Goal: Task Accomplishment & Management: Manage account settings

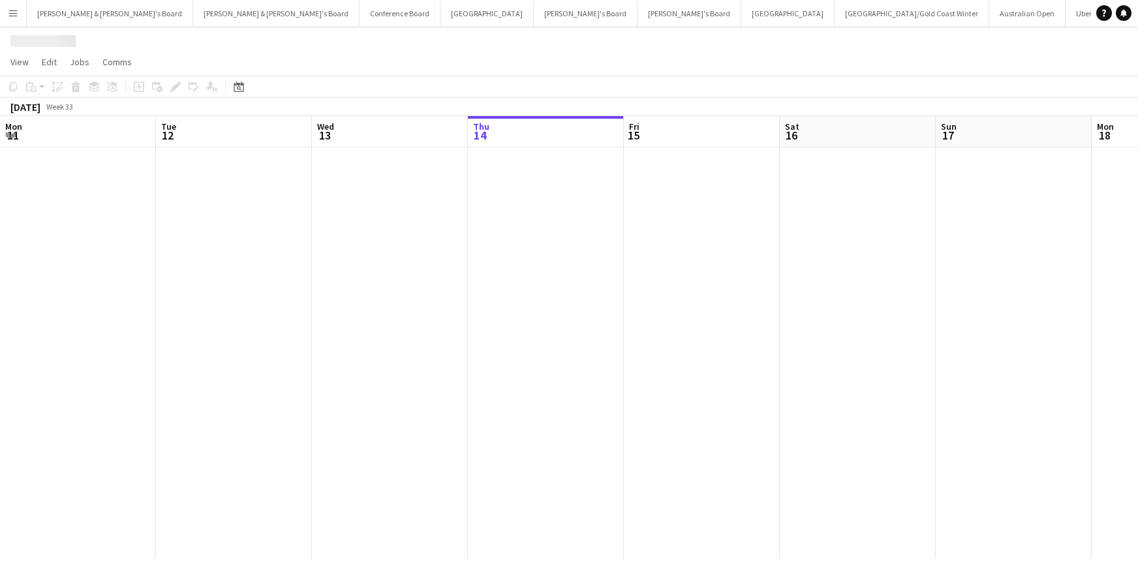
scroll to position [0, 312]
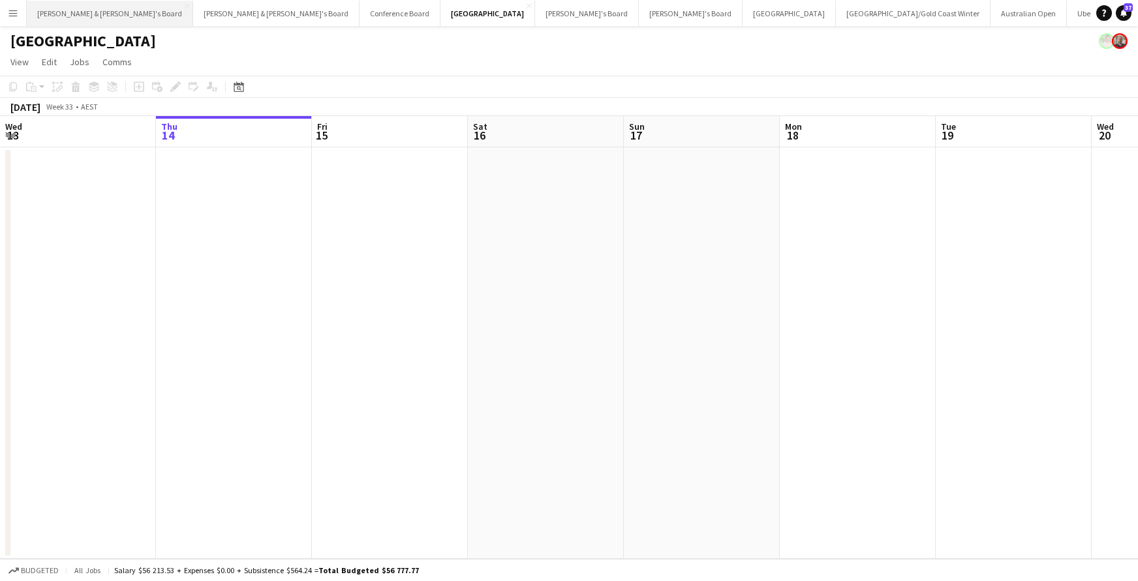
click at [76, 14] on button "[PERSON_NAME] & [PERSON_NAME]'s Board Close" at bounding box center [110, 13] width 166 height 25
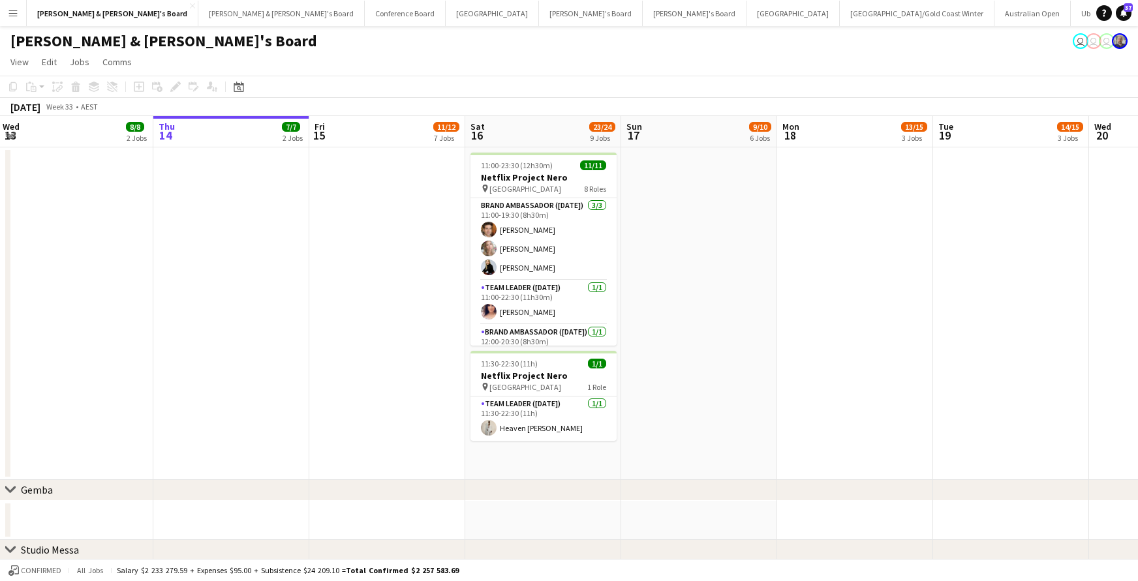
scroll to position [33, 0]
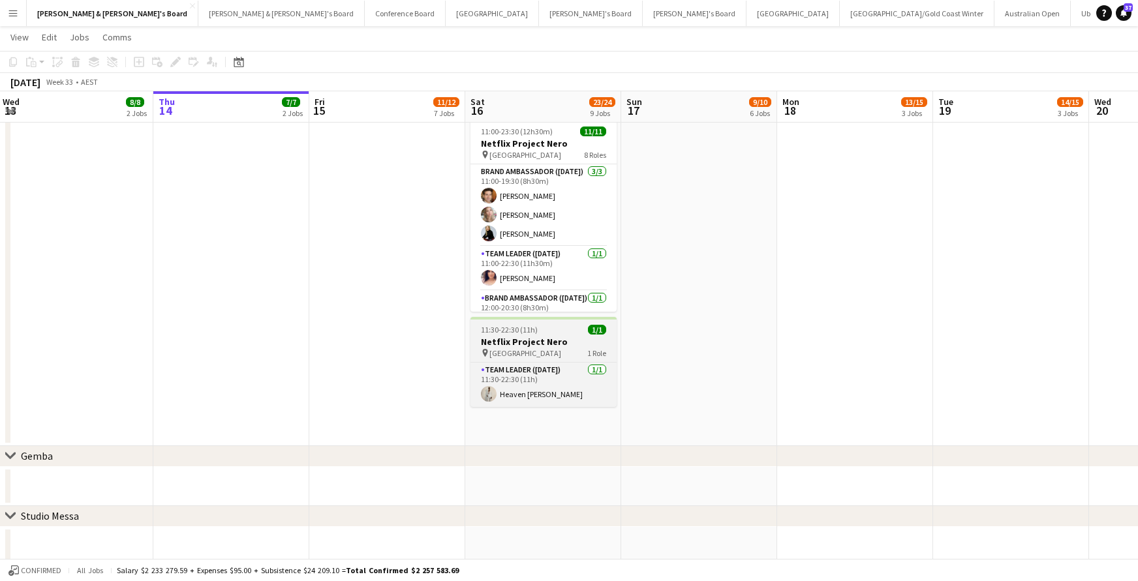
click at [552, 348] on app-job-card "11:30-22:30 (11h) 1/1 Netflix Project Nero pin Sydney Harbour Hotel 1 Role Team…" at bounding box center [543, 362] width 146 height 90
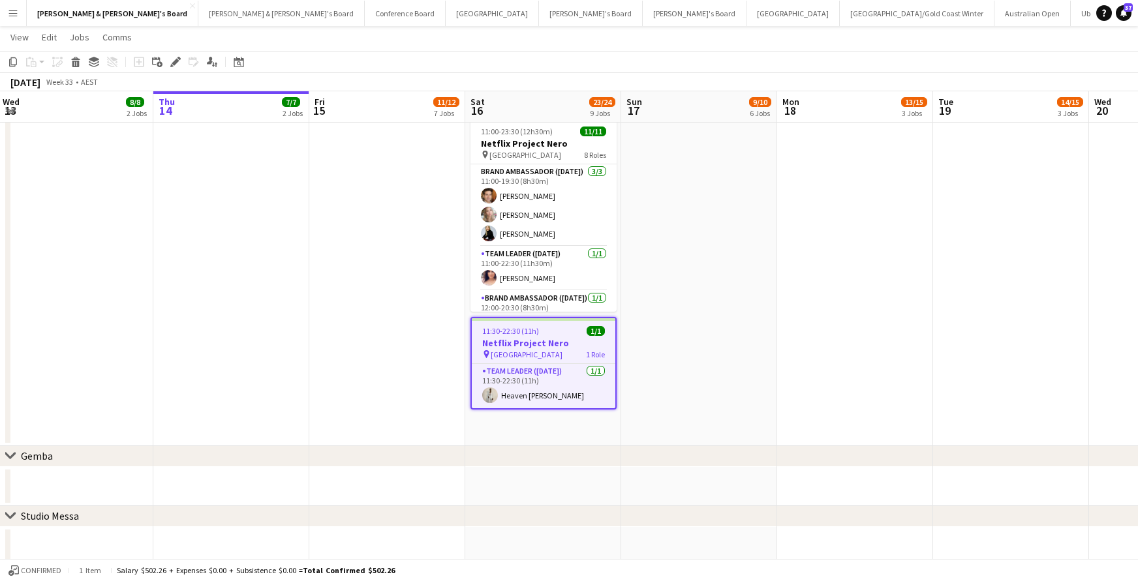
click at [581, 425] on app-date-cell "11:00-23:30 (12h30m) 11/11 Netflix Project Nero pin King Street Wharf 8 Roles B…" at bounding box center [543, 280] width 156 height 333
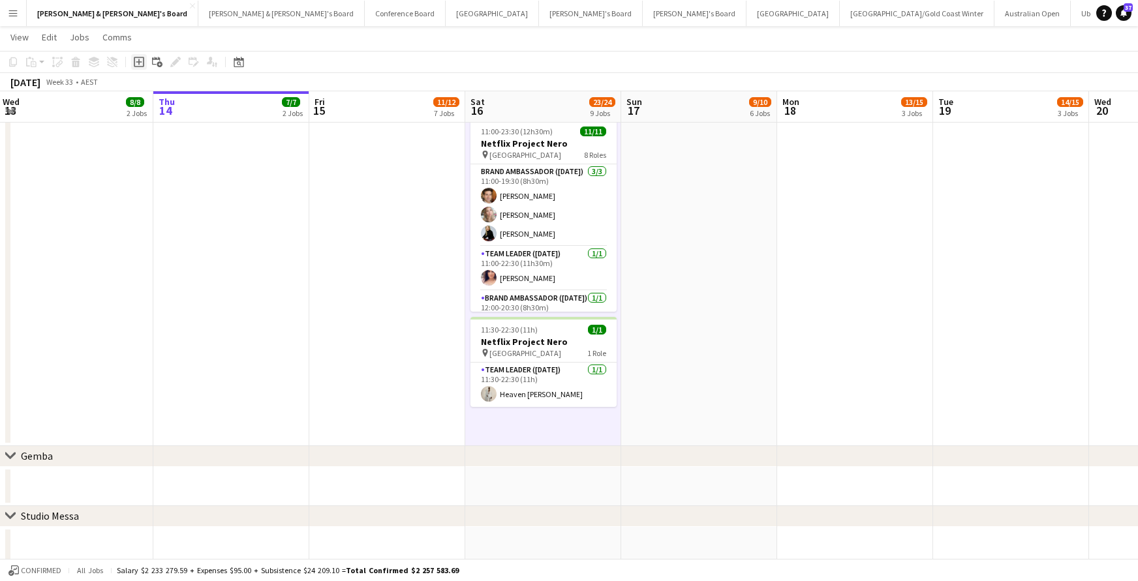
click at [140, 61] on icon "Add job" at bounding box center [139, 62] width 10 height 10
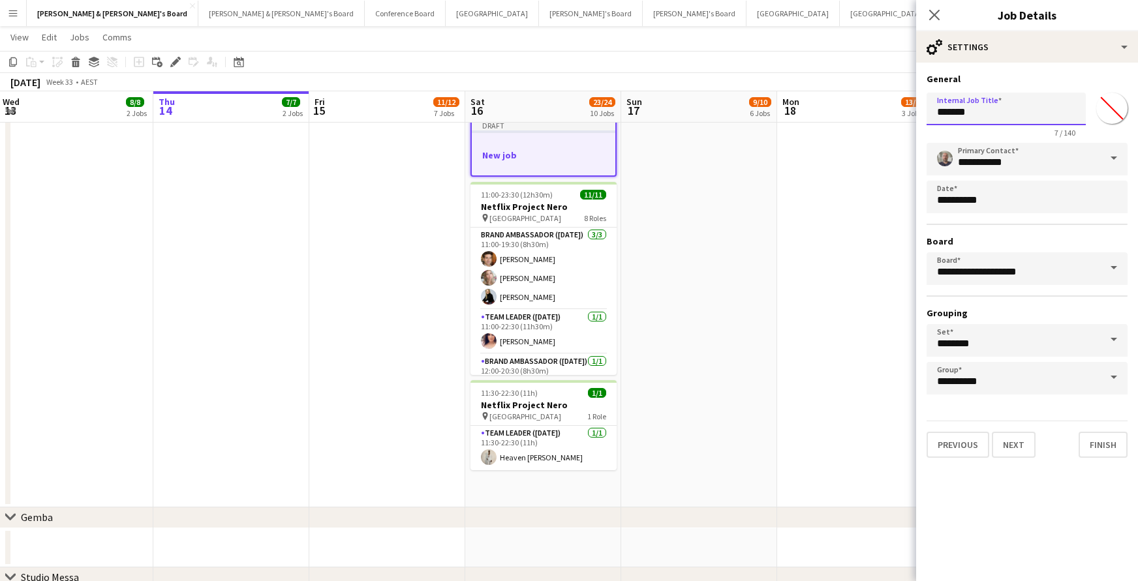
drag, startPoint x: 985, startPoint y: 114, endPoint x: 959, endPoint y: 118, distance: 25.7
click at [916, 114] on form "**********" at bounding box center [1027, 265] width 222 height 385
type input "**********"
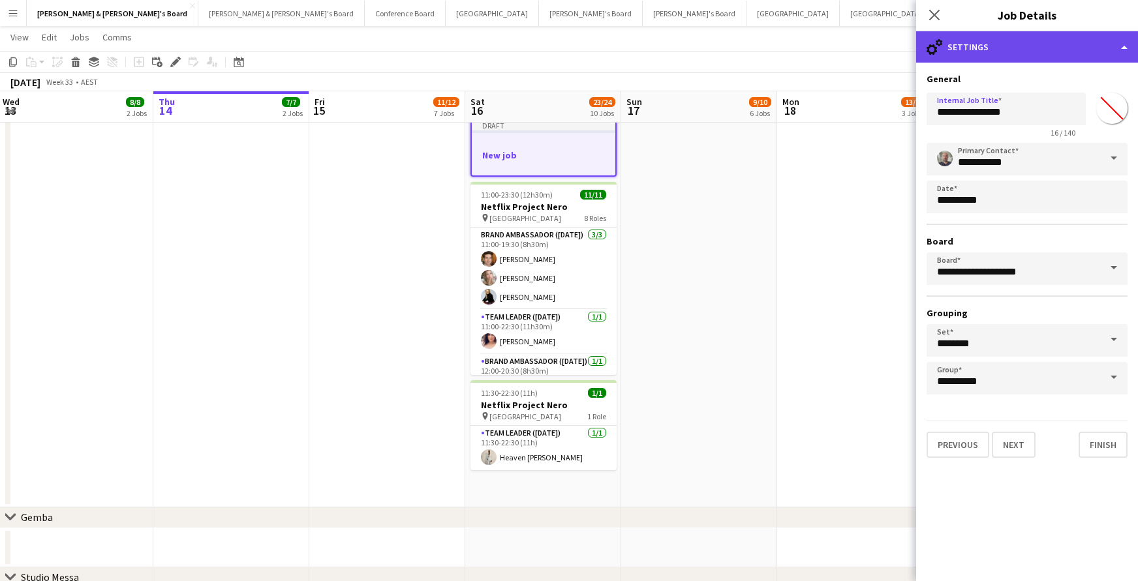
click at [1127, 49] on div "cog-double-3 Settings" at bounding box center [1027, 46] width 222 height 31
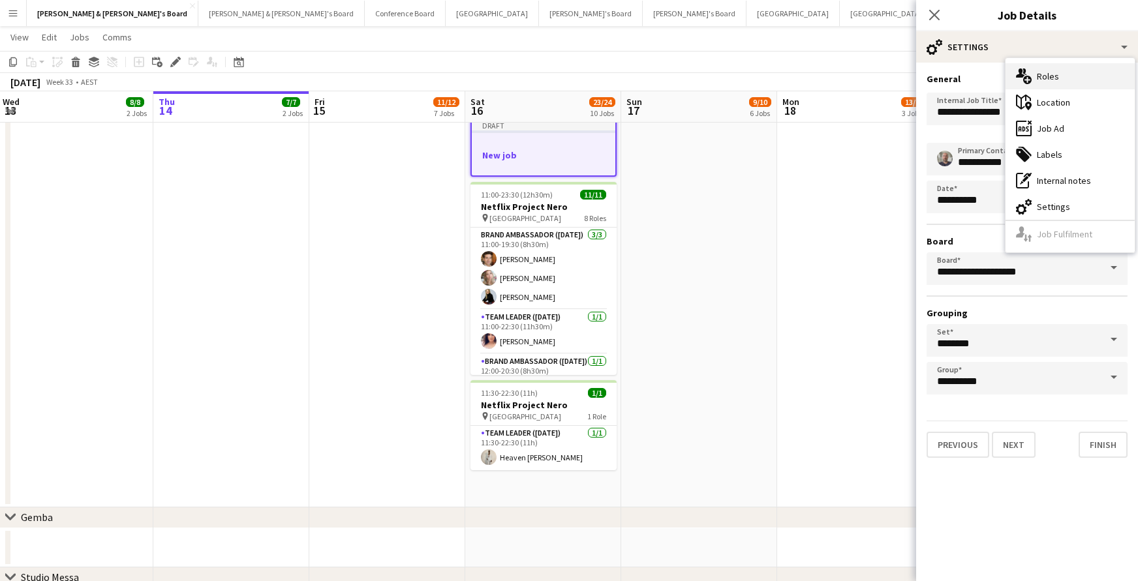
click at [1050, 74] on div "multiple-users-add Roles" at bounding box center [1069, 76] width 129 height 26
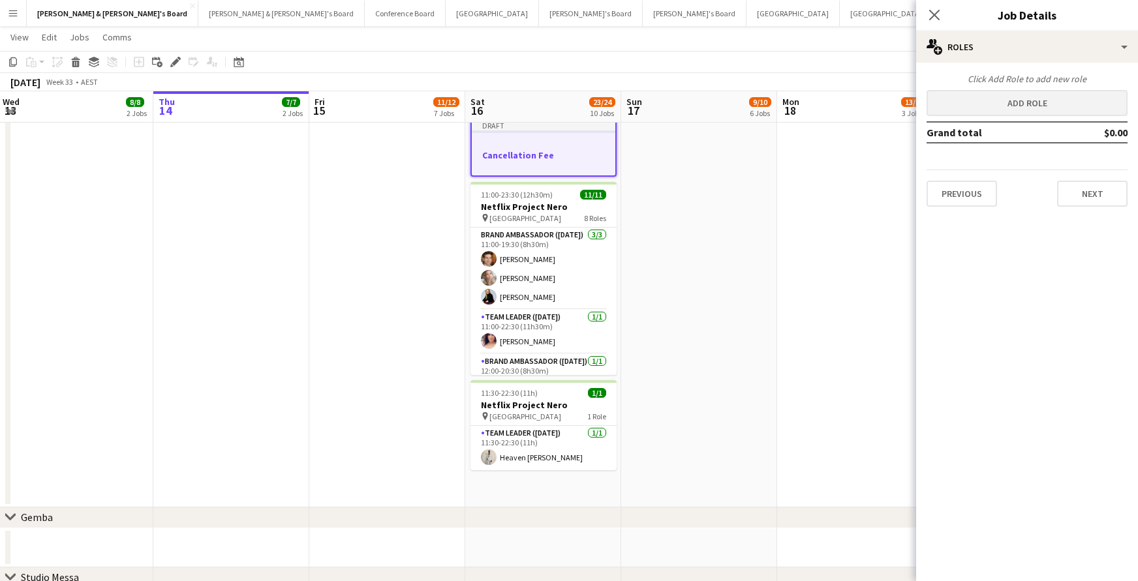
click at [1006, 107] on button "Add role" at bounding box center [1027, 103] width 201 height 26
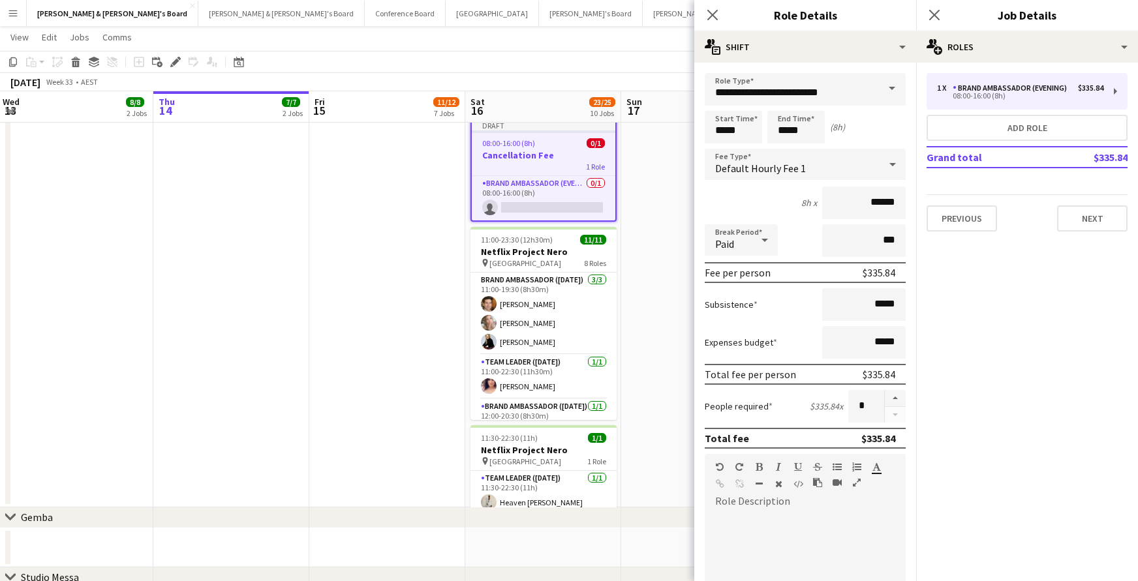
click at [896, 86] on span at bounding box center [891, 88] width 27 height 31
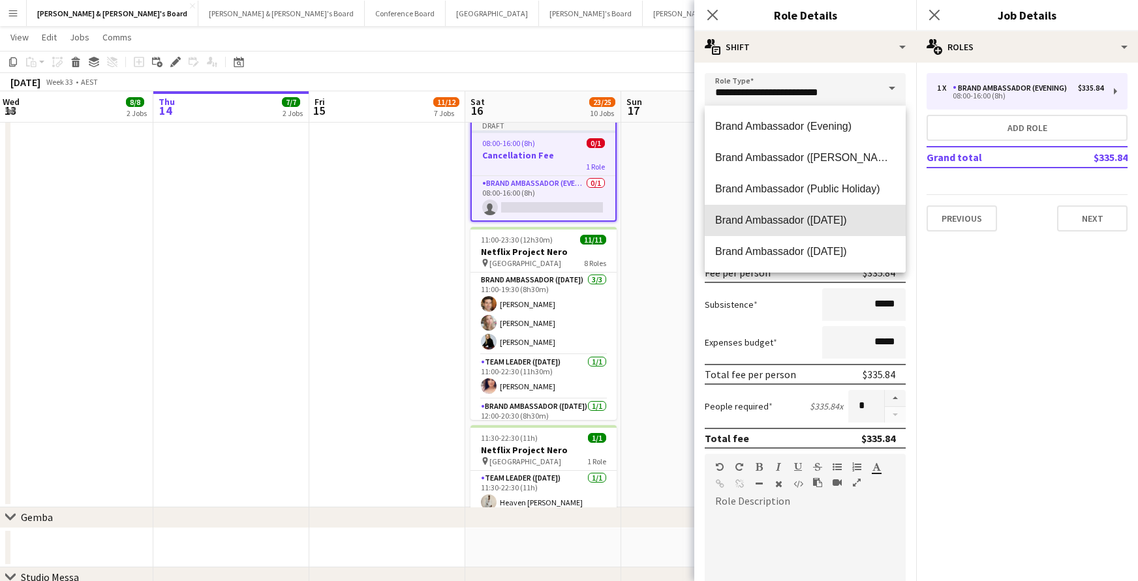
click at [840, 217] on span "Brand Ambassador ([DATE])" at bounding box center [805, 220] width 180 height 12
type input "**********"
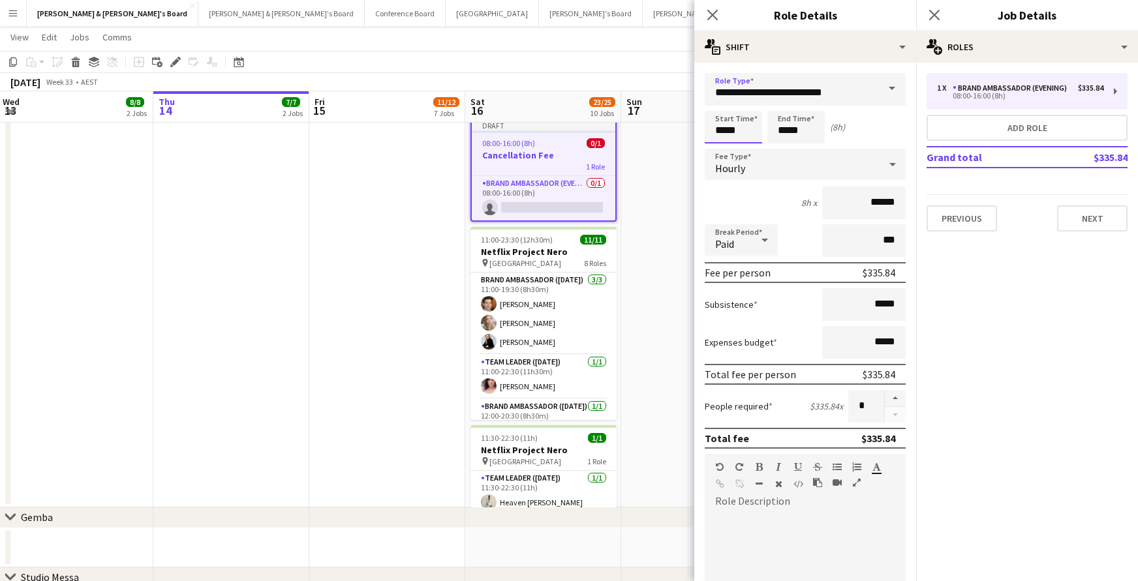
click at [732, 130] on input "*****" at bounding box center [733, 127] width 57 height 33
click at [723, 104] on div at bounding box center [720, 104] width 26 height 13
type input "*****"
click at [723, 104] on div at bounding box center [720, 104] width 26 height 13
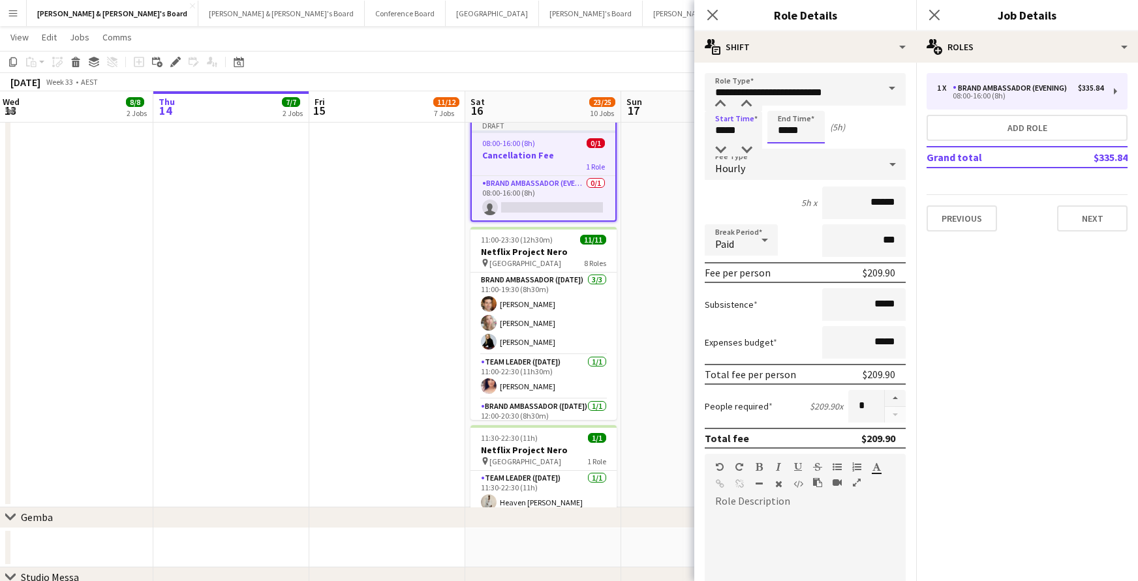
click at [783, 134] on input "*****" at bounding box center [795, 127] width 57 height 33
click at [786, 103] on div at bounding box center [783, 104] width 26 height 13
click at [811, 104] on div at bounding box center [809, 104] width 26 height 13
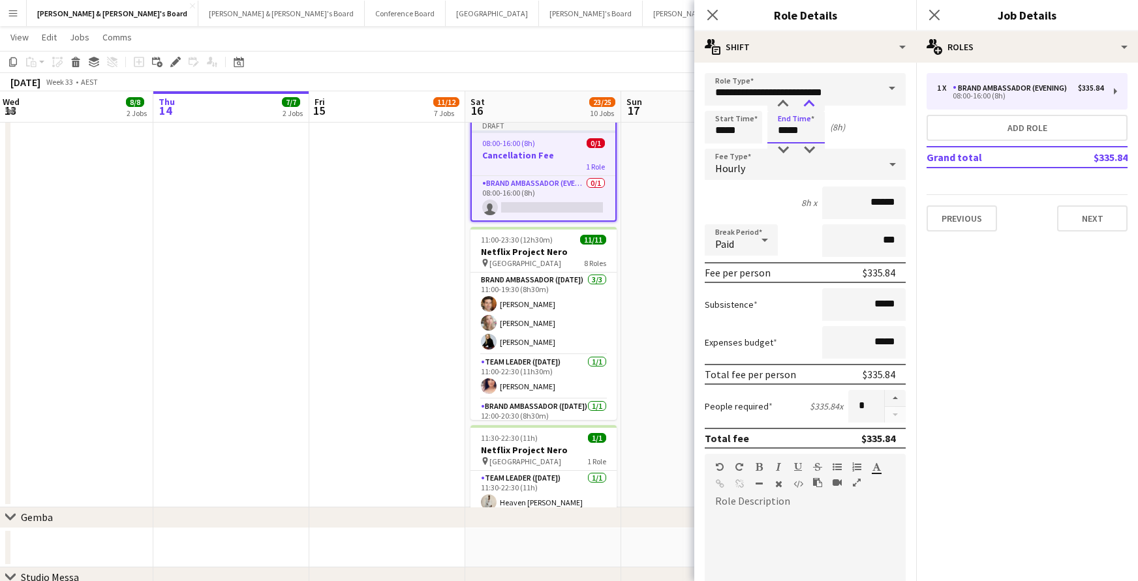
type input "*****"
click at [811, 104] on div at bounding box center [809, 104] width 26 height 13
click at [714, 14] on icon "Close pop-in" at bounding box center [712, 14] width 12 height 12
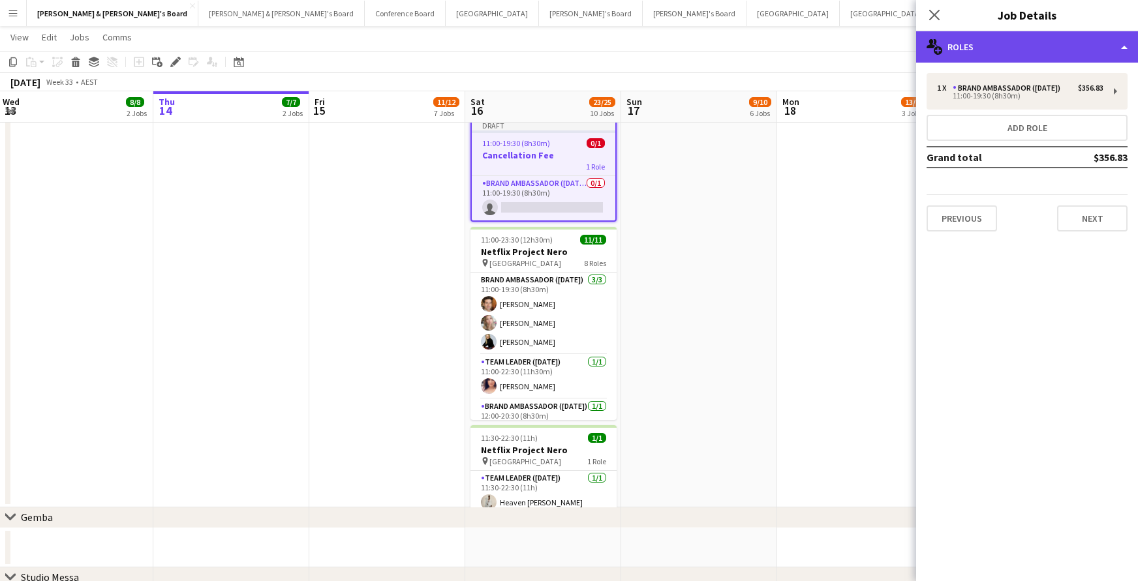
click at [968, 52] on div "multiple-users-add Roles" at bounding box center [1027, 46] width 222 height 31
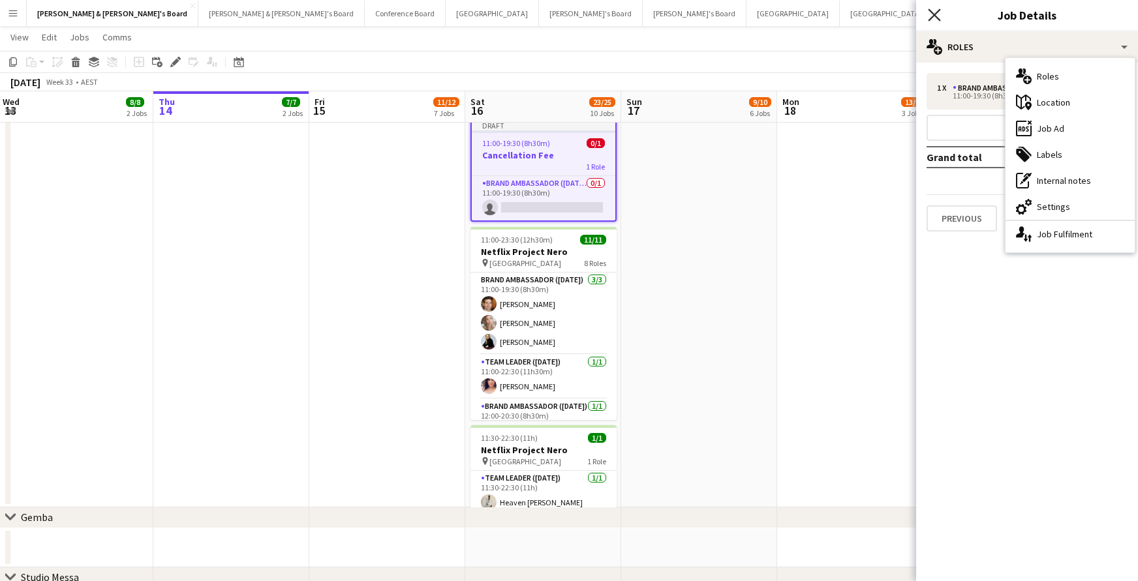
click at [929, 10] on icon at bounding box center [934, 14] width 12 height 12
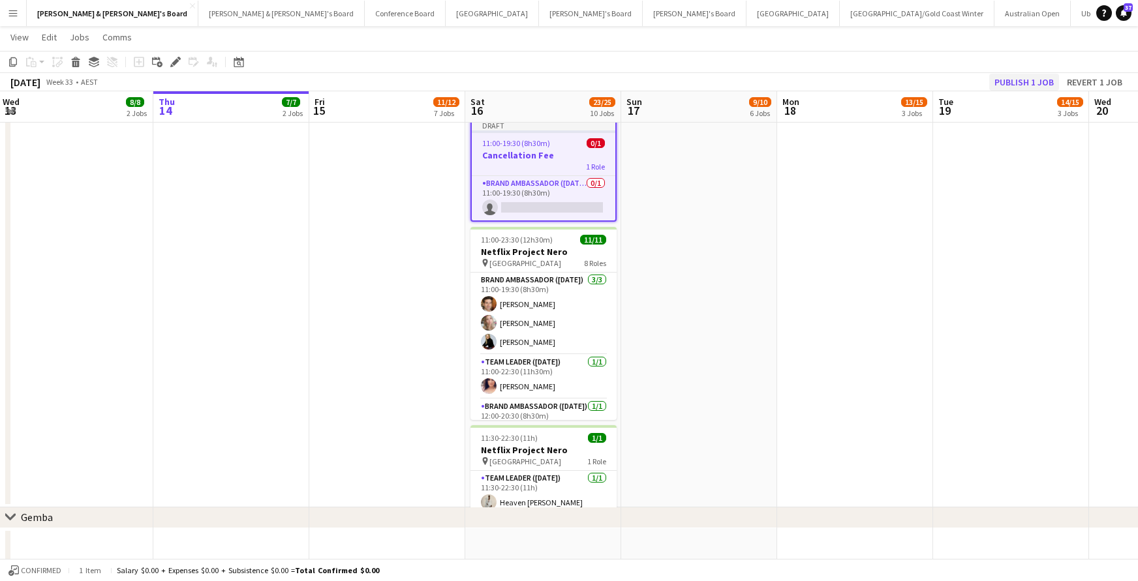
click at [1013, 84] on button "Publish 1 job" at bounding box center [1024, 82] width 70 height 17
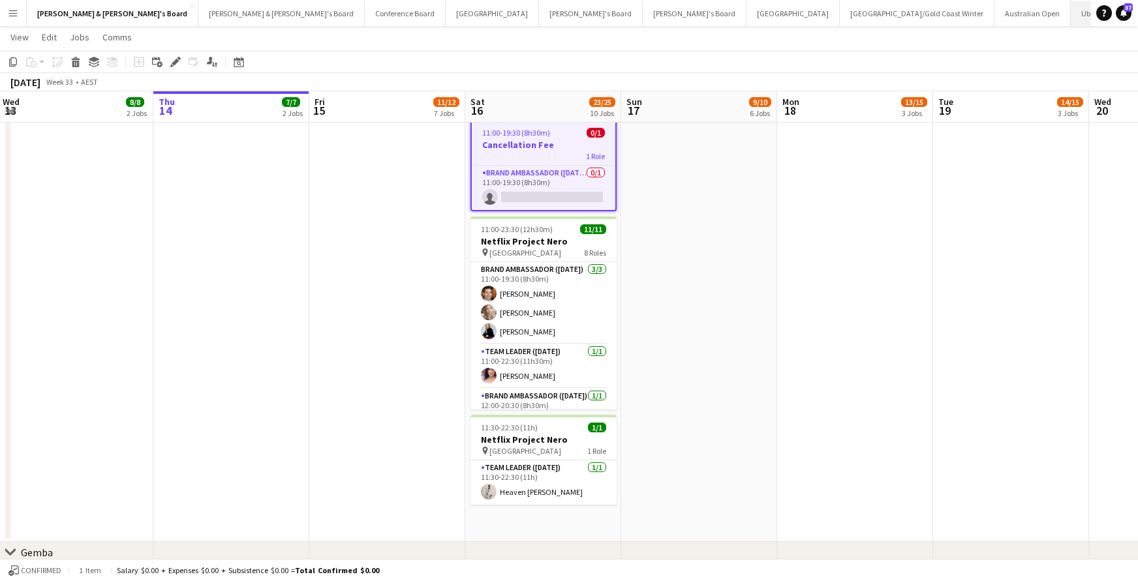
click at [1071, 13] on button "Uber Sydney Close" at bounding box center [1126, 13] width 110 height 25
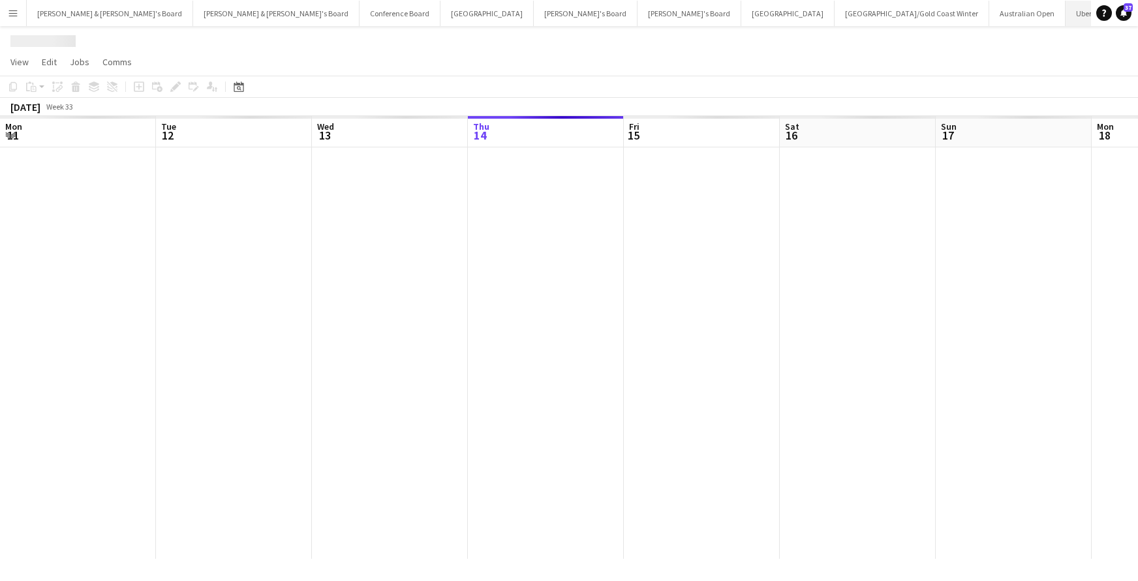
scroll to position [0, 312]
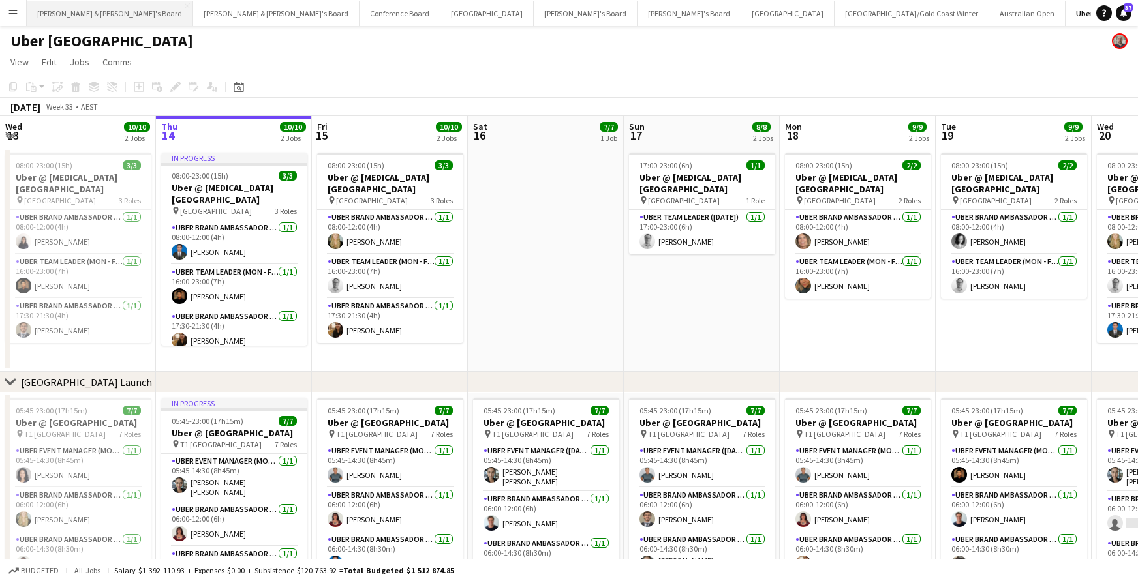
click at [66, 10] on button "[PERSON_NAME] & [PERSON_NAME]'s Board Close" at bounding box center [110, 13] width 166 height 25
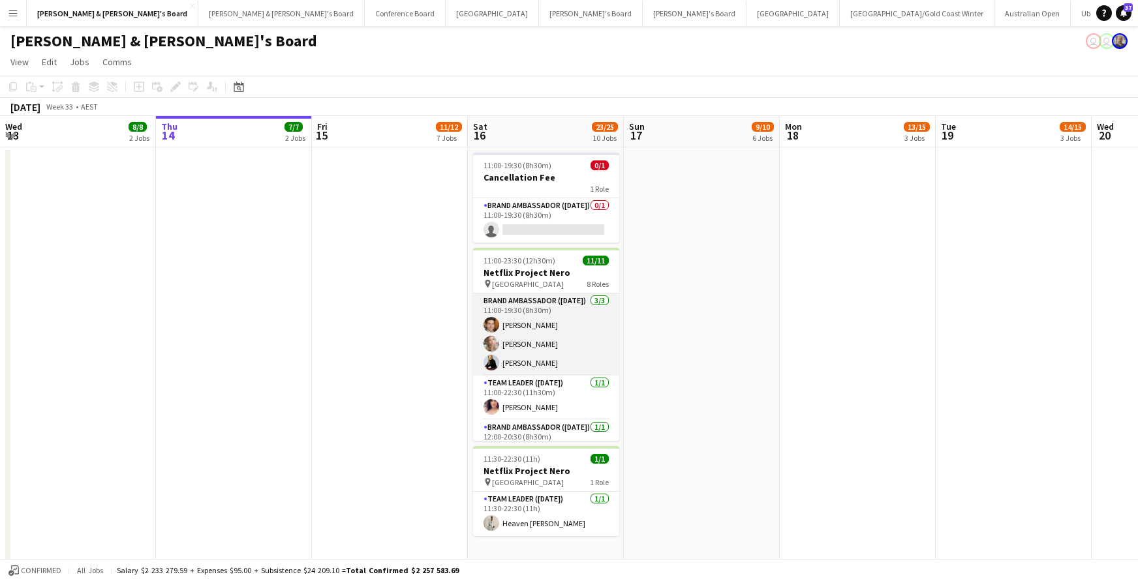
scroll to position [0, 311]
click at [538, 346] on app-card-role "Brand Ambassador ([DATE]) [DATE] 11:00-19:30 (8h30m) [PERSON_NAME] [PERSON_NAME…" at bounding box center [547, 335] width 146 height 82
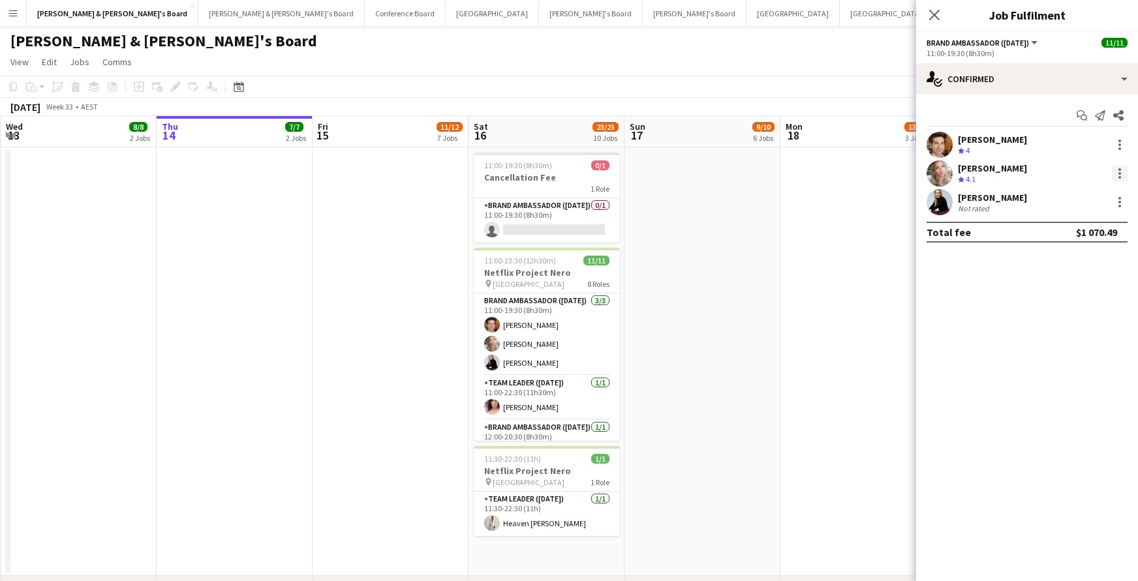
click at [1120, 174] on div at bounding box center [1119, 173] width 3 height 3
click at [1084, 223] on span "Switch crew" at bounding box center [1063, 228] width 55 height 11
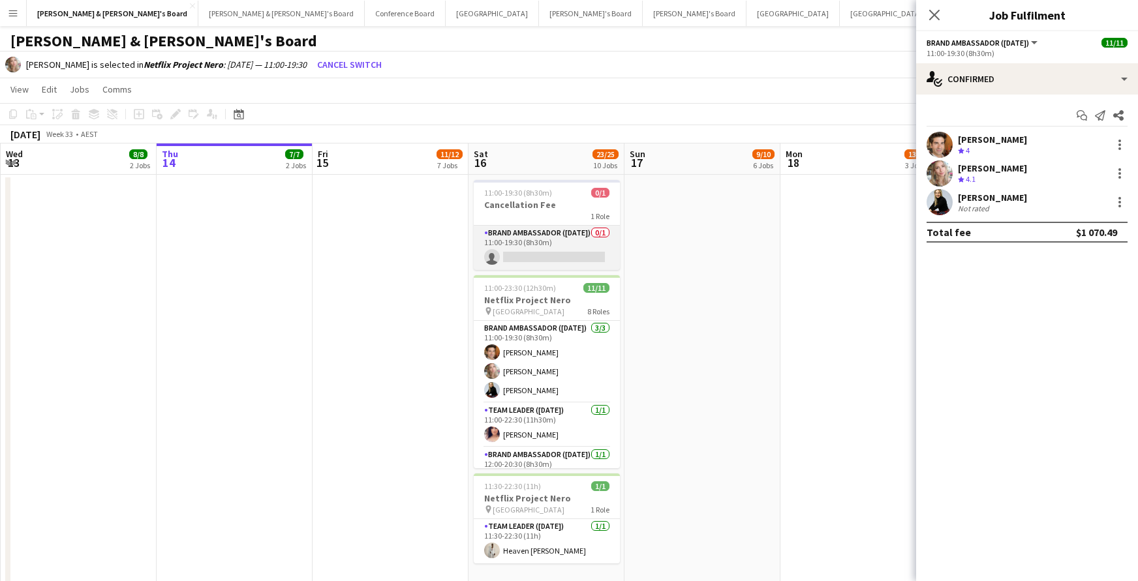
click at [576, 254] on app-card-role "Brand Ambassador ([DATE]) 0/1 11:00-19:30 (8h30m) single-neutral-actions" at bounding box center [547, 248] width 146 height 44
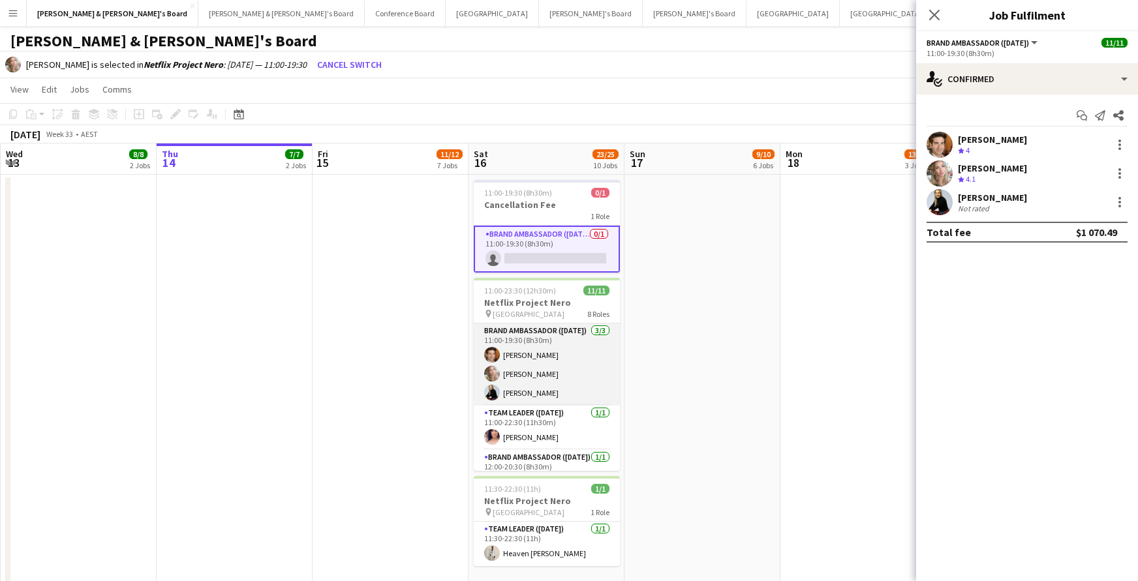
click at [549, 375] on app-card-role "Brand Ambassador ([DATE]) [DATE] 11:00-19:30 (8h30m) [PERSON_NAME] [PERSON_NAME…" at bounding box center [547, 365] width 146 height 82
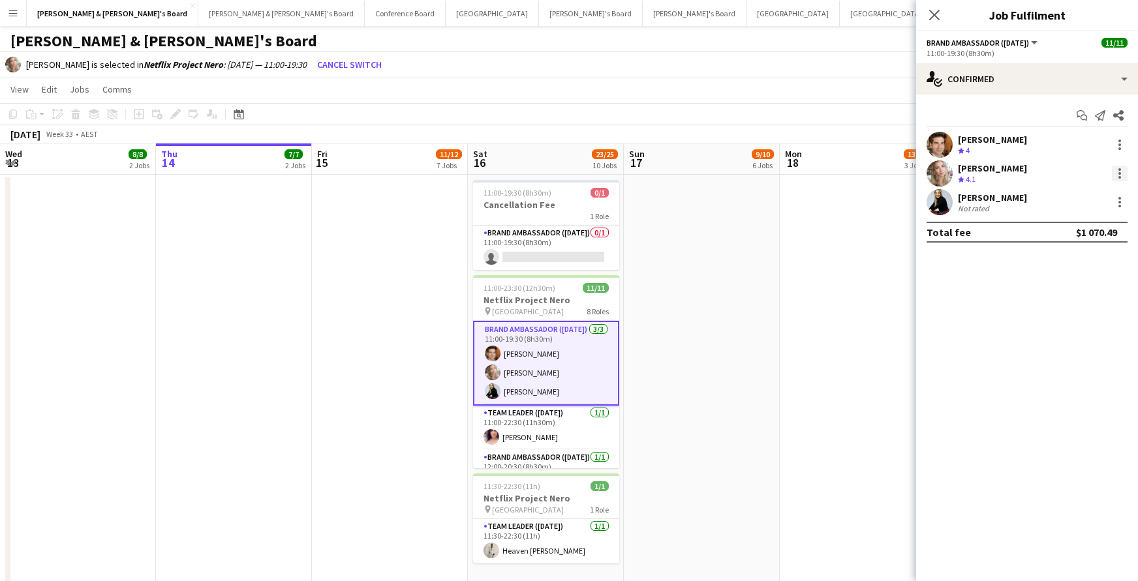
click at [1127, 172] on div "[PERSON_NAME] Crew rating 4.1" at bounding box center [1027, 174] width 222 height 26
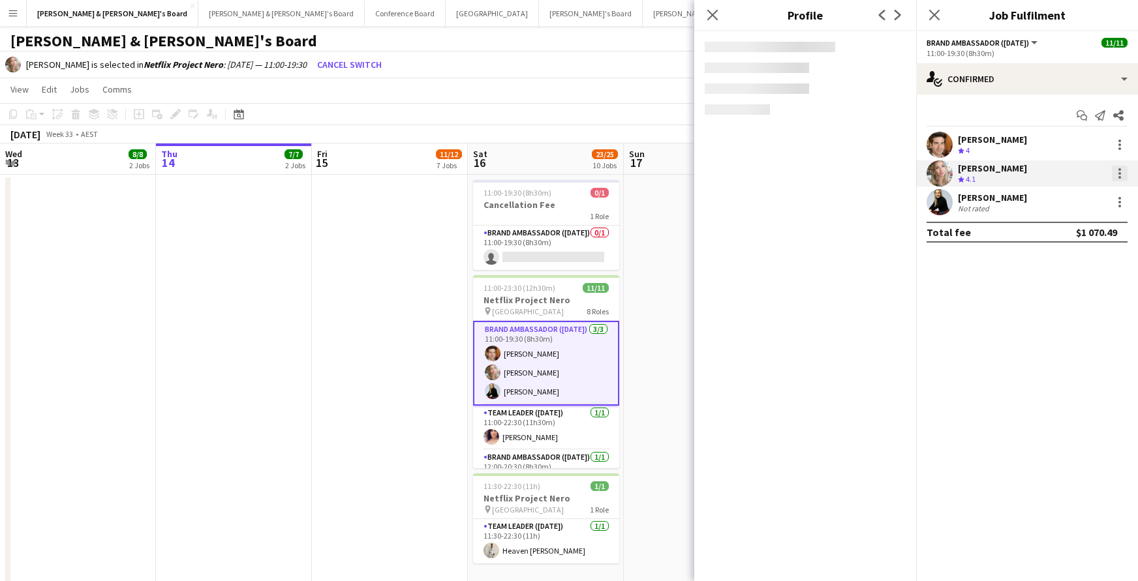
click at [1118, 175] on div at bounding box center [1120, 174] width 16 height 16
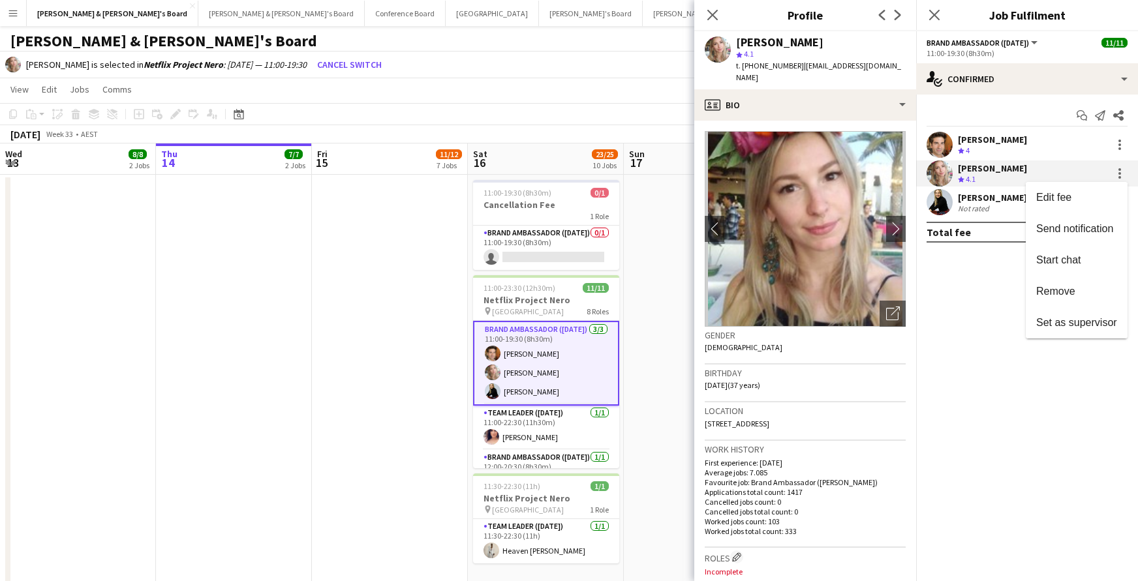
click at [716, 12] on div at bounding box center [569, 290] width 1138 height 581
click at [713, 13] on icon "Close pop-in" at bounding box center [712, 14] width 12 height 12
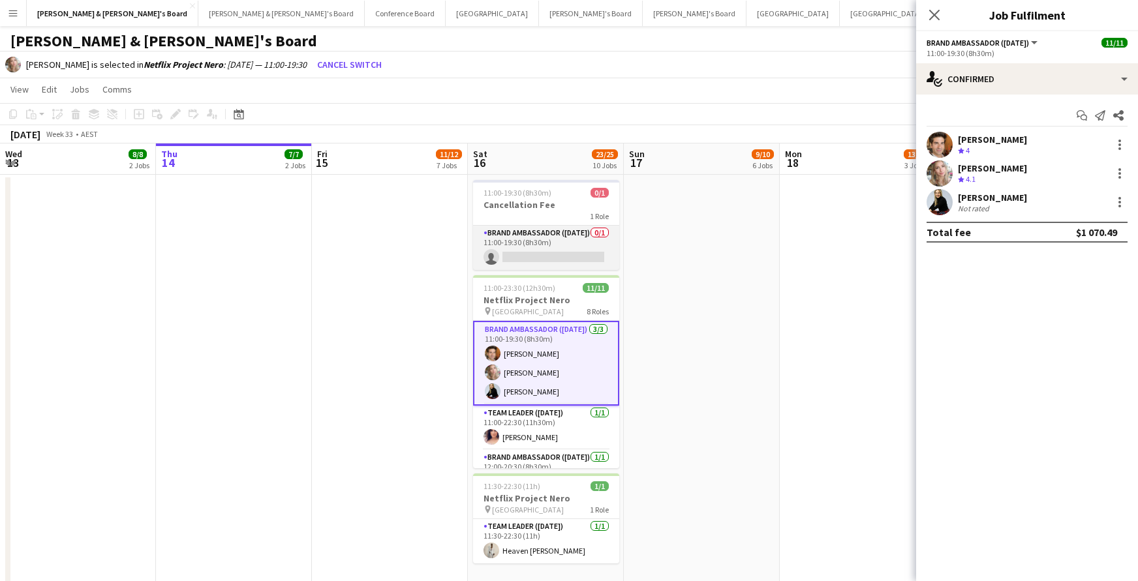
click at [528, 259] on app-card-role "Brand Ambassador ([DATE]) 0/1 11:00-19:30 (8h30m) single-neutral-actions" at bounding box center [546, 248] width 146 height 44
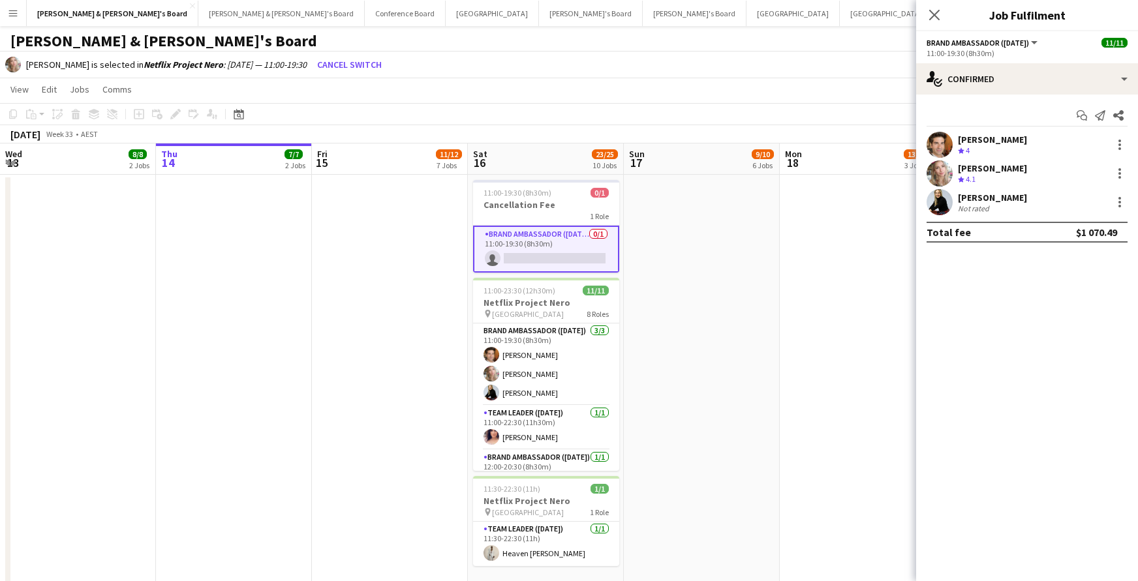
click at [532, 258] on app-card-role "Brand Ambassador ([DATE]) 0/1 11:00-19:30 (8h30m) single-neutral-actions" at bounding box center [546, 249] width 146 height 47
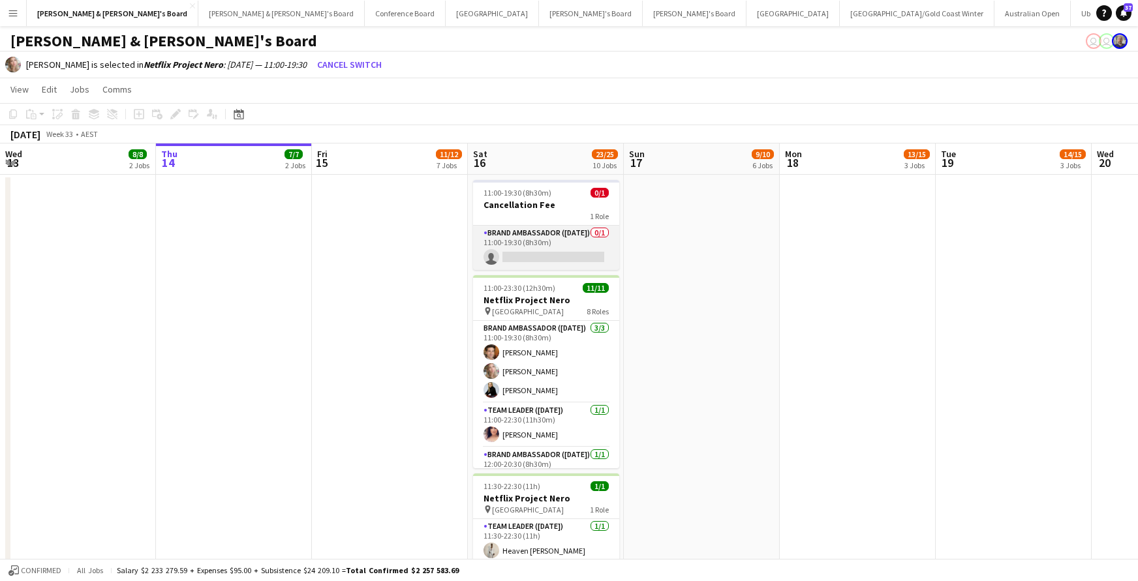
click at [532, 258] on app-card-role "Brand Ambassador ([DATE]) 0/1 11:00-19:30 (8h30m) single-neutral-actions" at bounding box center [546, 248] width 146 height 44
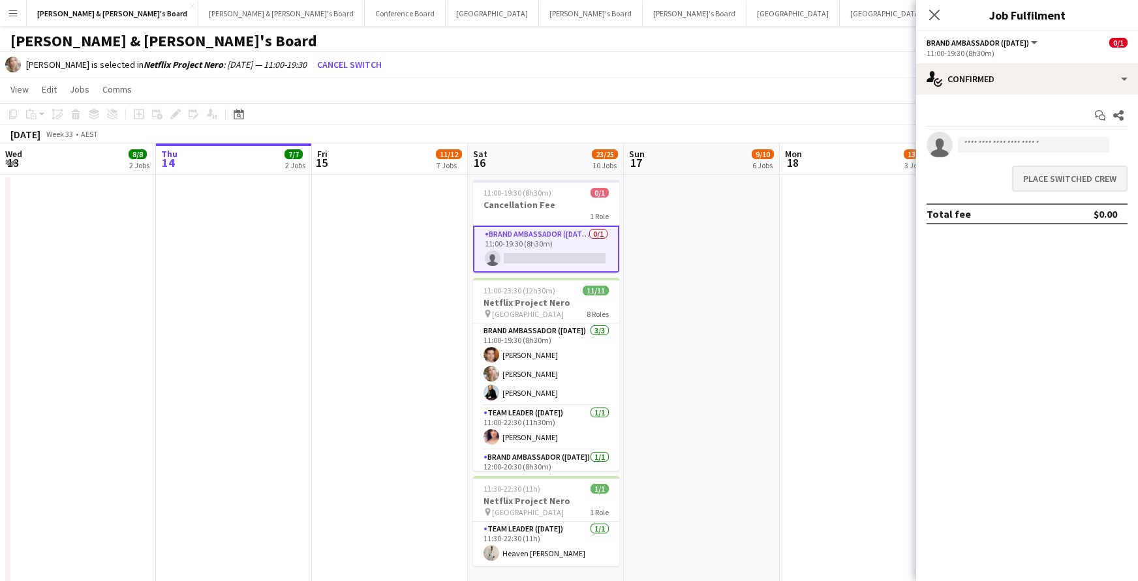
click at [1050, 176] on button "Place switched crew" at bounding box center [1069, 179] width 115 height 26
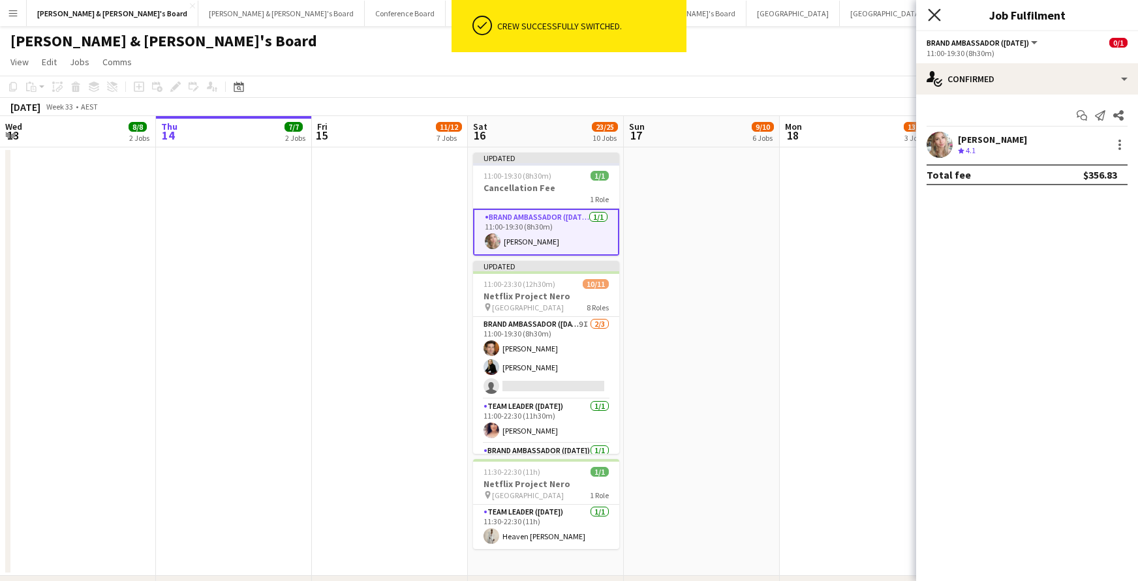
click at [933, 10] on icon "Close pop-in" at bounding box center [934, 14] width 12 height 12
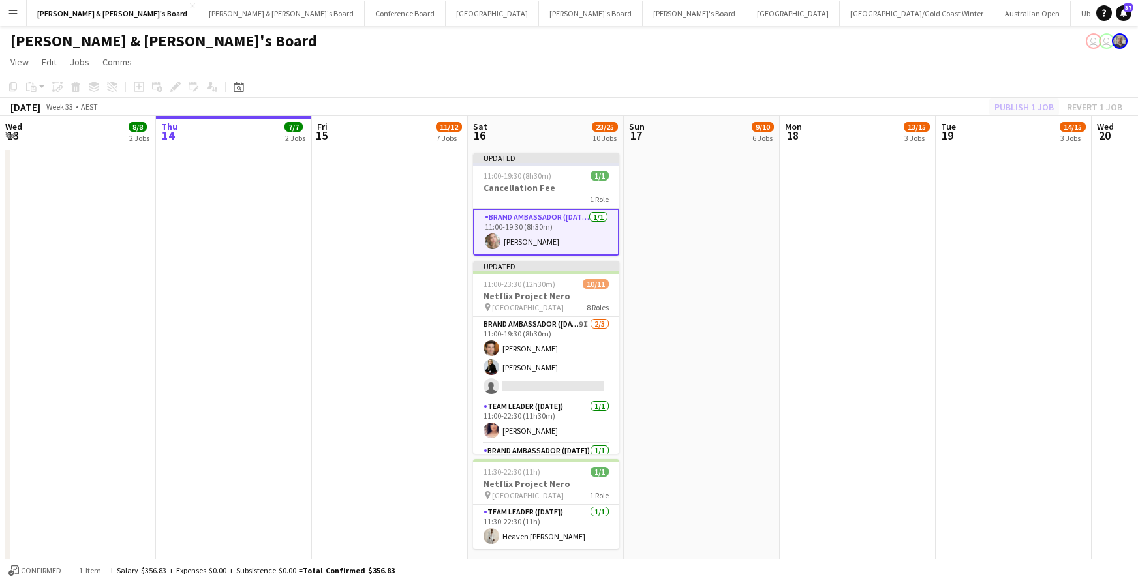
click at [1003, 103] on div "Publish 1 job Revert 1 job" at bounding box center [1058, 107] width 159 height 17
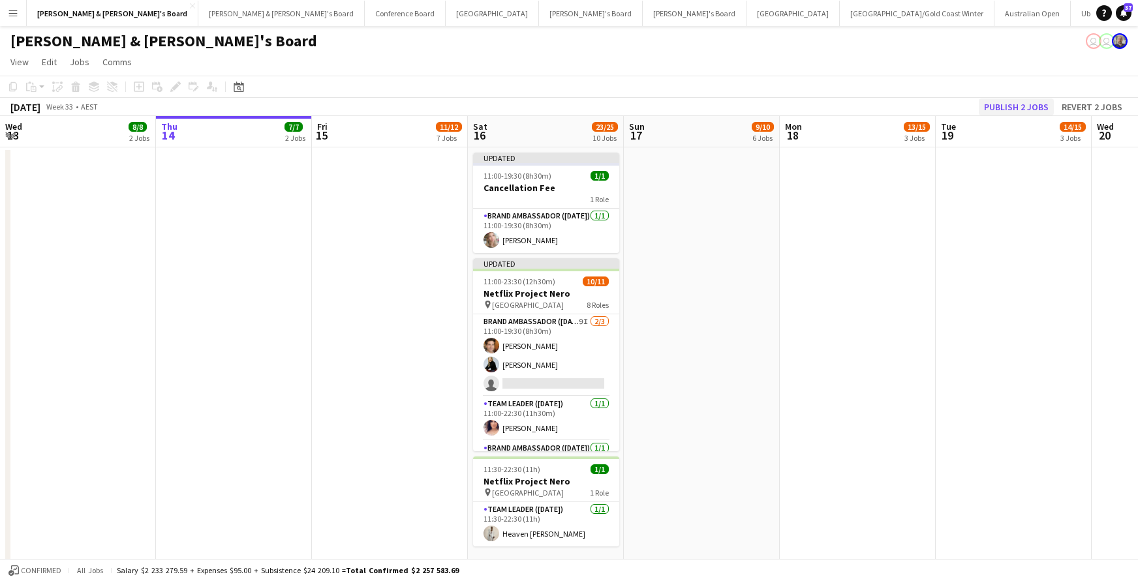
click at [1009, 104] on button "Publish 2 jobs" at bounding box center [1016, 107] width 75 height 17
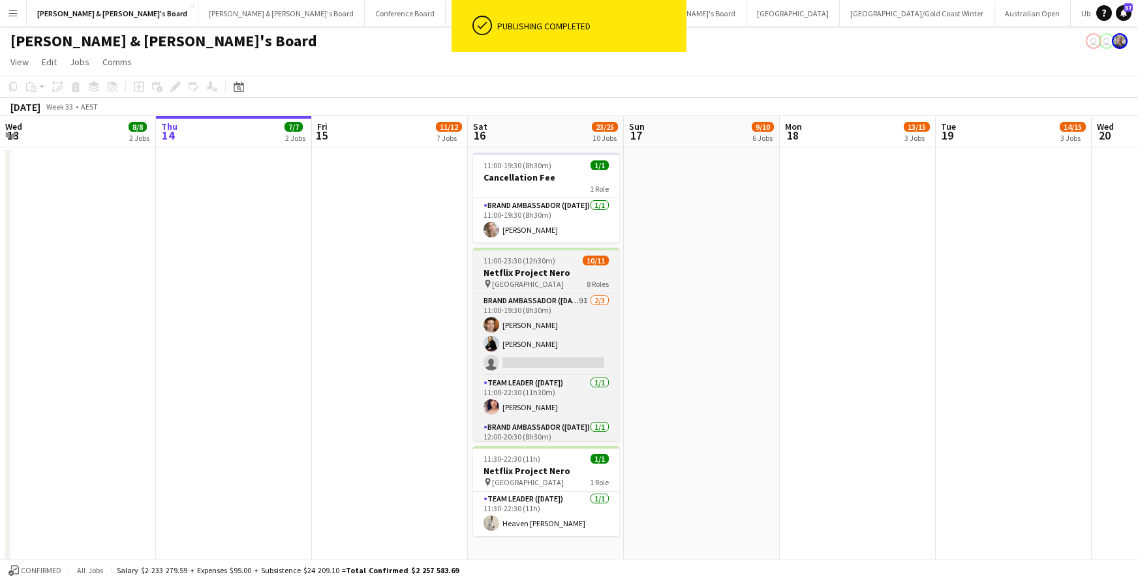
click at [557, 274] on h3 "Netflix Project Nero" at bounding box center [546, 273] width 146 height 12
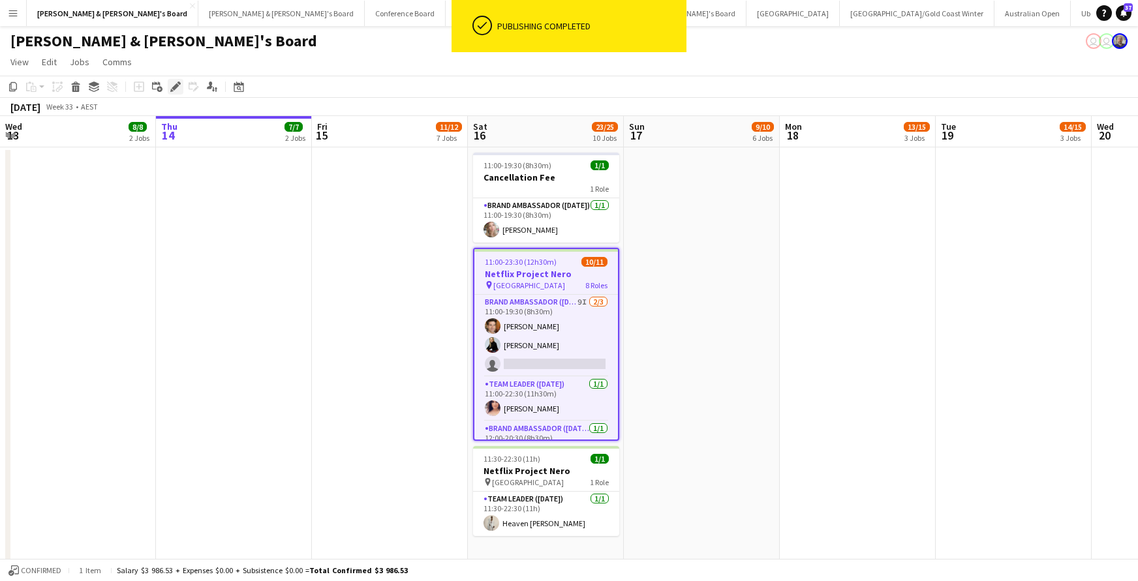
click at [176, 87] on icon at bounding box center [175, 87] width 7 height 7
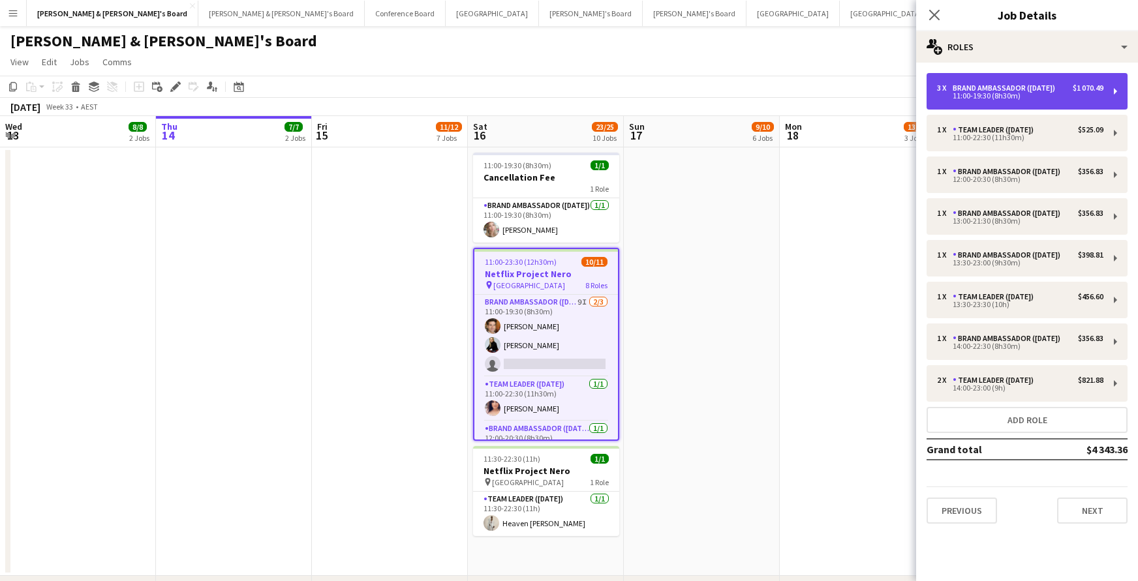
click at [979, 99] on div "11:00-19:30 (8h30m)" at bounding box center [1020, 96] width 166 height 7
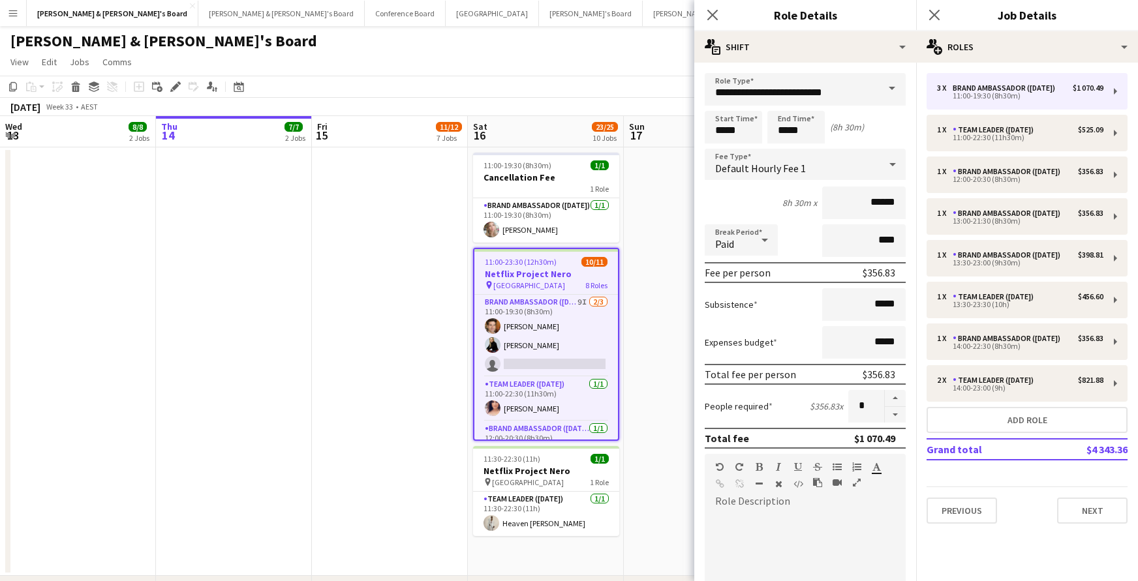
click at [896, 418] on button "button" at bounding box center [895, 415] width 21 height 16
type input "*"
click at [714, 15] on icon "Close pop-in" at bounding box center [712, 14] width 12 height 12
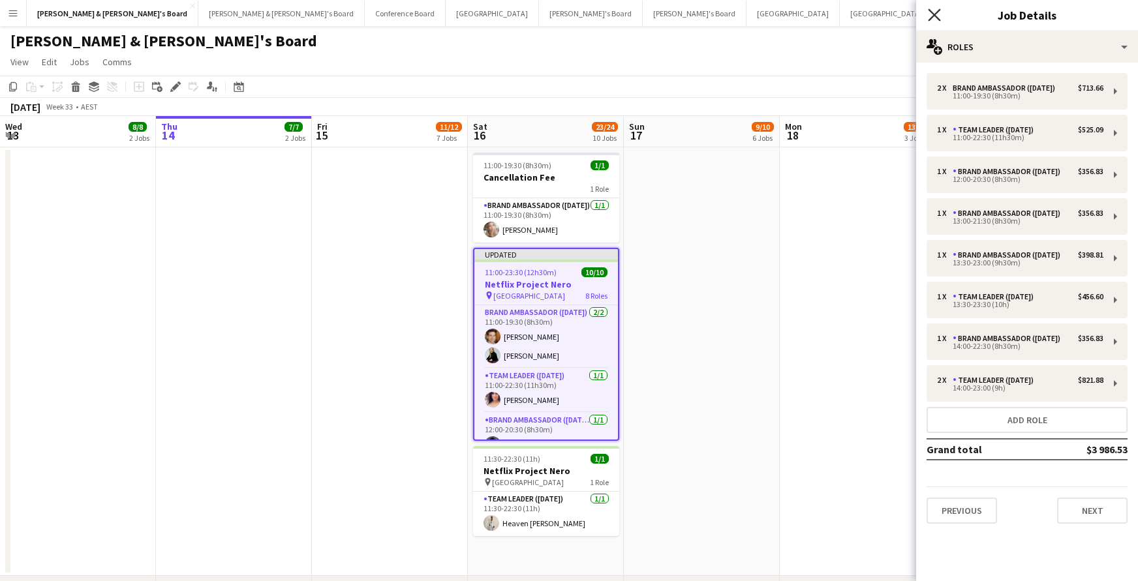
click at [934, 14] on icon at bounding box center [934, 14] width 12 height 12
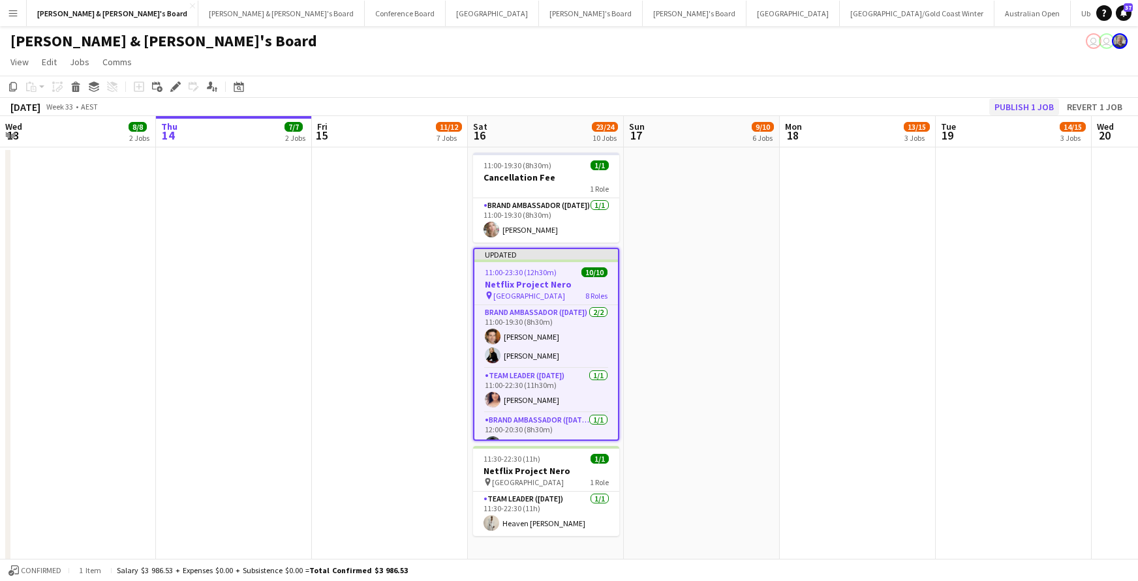
click at [998, 106] on button "Publish 1 job" at bounding box center [1024, 107] width 70 height 17
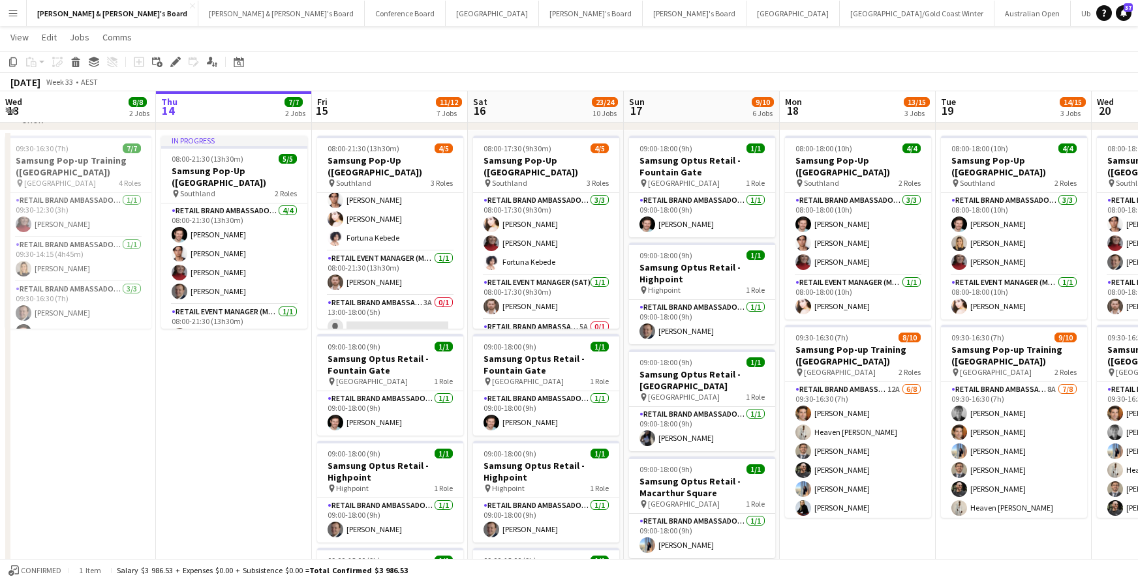
scroll to position [29, 0]
click at [407, 318] on app-card-role "RETAIL Brand Ambassador (Mon - Fri) 3A 0/1 13:00-18:00 (5h) single-neutral-acti…" at bounding box center [390, 312] width 146 height 44
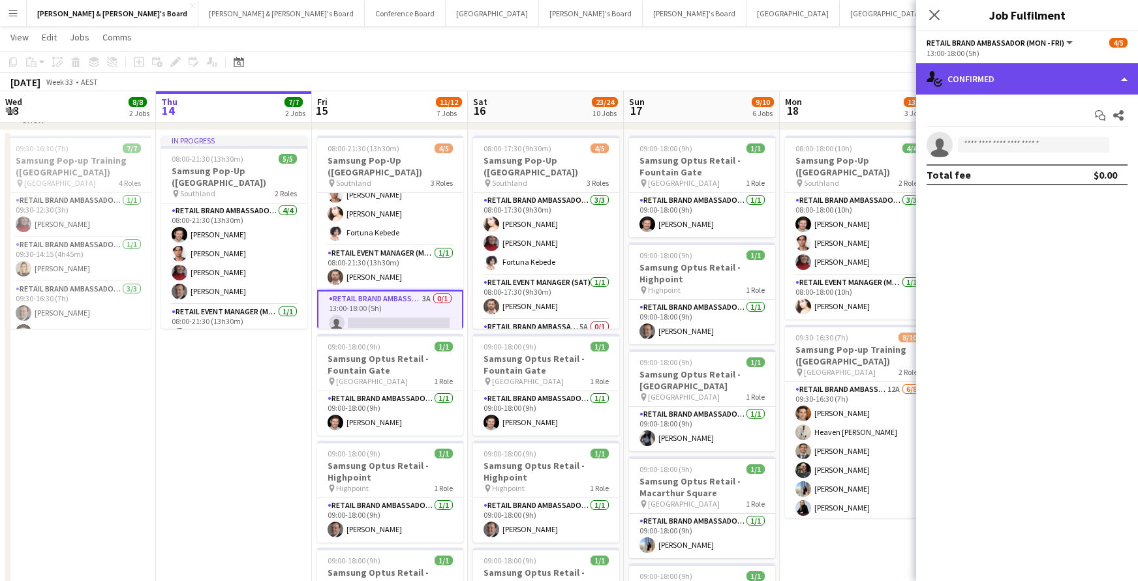
click at [1013, 89] on div "single-neutral-actions-check-2 Confirmed" at bounding box center [1027, 78] width 222 height 31
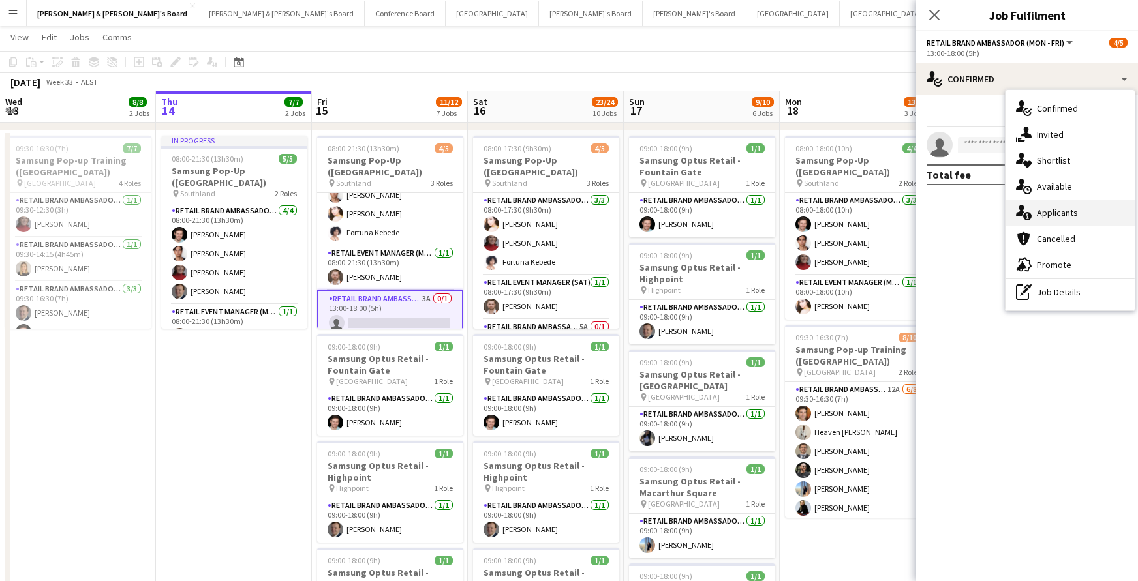
click at [1054, 215] on div "single-neutral-actions-information Applicants" at bounding box center [1069, 213] width 129 height 26
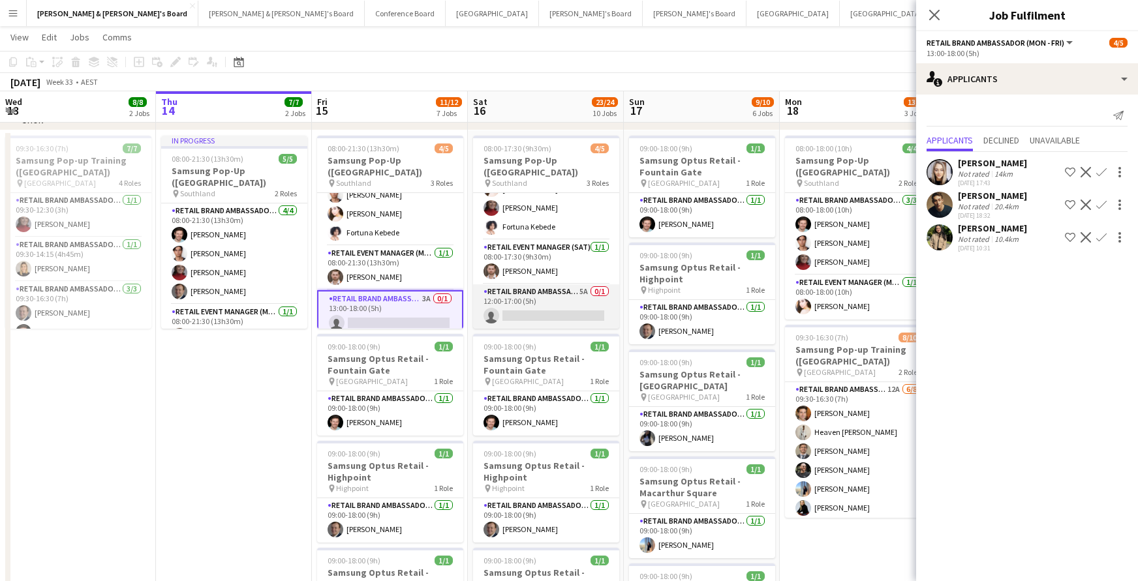
scroll to position [35, 0]
click at [552, 307] on app-card-role "RETAIL Brand Ambassador ([DATE]) 5A 0/1 12:00-17:00 (5h) single-neutral-actions" at bounding box center [546, 306] width 146 height 44
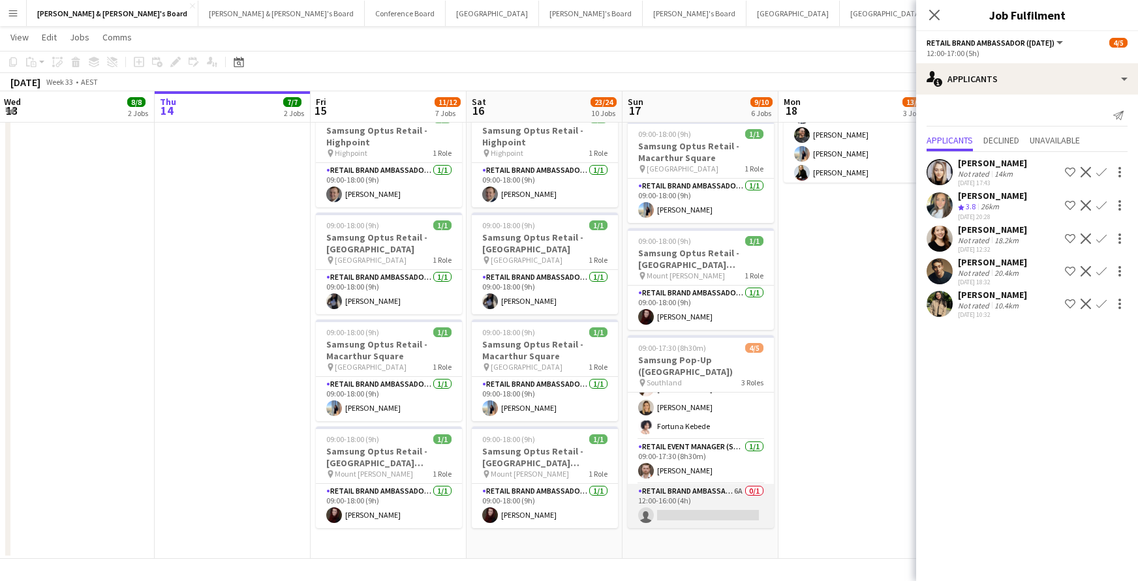
click at [720, 508] on app-card-role "RETAIL Brand Ambassador ([DATE]) 6A 0/1 12:00-16:00 (4h) single-neutral-actions" at bounding box center [701, 506] width 146 height 44
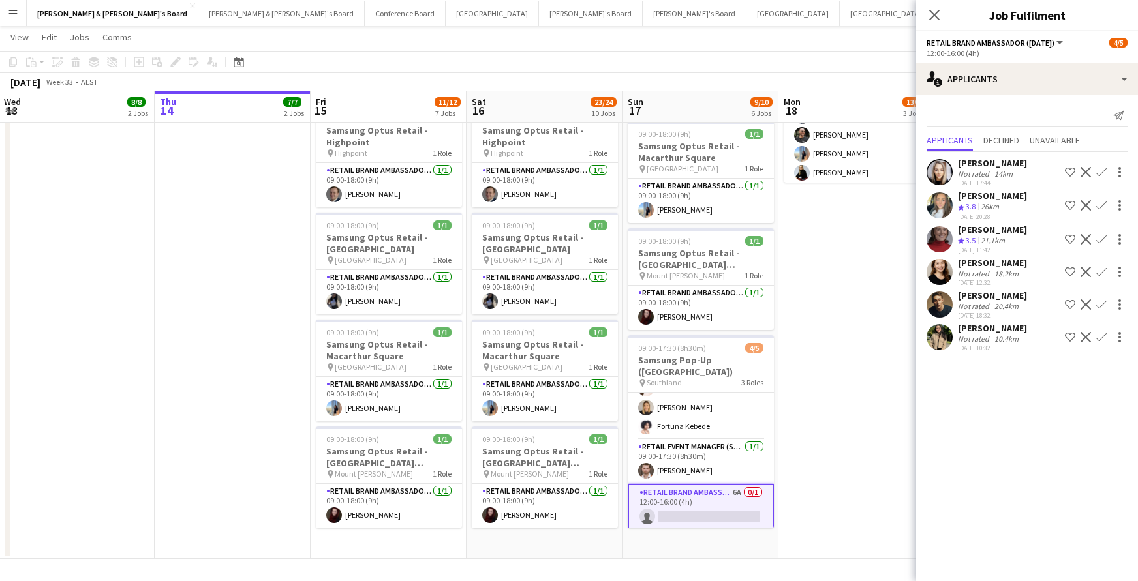
click at [1105, 237] on app-icon "Confirm" at bounding box center [1101, 239] width 10 height 10
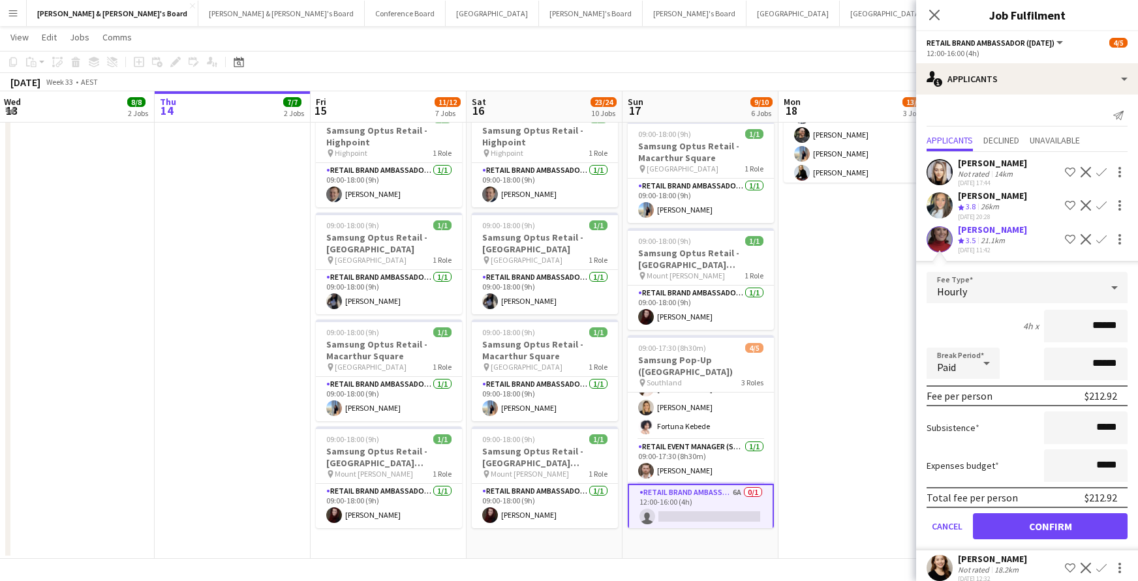
click at [1059, 530] on button "Confirm" at bounding box center [1050, 526] width 155 height 26
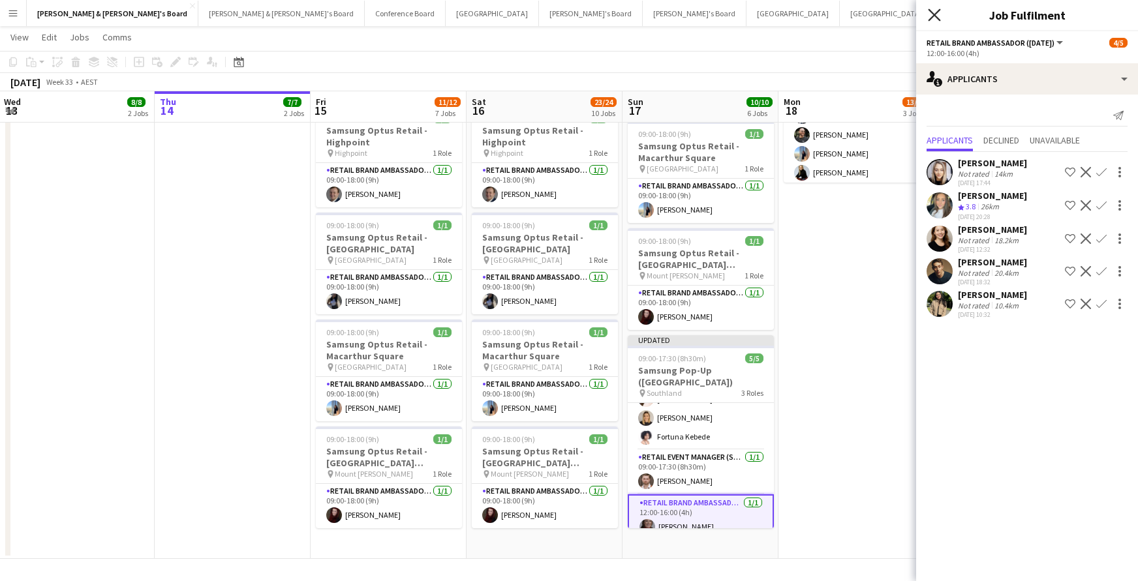
click at [935, 14] on icon at bounding box center [934, 14] width 12 height 12
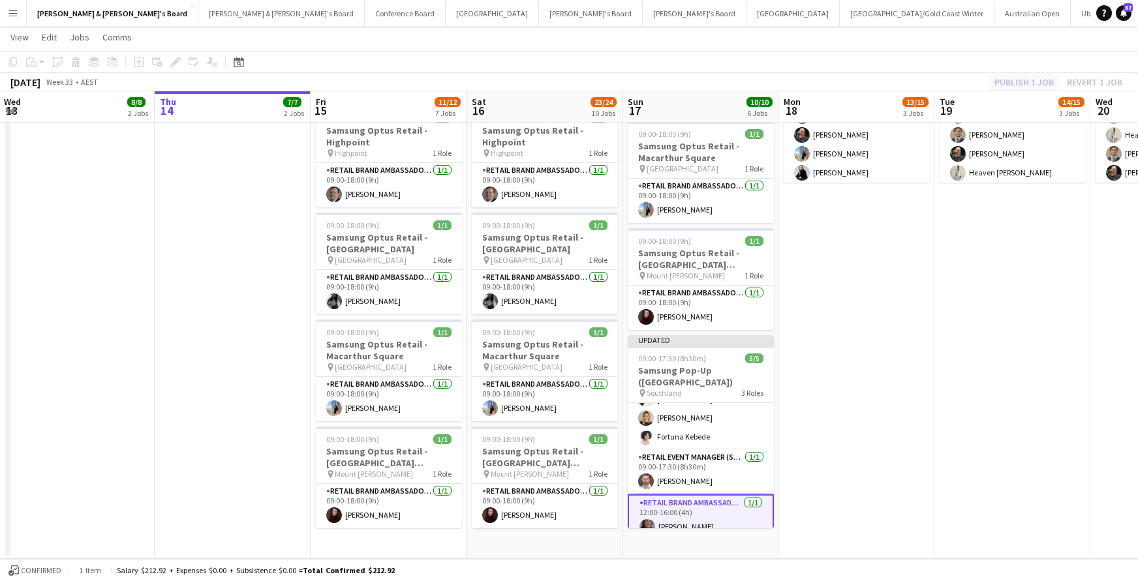
drag, startPoint x: 1012, startPoint y: 78, endPoint x: 1021, endPoint y: 78, distance: 9.1
click at [1012, 78] on div "Publish 1 job Revert 1 job" at bounding box center [1058, 82] width 159 height 17
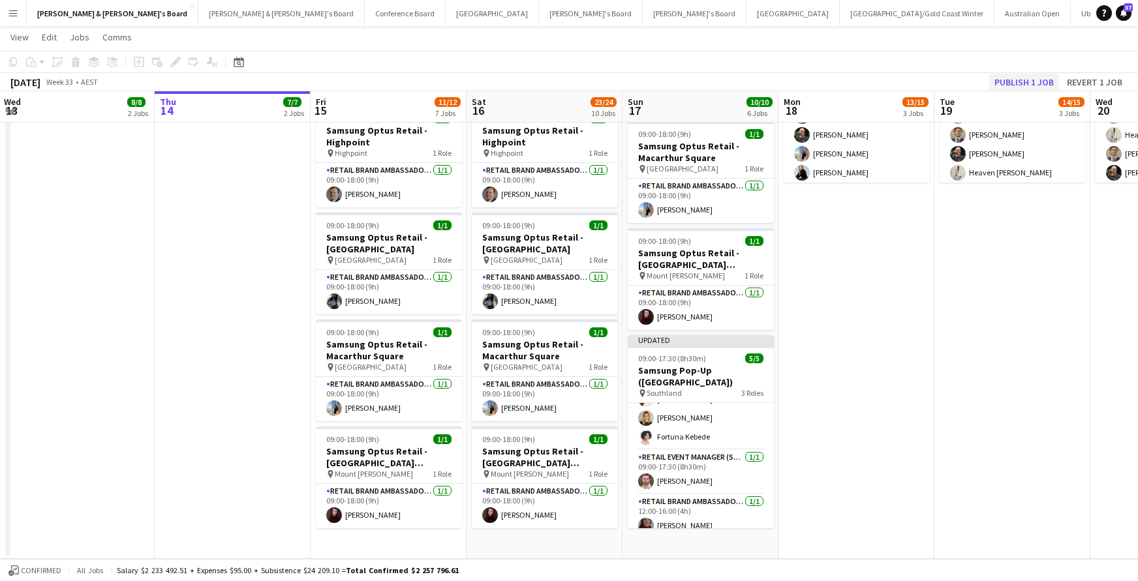
click at [1021, 78] on button "Publish 1 job" at bounding box center [1024, 82] width 70 height 17
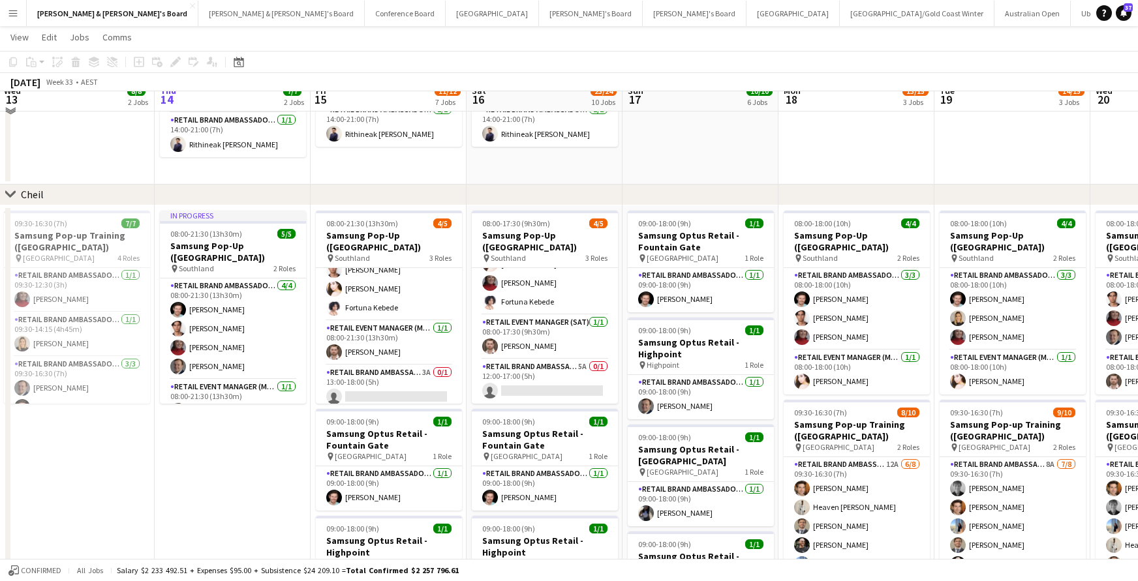
scroll to position [840, 0]
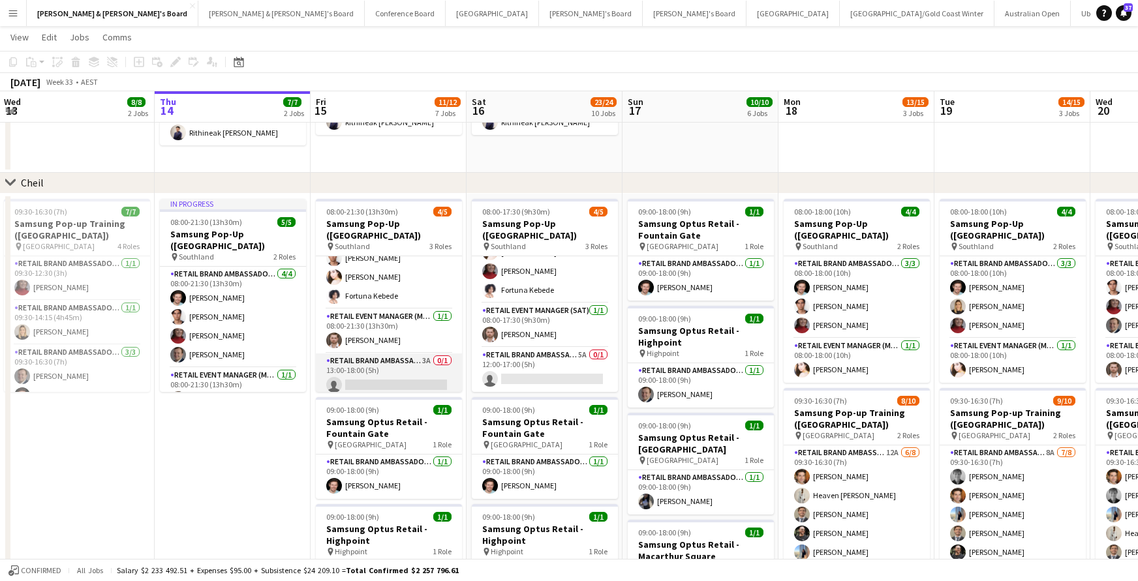
click at [433, 372] on app-card-role "RETAIL Brand Ambassador (Mon - Fri) 3A 0/1 13:00-18:00 (5h) single-neutral-acti…" at bounding box center [389, 376] width 146 height 44
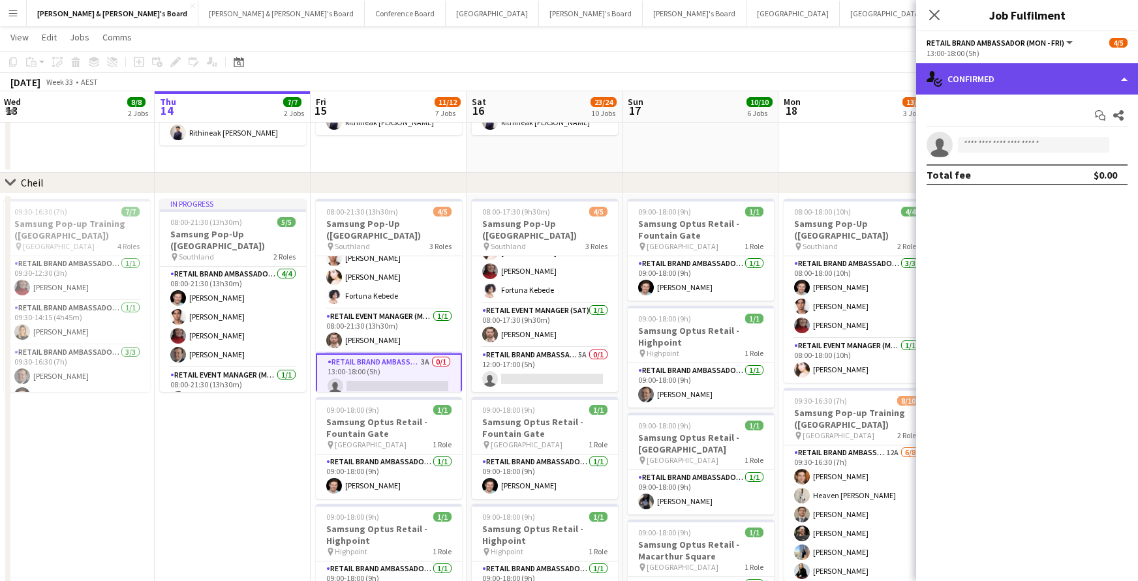
click at [1025, 82] on div "single-neutral-actions-check-2 Confirmed" at bounding box center [1027, 78] width 222 height 31
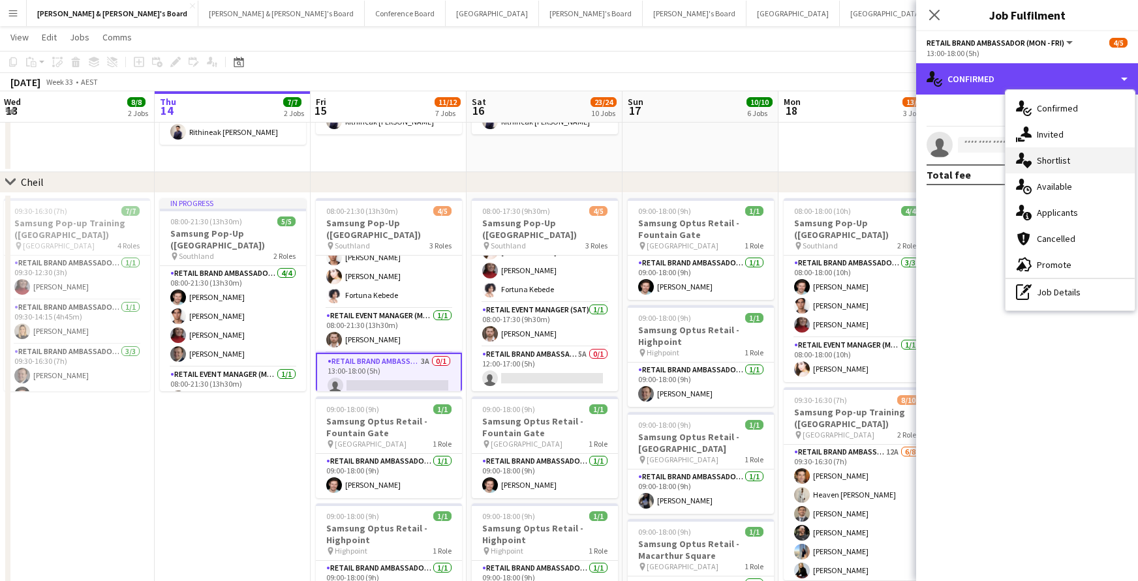
scroll to position [840, 0]
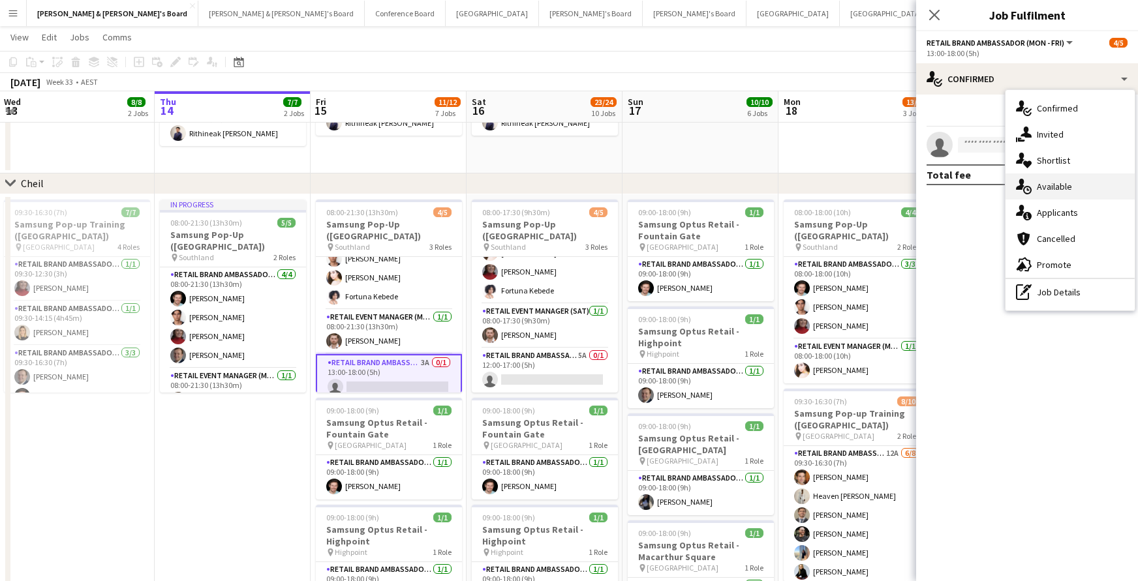
click at [1058, 182] on div "single-neutral-actions-upload Available" at bounding box center [1069, 187] width 129 height 26
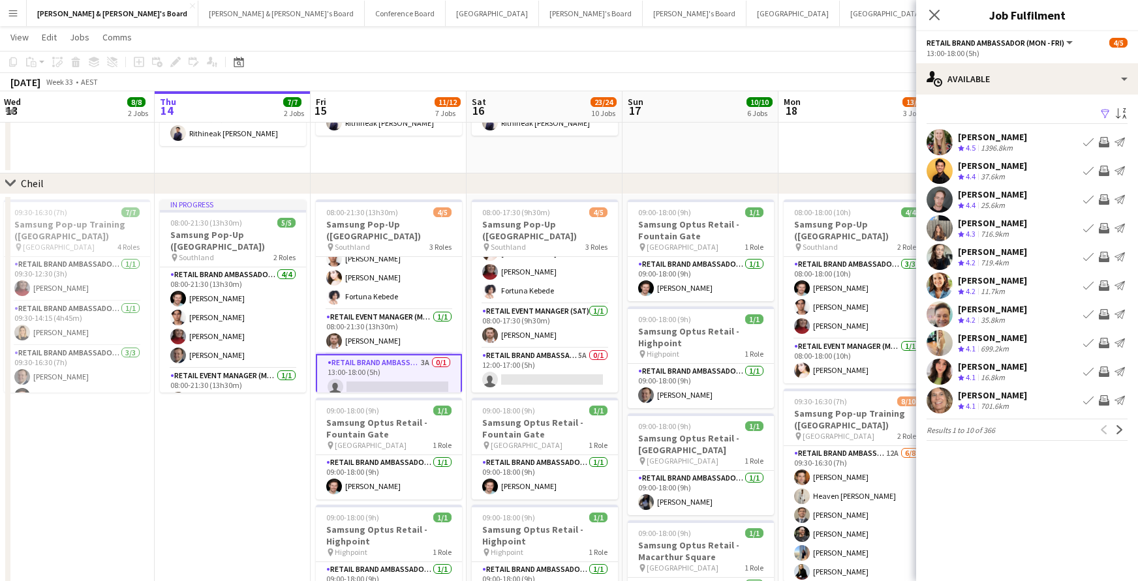
click at [1102, 112] on app-icon "Filter" at bounding box center [1105, 114] width 10 height 12
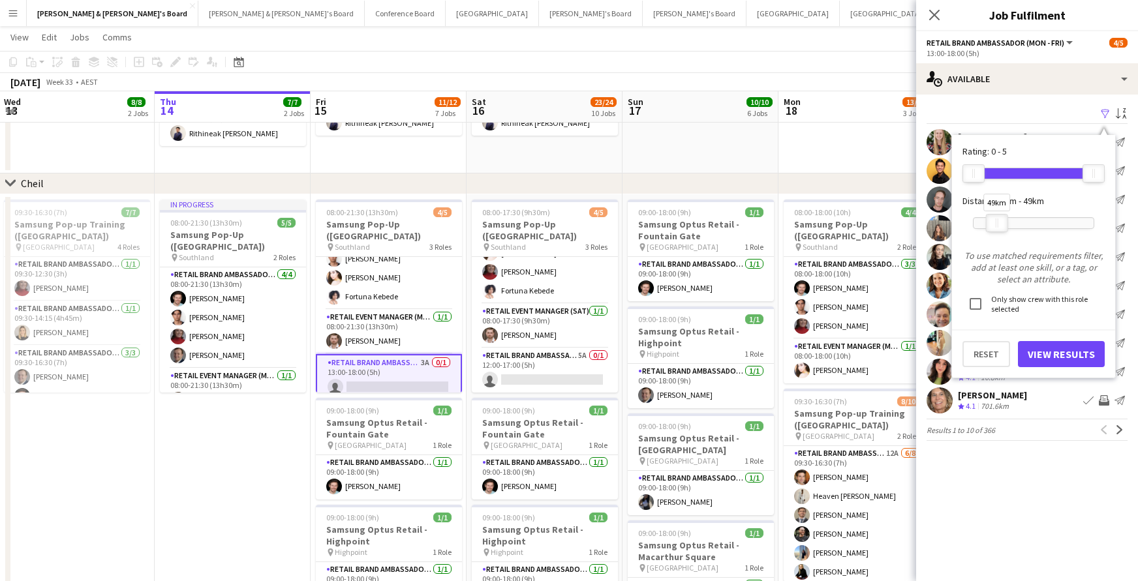
drag, startPoint x: 1090, startPoint y: 224, endPoint x: 994, endPoint y: 224, distance: 95.9
click at [994, 224] on div at bounding box center [997, 223] width 21 height 17
click at [1061, 353] on button "View Results" at bounding box center [1061, 354] width 87 height 26
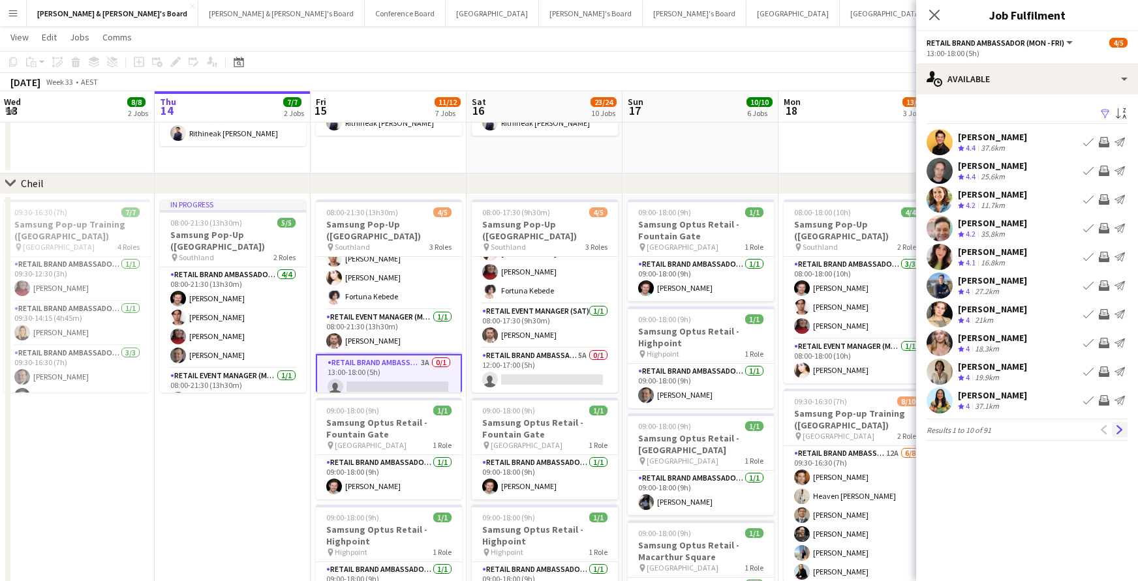
click at [1122, 429] on app-icon "Next" at bounding box center [1119, 429] width 9 height 9
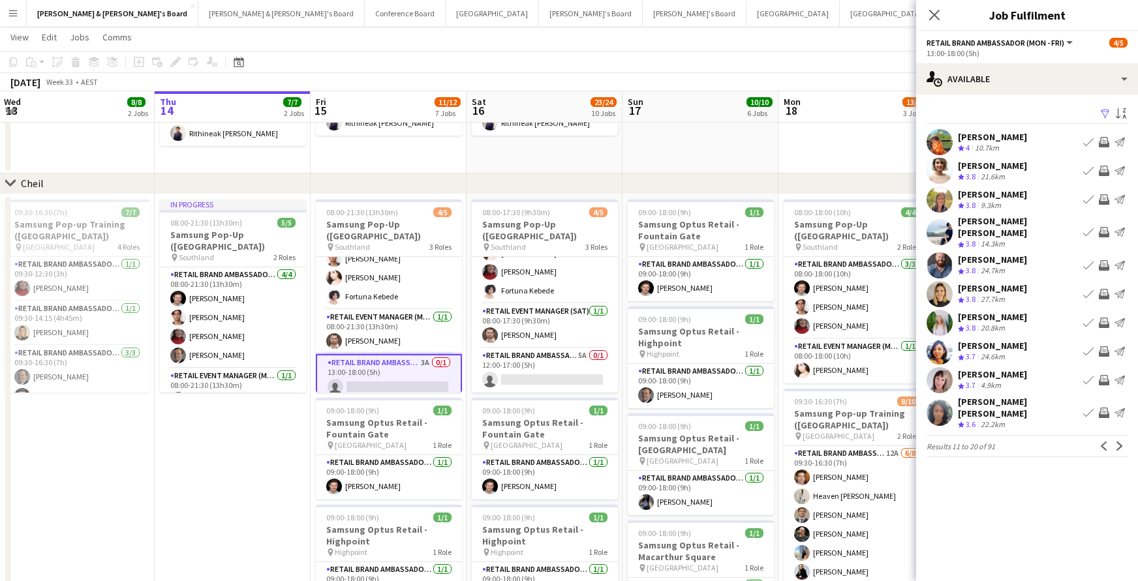
click at [1108, 293] on app-icon "Invite crew" at bounding box center [1104, 294] width 10 height 10
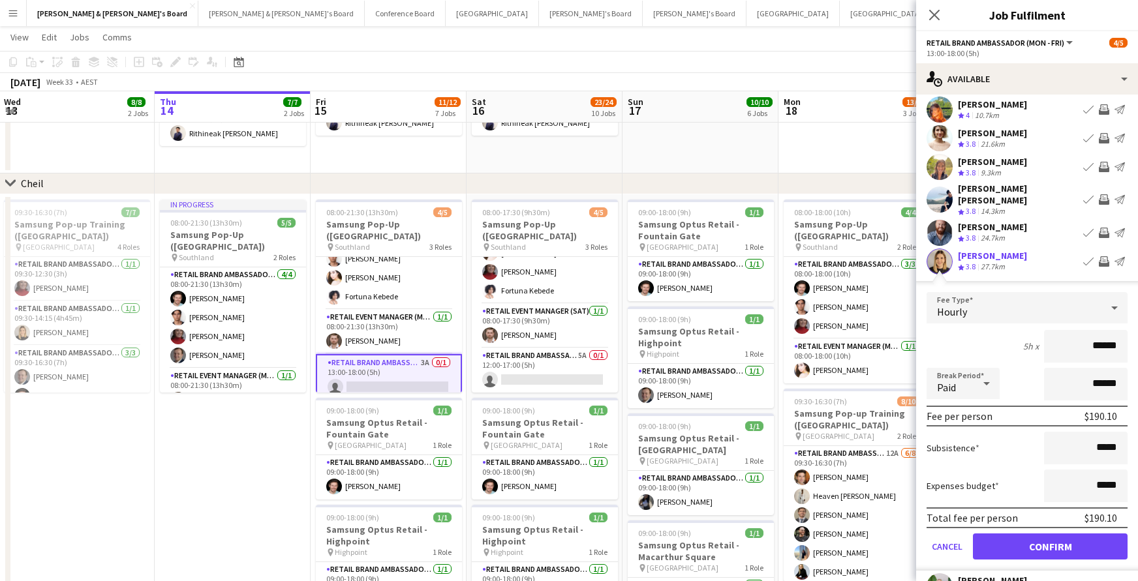
scroll to position [48, 0]
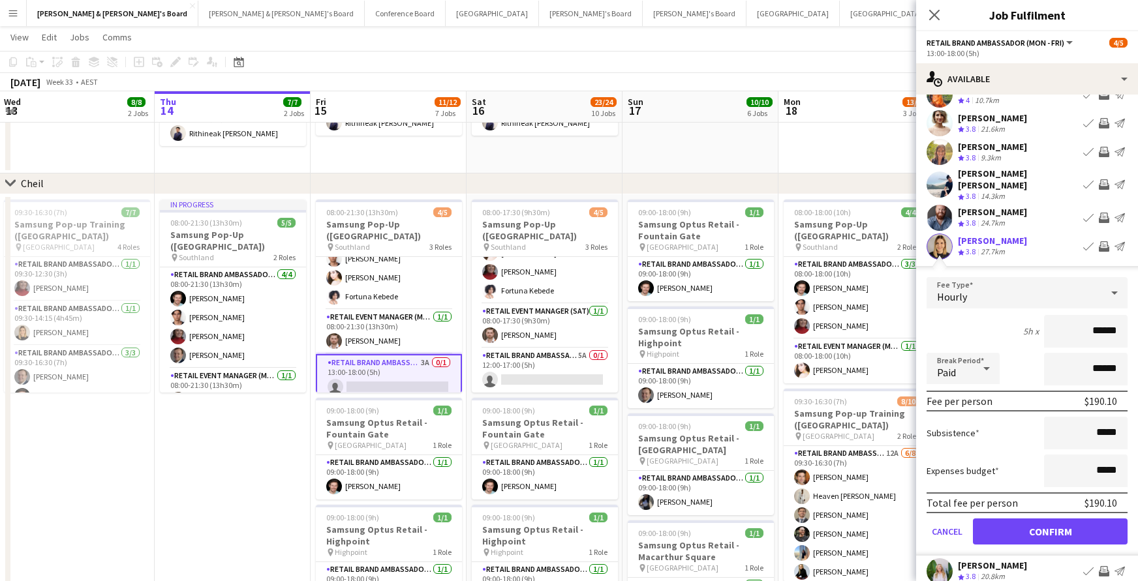
click at [1075, 533] on button "Confirm" at bounding box center [1050, 532] width 155 height 26
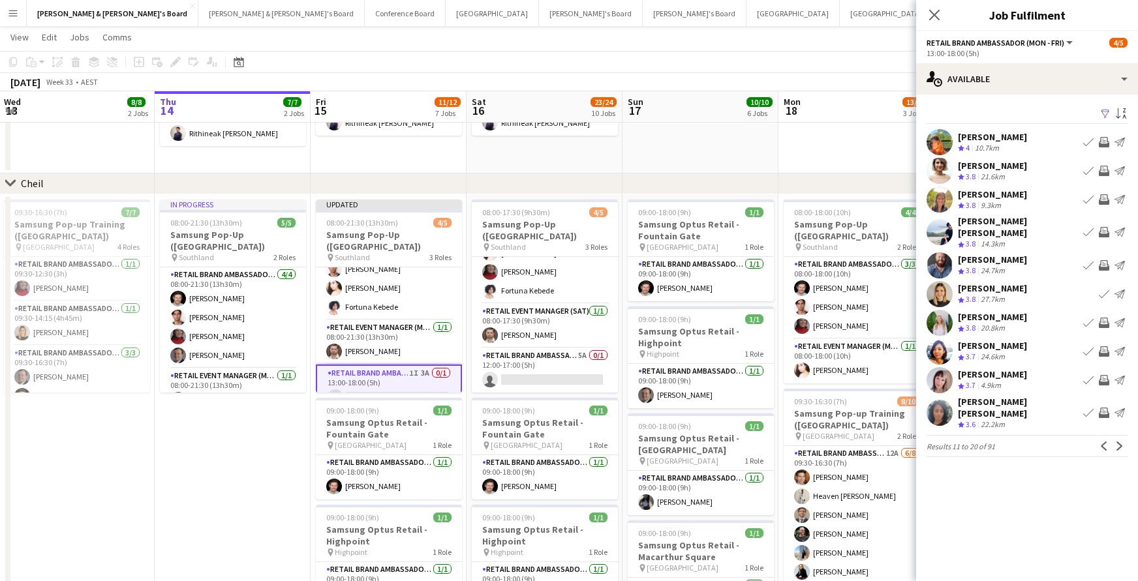
scroll to position [0, 0]
click at [1122, 442] on app-icon "Next" at bounding box center [1119, 446] width 9 height 9
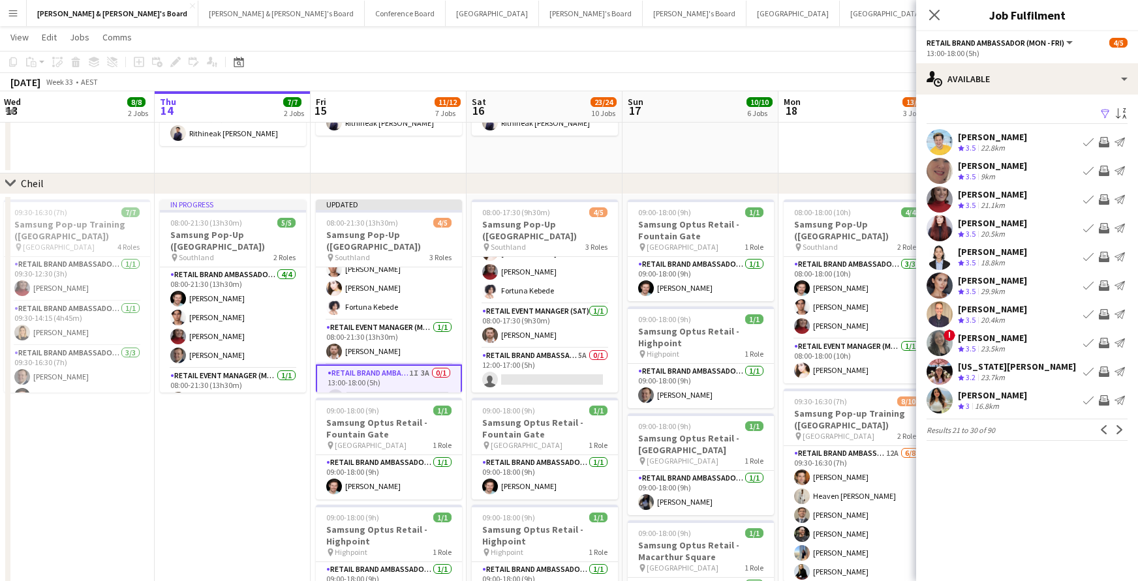
click at [1105, 200] on app-icon "Invite crew" at bounding box center [1104, 199] width 10 height 10
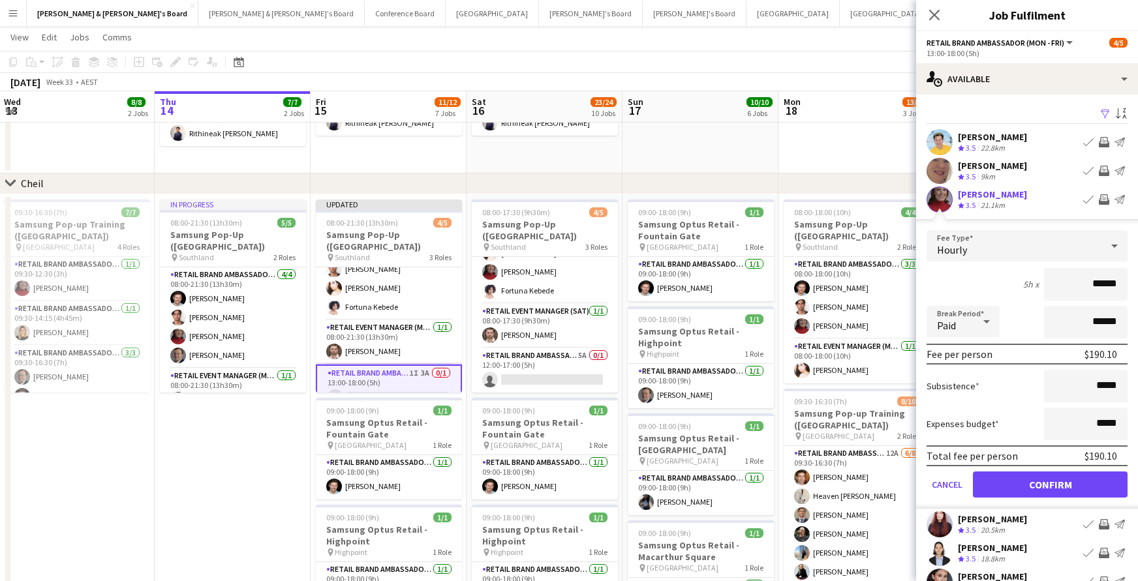
click at [1075, 480] on button "Confirm" at bounding box center [1050, 485] width 155 height 26
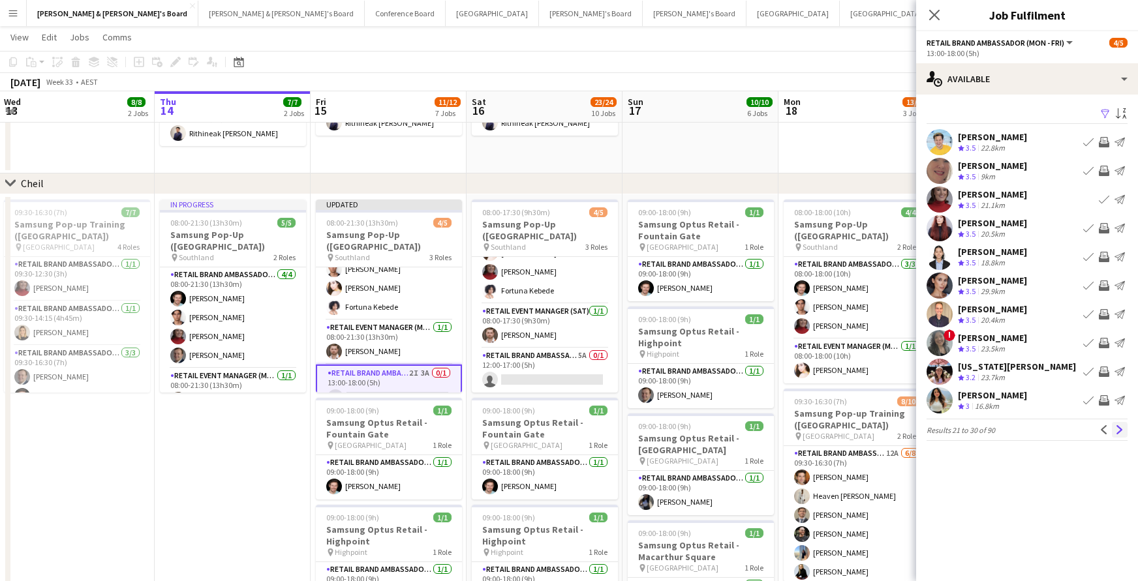
click at [1123, 432] on app-icon "Next" at bounding box center [1119, 429] width 9 height 9
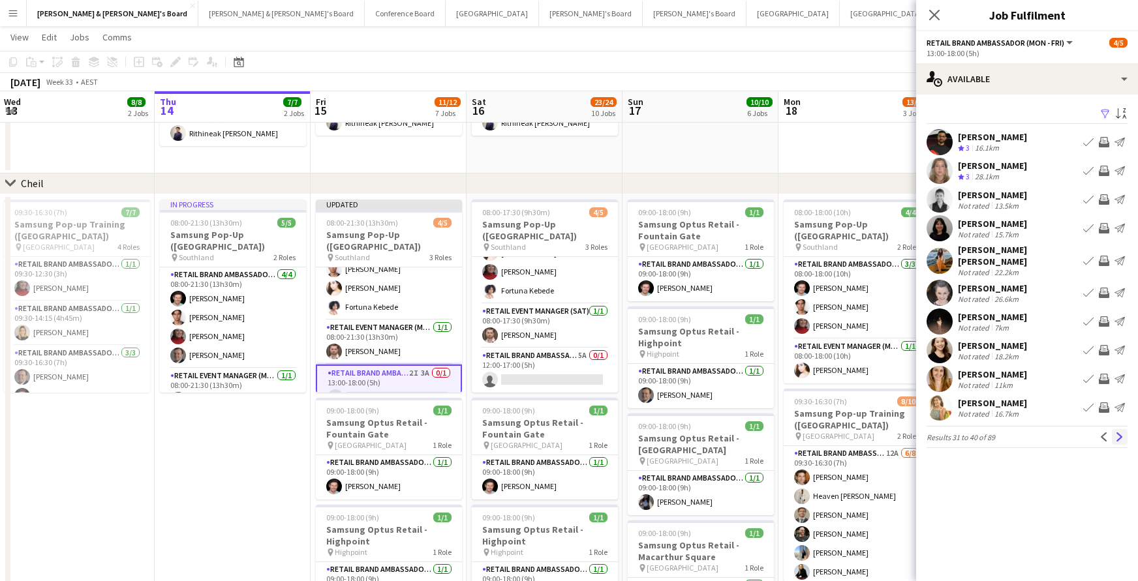
click at [1120, 433] on app-icon "Next" at bounding box center [1119, 437] width 9 height 9
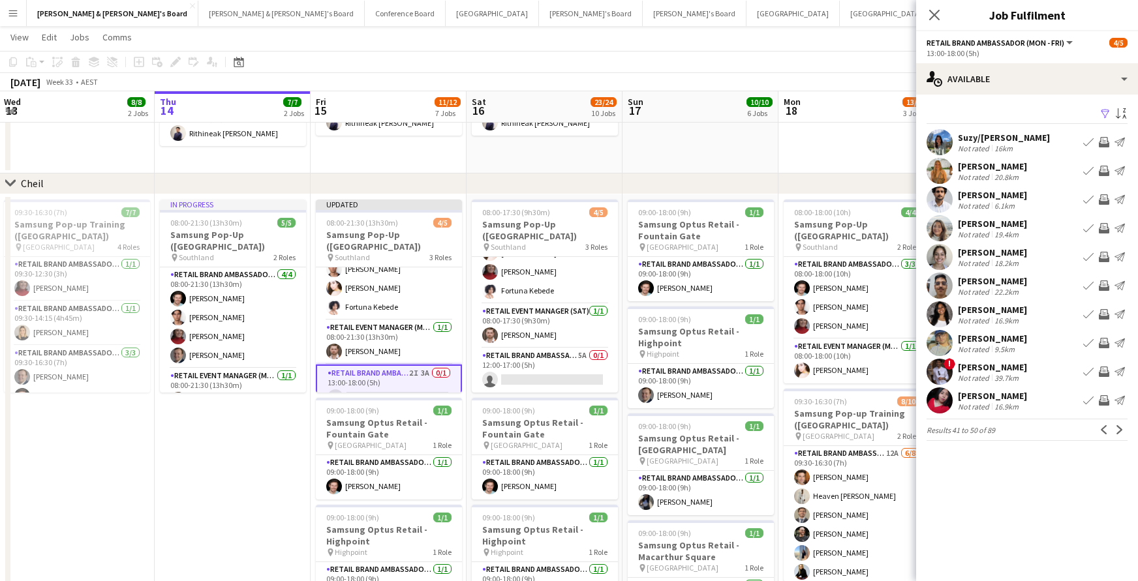
click at [1120, 431] on app-icon "Next" at bounding box center [1119, 429] width 9 height 9
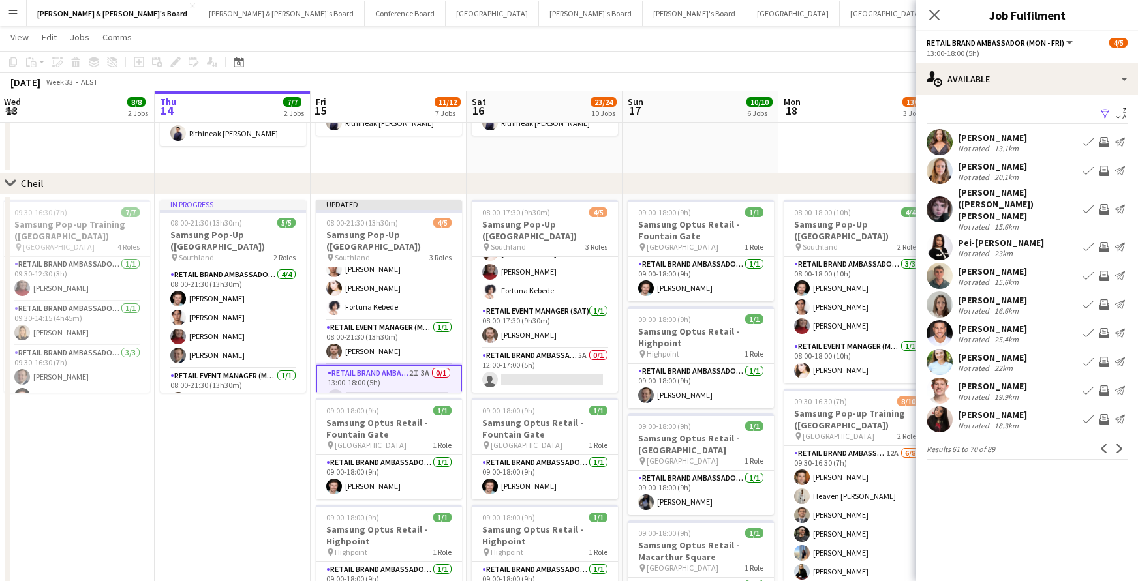
click at [1120, 444] on app-icon "Next" at bounding box center [1119, 448] width 9 height 9
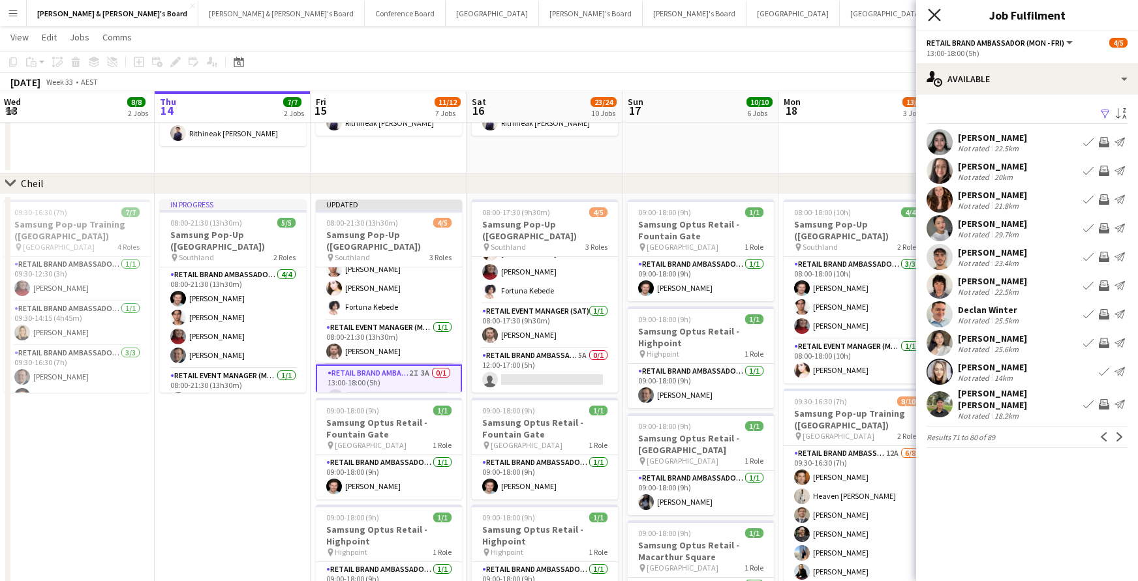
click at [940, 14] on icon "Close pop-in" at bounding box center [934, 14] width 12 height 12
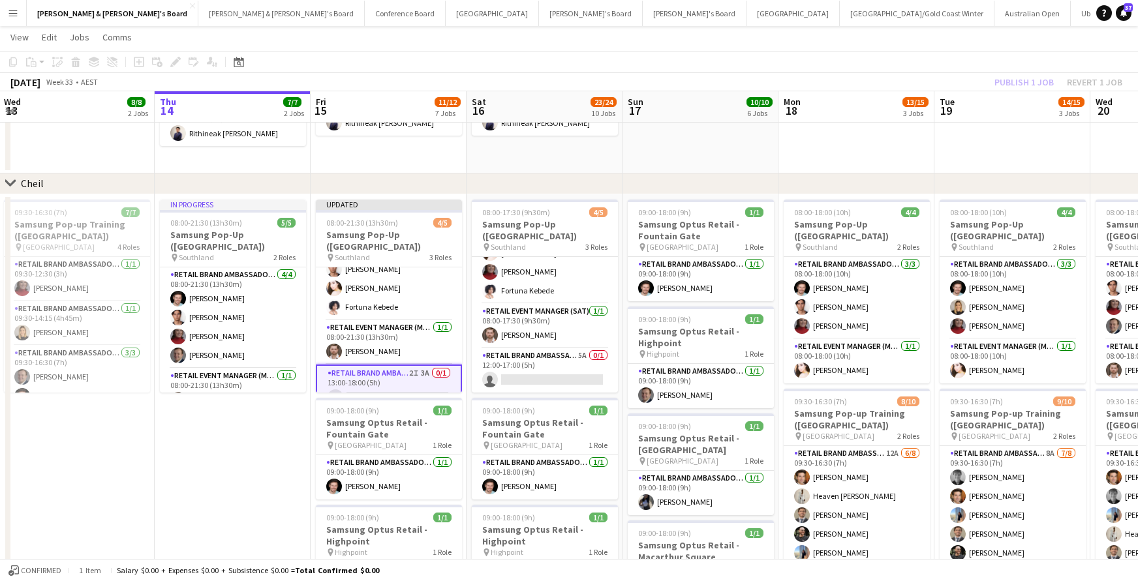
click at [1004, 79] on div "Publish 1 job Revert 1 job" at bounding box center [1058, 82] width 159 height 17
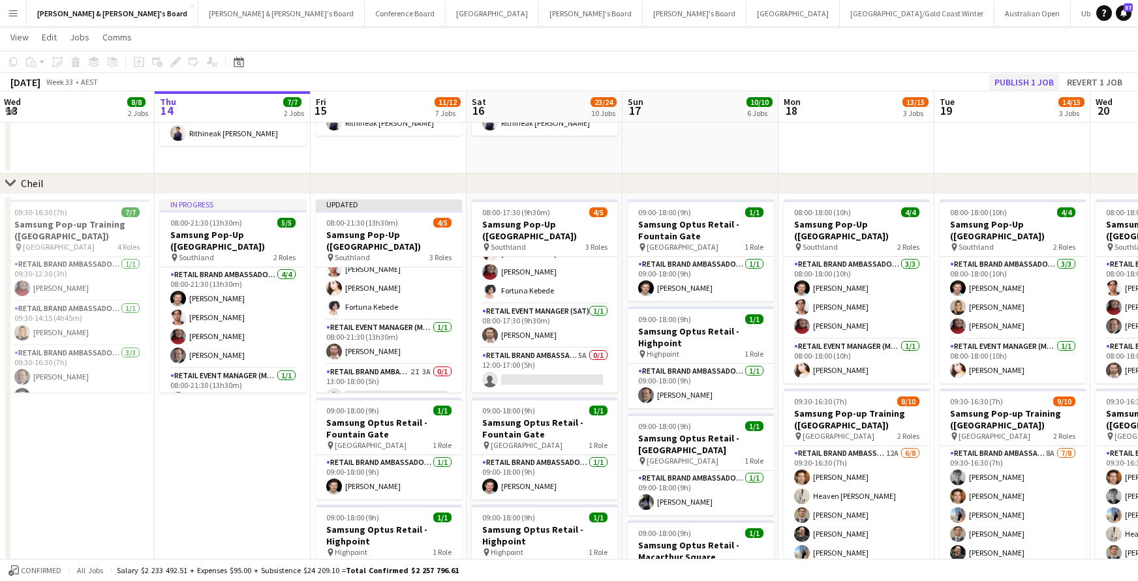
click at [1013, 80] on button "Publish 1 job" at bounding box center [1024, 82] width 70 height 17
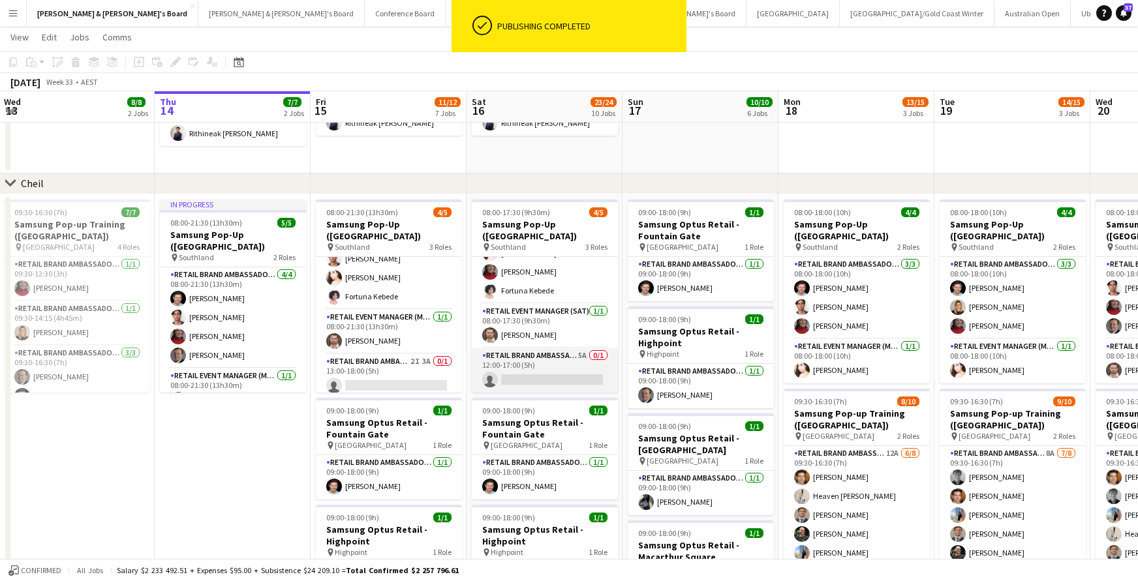
click at [559, 373] on app-card-role "RETAIL Brand Ambassador ([DATE]) 5A 0/1 12:00-17:00 (5h) single-neutral-actions" at bounding box center [545, 370] width 146 height 44
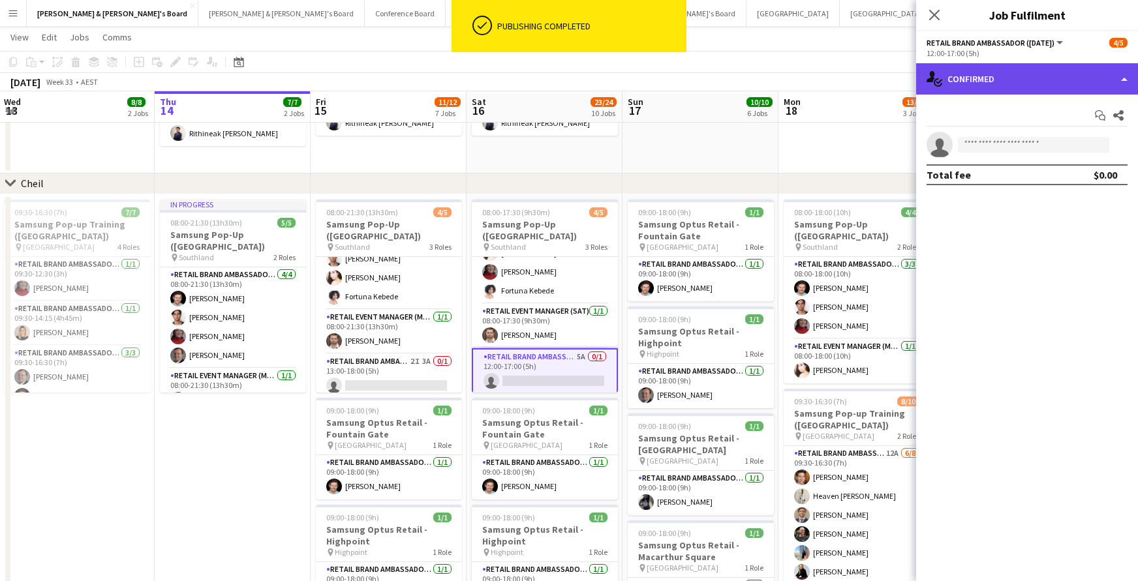
click at [1003, 90] on div "single-neutral-actions-check-2 Confirmed" at bounding box center [1027, 78] width 222 height 31
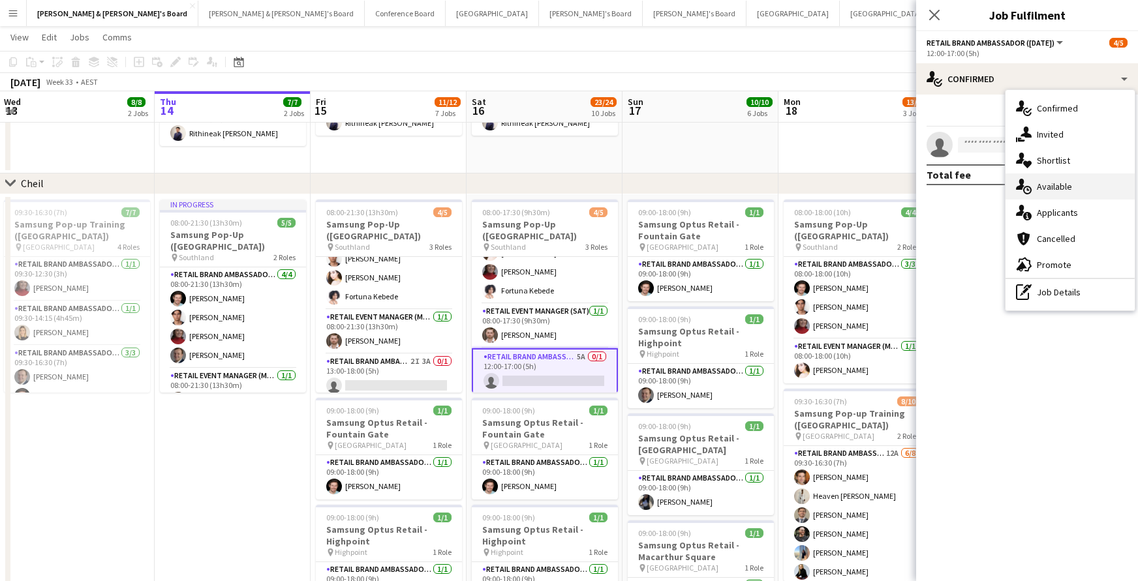
click at [1056, 183] on div "single-neutral-actions-upload Available" at bounding box center [1069, 187] width 129 height 26
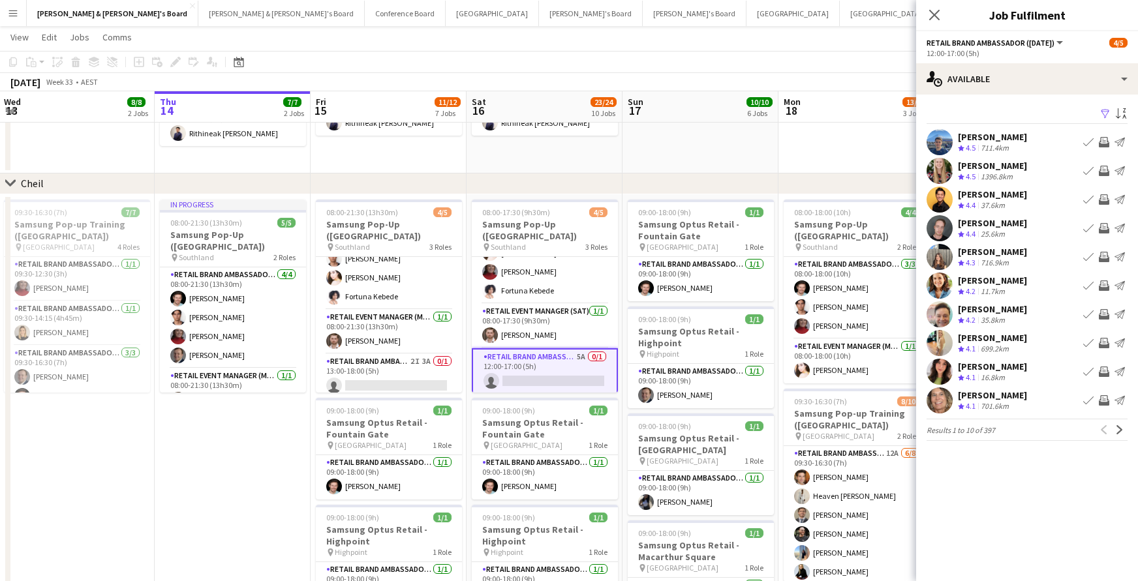
click at [1105, 111] on app-icon "Filter" at bounding box center [1105, 114] width 10 height 12
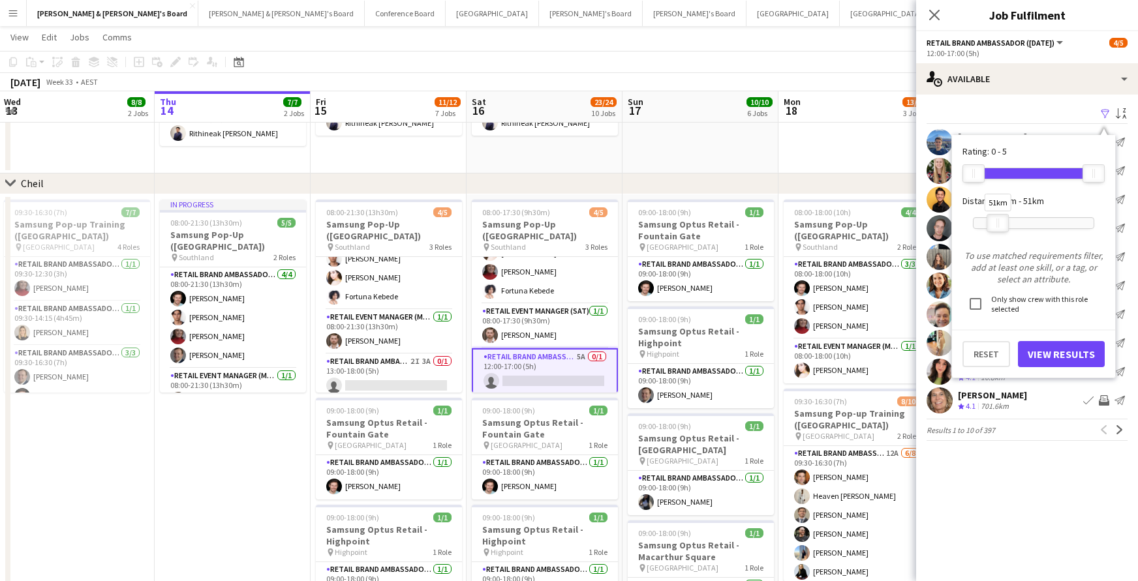
drag, startPoint x: 1095, startPoint y: 228, endPoint x: 1000, endPoint y: 227, distance: 94.6
click at [1000, 227] on div at bounding box center [997, 223] width 21 height 17
click at [1054, 354] on button "View Results" at bounding box center [1061, 354] width 87 height 26
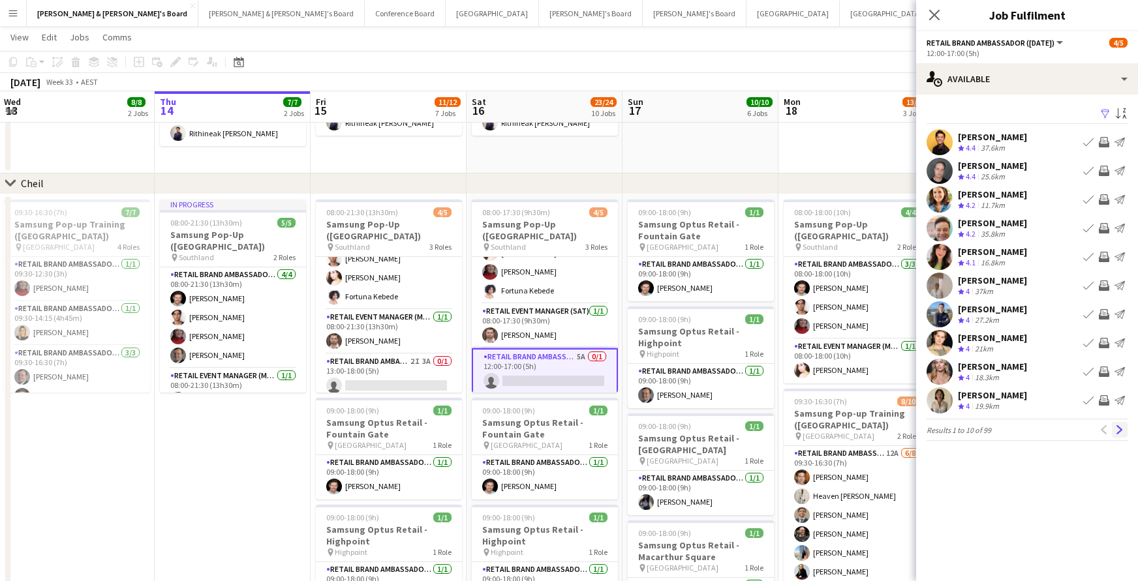
click at [1122, 429] on app-icon "Next" at bounding box center [1119, 429] width 9 height 9
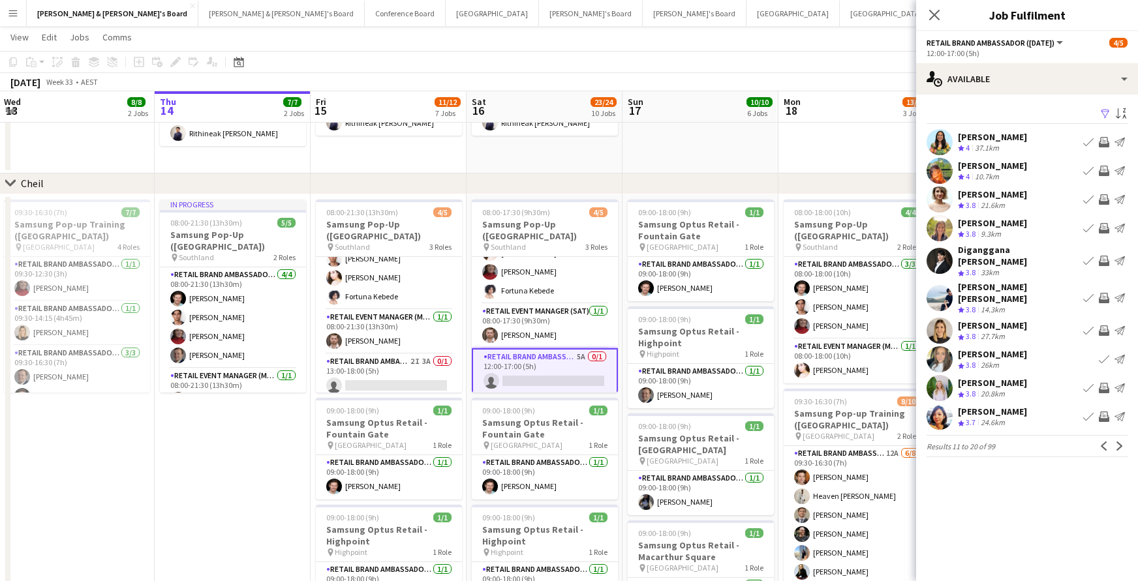
click at [1103, 326] on app-icon "Invite crew" at bounding box center [1104, 331] width 10 height 10
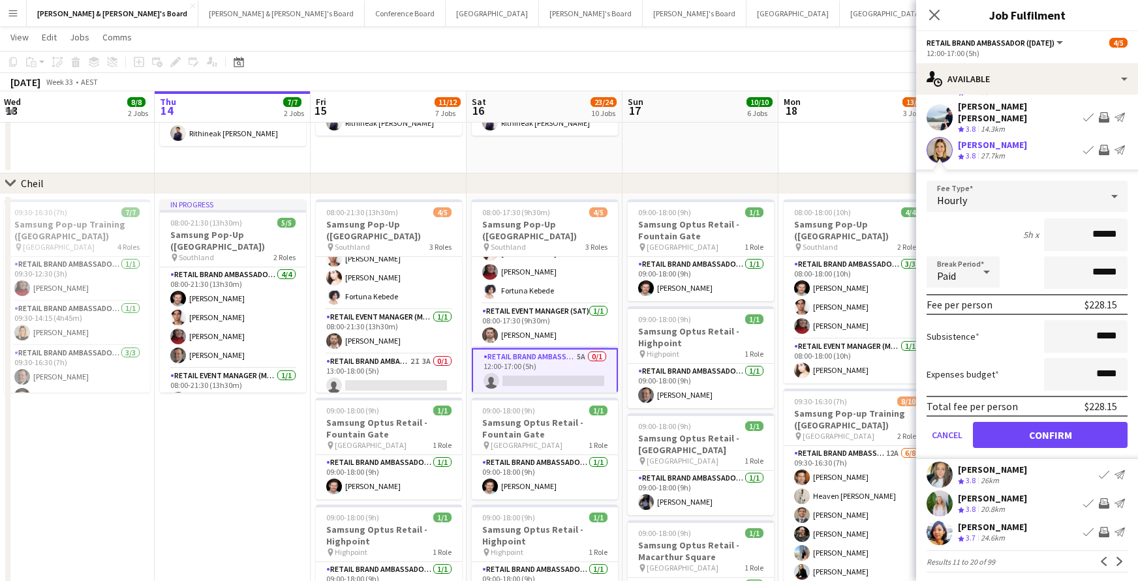
scroll to position [180, 0]
click at [1079, 425] on button "Confirm" at bounding box center [1050, 436] width 155 height 26
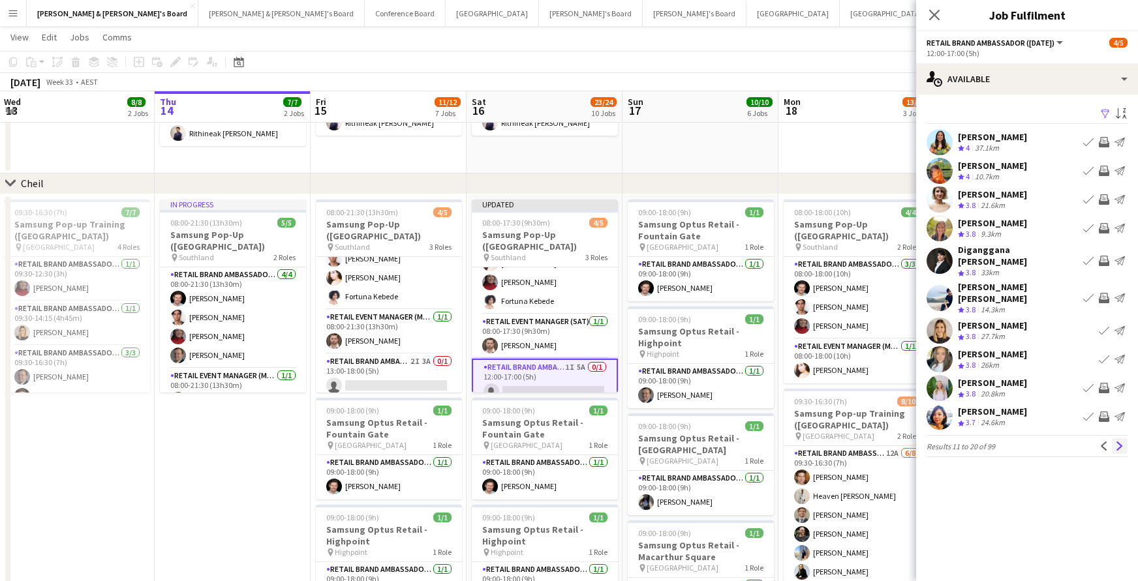
click at [1118, 442] on app-icon "Next" at bounding box center [1119, 446] width 9 height 9
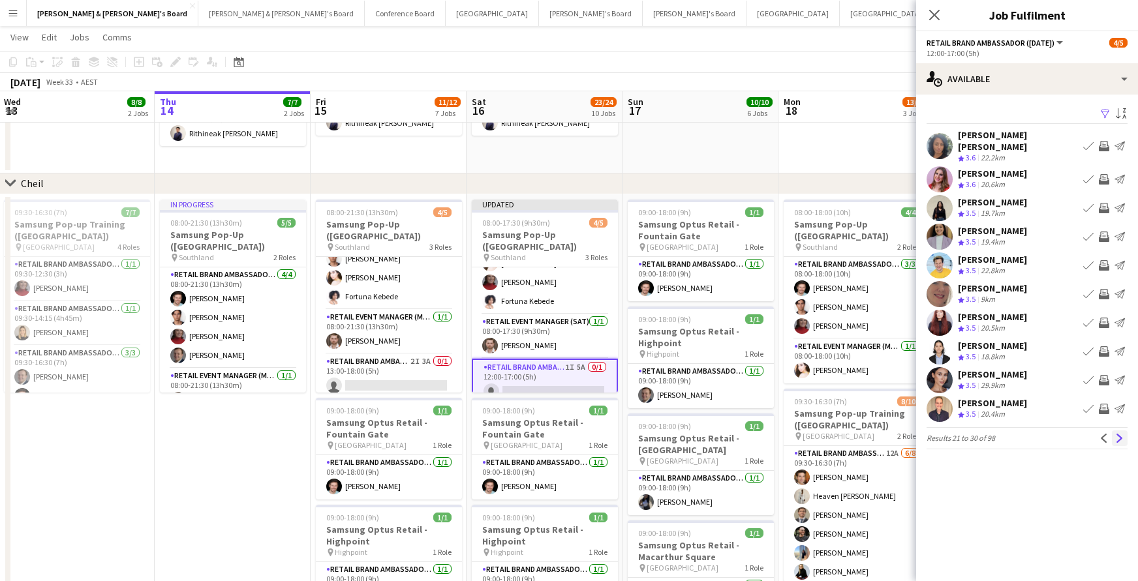
click at [1119, 434] on app-icon "Next" at bounding box center [1119, 438] width 9 height 9
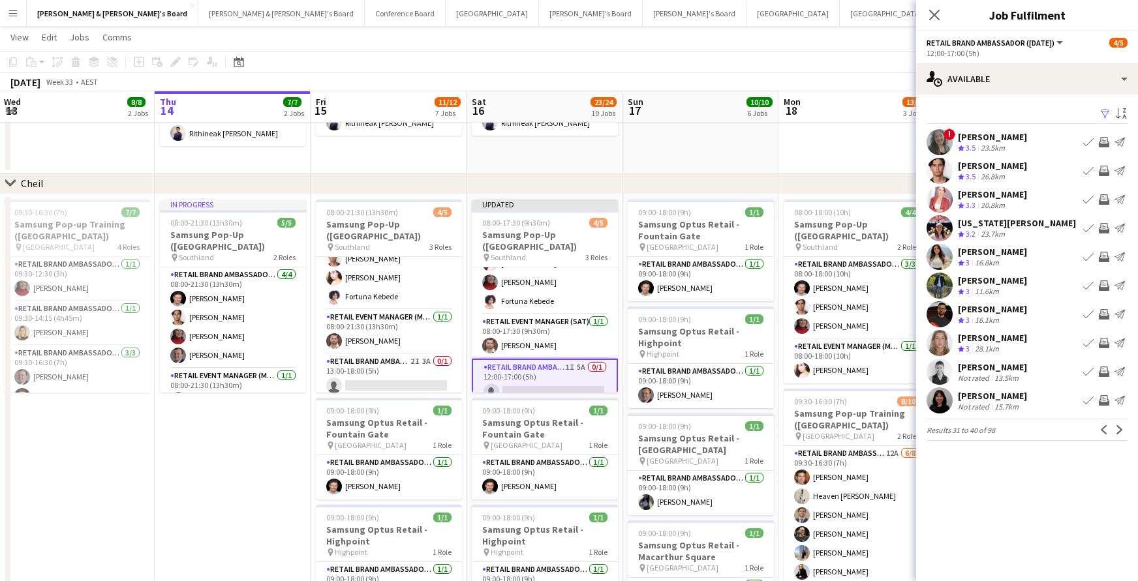
click at [1106, 167] on app-icon "Invite crew" at bounding box center [1104, 171] width 10 height 10
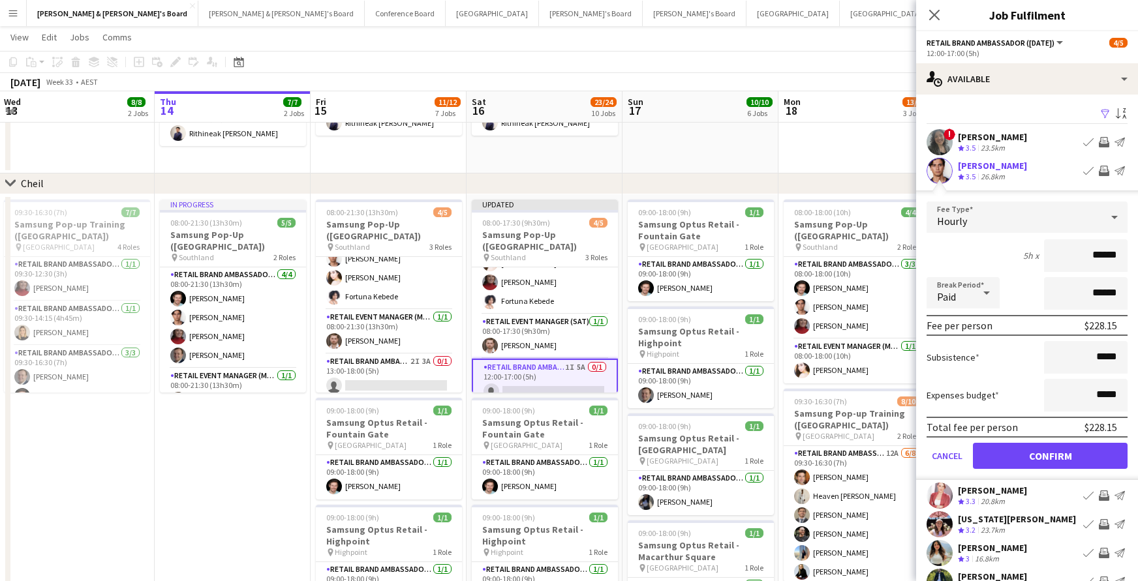
click at [1066, 459] on button "Confirm" at bounding box center [1050, 456] width 155 height 26
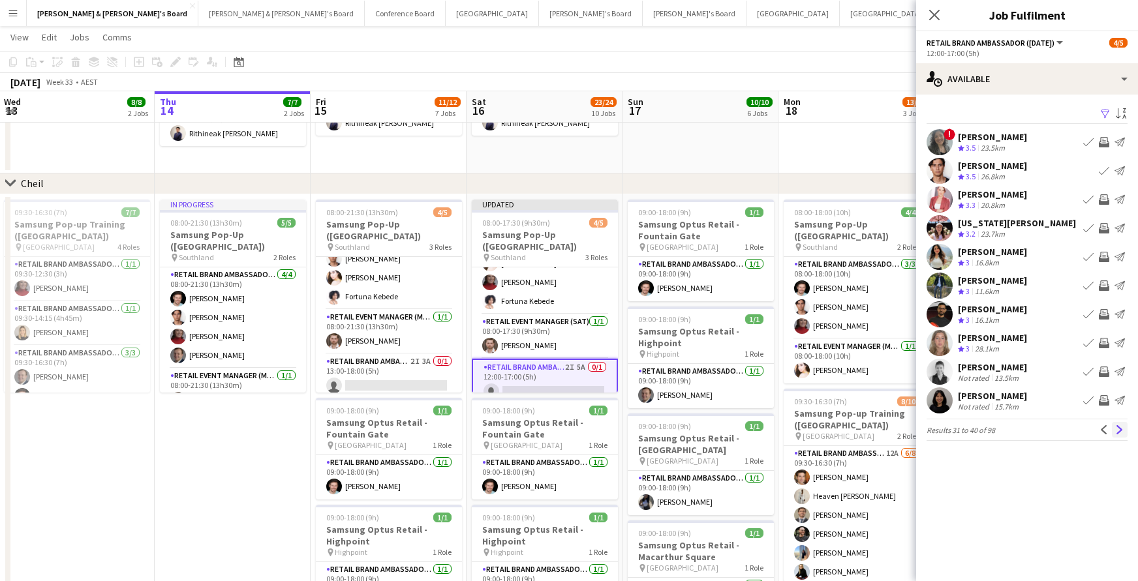
click at [1118, 428] on app-icon "Next" at bounding box center [1119, 429] width 9 height 9
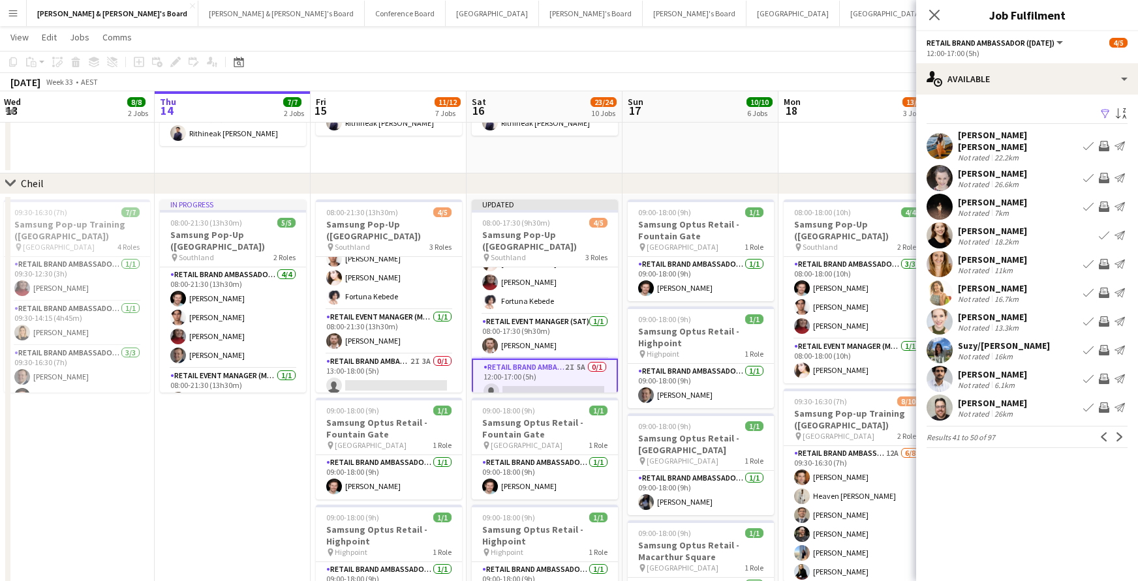
click at [930, 16] on icon "Close pop-in" at bounding box center [934, 15] width 10 height 10
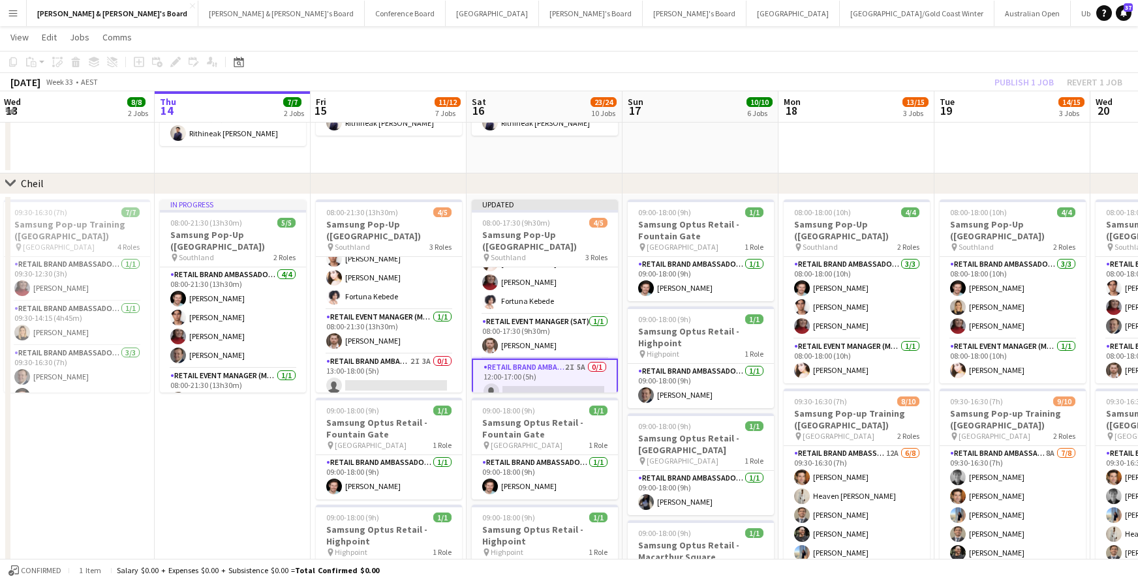
click at [1007, 82] on div "Publish 1 job Revert 1 job" at bounding box center [1058, 82] width 159 height 17
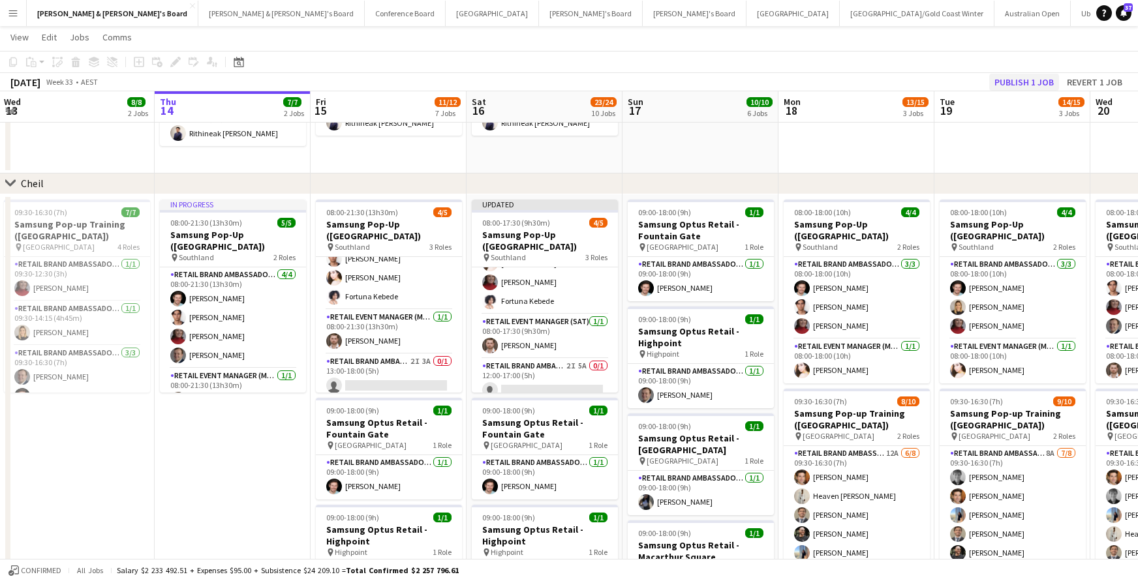
click at [1014, 83] on button "Publish 1 job" at bounding box center [1024, 82] width 70 height 17
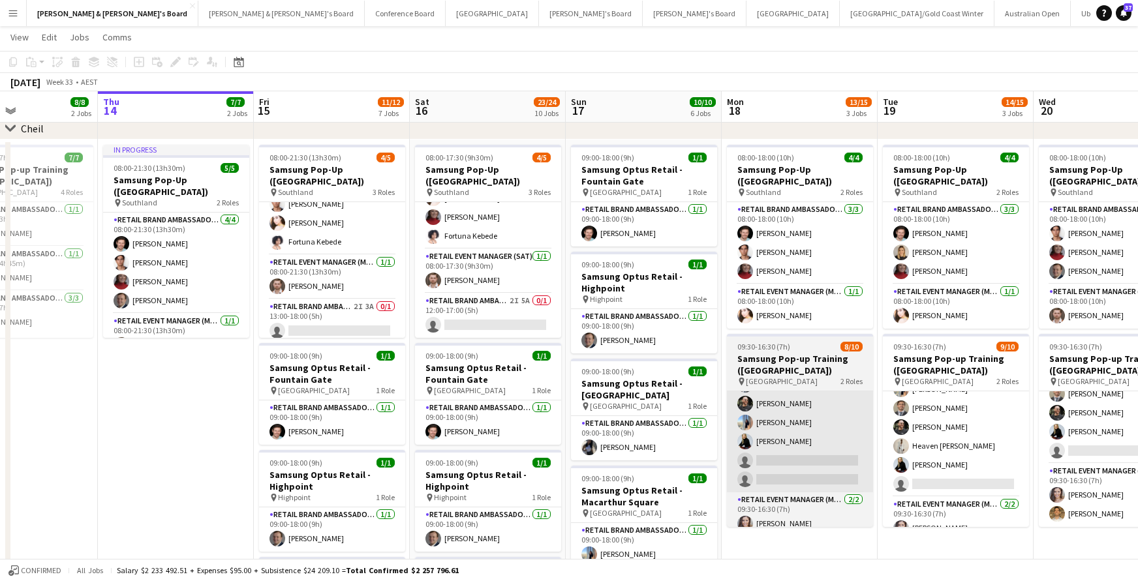
scroll to position [104, 0]
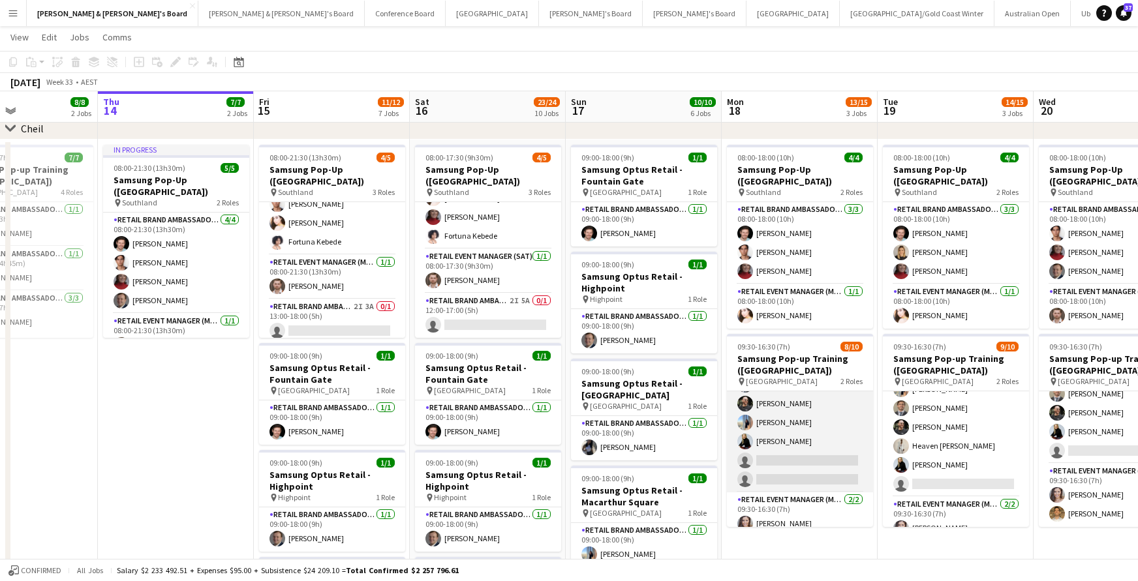
click at [836, 459] on app-card-role "RETAIL Brand Ambassador (Mon - Fri) 12A [DATE] 09:30-16:30 (7h) [PERSON_NAME] H…" at bounding box center [800, 404] width 146 height 177
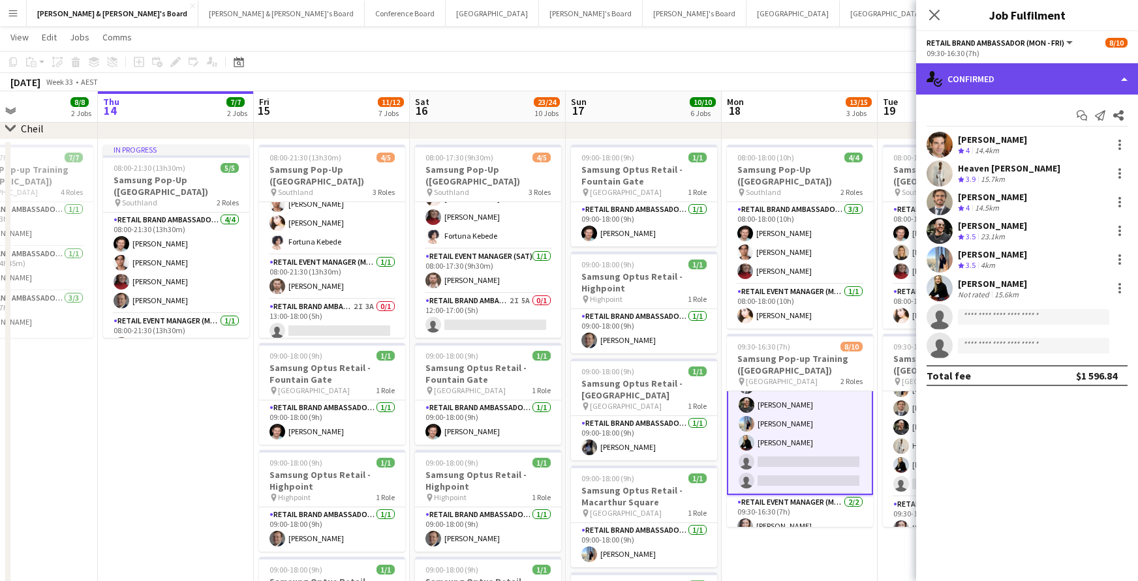
click at [1016, 83] on div "single-neutral-actions-check-2 Confirmed" at bounding box center [1027, 78] width 222 height 31
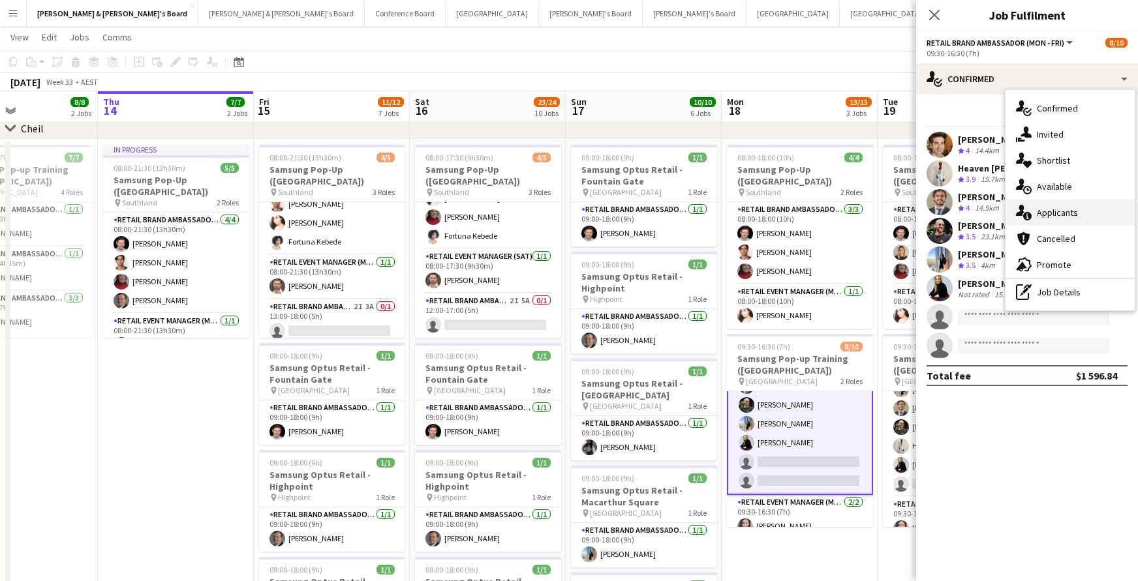
click at [1048, 203] on div "single-neutral-actions-information Applicants" at bounding box center [1069, 213] width 129 height 26
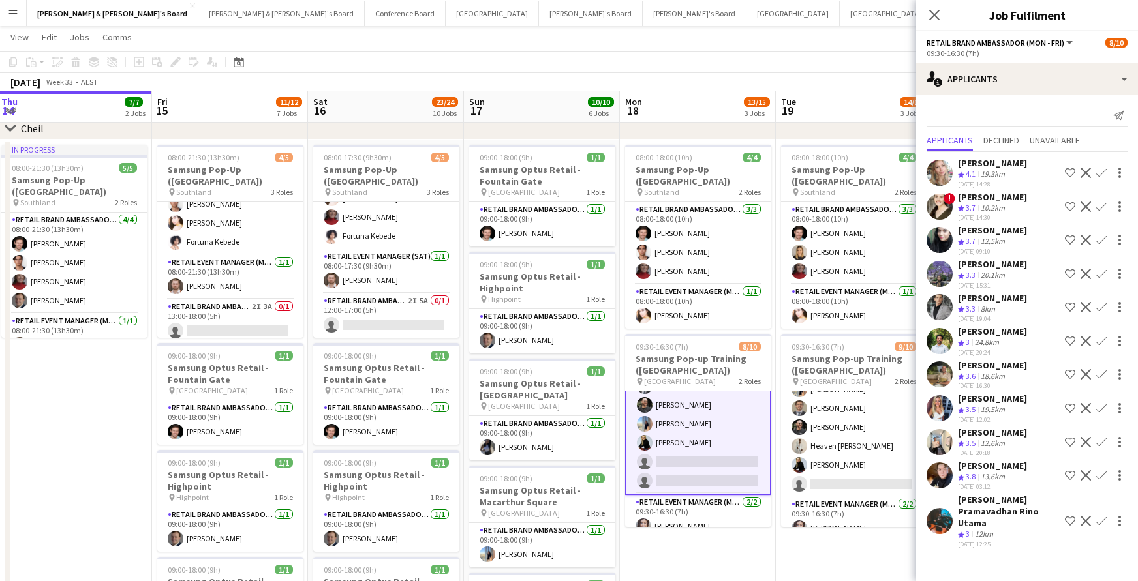
scroll to position [0, 480]
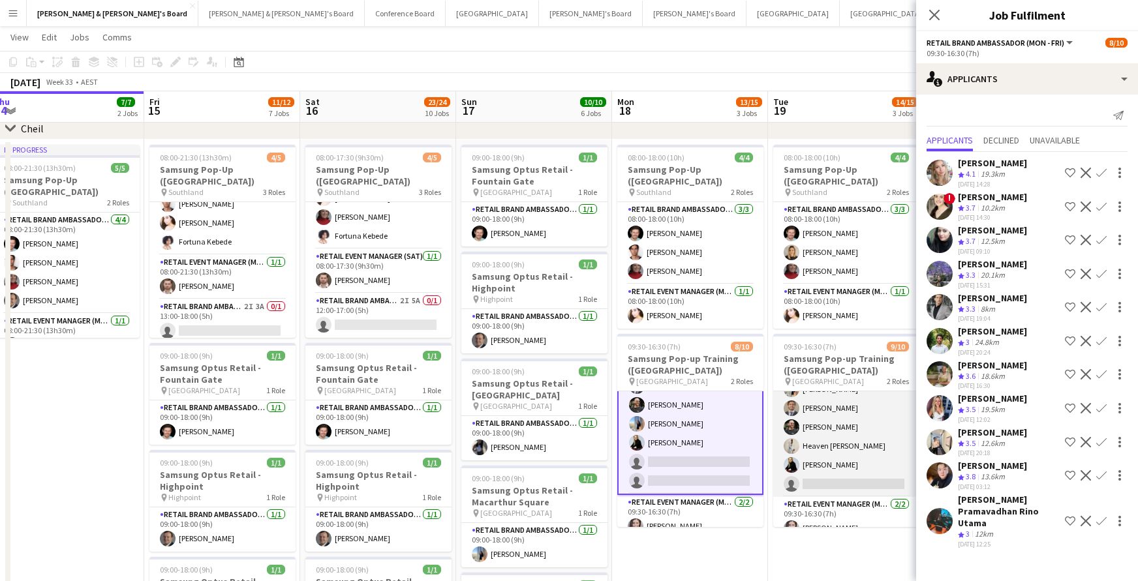
click at [855, 483] on app-card-role "RETAIL Brand Ambassador (Mon - Fri) 8A [DATE] 09:30-16:30 (7h) [PERSON_NAME] [P…" at bounding box center [846, 408] width 146 height 177
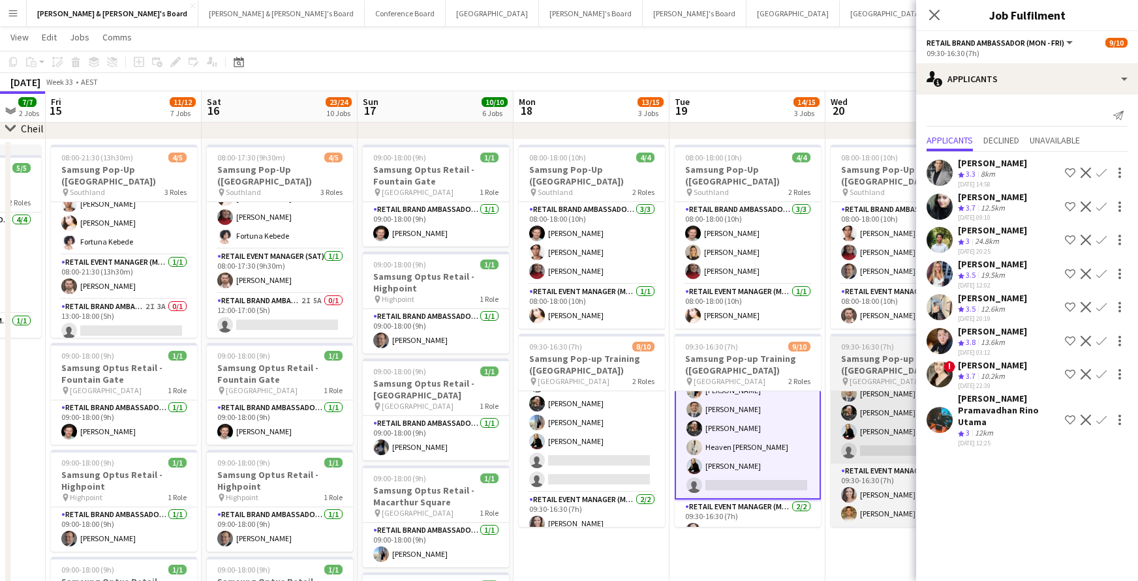
scroll to position [0, 579]
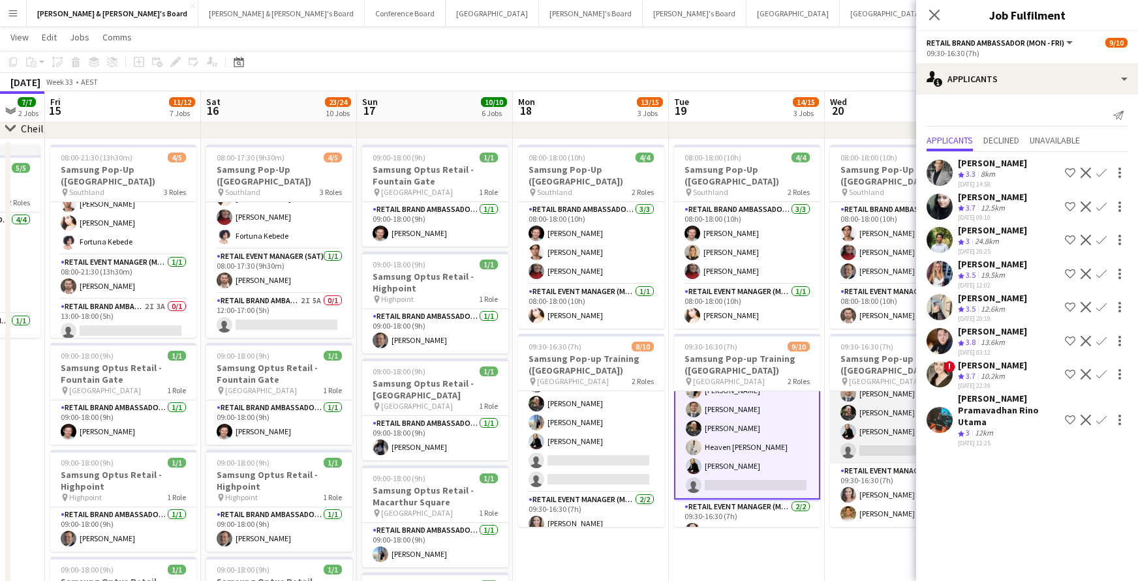
click at [880, 453] on app-card-role "RETAIL Brand Ambassador (Mon - Fri) 11A [DATE] 09:30-16:30 (7h) [PERSON_NAME] […" at bounding box center [903, 375] width 146 height 177
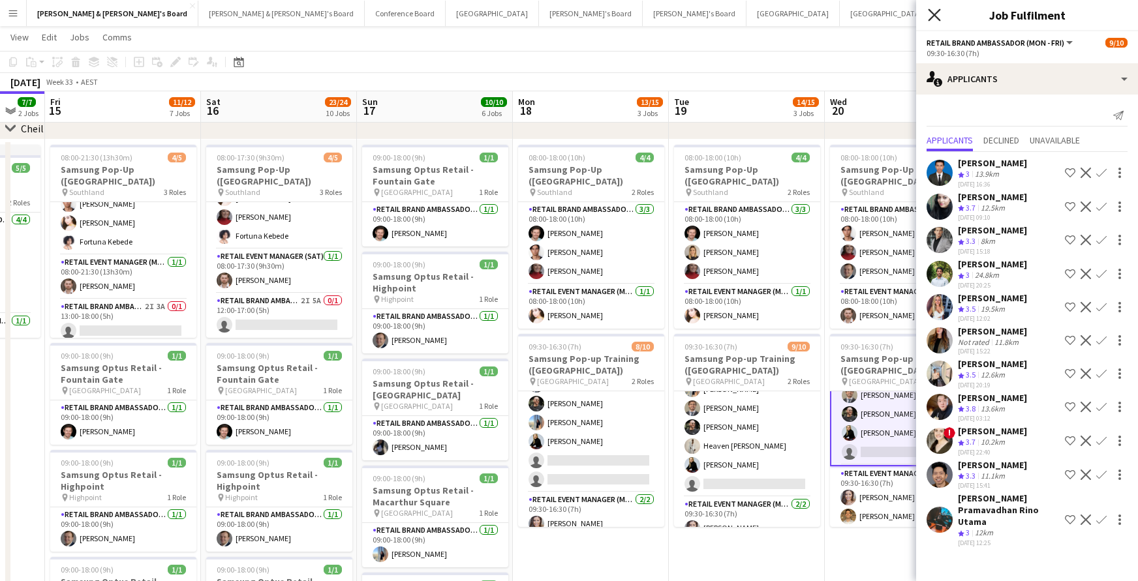
click at [933, 17] on icon at bounding box center [934, 14] width 12 height 12
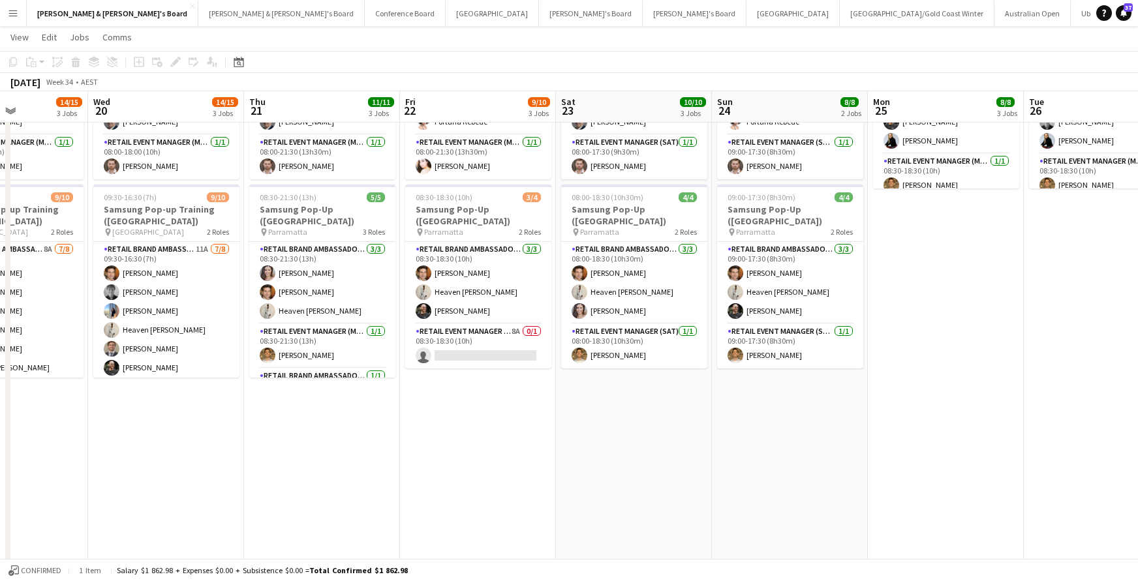
scroll to position [0, 385]
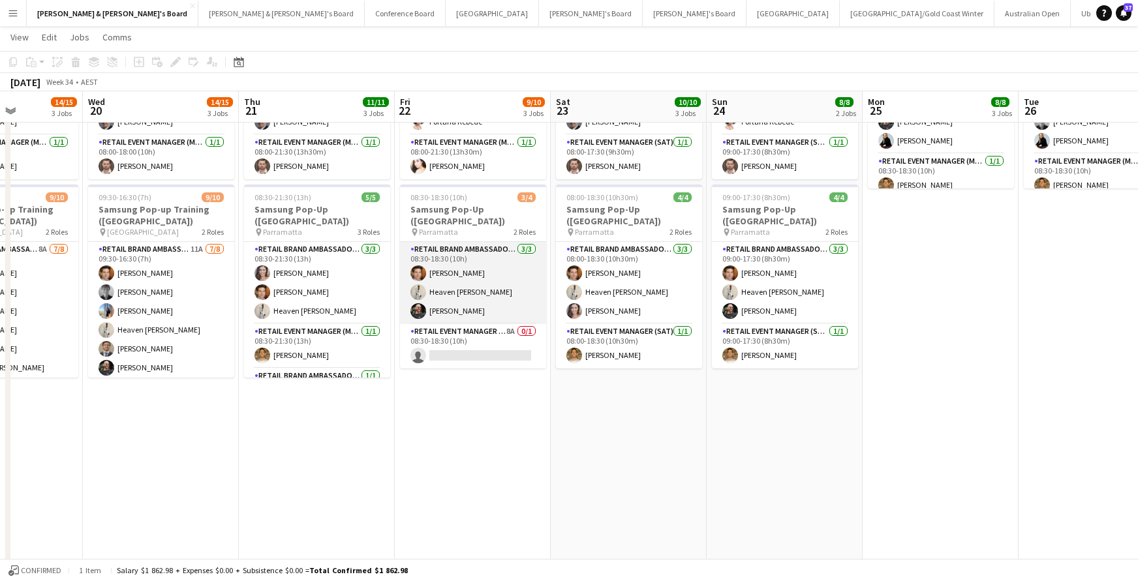
click at [465, 262] on app-card-role "RETAIL Brand Ambassador (Mon - Fri) [DATE] 08:30-18:30 (10h) [PERSON_NAME] Heav…" at bounding box center [473, 283] width 146 height 82
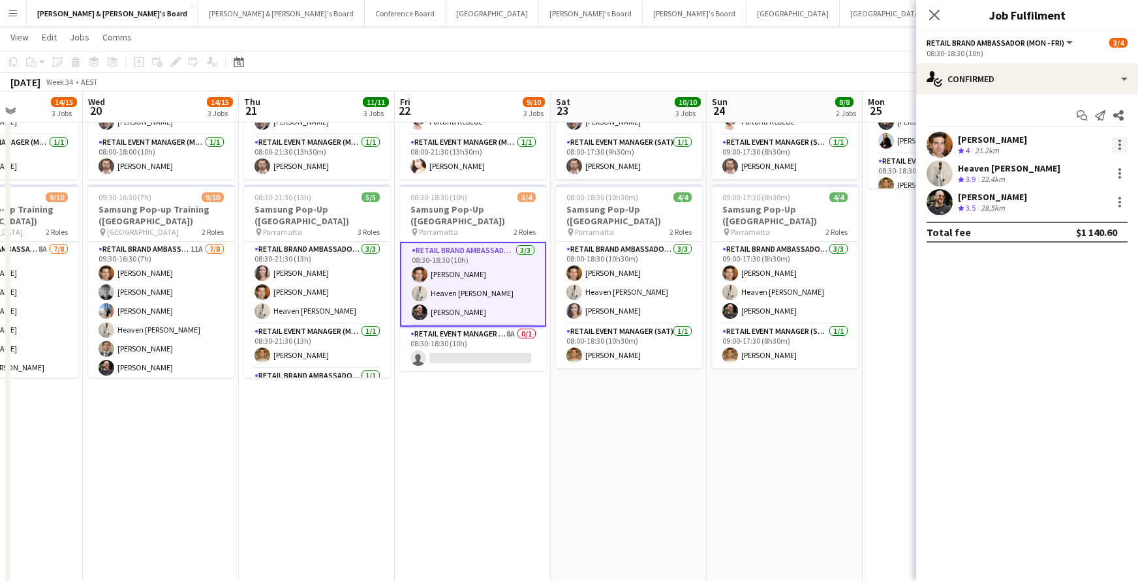
click at [1126, 142] on div at bounding box center [1120, 145] width 16 height 16
click at [1092, 198] on span "Switch crew" at bounding box center [1063, 199] width 55 height 11
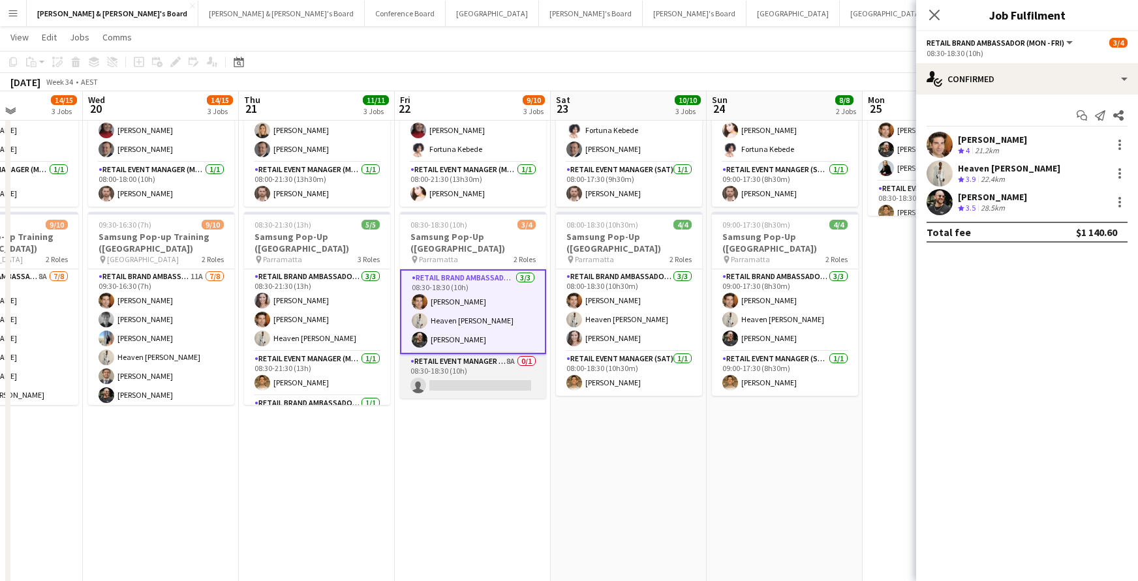
click at [484, 376] on app-card-role "RETAIL Event Manager (Mon - Fri) 8A 0/1 08:30-18:30 (10h) single-neutral-actions" at bounding box center [473, 376] width 146 height 44
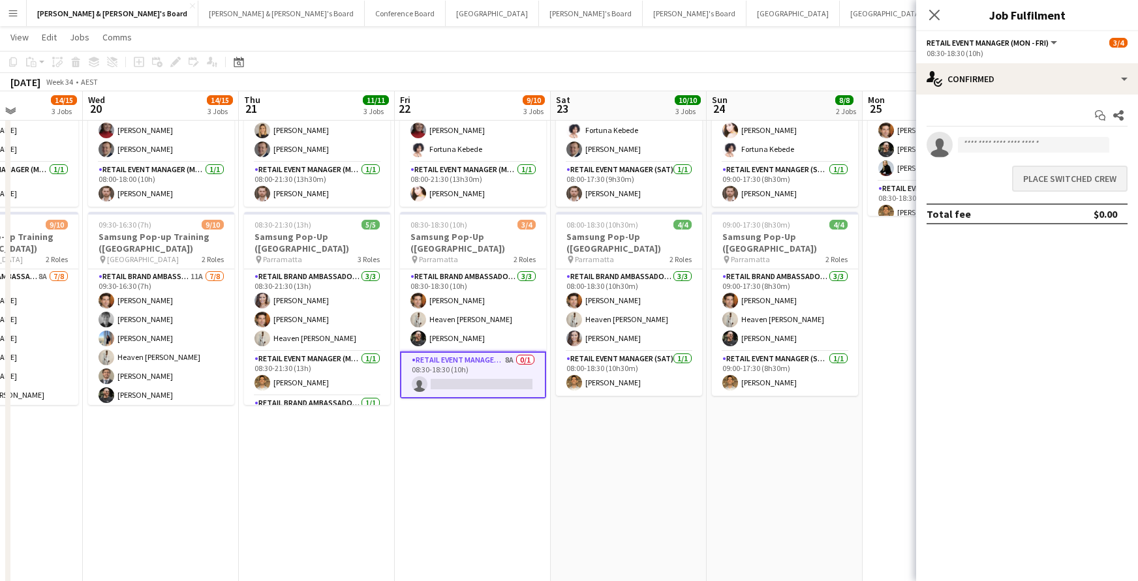
click at [1075, 179] on button "Place switched crew" at bounding box center [1069, 179] width 115 height 26
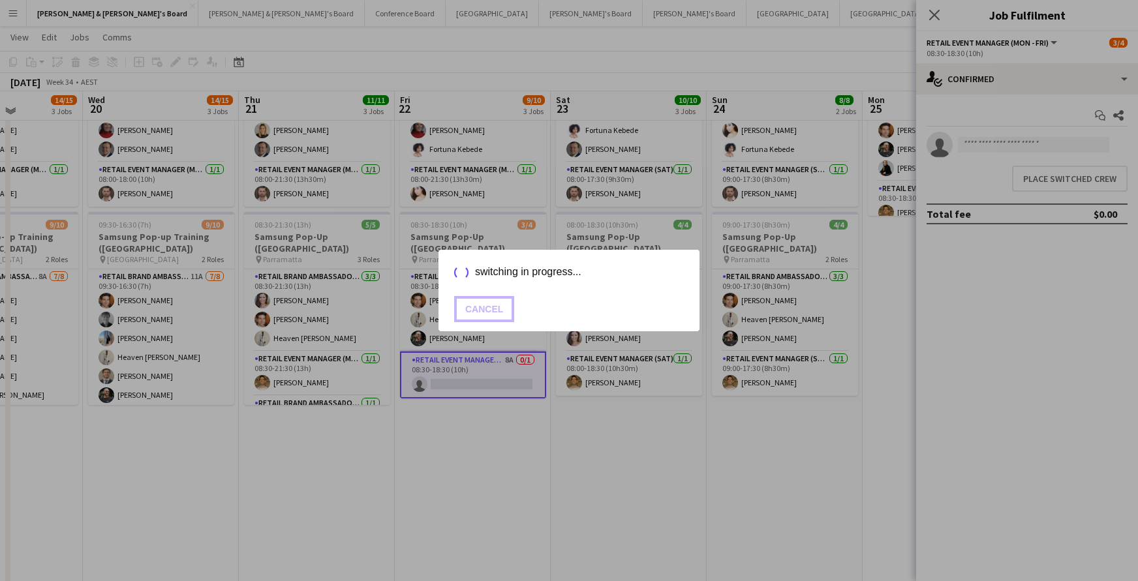
scroll to position [1044, 0]
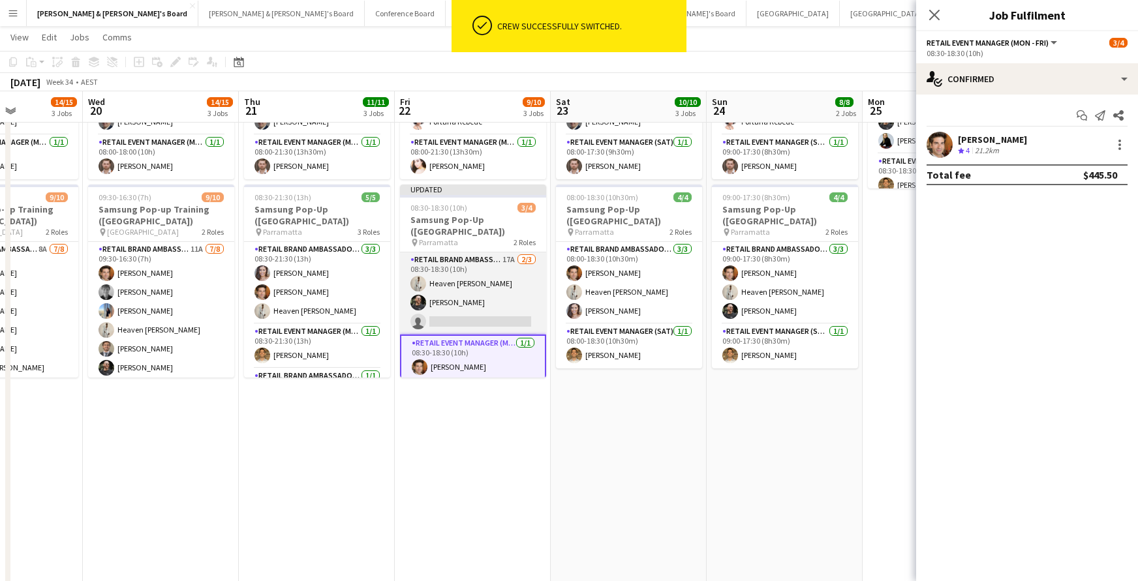
click at [446, 305] on app-card-role "RETAIL Brand Ambassador (Mon - Fri) 17A [DATE] 08:30-18:30 (10h) Heaven [PERSON…" at bounding box center [473, 294] width 146 height 82
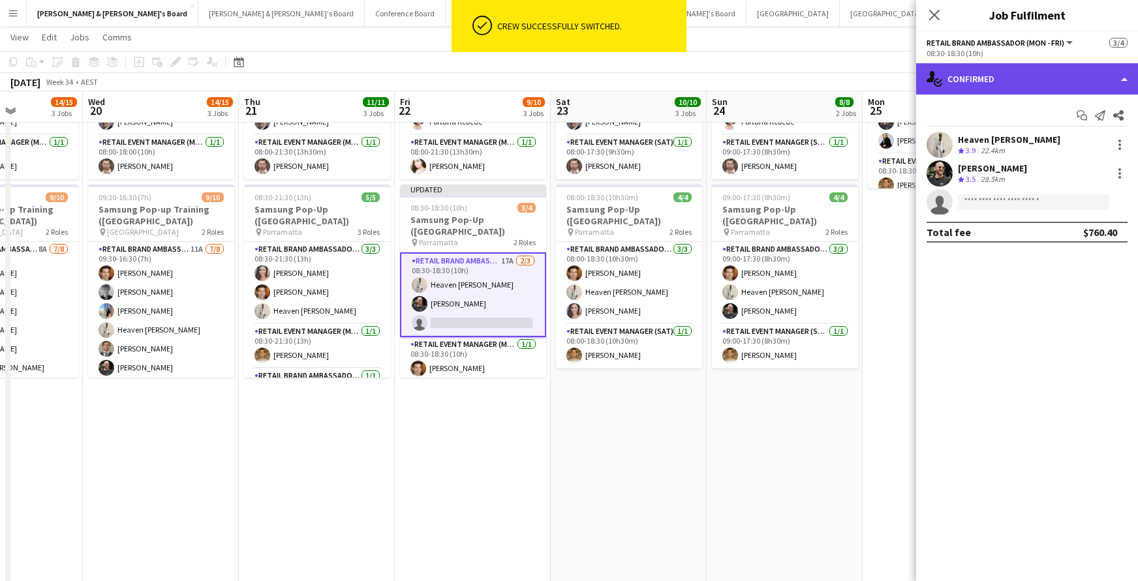
click at [1014, 85] on div "single-neutral-actions-check-2 Confirmed" at bounding box center [1027, 78] width 222 height 31
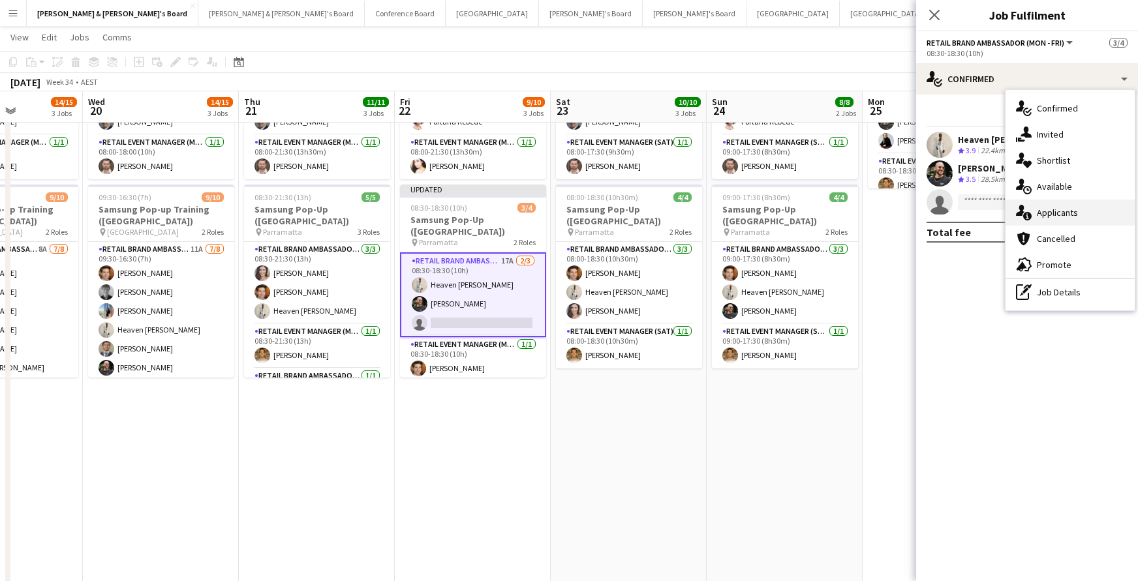
click at [1062, 211] on div "single-neutral-actions-information Applicants" at bounding box center [1069, 213] width 129 height 26
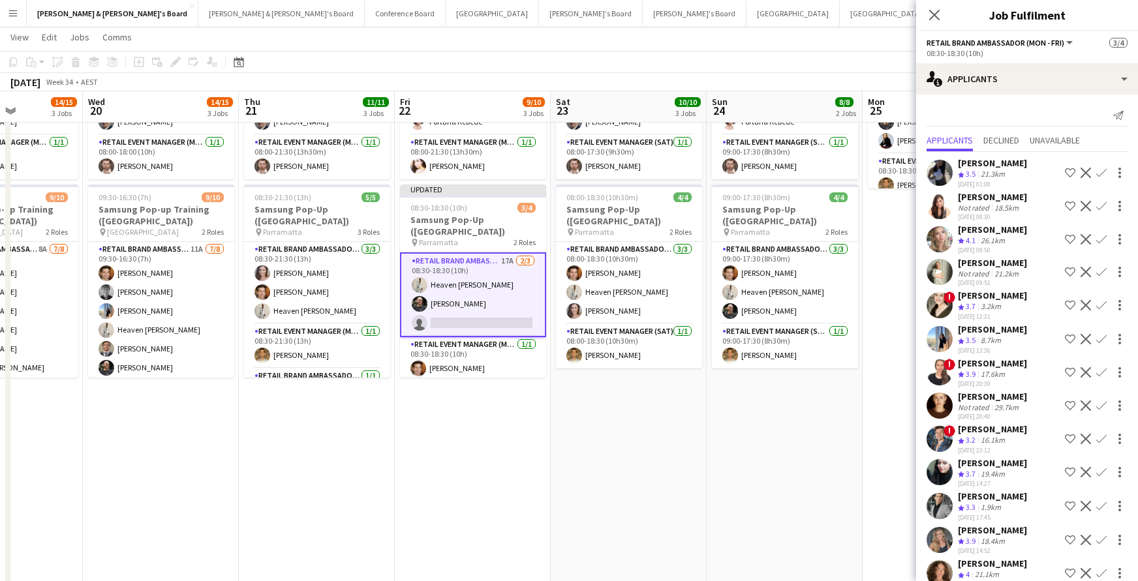
scroll to position [0, 0]
click at [934, 15] on icon at bounding box center [934, 14] width 12 height 12
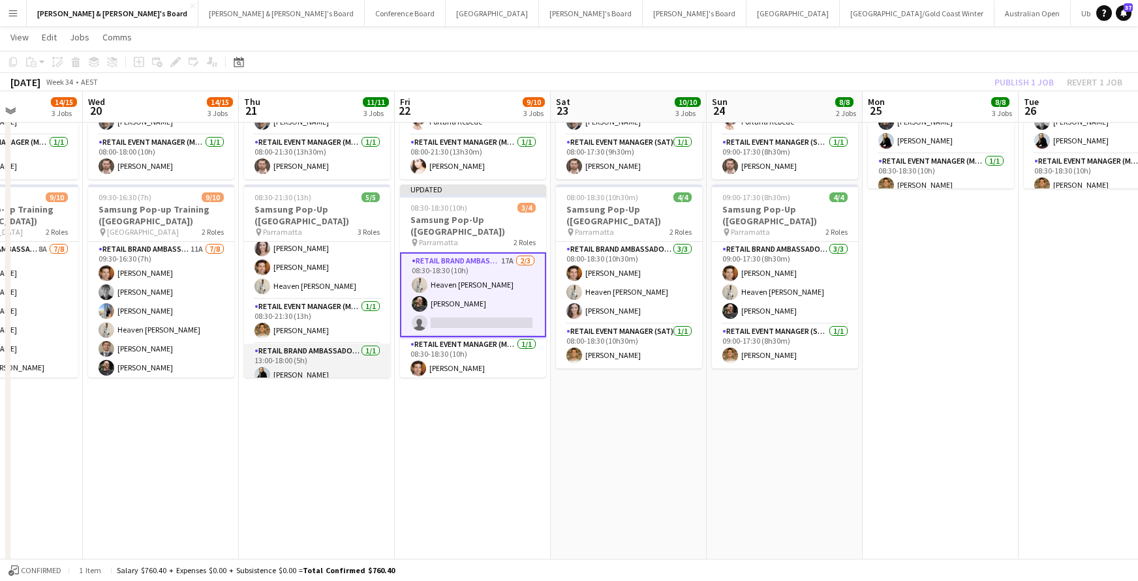
scroll to position [23, 0]
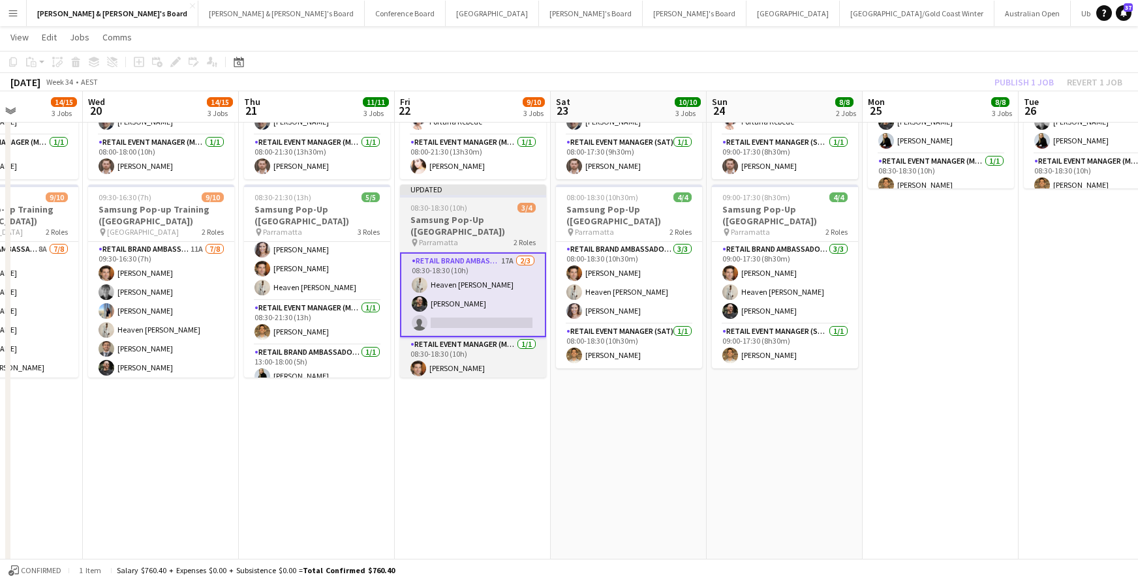
click at [480, 219] on h3 "Samsung Pop-Up ([GEOGRAPHIC_DATA])" at bounding box center [473, 225] width 146 height 23
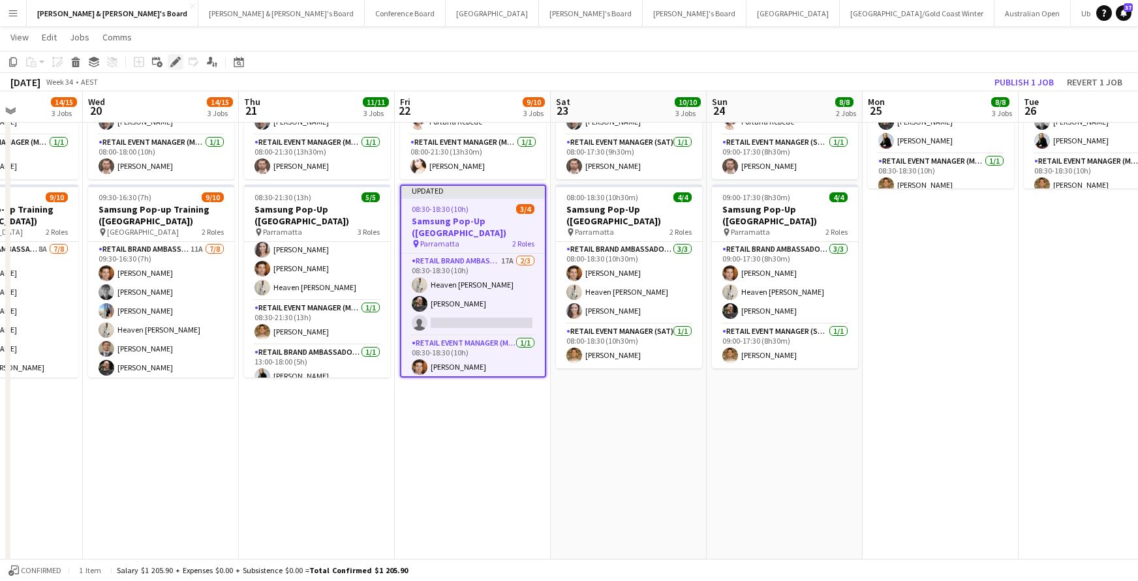
click at [177, 58] on icon "Edit" at bounding box center [175, 62] width 10 height 10
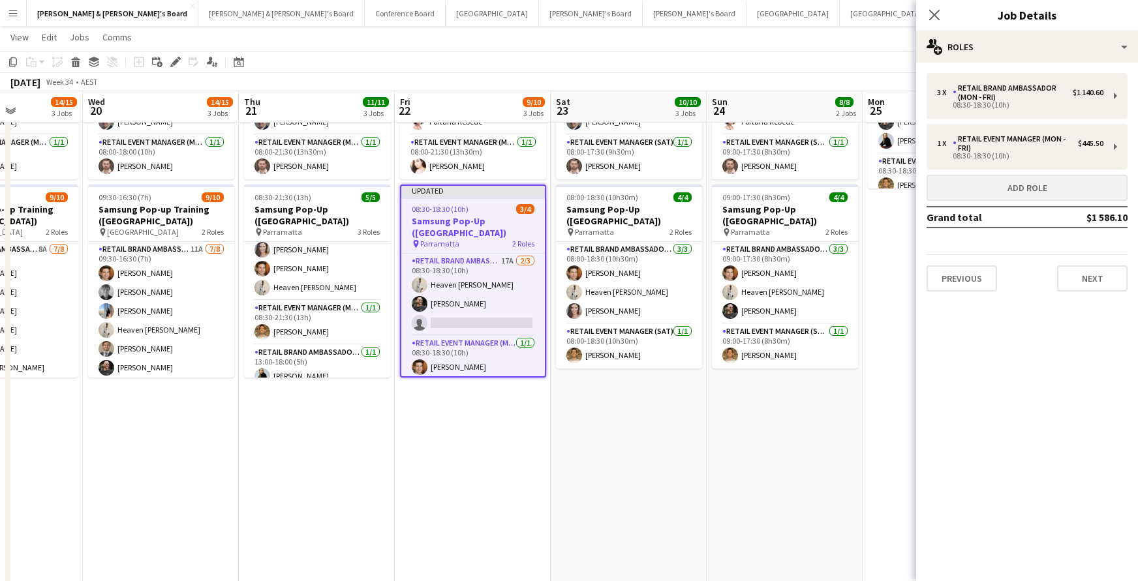
click at [1005, 190] on button "Add role" at bounding box center [1027, 188] width 201 height 26
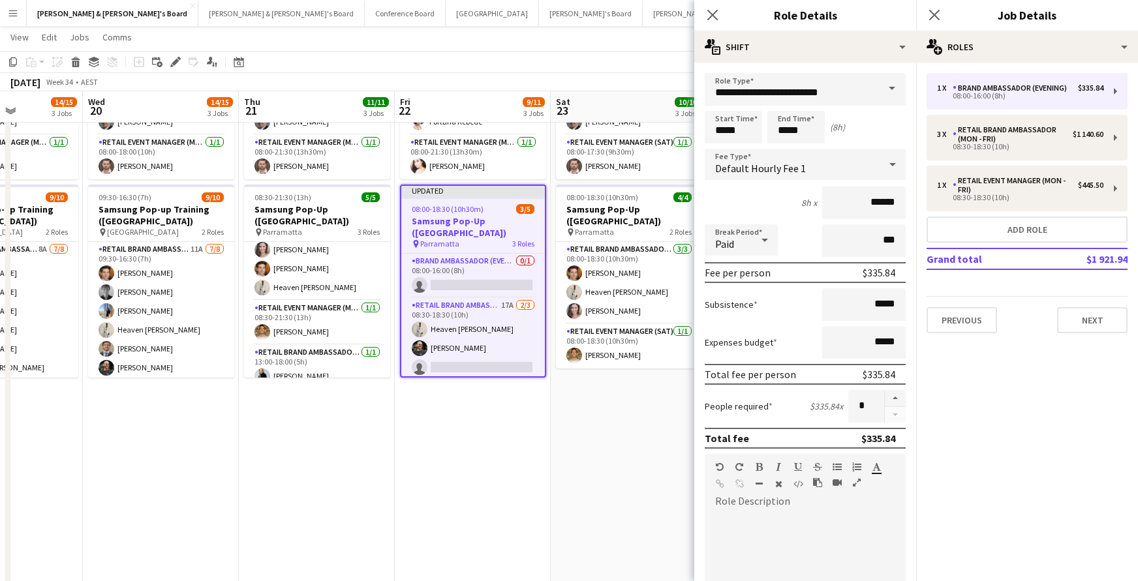
click at [890, 87] on span at bounding box center [891, 88] width 27 height 31
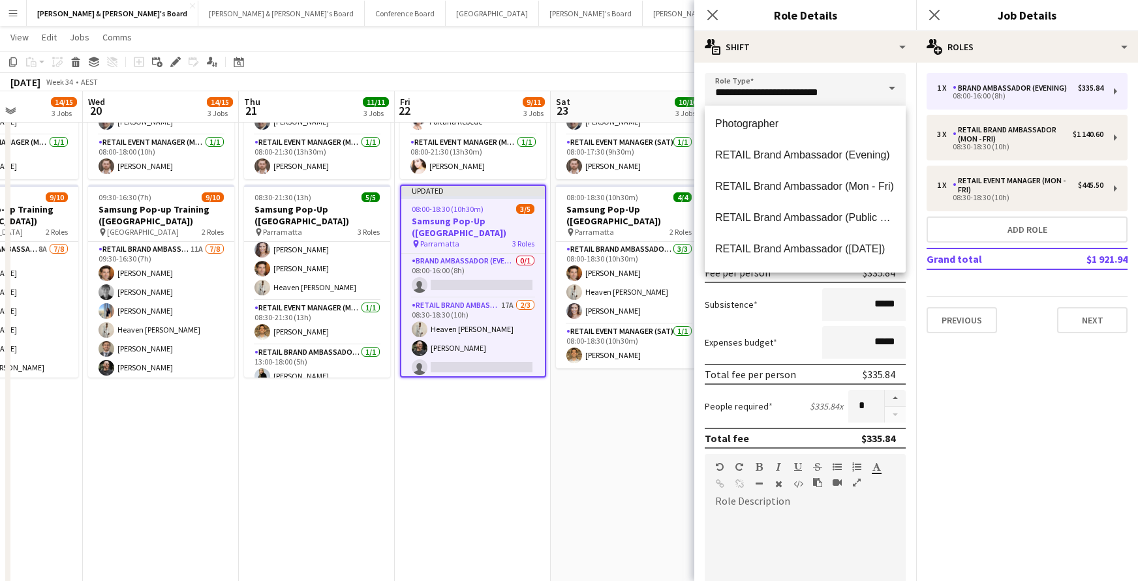
scroll to position [789, 0]
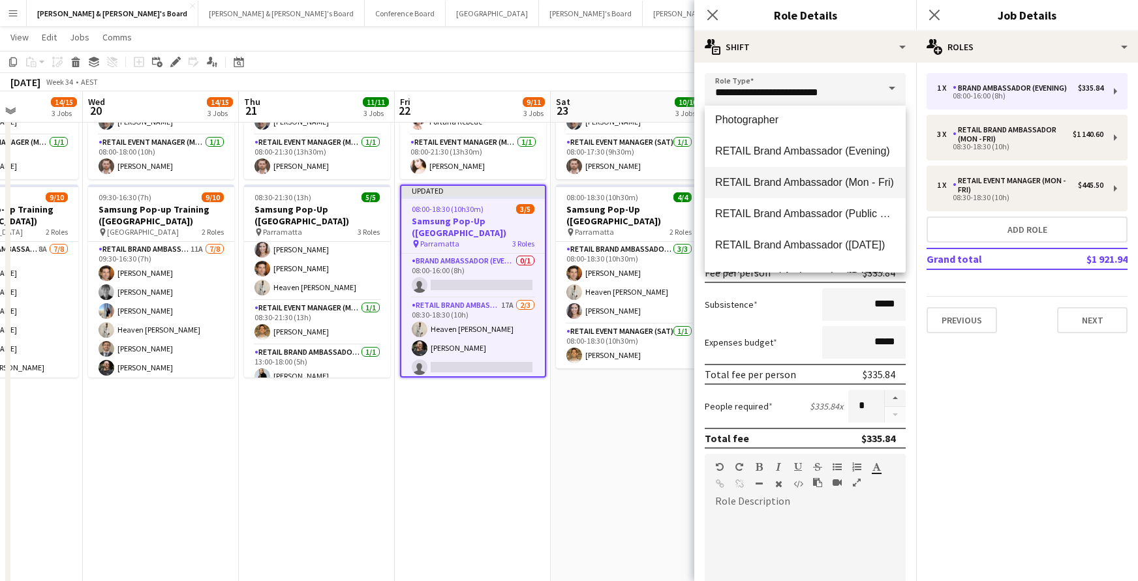
click at [825, 184] on span "RETAIL Brand Ambassador (Mon - Fri)" at bounding box center [805, 182] width 180 height 12
type input "**********"
type input "******"
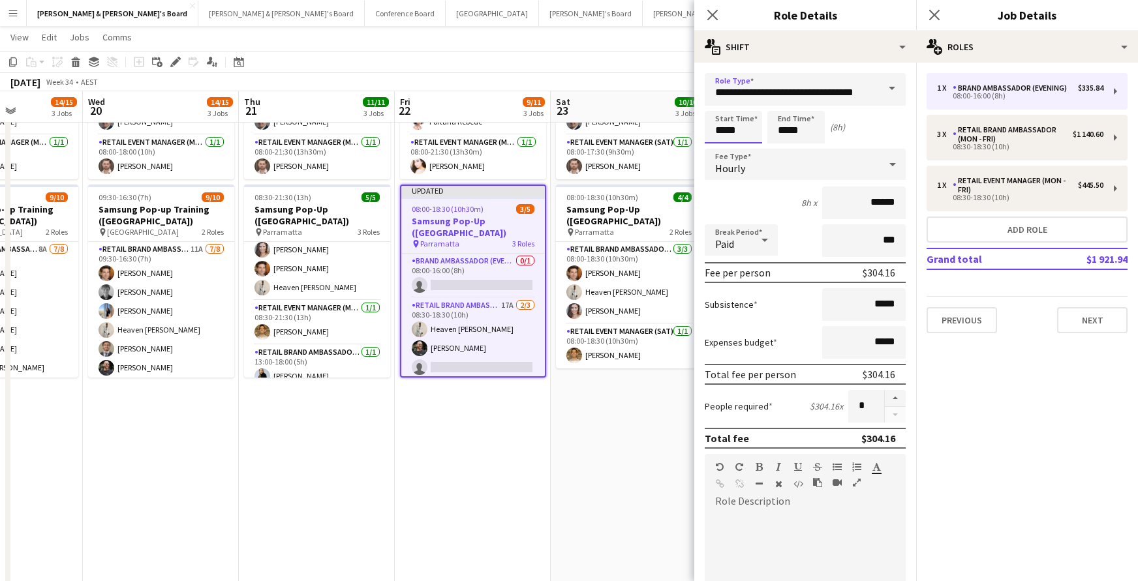
click at [731, 125] on input "*****" at bounding box center [733, 127] width 57 height 33
click at [720, 105] on div at bounding box center [720, 104] width 26 height 13
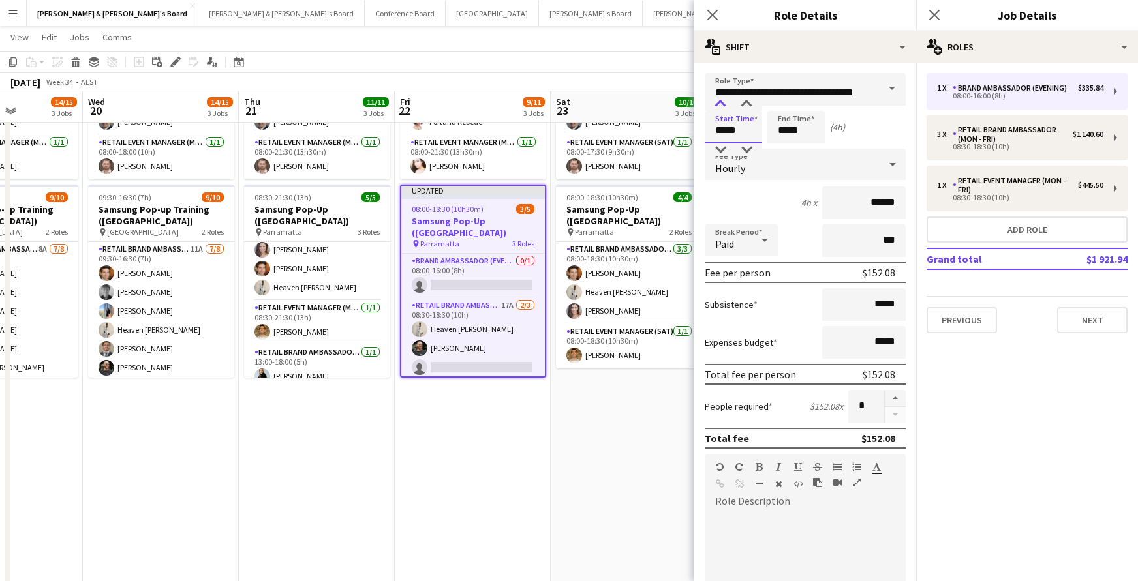
type input "*****"
click at [720, 105] on div at bounding box center [720, 104] width 26 height 13
click at [788, 124] on input "*****" at bounding box center [795, 127] width 57 height 33
click at [785, 104] on div at bounding box center [783, 104] width 26 height 13
type input "*****"
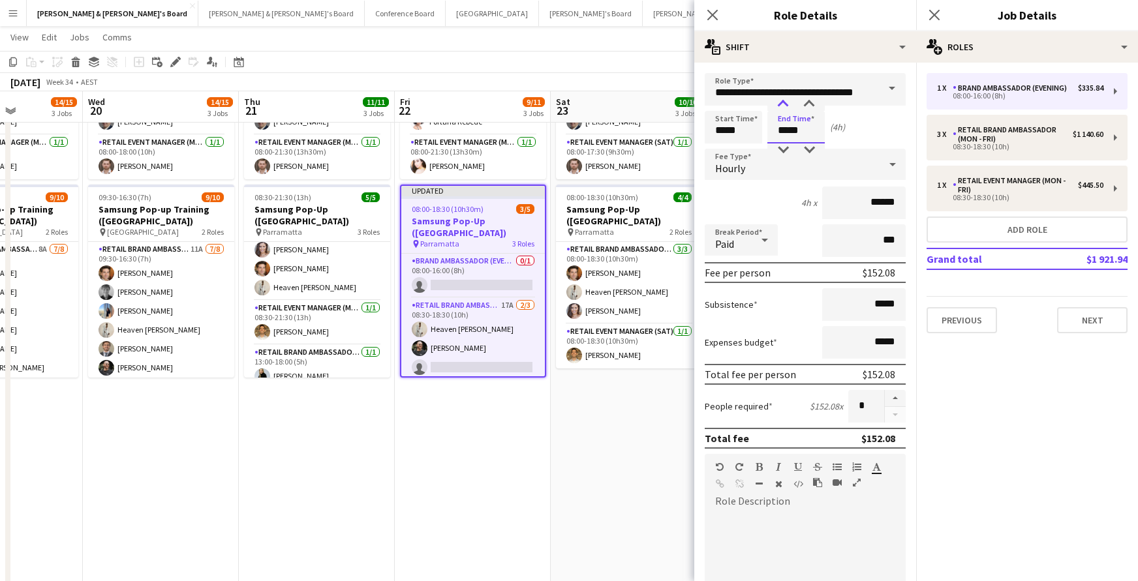
click at [785, 104] on div at bounding box center [783, 104] width 26 height 13
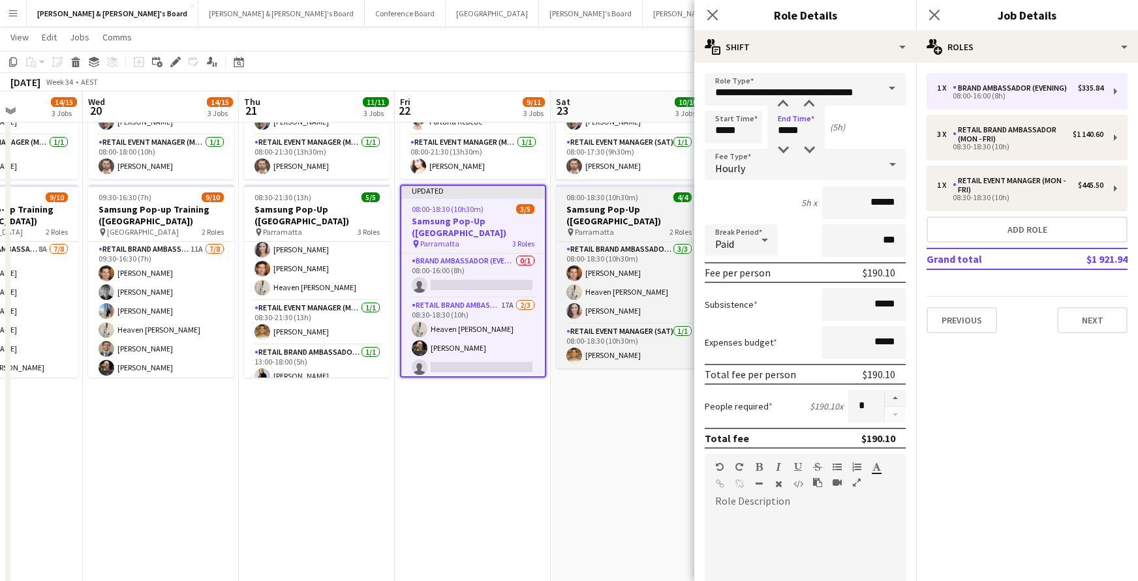
click at [635, 227] on div "pin Parramatta 2 Roles" at bounding box center [629, 232] width 146 height 10
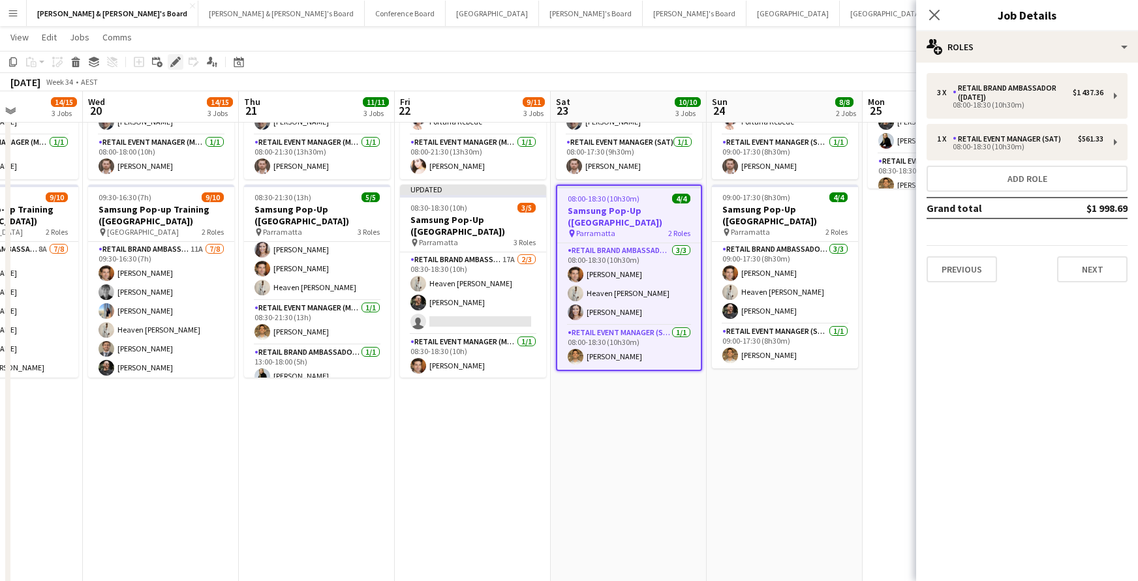
click at [174, 63] on icon at bounding box center [175, 62] width 7 height 7
click at [1004, 176] on button "Add role" at bounding box center [1027, 179] width 201 height 26
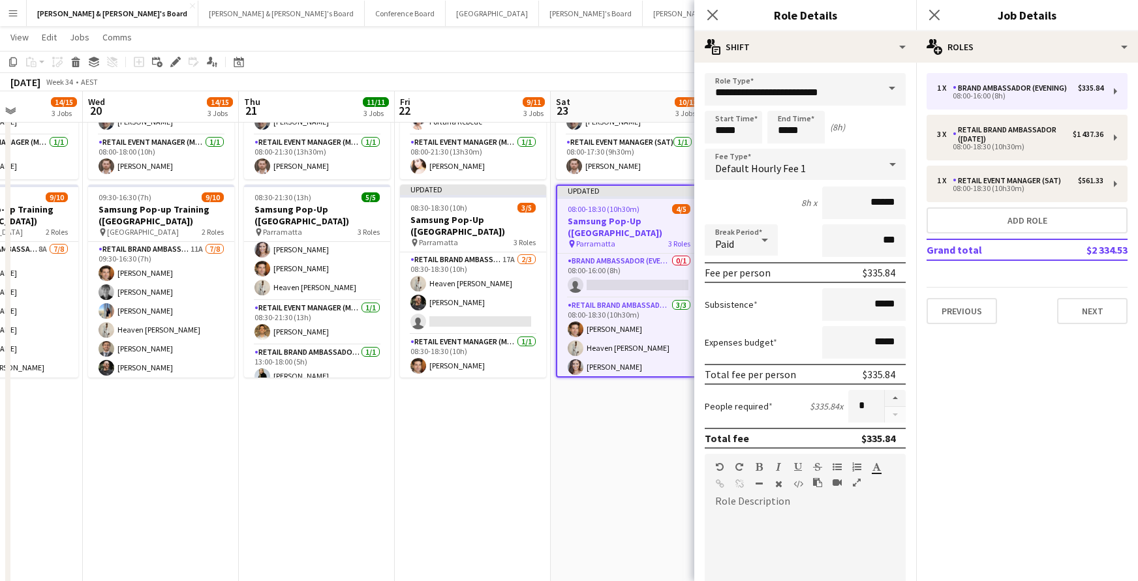
click at [891, 88] on span at bounding box center [891, 88] width 27 height 31
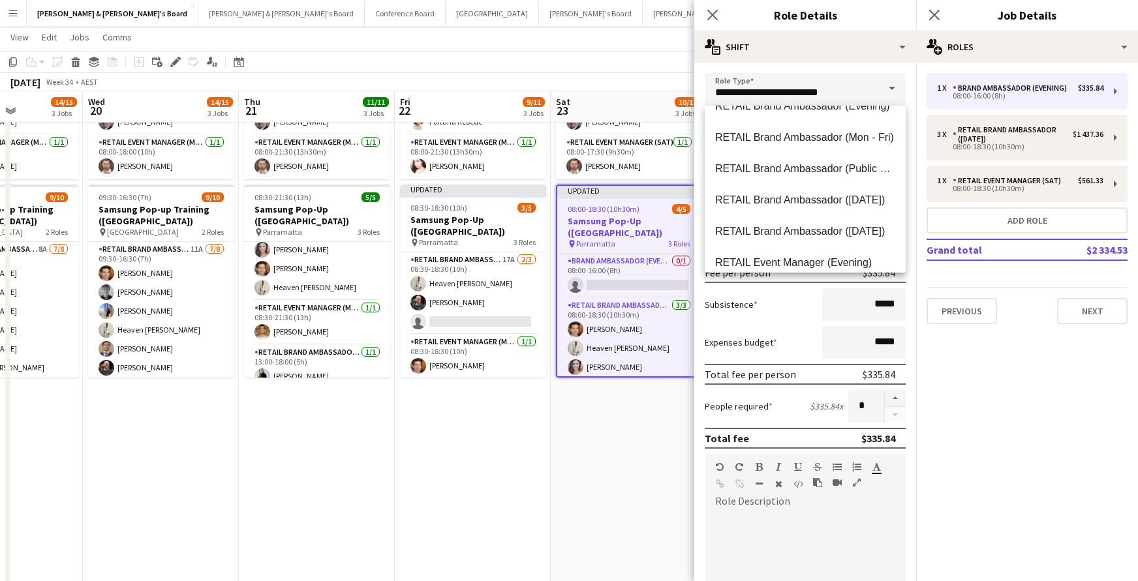
scroll to position [834, 0]
click at [818, 200] on span "RETAIL Brand Ambassador ([DATE])" at bounding box center [805, 200] width 180 height 12
type input "**********"
type input "******"
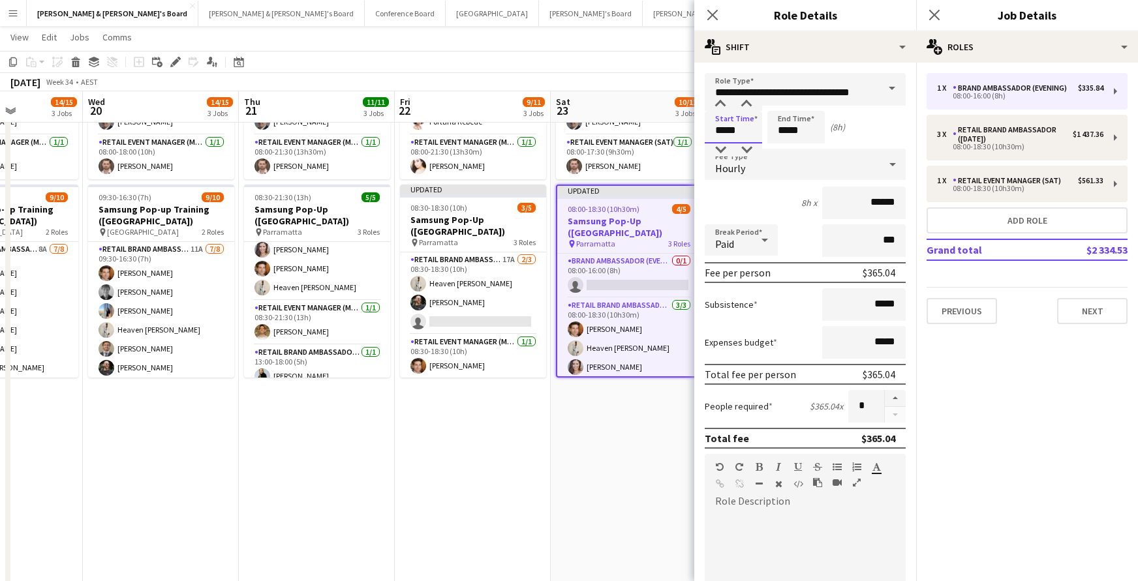
click at [733, 130] on input "*****" at bounding box center [733, 127] width 57 height 33
click at [720, 104] on div at bounding box center [720, 104] width 26 height 13
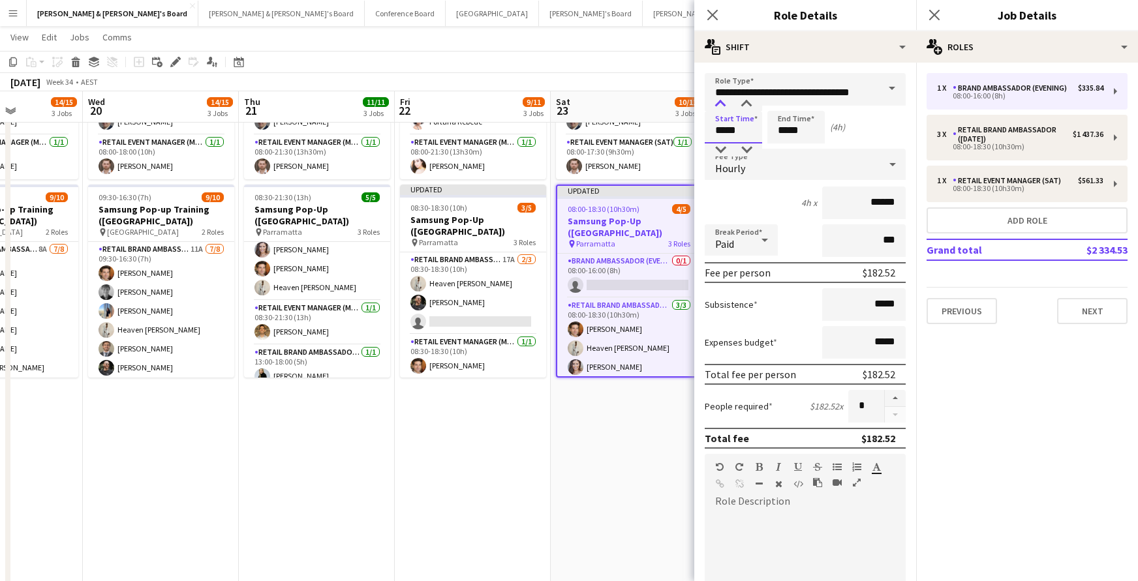
type input "*****"
click at [723, 100] on div at bounding box center [720, 104] width 26 height 13
click at [797, 125] on input "*****" at bounding box center [795, 127] width 57 height 33
click at [781, 104] on div at bounding box center [783, 104] width 26 height 13
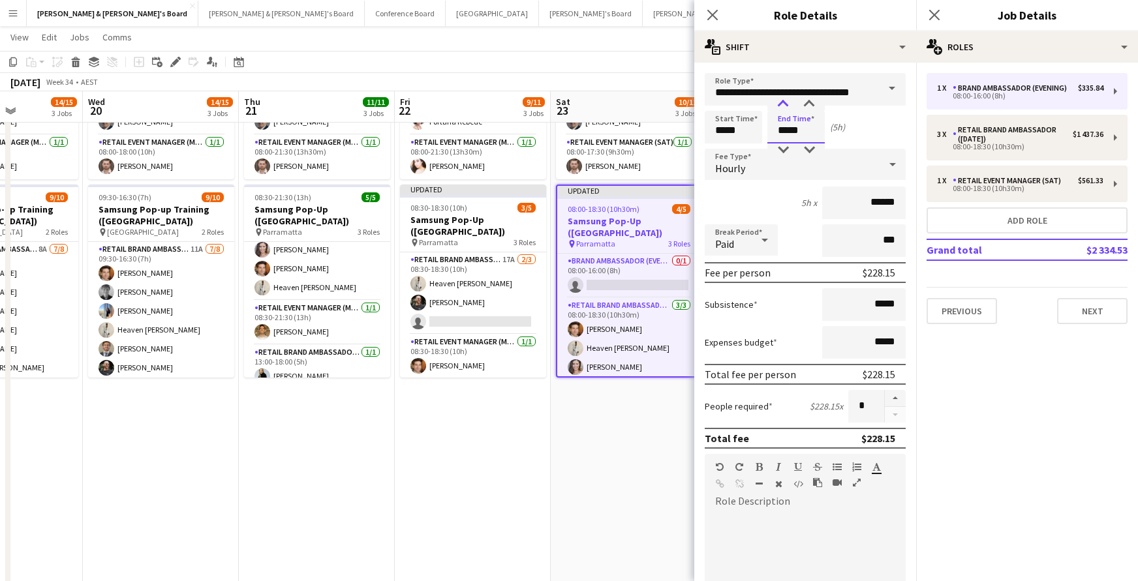
click at [780, 104] on div at bounding box center [783, 104] width 26 height 13
type input "*****"
click at [782, 151] on div at bounding box center [783, 150] width 26 height 13
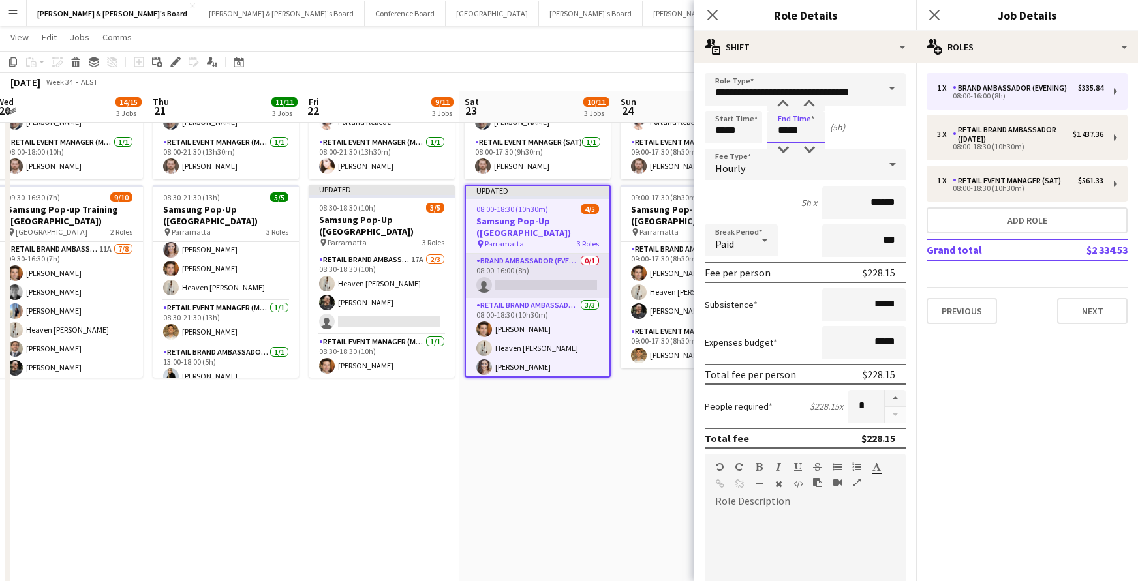
scroll to position [0, 490]
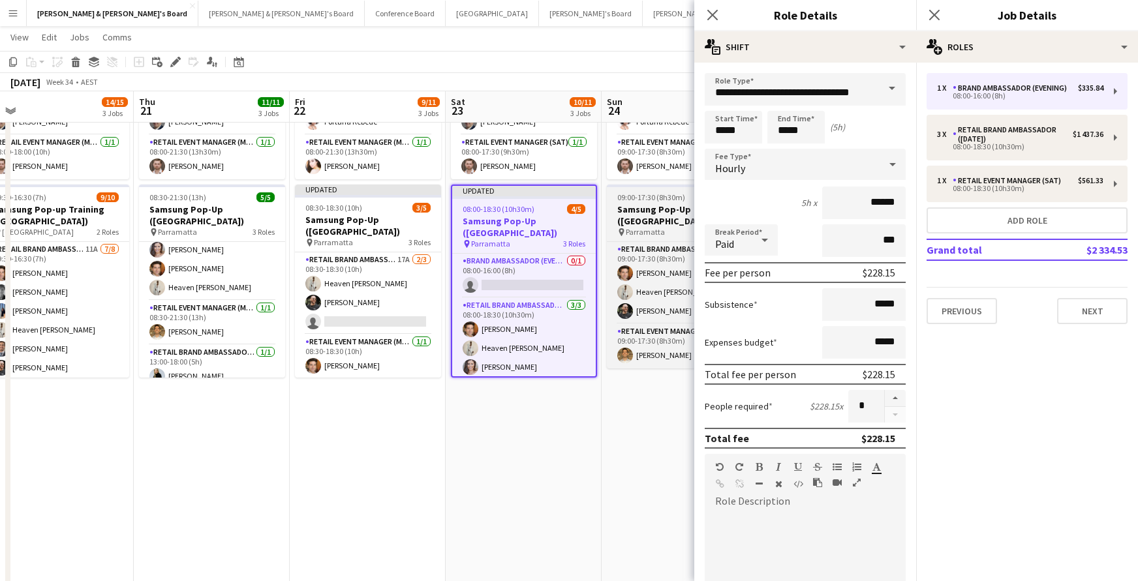
click at [641, 227] on div "pin Parramatta 2 Roles" at bounding box center [680, 232] width 146 height 10
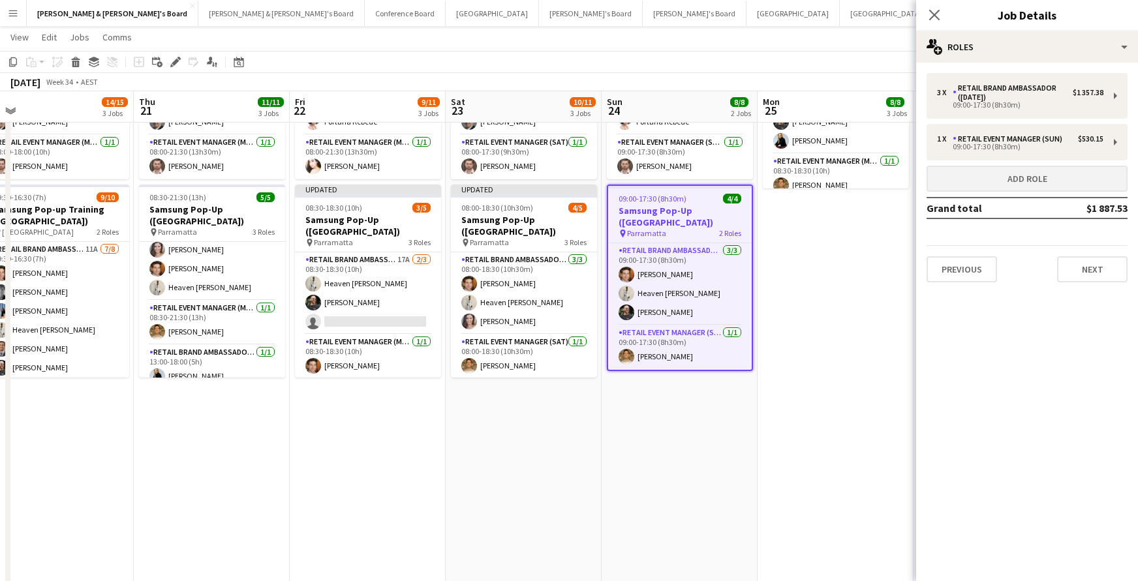
click at [973, 183] on button "Add role" at bounding box center [1027, 179] width 201 height 26
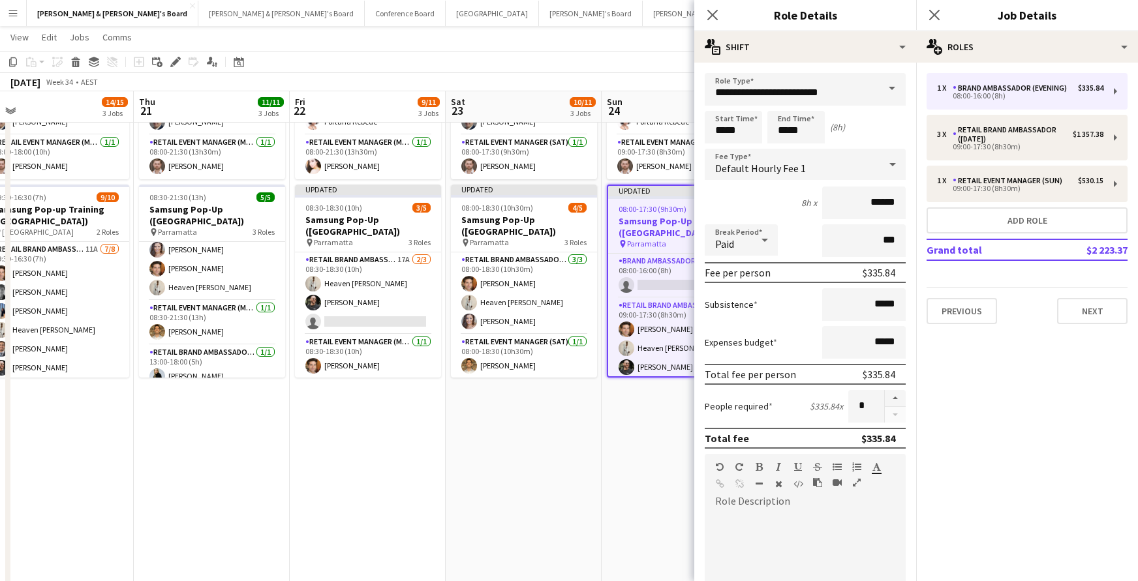
click at [890, 87] on span at bounding box center [891, 88] width 27 height 31
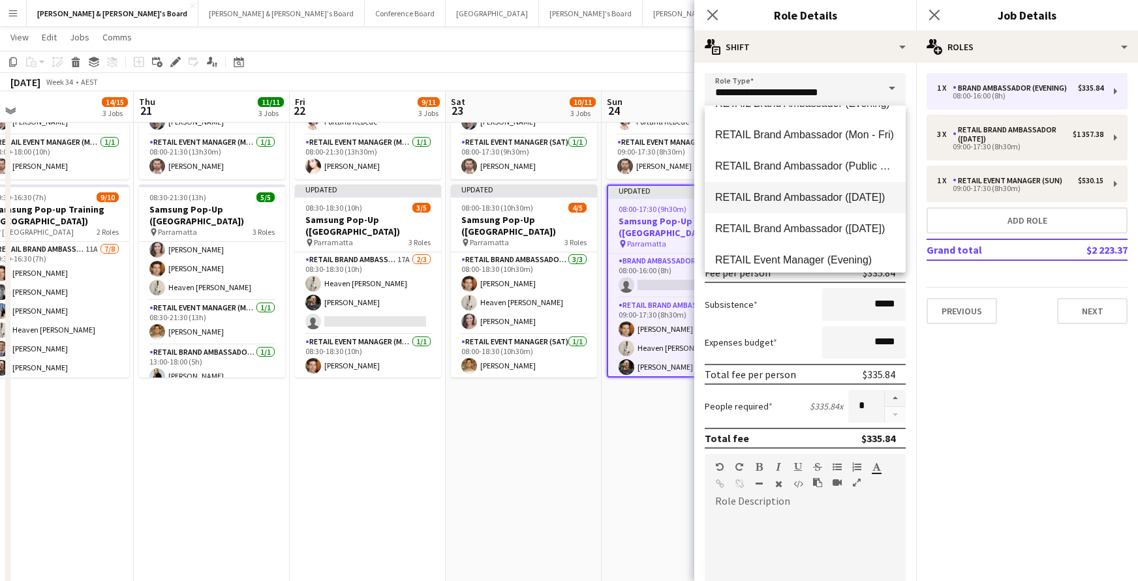
scroll to position [842, 0]
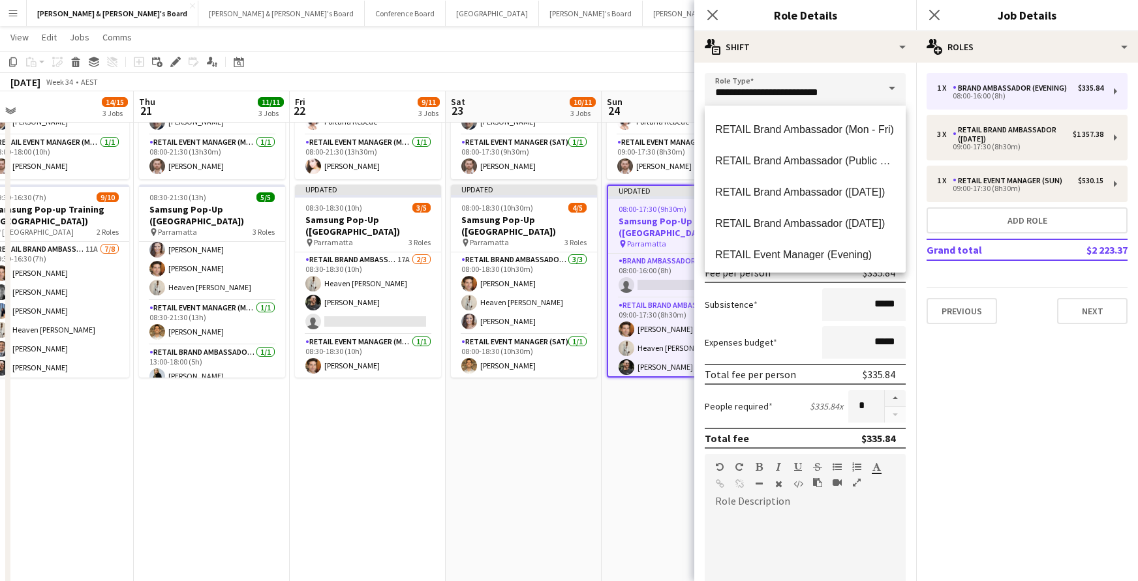
click at [840, 224] on span "RETAIL Brand Ambassador ([DATE])" at bounding box center [805, 223] width 180 height 12
type input "**********"
type input "******"
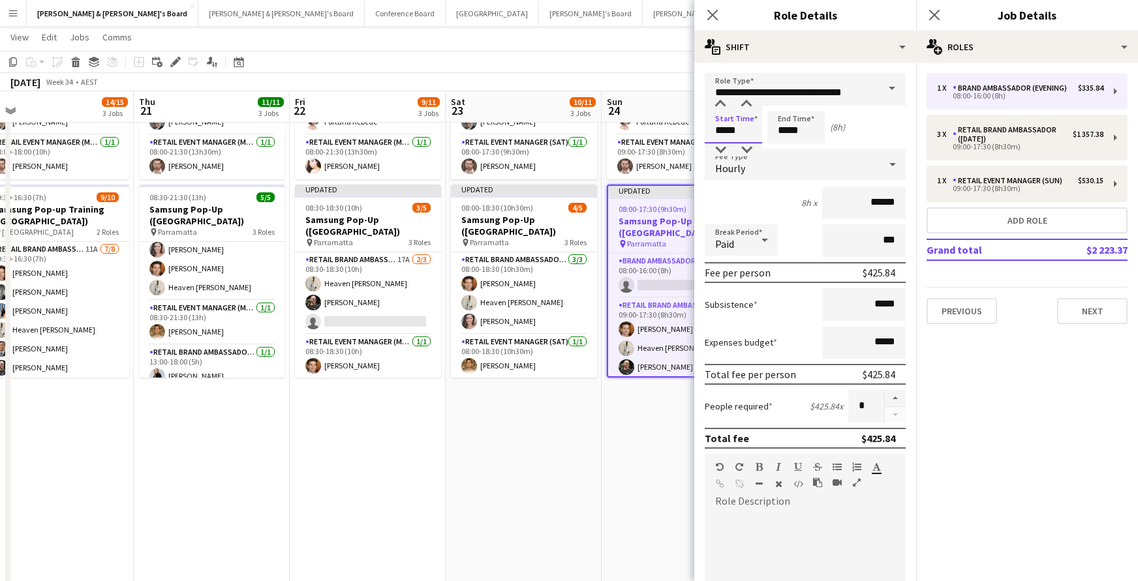
click at [735, 135] on input "*****" at bounding box center [733, 127] width 57 height 33
click at [722, 103] on div at bounding box center [720, 104] width 26 height 13
type input "*****"
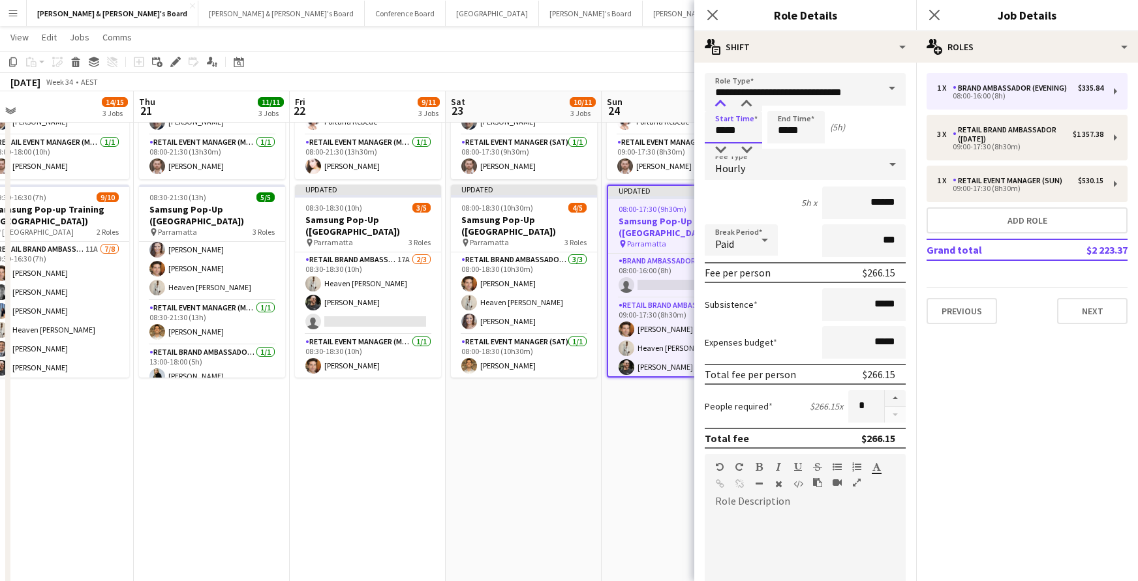
click at [722, 103] on div at bounding box center [720, 104] width 26 height 13
drag, startPoint x: 790, startPoint y: 136, endPoint x: 782, endPoint y: 114, distance: 23.8
click at [790, 136] on input "*****" at bounding box center [795, 127] width 57 height 33
type input "*****"
click at [782, 105] on div at bounding box center [783, 104] width 26 height 13
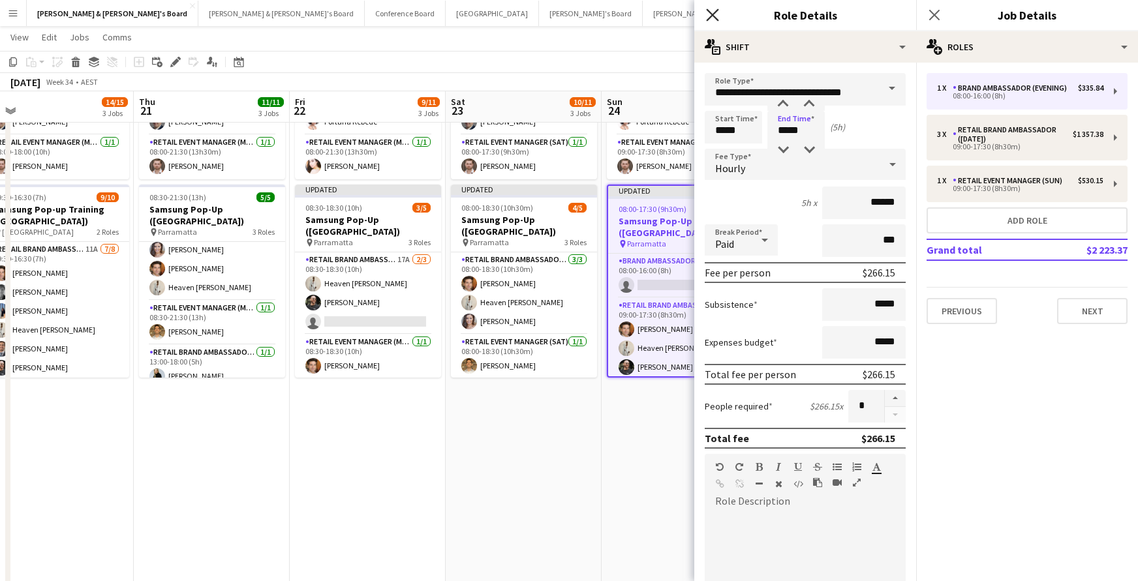
click at [715, 12] on icon at bounding box center [712, 14] width 12 height 12
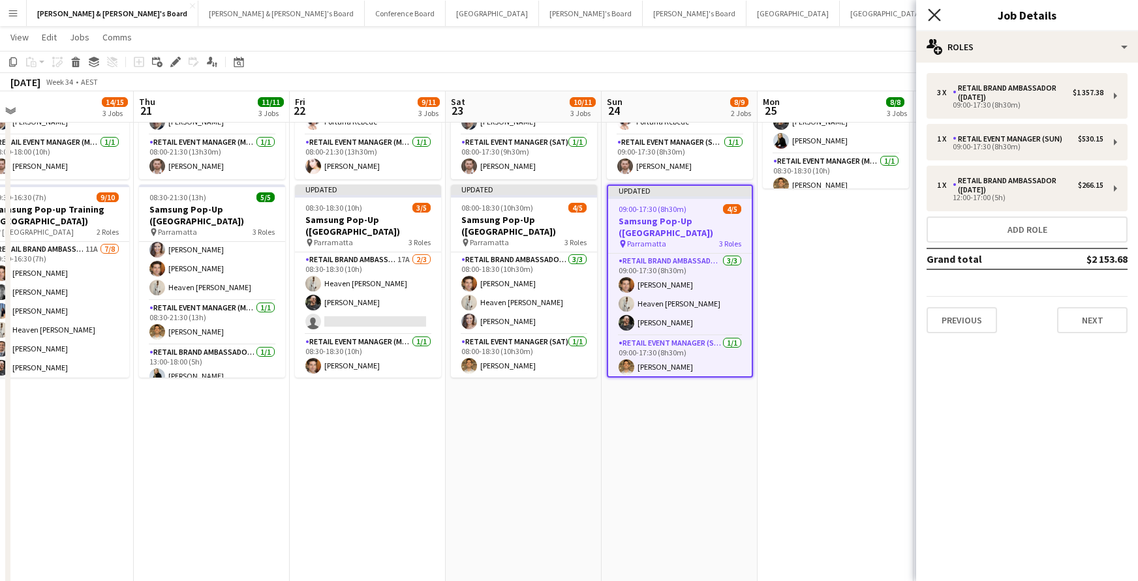
click at [935, 15] on icon at bounding box center [934, 14] width 12 height 12
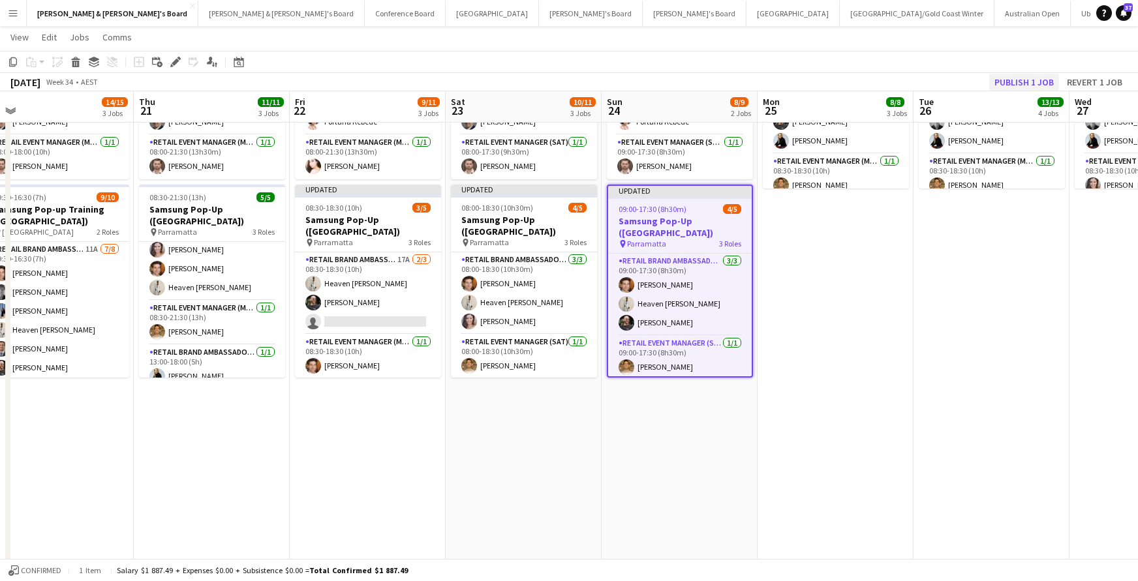
click at [1009, 80] on button "Publish 1 job" at bounding box center [1024, 82] width 70 height 17
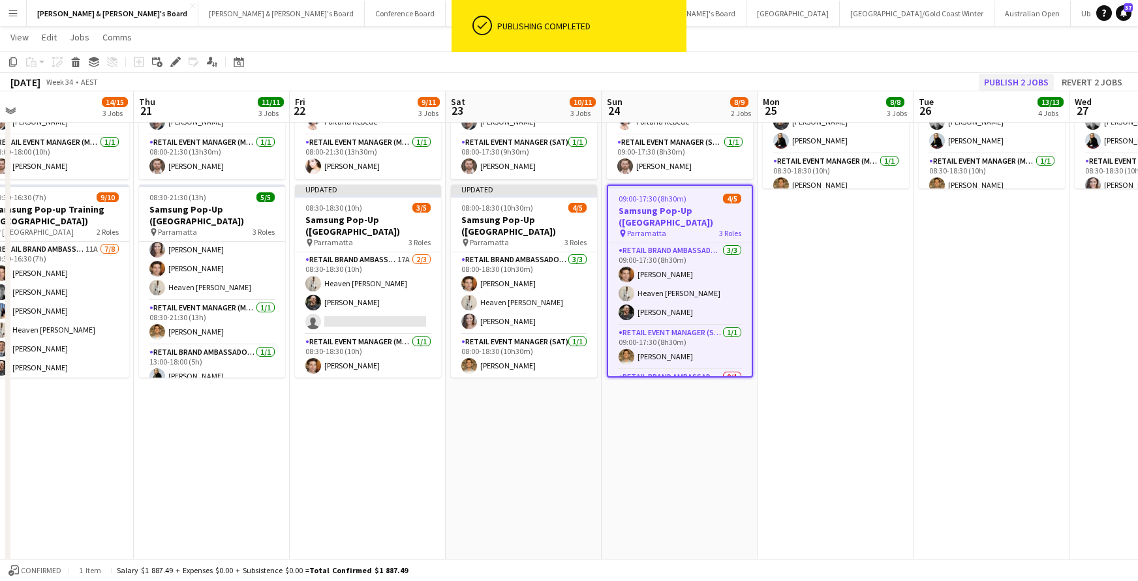
click at [1009, 80] on button "Publish 2 jobs" at bounding box center [1016, 82] width 75 height 17
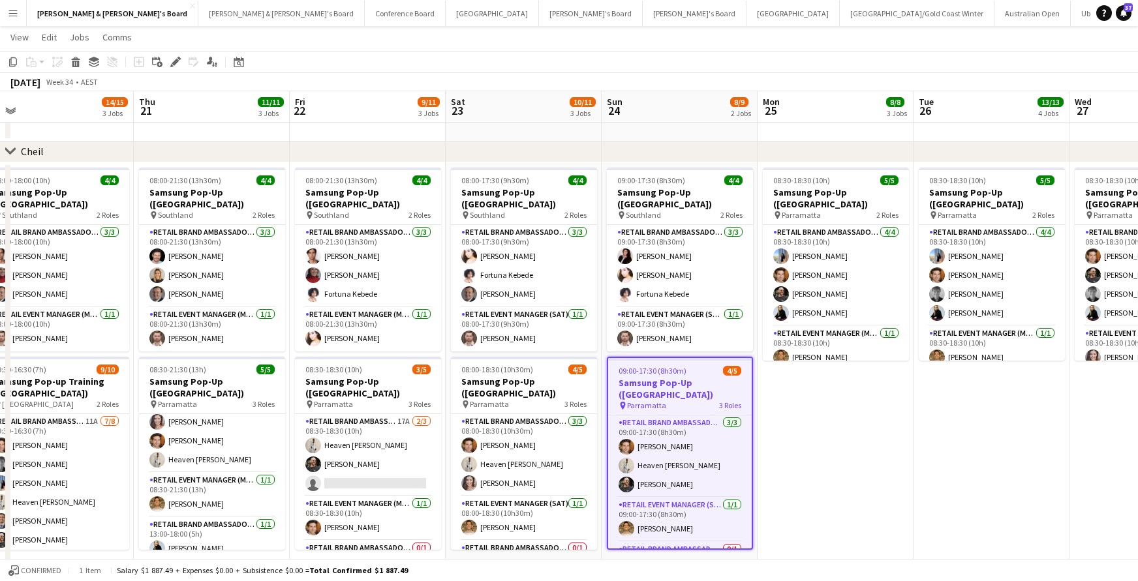
scroll to position [0, 487]
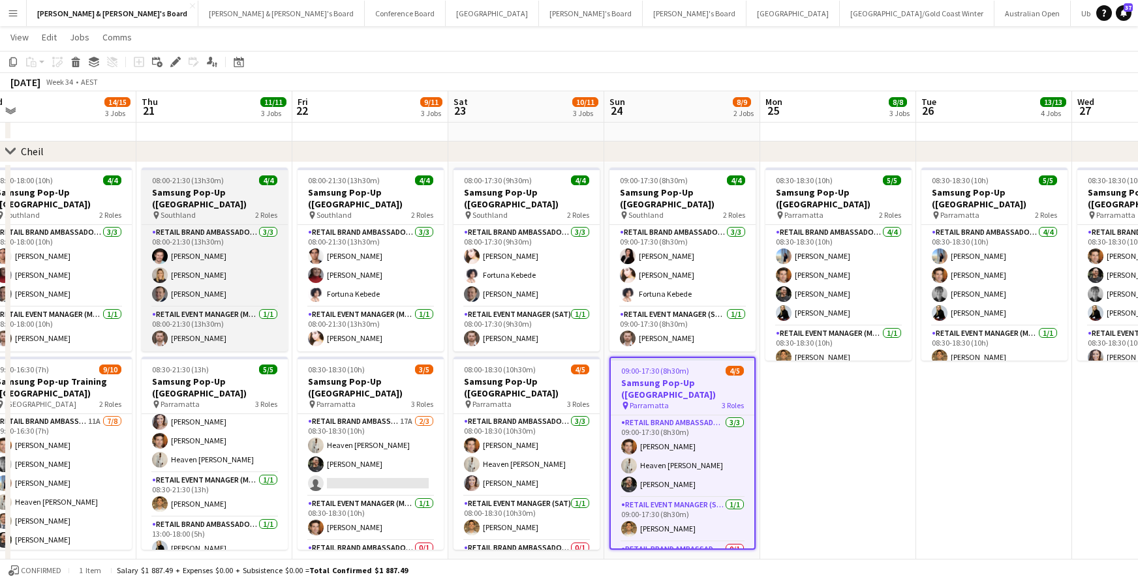
click at [204, 203] on h3 "Samsung Pop-Up ([GEOGRAPHIC_DATA])" at bounding box center [215, 198] width 146 height 23
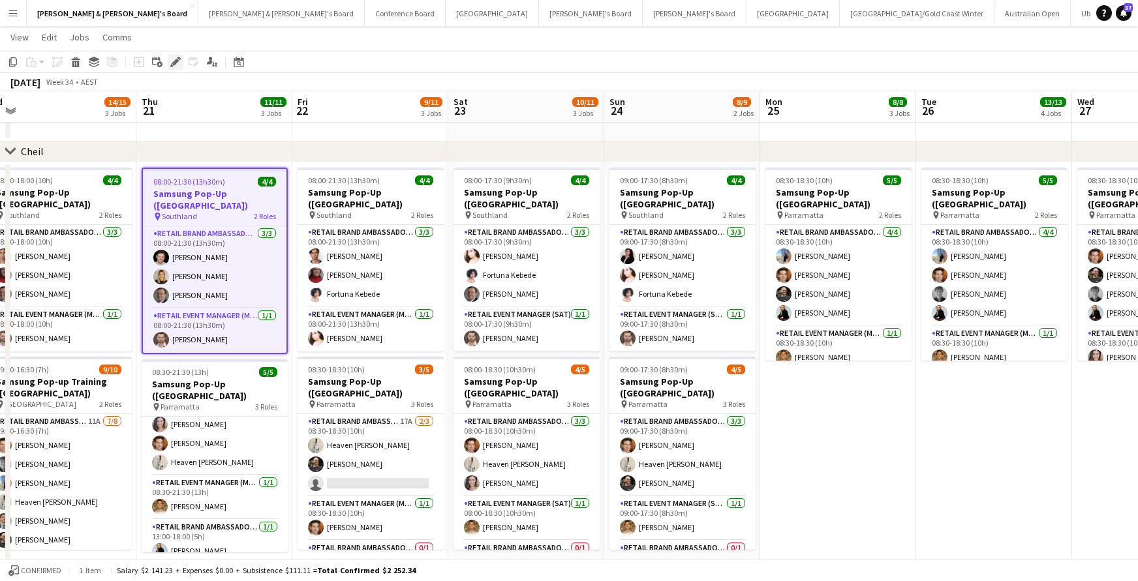
click at [176, 60] on icon at bounding box center [175, 62] width 7 height 7
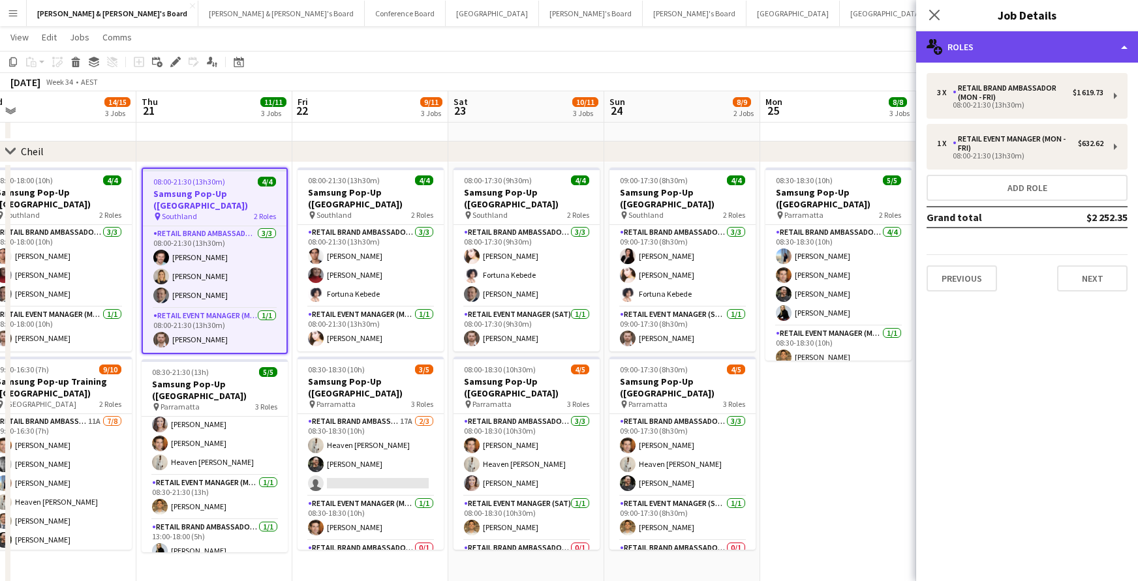
click at [1036, 45] on div "multiple-users-add Roles" at bounding box center [1027, 46] width 222 height 31
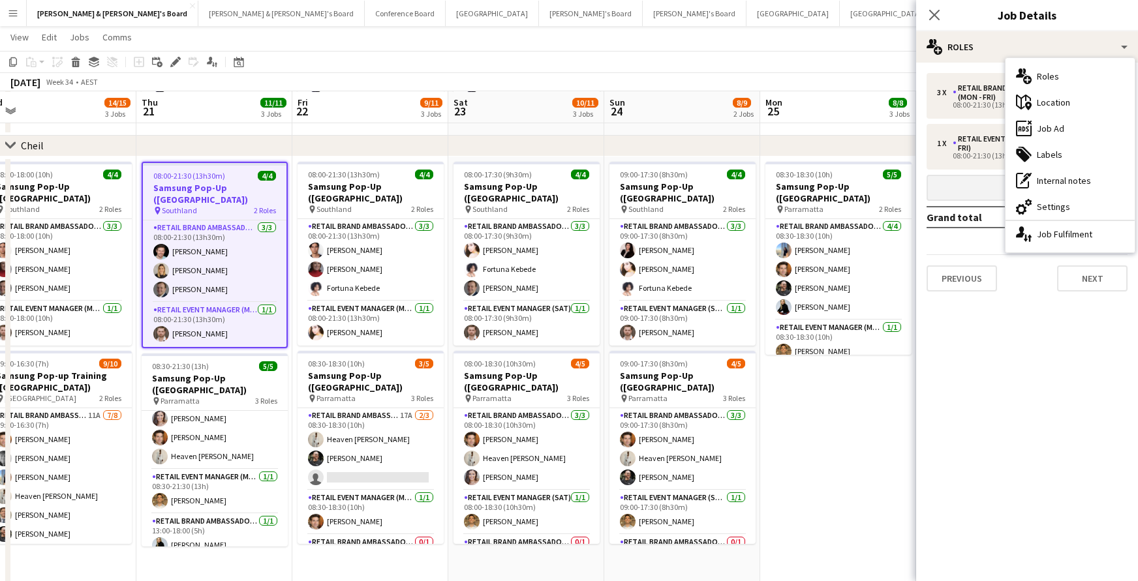
scroll to position [878, 1]
click at [976, 183] on button "Add role" at bounding box center [1027, 188] width 201 height 26
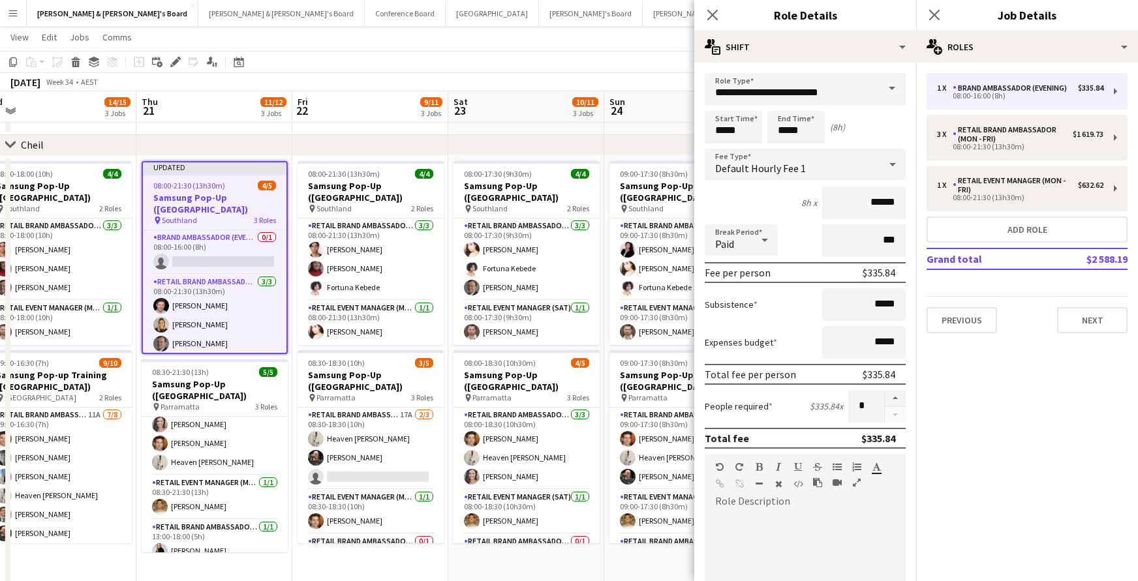
scroll to position [3, 0]
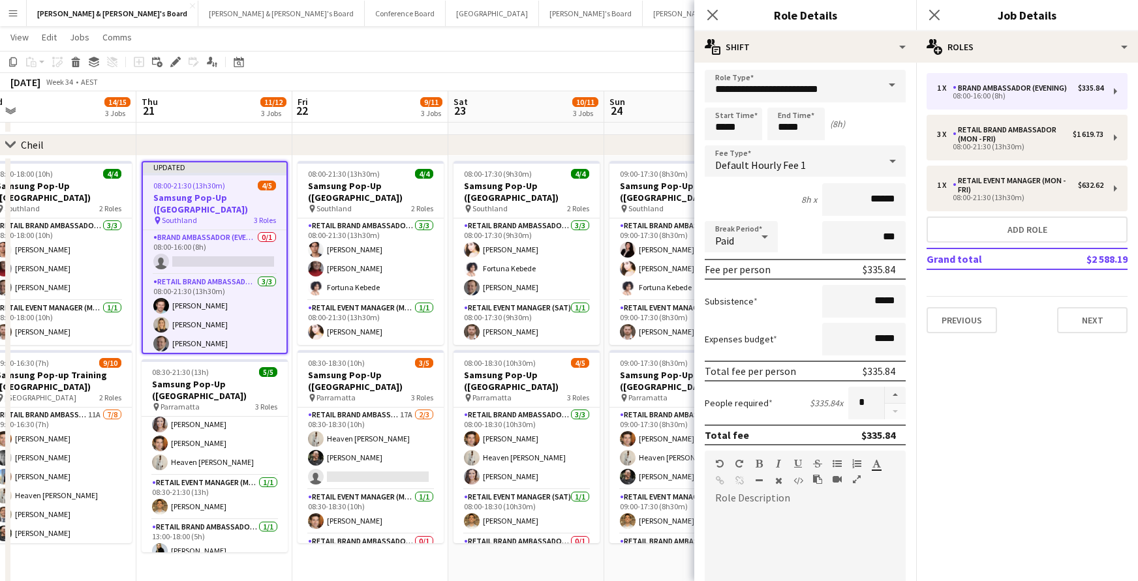
click at [890, 87] on span at bounding box center [891, 85] width 27 height 31
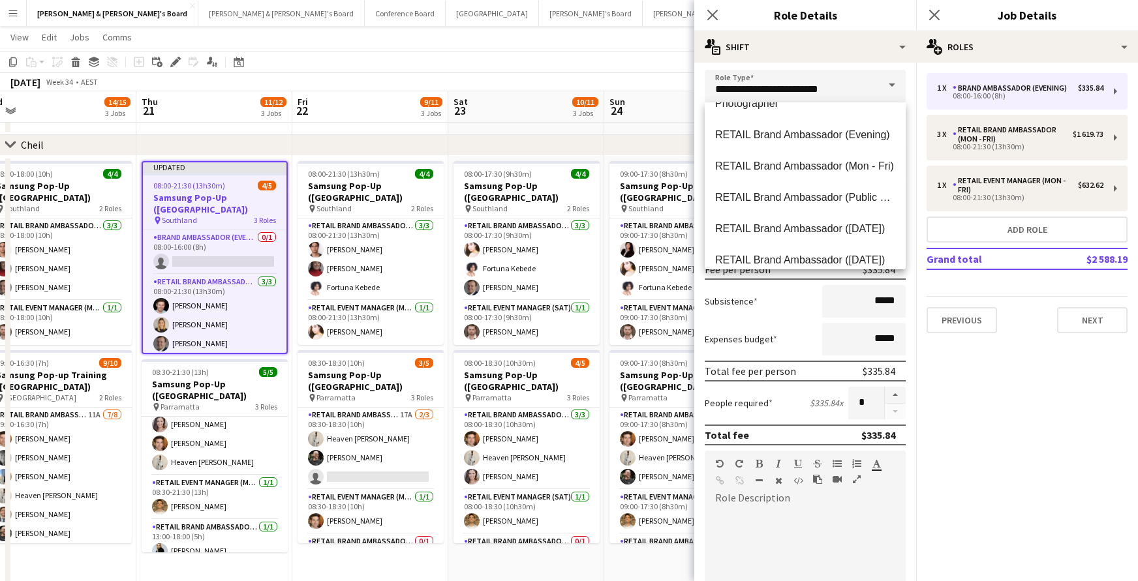
scroll to position [804, 0]
click at [804, 171] on span "RETAIL Brand Ambassador (Mon - Fri)" at bounding box center [805, 165] width 180 height 12
type input "**********"
type input "******"
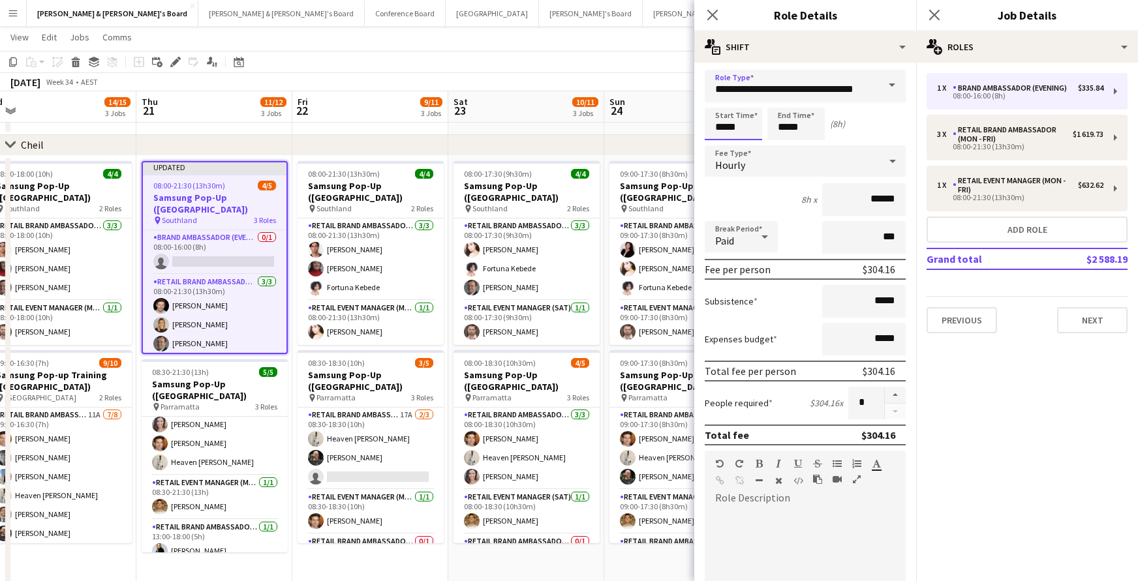
drag, startPoint x: 739, startPoint y: 127, endPoint x: 720, endPoint y: 124, distance: 19.1
click at [739, 127] on input "*****" at bounding box center [733, 124] width 57 height 33
click at [721, 99] on div at bounding box center [720, 101] width 26 height 13
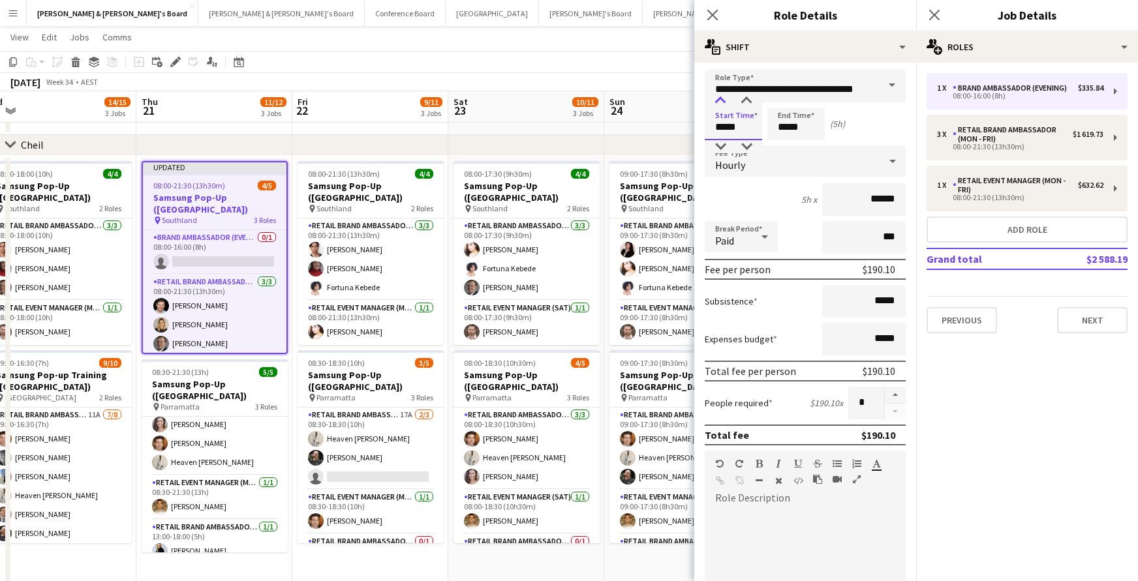
click at [721, 99] on div at bounding box center [720, 101] width 26 height 13
type input "*****"
click at [721, 99] on div at bounding box center [720, 101] width 26 height 13
drag, startPoint x: 793, startPoint y: 134, endPoint x: 787, endPoint y: 124, distance: 11.4
click at [792, 132] on input "*****" at bounding box center [795, 124] width 57 height 33
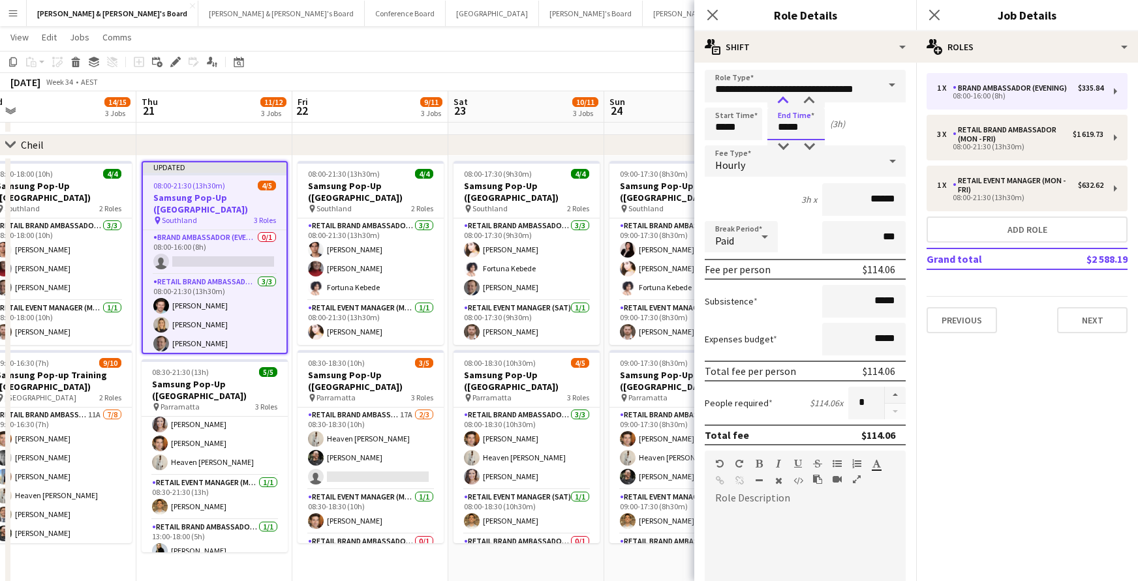
click at [784, 100] on div at bounding box center [783, 101] width 26 height 13
type input "*****"
click at [784, 100] on div at bounding box center [783, 101] width 26 height 13
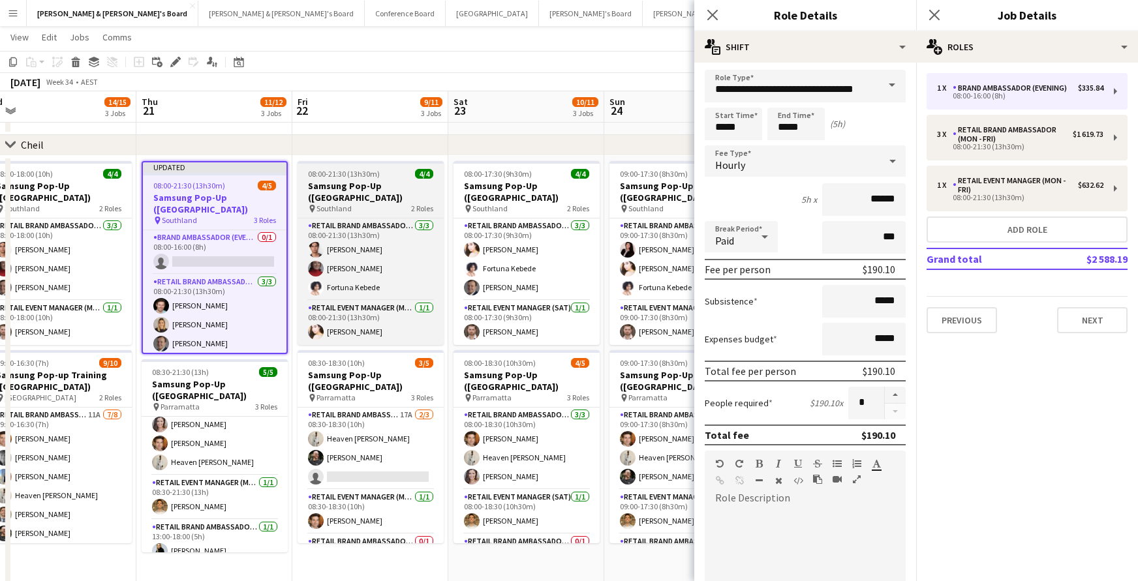
click at [363, 186] on h3 "Samsung Pop-Up ([GEOGRAPHIC_DATA])" at bounding box center [371, 191] width 146 height 23
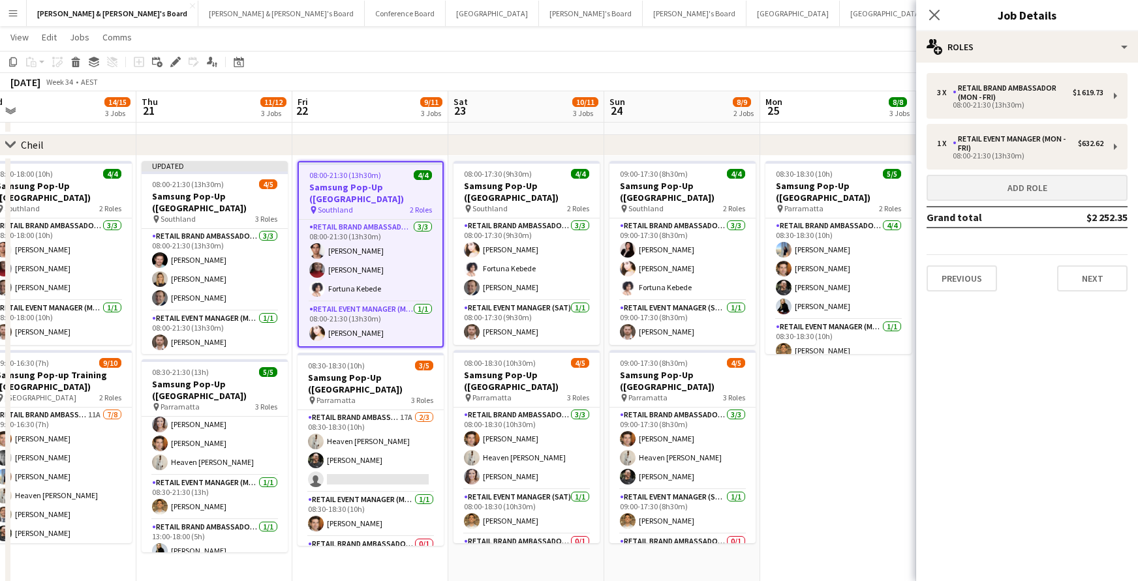
click at [984, 194] on button "Add role" at bounding box center [1027, 188] width 201 height 26
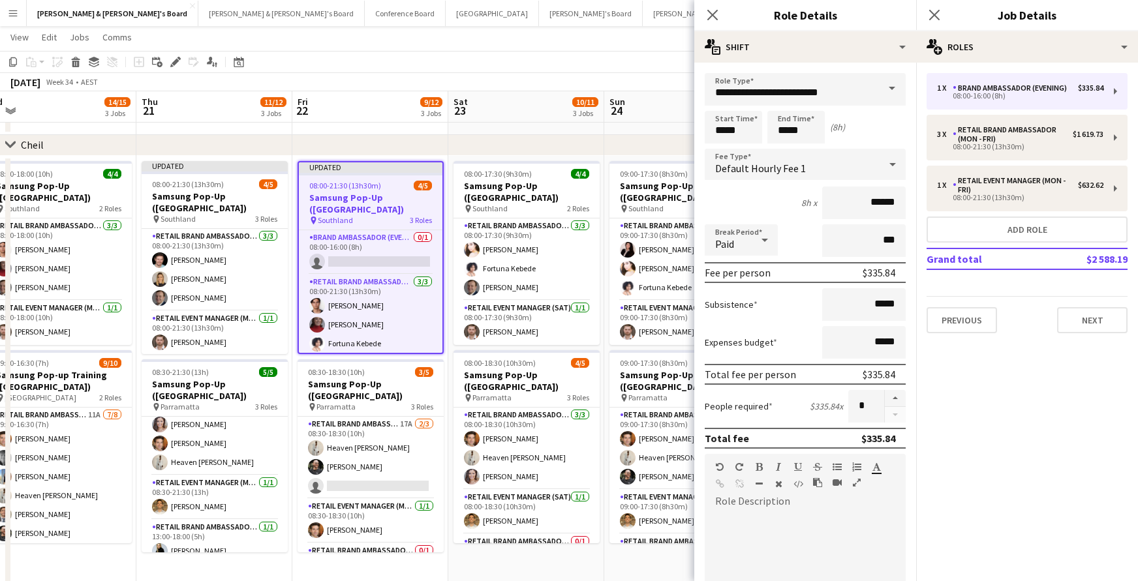
click at [894, 90] on span at bounding box center [891, 88] width 27 height 31
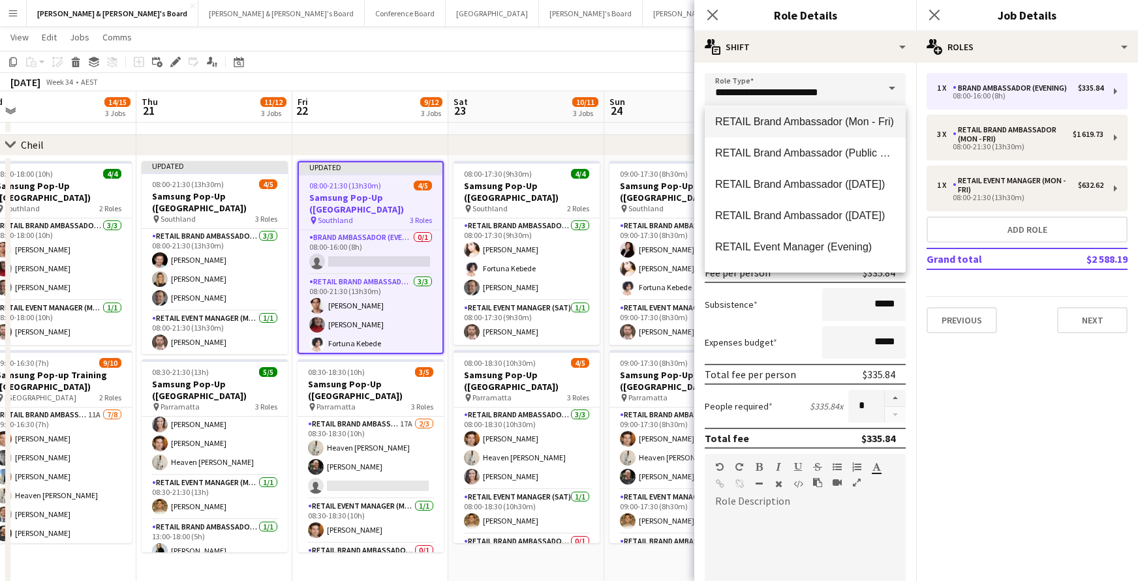
scroll to position [847, 0]
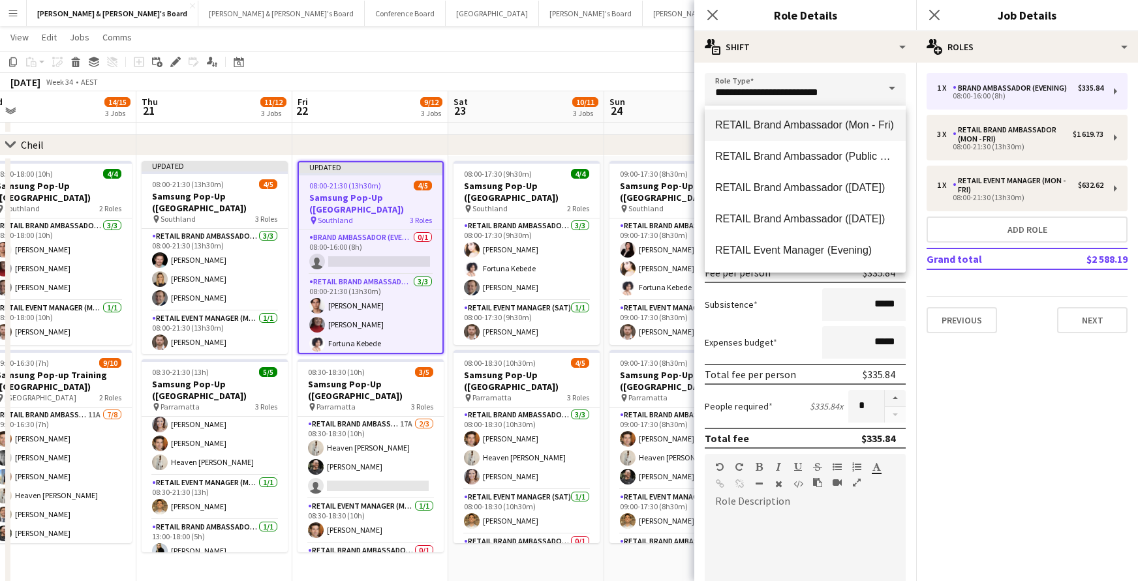
click at [836, 127] on span "RETAIL Brand Ambassador (Mon - Fri)" at bounding box center [805, 125] width 180 height 12
type input "**********"
type input "******"
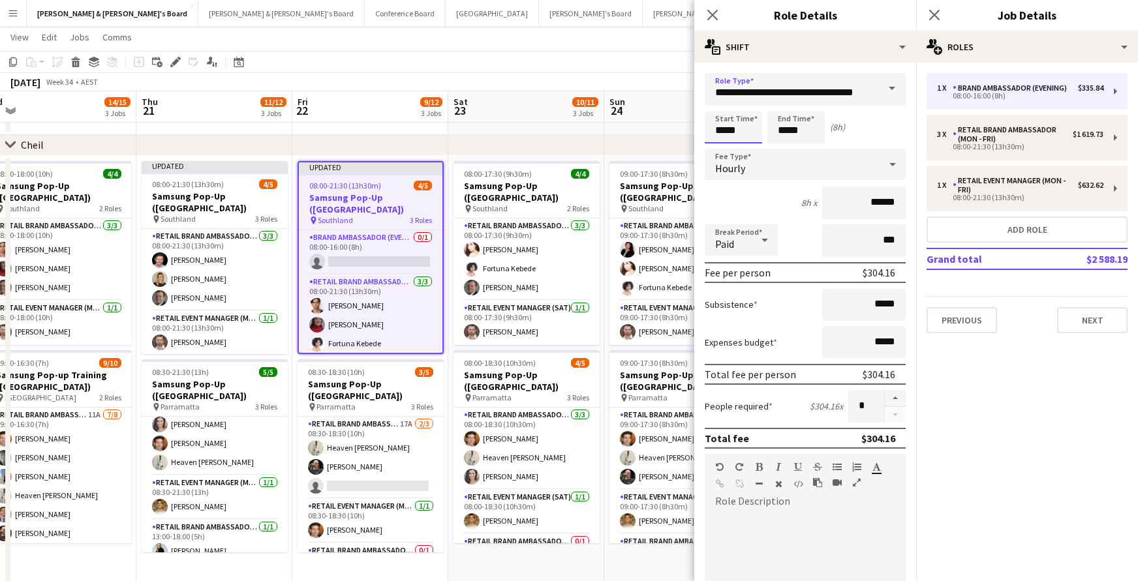
drag, startPoint x: 731, startPoint y: 132, endPoint x: 731, endPoint y: 117, distance: 14.4
click at [731, 131] on input "*****" at bounding box center [733, 127] width 57 height 33
click at [717, 101] on div at bounding box center [720, 104] width 26 height 13
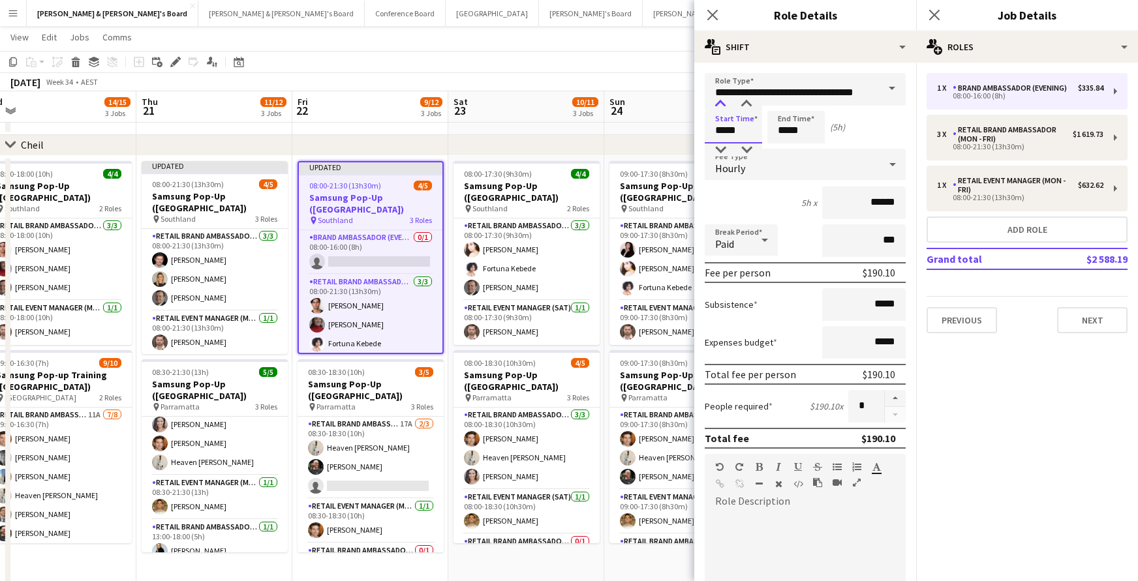
click at [717, 101] on div at bounding box center [720, 104] width 26 height 13
type input "*****"
click at [717, 101] on div at bounding box center [720, 104] width 26 height 13
click at [791, 127] on input "*****" at bounding box center [795, 127] width 57 height 33
click at [784, 100] on div at bounding box center [783, 104] width 26 height 13
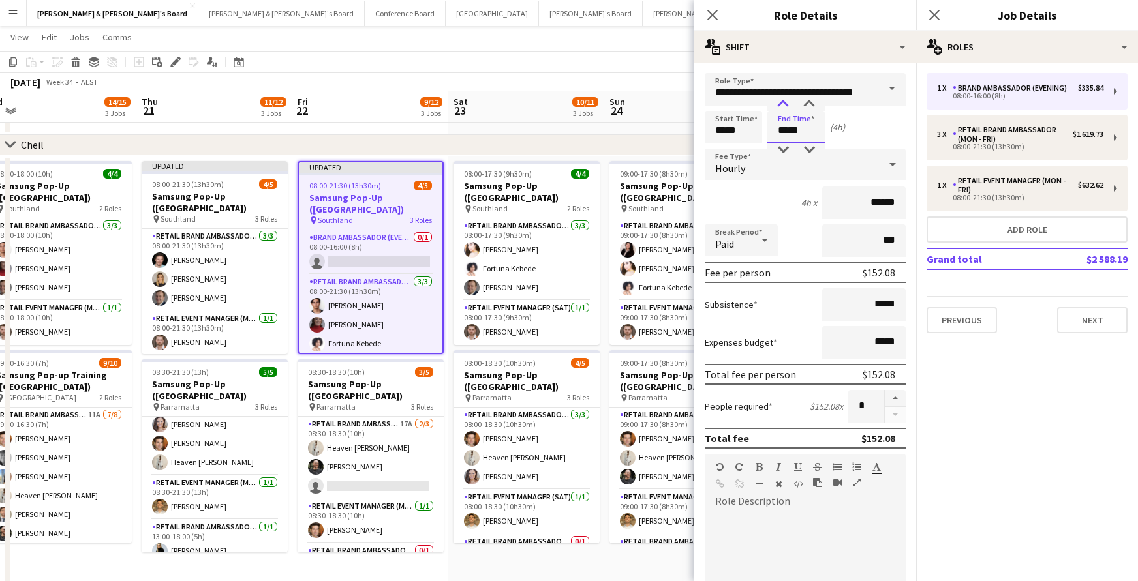
type input "*****"
click at [784, 100] on div at bounding box center [783, 104] width 26 height 13
click at [711, 14] on icon at bounding box center [712, 14] width 12 height 12
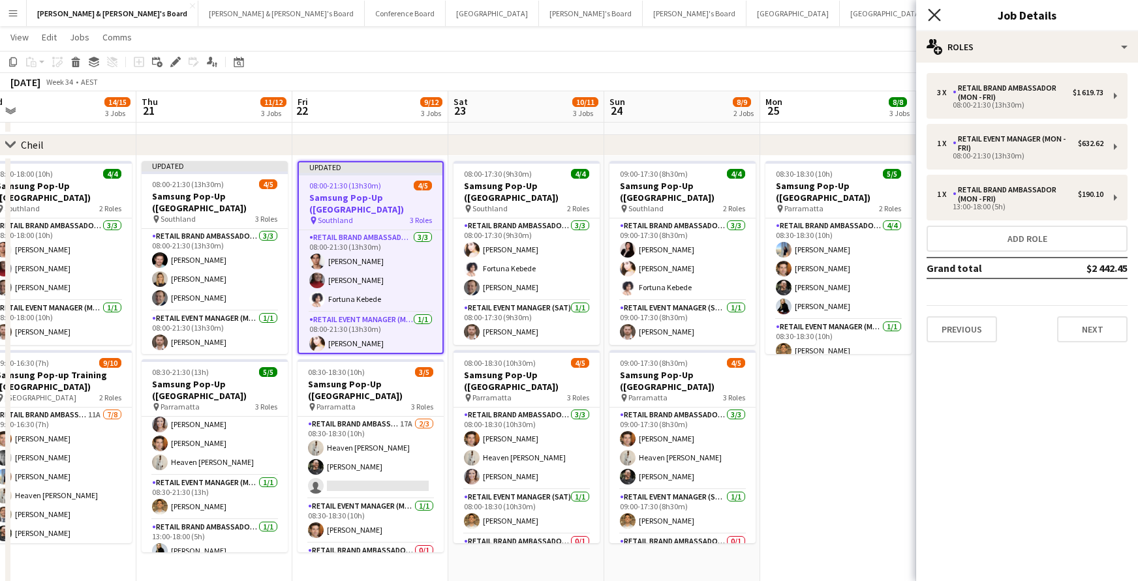
click at [930, 15] on icon "Close pop-in" at bounding box center [934, 14] width 12 height 12
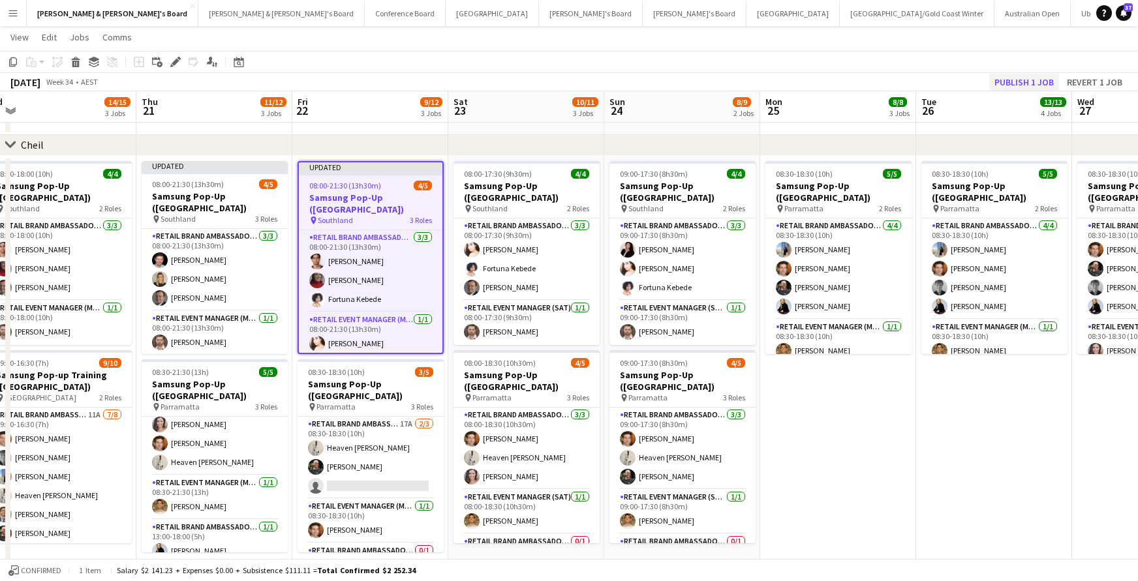
click at [1008, 85] on button "Publish 1 job" at bounding box center [1024, 82] width 70 height 17
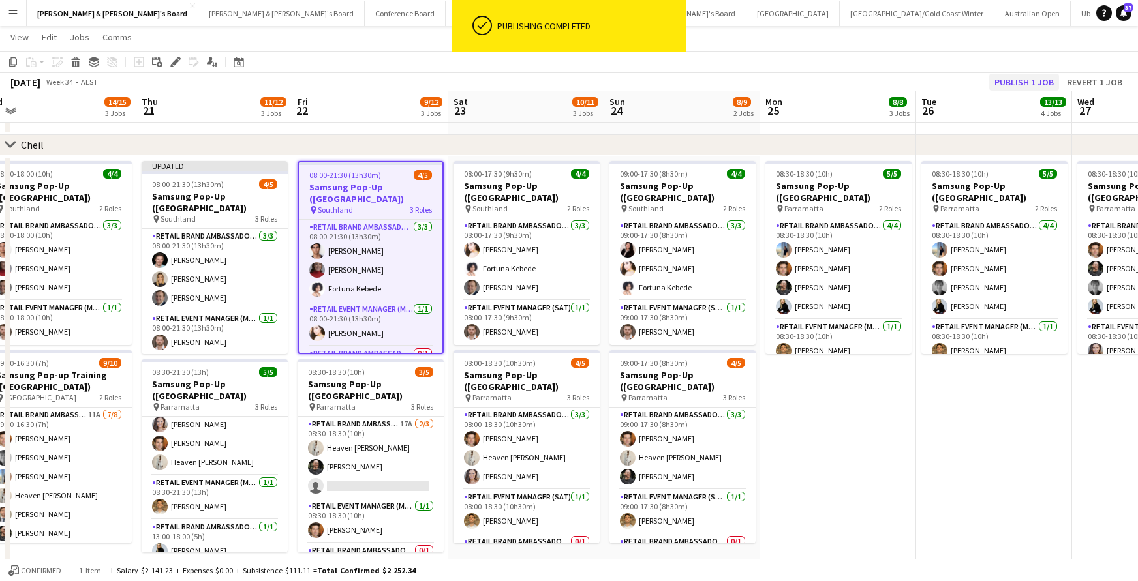
click at [1008, 85] on button "Publish 1 job" at bounding box center [1024, 82] width 70 height 17
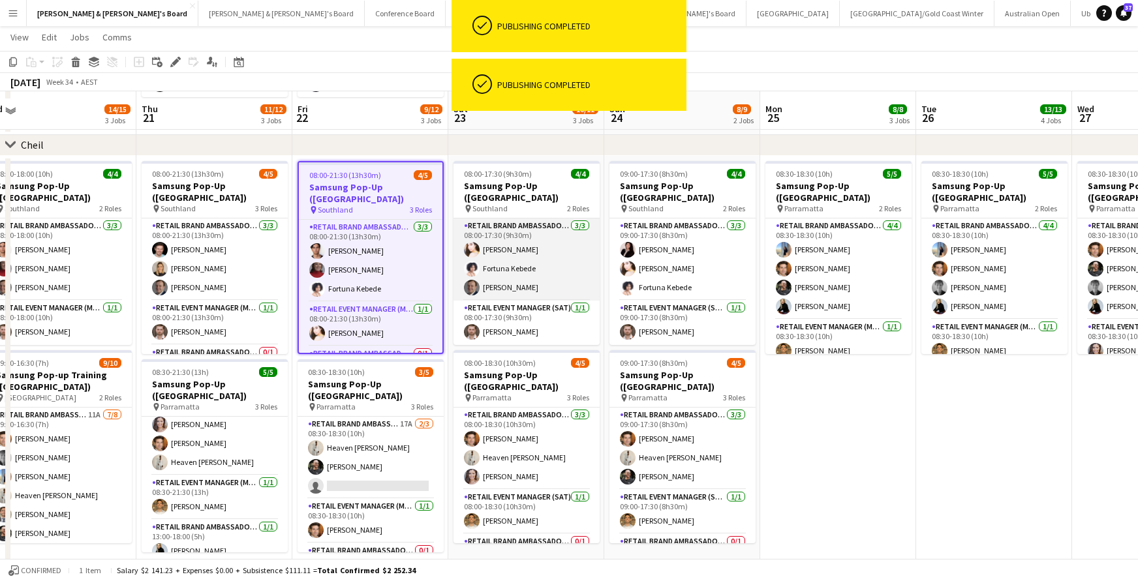
scroll to position [891, 0]
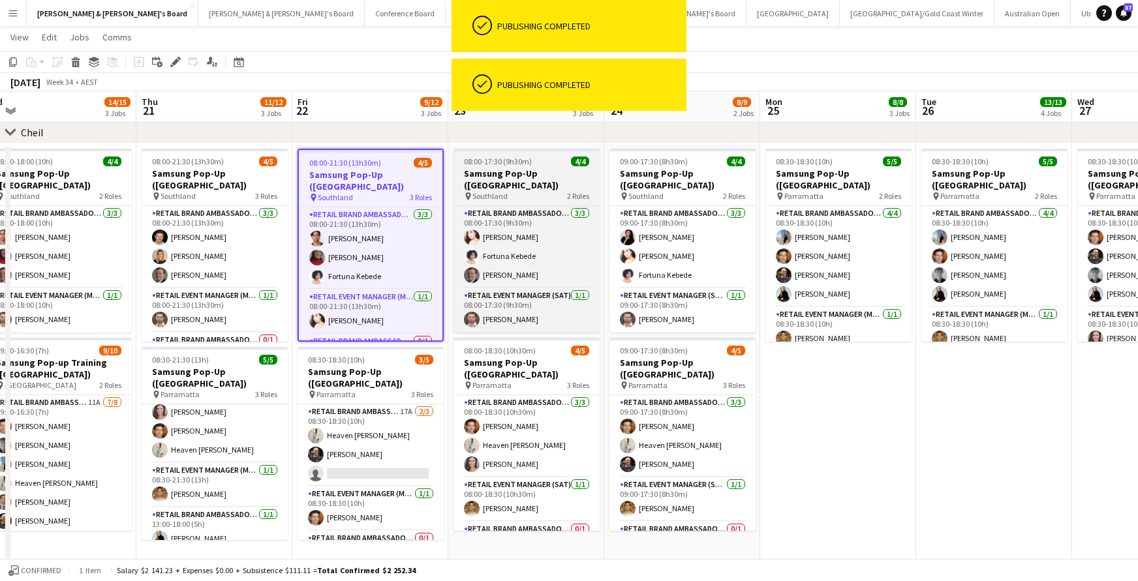
click at [563, 177] on h3 "Samsung Pop-Up ([GEOGRAPHIC_DATA])" at bounding box center [526, 179] width 146 height 23
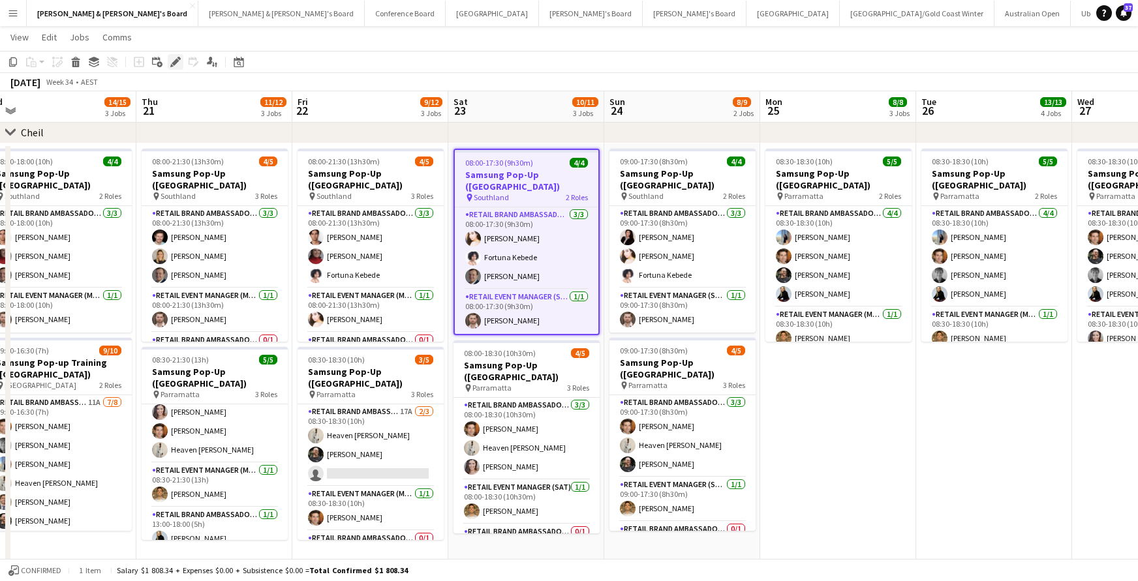
click at [172, 62] on icon "Edit" at bounding box center [175, 62] width 10 height 10
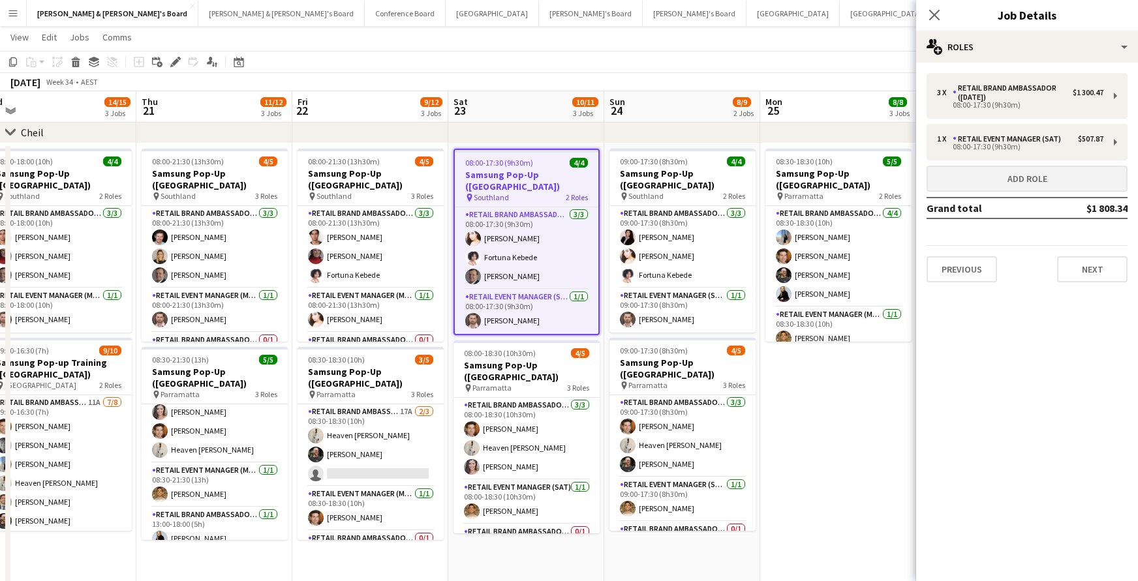
click at [1018, 172] on button "Add role" at bounding box center [1027, 179] width 201 height 26
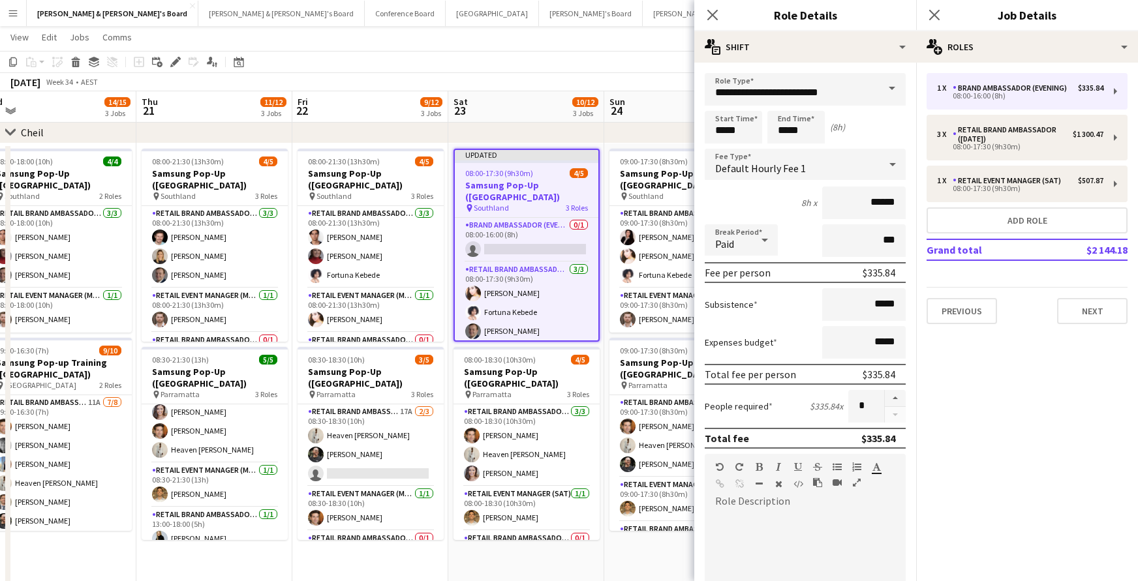
click at [893, 87] on span at bounding box center [891, 88] width 27 height 31
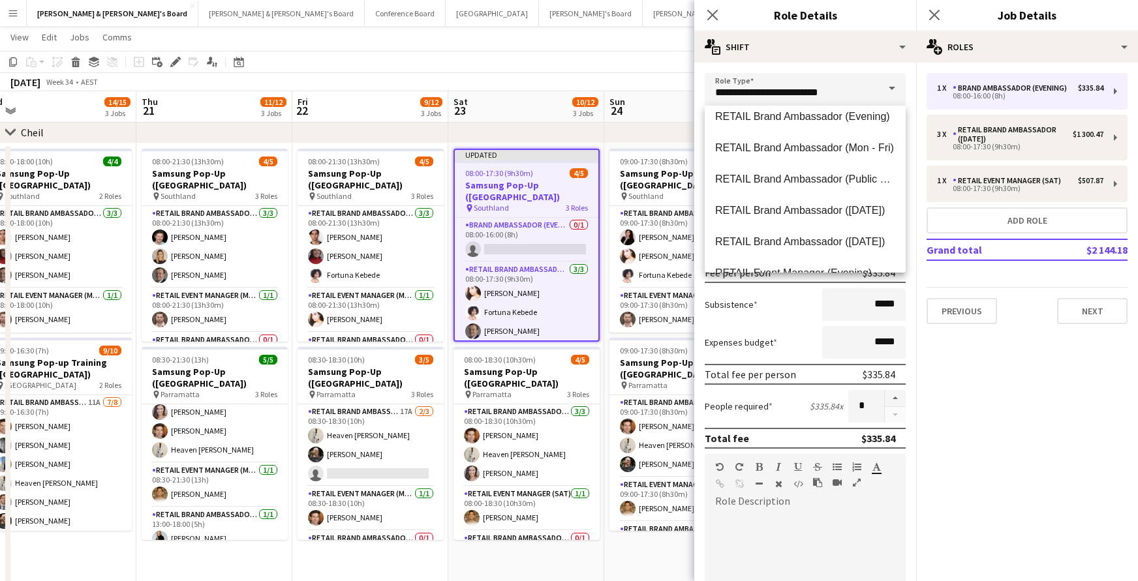
scroll to position [823, 0]
click at [828, 207] on span "RETAIL Brand Ambassador ([DATE])" at bounding box center [805, 212] width 180 height 12
type input "**********"
type input "******"
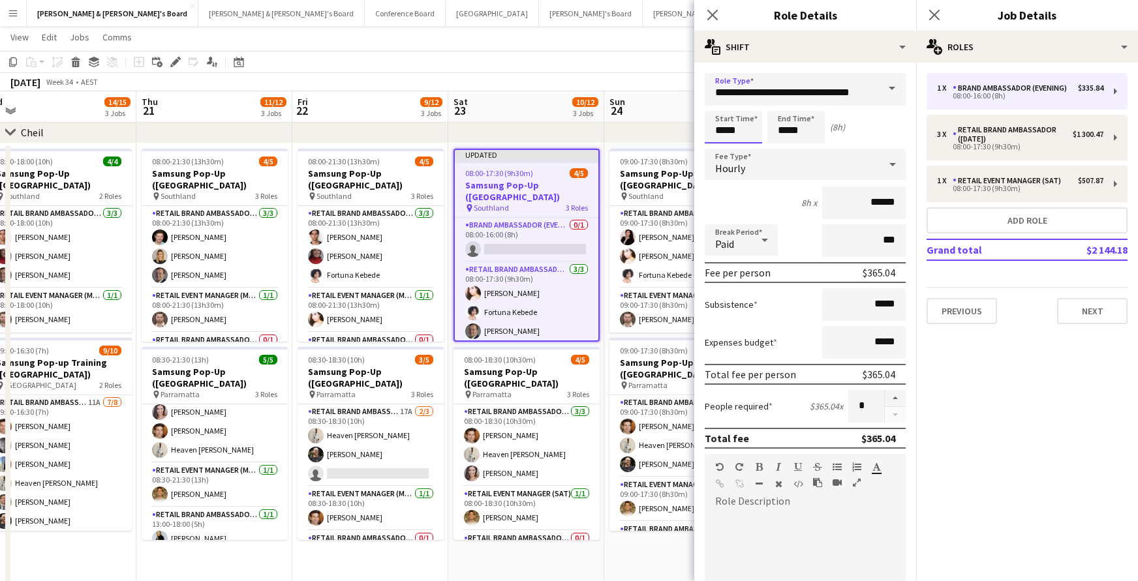
click at [735, 134] on input "*****" at bounding box center [733, 127] width 57 height 33
click at [721, 104] on div at bounding box center [720, 104] width 26 height 13
type input "*****"
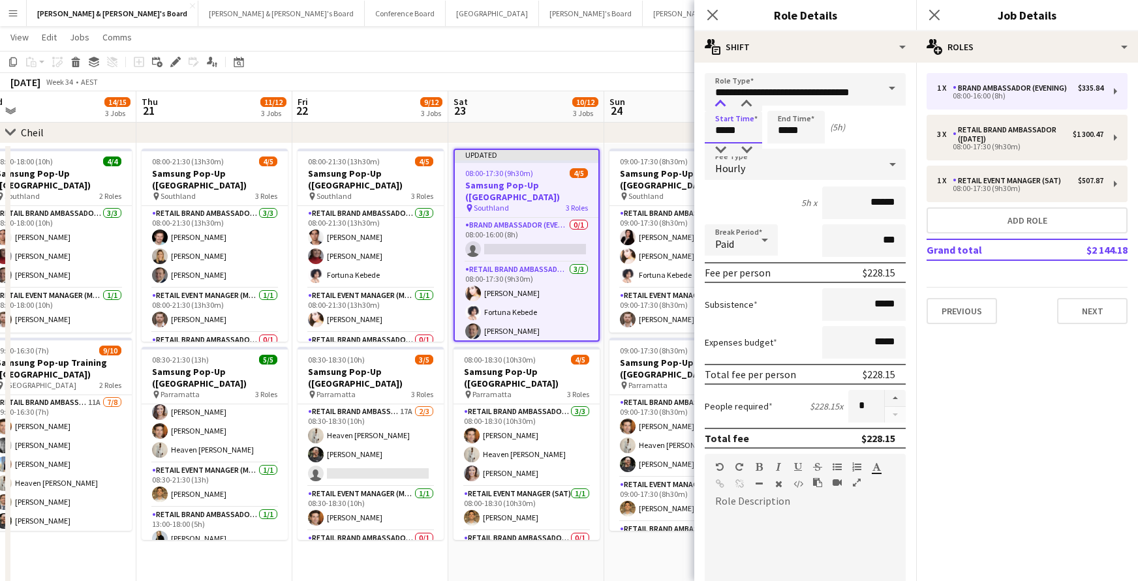
click at [721, 104] on div at bounding box center [720, 104] width 26 height 13
click at [781, 128] on input "*****" at bounding box center [795, 127] width 57 height 33
click at [786, 104] on div at bounding box center [783, 104] width 26 height 13
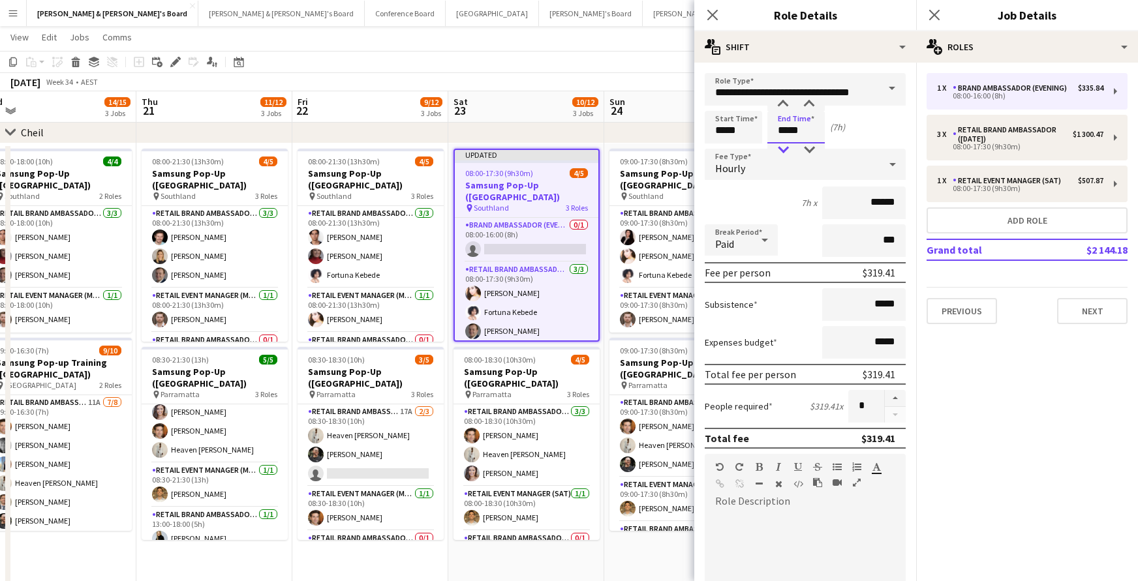
click at [784, 148] on div at bounding box center [783, 150] width 26 height 13
type input "*****"
click at [784, 148] on div at bounding box center [783, 150] width 26 height 13
click at [712, 10] on icon "Close pop-in" at bounding box center [712, 14] width 12 height 12
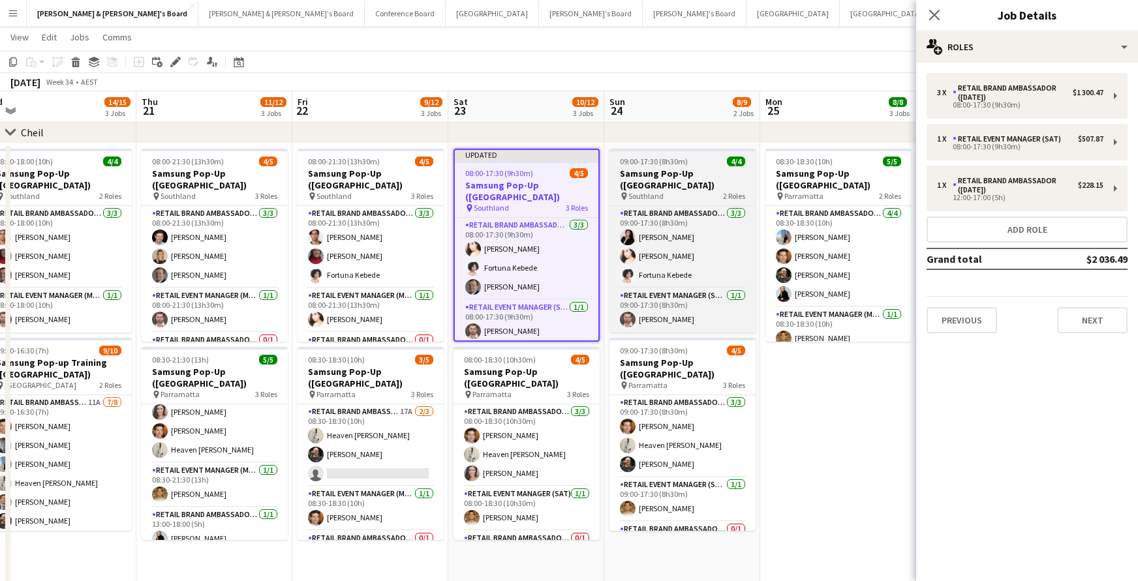
click at [699, 177] on h3 "Samsung Pop-Up ([GEOGRAPHIC_DATA])" at bounding box center [682, 179] width 146 height 23
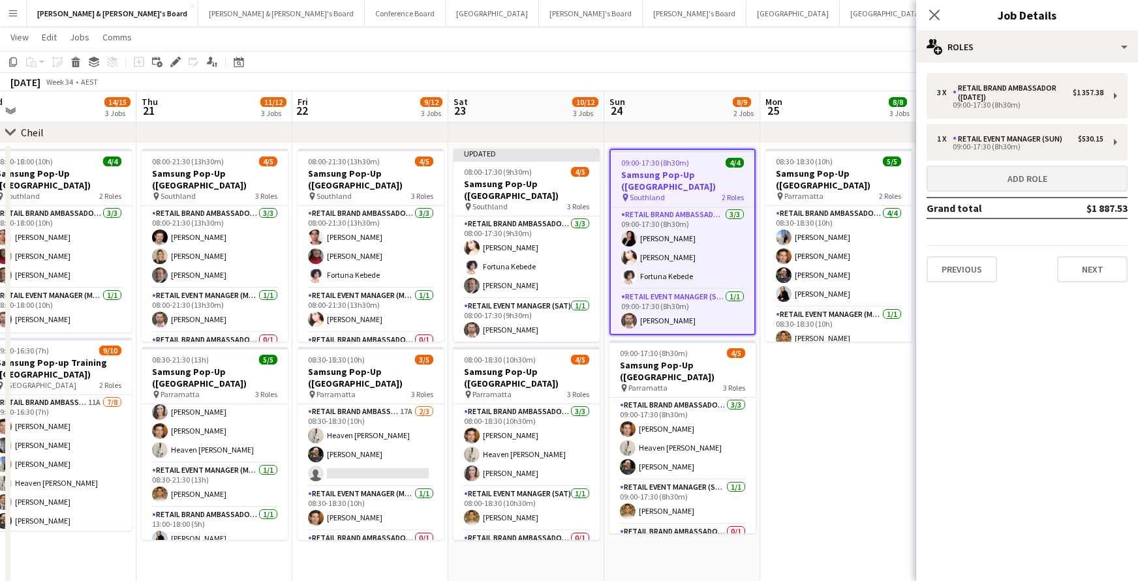
click at [1007, 181] on button "Add role" at bounding box center [1027, 179] width 201 height 26
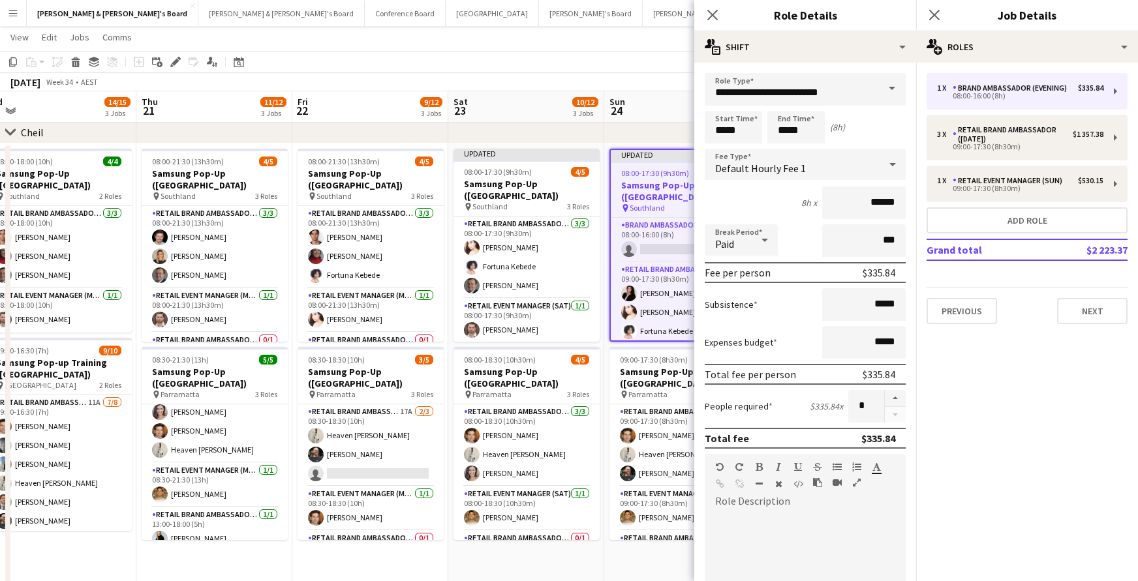
click at [889, 89] on span at bounding box center [891, 88] width 27 height 31
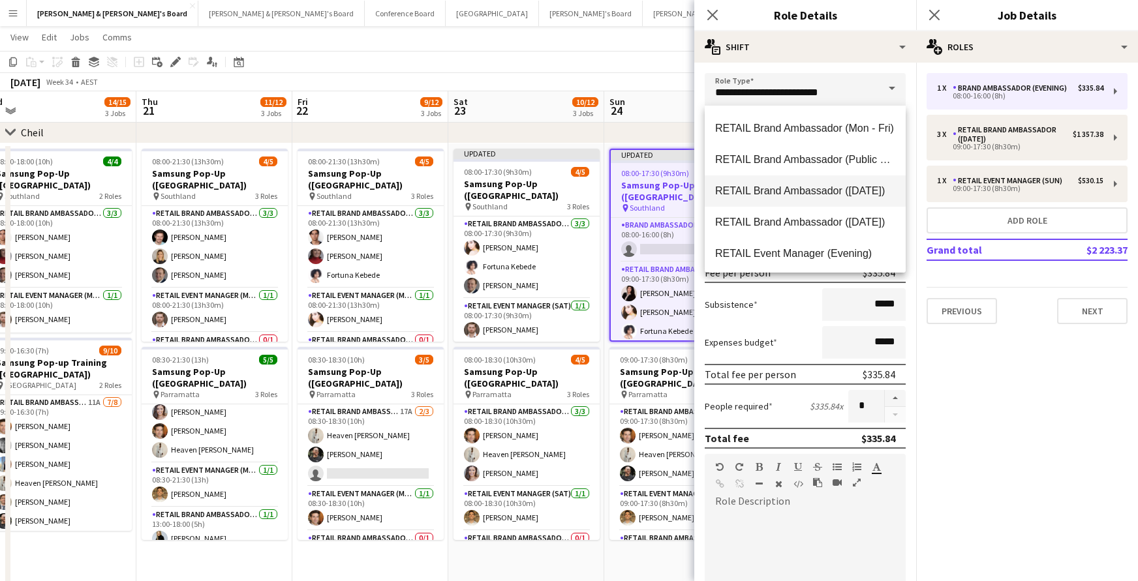
scroll to position [844, 0]
click at [833, 218] on span "RETAIL Brand Ambassador ([DATE])" at bounding box center [805, 221] width 180 height 12
type input "**********"
type input "******"
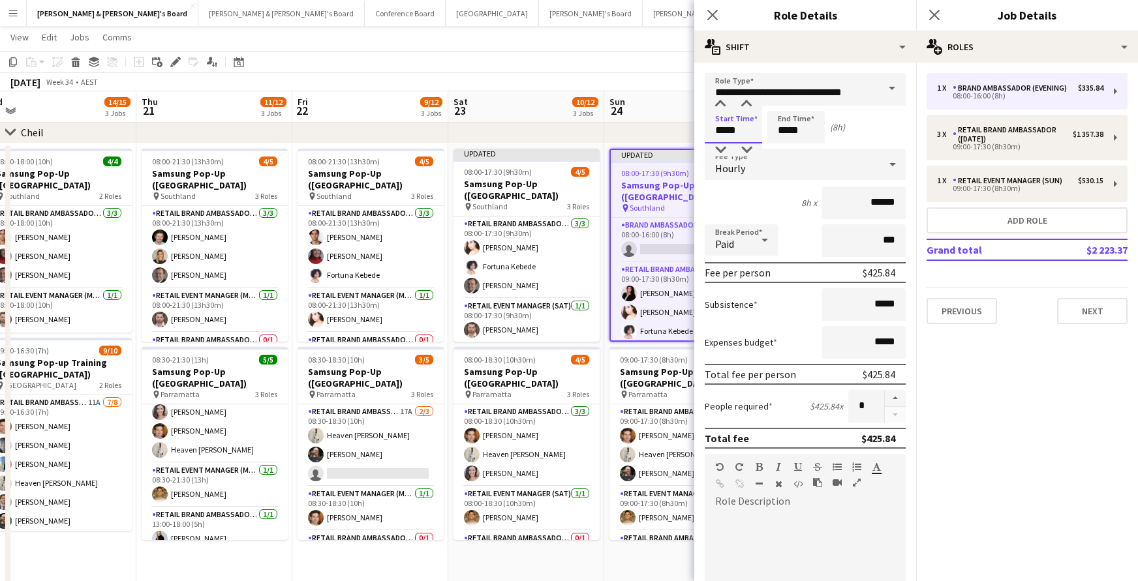
click at [732, 130] on input "*****" at bounding box center [733, 127] width 57 height 33
click at [722, 104] on div at bounding box center [720, 104] width 26 height 13
type input "*****"
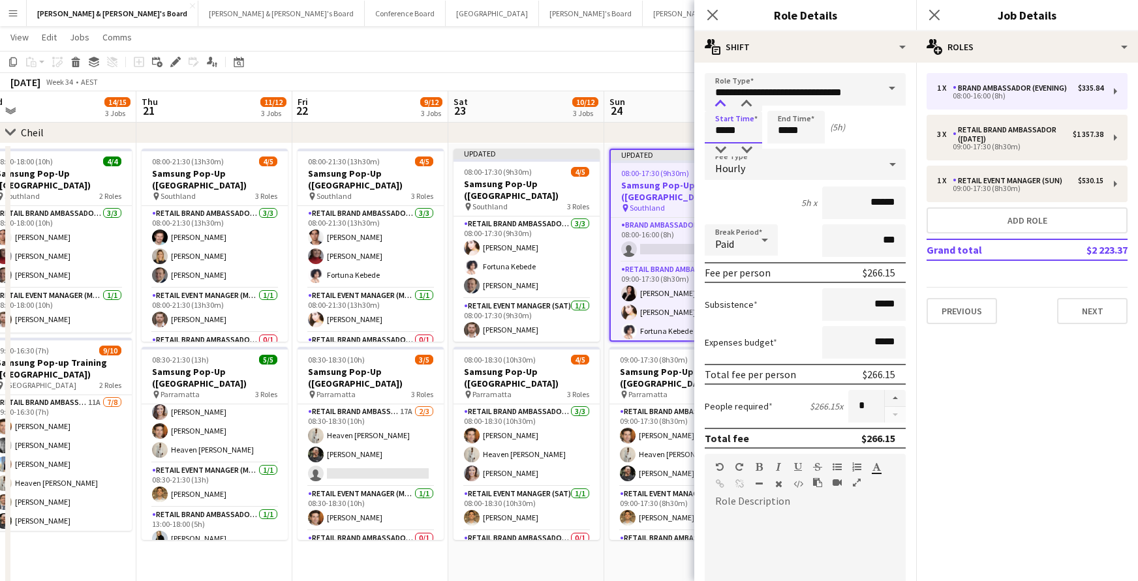
click at [722, 104] on div at bounding box center [720, 104] width 26 height 13
click at [786, 126] on input "*****" at bounding box center [795, 127] width 57 height 33
type input "*****"
click at [785, 104] on div at bounding box center [783, 104] width 26 height 13
click at [710, 13] on icon at bounding box center [712, 14] width 12 height 12
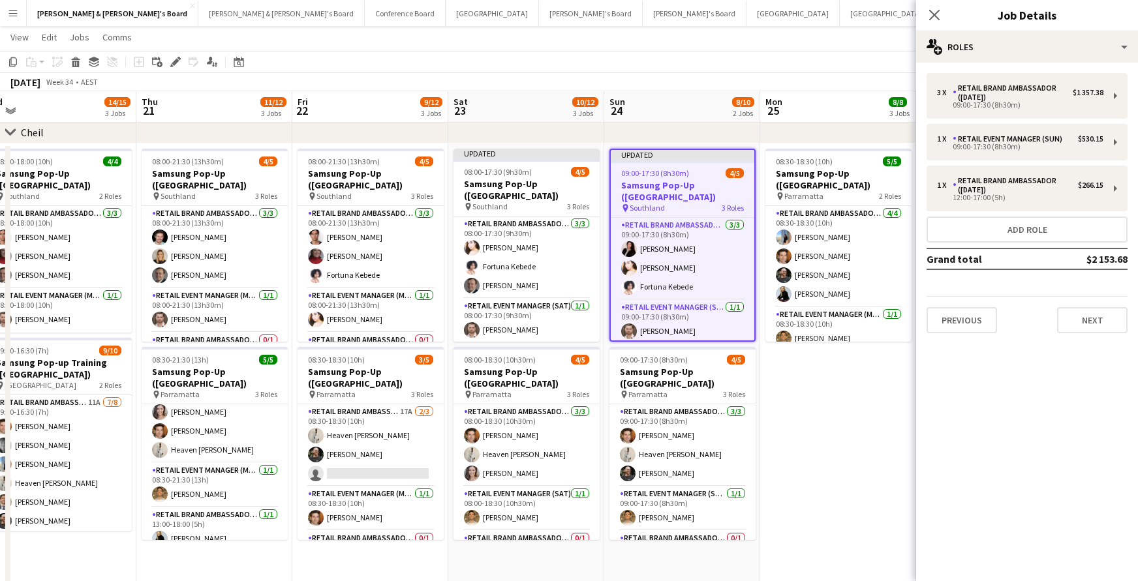
click at [937, 10] on icon "Close pop-in" at bounding box center [934, 15] width 10 height 10
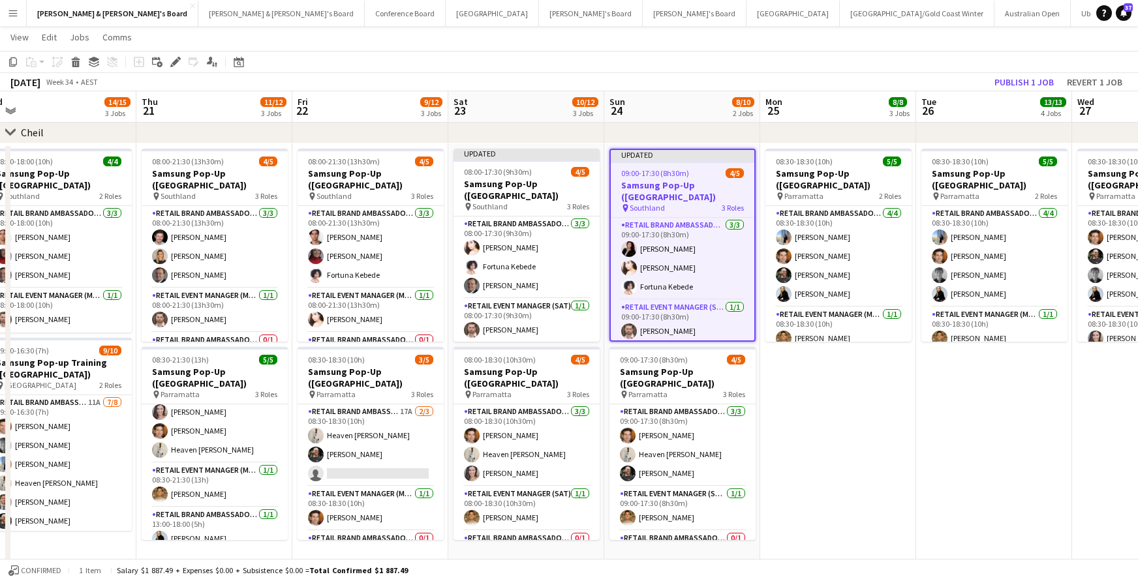
click at [1002, 78] on button "Publish 1 job" at bounding box center [1024, 82] width 70 height 17
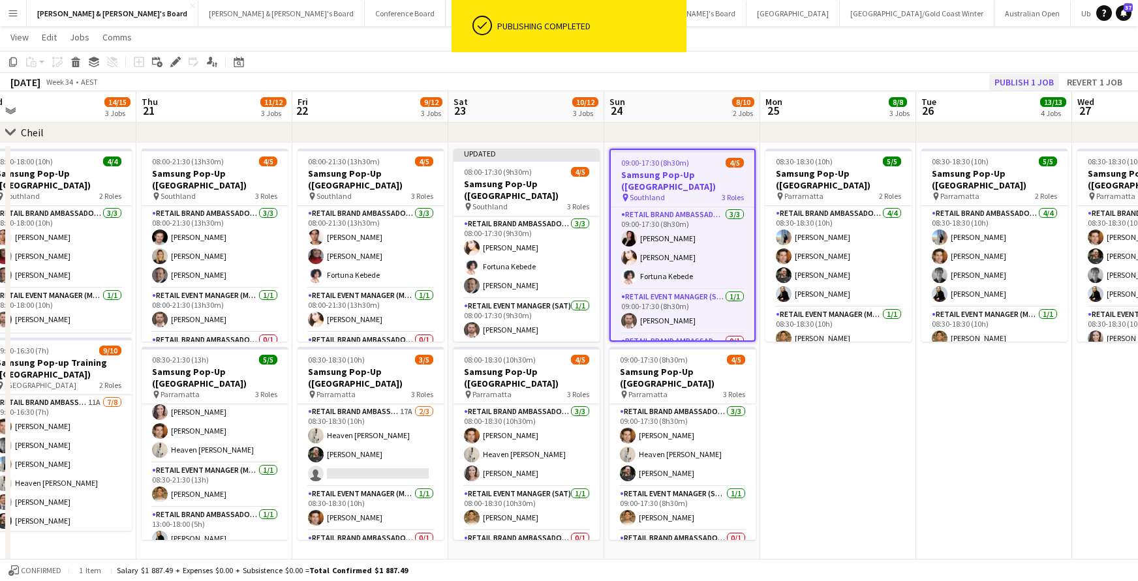
click at [1017, 82] on button "Publish 1 job" at bounding box center [1024, 82] width 70 height 17
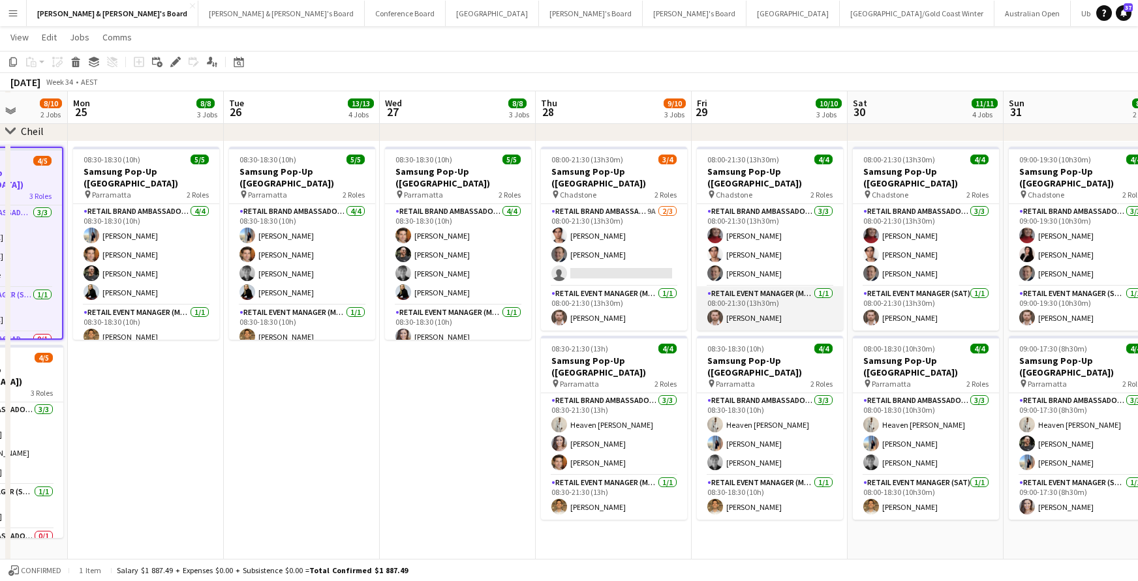
scroll to position [988, 0]
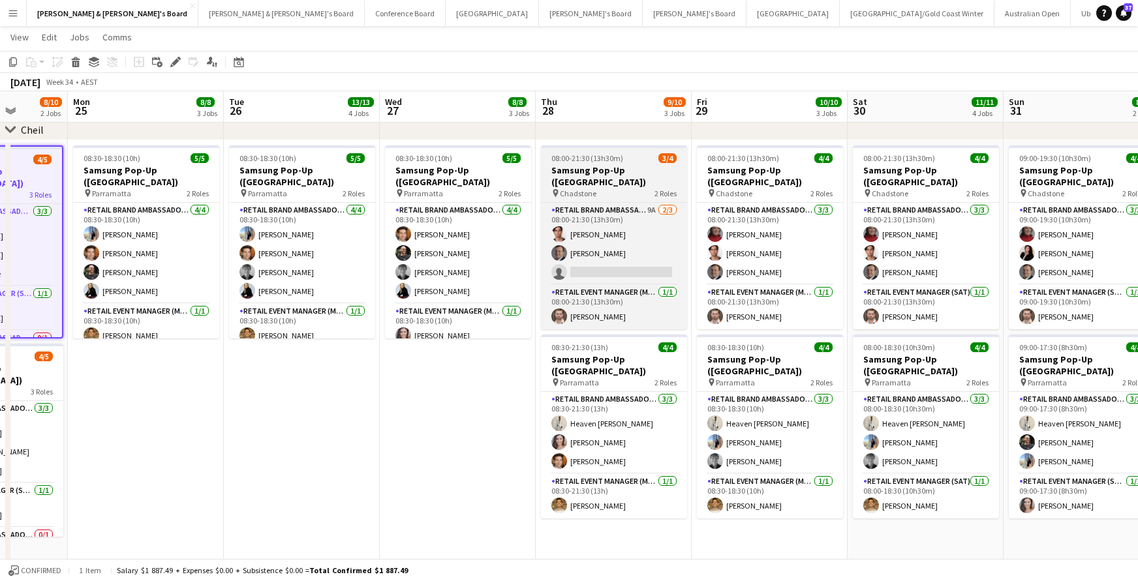
click at [605, 170] on h3 "Samsung Pop-Up ([GEOGRAPHIC_DATA])" at bounding box center [614, 175] width 146 height 23
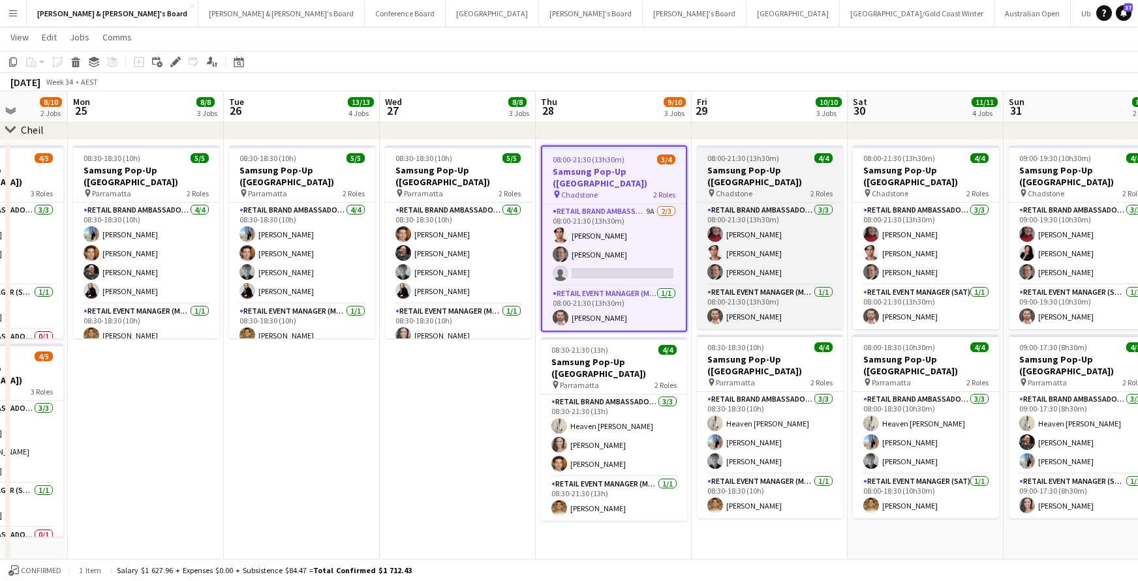
click at [784, 169] on h3 "Samsung Pop-Up ([GEOGRAPHIC_DATA])" at bounding box center [770, 175] width 146 height 23
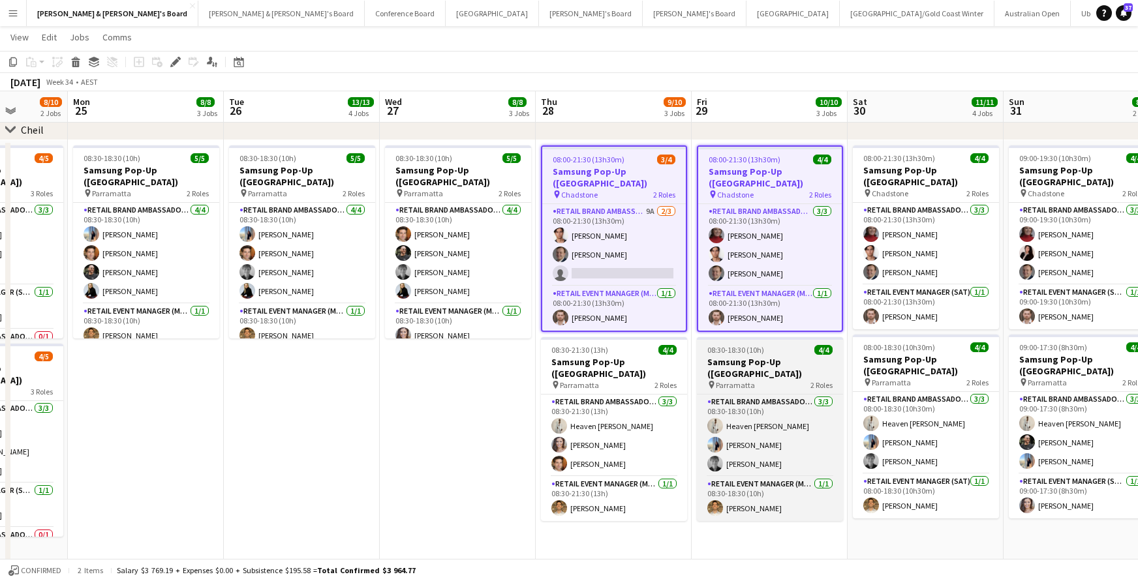
drag, startPoint x: 632, startPoint y: 367, endPoint x: 709, endPoint y: 367, distance: 77.0
click at [632, 367] on h3 "Samsung Pop-Up ([GEOGRAPHIC_DATA])" at bounding box center [614, 367] width 146 height 23
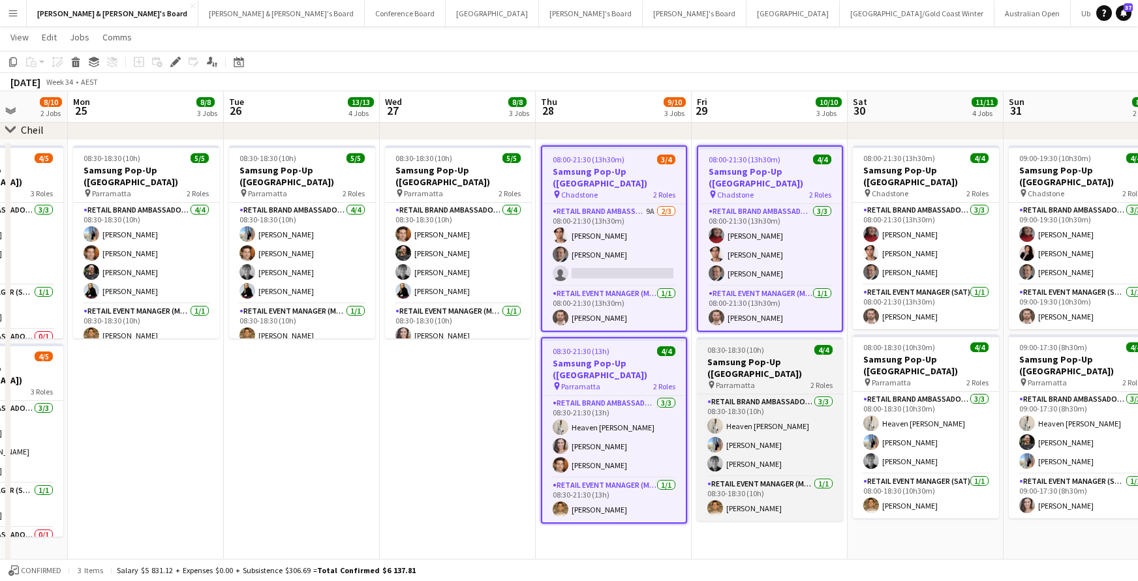
click at [782, 366] on h3 "Samsung Pop-Up ([GEOGRAPHIC_DATA])" at bounding box center [770, 367] width 146 height 23
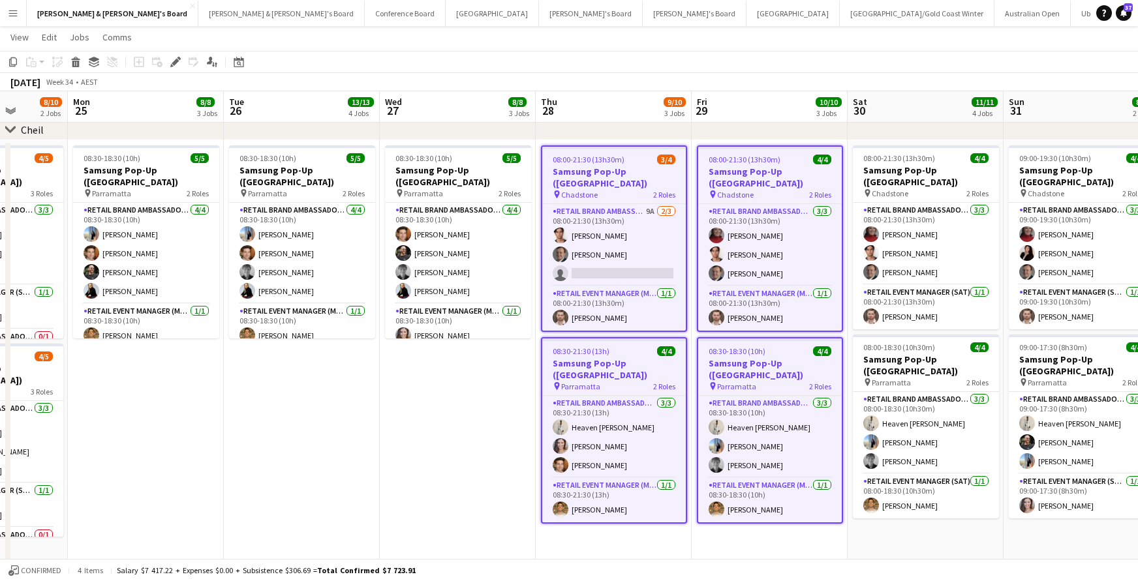
click at [782, 366] on h3 "Samsung Pop-Up ([GEOGRAPHIC_DATA])" at bounding box center [770, 369] width 144 height 23
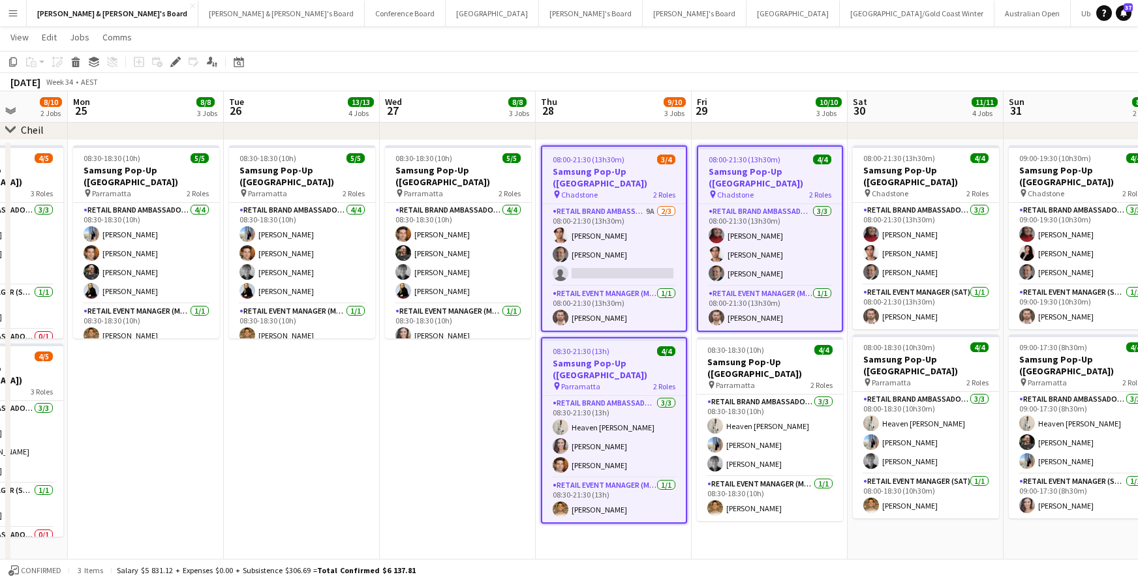
click at [653, 382] on span "2 Roles" at bounding box center [664, 387] width 22 height 10
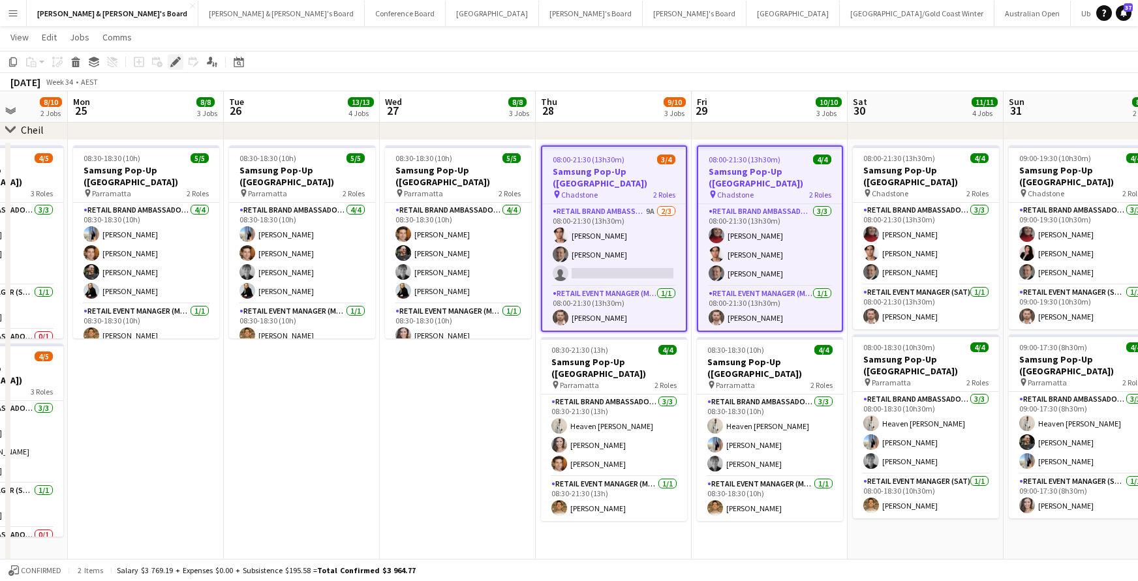
click at [174, 58] on icon "Edit" at bounding box center [175, 62] width 10 height 10
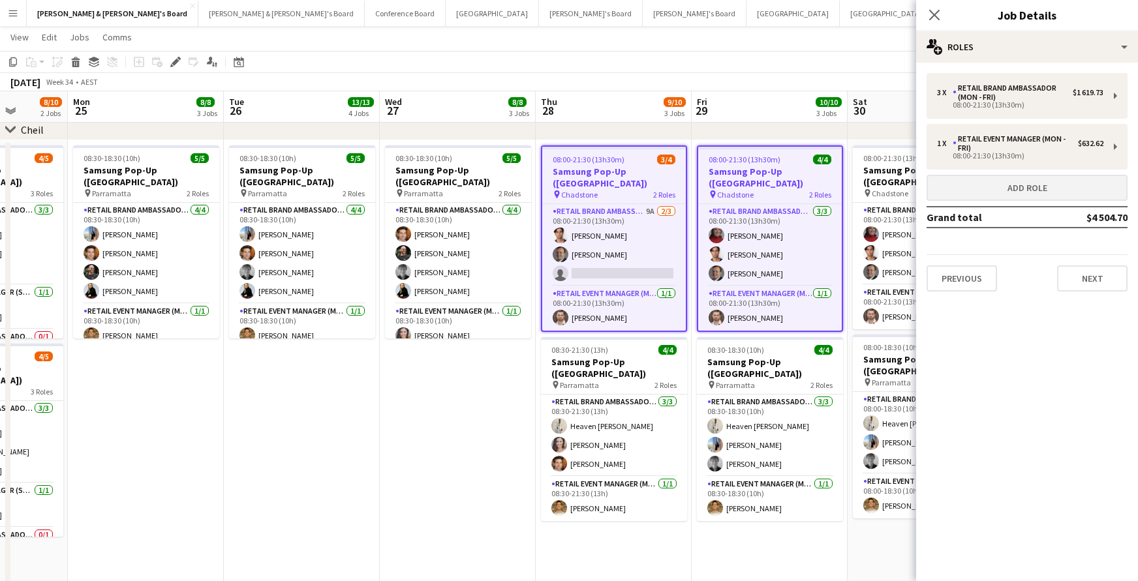
click at [1026, 185] on button "Add role" at bounding box center [1027, 188] width 201 height 26
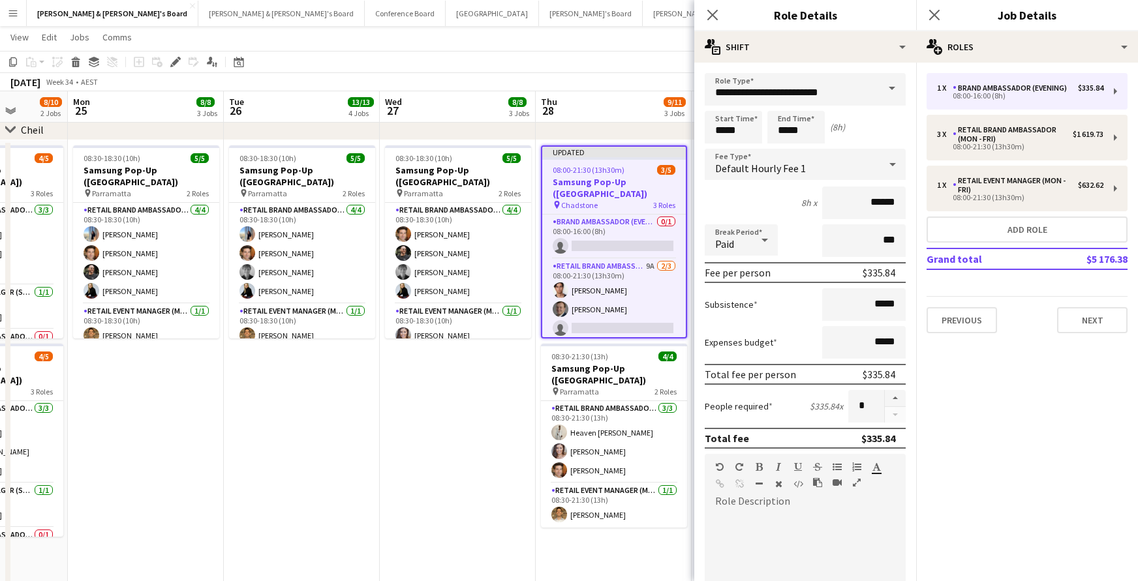
click at [891, 84] on span at bounding box center [891, 88] width 27 height 31
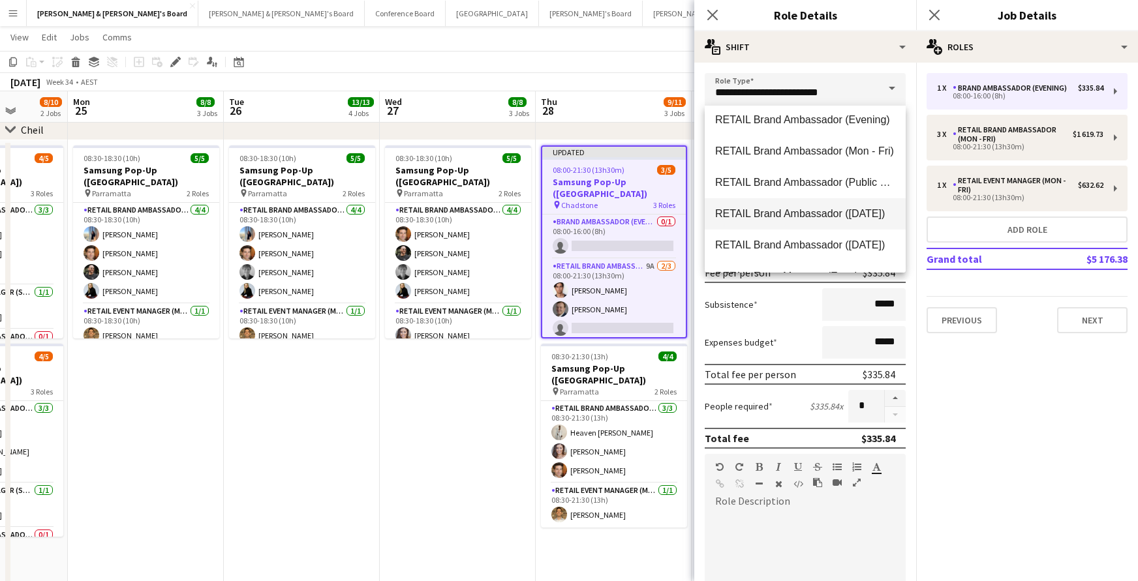
scroll to position [806, 0]
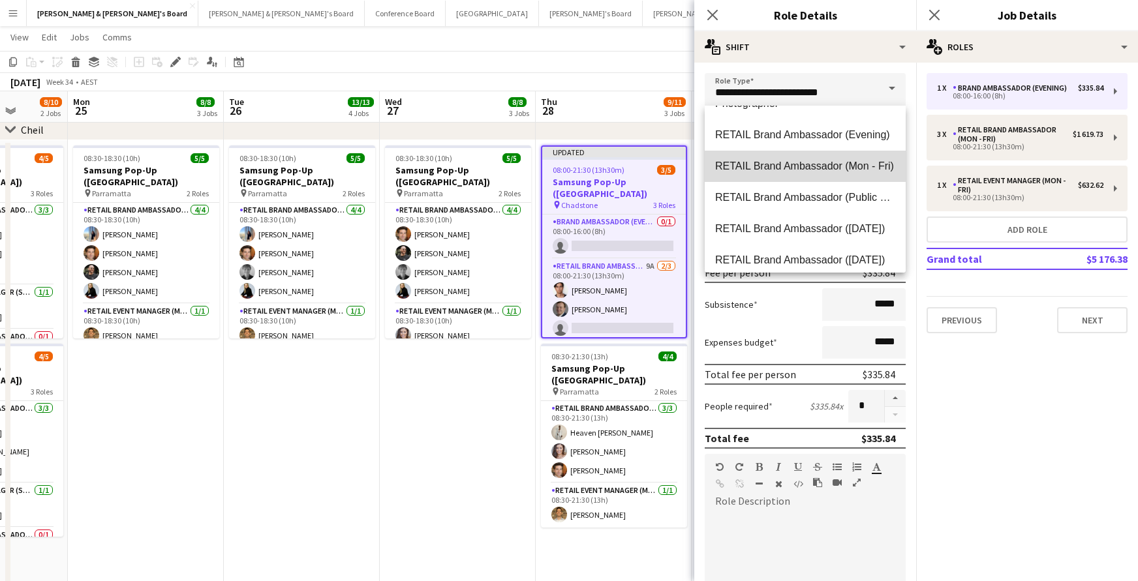
click at [836, 164] on span "RETAIL Brand Ambassador (Mon - Fri)" at bounding box center [805, 166] width 180 height 12
type input "**********"
type input "******"
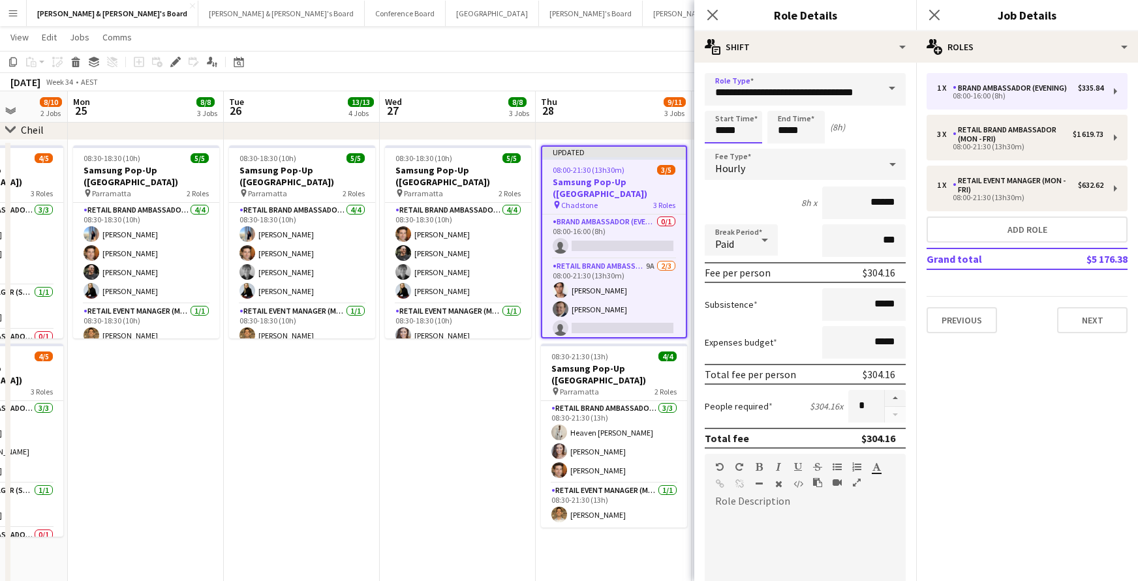
click at [724, 129] on input "*****" at bounding box center [733, 127] width 57 height 33
click at [723, 103] on div at bounding box center [720, 104] width 26 height 13
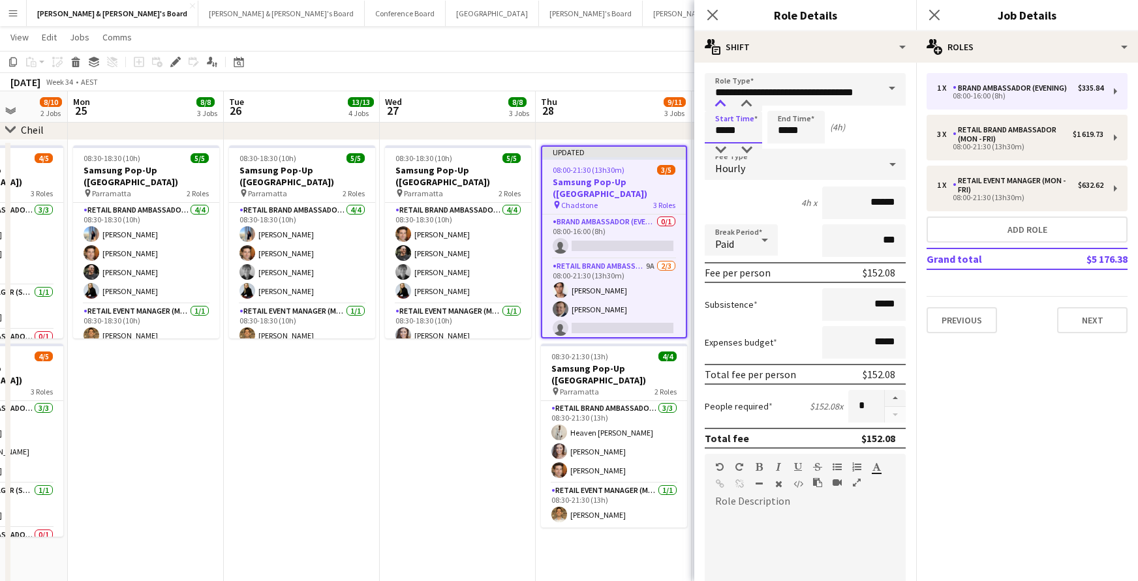
type input "*****"
click at [723, 103] on div at bounding box center [720, 104] width 26 height 13
click at [801, 129] on input "*****" at bounding box center [795, 127] width 57 height 33
click at [784, 103] on div at bounding box center [783, 104] width 26 height 13
type input "*****"
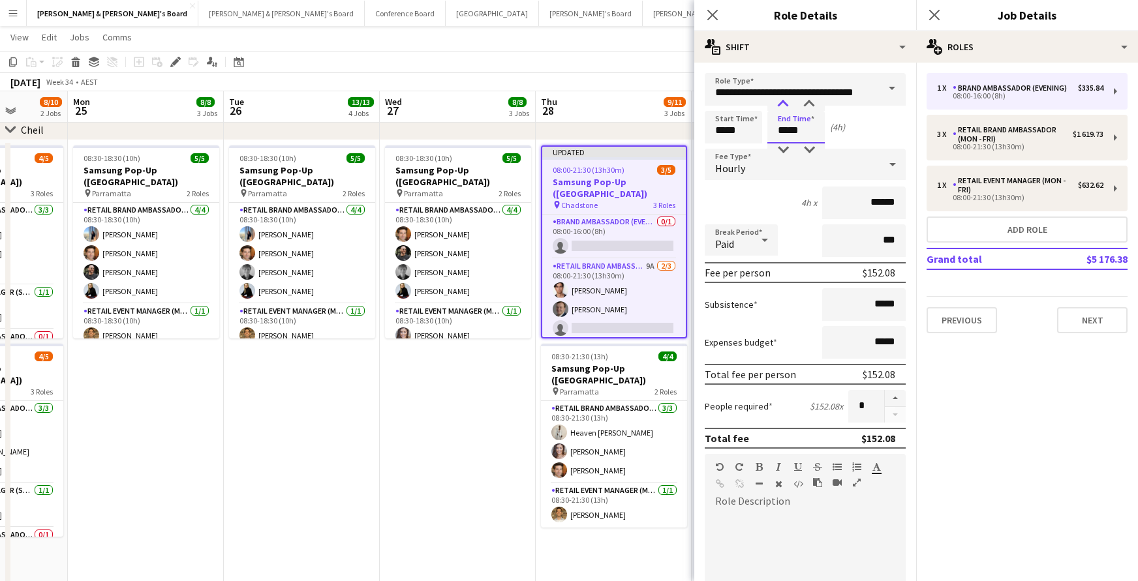
click at [784, 103] on div at bounding box center [783, 104] width 26 height 13
drag, startPoint x: 711, startPoint y: 16, endPoint x: 737, endPoint y: 16, distance: 25.4
click at [711, 16] on icon at bounding box center [712, 15] width 10 height 10
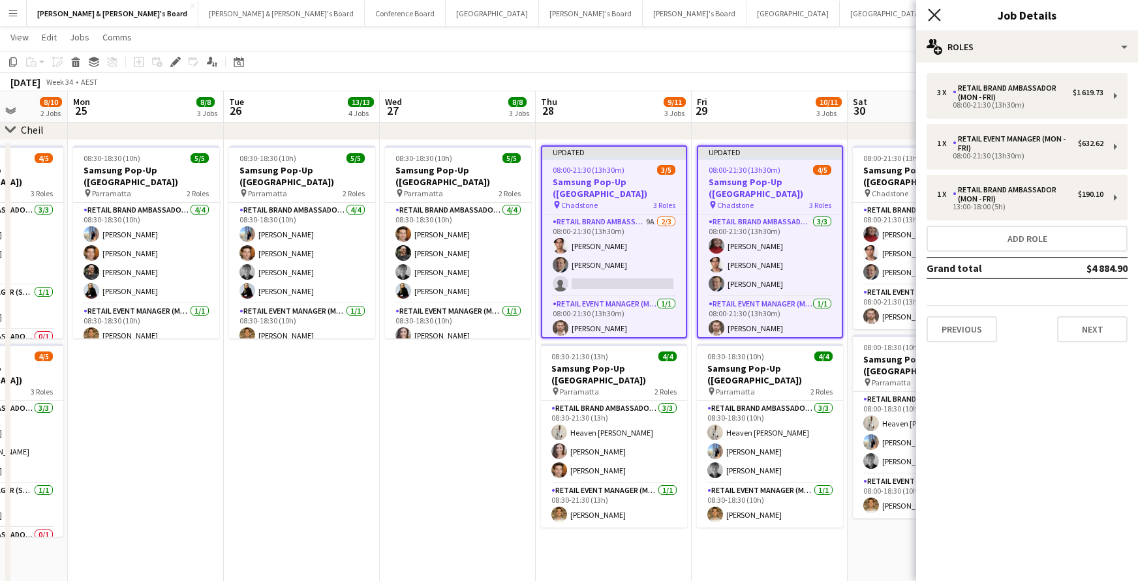
click at [936, 12] on icon "Close pop-in" at bounding box center [934, 14] width 12 height 12
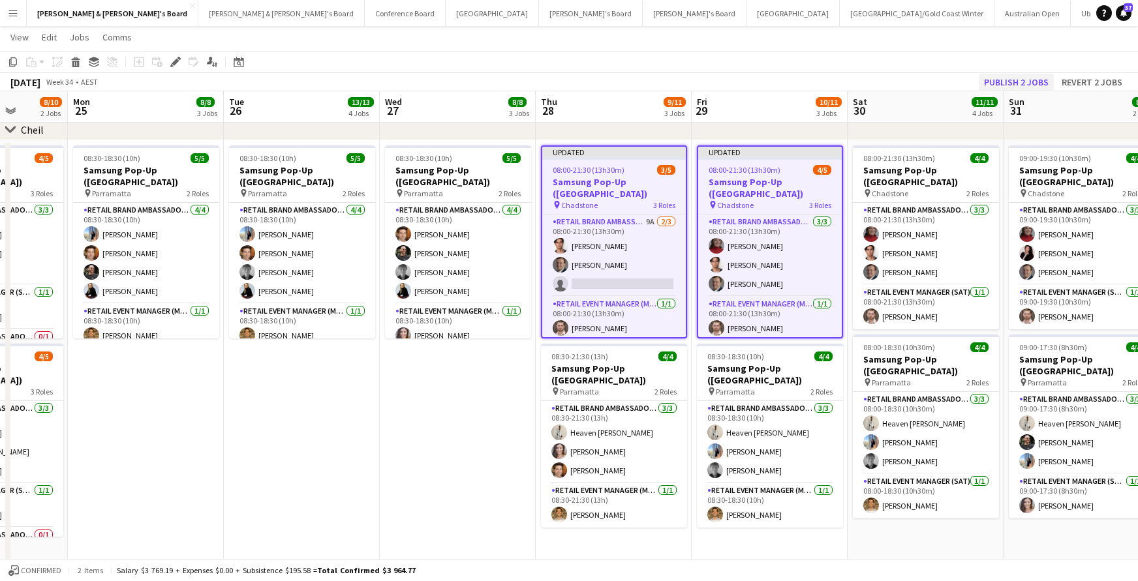
click at [998, 80] on button "Publish 2 jobs" at bounding box center [1016, 82] width 75 height 17
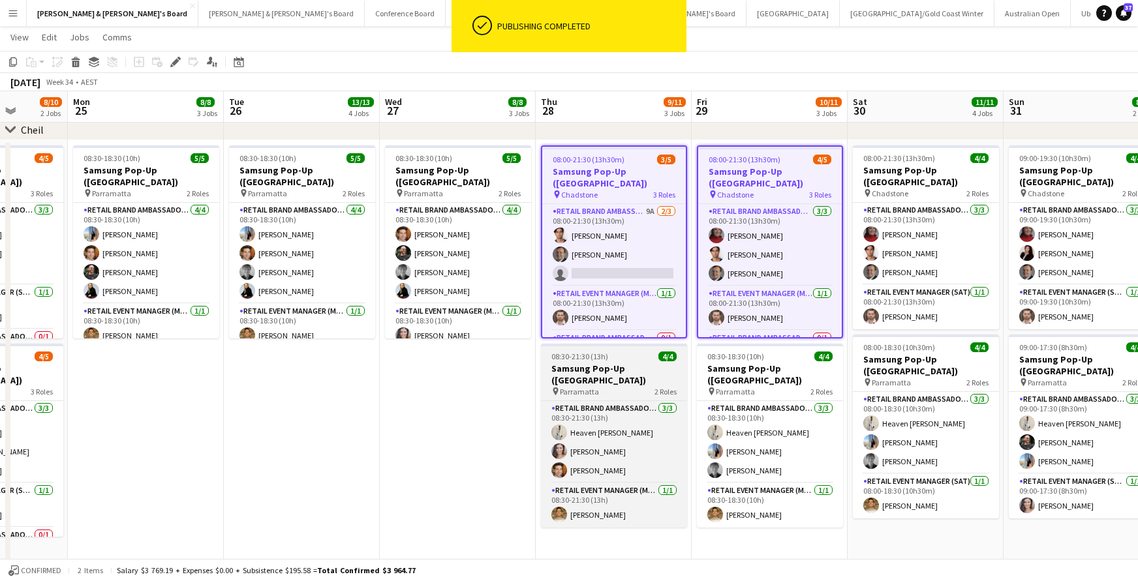
click at [596, 357] on span "08:30-21:30 (13h)" at bounding box center [579, 357] width 57 height 10
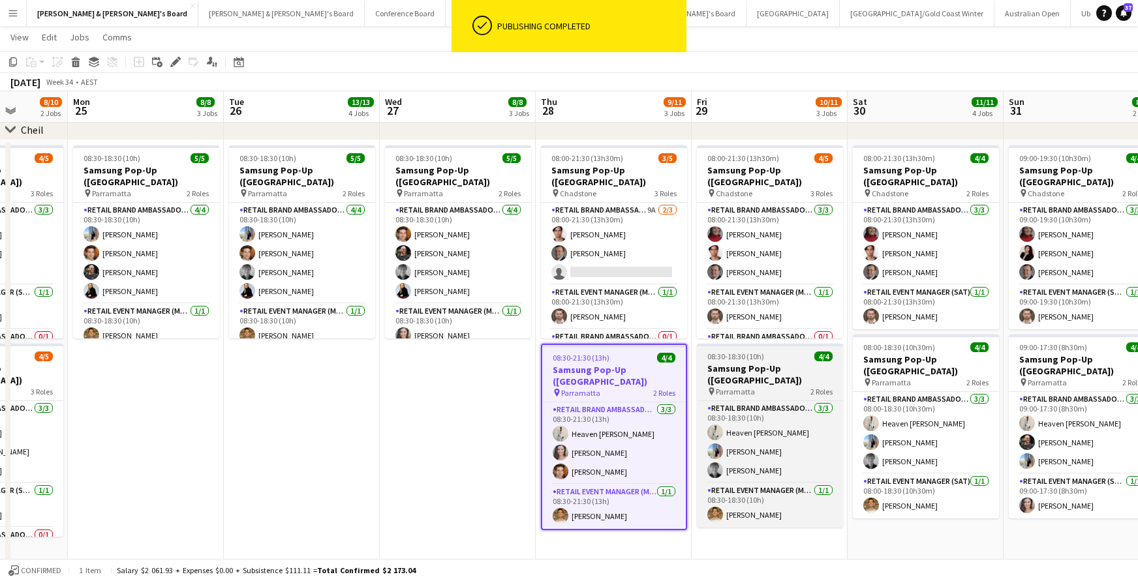
click at [793, 361] on app-job-card "08:30-18:30 (10h) 4/4 Samsung Pop-Up ([GEOGRAPHIC_DATA]) pin Parramatta 2 Roles…" at bounding box center [770, 436] width 146 height 184
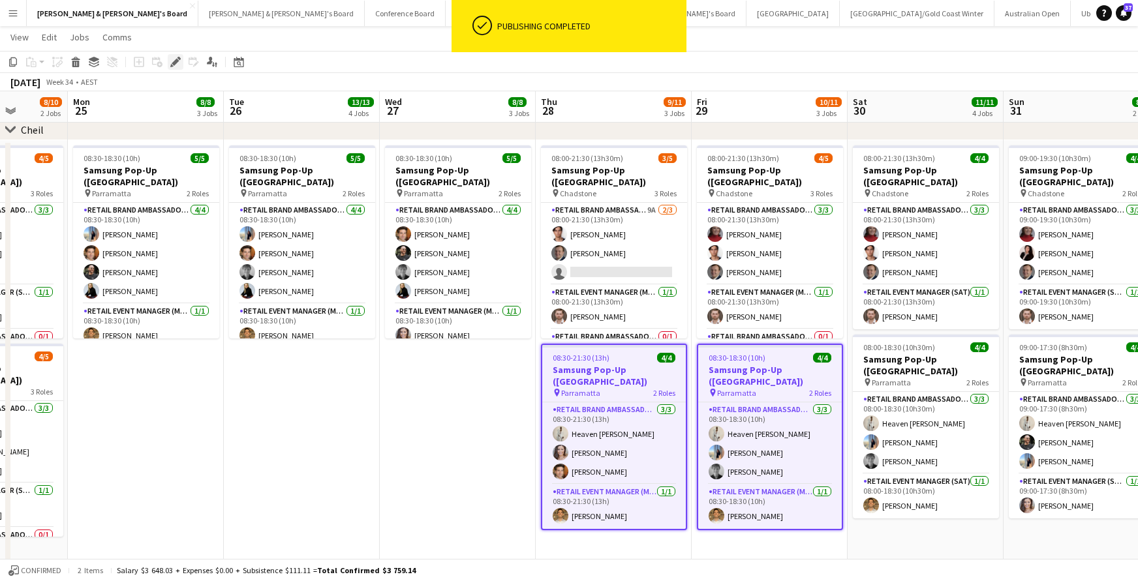
click at [178, 62] on icon "Edit" at bounding box center [175, 62] width 10 height 10
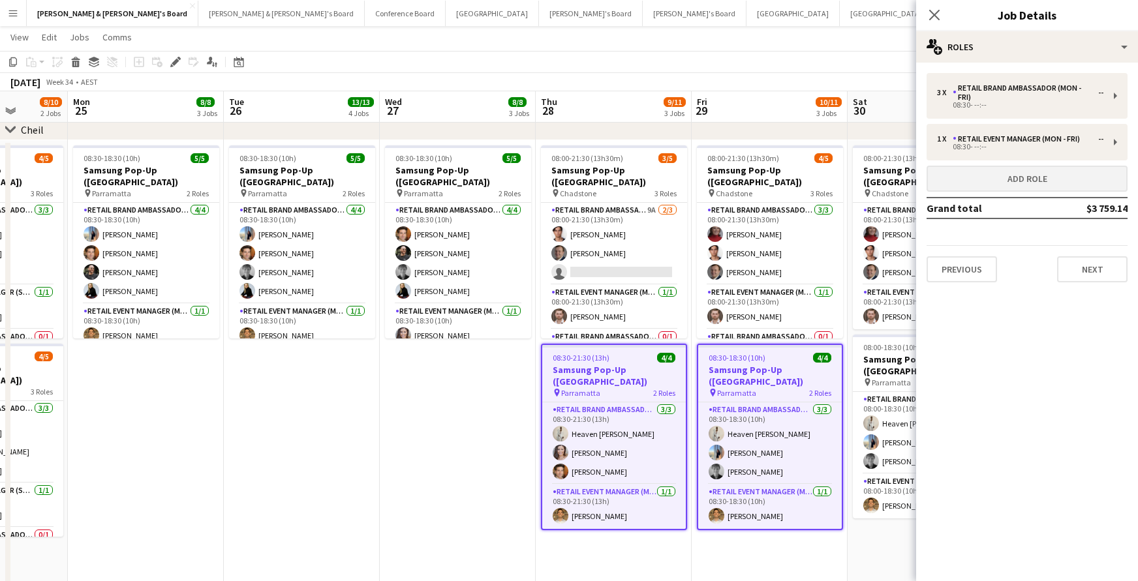
click at [985, 179] on button "Add role" at bounding box center [1027, 179] width 201 height 26
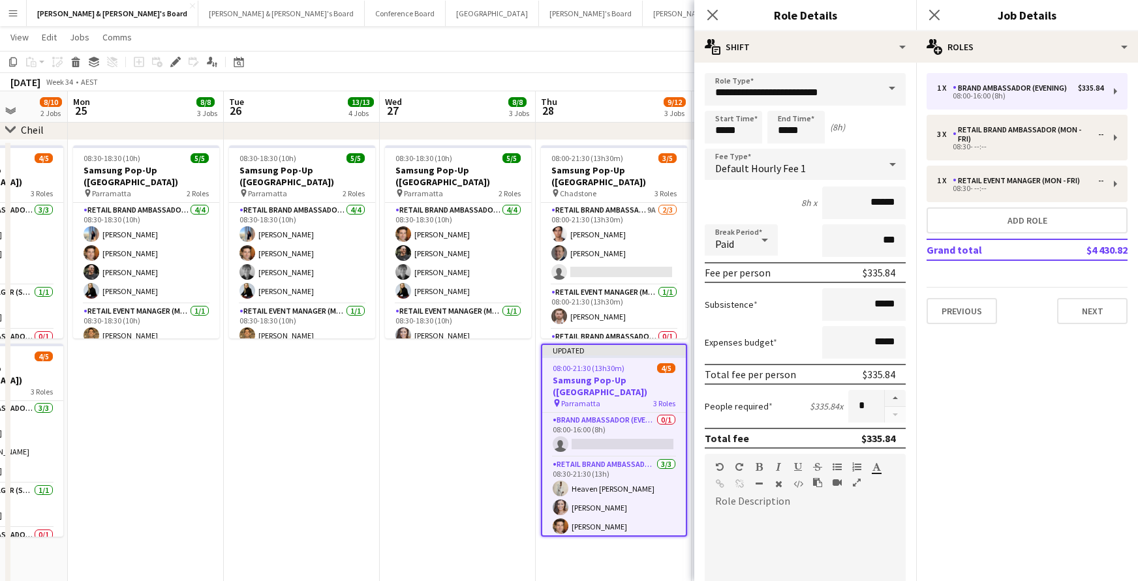
click at [891, 92] on span at bounding box center [891, 88] width 27 height 31
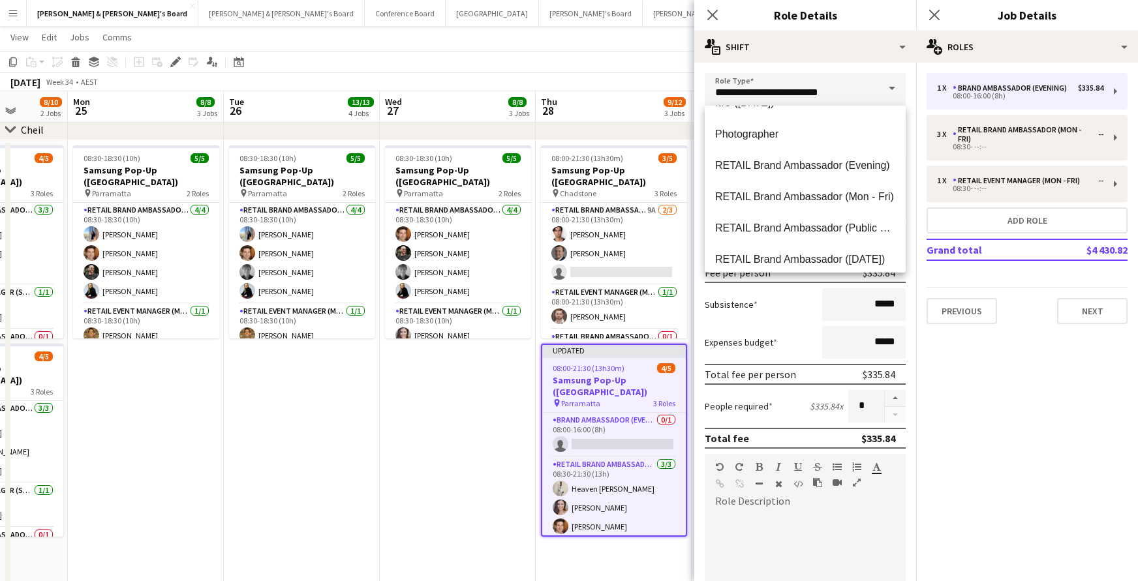
scroll to position [808, 0]
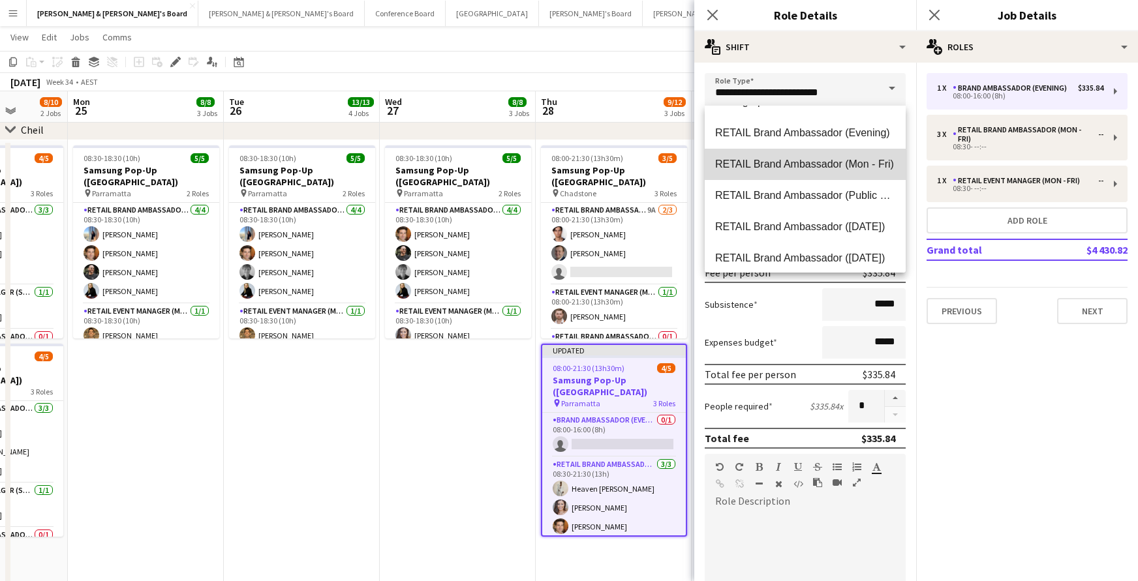
click at [842, 167] on span "RETAIL Brand Ambassador (Mon - Fri)" at bounding box center [805, 164] width 180 height 12
type input "**********"
type input "******"
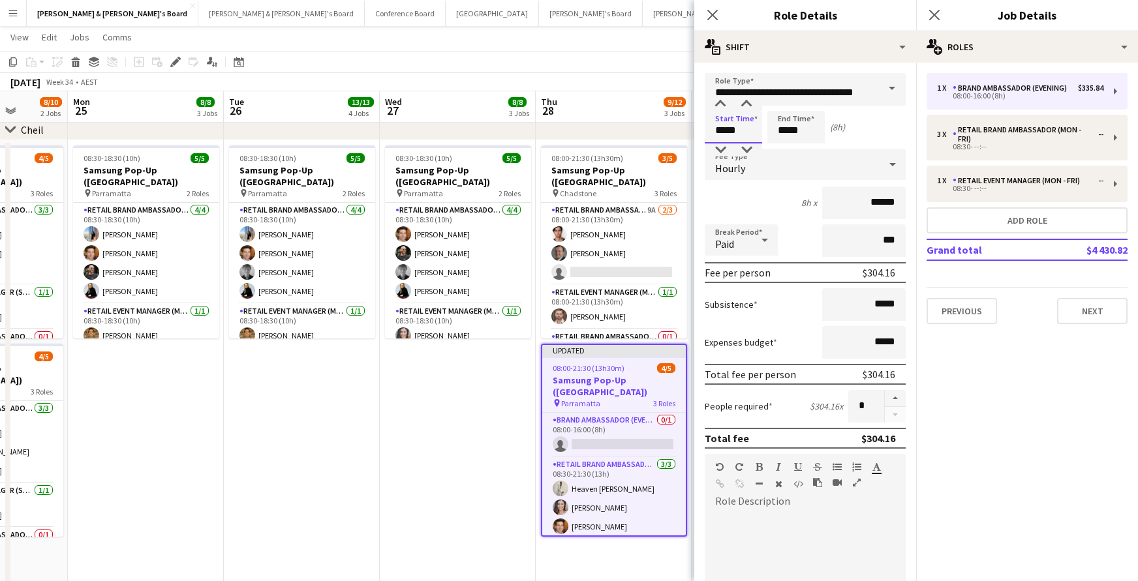
drag, startPoint x: 731, startPoint y: 132, endPoint x: 728, endPoint y: 123, distance: 9.7
click at [731, 132] on input "*****" at bounding box center [733, 127] width 57 height 33
click at [720, 101] on div at bounding box center [720, 104] width 26 height 13
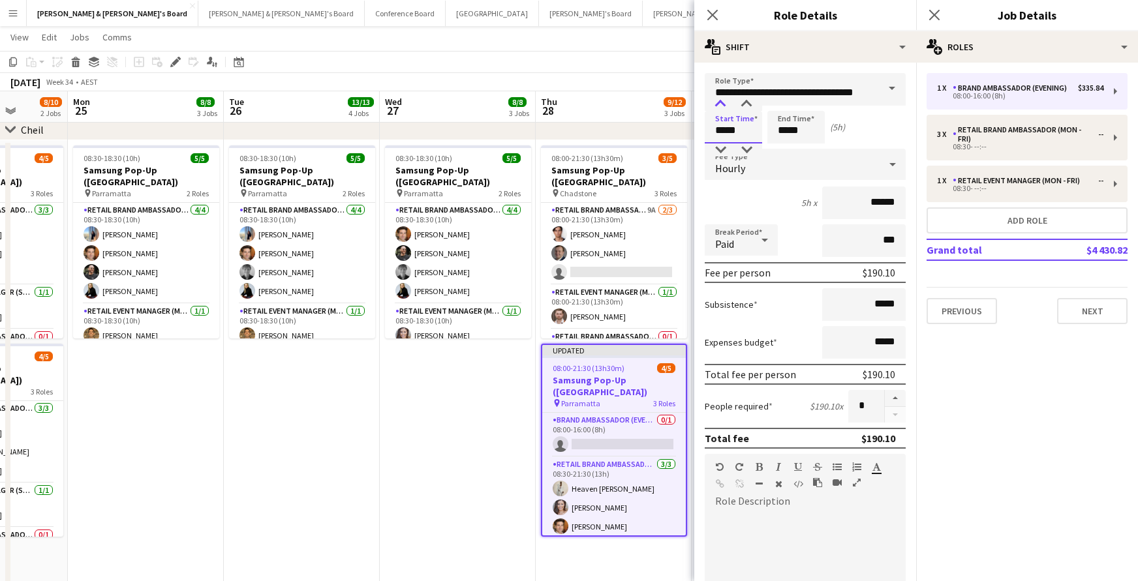
click at [720, 101] on div at bounding box center [720, 104] width 26 height 13
type input "*****"
click at [720, 101] on div at bounding box center [720, 104] width 26 height 13
click at [778, 121] on input "*****" at bounding box center [795, 127] width 57 height 33
click at [786, 102] on div at bounding box center [783, 104] width 26 height 13
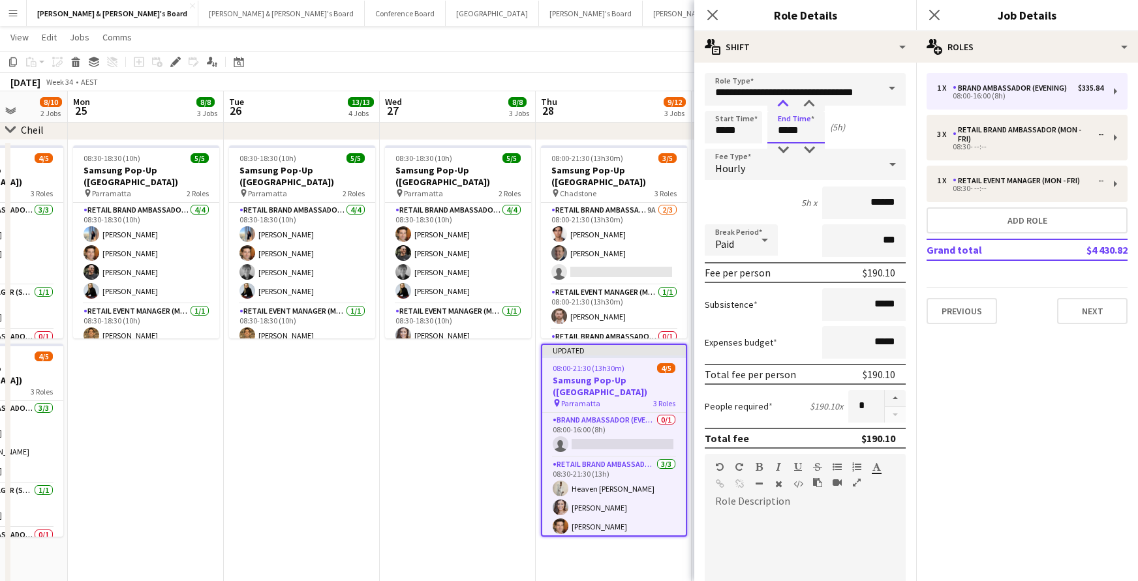
click at [786, 102] on div at bounding box center [783, 104] width 26 height 13
type input "*****"
click at [783, 147] on div at bounding box center [783, 150] width 26 height 13
click at [718, 16] on icon "Close pop-in" at bounding box center [712, 14] width 12 height 12
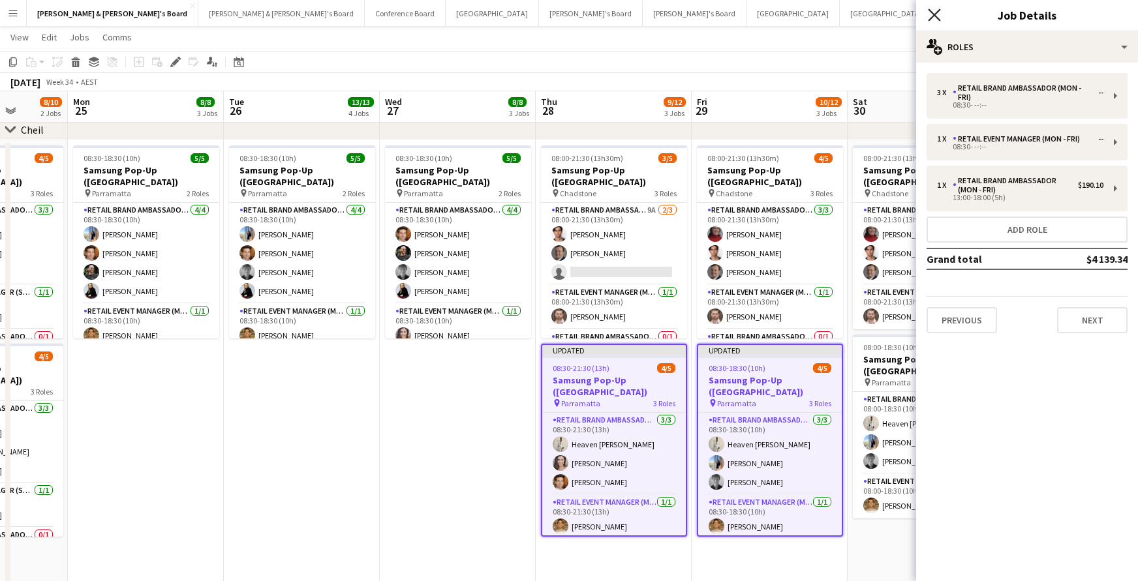
click at [936, 14] on icon at bounding box center [934, 14] width 12 height 12
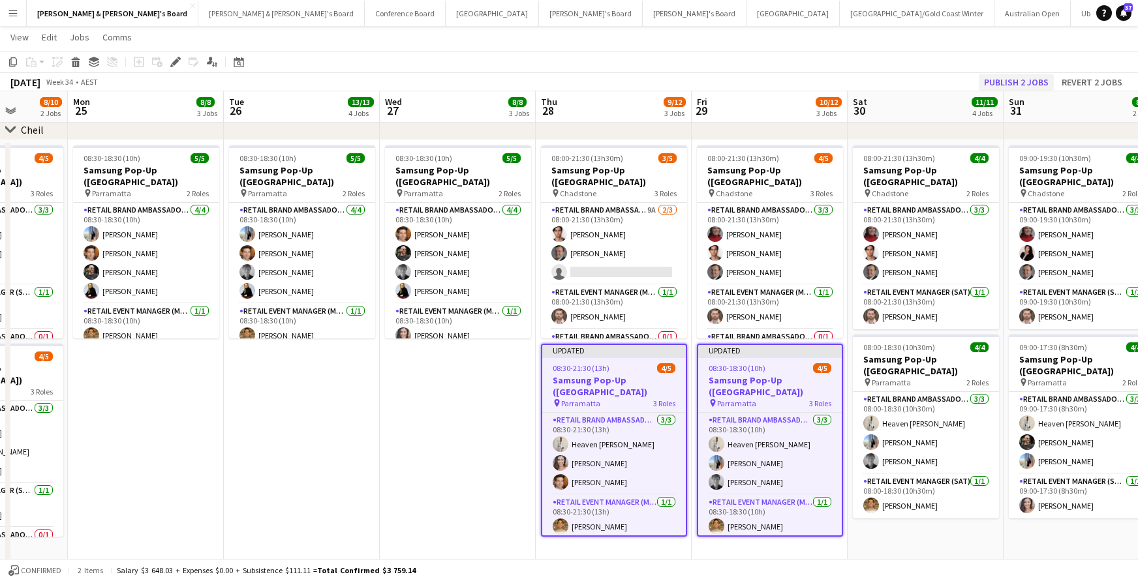
click at [1010, 80] on button "Publish 2 jobs" at bounding box center [1016, 82] width 75 height 17
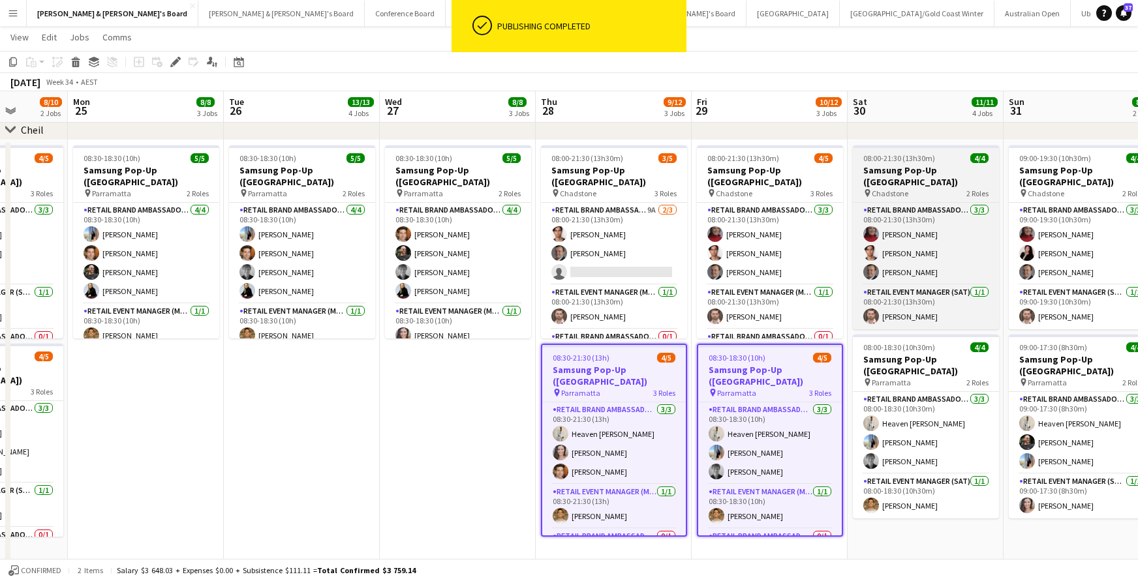
click at [935, 191] on div "pin Chadstone 2 Roles" at bounding box center [926, 193] width 146 height 10
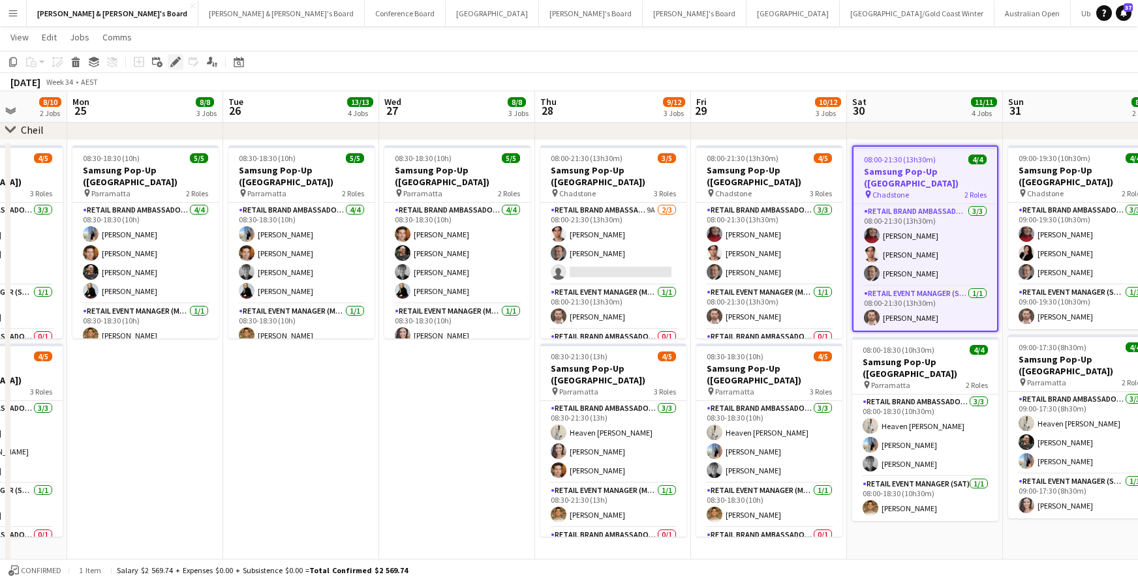
click at [176, 59] on icon at bounding box center [175, 62] width 7 height 7
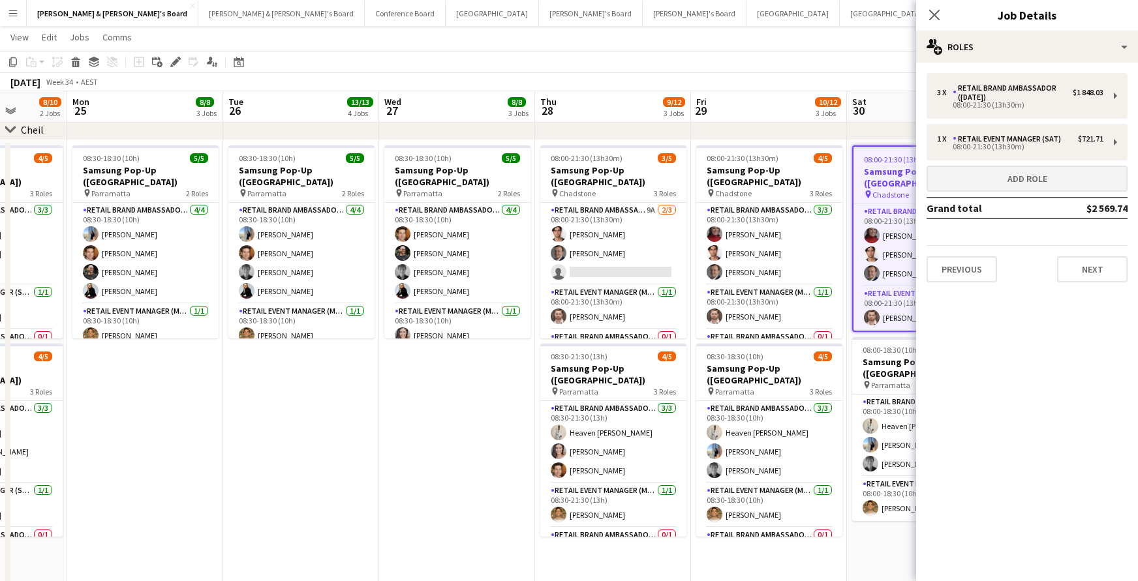
click at [1018, 175] on button "Add role" at bounding box center [1027, 179] width 201 height 26
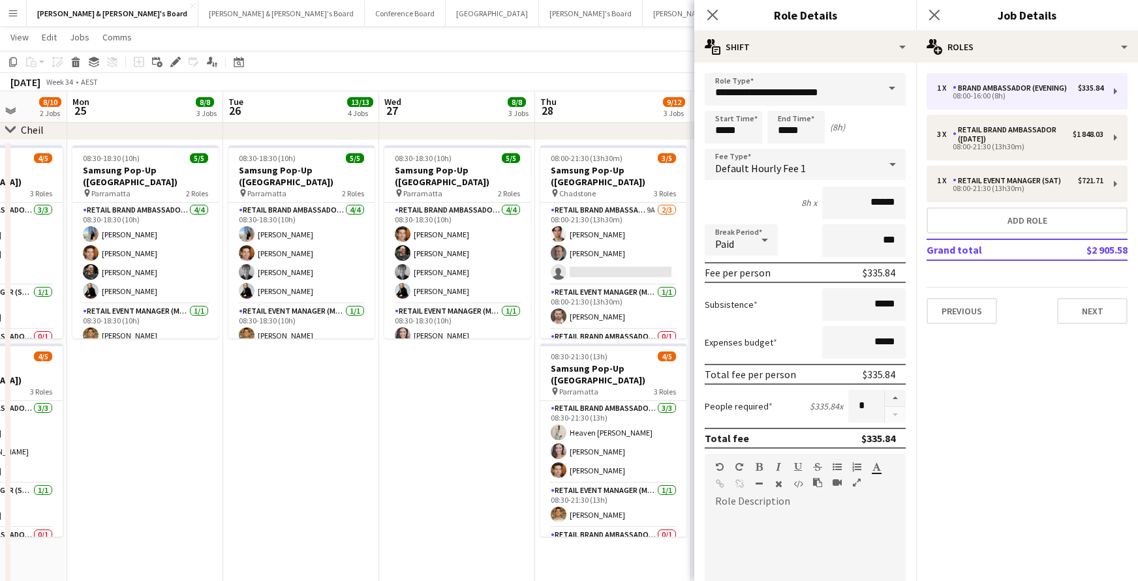
click at [889, 89] on span at bounding box center [891, 88] width 27 height 31
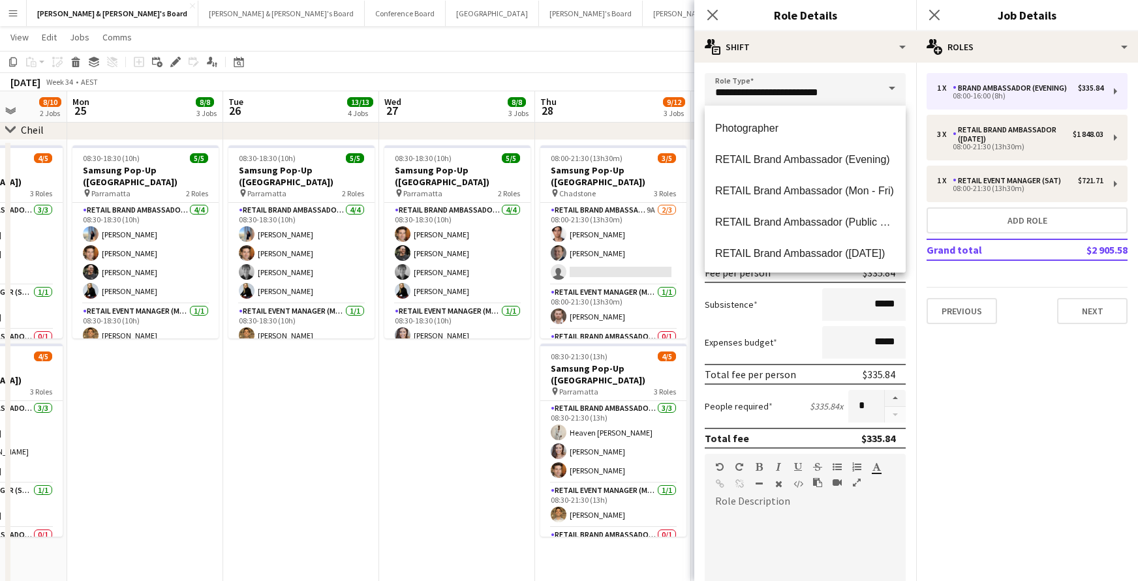
scroll to position [785, 0]
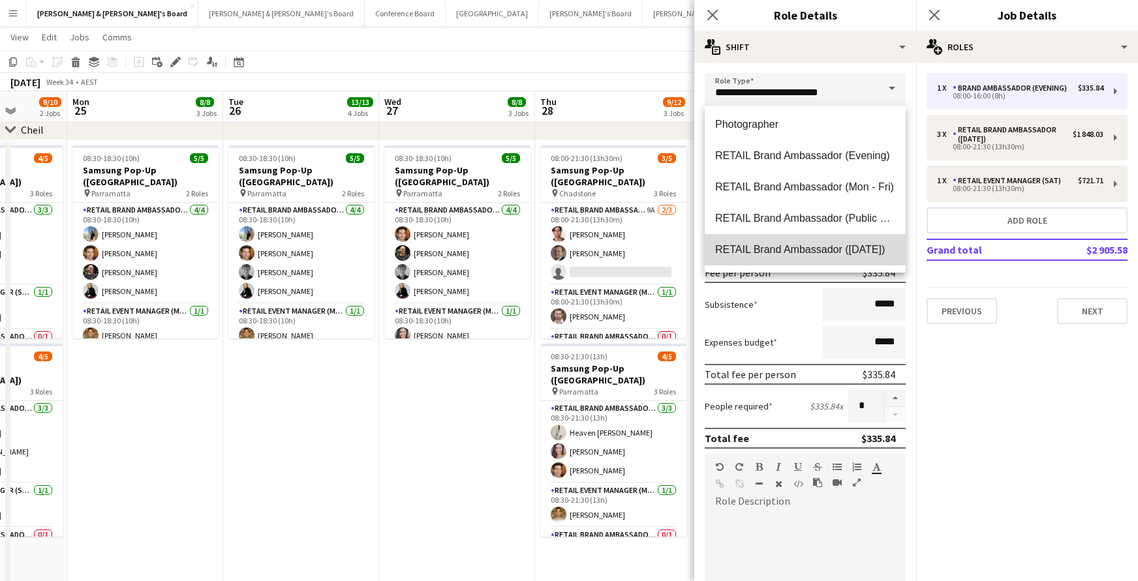
click at [867, 245] on span "RETAIL Brand Ambassador ([DATE])" at bounding box center [805, 249] width 180 height 12
type input "**********"
type input "******"
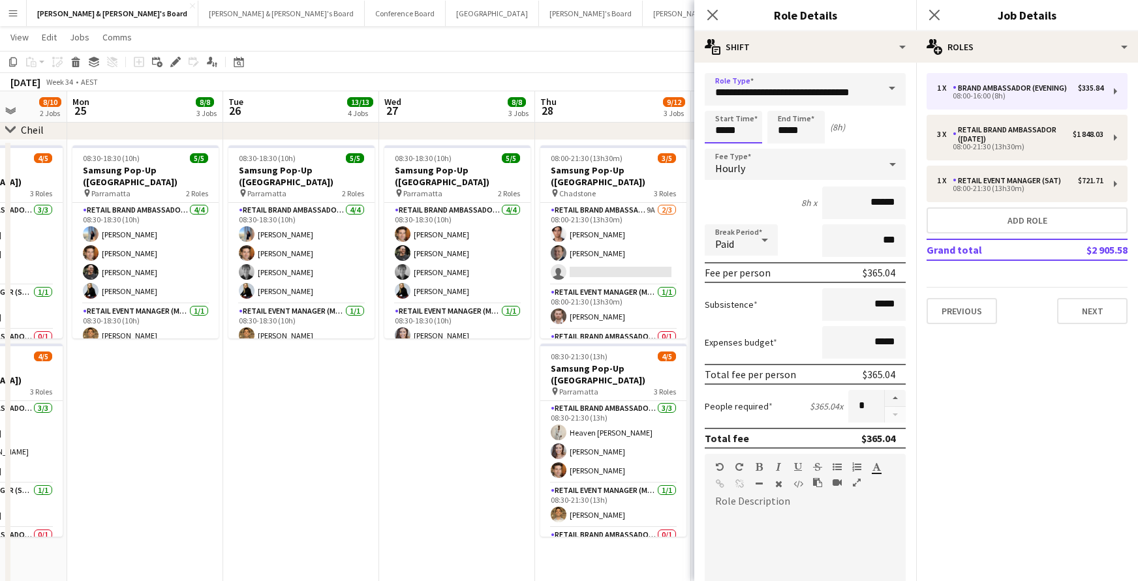
click at [733, 128] on input "*****" at bounding box center [733, 127] width 57 height 33
click at [721, 102] on div at bounding box center [720, 104] width 26 height 13
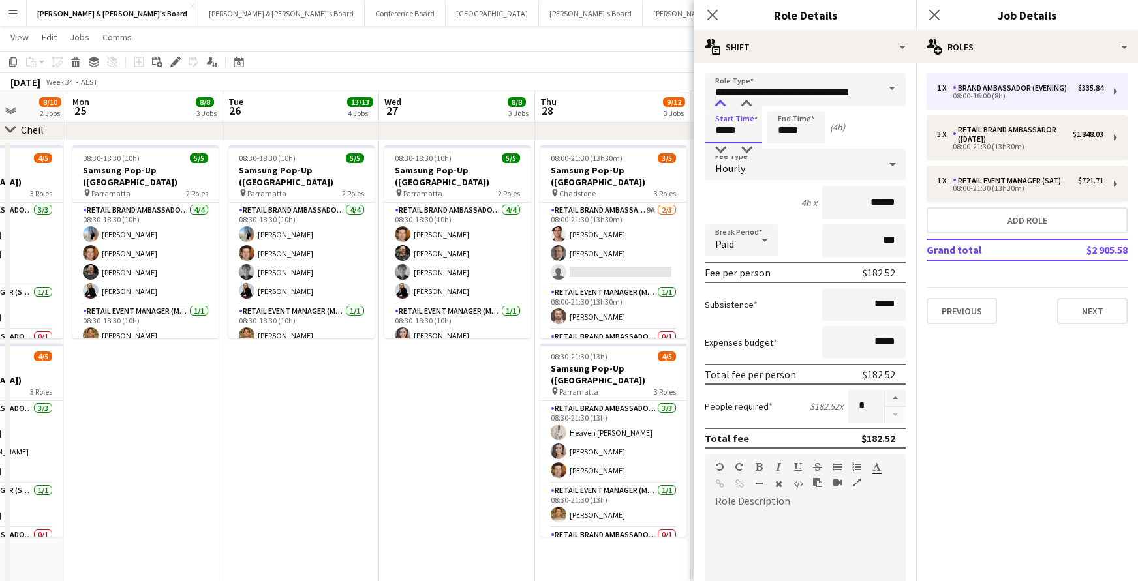
type input "*****"
click at [721, 102] on div at bounding box center [720, 104] width 26 height 13
click at [784, 129] on input "*****" at bounding box center [795, 127] width 57 height 33
click at [786, 104] on div at bounding box center [783, 104] width 26 height 13
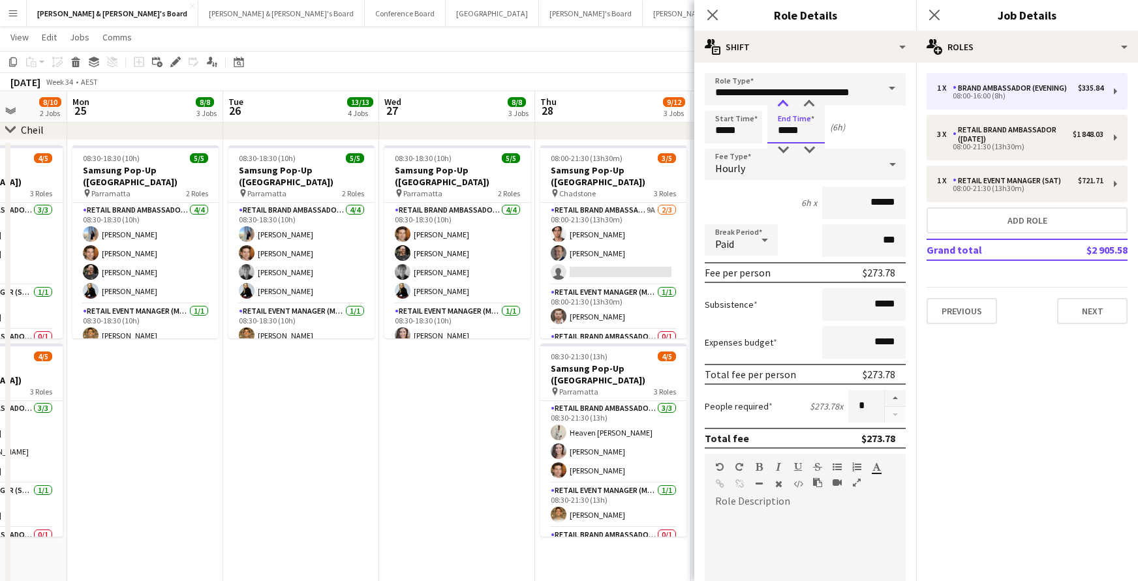
click at [786, 104] on div at bounding box center [783, 104] width 26 height 13
type input "*****"
click at [784, 147] on div at bounding box center [783, 150] width 26 height 13
click at [715, 11] on icon "Close pop-in" at bounding box center [712, 14] width 12 height 12
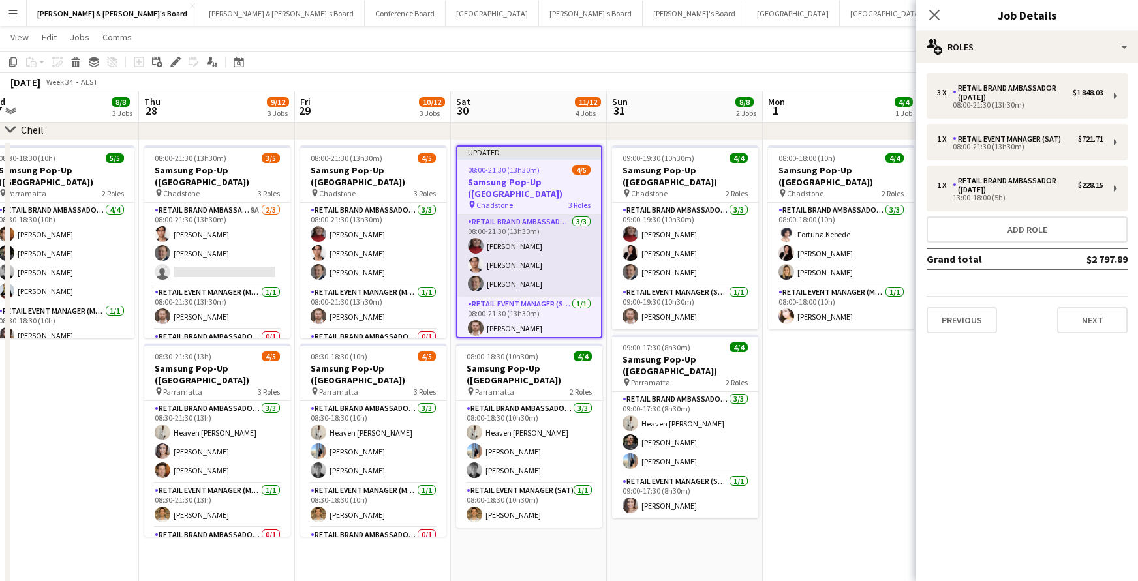
scroll to position [0, 335]
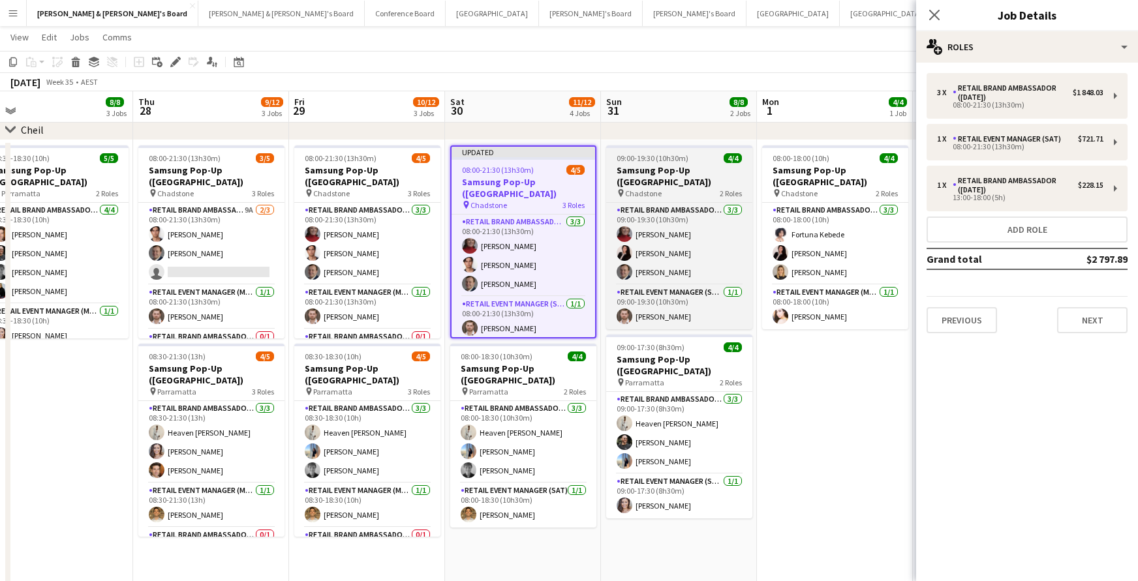
click at [710, 171] on h3 "Samsung Pop-Up ([GEOGRAPHIC_DATA])" at bounding box center [679, 175] width 146 height 23
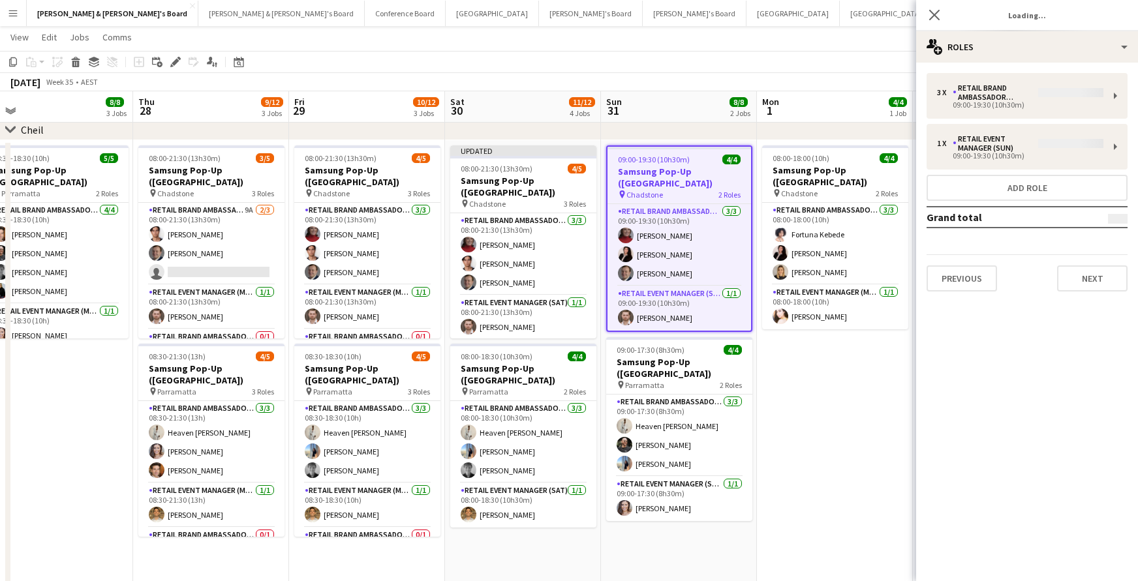
scroll to position [0, 335]
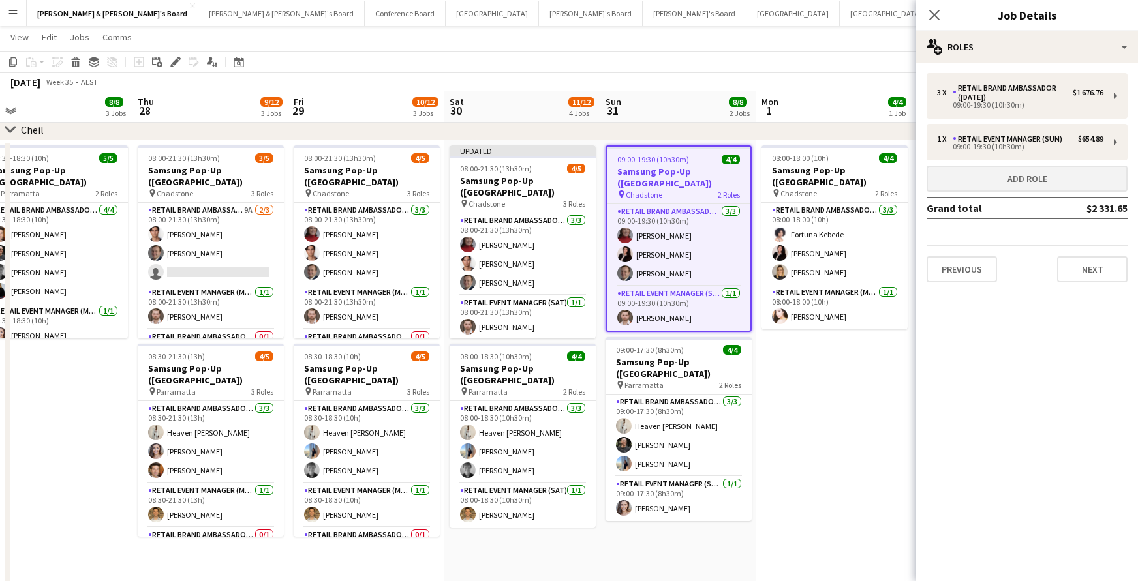
click at [989, 187] on button "Add role" at bounding box center [1027, 179] width 201 height 26
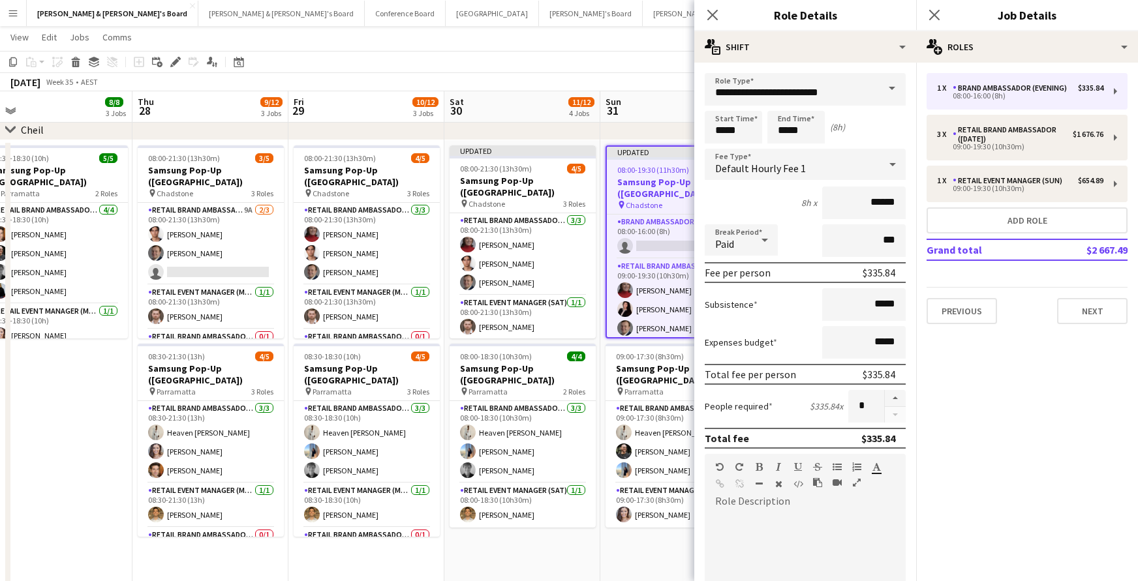
drag, startPoint x: 896, startPoint y: 85, endPoint x: 891, endPoint y: 89, distance: 6.9
click at [896, 85] on span at bounding box center [891, 88] width 27 height 31
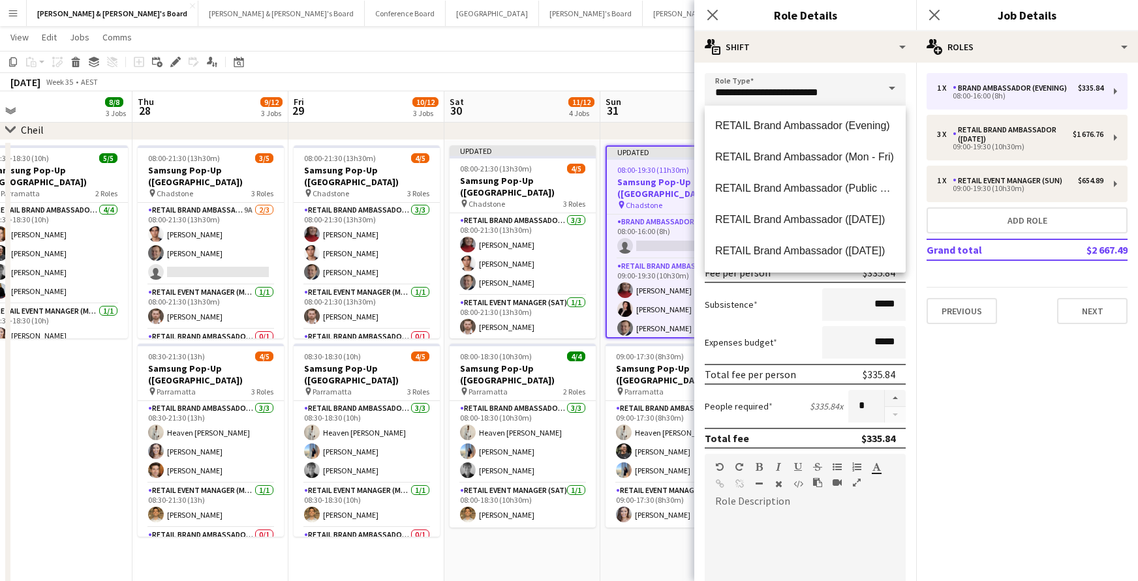
scroll to position [830, 0]
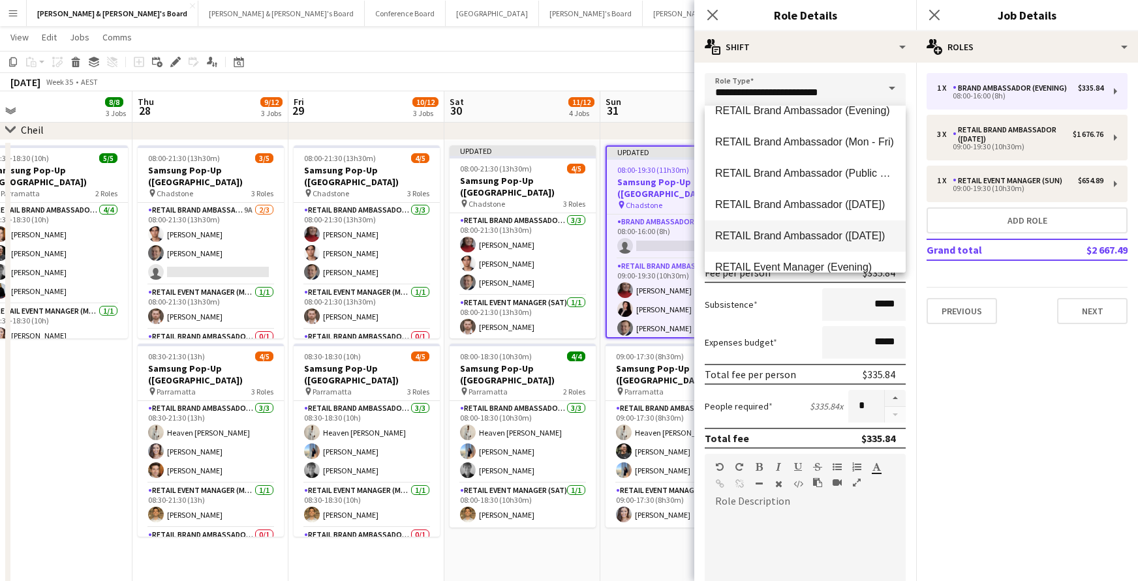
click at [840, 240] on span "RETAIL Brand Ambassador ([DATE])" at bounding box center [805, 236] width 180 height 12
type input "**********"
type input "******"
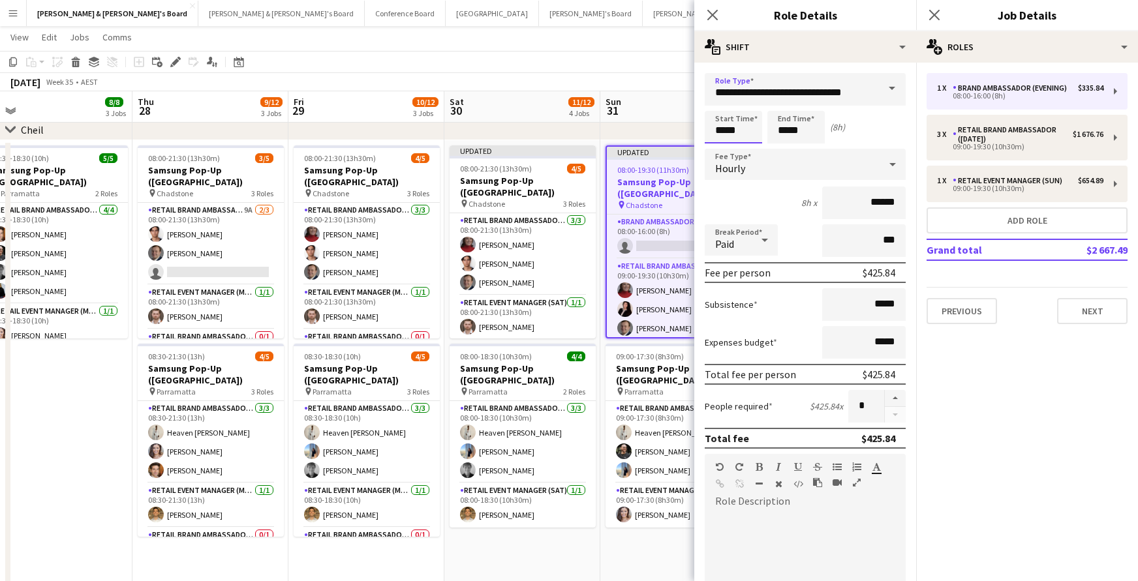
click at [726, 123] on input "*****" at bounding box center [733, 127] width 57 height 33
click at [726, 106] on div at bounding box center [720, 104] width 26 height 13
click at [725, 106] on div at bounding box center [720, 104] width 26 height 13
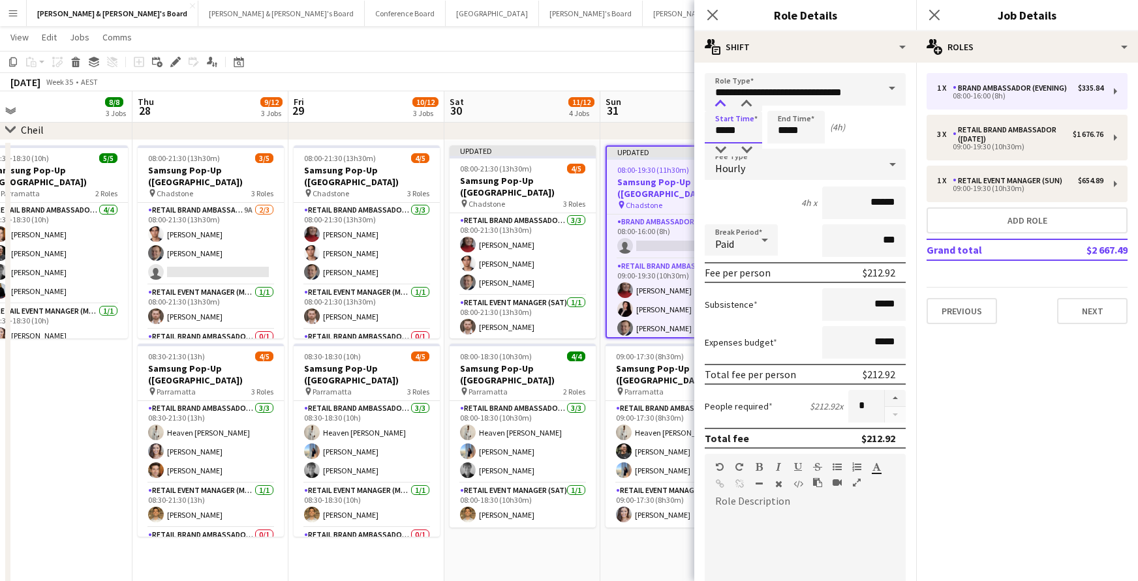
type input "*****"
click at [725, 106] on div at bounding box center [720, 104] width 26 height 13
drag, startPoint x: 789, startPoint y: 121, endPoint x: 785, endPoint y: 110, distance: 12.0
click at [789, 119] on input "*****" at bounding box center [795, 127] width 57 height 33
click at [783, 104] on div at bounding box center [783, 104] width 26 height 13
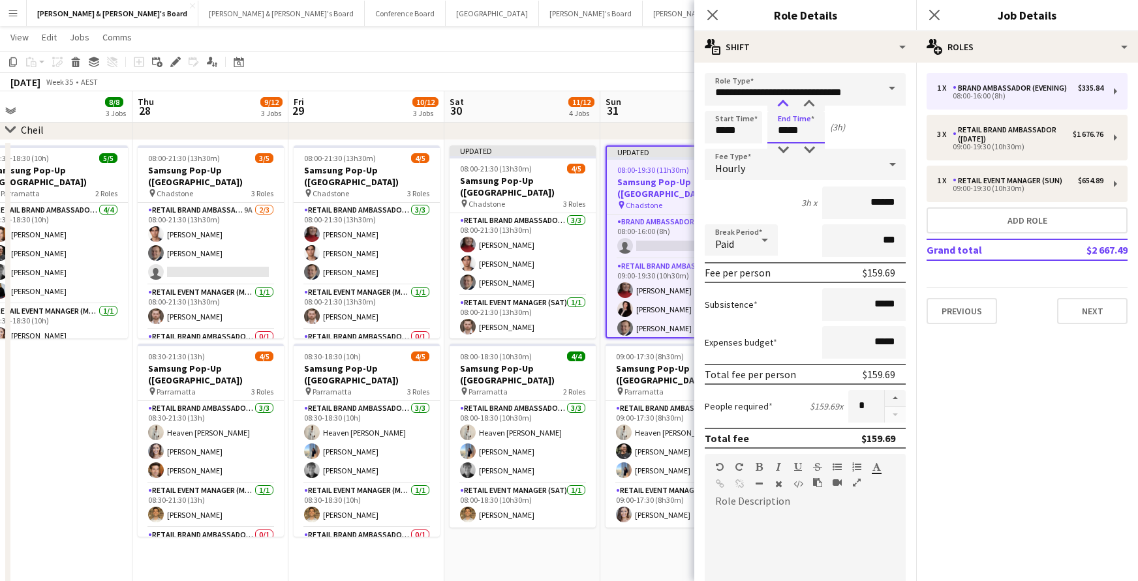
type input "*****"
click at [783, 104] on div at bounding box center [783, 104] width 26 height 13
click at [714, 16] on icon at bounding box center [712, 14] width 12 height 12
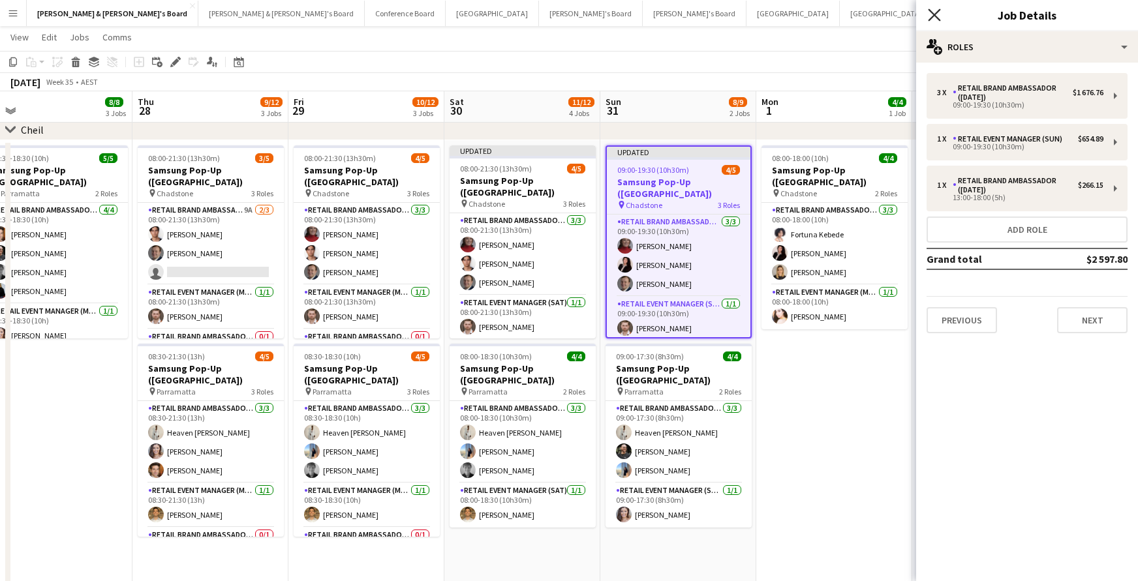
click at [934, 16] on icon at bounding box center [934, 14] width 12 height 12
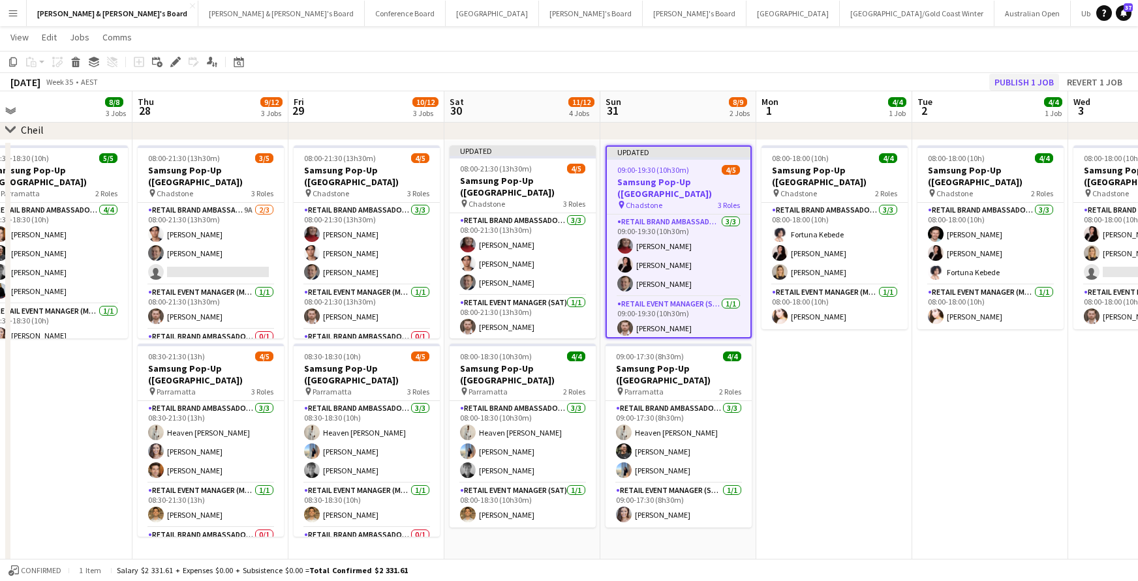
click at [1005, 74] on button "Publish 1 job" at bounding box center [1024, 82] width 70 height 17
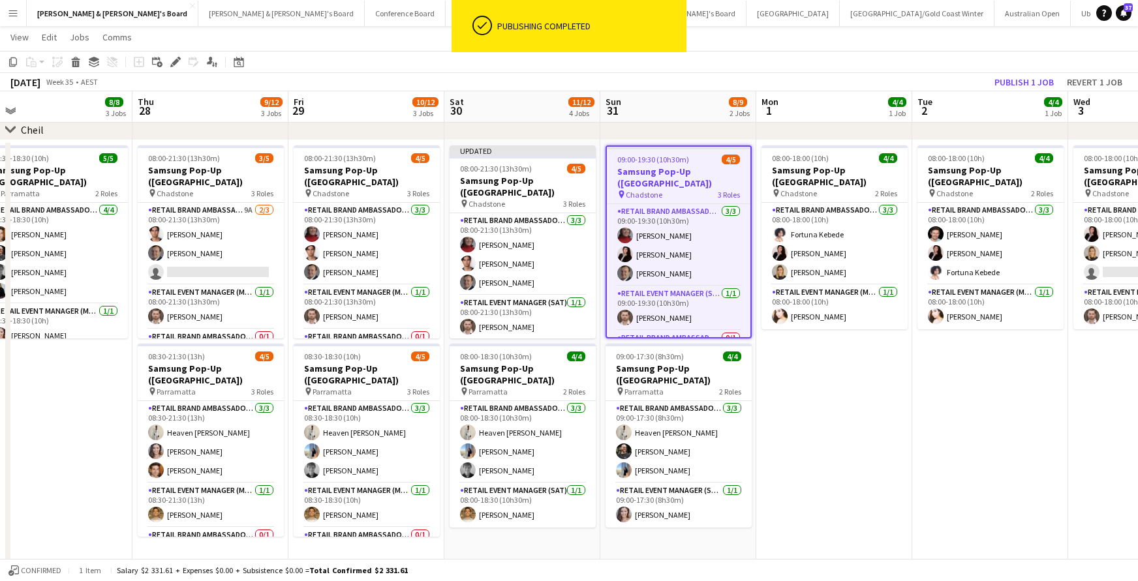
click at [1009, 82] on button "Publish 1 job" at bounding box center [1024, 82] width 70 height 17
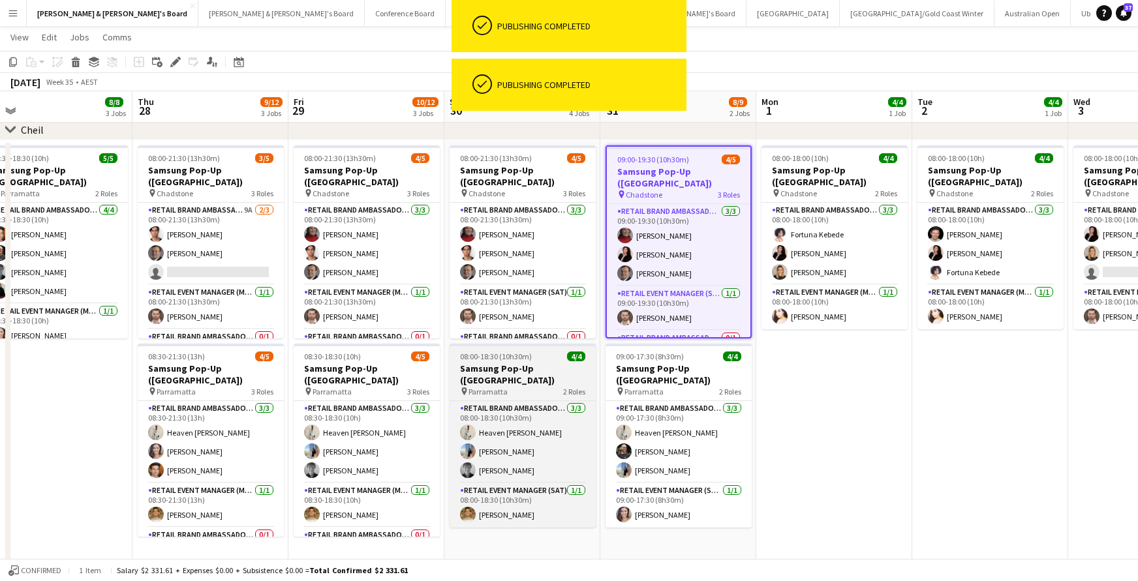
click at [527, 367] on h3 "Samsung Pop-Up ([GEOGRAPHIC_DATA])" at bounding box center [523, 374] width 146 height 23
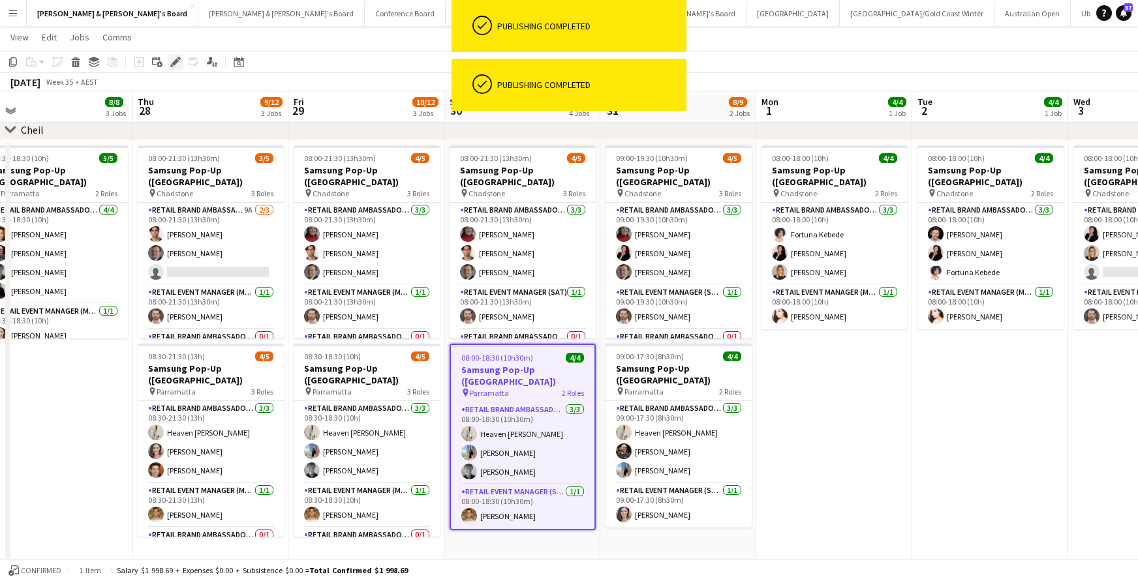
click at [175, 57] on icon "Edit" at bounding box center [175, 62] width 10 height 10
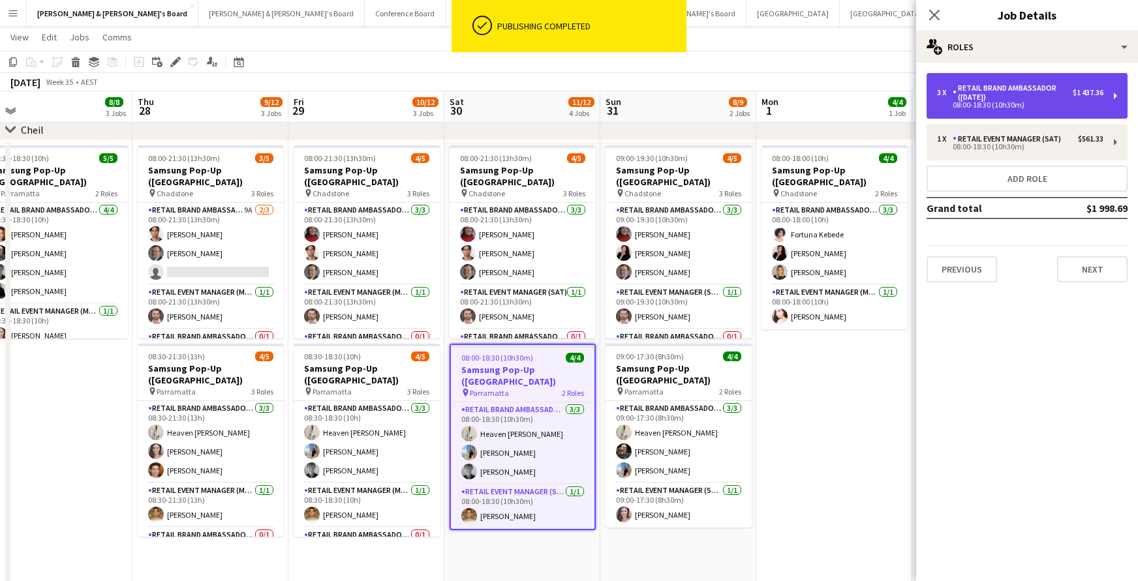
click at [983, 100] on div "RETAIL Brand Ambassador ([DATE])" at bounding box center [1013, 93] width 120 height 18
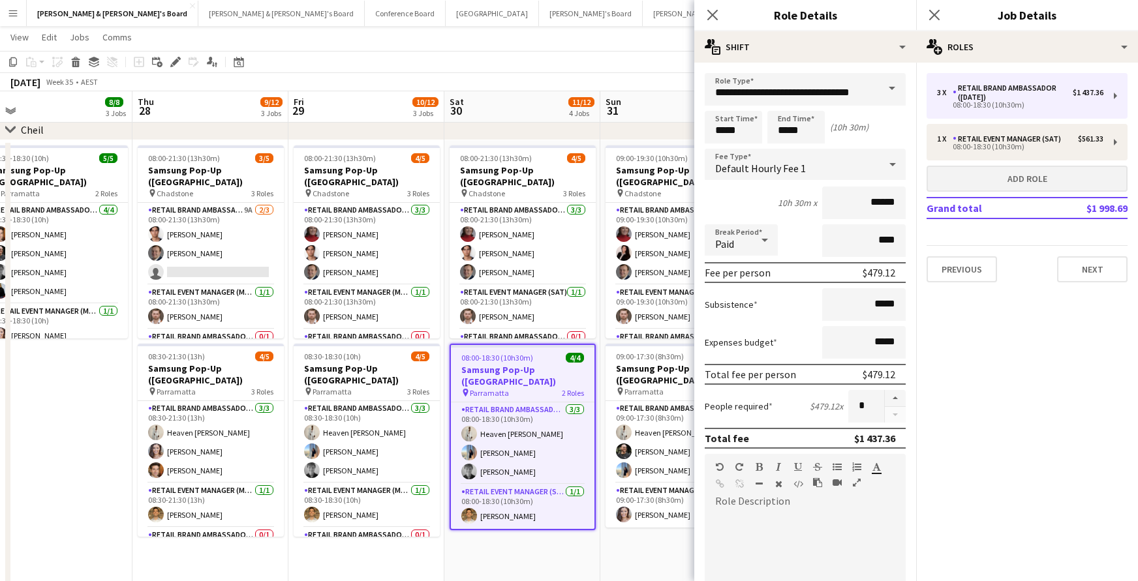
click at [1003, 179] on button "Add role" at bounding box center [1027, 179] width 201 height 26
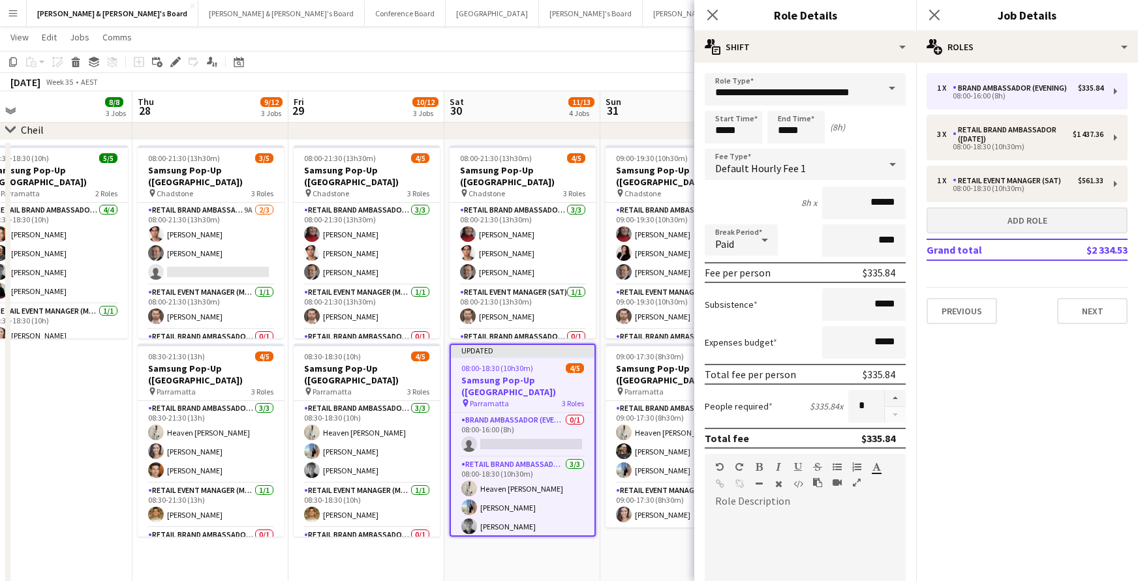
type input "**********"
type input "*****"
type input "******"
type input "***"
type input "*"
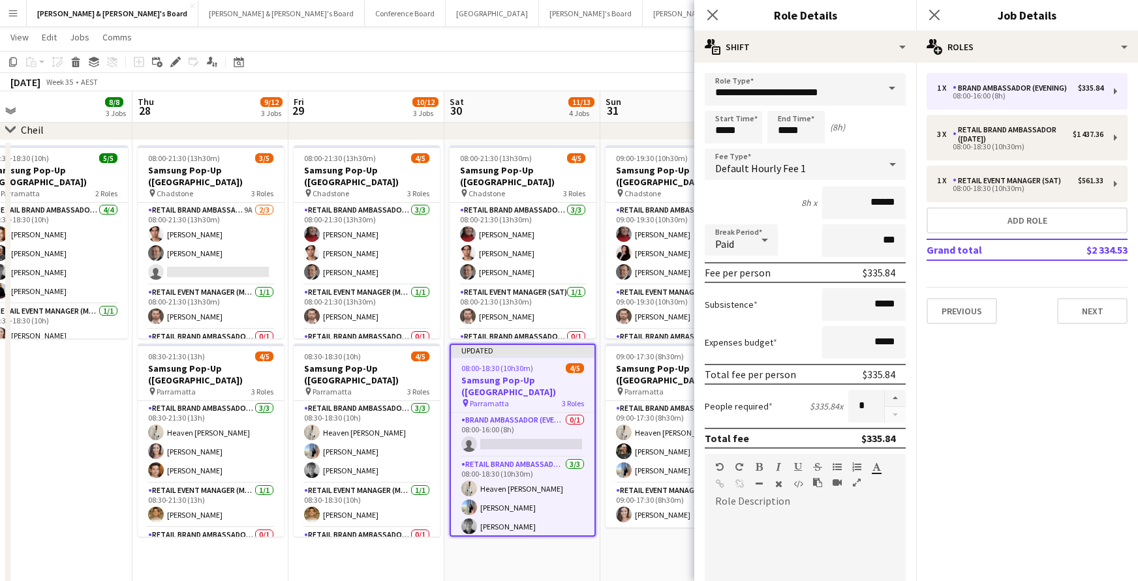
click at [893, 82] on span at bounding box center [891, 88] width 27 height 31
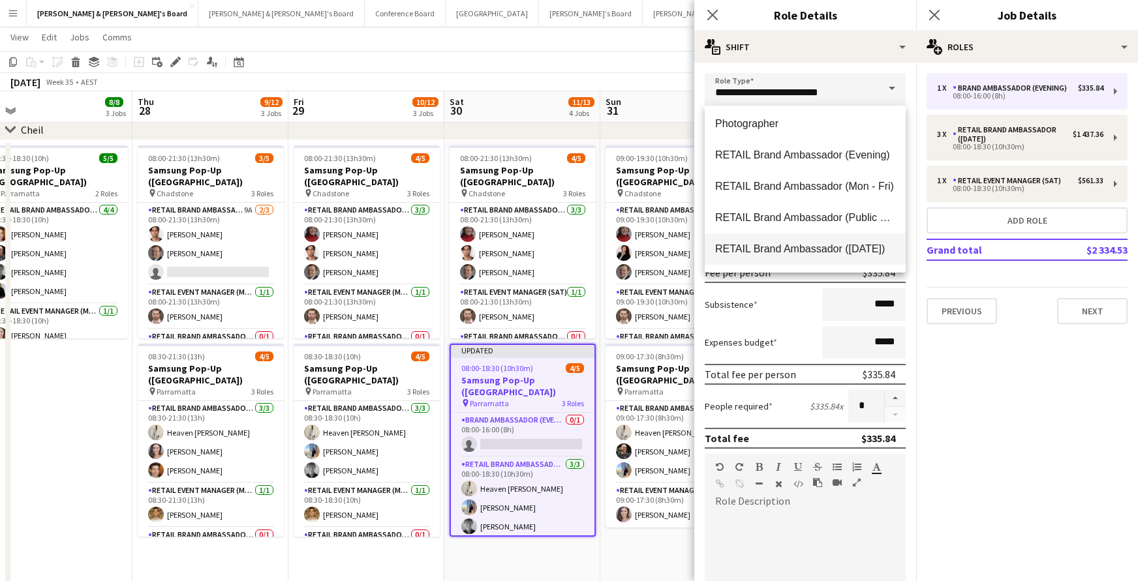
scroll to position [790, 0]
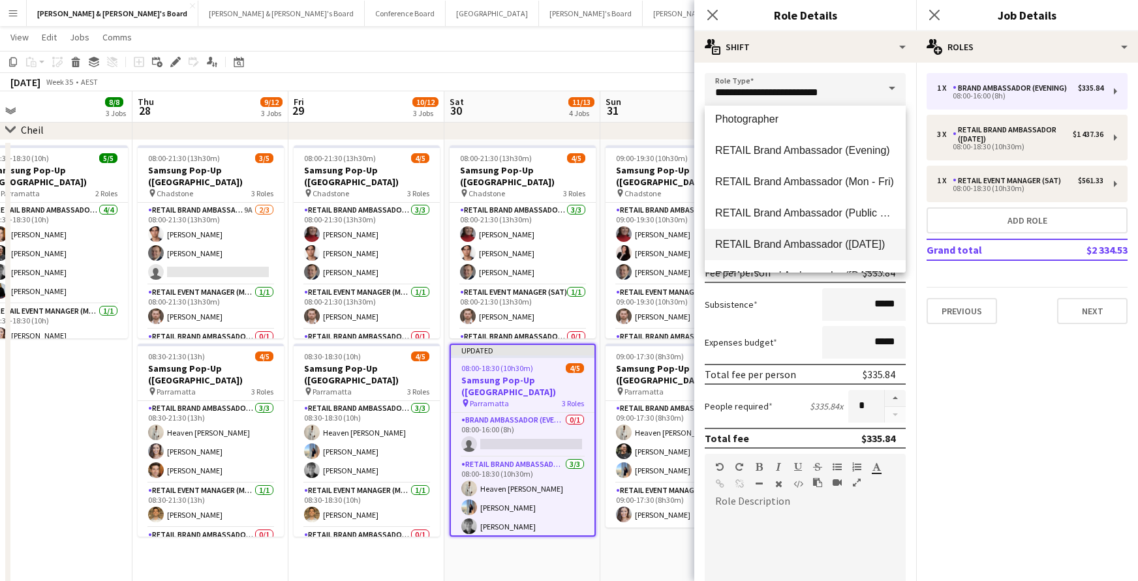
click at [852, 244] on span "RETAIL Brand Ambassador ([DATE])" at bounding box center [805, 244] width 180 height 12
type input "**********"
type input "******"
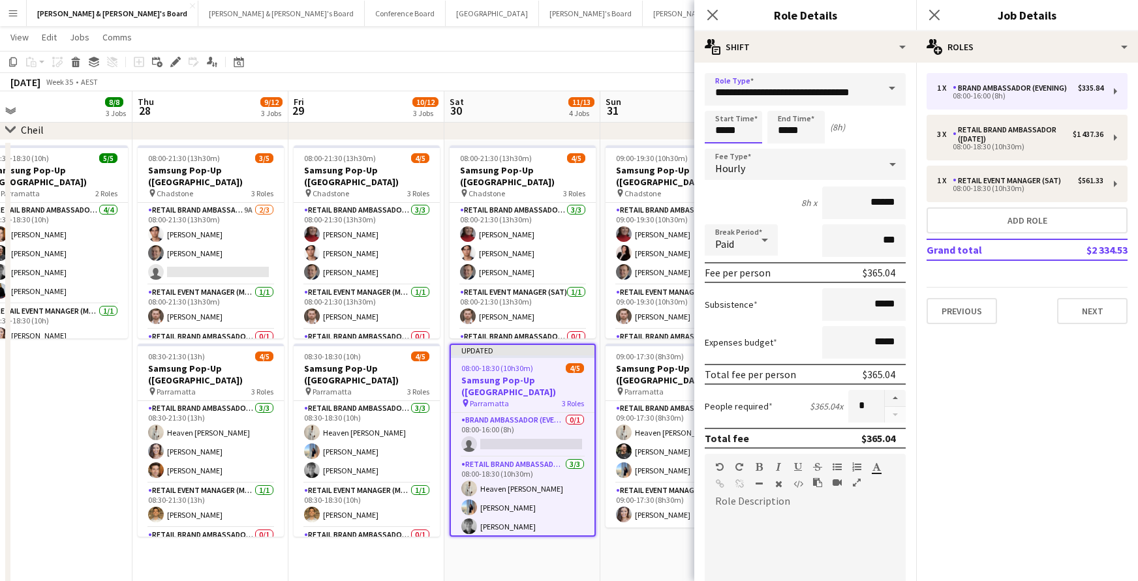
click at [733, 131] on input "*****" at bounding box center [733, 127] width 57 height 33
click at [722, 101] on div at bounding box center [720, 104] width 26 height 13
click at [722, 102] on div at bounding box center [720, 104] width 26 height 13
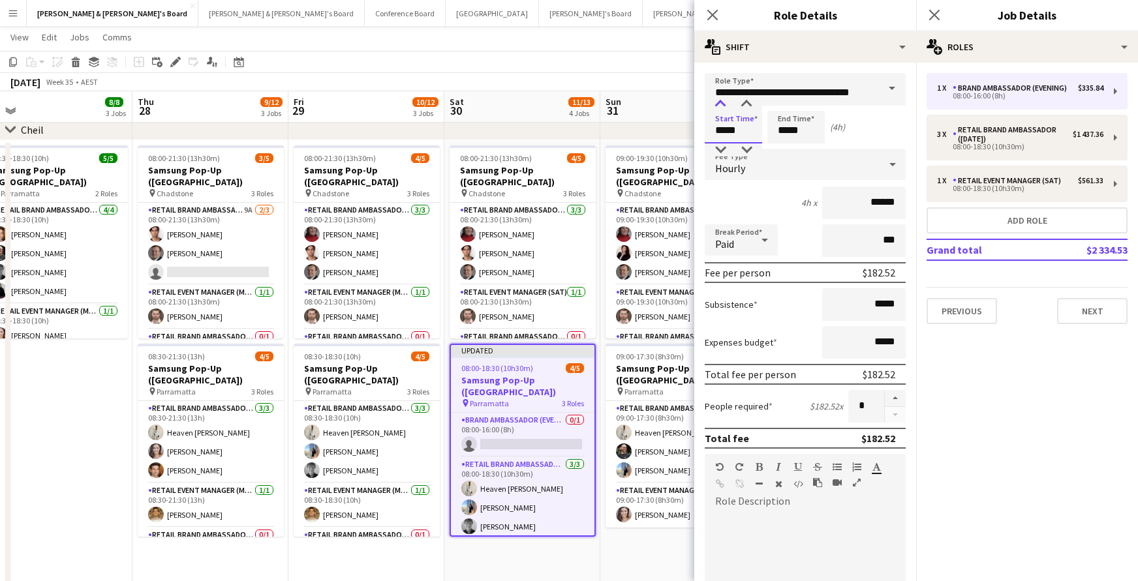
type input "*****"
click at [722, 102] on div at bounding box center [720, 104] width 26 height 13
click at [786, 127] on input "*****" at bounding box center [795, 127] width 57 height 33
click at [785, 104] on div at bounding box center [783, 104] width 26 height 13
type input "*****"
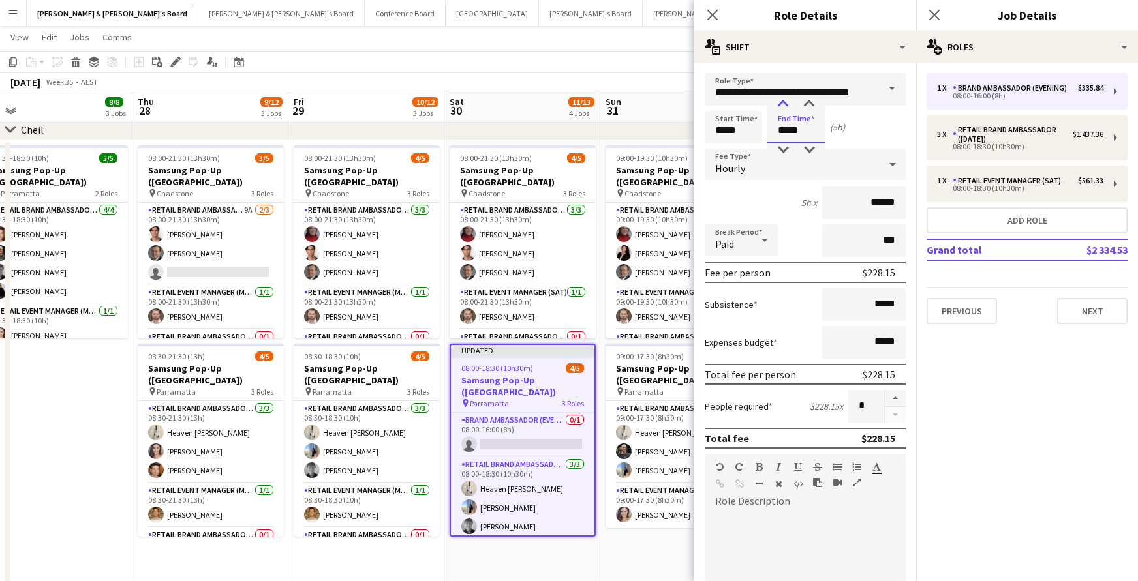
click at [784, 104] on div at bounding box center [783, 104] width 26 height 13
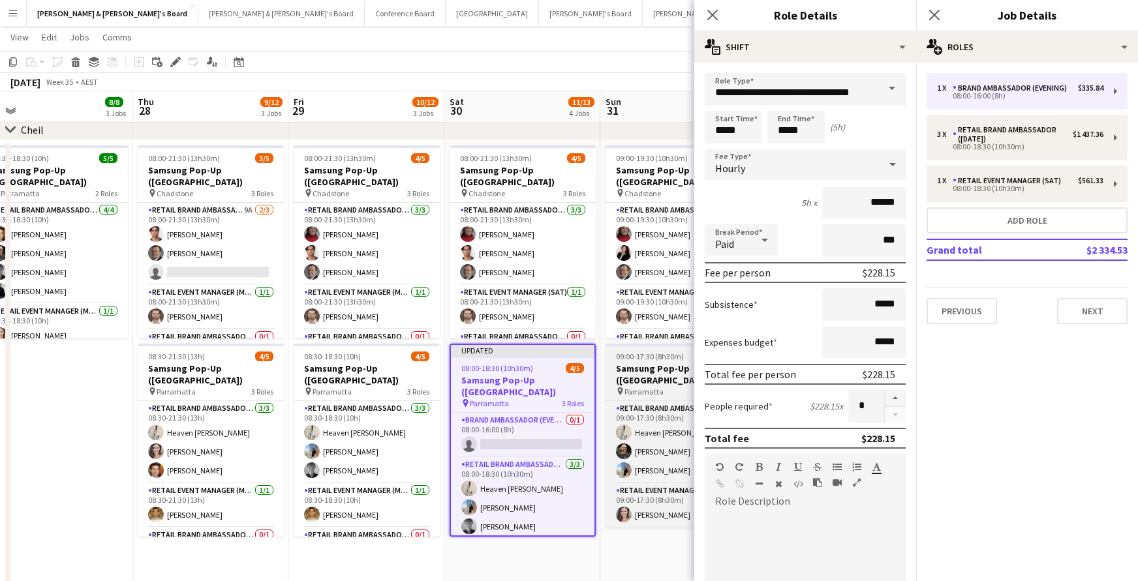
click at [665, 372] on h3 "Samsung Pop-Up ([GEOGRAPHIC_DATA])" at bounding box center [678, 374] width 146 height 23
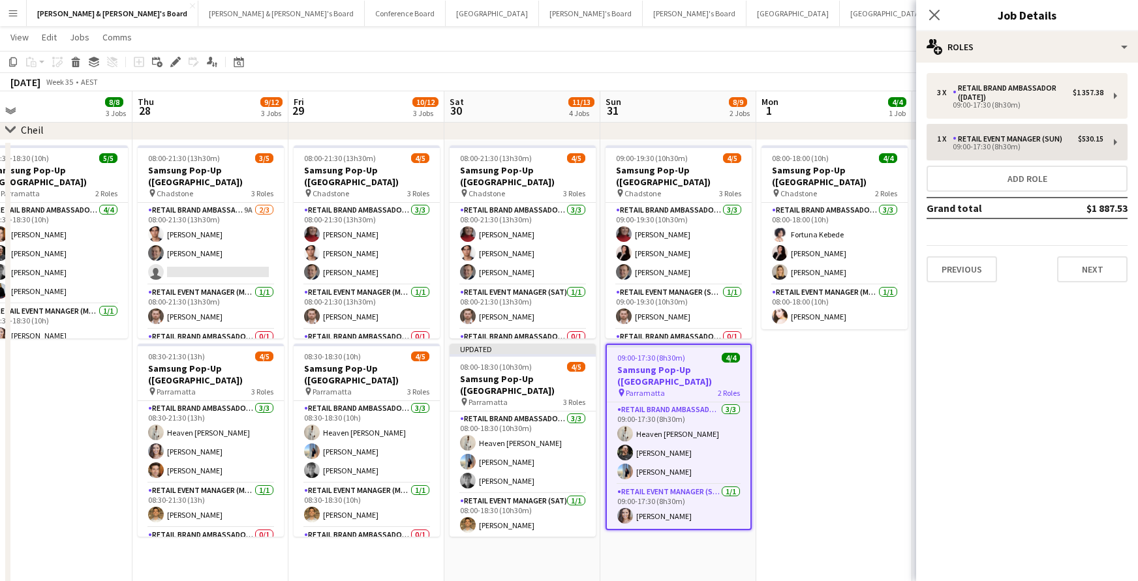
click at [1045, 183] on button "Add role" at bounding box center [1027, 179] width 201 height 26
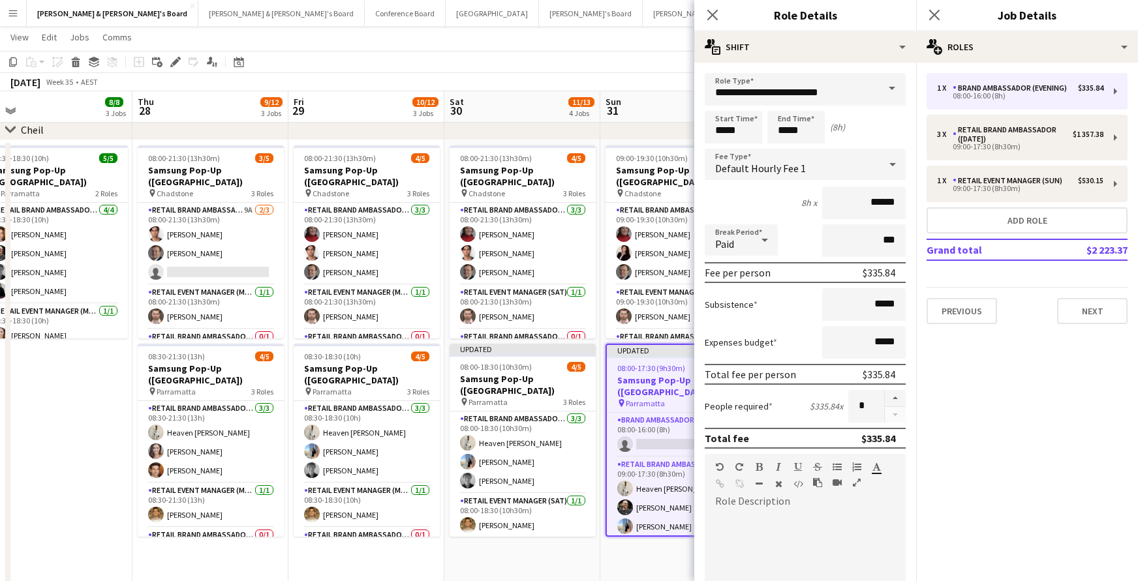
click at [891, 86] on span at bounding box center [891, 88] width 27 height 31
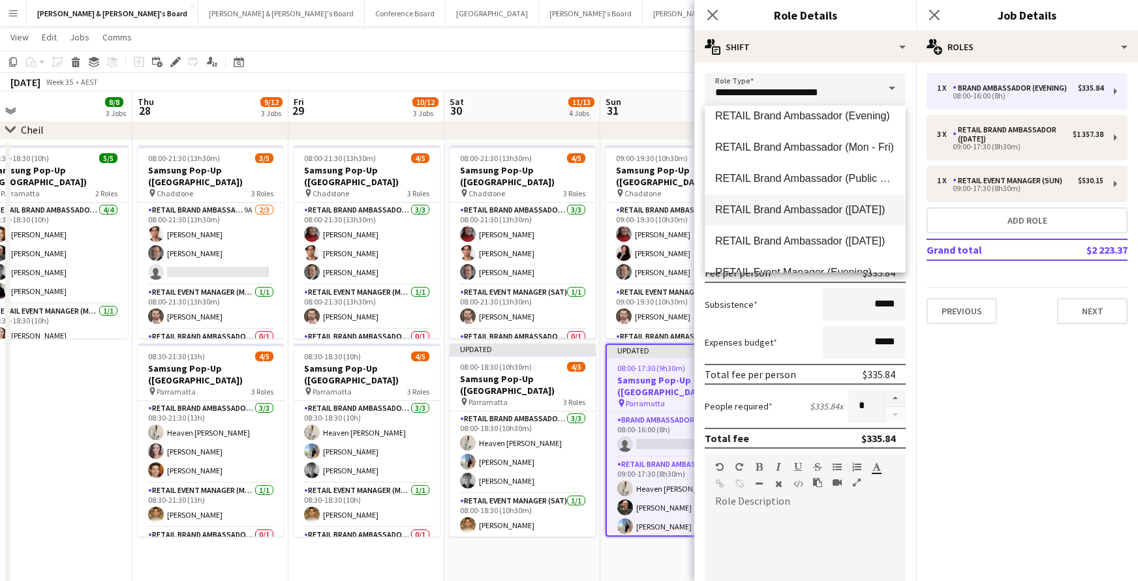
scroll to position [827, 0]
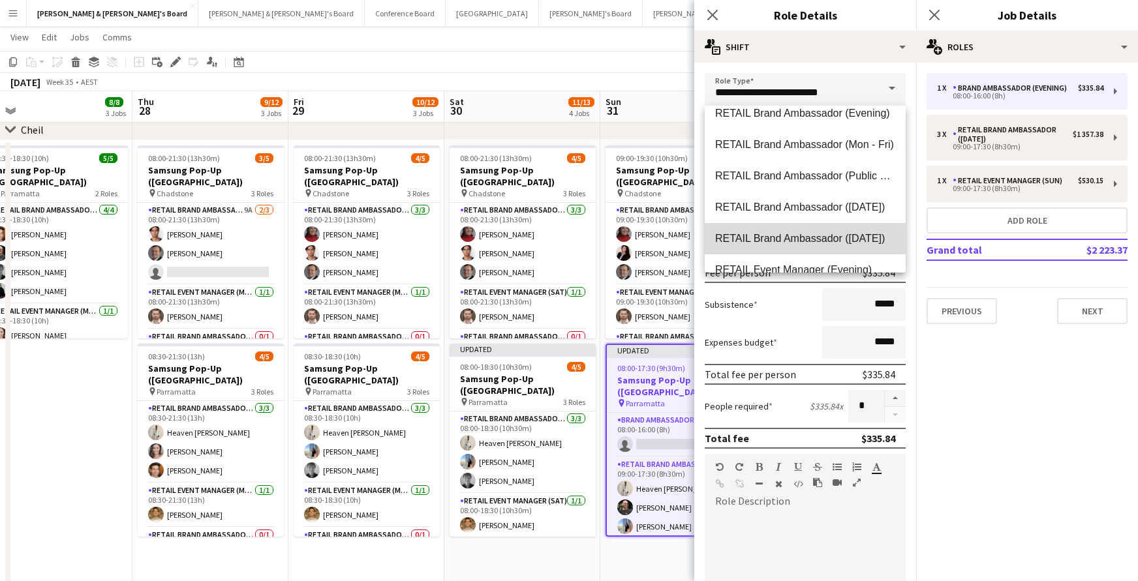
click at [861, 241] on span "RETAIL Brand Ambassador ([DATE])" at bounding box center [805, 238] width 180 height 12
type input "**********"
type input "******"
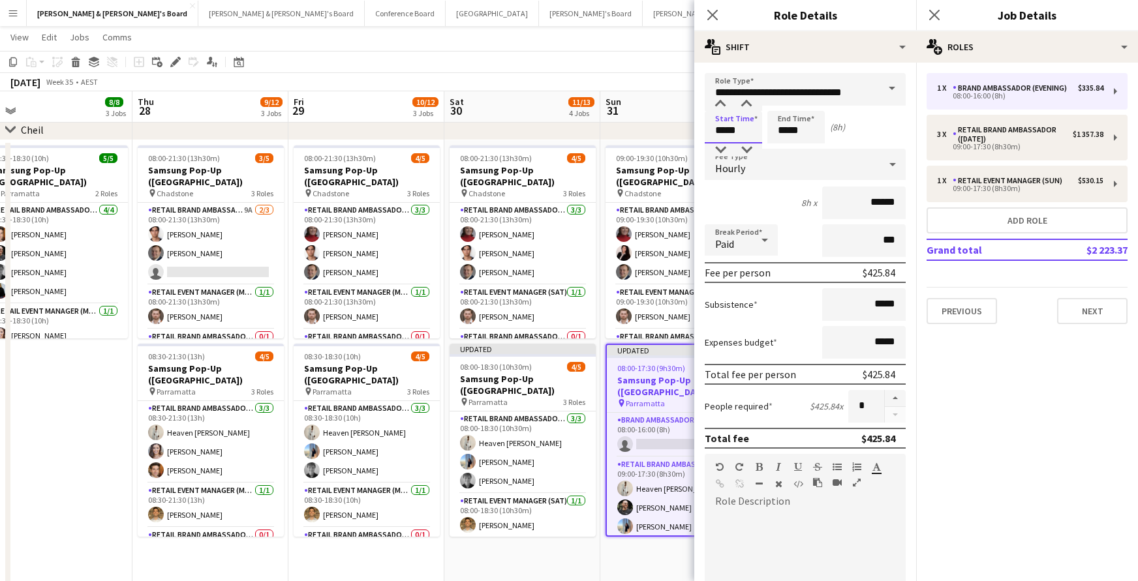
click at [730, 131] on input "*****" at bounding box center [733, 127] width 57 height 33
click at [722, 104] on div at bounding box center [720, 104] width 26 height 13
type input "*****"
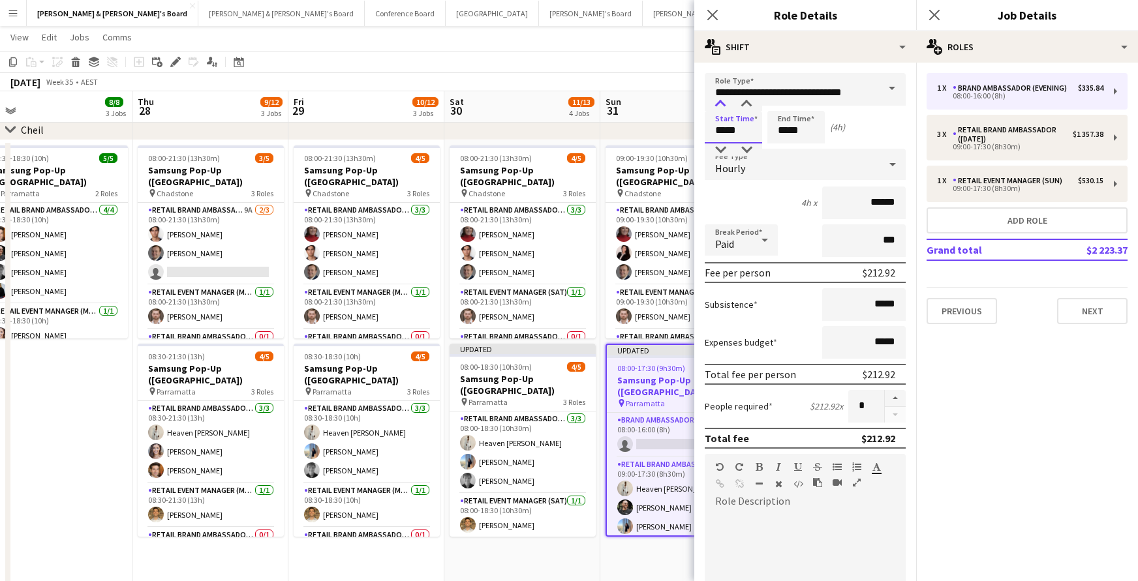
click at [722, 104] on div at bounding box center [720, 104] width 26 height 13
click at [799, 127] on input "*****" at bounding box center [795, 127] width 57 height 33
click at [785, 104] on div at bounding box center [783, 104] width 26 height 13
type input "*****"
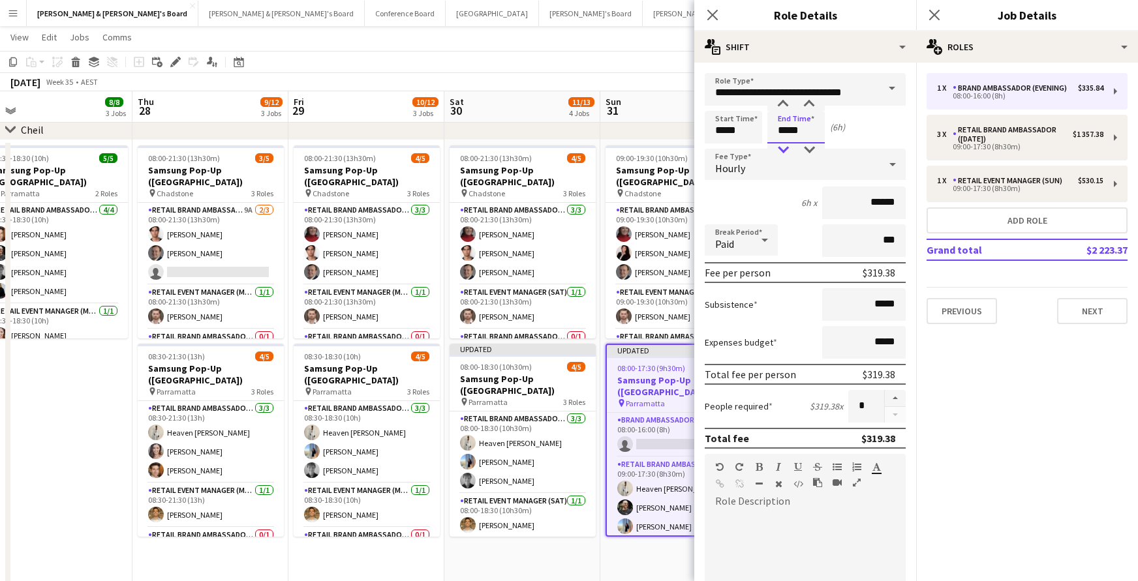
click at [785, 145] on div at bounding box center [783, 150] width 26 height 13
click at [714, 16] on icon at bounding box center [712, 14] width 12 height 12
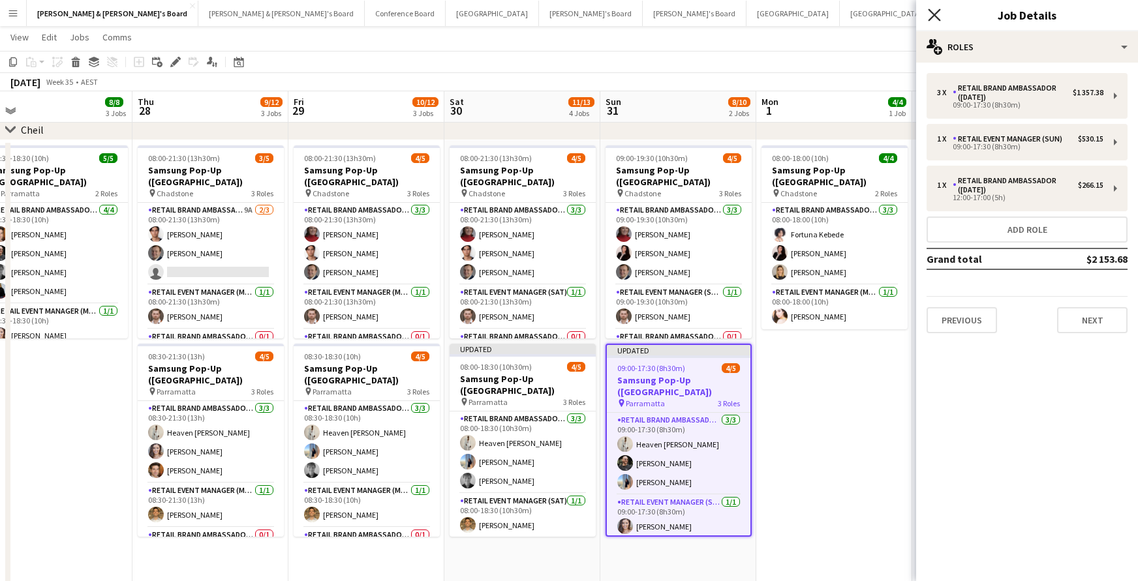
click at [934, 16] on icon "Close pop-in" at bounding box center [934, 14] width 12 height 12
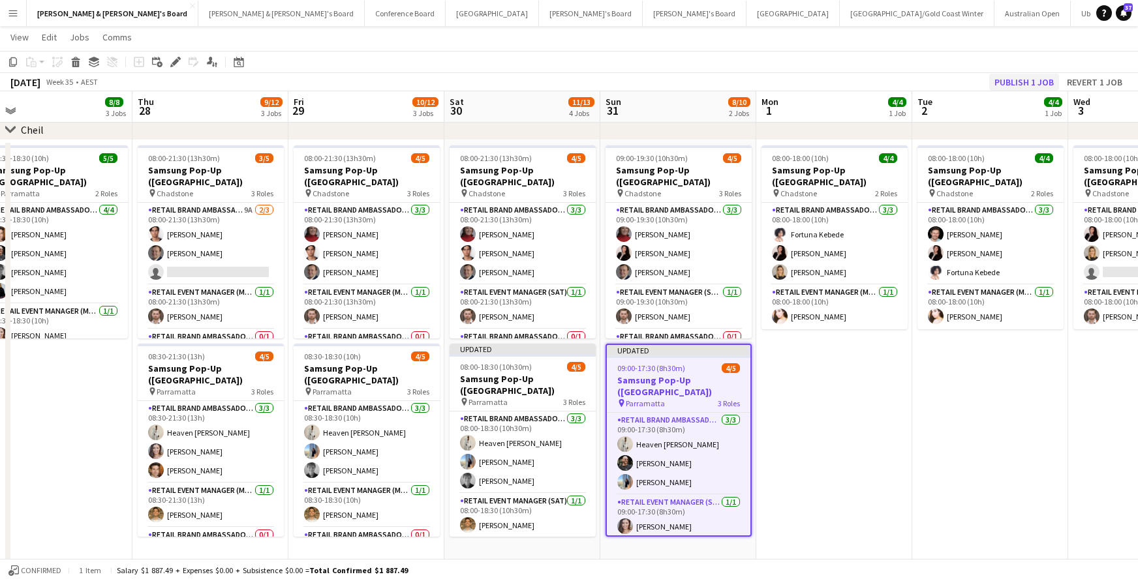
click at [996, 76] on button "Publish 1 job" at bounding box center [1024, 82] width 70 height 17
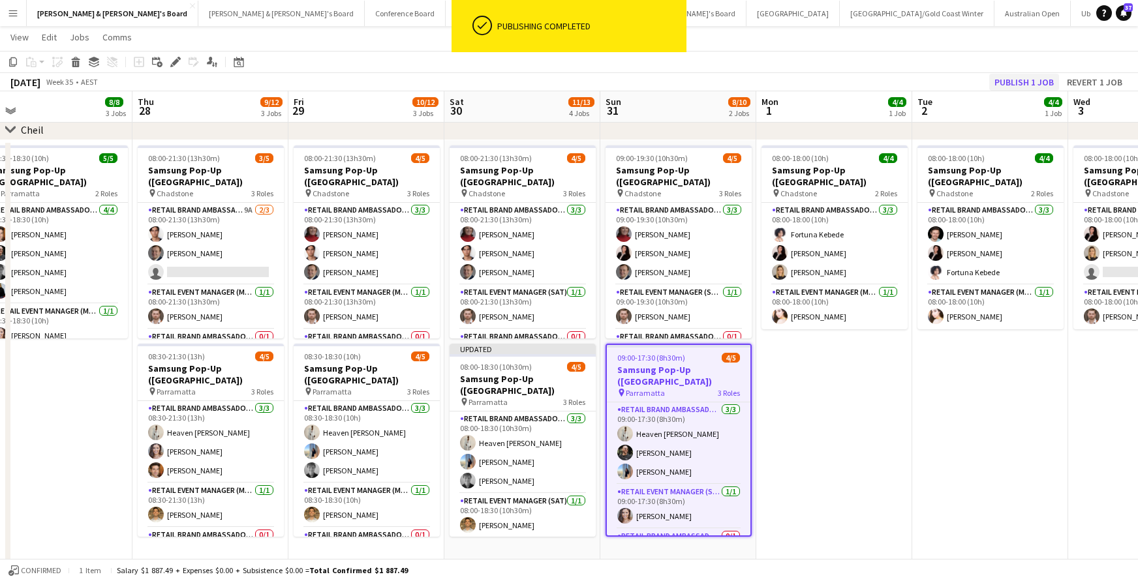
click at [1005, 79] on button "Publish 1 job" at bounding box center [1024, 82] width 70 height 17
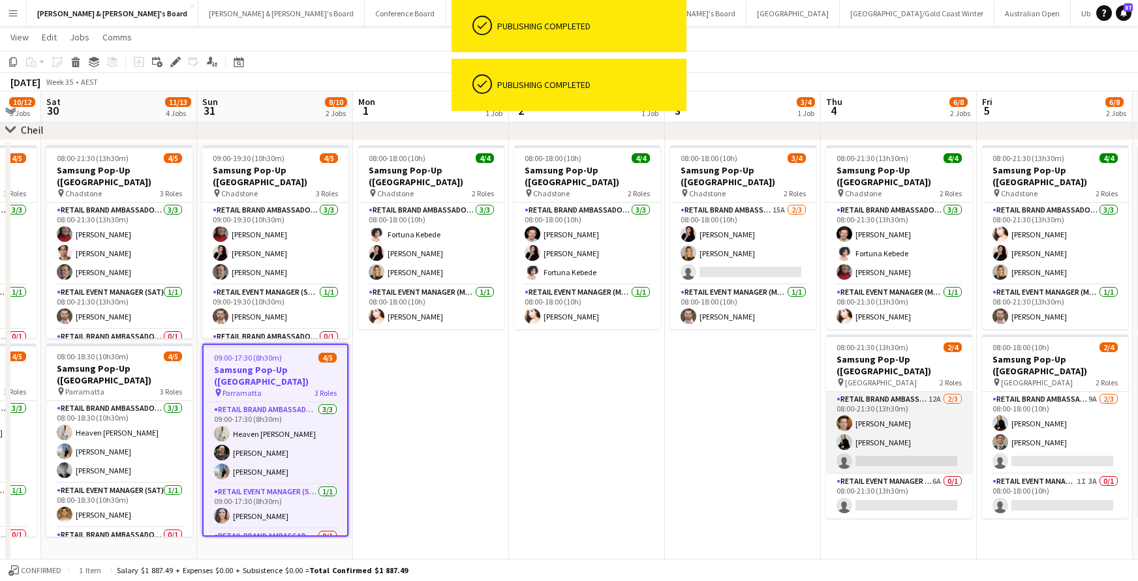
scroll to position [0, 429]
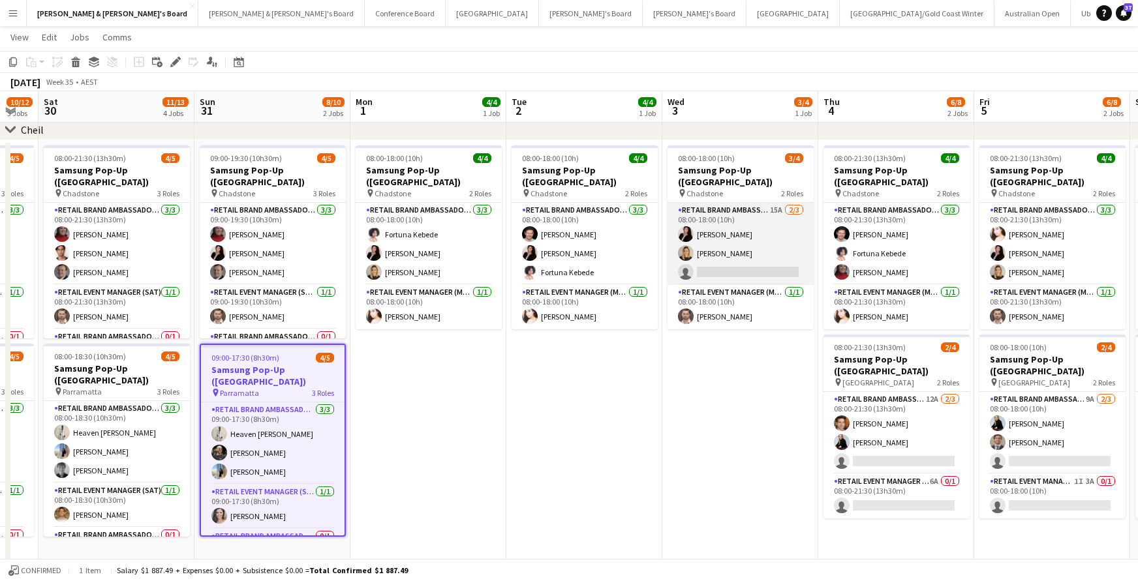
click at [756, 260] on app-card-role "RETAIL Brand Ambassador (Mon - Fri) 15A [DATE] 08:00-18:00 (10h) [PERSON_NAME] …" at bounding box center [740, 244] width 146 height 82
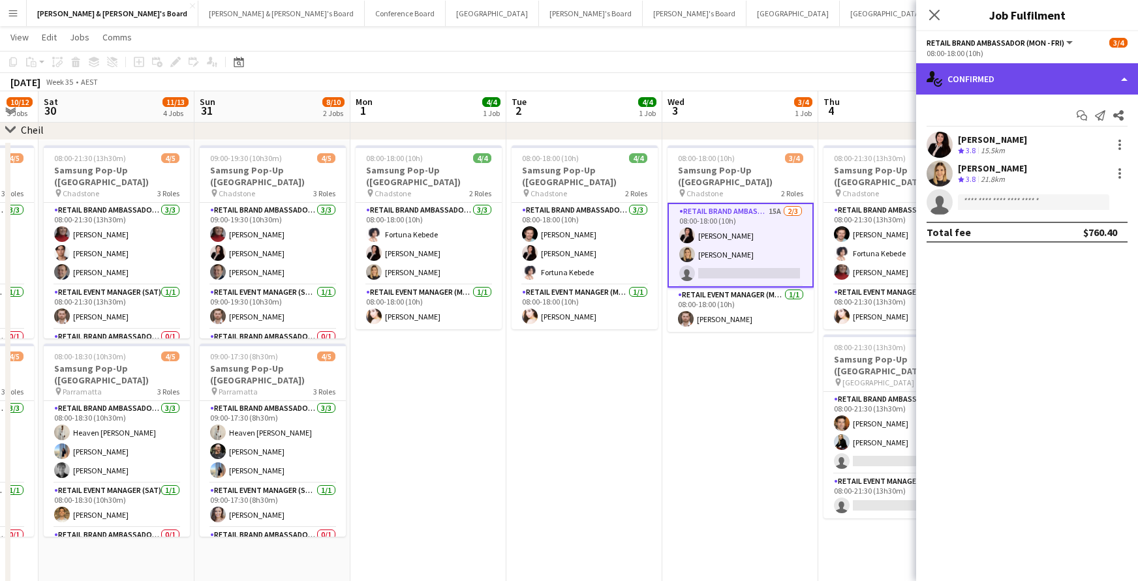
click at [1013, 86] on div "single-neutral-actions-check-2 Confirmed" at bounding box center [1027, 78] width 222 height 31
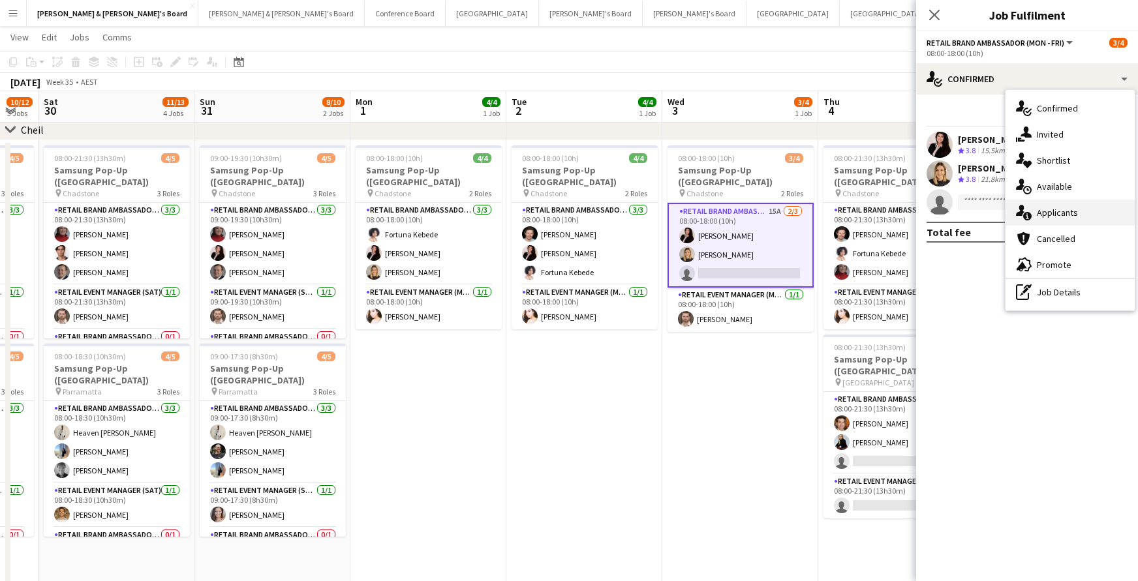
click at [1053, 211] on div "single-neutral-actions-information Applicants" at bounding box center [1069, 213] width 129 height 26
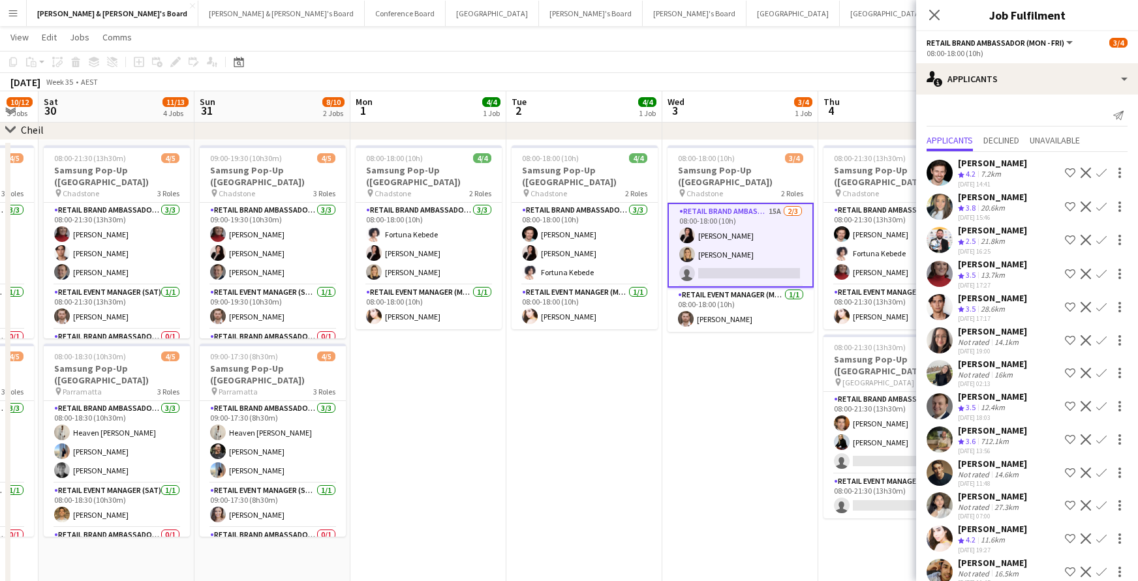
click at [1098, 406] on app-icon "Confirm" at bounding box center [1101, 406] width 10 height 10
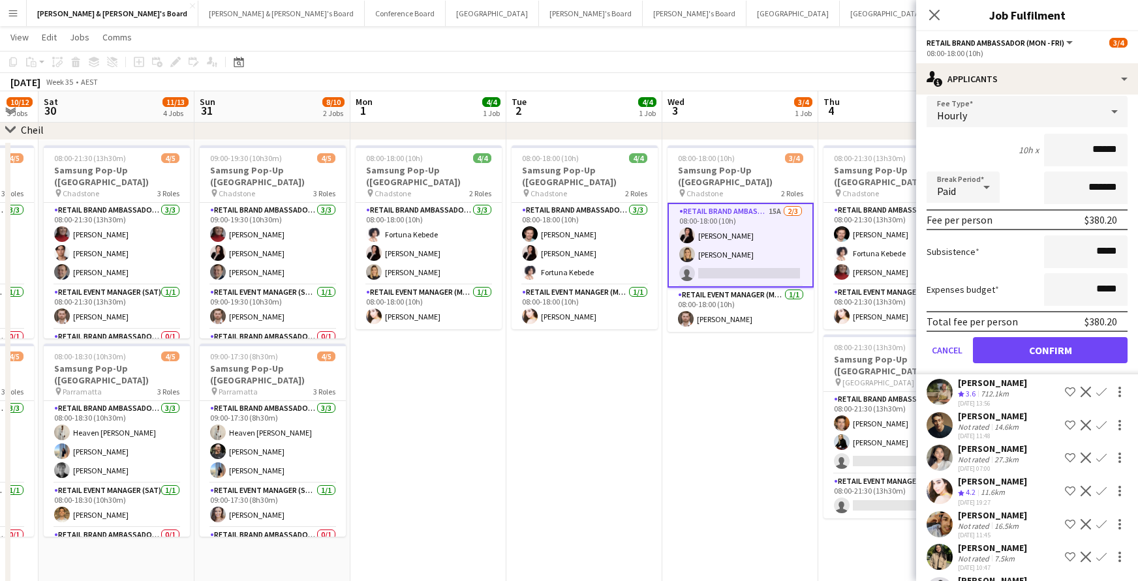
click at [1070, 358] on button "Confirm" at bounding box center [1050, 350] width 155 height 26
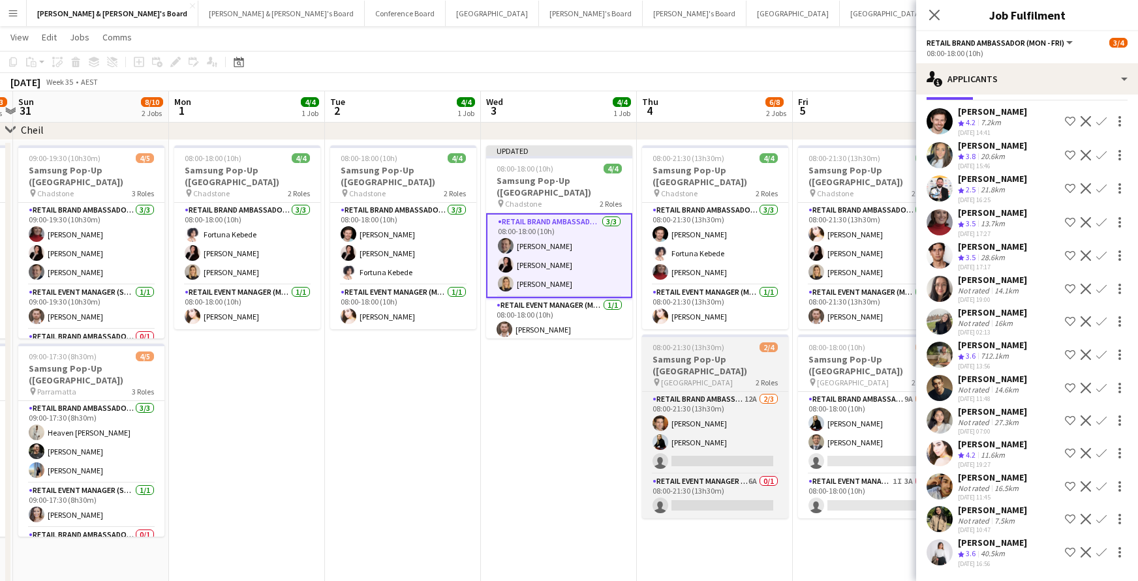
scroll to position [0, 609]
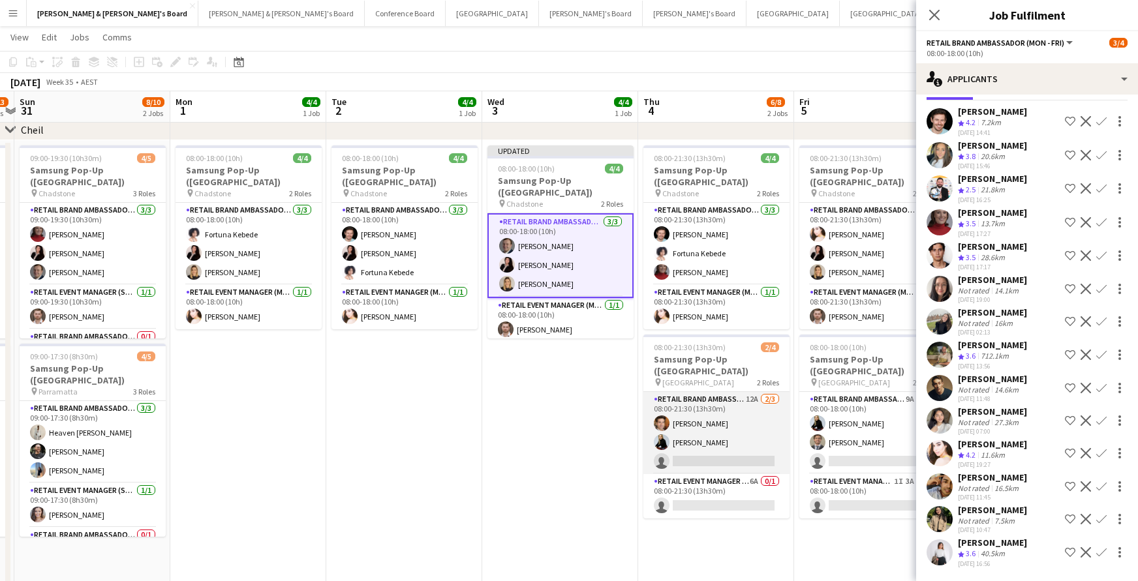
click at [742, 430] on app-card-role "RETAIL Brand Ambassador (Mon - Fri) 12A [DATE] 08:00-21:30 (13h30m) [PERSON_NAM…" at bounding box center [716, 433] width 146 height 82
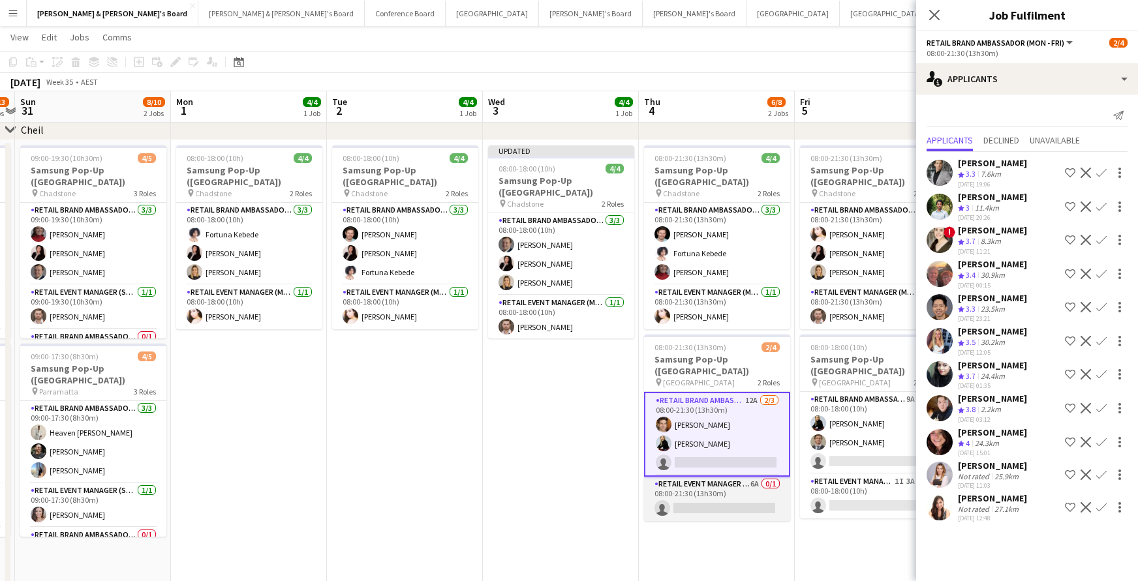
click at [746, 496] on app-card-role "RETAIL Event Manager (Mon - Fri) 6A 0/1 08:00-21:30 (13h30m) single-neutral-act…" at bounding box center [717, 499] width 146 height 44
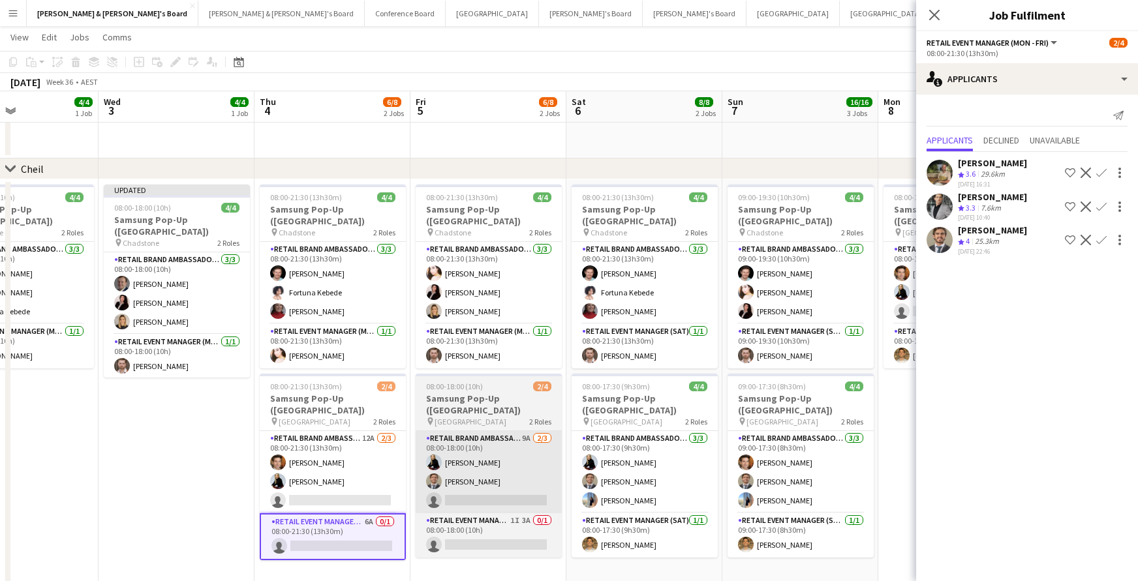
scroll to position [0, 378]
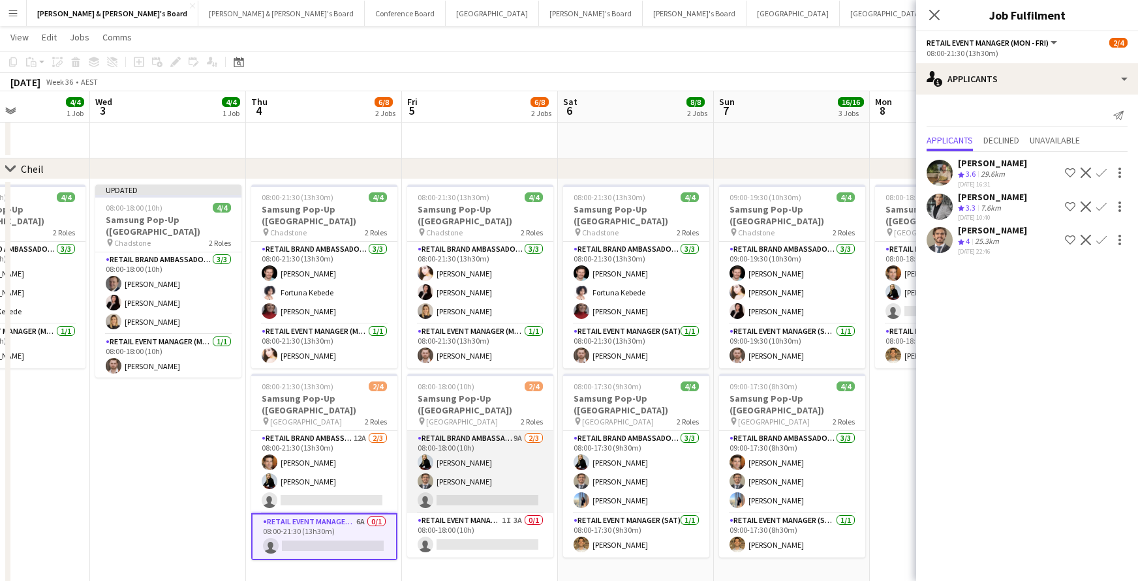
click at [467, 489] on app-card-role "RETAIL Brand Ambassador (Mon - Fri) 9A [DATE] 08:00-18:00 (10h) [PERSON_NAME] […" at bounding box center [480, 472] width 146 height 82
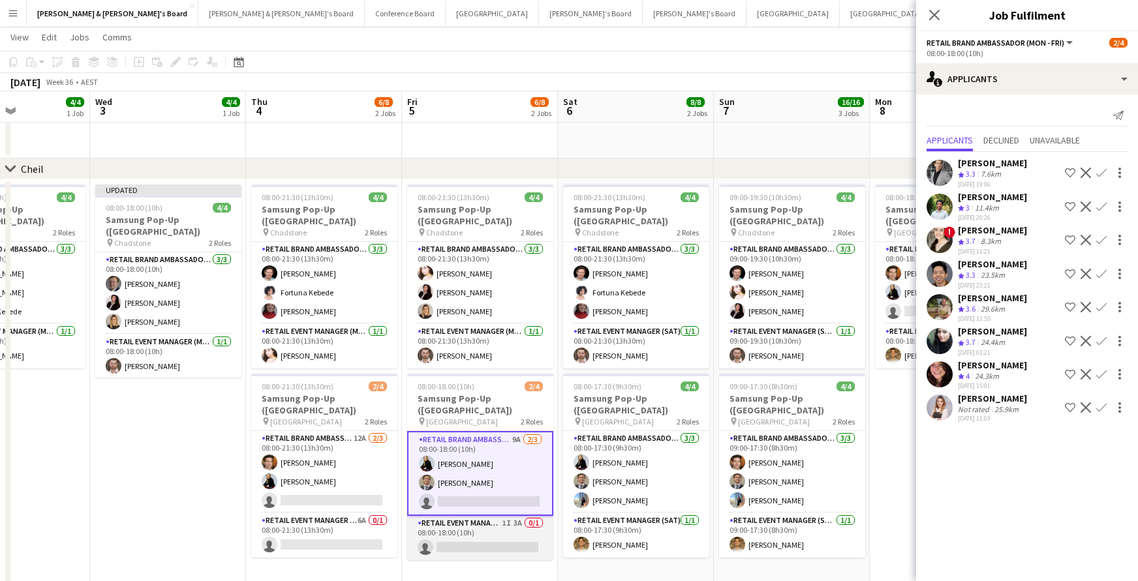
click at [480, 528] on app-card-role "RETAIL Event Manager (Mon - Fri) 1I 3A 0/1 08:00-18:00 (10h) single-neutral-act…" at bounding box center [480, 538] width 146 height 44
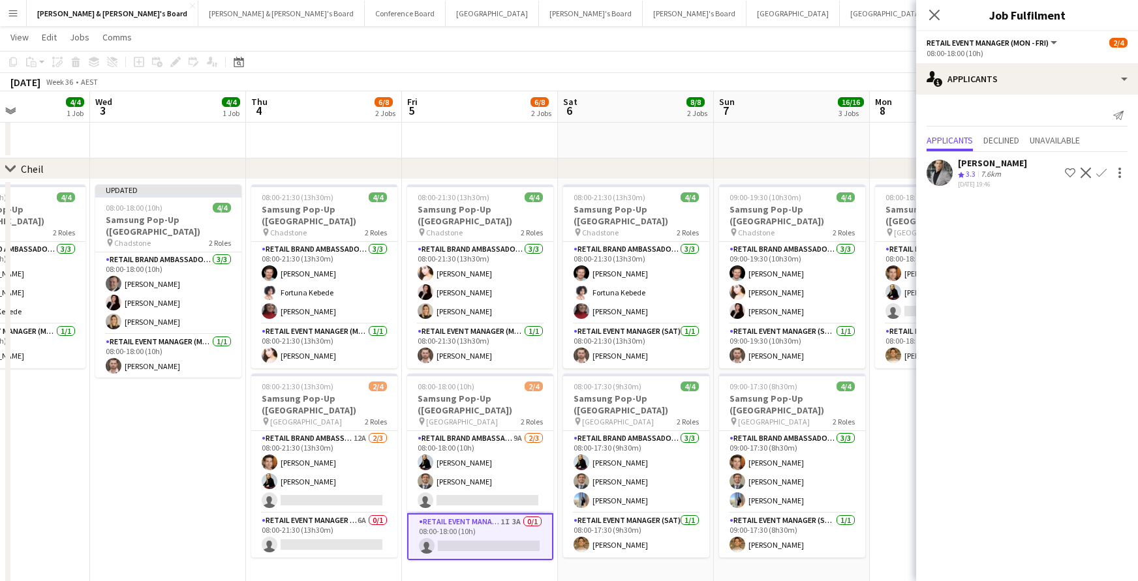
click at [933, 16] on icon at bounding box center [934, 15] width 10 height 10
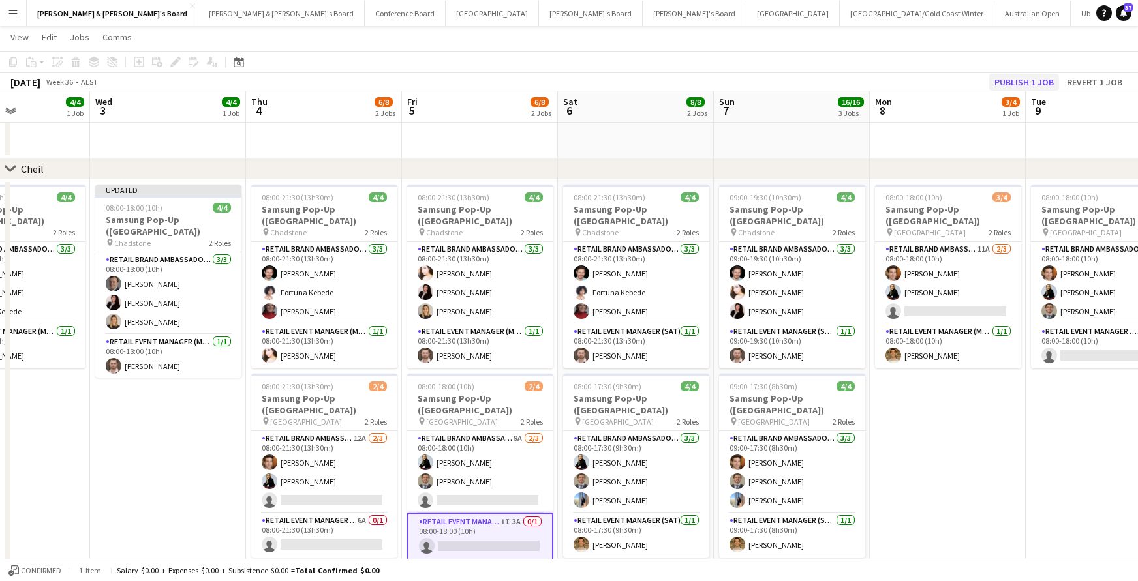
click at [1009, 80] on button "Publish 1 job" at bounding box center [1024, 82] width 70 height 17
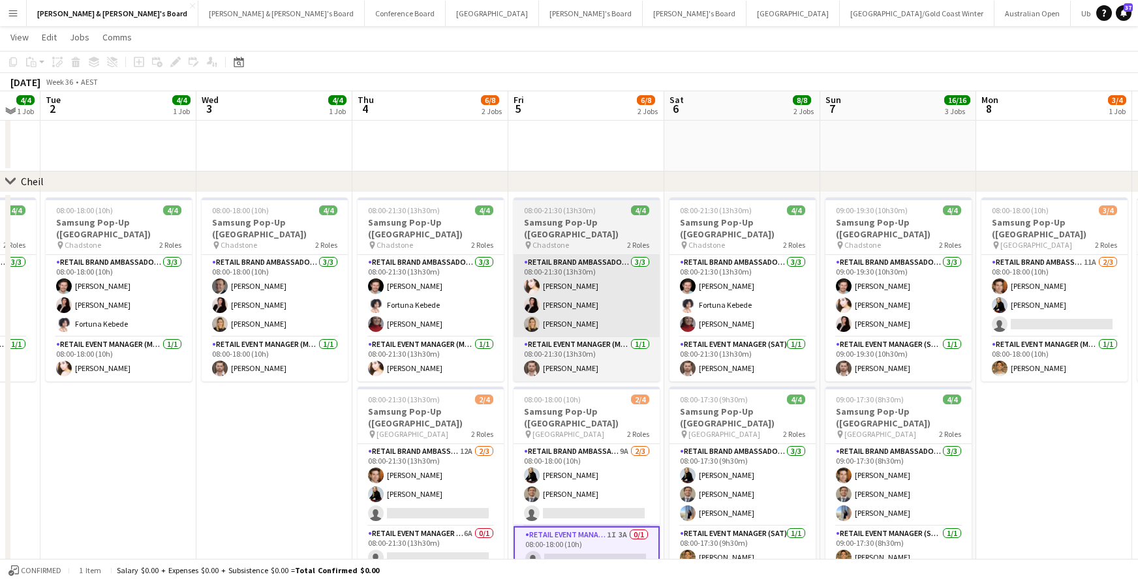
scroll to position [1090, 0]
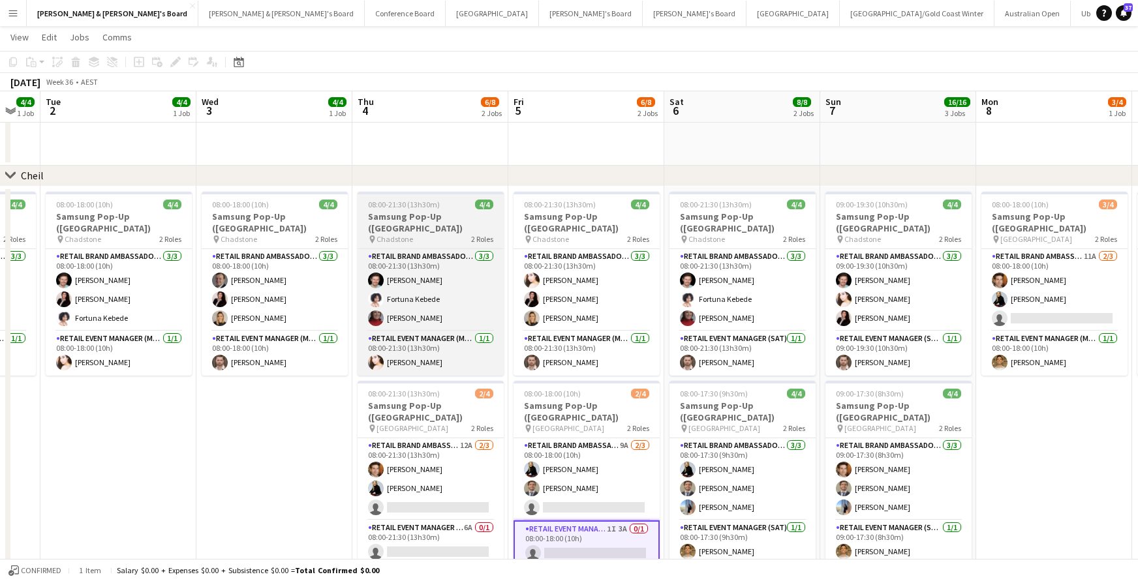
click at [425, 207] on span "08:00-21:30 (13h30m)" at bounding box center [404, 205] width 72 height 10
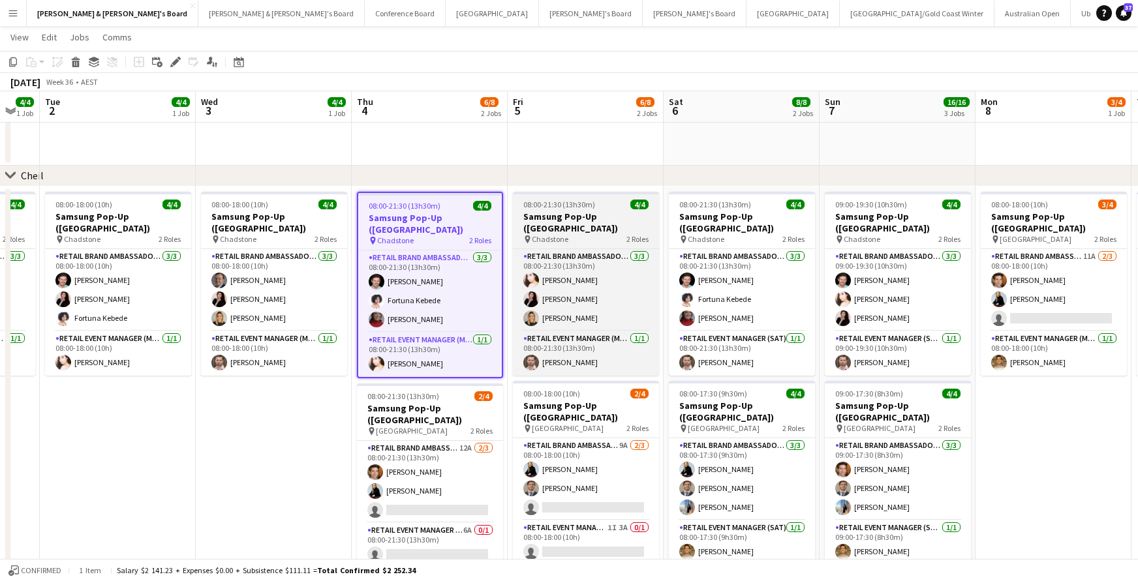
click at [567, 214] on h3 "Samsung Pop-Up ([GEOGRAPHIC_DATA])" at bounding box center [586, 222] width 146 height 23
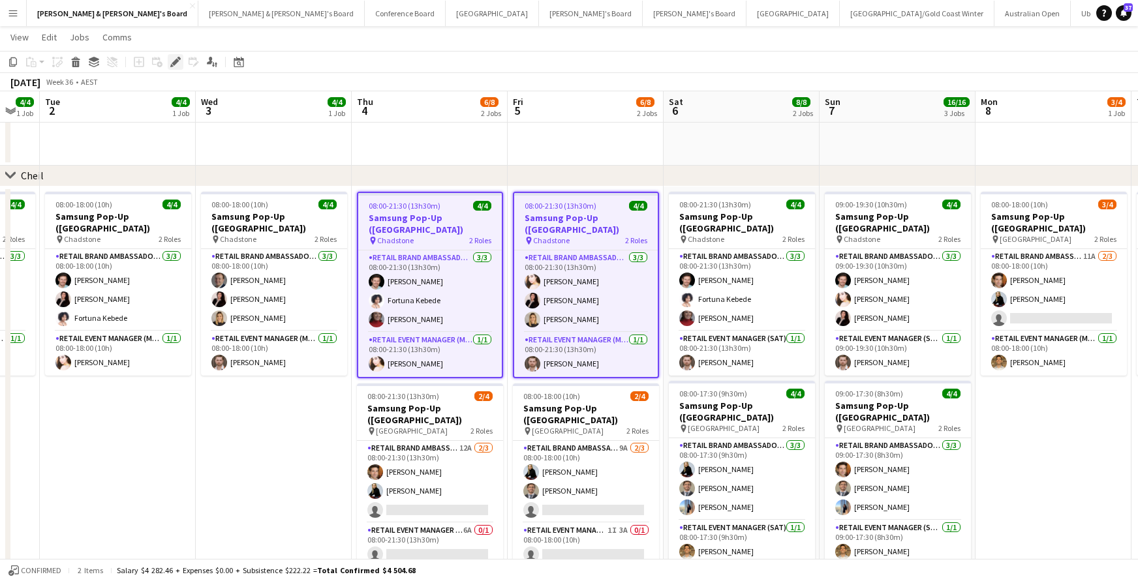
click at [176, 59] on icon at bounding box center [175, 62] width 7 height 7
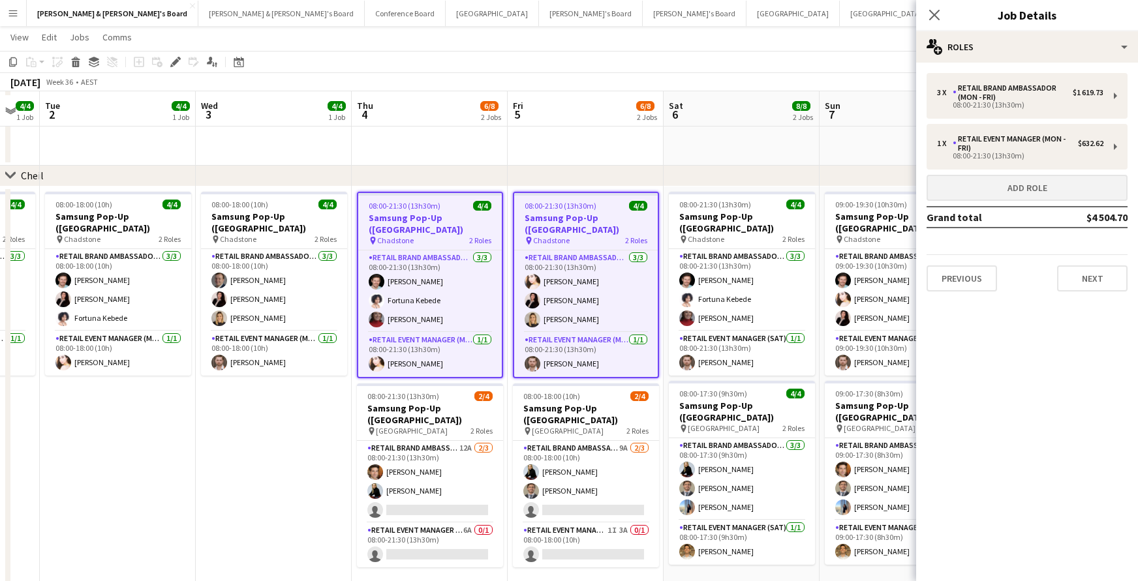
scroll to position [1096, 0]
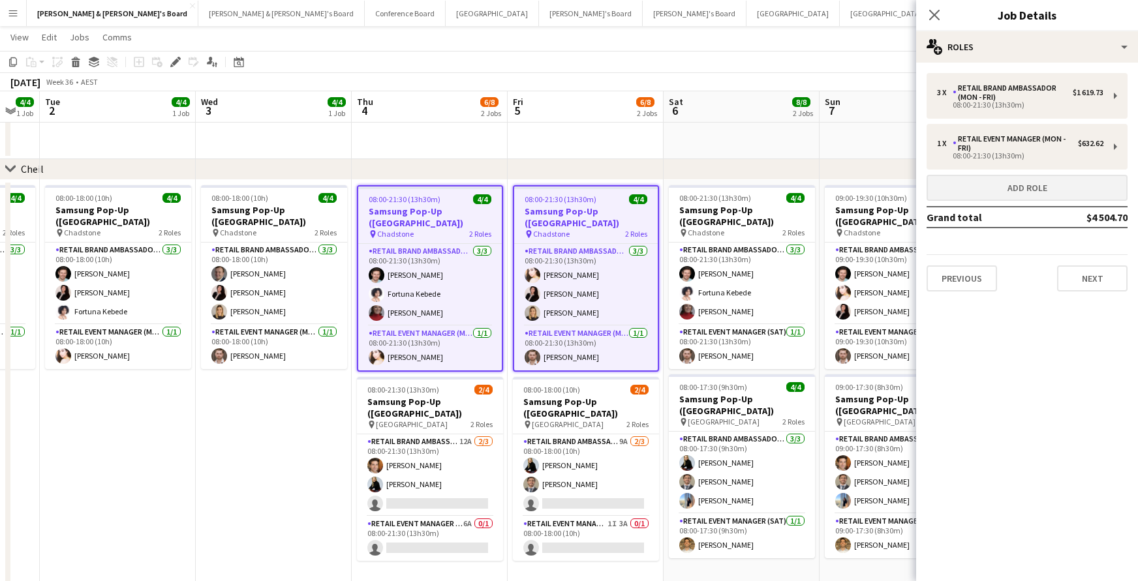
click at [1005, 190] on button "Add role" at bounding box center [1027, 188] width 201 height 26
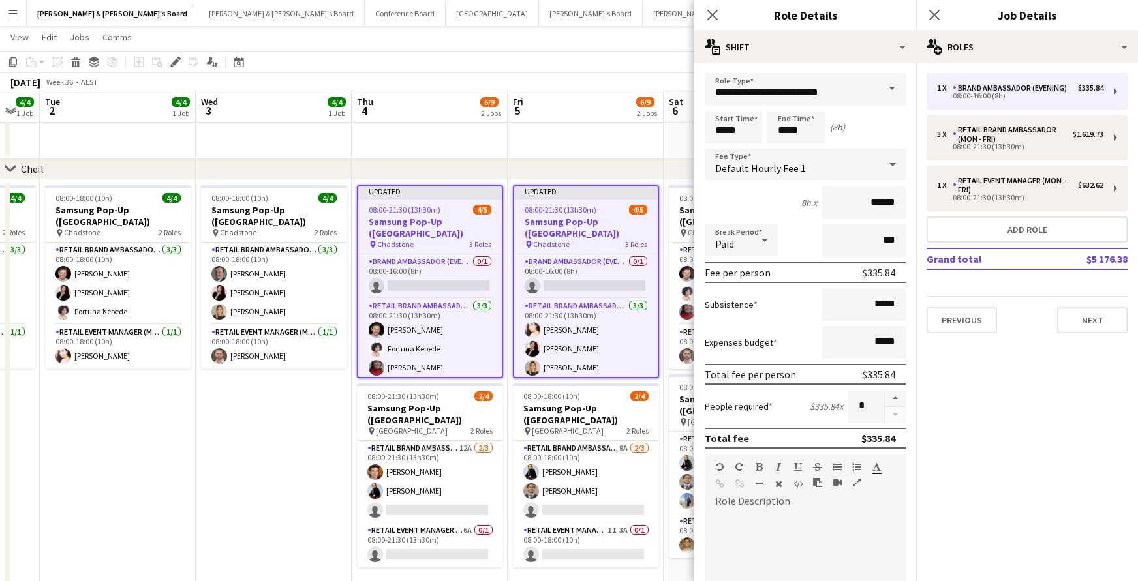
click at [892, 89] on span at bounding box center [891, 88] width 27 height 31
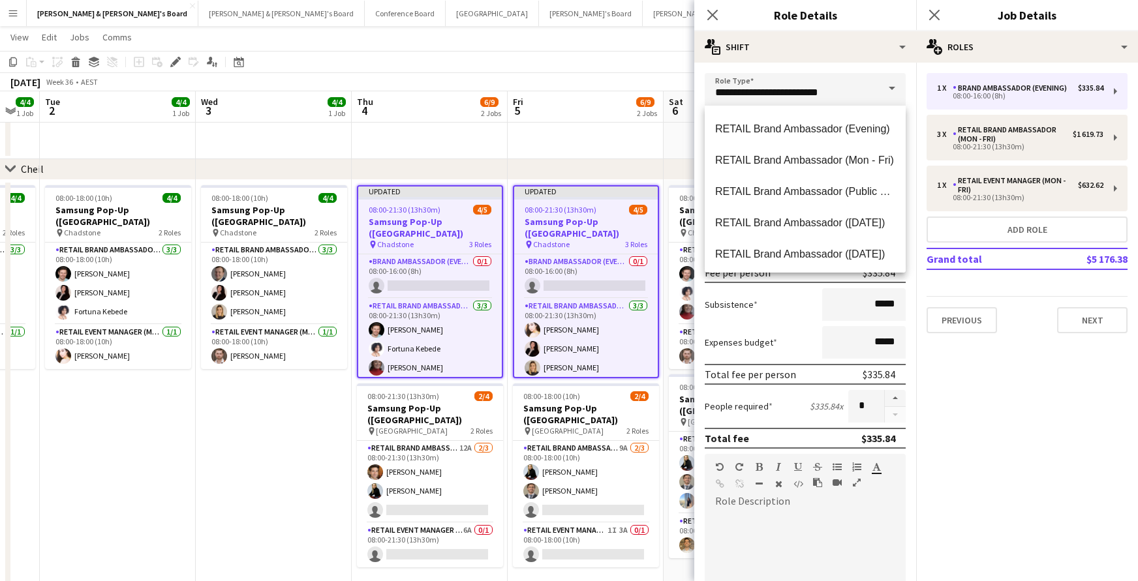
scroll to position [815, 0]
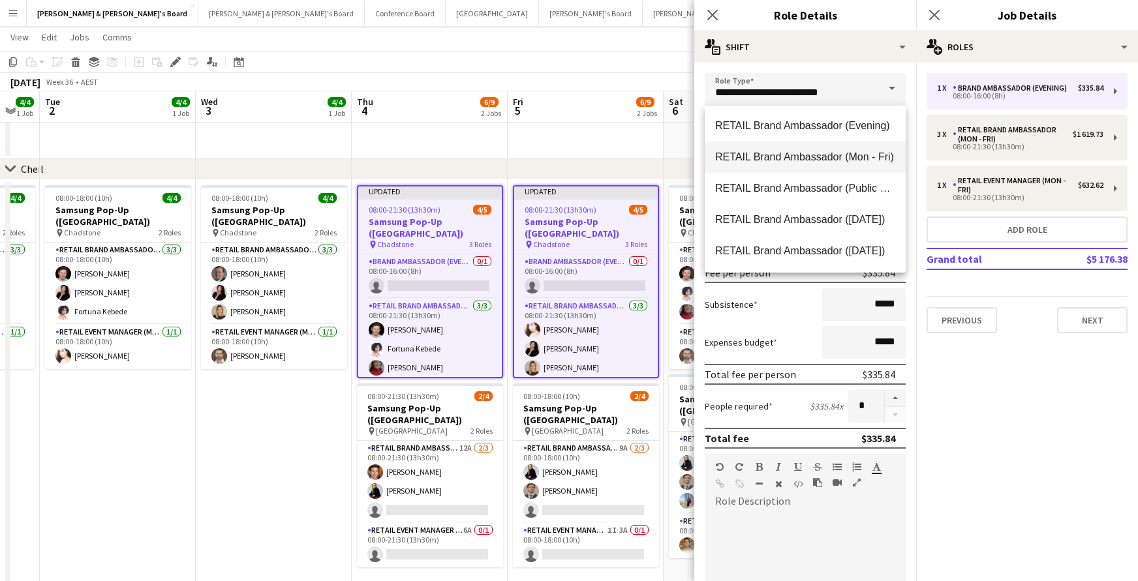
click at [835, 157] on span "RETAIL Brand Ambassador (Mon - Fri)" at bounding box center [805, 157] width 180 height 12
type input "**********"
type input "******"
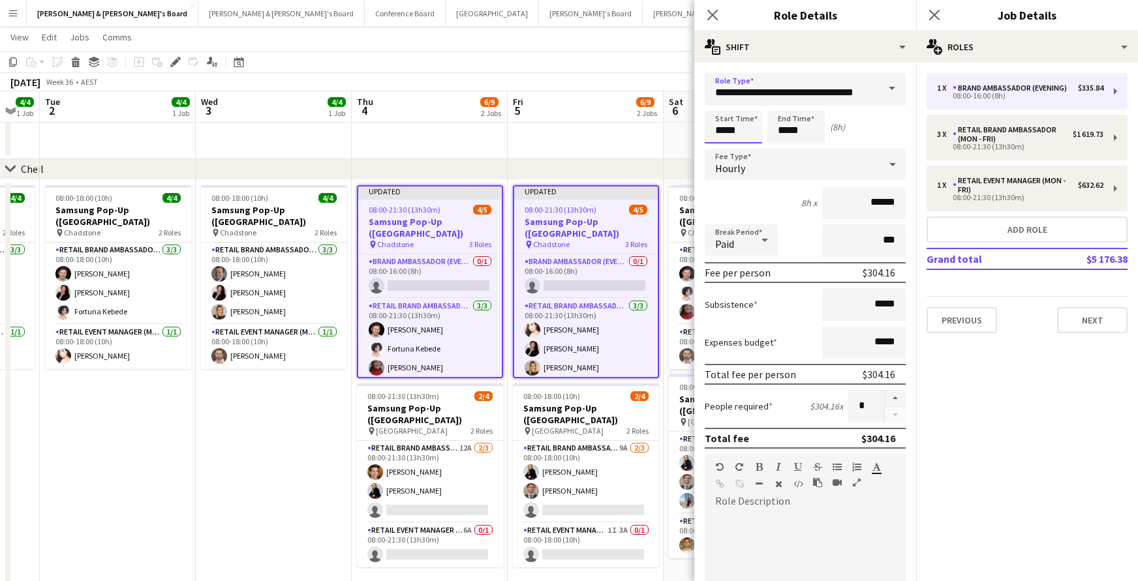
click at [736, 134] on input "*****" at bounding box center [733, 127] width 57 height 33
click at [720, 103] on div at bounding box center [720, 104] width 26 height 13
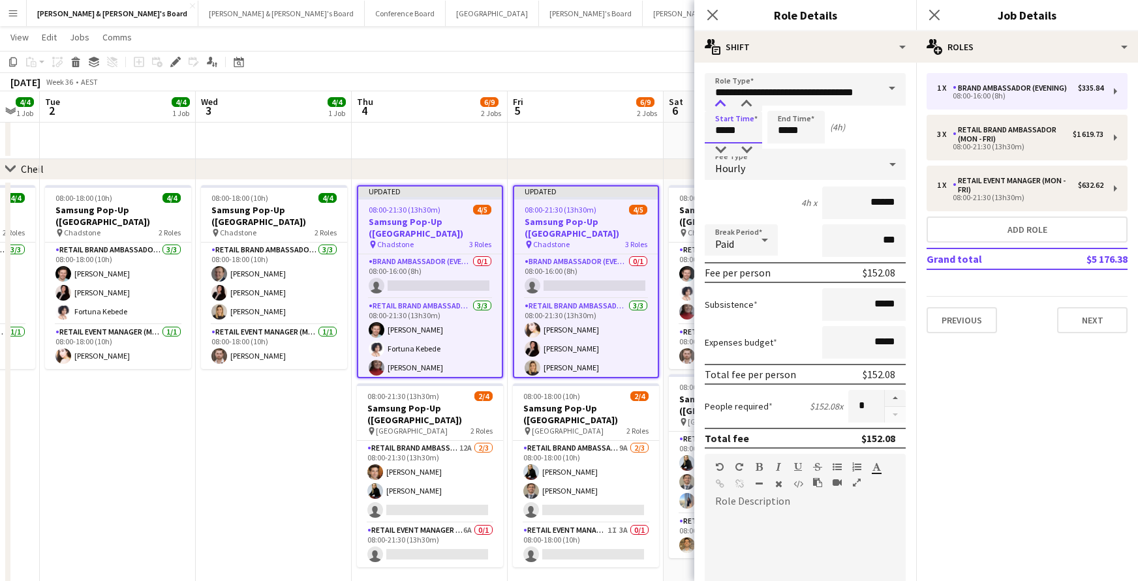
type input "*****"
click at [720, 103] on div at bounding box center [720, 104] width 26 height 13
click at [786, 124] on input "*****" at bounding box center [795, 127] width 57 height 33
click at [784, 102] on div at bounding box center [783, 104] width 26 height 13
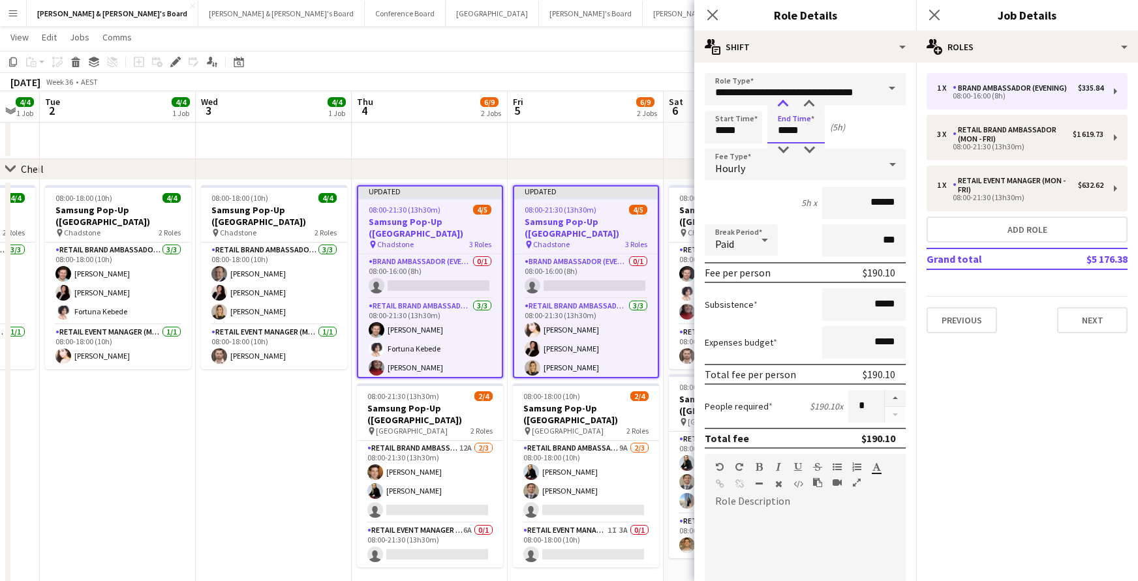
click at [784, 102] on div at bounding box center [783, 104] width 26 height 13
type input "*****"
click at [784, 151] on div at bounding box center [783, 150] width 26 height 13
click at [710, 16] on icon "Close pop-in" at bounding box center [712, 14] width 12 height 12
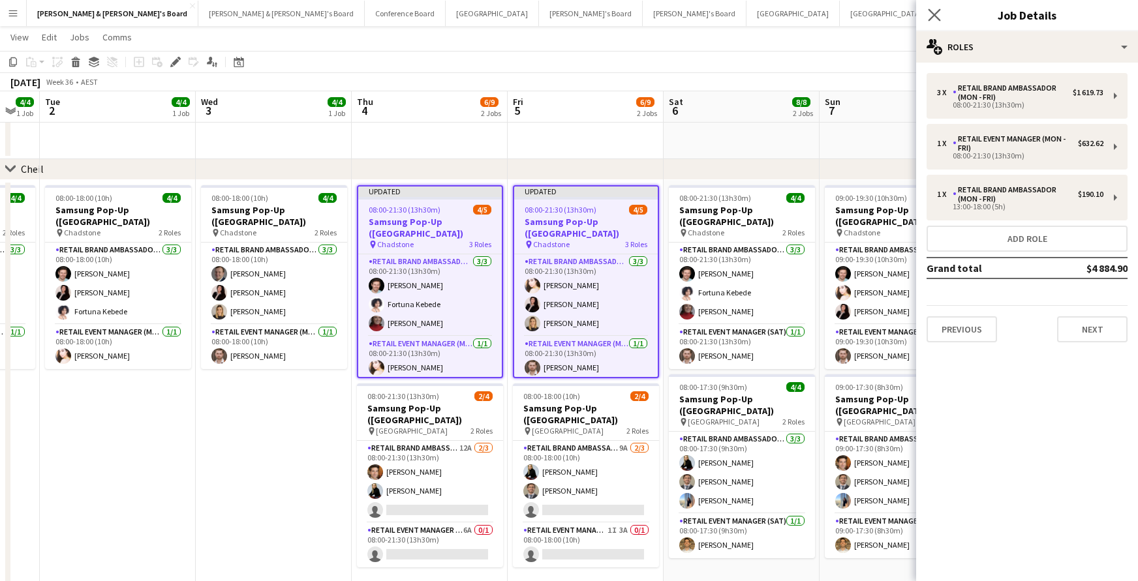
drag, startPoint x: 938, startPoint y: 11, endPoint x: 942, endPoint y: 16, distance: 6.9
click at [938, 12] on icon at bounding box center [934, 14] width 12 height 12
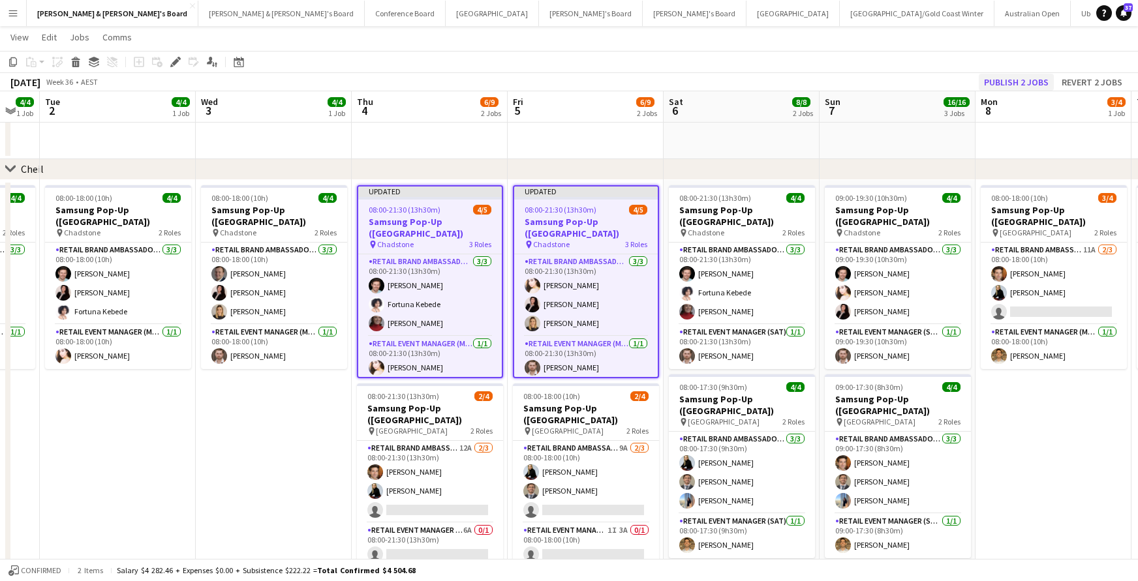
click at [1004, 80] on button "Publish 2 jobs" at bounding box center [1016, 82] width 75 height 17
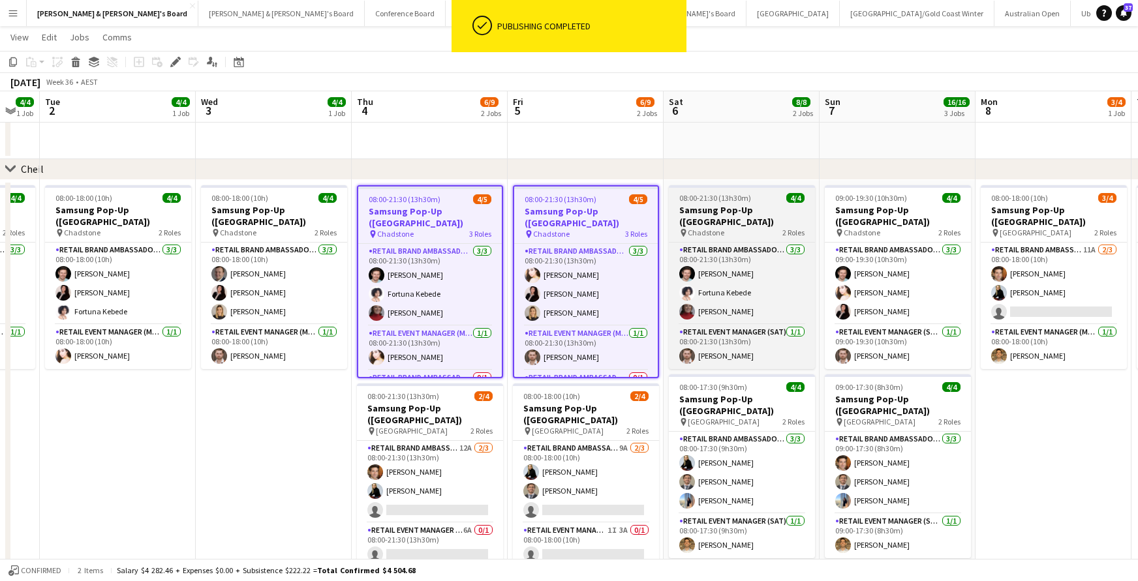
click at [730, 219] on h3 "Samsung Pop-Up ([GEOGRAPHIC_DATA])" at bounding box center [742, 215] width 146 height 23
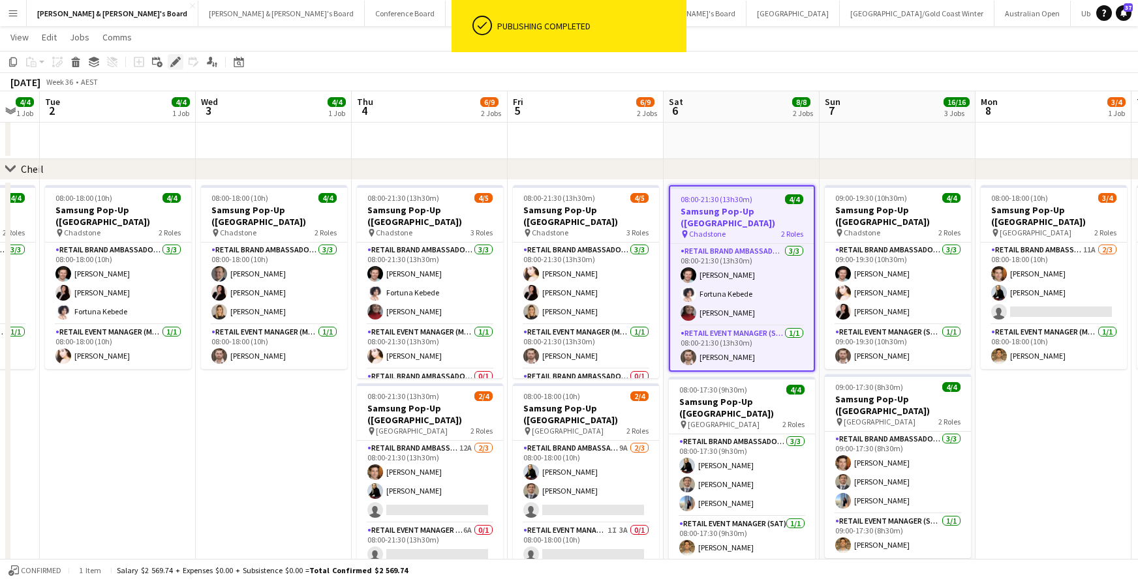
click at [175, 61] on icon at bounding box center [175, 62] width 7 height 7
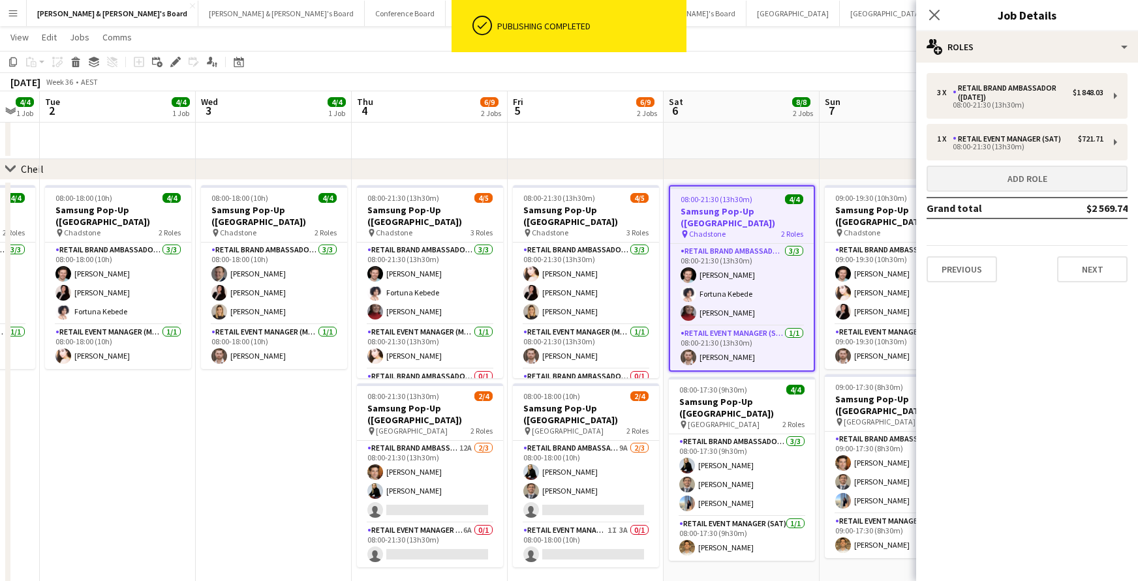
click at [1013, 186] on button "Add role" at bounding box center [1027, 179] width 201 height 26
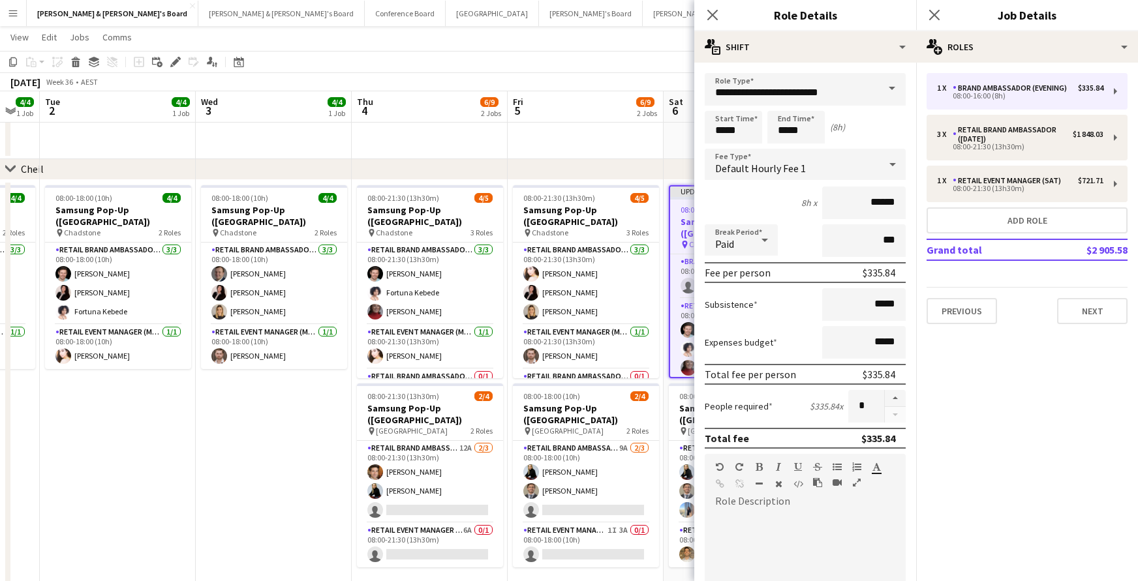
click at [888, 89] on span at bounding box center [891, 88] width 27 height 31
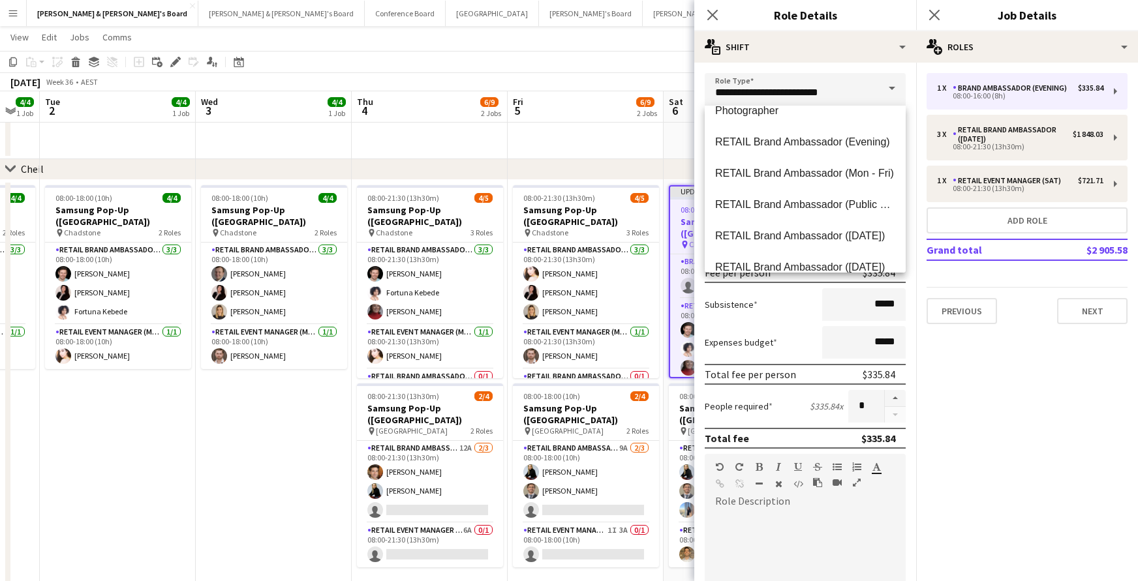
scroll to position [800, 0]
click at [865, 231] on span "RETAIL Brand Ambassador ([DATE])" at bounding box center [805, 234] width 180 height 12
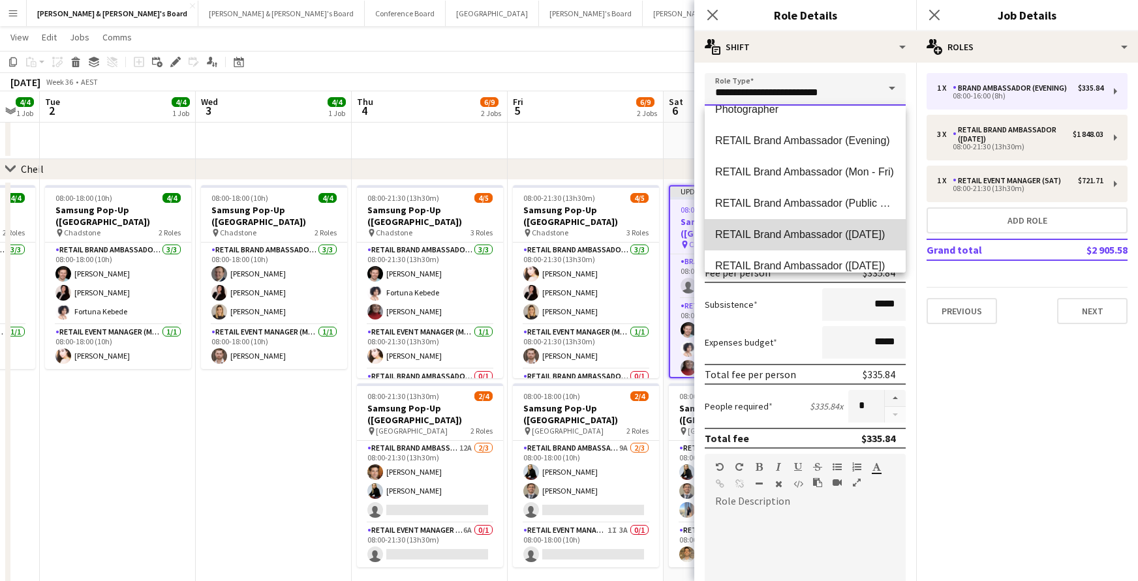
type input "**********"
type input "******"
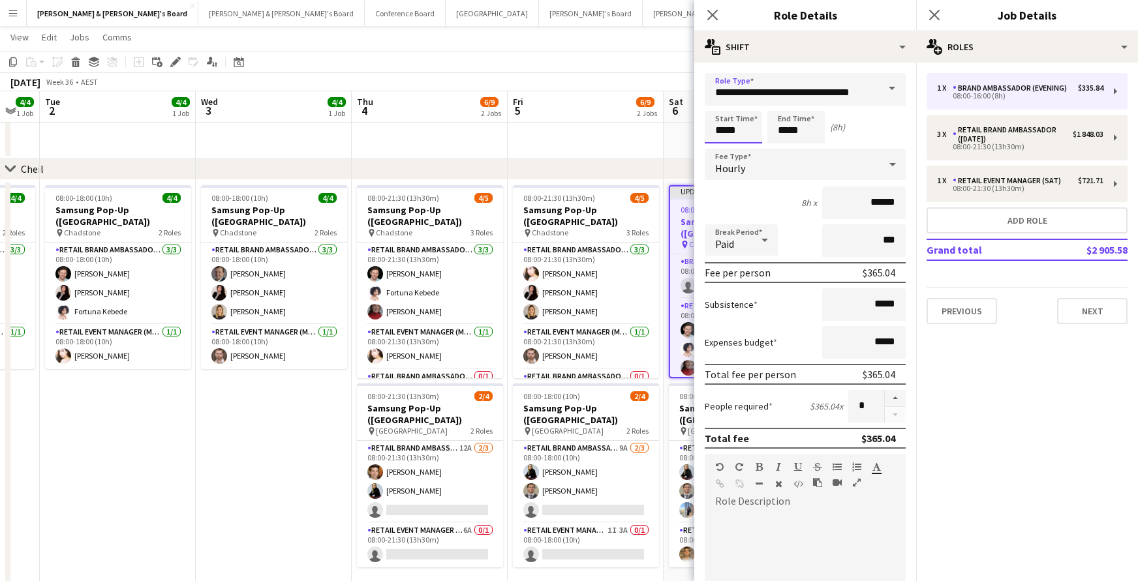
click at [726, 128] on input "*****" at bounding box center [733, 127] width 57 height 33
click at [722, 100] on div at bounding box center [720, 104] width 26 height 13
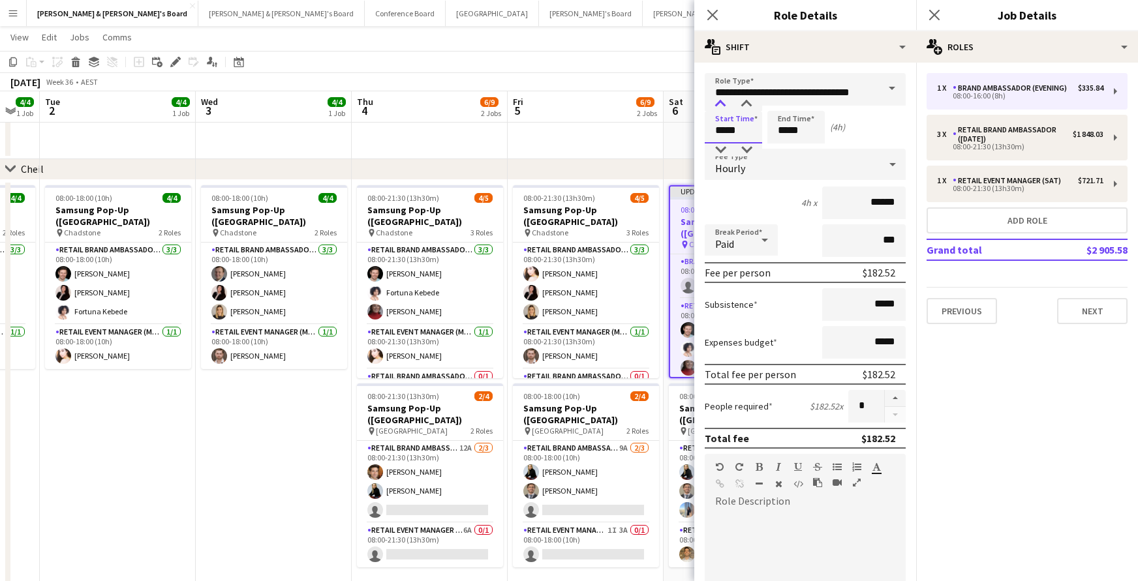
type input "*****"
click at [722, 100] on div at bounding box center [720, 104] width 26 height 13
drag, startPoint x: 792, startPoint y: 125, endPoint x: 788, endPoint y: 113, distance: 12.6
click at [792, 125] on input "*****" at bounding box center [795, 127] width 57 height 33
click at [785, 105] on div at bounding box center [783, 104] width 26 height 13
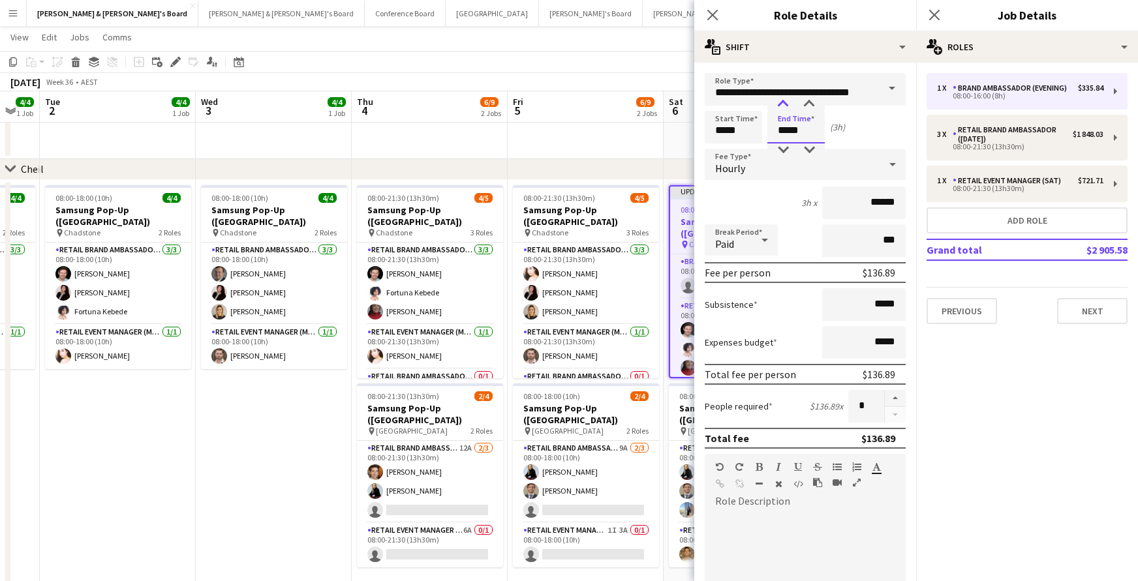
type input "*****"
click at [785, 105] on div at bounding box center [783, 104] width 26 height 13
click at [709, 14] on icon "Close pop-in" at bounding box center [712, 14] width 12 height 12
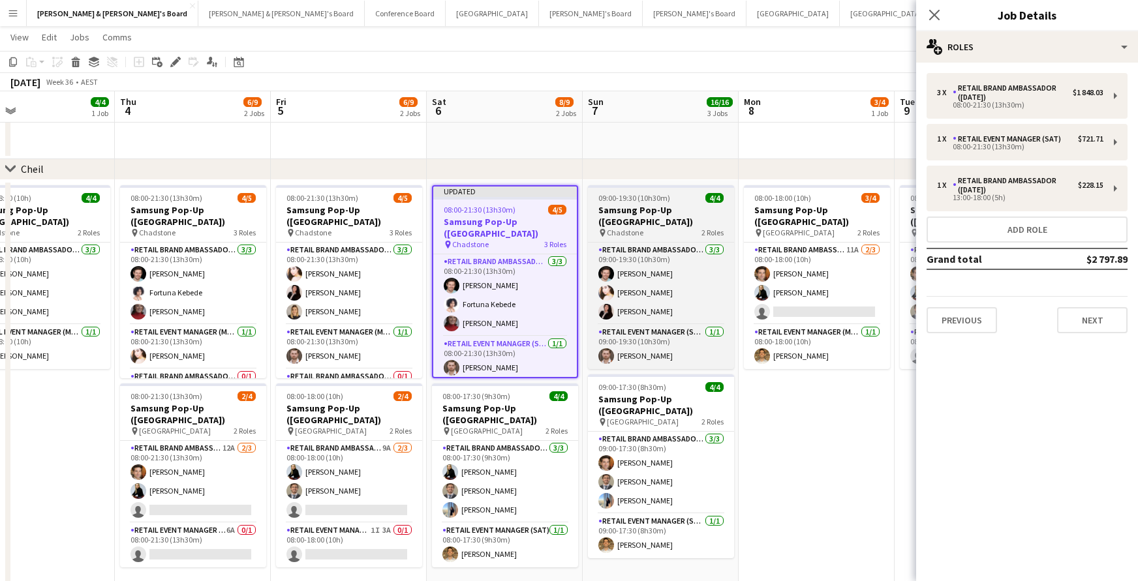
click at [643, 208] on h3 "Samsung Pop-Up ([GEOGRAPHIC_DATA])" at bounding box center [661, 215] width 146 height 23
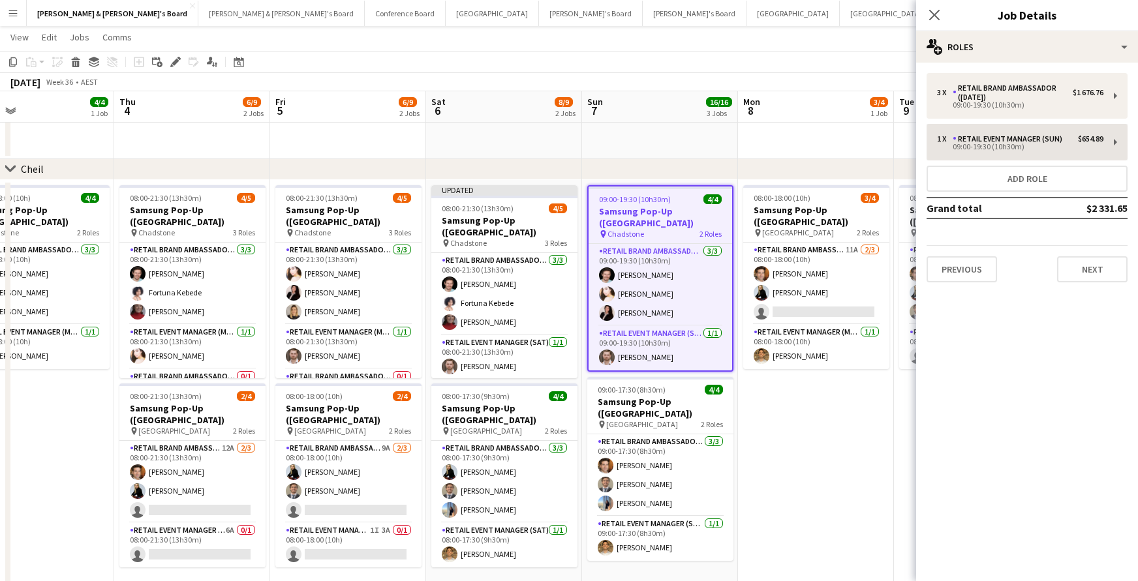
click at [1029, 183] on button "Add role" at bounding box center [1027, 179] width 201 height 26
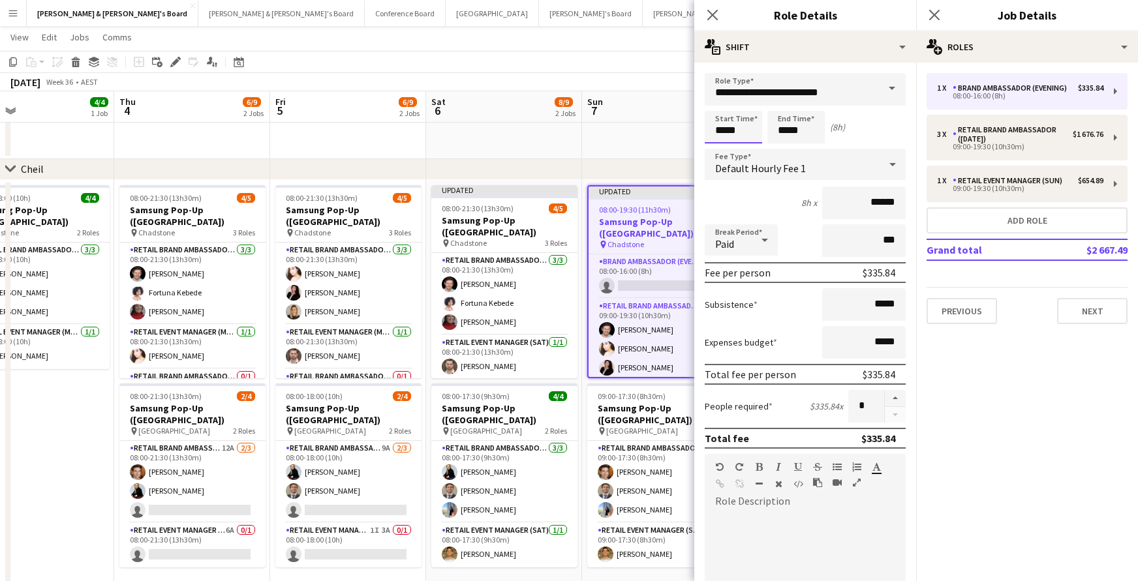
click at [727, 130] on input "*****" at bounding box center [733, 127] width 57 height 33
click at [722, 99] on div at bounding box center [720, 104] width 26 height 13
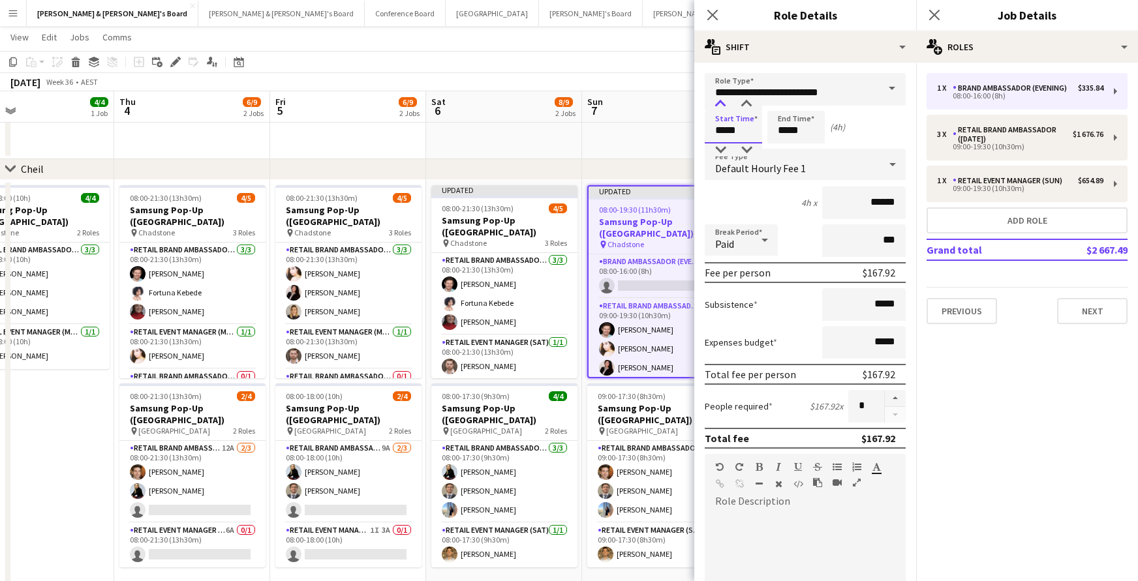
type input "*****"
click at [722, 99] on div at bounding box center [720, 104] width 26 height 13
click at [789, 134] on input "*****" at bounding box center [795, 127] width 57 height 33
click at [789, 103] on div at bounding box center [783, 104] width 26 height 13
type input "*****"
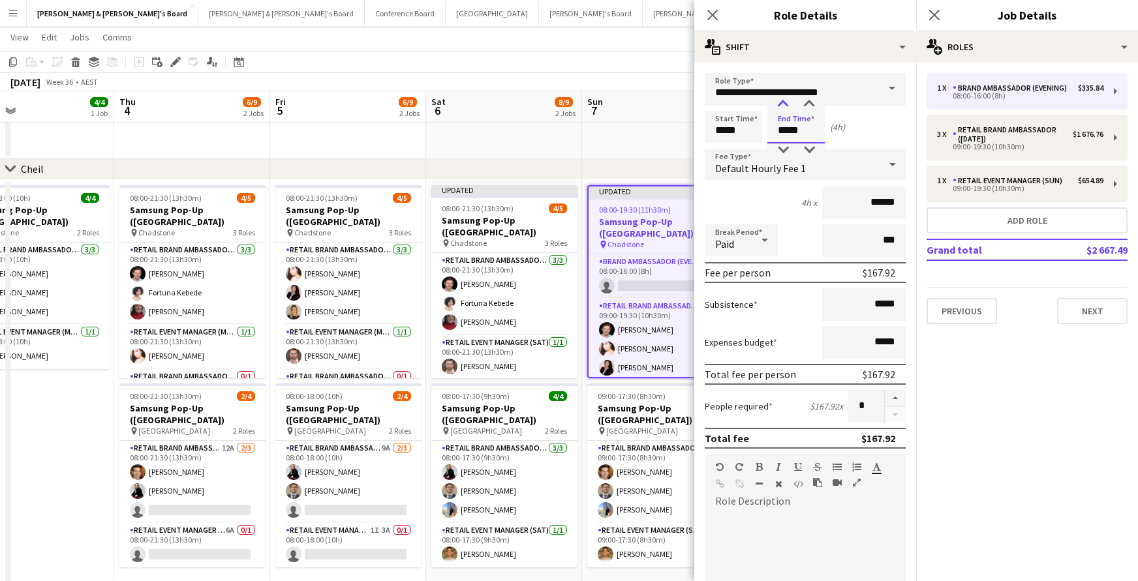
click at [789, 103] on div at bounding box center [783, 104] width 26 height 13
click at [897, 87] on span at bounding box center [891, 88] width 27 height 31
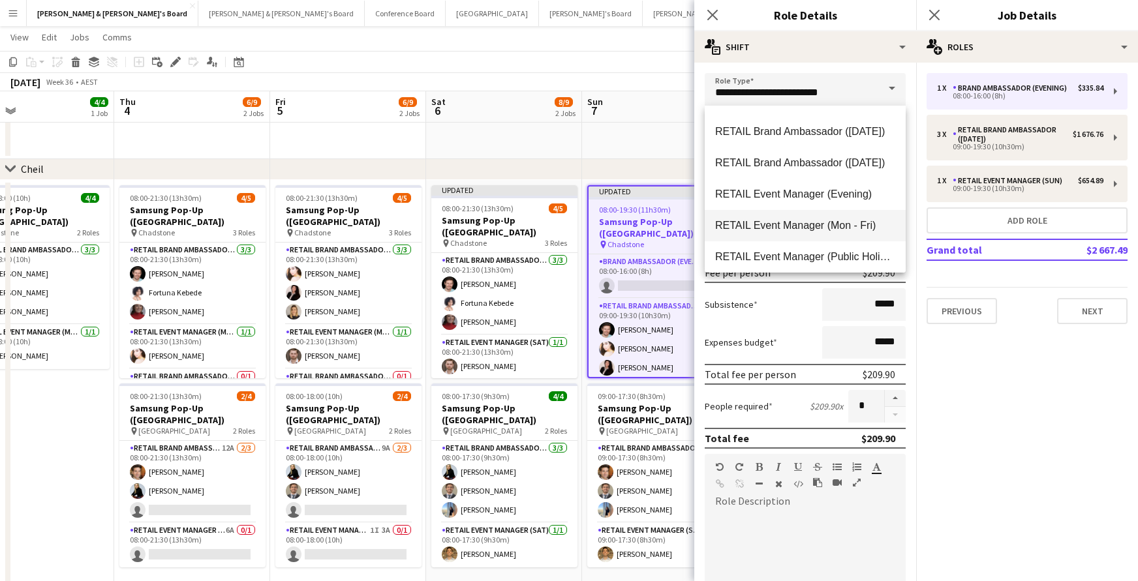
scroll to position [892, 0]
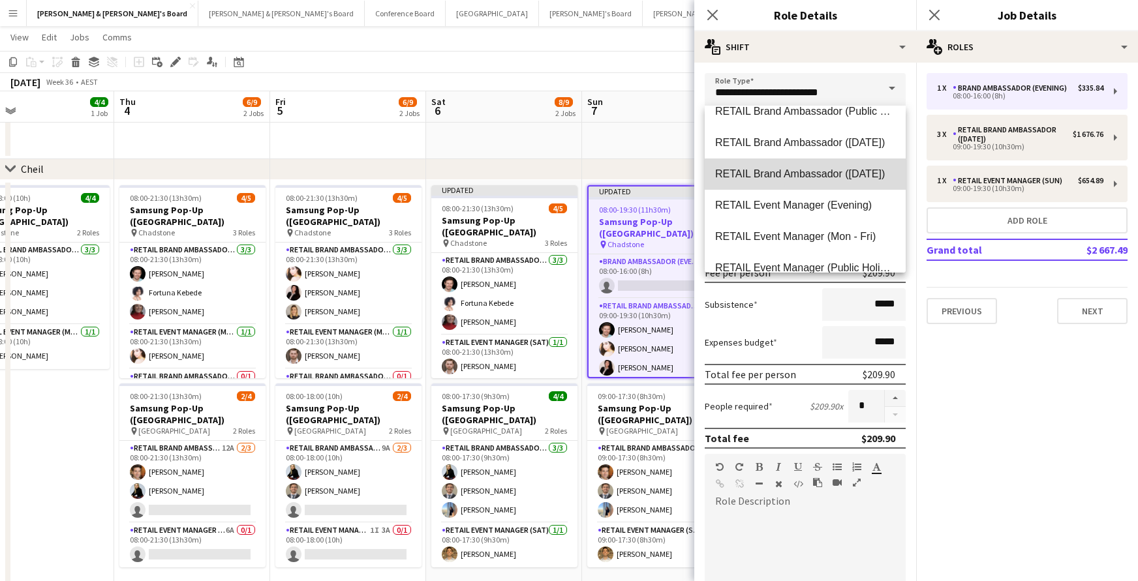
click at [824, 176] on span "RETAIL Brand Ambassador ([DATE])" at bounding box center [805, 174] width 180 height 12
type input "**********"
type input "******"
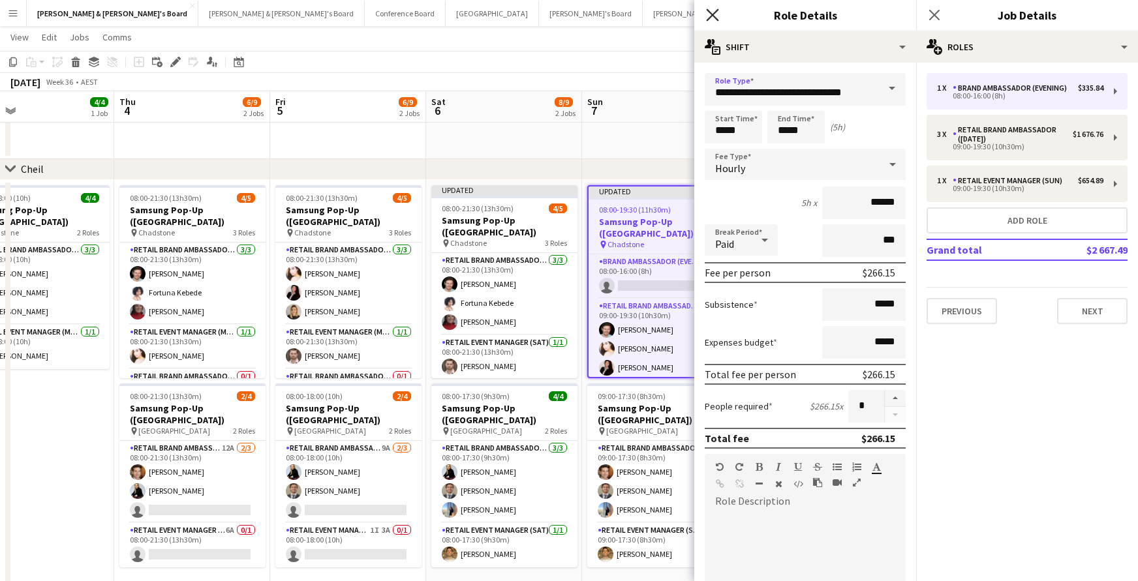
click at [712, 11] on icon "Close pop-in" at bounding box center [712, 14] width 12 height 12
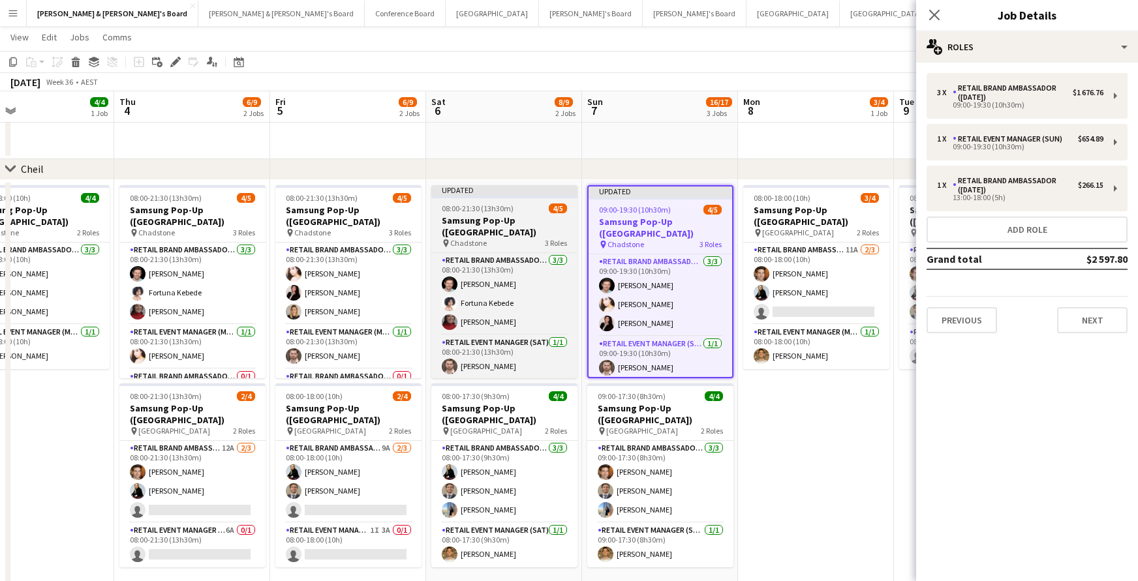
click at [527, 241] on div "pin Chadstone 3 Roles" at bounding box center [504, 243] width 146 height 10
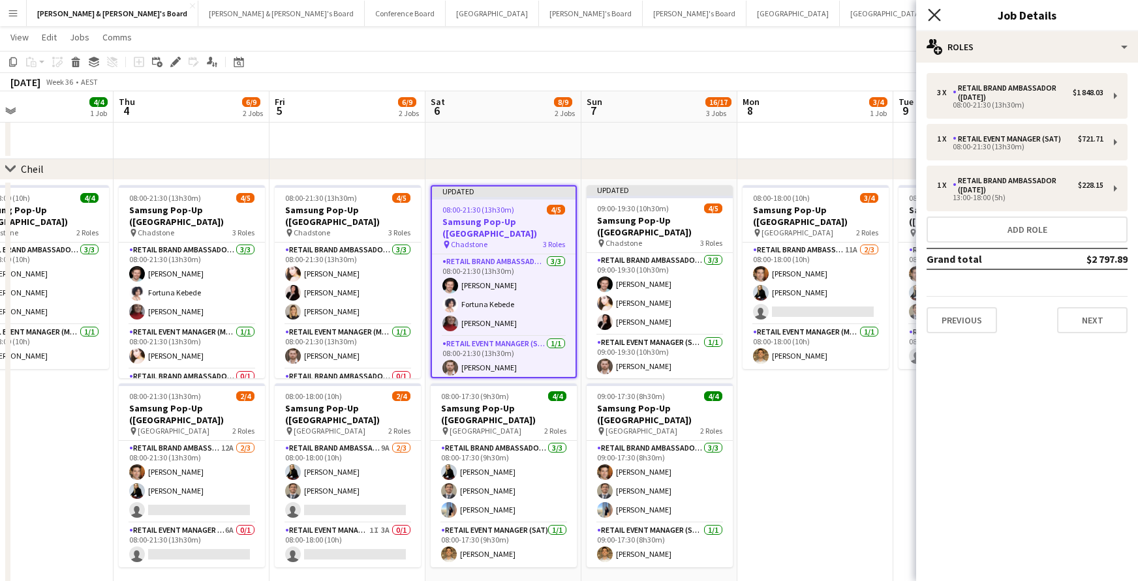
click at [934, 14] on icon at bounding box center [934, 14] width 12 height 12
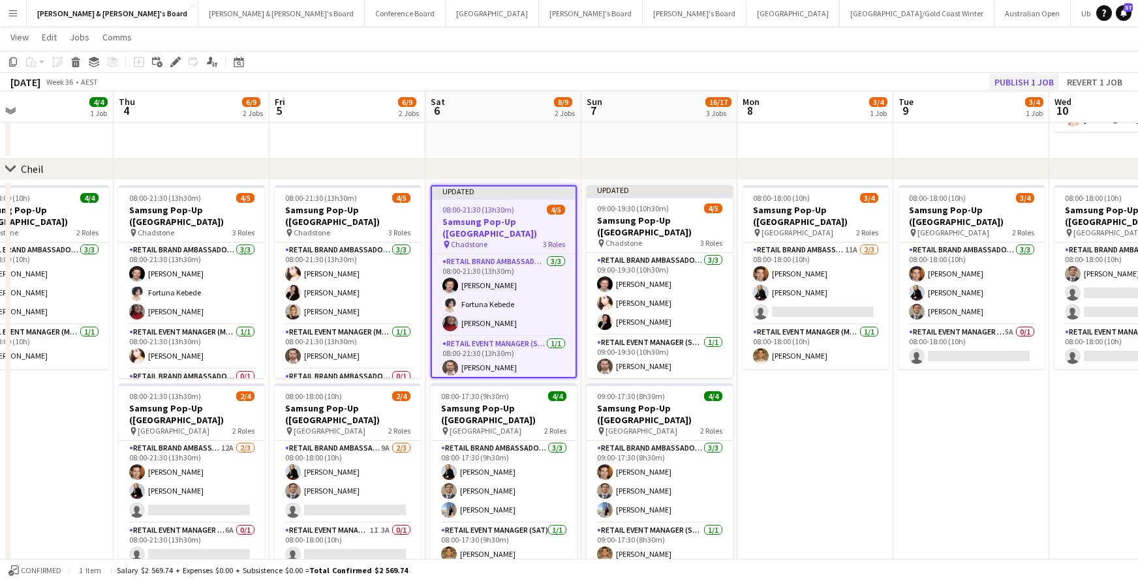
click at [1013, 83] on button "Publish 1 job" at bounding box center [1024, 82] width 70 height 17
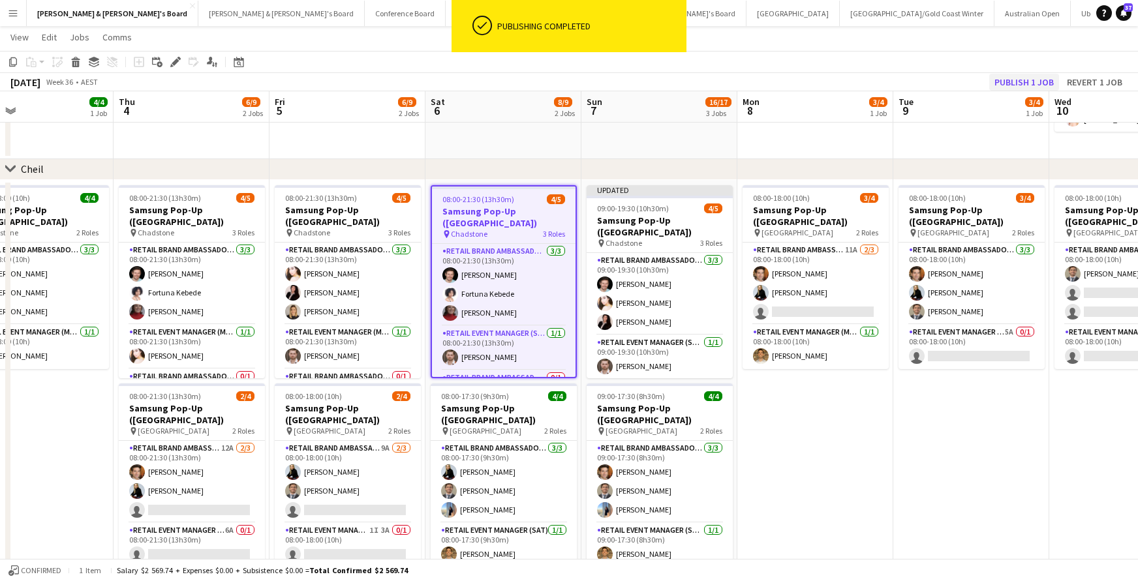
click at [1013, 83] on button "Publish 1 job" at bounding box center [1024, 82] width 70 height 17
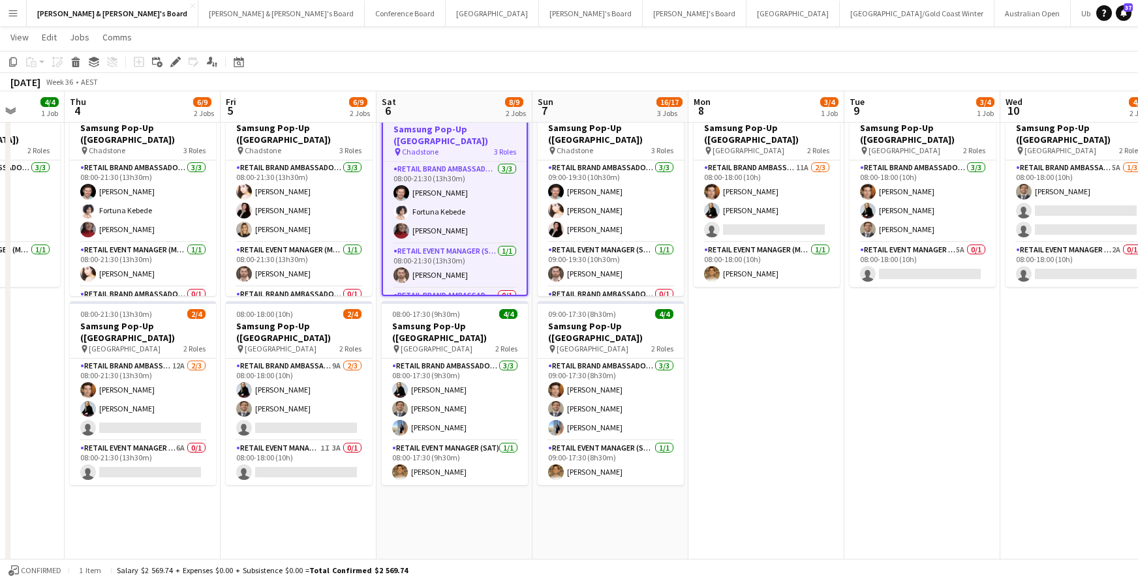
scroll to position [0, 413]
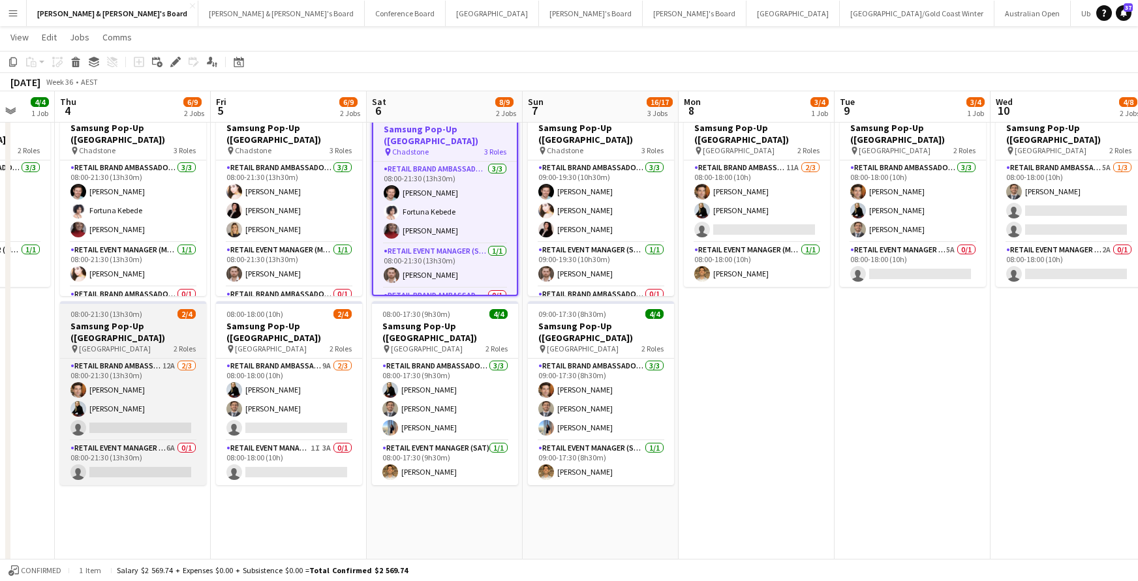
click at [130, 318] on span "08:00-21:30 (13h30m)" at bounding box center [106, 314] width 72 height 10
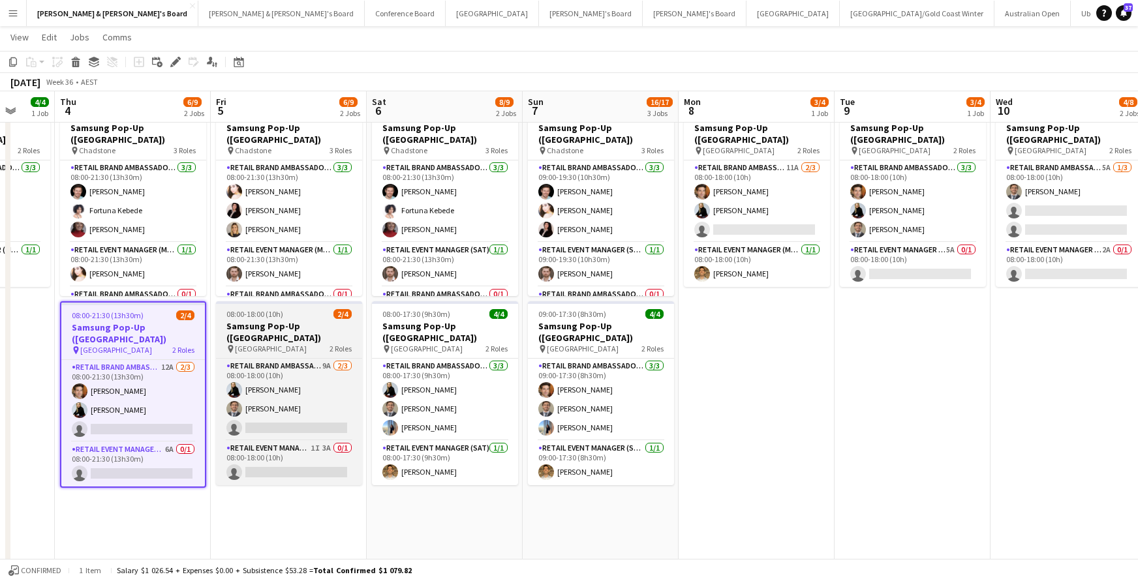
click at [298, 328] on h3 "Samsung Pop-Up ([GEOGRAPHIC_DATA])" at bounding box center [289, 331] width 146 height 23
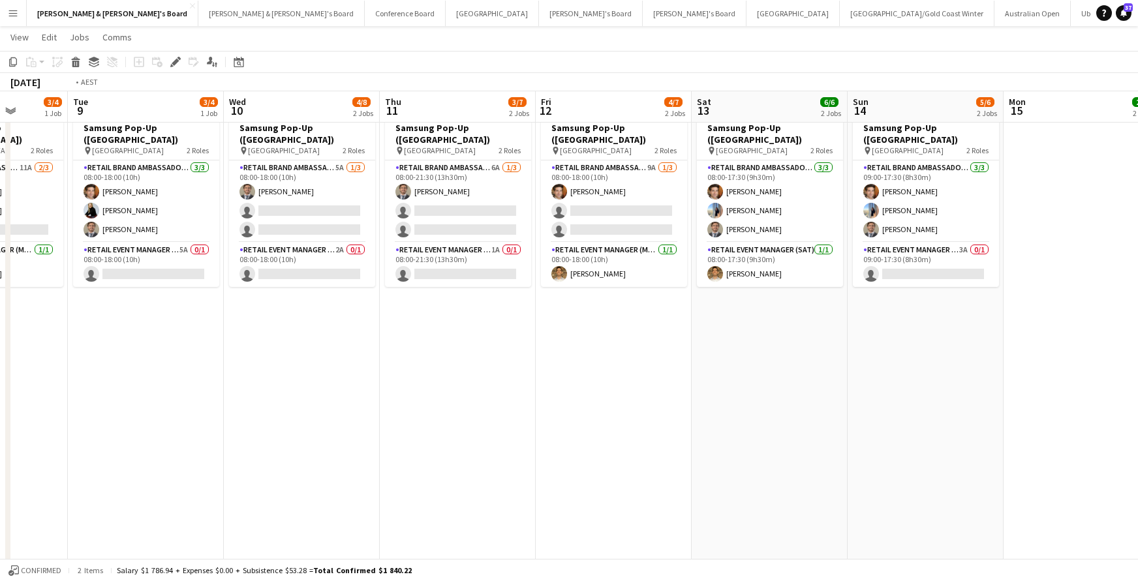
scroll to position [0, 595]
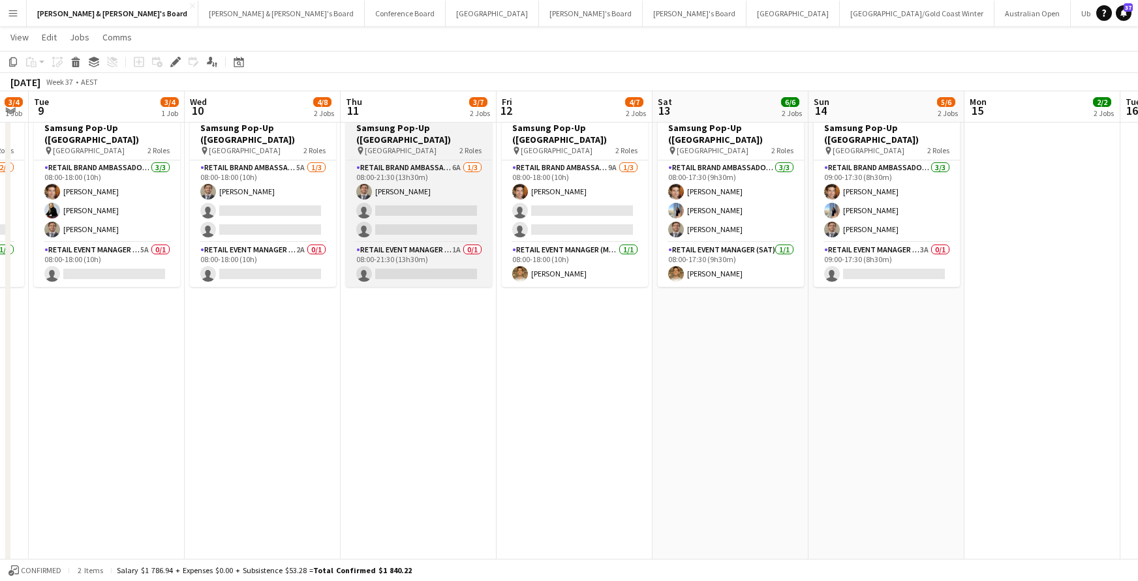
click at [438, 145] on div "pin [GEOGRAPHIC_DATA] 2 Roles" at bounding box center [419, 150] width 146 height 10
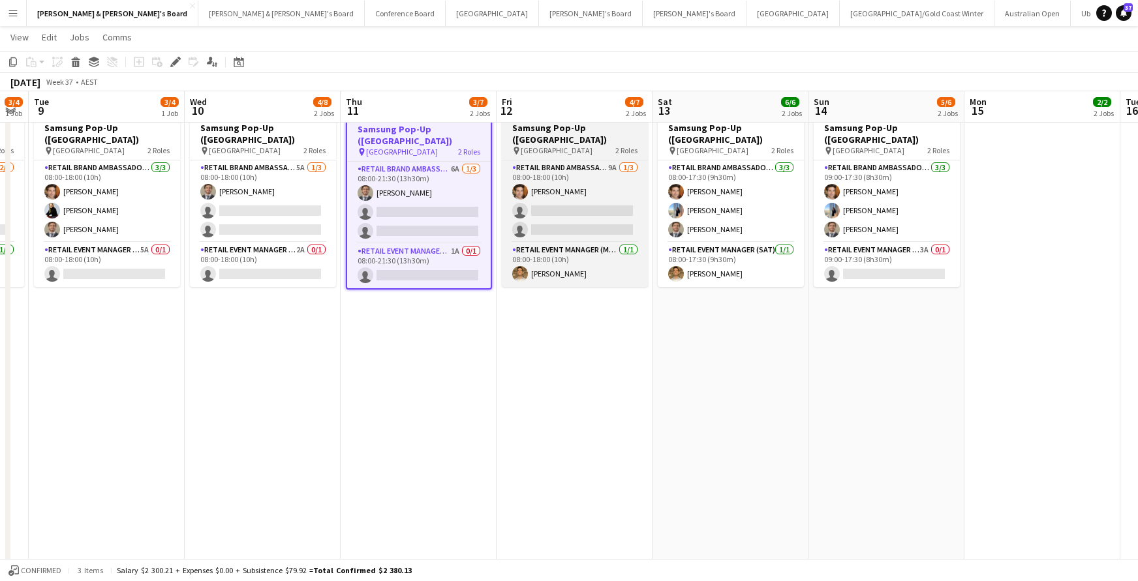
click at [553, 145] on span "[GEOGRAPHIC_DATA]" at bounding box center [557, 150] width 72 height 10
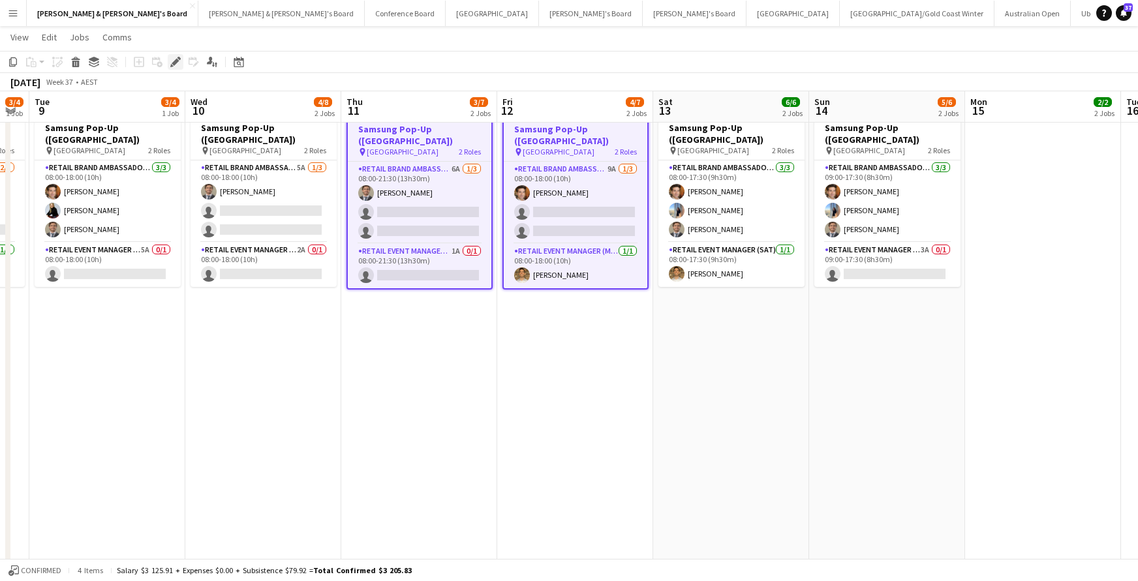
click at [179, 61] on icon "Edit" at bounding box center [175, 62] width 10 height 10
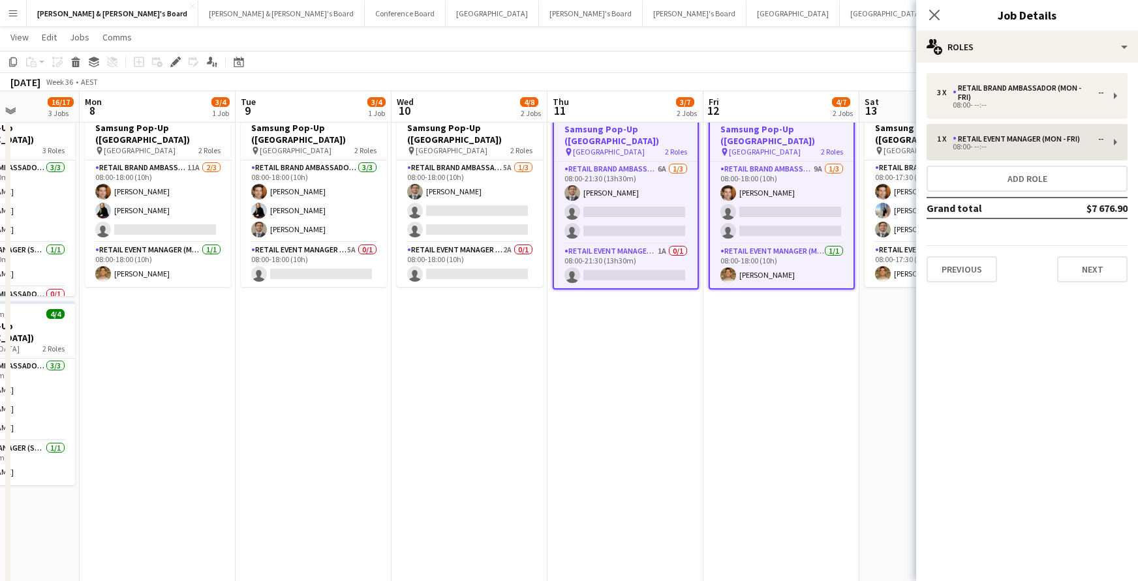
scroll to position [0, 391]
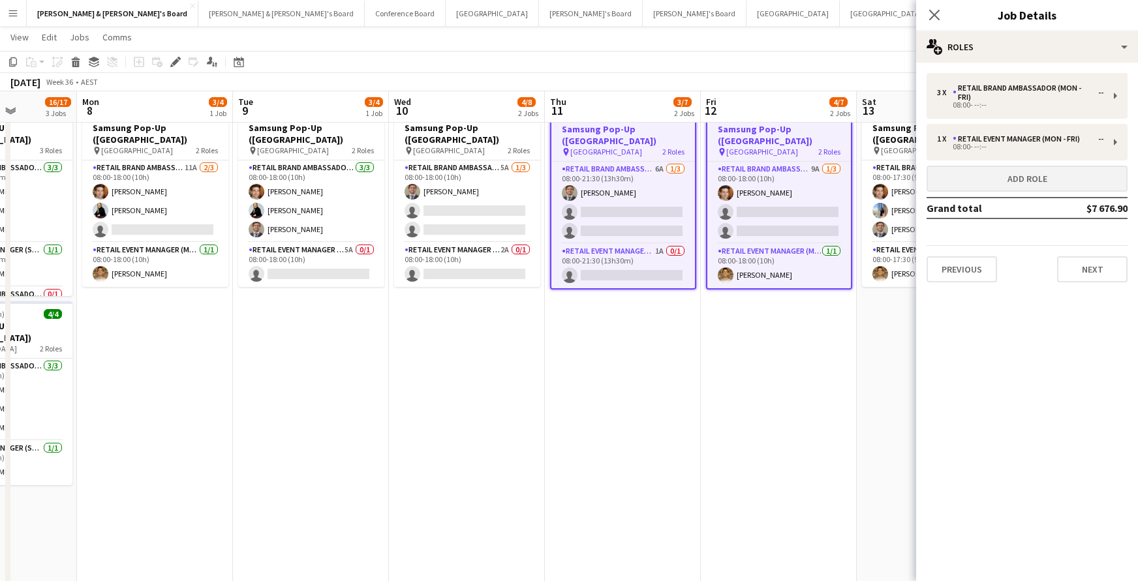
click at [990, 179] on button "Add role" at bounding box center [1027, 179] width 201 height 26
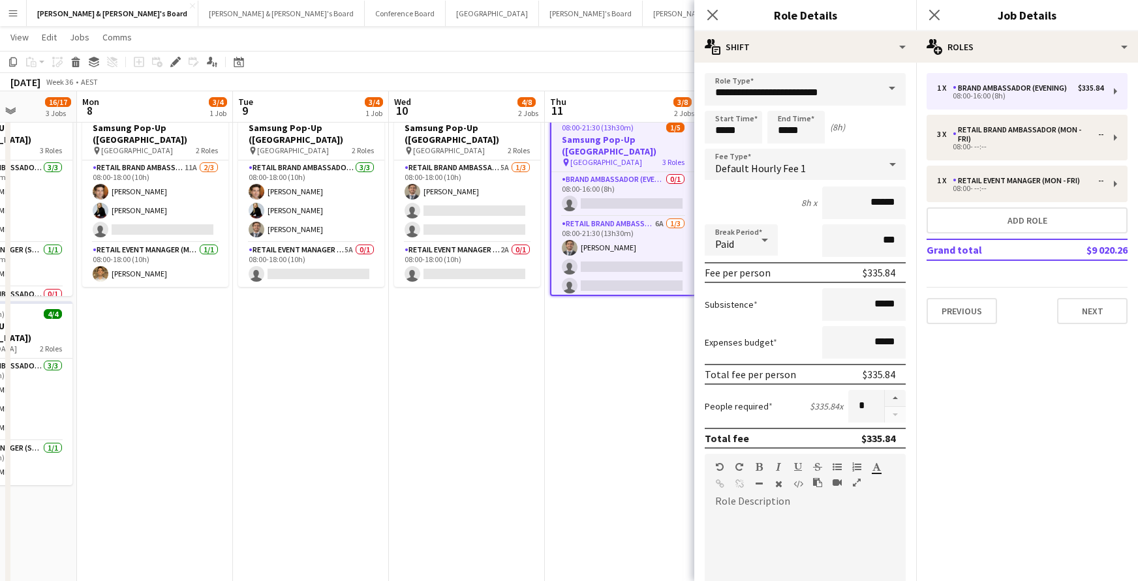
click at [892, 86] on span at bounding box center [891, 88] width 27 height 31
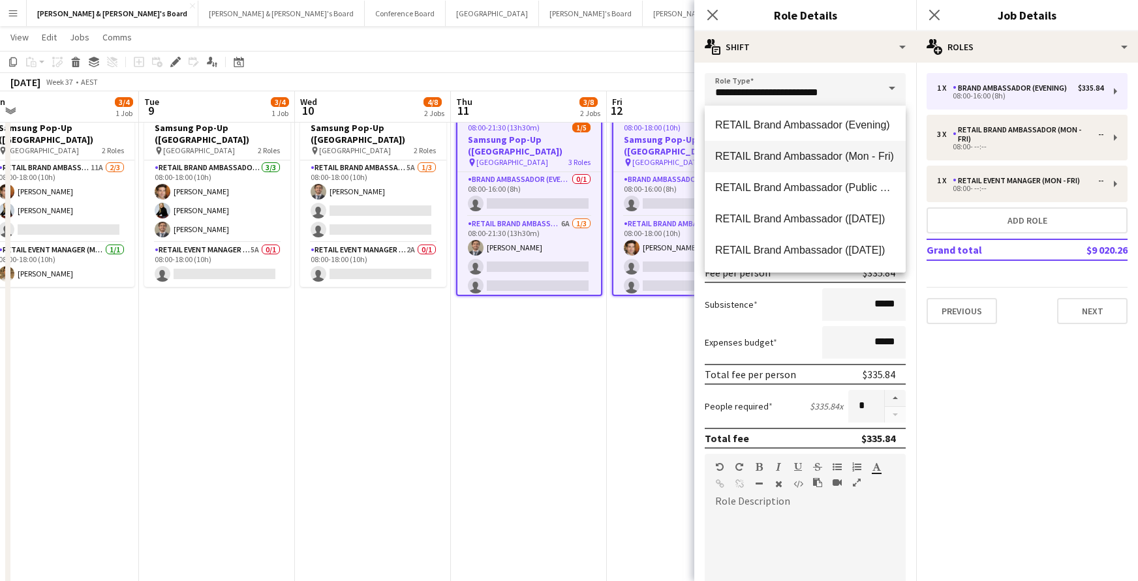
scroll to position [816, 0]
click at [817, 155] on span "RETAIL Brand Ambassador (Mon - Fri)" at bounding box center [805, 155] width 180 height 12
type input "**********"
type input "******"
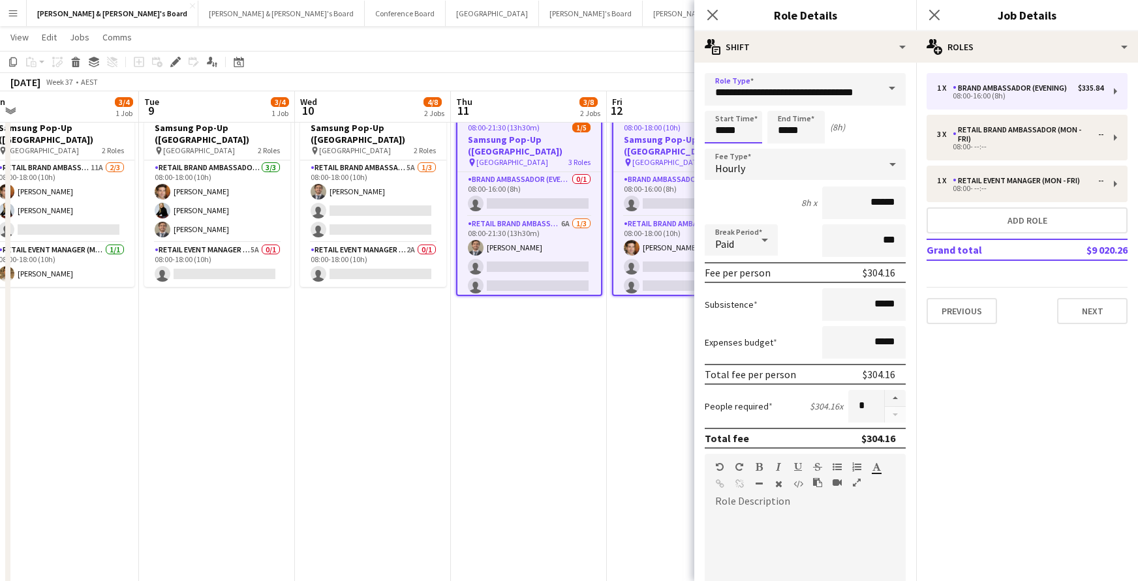
click at [722, 133] on input "*****" at bounding box center [733, 127] width 57 height 33
click at [724, 102] on div at bounding box center [720, 104] width 26 height 13
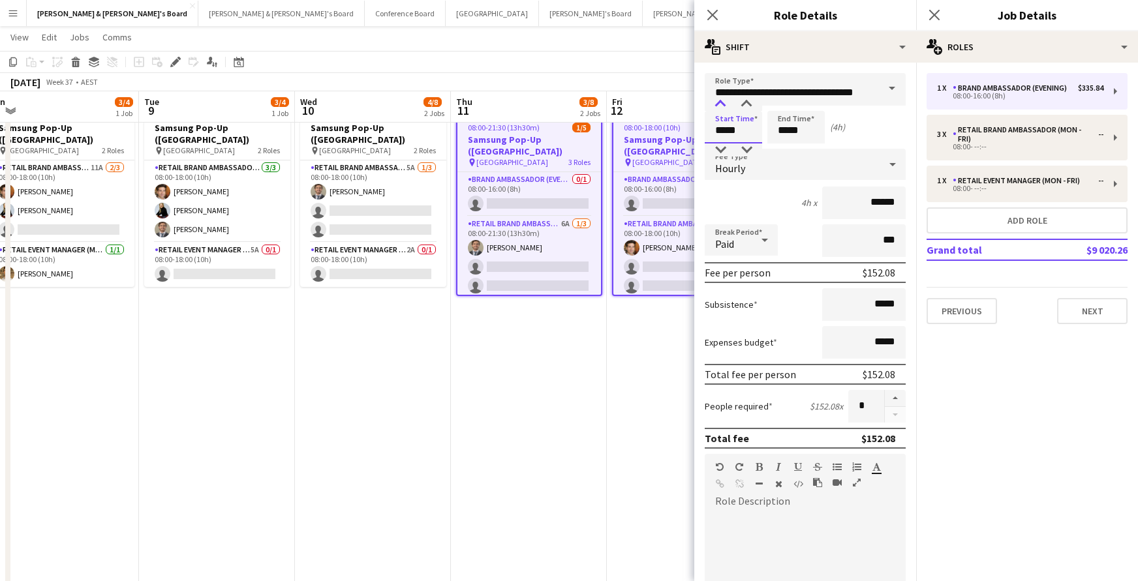
type input "*****"
click at [718, 106] on div at bounding box center [720, 104] width 26 height 13
drag, startPoint x: 786, startPoint y: 132, endPoint x: 783, endPoint y: 115, distance: 17.2
click at [786, 131] on input "*****" at bounding box center [795, 127] width 57 height 33
click at [784, 102] on div at bounding box center [783, 104] width 26 height 13
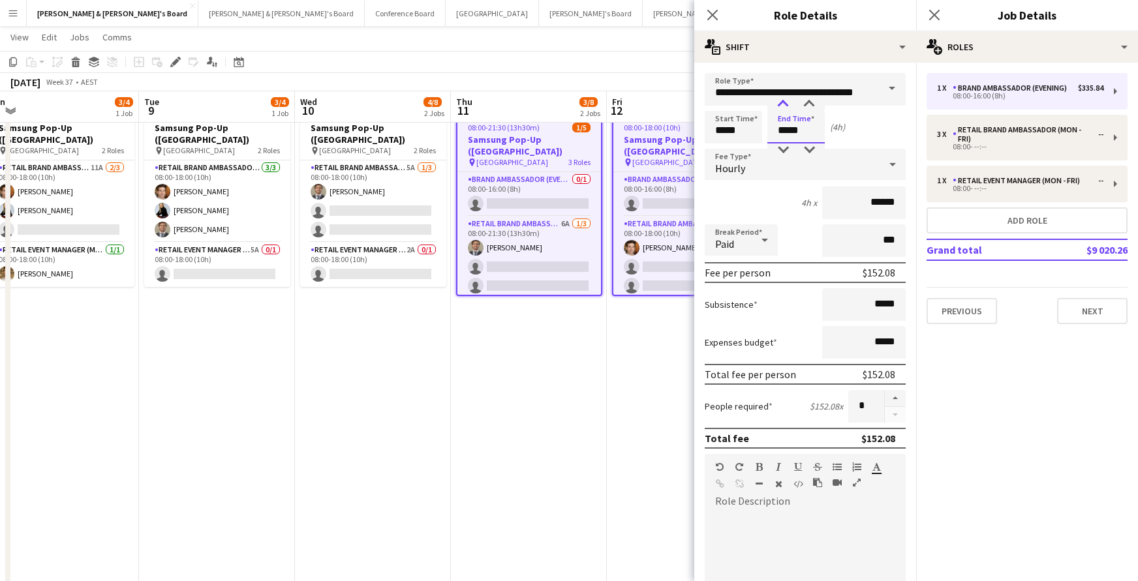
click at [784, 102] on div at bounding box center [783, 104] width 26 height 13
type input "*****"
click at [785, 148] on div at bounding box center [783, 150] width 26 height 13
click at [713, 16] on icon at bounding box center [712, 14] width 12 height 12
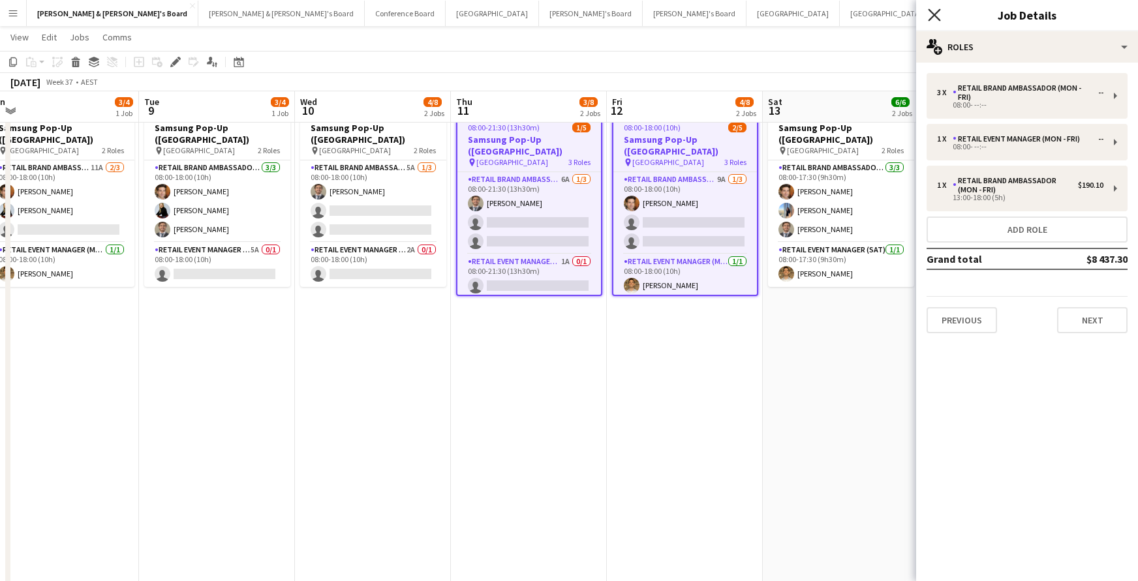
click at [937, 12] on icon at bounding box center [934, 14] width 12 height 12
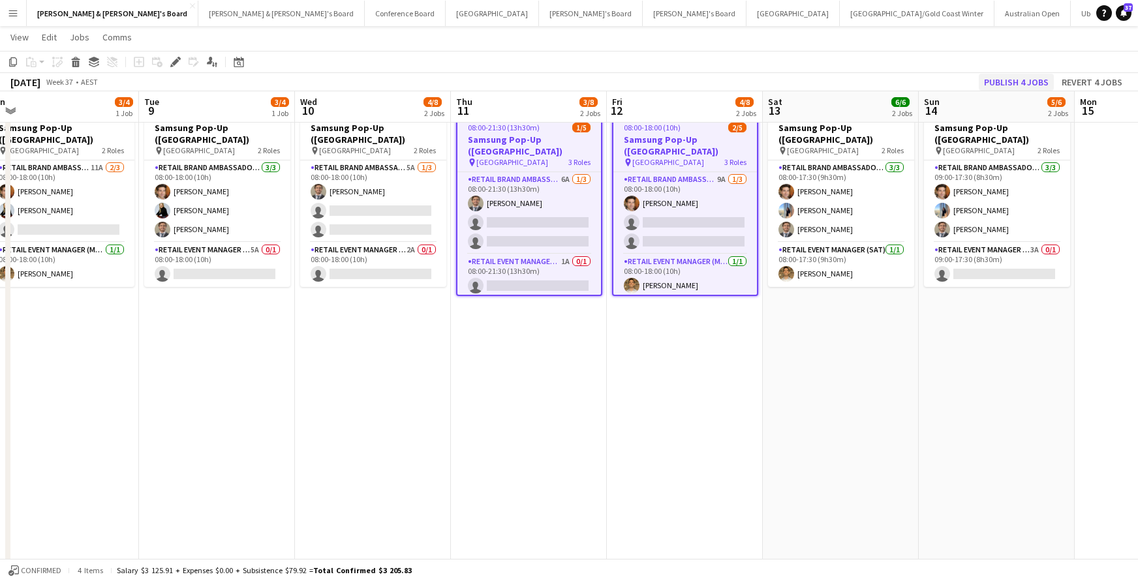
click at [1003, 76] on button "Publish 4 jobs" at bounding box center [1016, 82] width 75 height 17
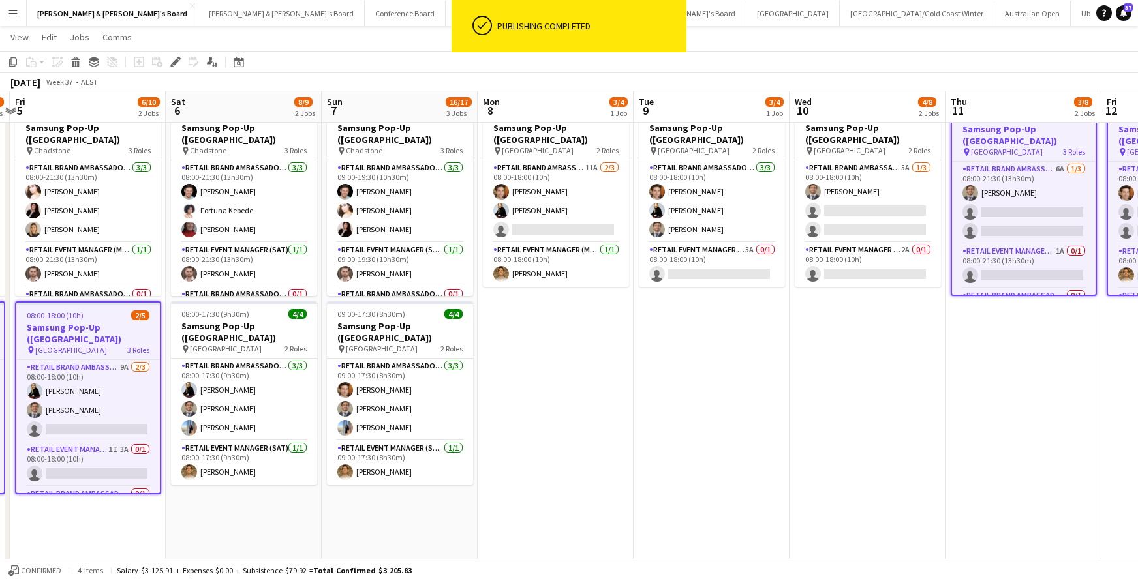
scroll to position [0, 269]
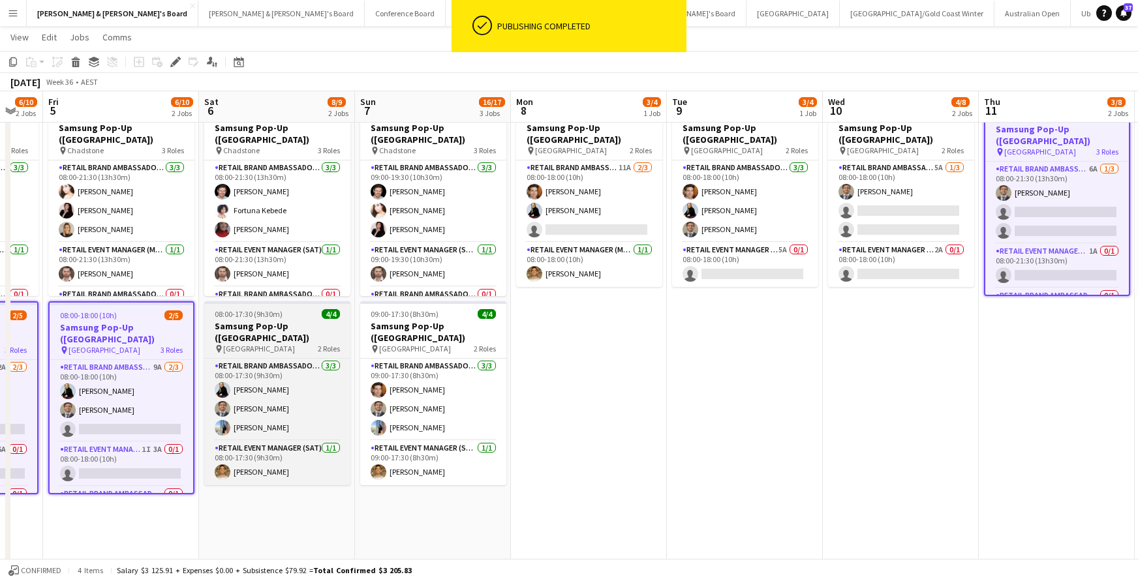
click at [275, 326] on h3 "Samsung Pop-Up ([GEOGRAPHIC_DATA])" at bounding box center [277, 331] width 146 height 23
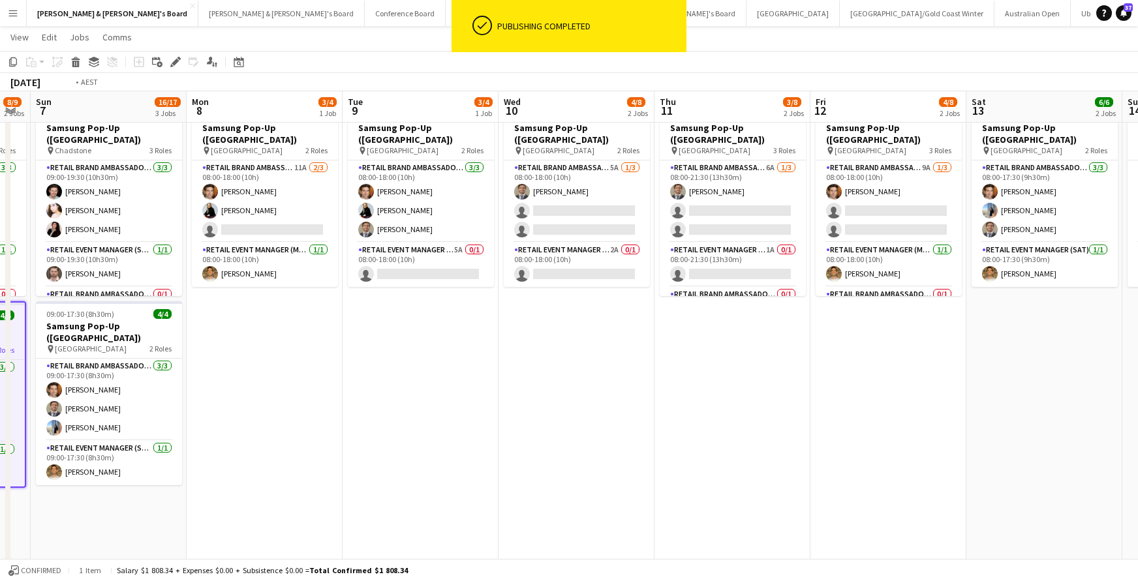
scroll to position [0, 368]
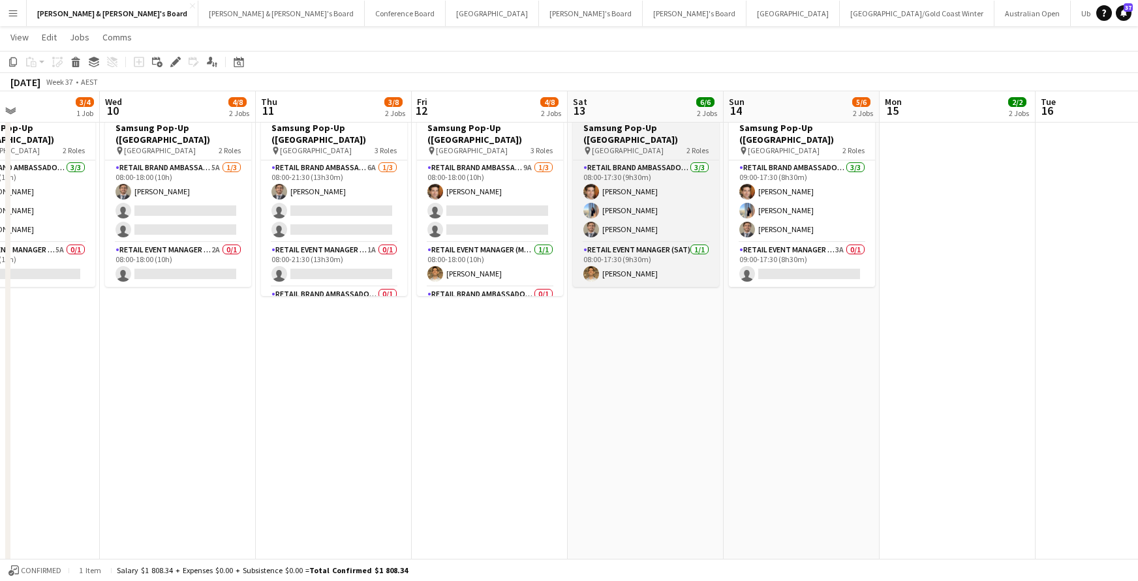
click at [649, 145] on div "pin [GEOGRAPHIC_DATA] 2 Roles" at bounding box center [646, 150] width 146 height 10
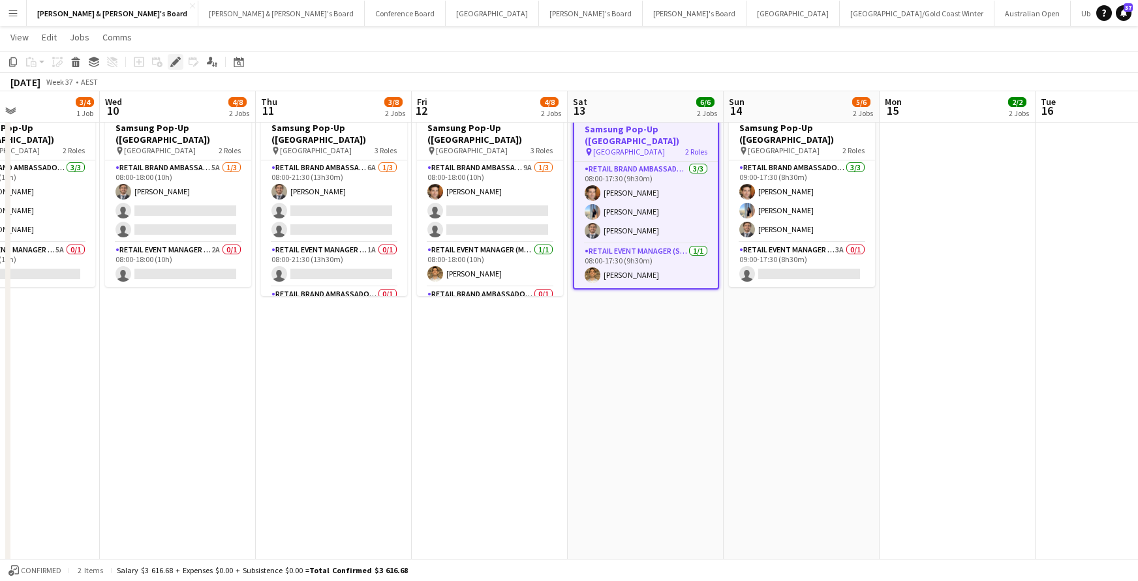
click at [177, 61] on icon at bounding box center [175, 62] width 7 height 7
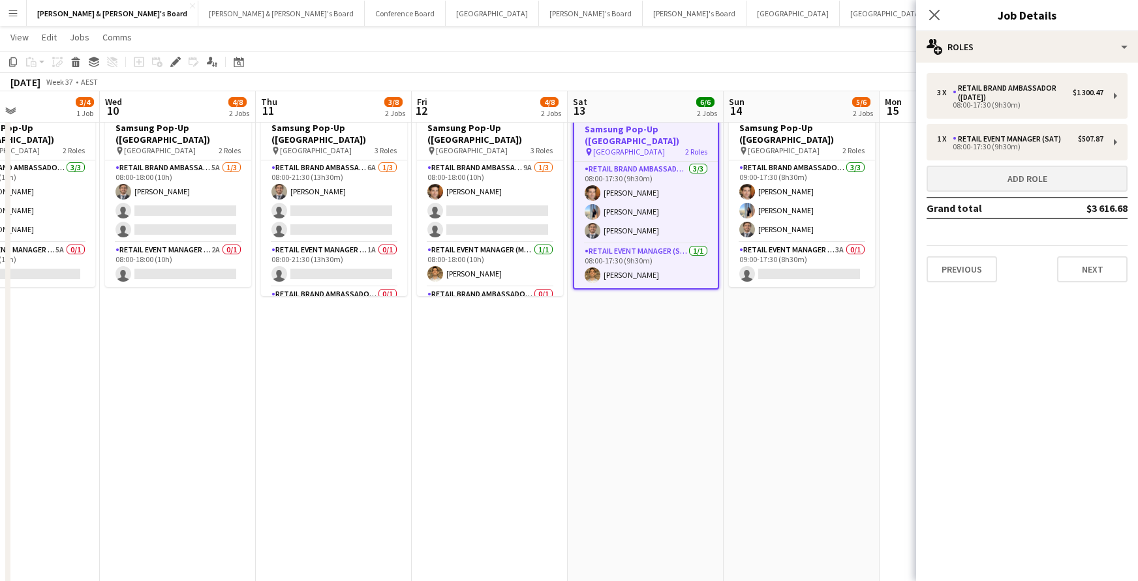
click at [1000, 176] on button "Add role" at bounding box center [1027, 179] width 201 height 26
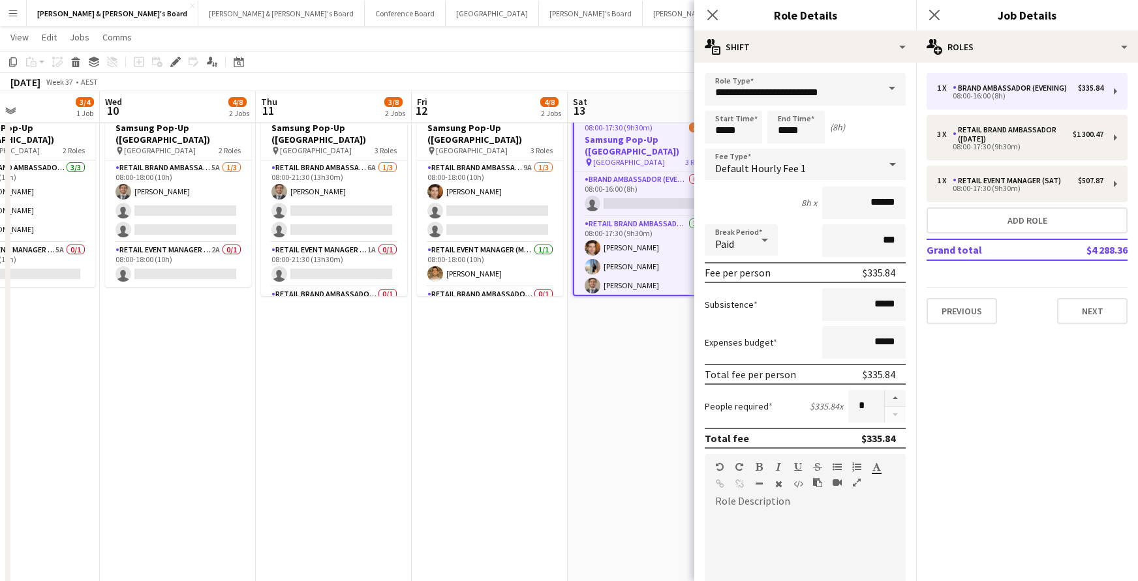
click at [894, 89] on span at bounding box center [891, 88] width 27 height 31
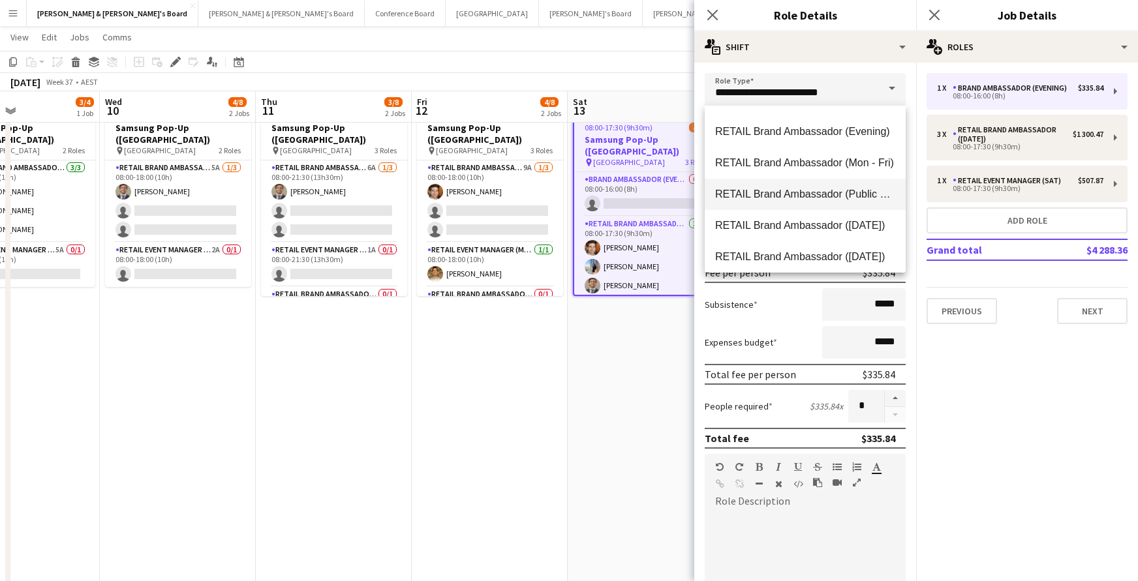
scroll to position [814, 0]
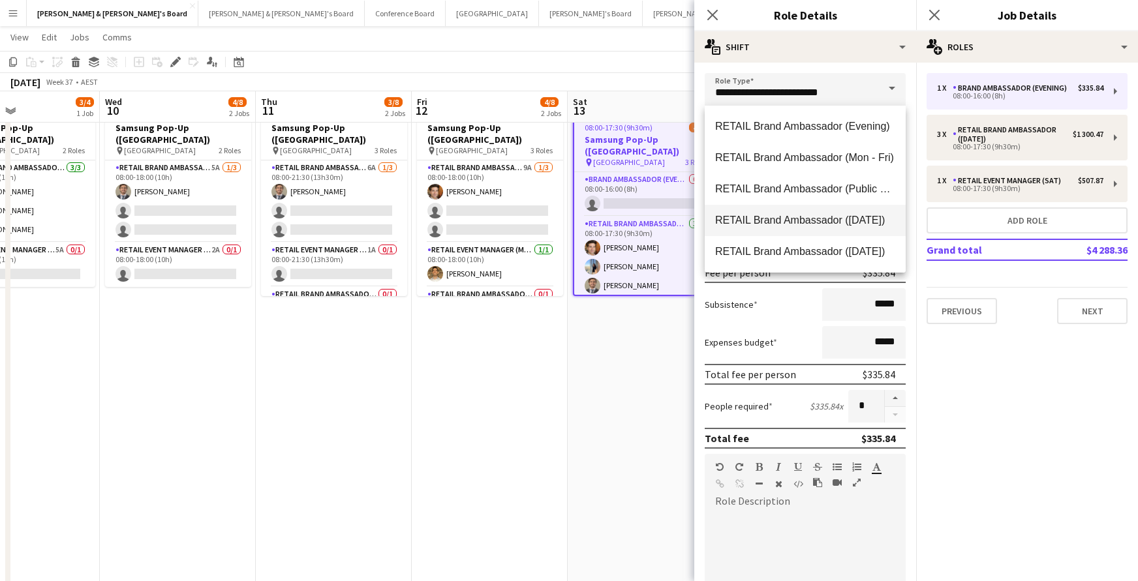
click at [861, 224] on span "RETAIL Brand Ambassador ([DATE])" at bounding box center [805, 220] width 180 height 12
type input "**********"
type input "******"
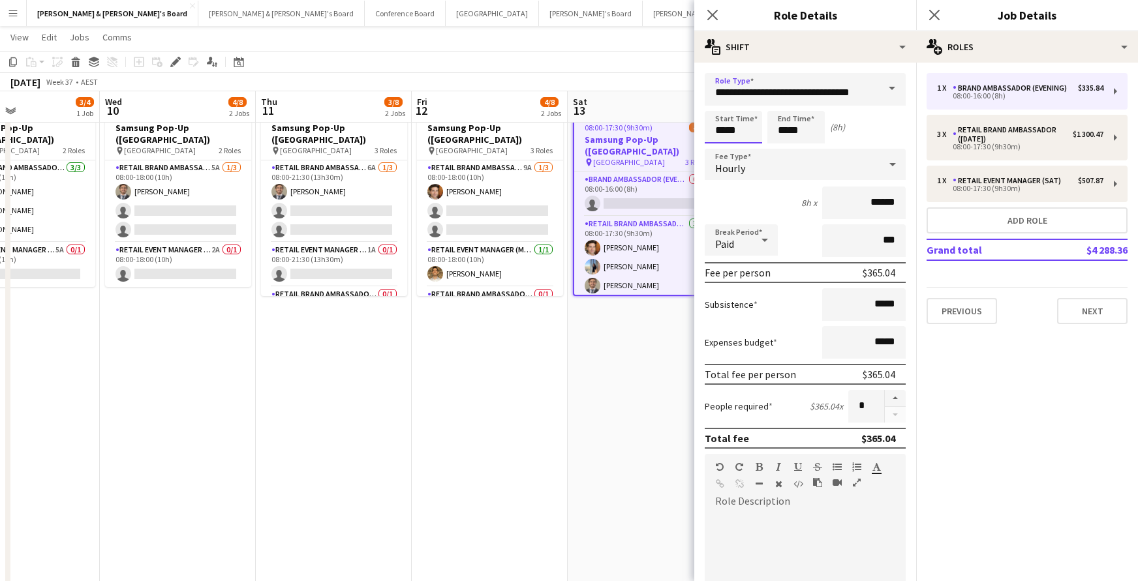
click at [730, 131] on input "*****" at bounding box center [733, 127] width 57 height 33
click at [718, 104] on div at bounding box center [720, 104] width 26 height 13
type input "*****"
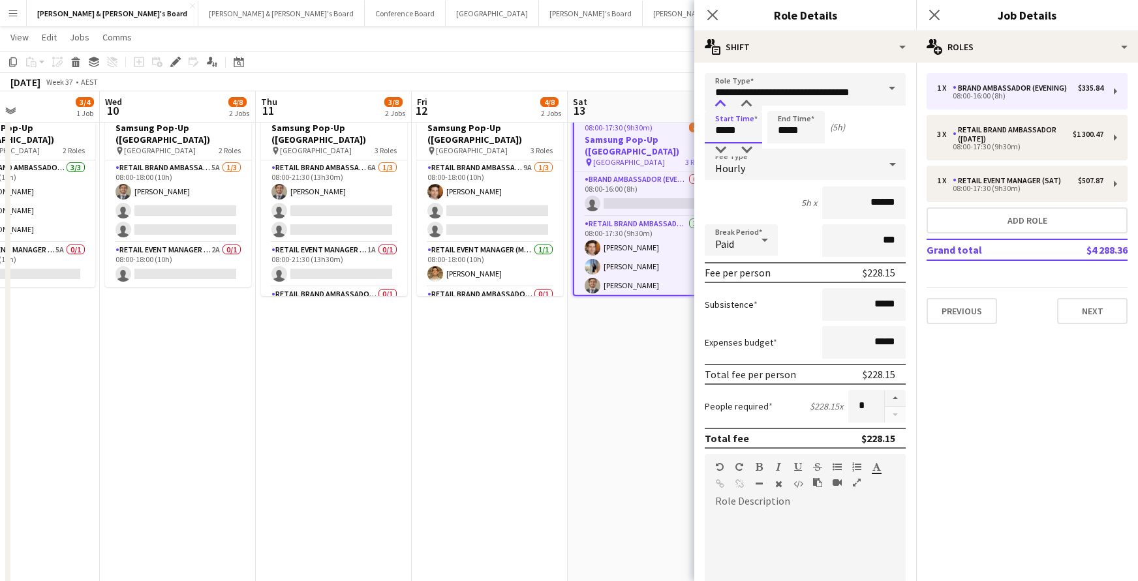
click at [718, 104] on div at bounding box center [720, 104] width 26 height 13
click at [788, 123] on input "*****" at bounding box center [795, 127] width 57 height 33
type input "*****"
click at [784, 106] on div at bounding box center [783, 104] width 26 height 13
click at [714, 16] on icon at bounding box center [712, 14] width 12 height 12
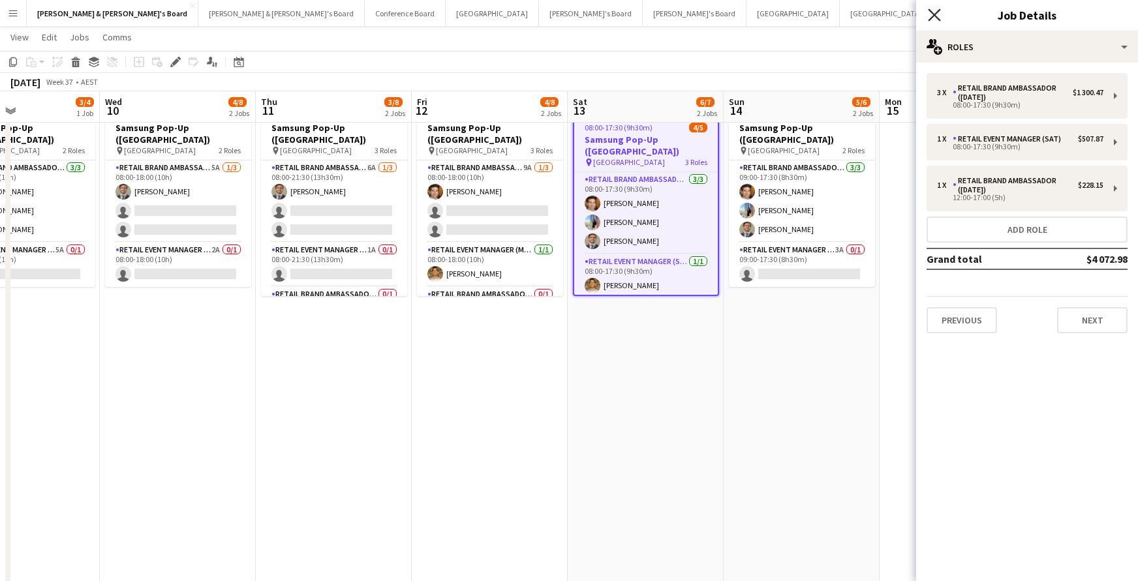
click at [936, 14] on icon at bounding box center [934, 14] width 12 height 12
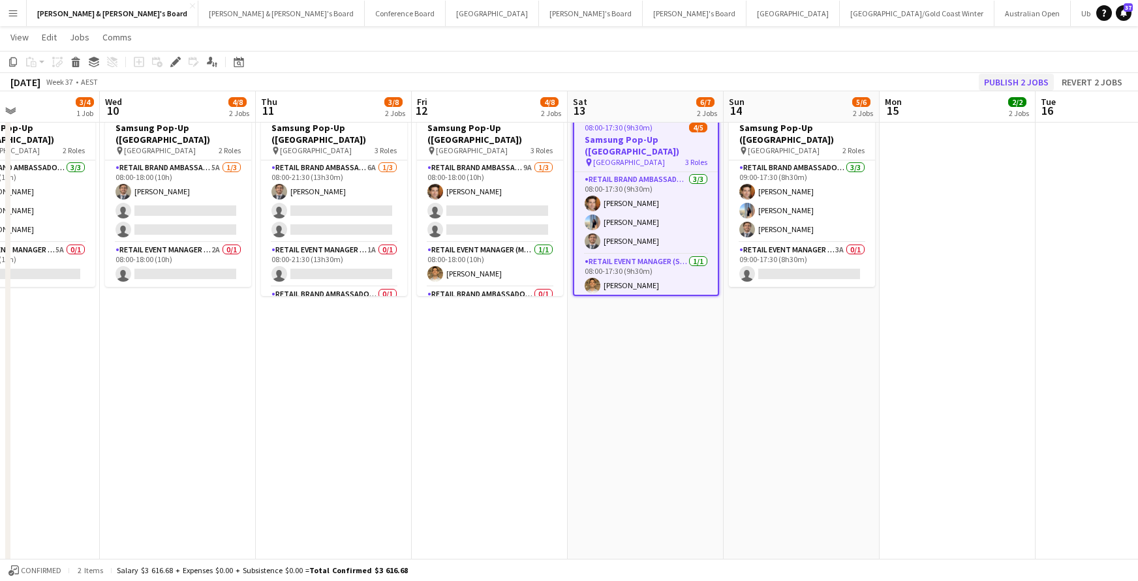
click at [1014, 78] on button "Publish 2 jobs" at bounding box center [1016, 82] width 75 height 17
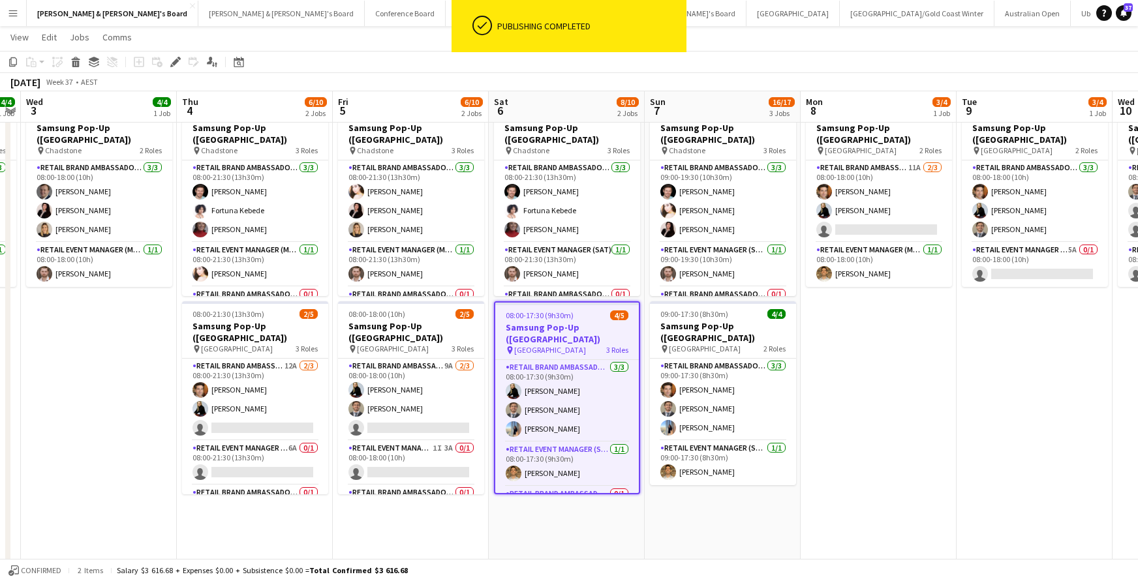
scroll to position [0, 378]
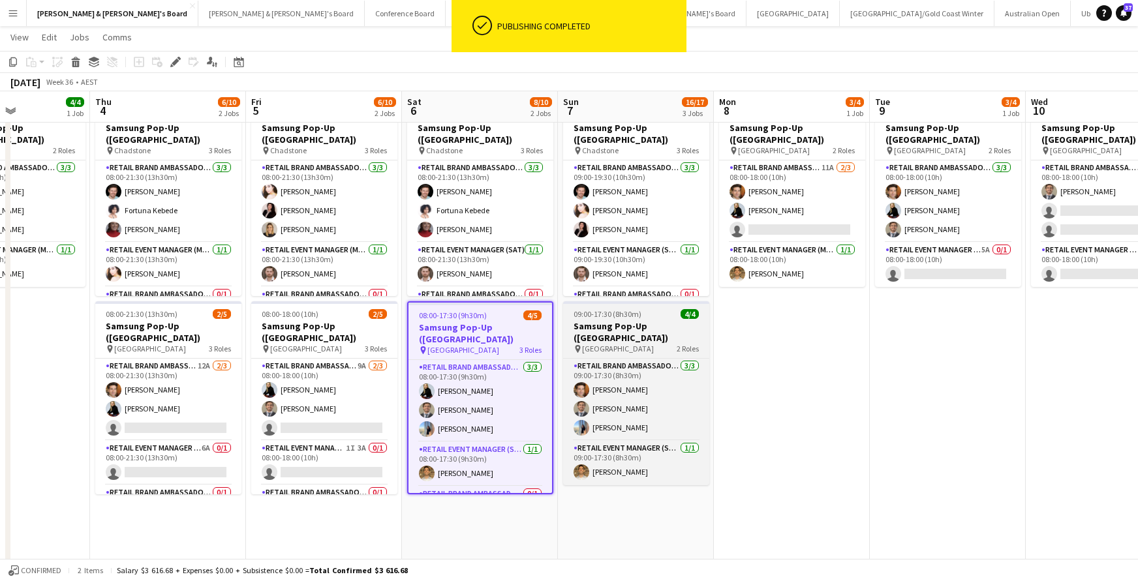
click at [665, 328] on h3 "Samsung Pop-Up ([GEOGRAPHIC_DATA])" at bounding box center [636, 331] width 146 height 23
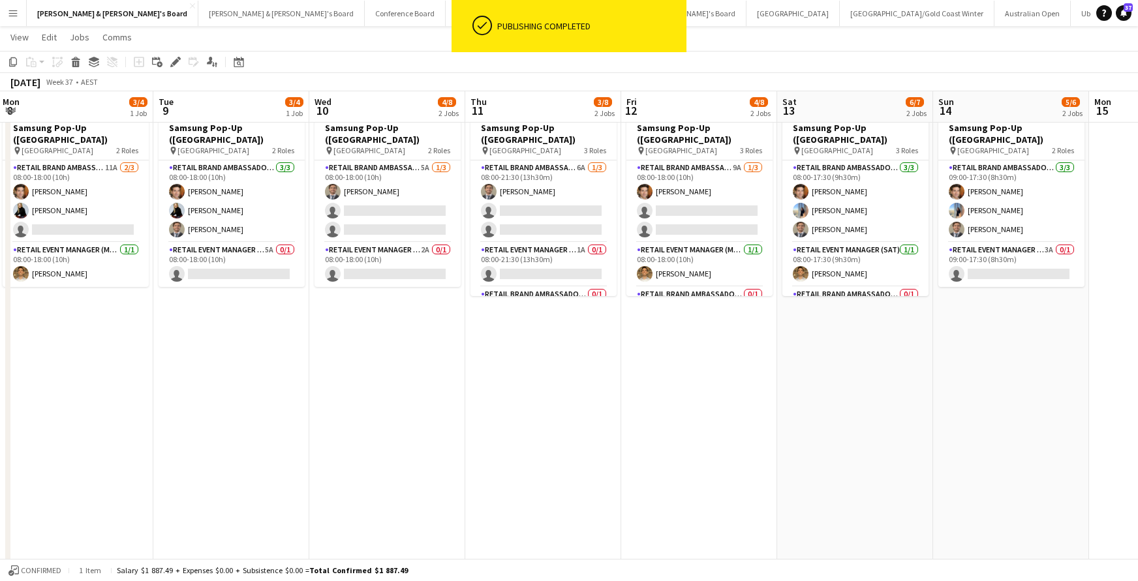
scroll to position [0, 485]
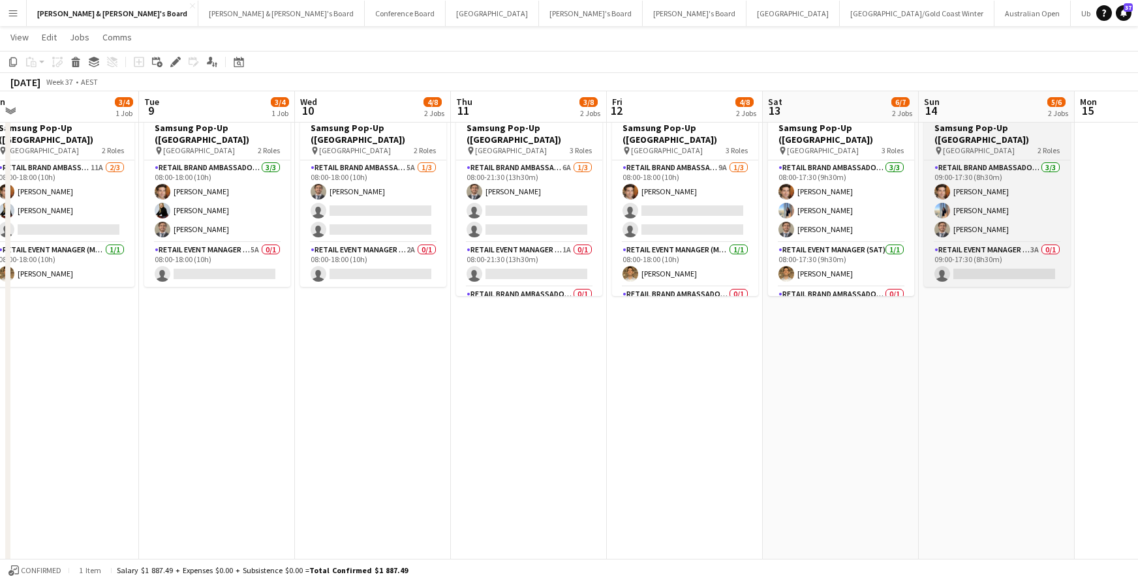
click at [1014, 145] on div "pin [GEOGRAPHIC_DATA] 2 Roles" at bounding box center [997, 150] width 146 height 10
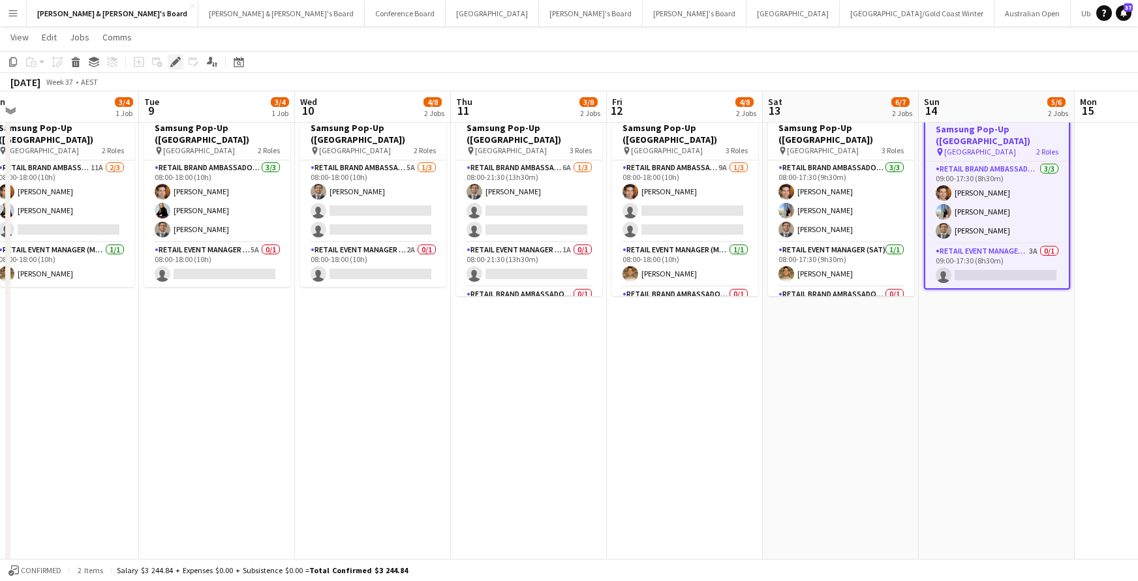
click at [174, 60] on icon "Edit" at bounding box center [175, 62] width 10 height 10
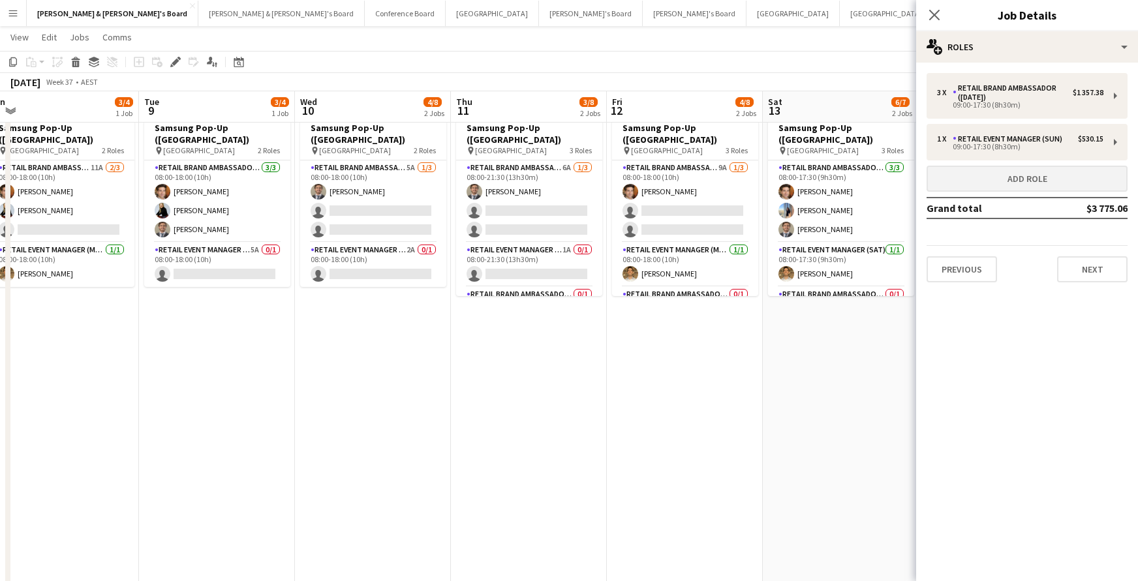
click at [969, 181] on button "Add role" at bounding box center [1027, 179] width 201 height 26
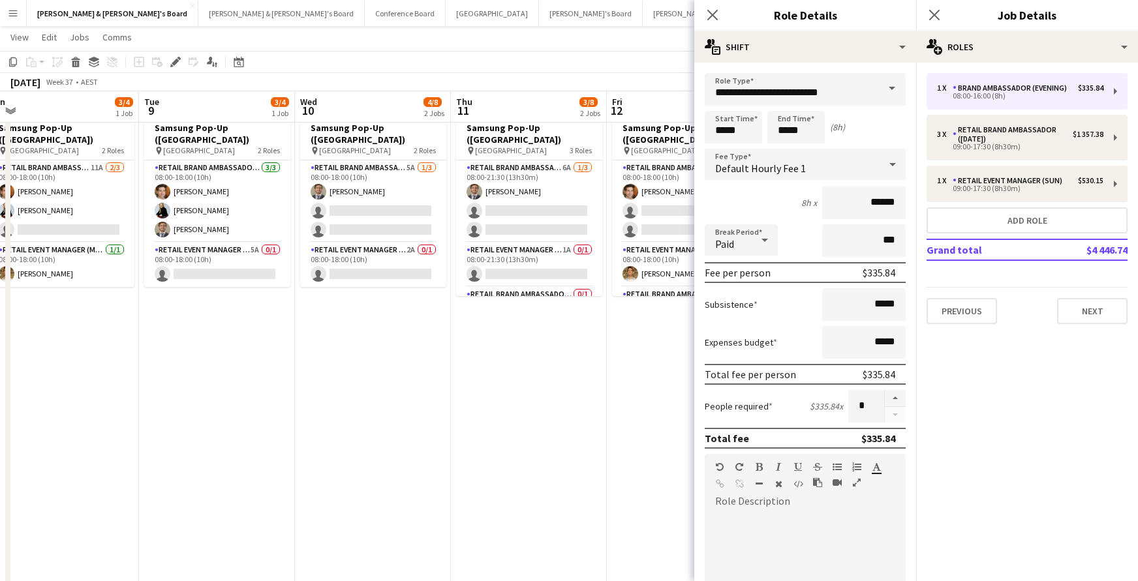
click at [894, 86] on span at bounding box center [891, 88] width 27 height 31
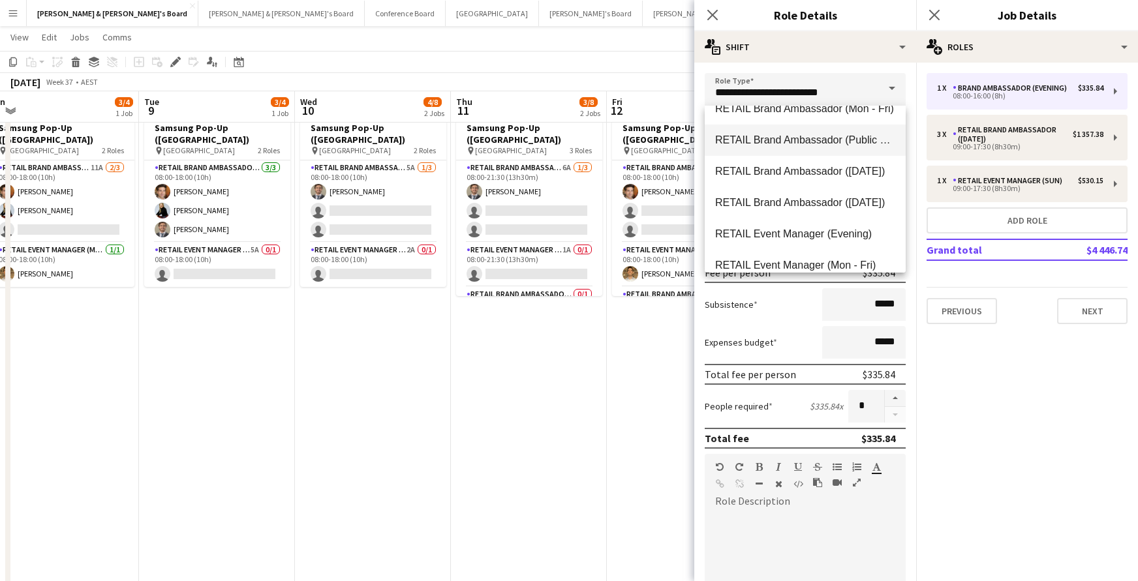
scroll to position [866, 0]
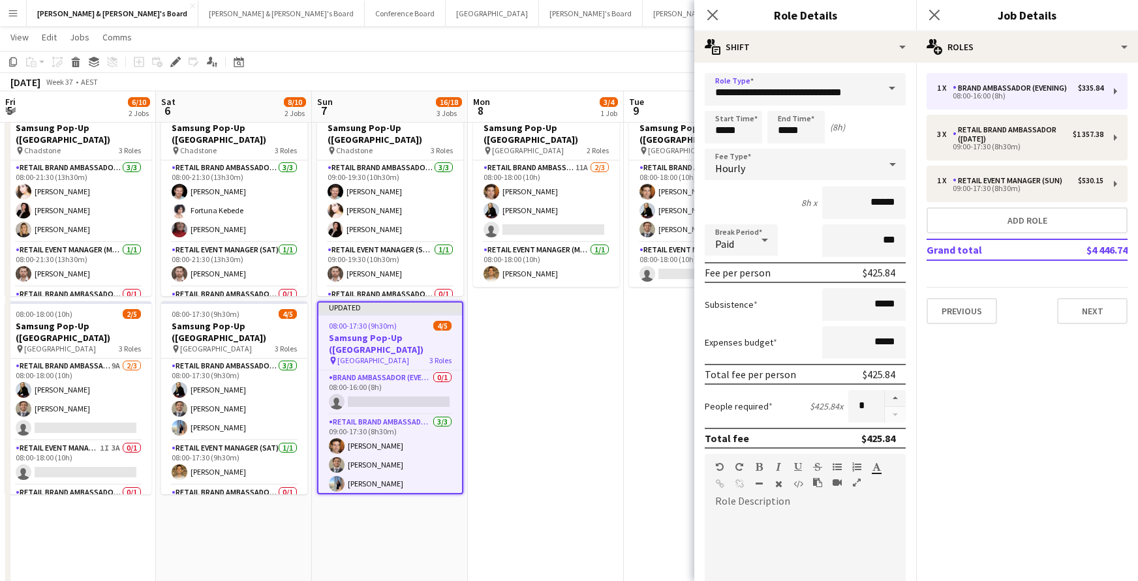
scroll to position [0, 485]
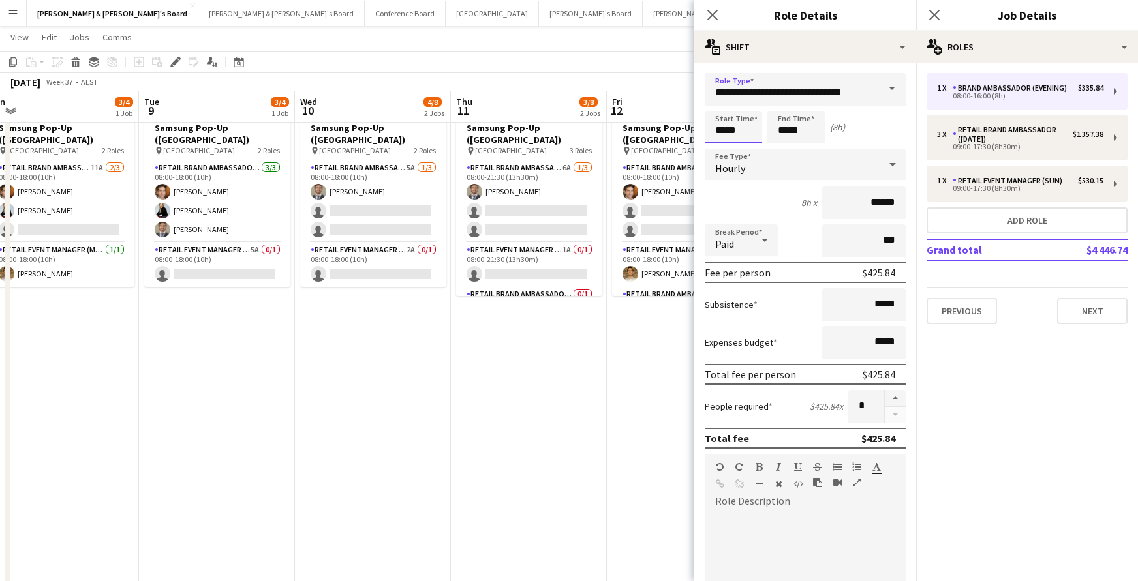
click at [736, 134] on input "*****" at bounding box center [733, 127] width 57 height 33
click at [718, 102] on div at bounding box center [720, 104] width 26 height 13
type input "*****"
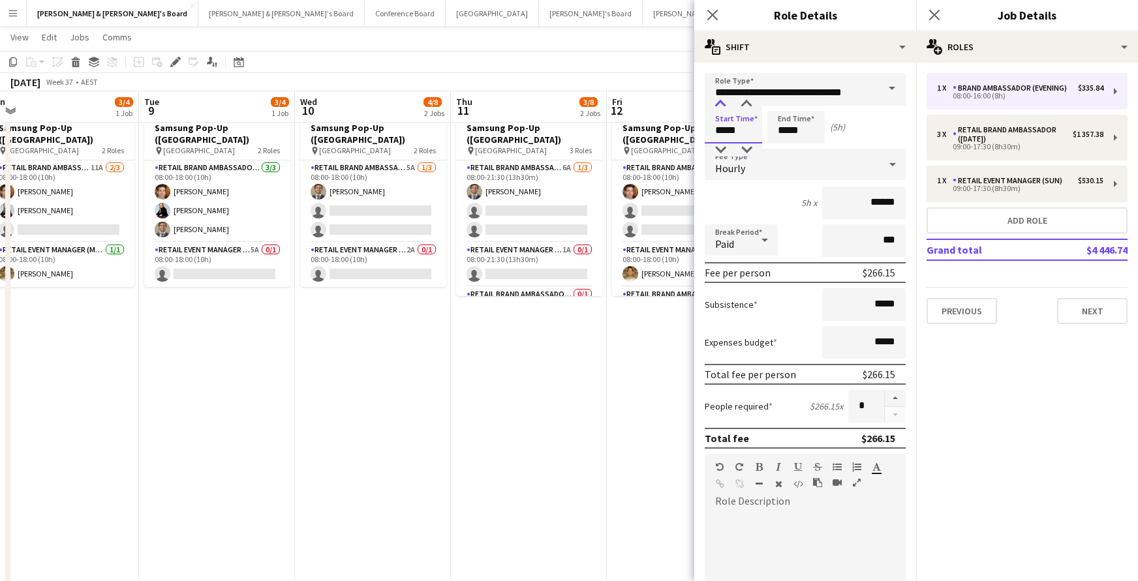
click at [718, 102] on div at bounding box center [720, 104] width 26 height 13
drag, startPoint x: 802, startPoint y: 124, endPoint x: 790, endPoint y: 121, distance: 12.2
click at [802, 124] on input "*****" at bounding box center [795, 127] width 57 height 33
type input "*****"
click at [778, 104] on div at bounding box center [783, 104] width 26 height 13
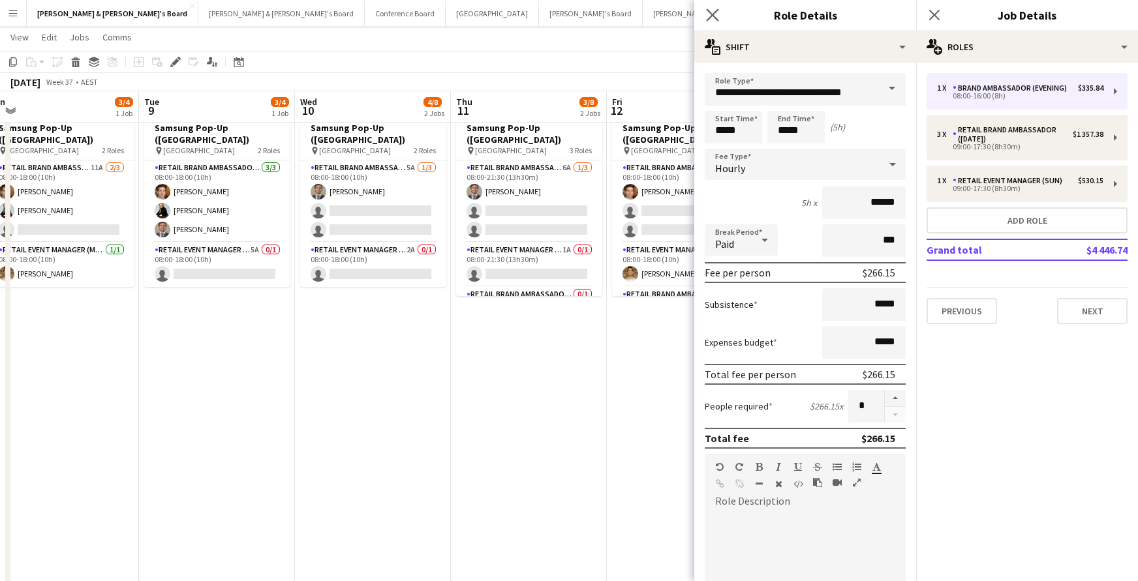
click at [706, 15] on app-icon "Close pop-in" at bounding box center [712, 15] width 19 height 19
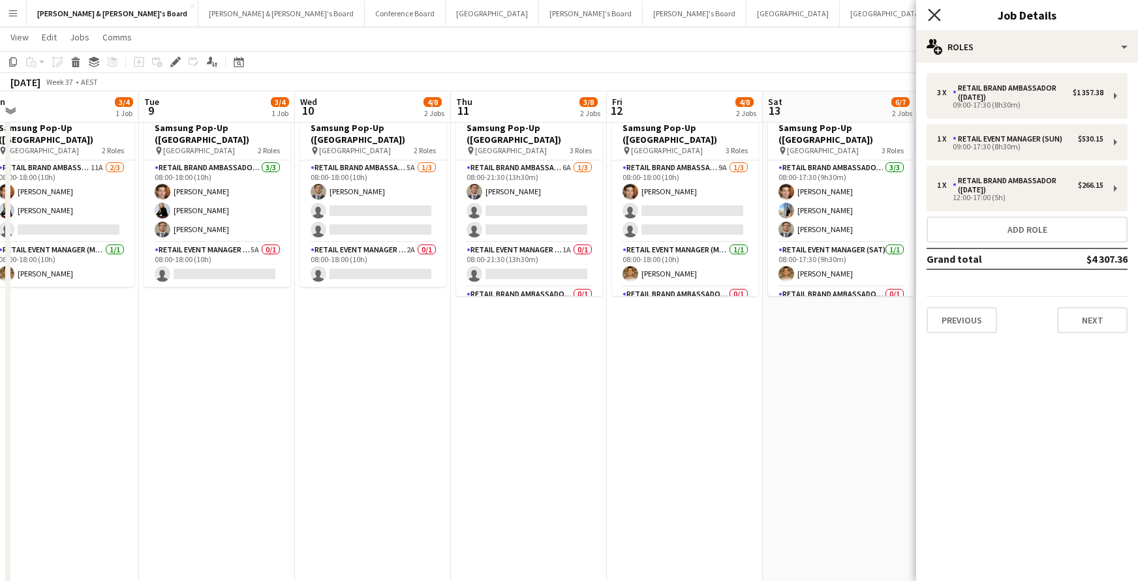
click at [939, 15] on icon "Close pop-in" at bounding box center [934, 14] width 12 height 12
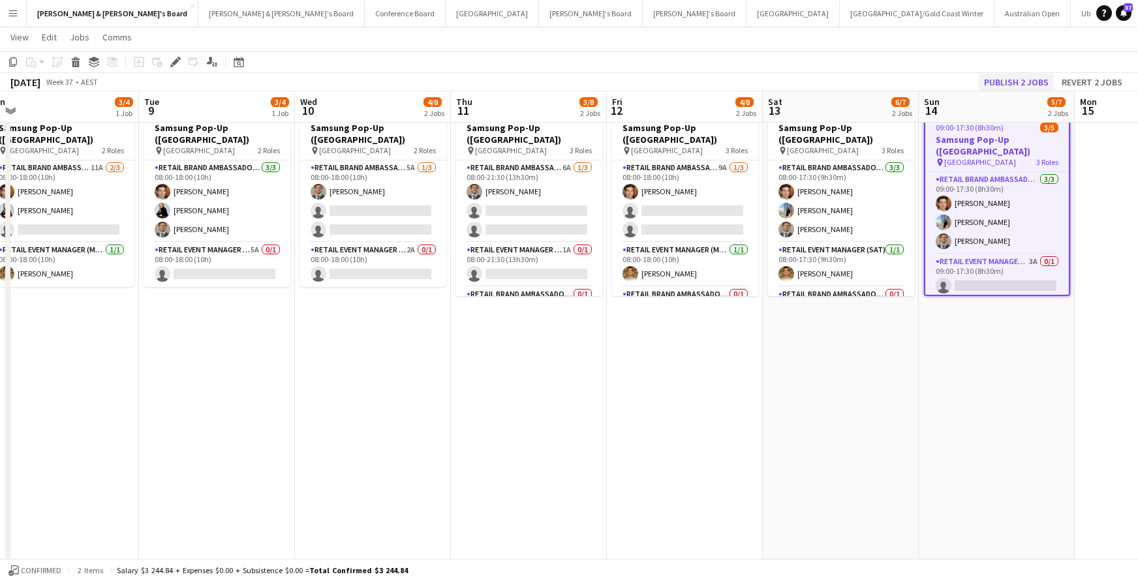
click at [1012, 82] on button "Publish 2 jobs" at bounding box center [1016, 82] width 75 height 17
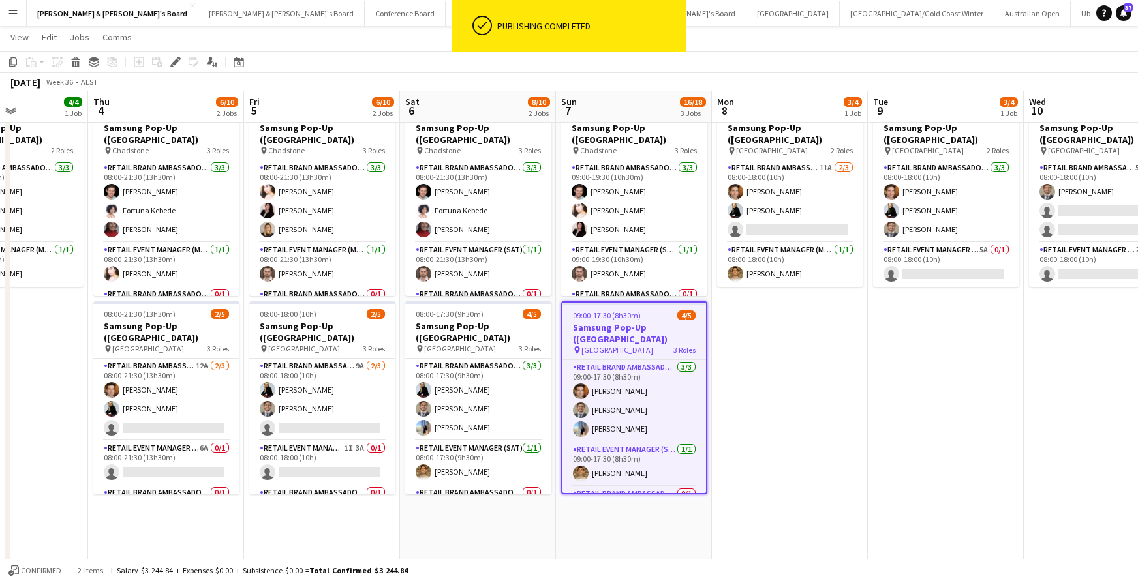
scroll to position [0, 379]
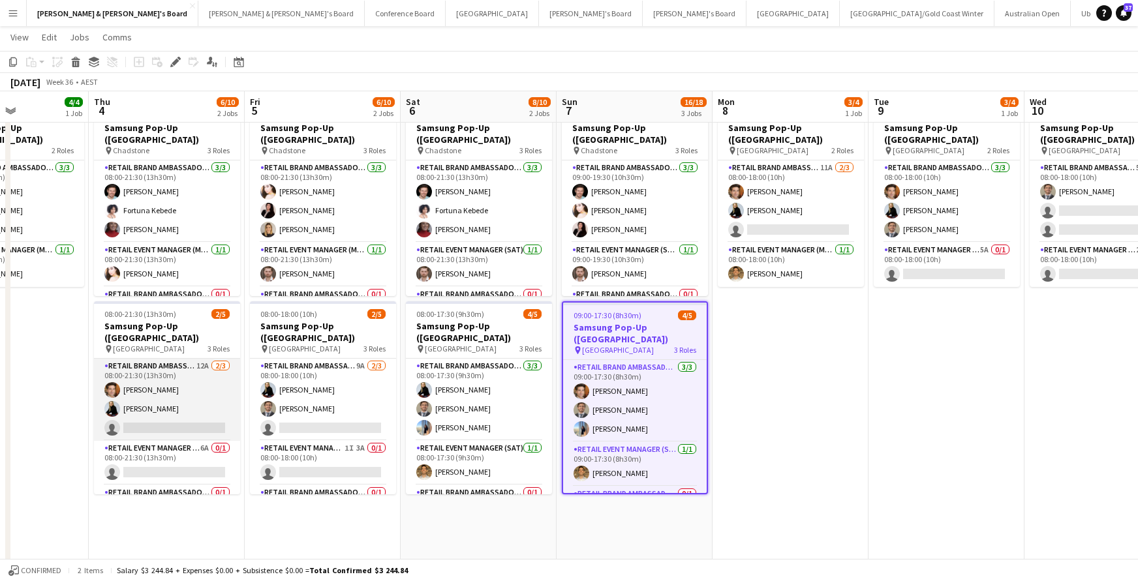
click at [162, 376] on app-card-role "RETAIL Brand Ambassador (Mon - Fri) 12A [DATE] 08:00-21:30 (13h30m) [PERSON_NAM…" at bounding box center [167, 400] width 146 height 82
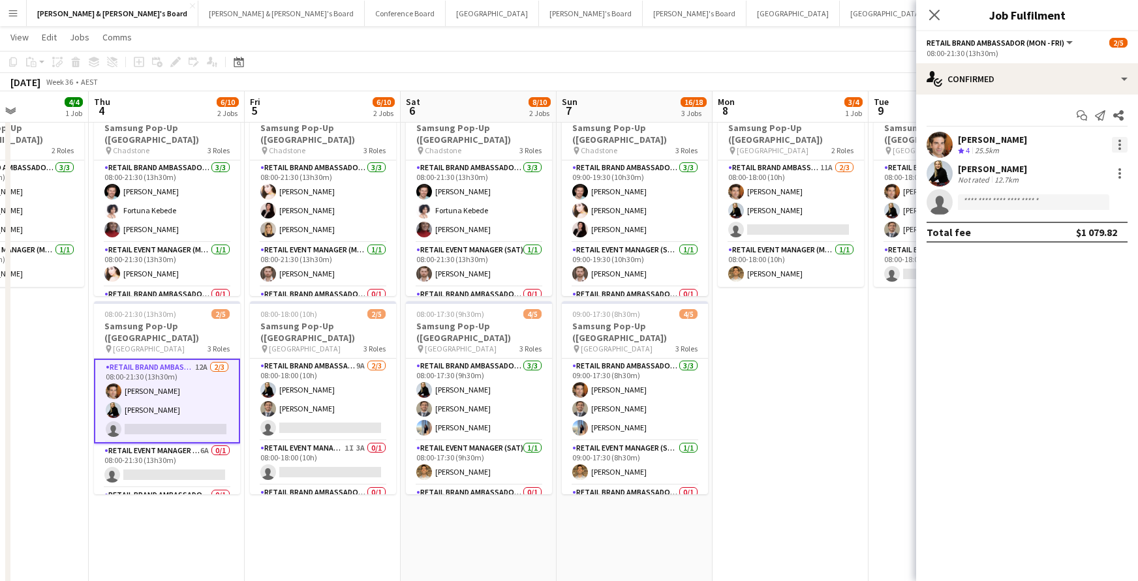
click at [1118, 147] on div at bounding box center [1120, 145] width 16 height 16
click at [1067, 198] on span "Switch crew" at bounding box center [1063, 199] width 55 height 11
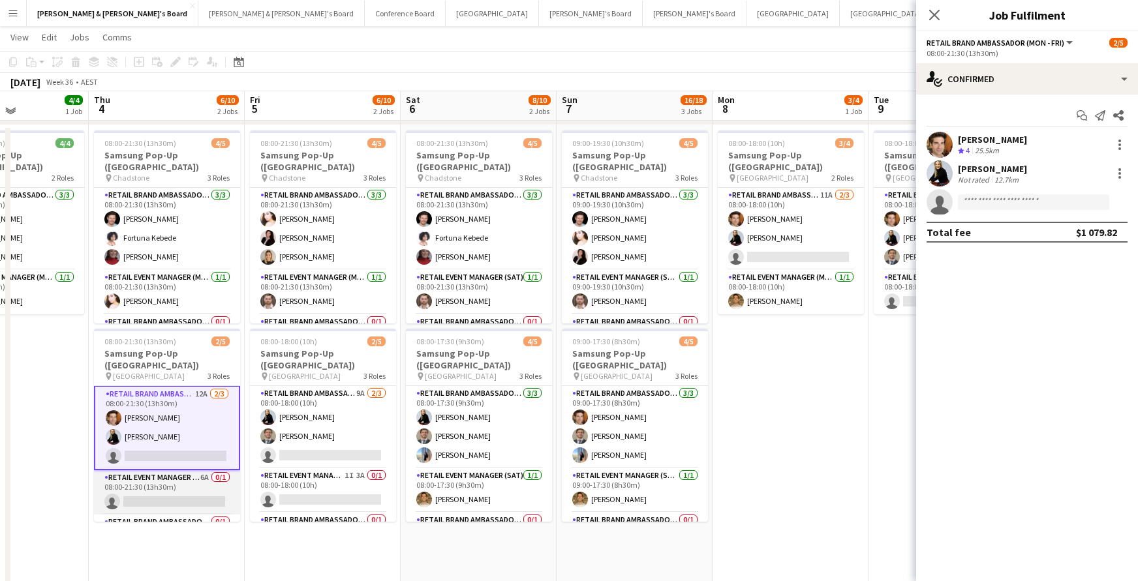
scroll to position [3, 0]
click at [194, 486] on app-card-role "RETAIL Event Manager (Mon - Fri) 6A 0/1 08:00-21:30 (13h30m) single-neutral-act…" at bounding box center [167, 490] width 146 height 44
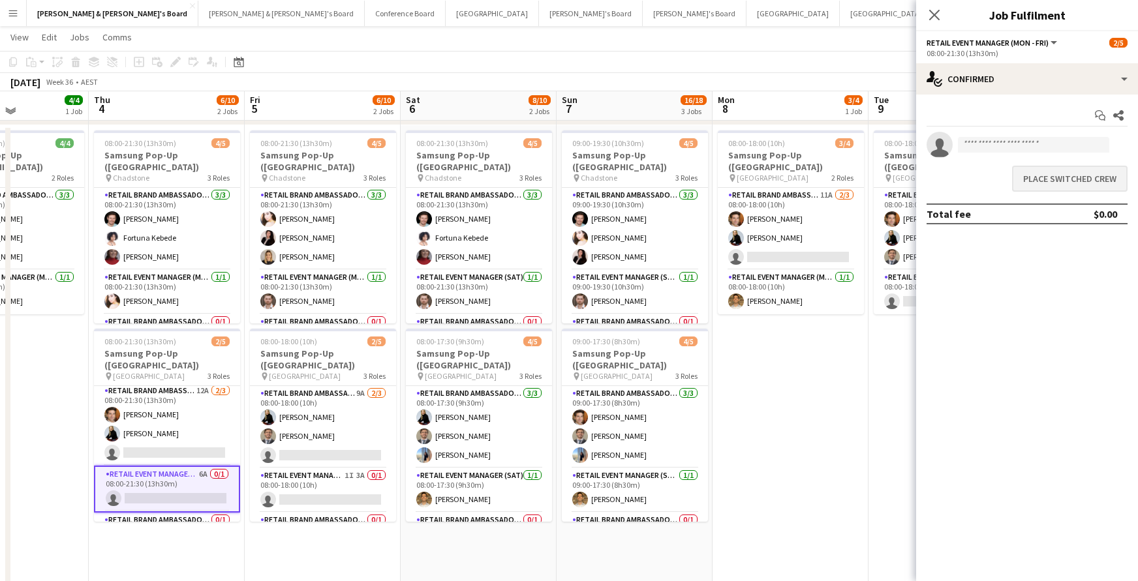
click at [1046, 182] on button "Place switched crew" at bounding box center [1069, 179] width 115 height 26
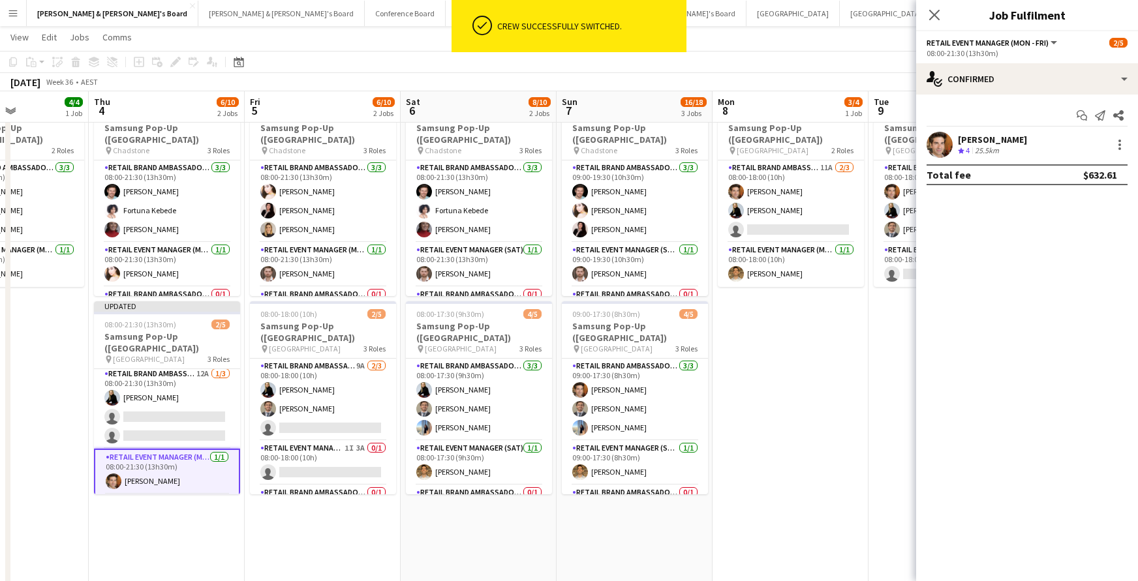
scroll to position [1178, 0]
click at [188, 421] on app-card-role "RETAIL Brand Ambassador (Mon - Fri) 12A 1/3 08:00-21:30 (13h30m) Steffania Utta…" at bounding box center [167, 408] width 146 height 82
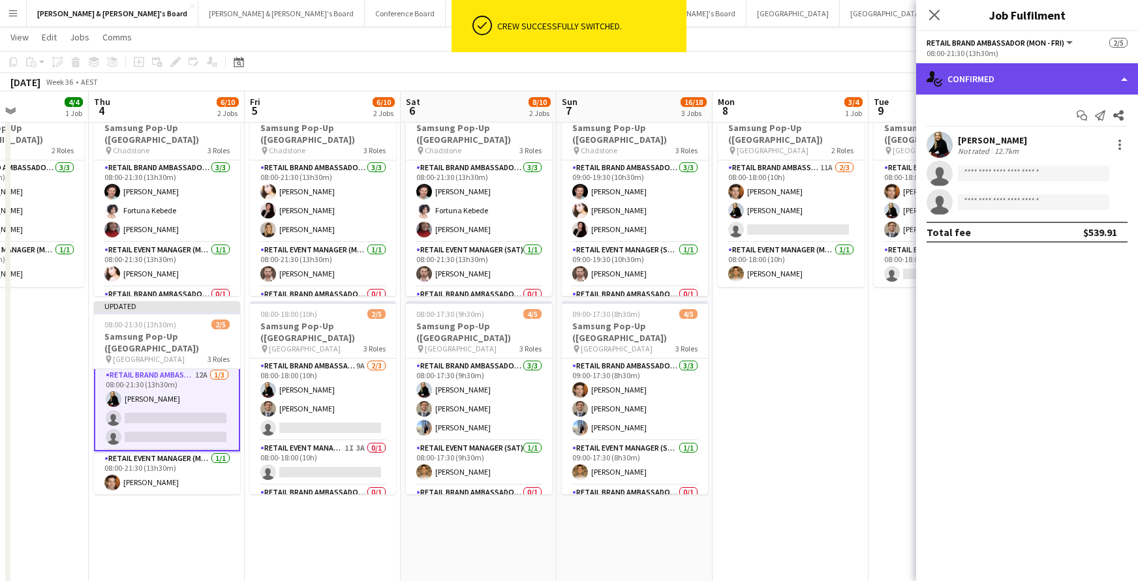
click at [1025, 88] on div "single-neutral-actions-check-2 Confirmed" at bounding box center [1027, 78] width 222 height 31
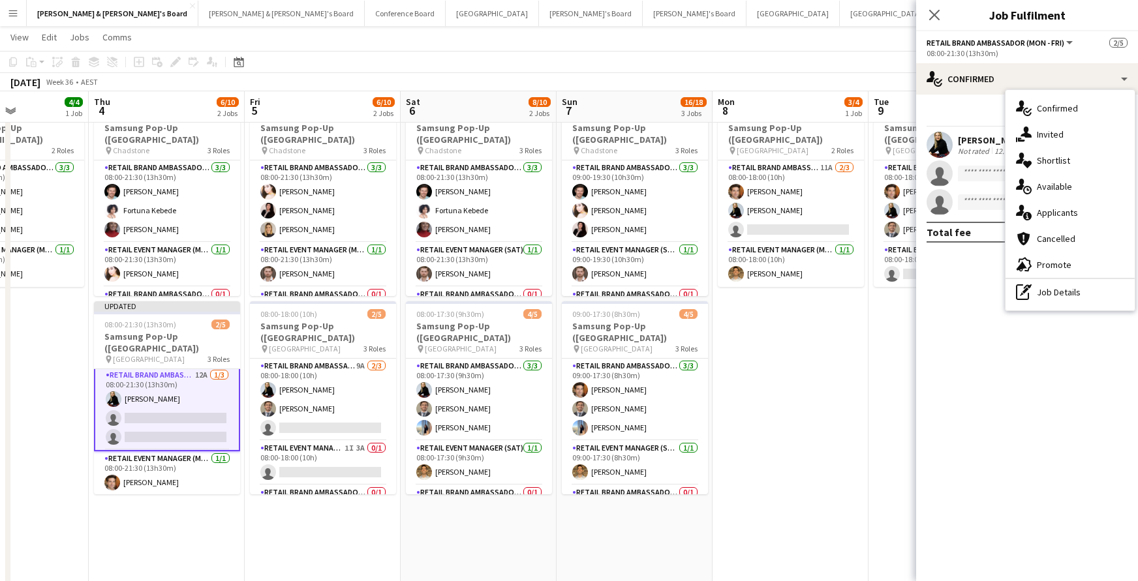
click at [1060, 204] on div "single-neutral-actions-information Applicants" at bounding box center [1069, 213] width 129 height 26
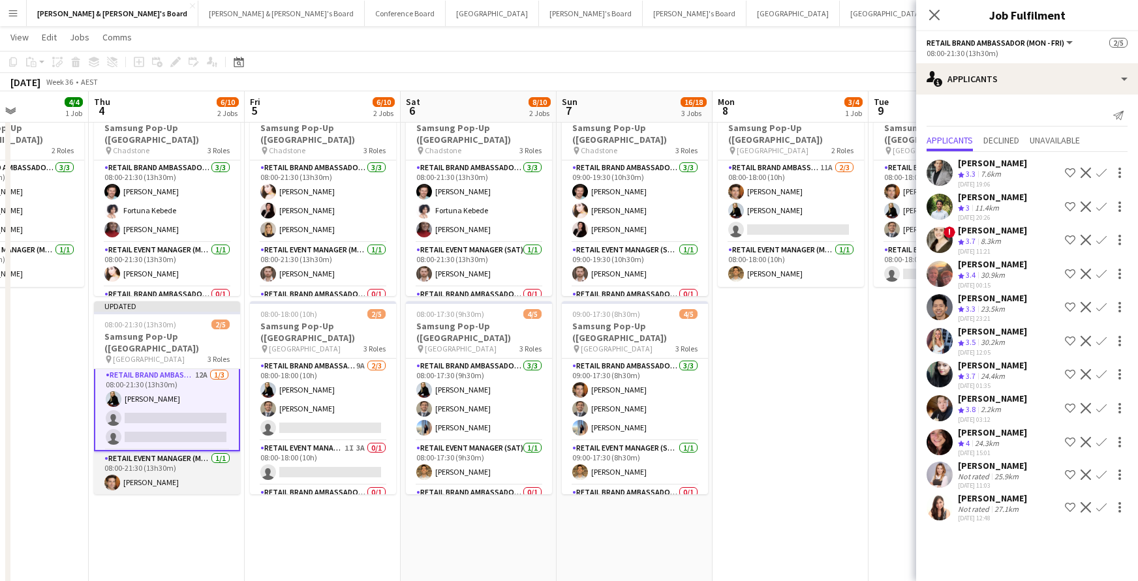
click at [187, 465] on app-card-role "RETAIL Event Manager (Mon - Fri) 1/1 08:00-21:30 (13h30m) Juan Montes" at bounding box center [167, 474] width 146 height 44
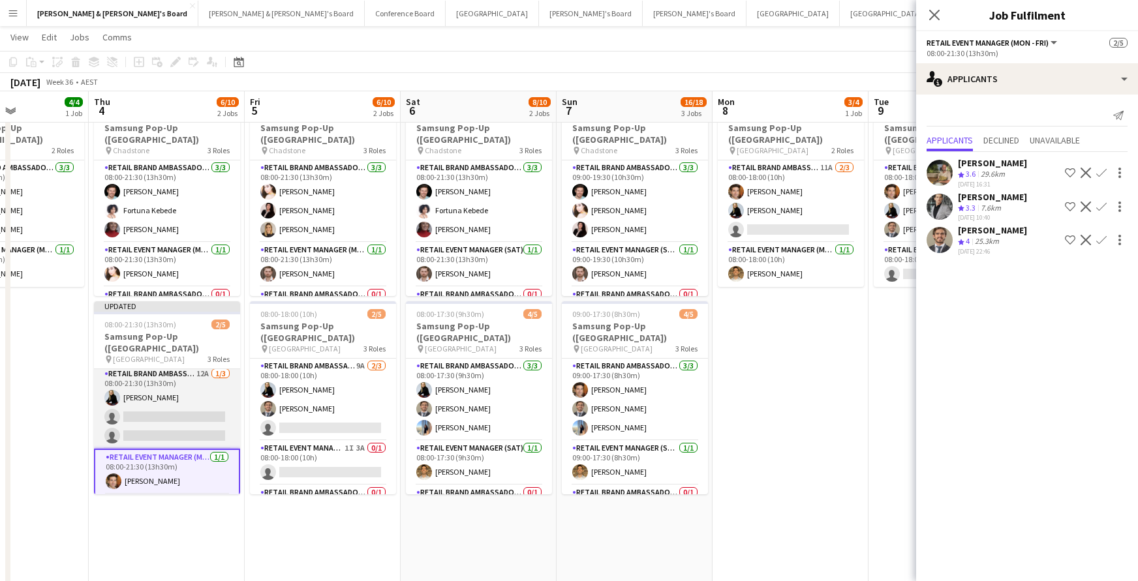
click at [189, 414] on app-card-role "RETAIL Brand Ambassador (Mon - Fri) 12A 1/3 08:00-21:30 (13h30m) Steffania Utta…" at bounding box center [167, 408] width 146 height 82
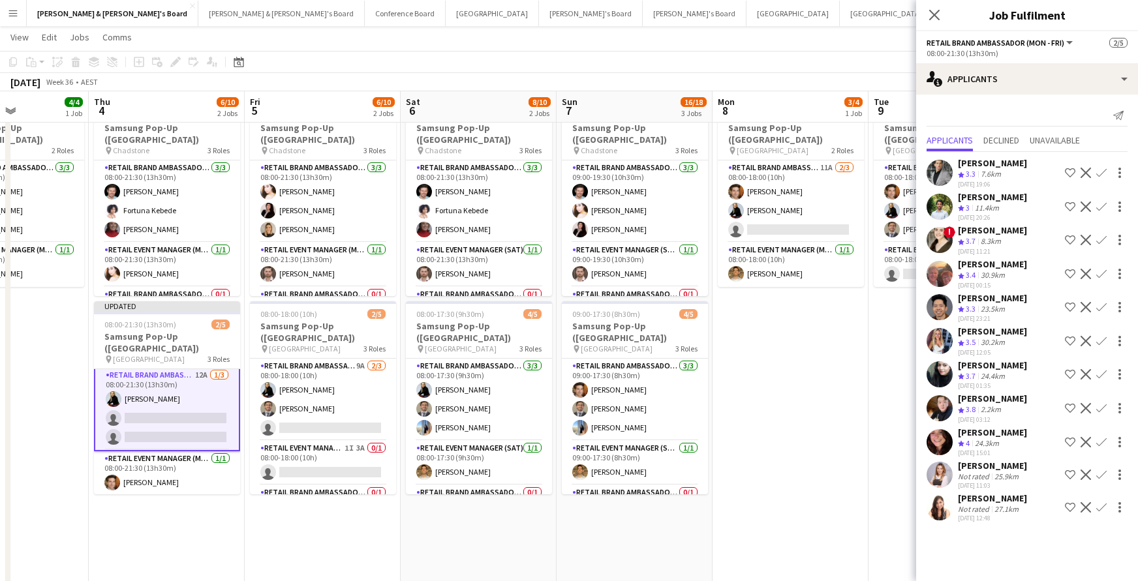
click at [192, 399] on app-card-role "RETAIL Brand Ambassador (Mon - Fri) 12A 1/3 08:00-21:30 (13h30m) Steffania Utta…" at bounding box center [167, 409] width 146 height 85
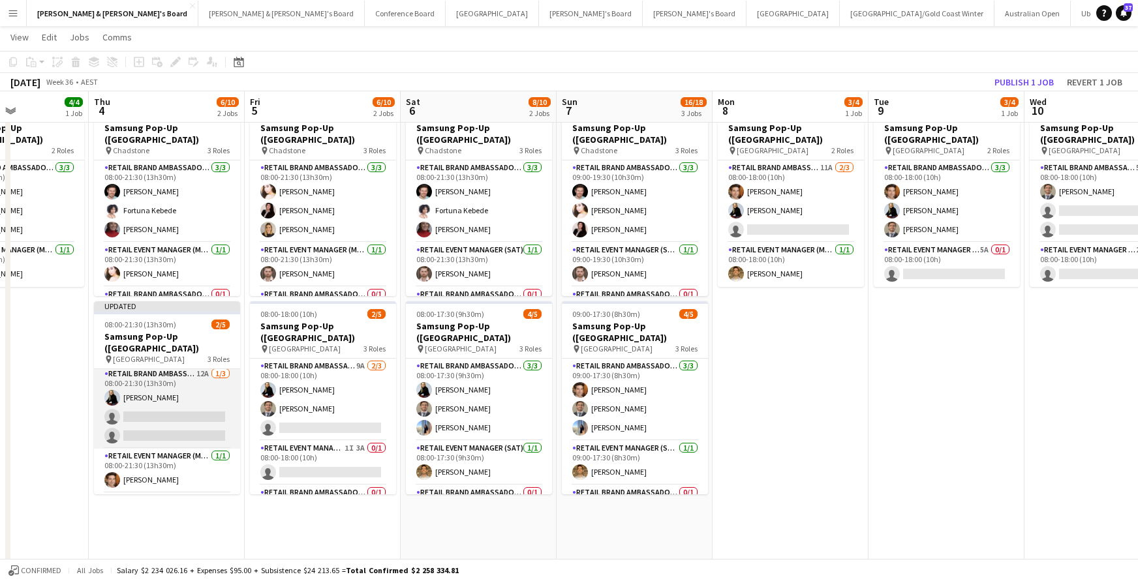
click at [192, 399] on app-card-role "RETAIL Brand Ambassador (Mon - Fri) 12A 1/3 08:00-21:30 (13h30m) Steffania Utta…" at bounding box center [167, 408] width 146 height 82
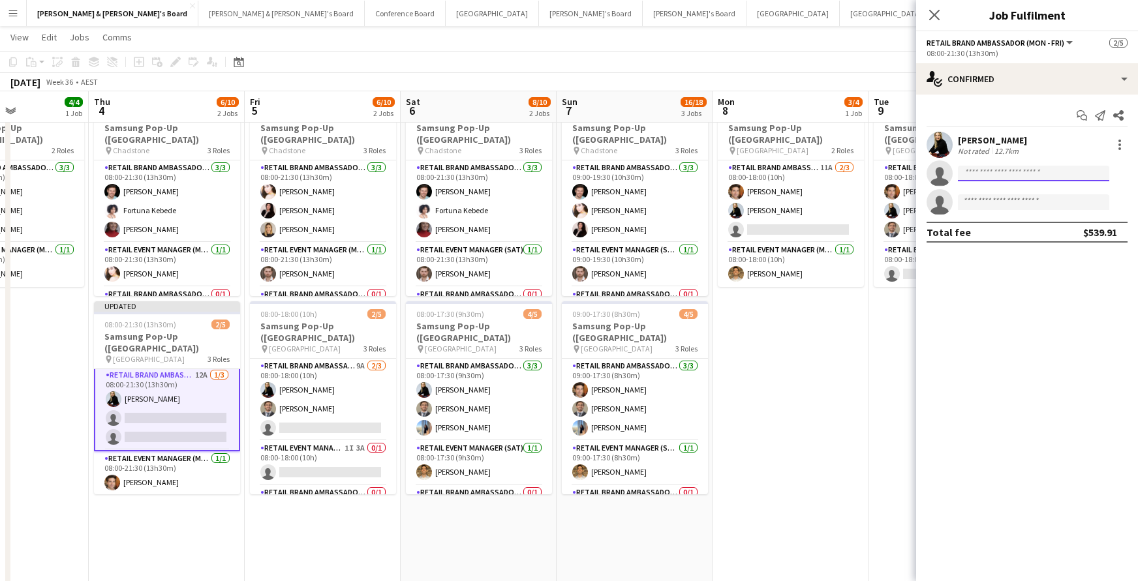
click at [990, 174] on input at bounding box center [1033, 174] width 151 height 16
type input "*****"
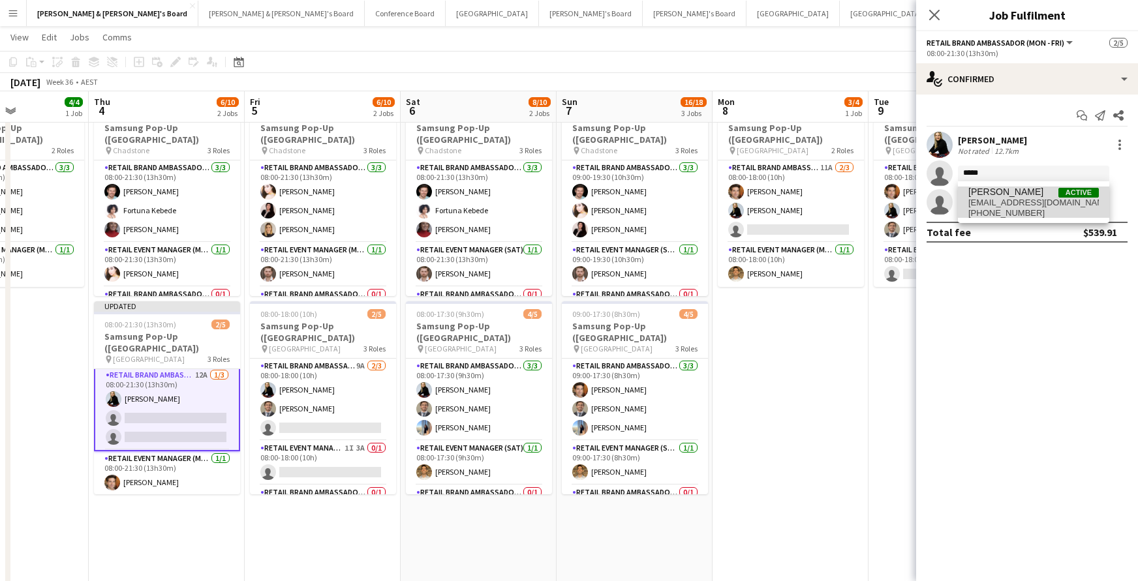
click at [1037, 211] on span "+610452151802" at bounding box center [1033, 213] width 130 height 10
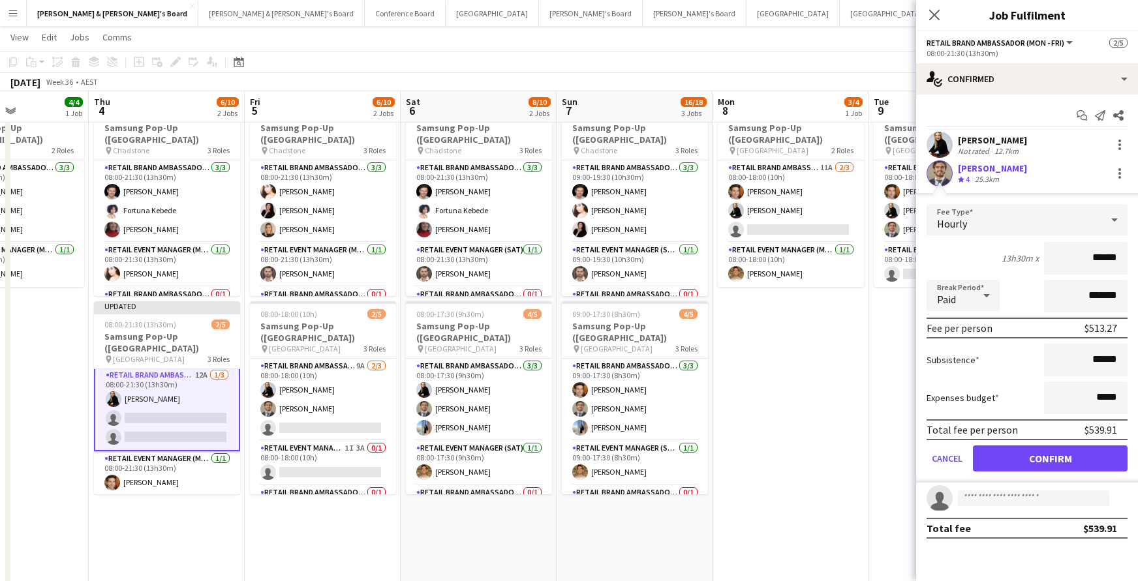
click at [1069, 452] on button "Confirm" at bounding box center [1050, 459] width 155 height 26
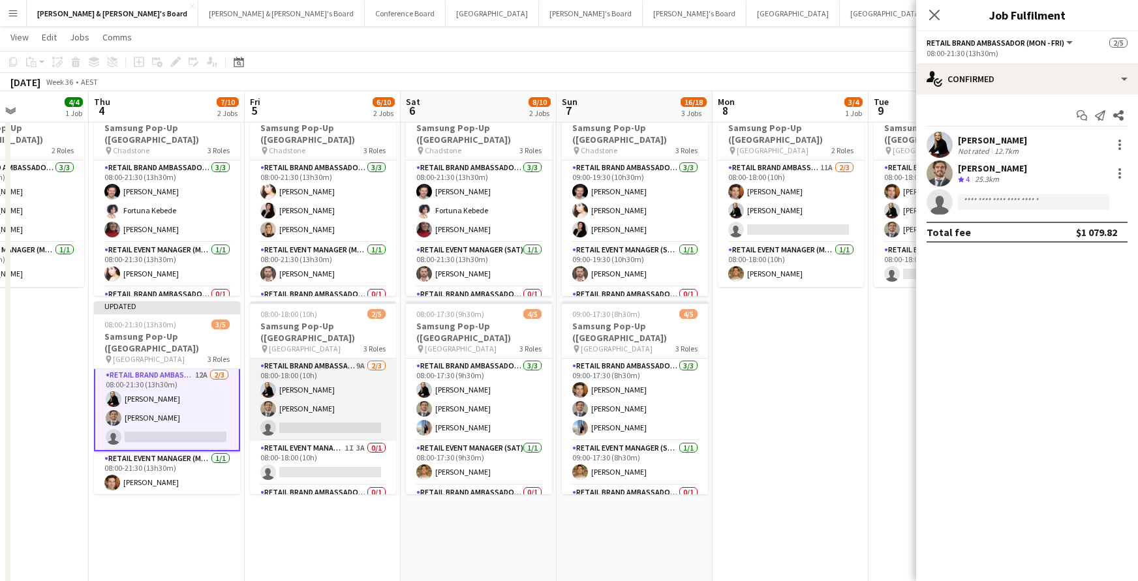
click at [324, 416] on app-card-role "RETAIL Brand Ambassador (Mon - Fri) 9A [DATE] 08:00-18:00 (10h) [PERSON_NAME] […" at bounding box center [323, 400] width 146 height 82
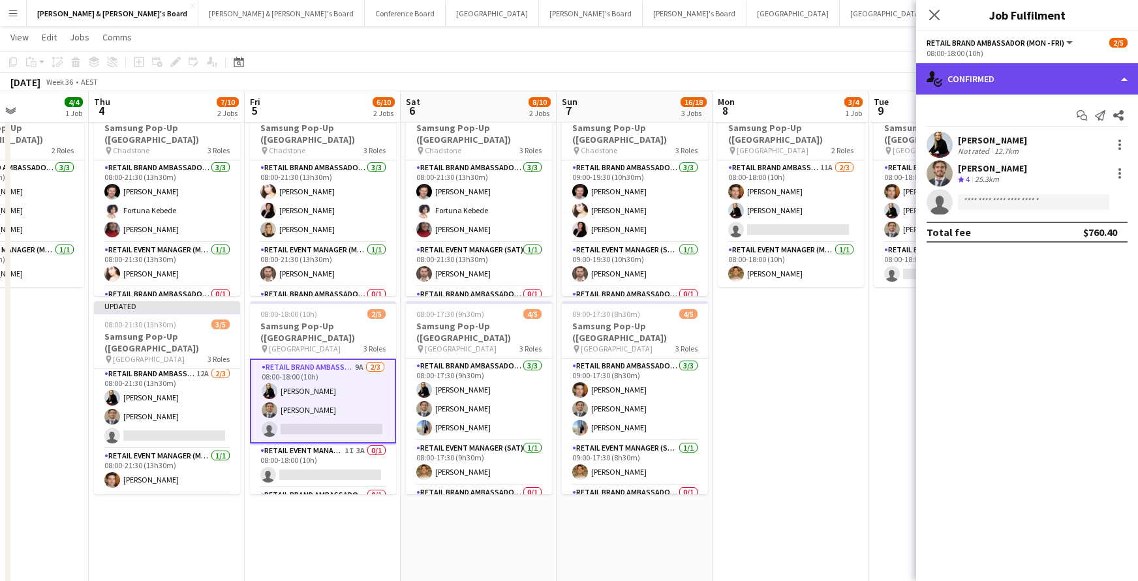
click at [969, 88] on div "single-neutral-actions-check-2 Confirmed" at bounding box center [1027, 78] width 222 height 31
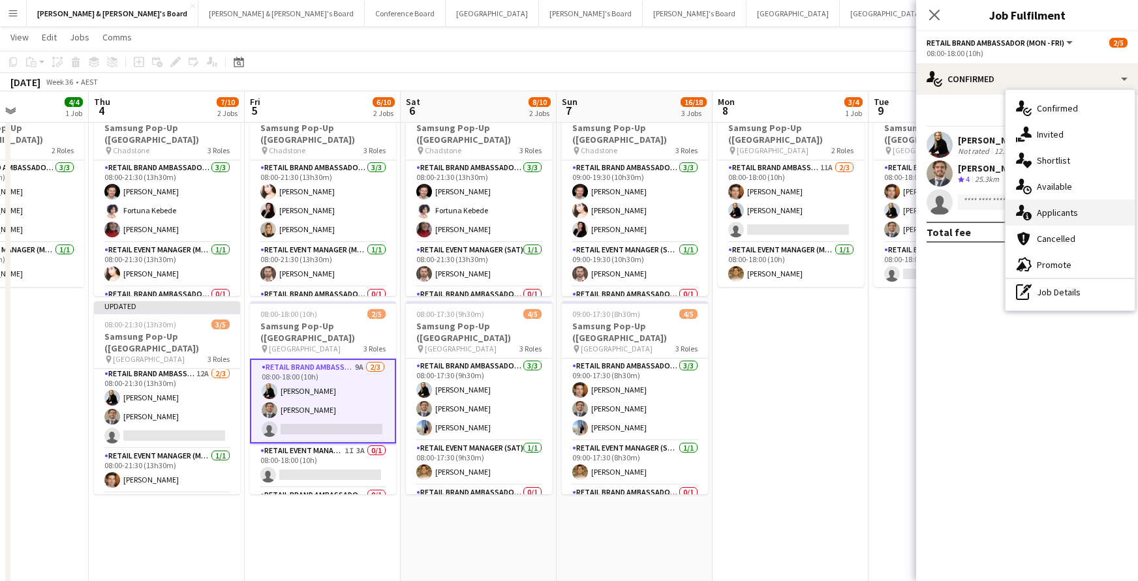
click at [1061, 220] on div "single-neutral-actions-information Applicants" at bounding box center [1069, 213] width 129 height 26
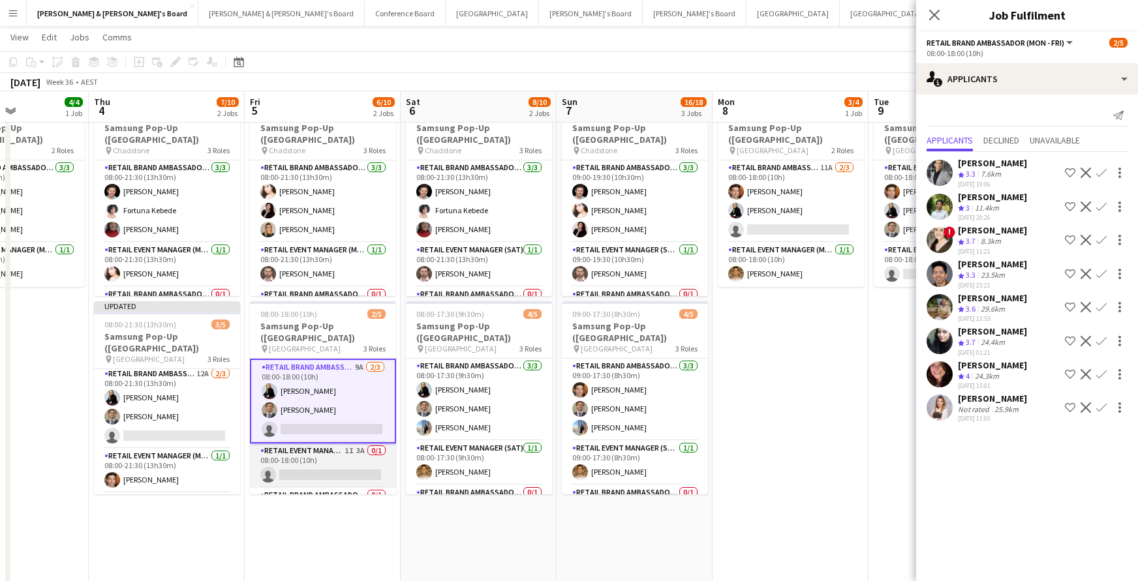
click at [341, 447] on app-card-role "RETAIL Event Manager (Mon - Fri) 1I 3A 0/1 08:00-18:00 (10h) single-neutral-act…" at bounding box center [323, 466] width 146 height 44
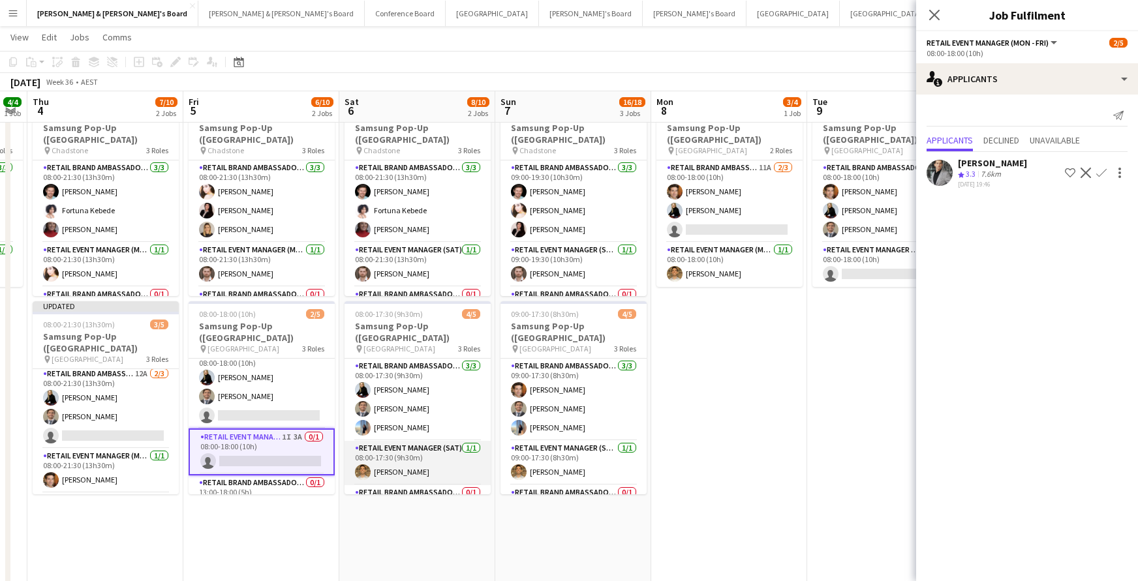
scroll to position [0, 450]
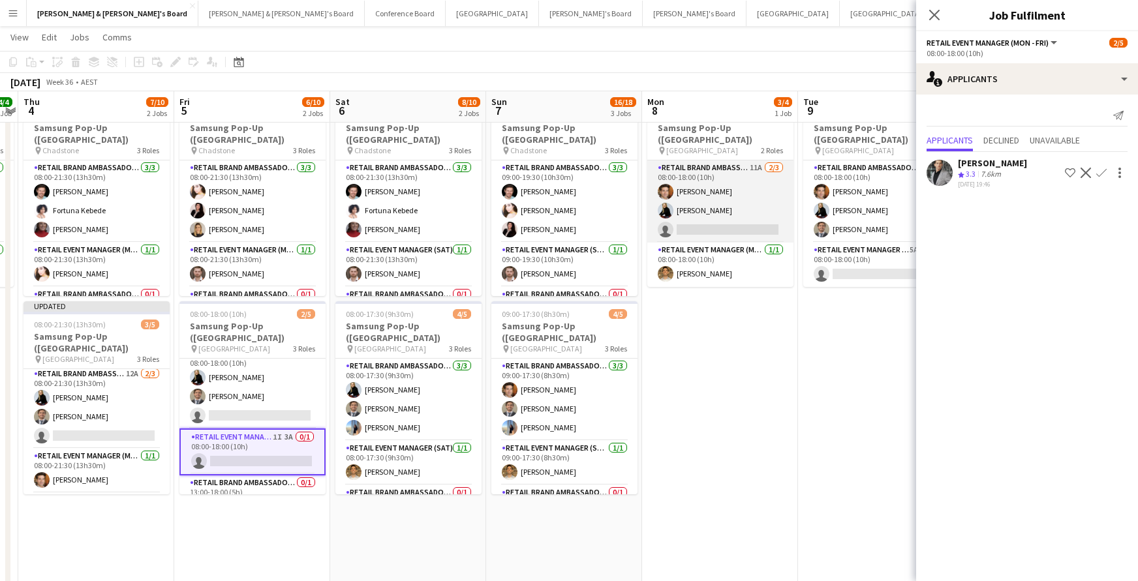
click at [694, 208] on app-card-role "RETAIL Brand Ambassador (Mon - Fri) 11A 2/3 08:00-18:00 (10h) Juan Montes Steff…" at bounding box center [720, 202] width 146 height 82
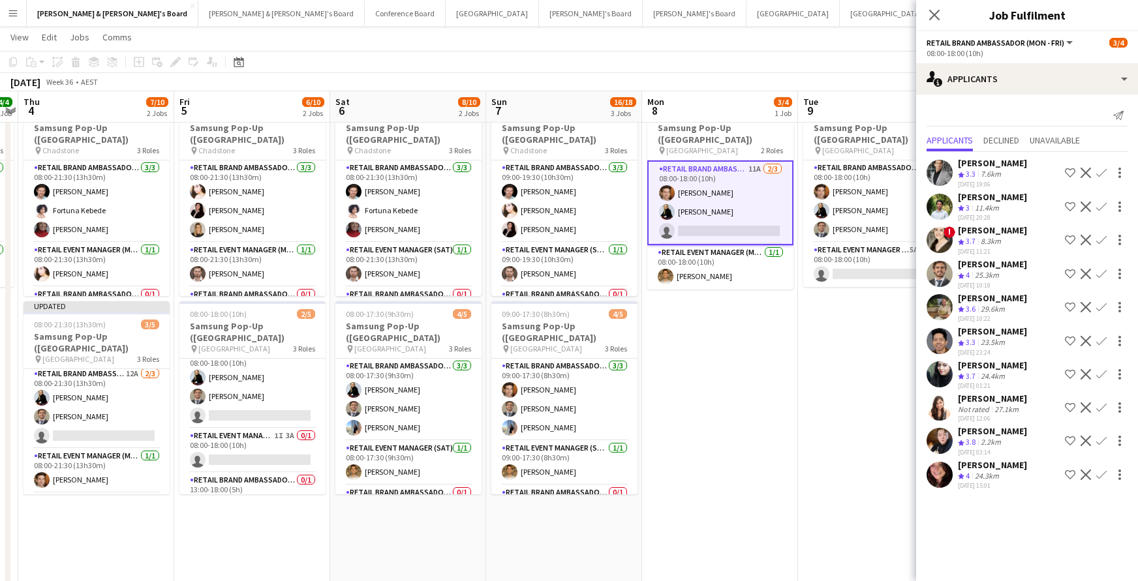
scroll to position [0, 483]
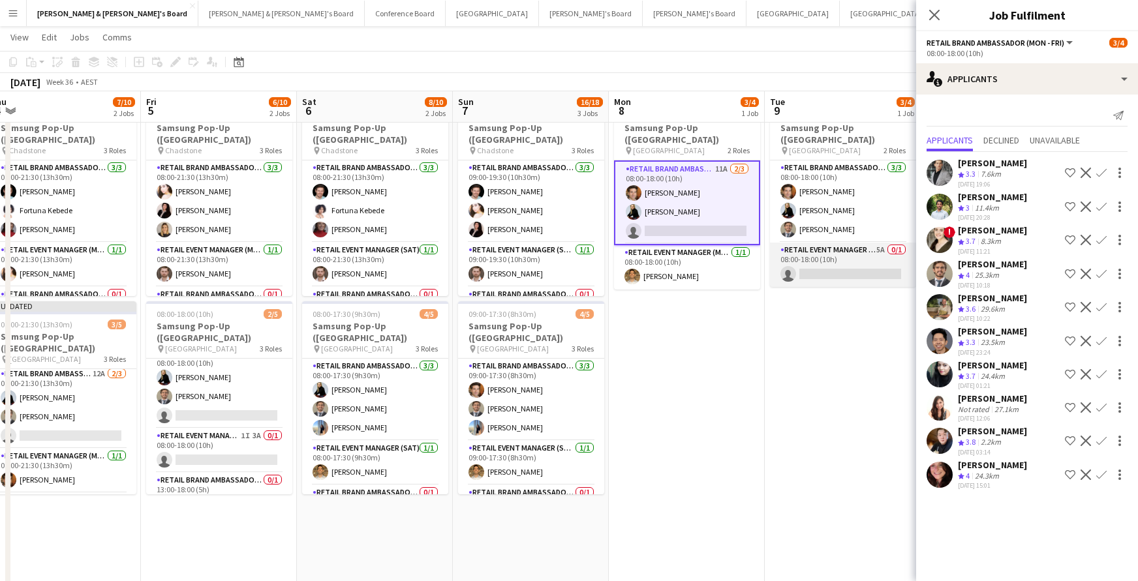
click at [861, 268] on app-card-role "RETAIL Event Manager (Mon - Fri) 5A 0/1 08:00-18:00 (10h) single-neutral-actions" at bounding box center [843, 265] width 146 height 44
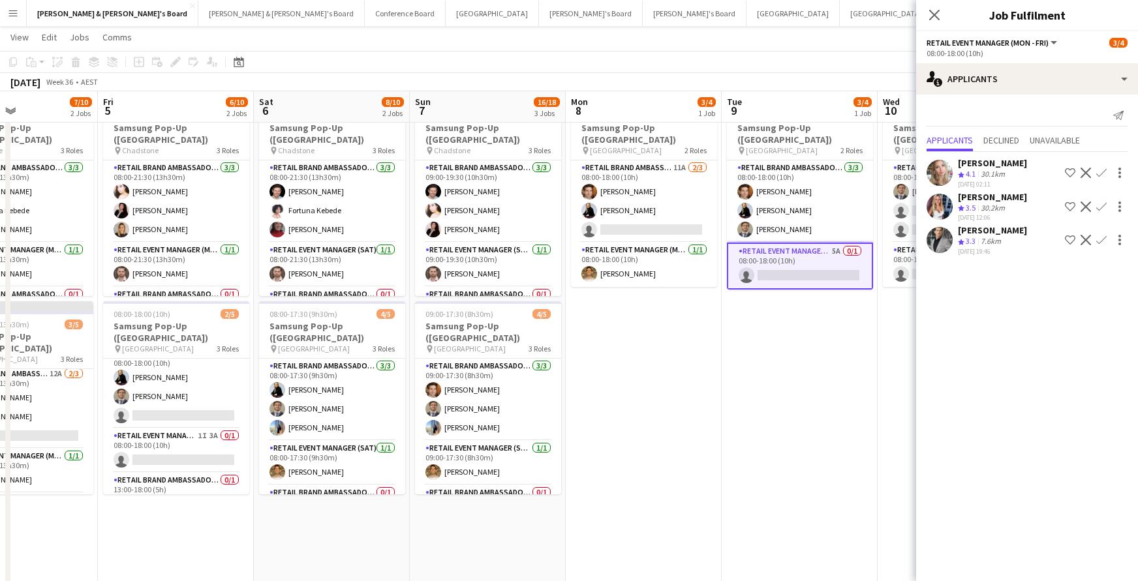
scroll to position [0, 532]
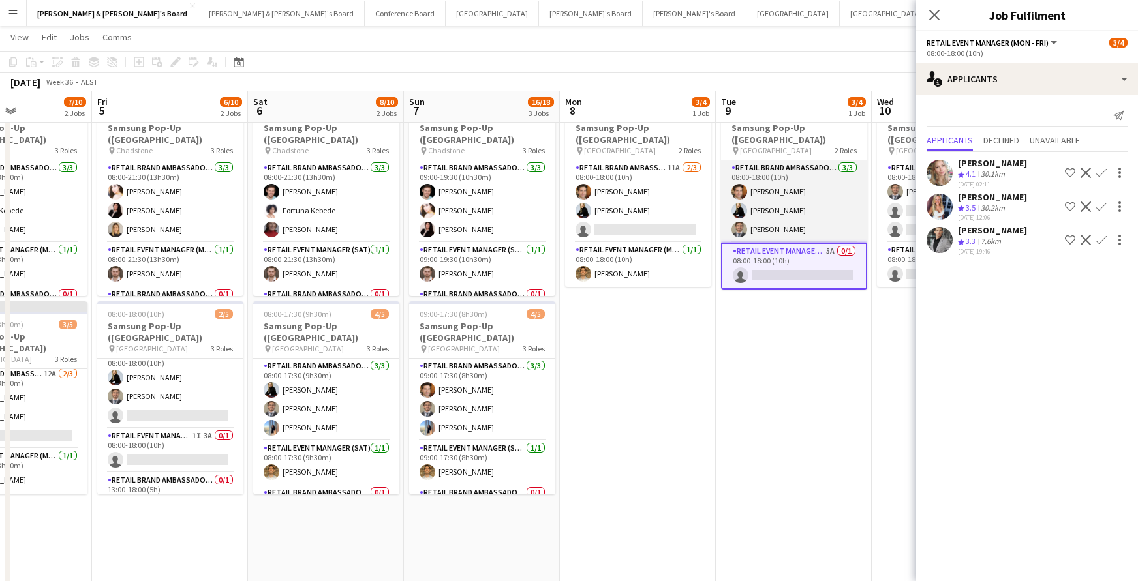
click at [789, 179] on app-card-role "RETAIL Brand Ambassador (Mon - Fri) 3/3 08:00-18:00 (10h) Juan Montes Steffania…" at bounding box center [794, 202] width 146 height 82
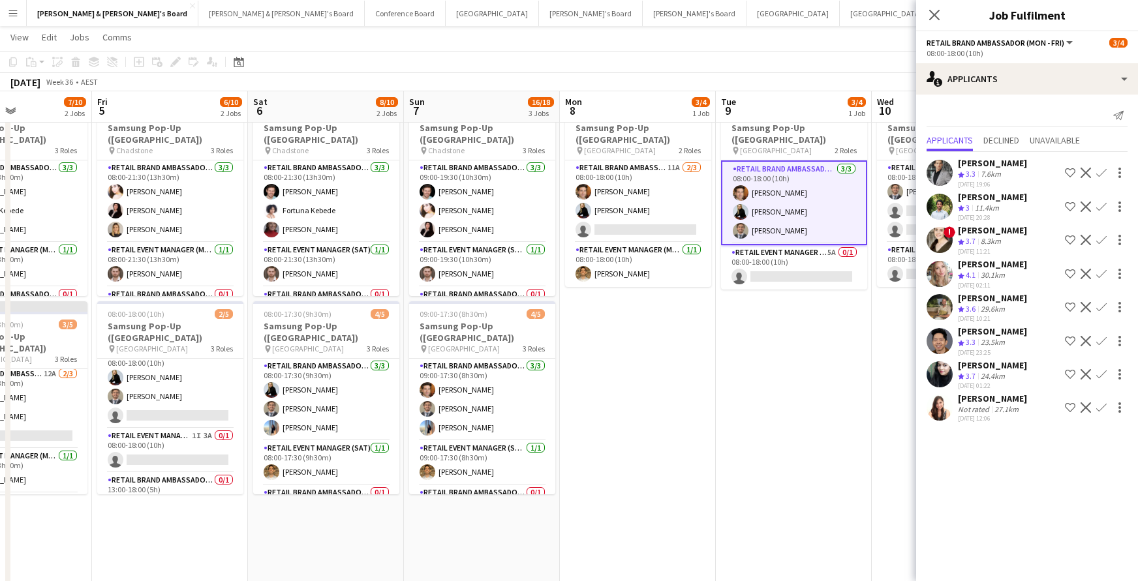
click at [787, 186] on app-card-role "RETAIL Brand Ambassador (Mon - Fri) 3/3 08:00-18:00 (10h) Juan Montes Steffania…" at bounding box center [794, 203] width 146 height 85
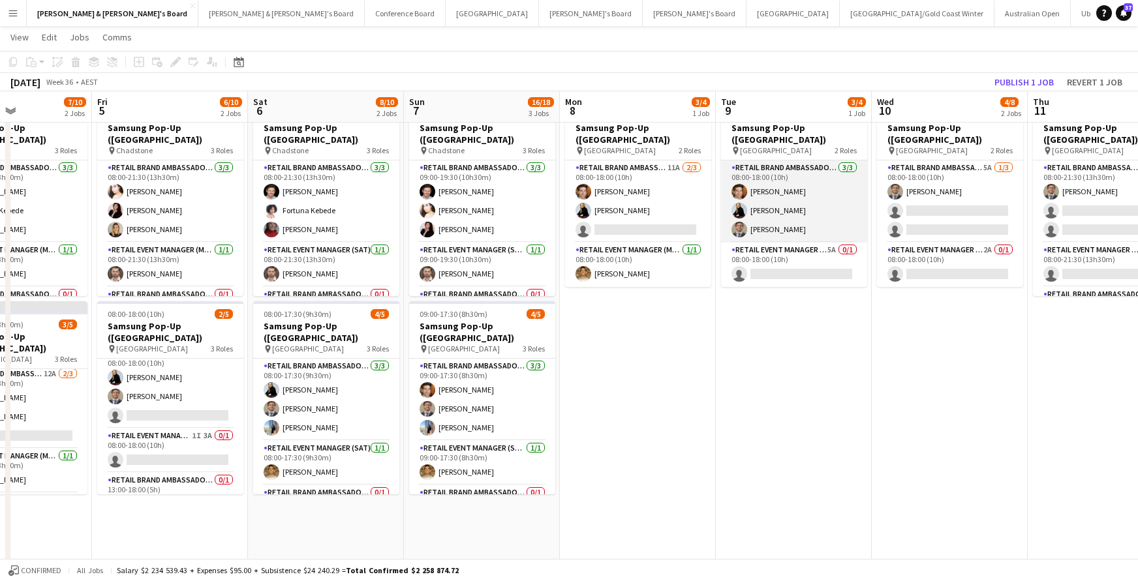
click at [787, 186] on app-card-role "RETAIL Brand Ambassador (Mon - Fri) 3/3 08:00-18:00 (10h) Juan Montes Steffania…" at bounding box center [794, 202] width 146 height 82
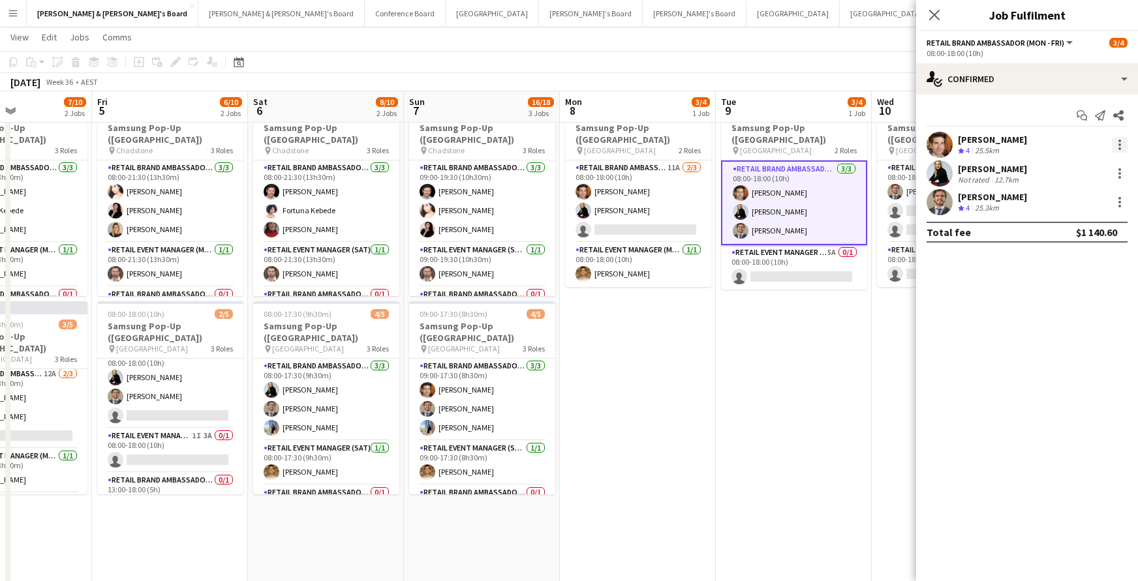
click at [1123, 146] on div at bounding box center [1120, 145] width 16 height 16
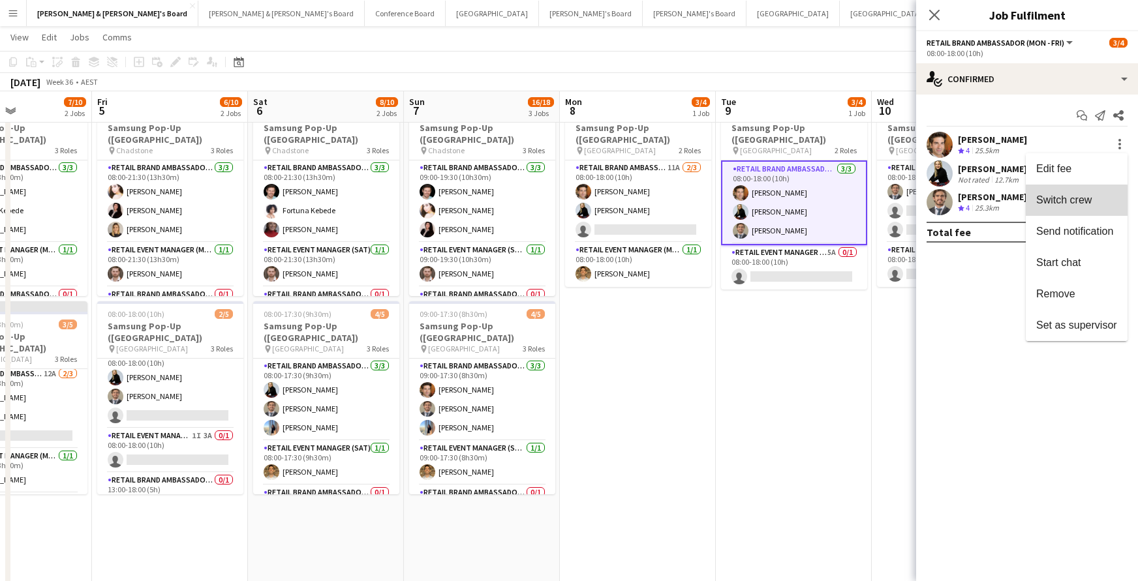
click at [1055, 202] on span "Switch crew" at bounding box center [1063, 199] width 55 height 11
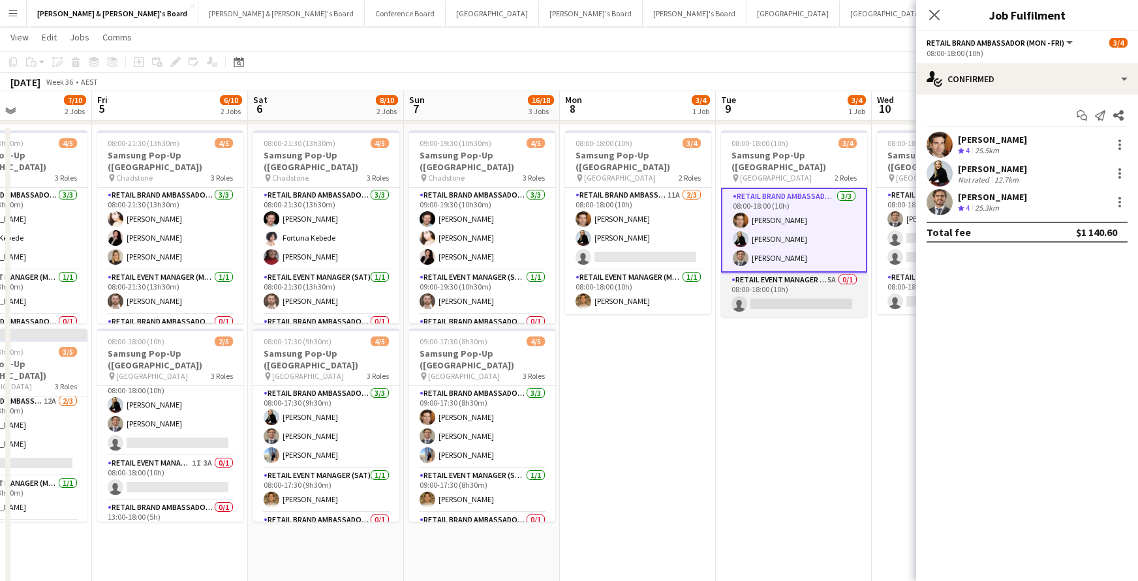
drag, startPoint x: 808, startPoint y: 284, endPoint x: 846, endPoint y: 266, distance: 41.2
click at [808, 284] on app-card-role "RETAIL Event Manager (Mon - Fri) 5A 0/1 08:00-18:00 (10h) single-neutral-actions" at bounding box center [794, 295] width 146 height 44
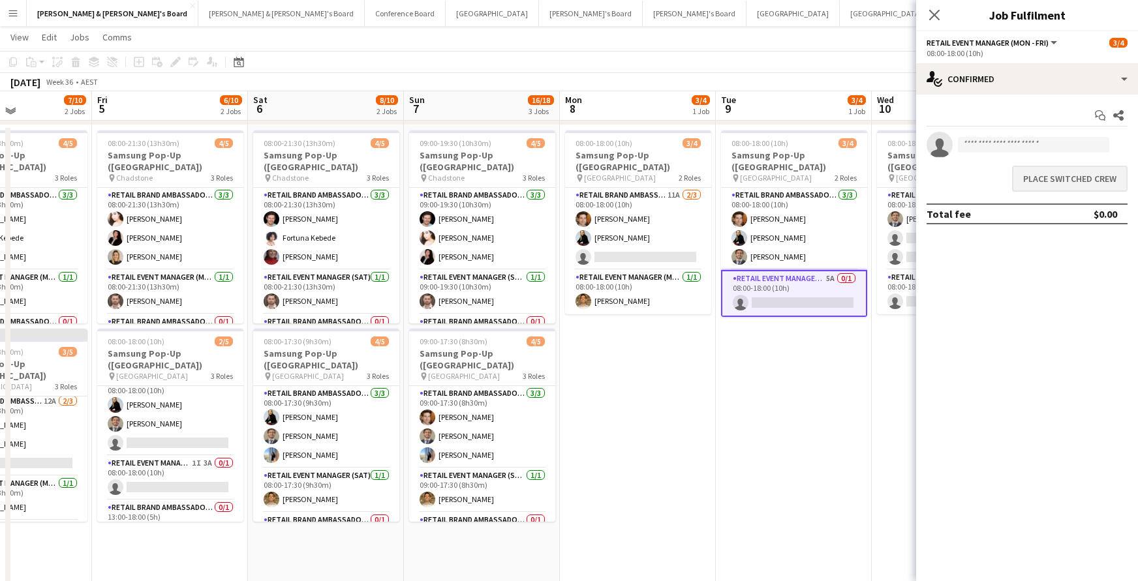
click at [1121, 179] on button "Place switched crew" at bounding box center [1069, 179] width 115 height 26
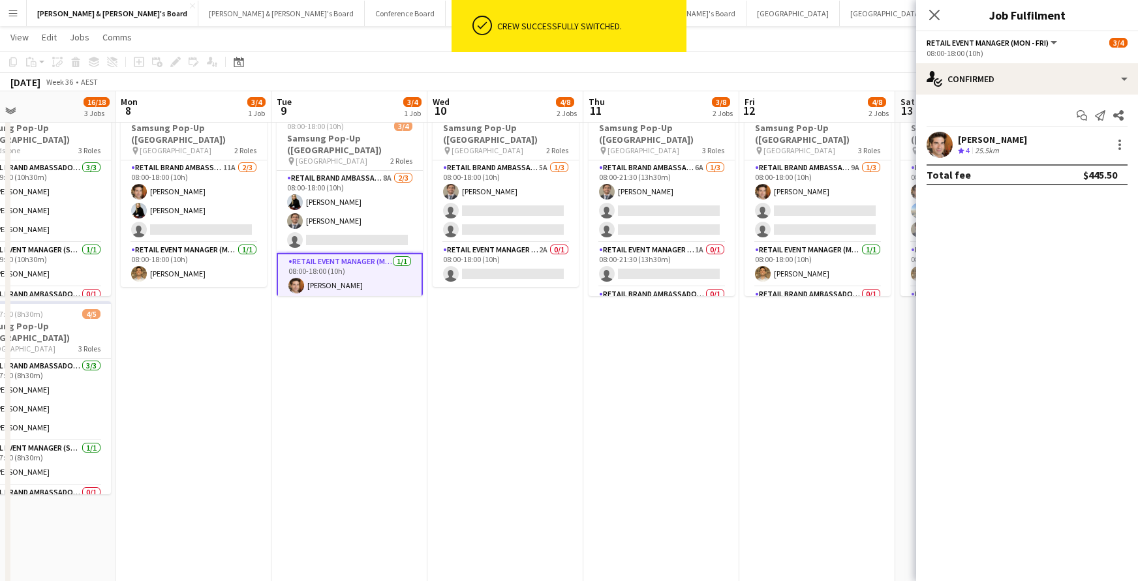
scroll to position [0, 356]
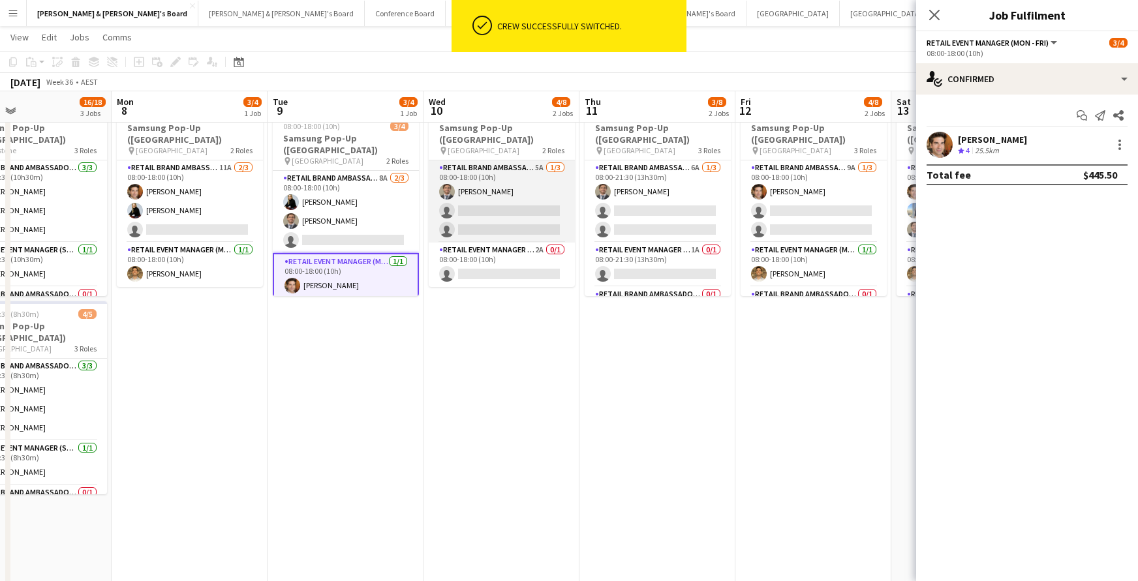
click at [544, 211] on app-card-role "RETAIL Brand Ambassador (Mon - Fri) 5A 1/3 08:00-18:00 (10h) EMILIO BRUN single…" at bounding box center [502, 202] width 146 height 82
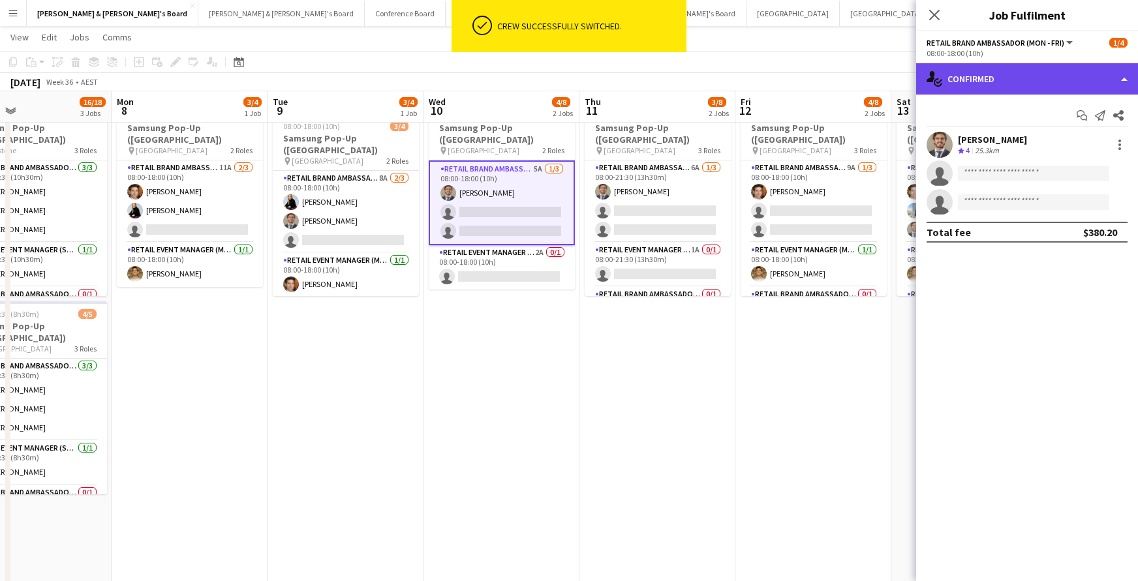
click at [1073, 82] on div "single-neutral-actions-check-2 Confirmed" at bounding box center [1027, 78] width 222 height 31
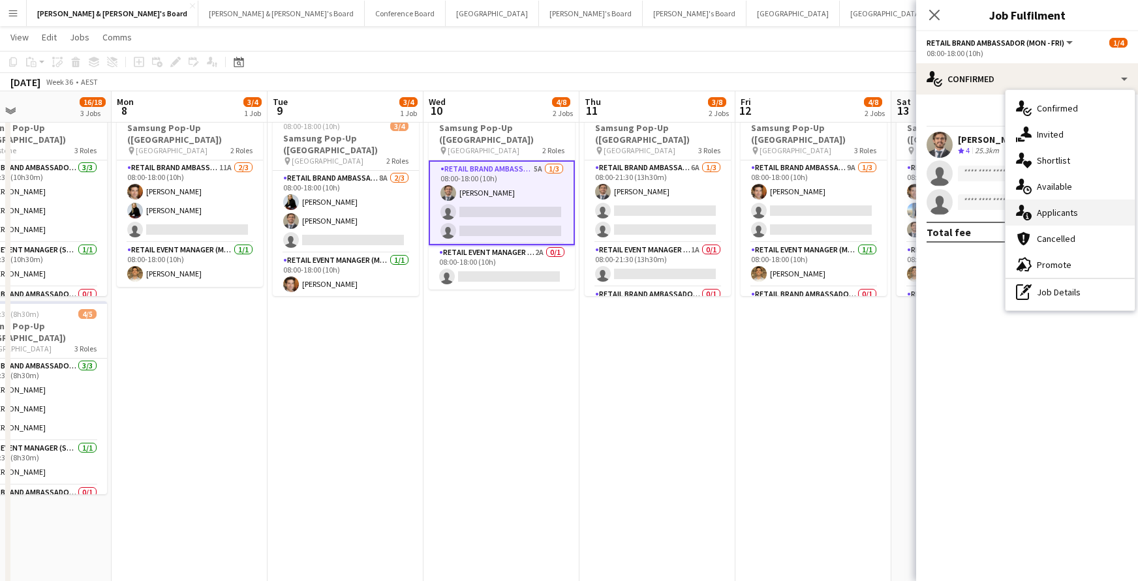
click at [1054, 209] on div "single-neutral-actions-information Applicants" at bounding box center [1069, 213] width 129 height 26
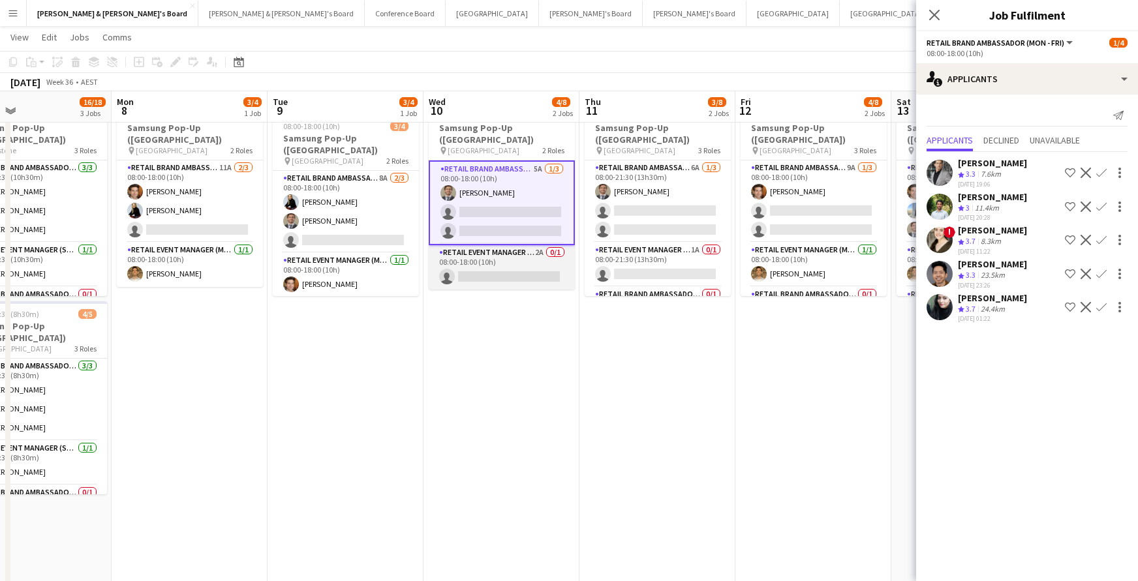
click at [525, 271] on app-card-role "RETAIL Event Manager (Mon - Fri) 2A 0/1 08:00-18:00 (10h) single-neutral-actions" at bounding box center [502, 267] width 146 height 44
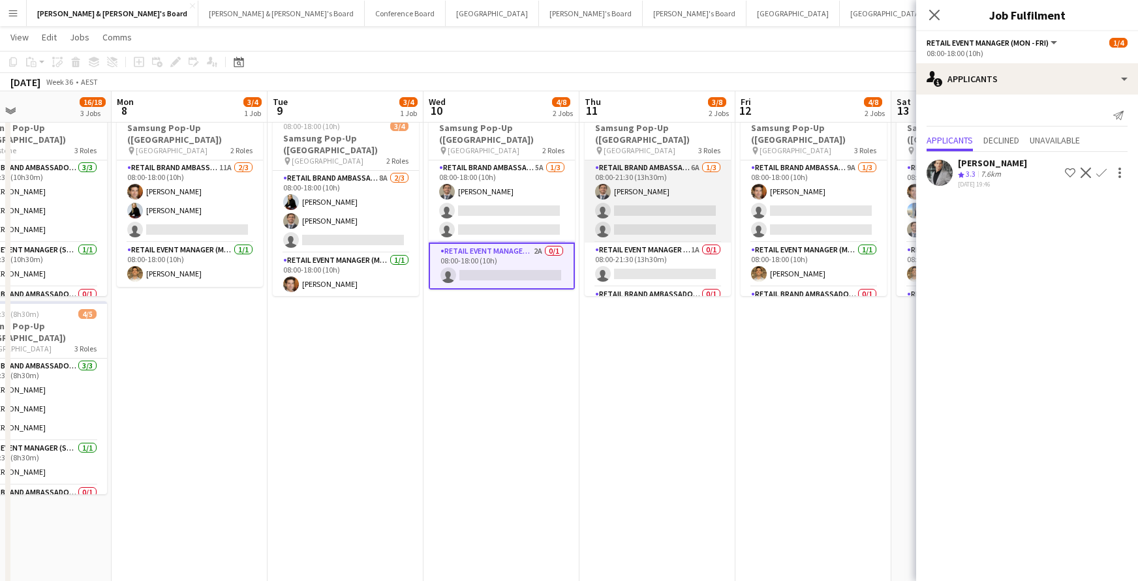
click at [664, 217] on app-card-role "RETAIL Brand Ambassador (Mon - Fri) 6A 1/3 08:00-21:30 (13h30m) EMILIO BRUN sin…" at bounding box center [658, 202] width 146 height 82
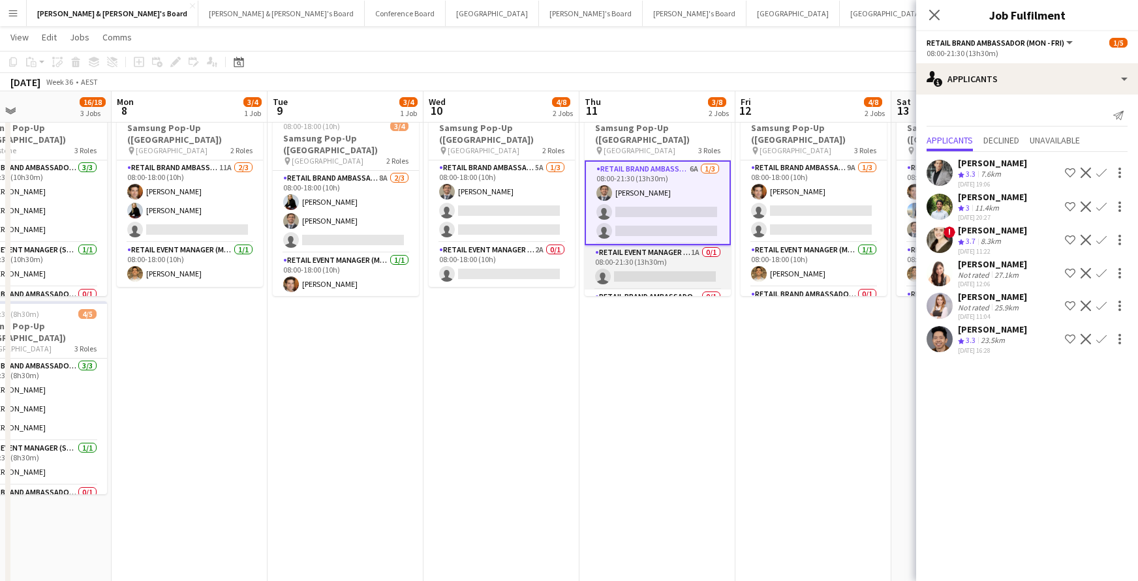
click at [669, 264] on app-card-role "RETAIL Event Manager (Mon - Fri) 1A 0/1 08:00-21:30 (13h30m) single-neutral-act…" at bounding box center [658, 267] width 146 height 44
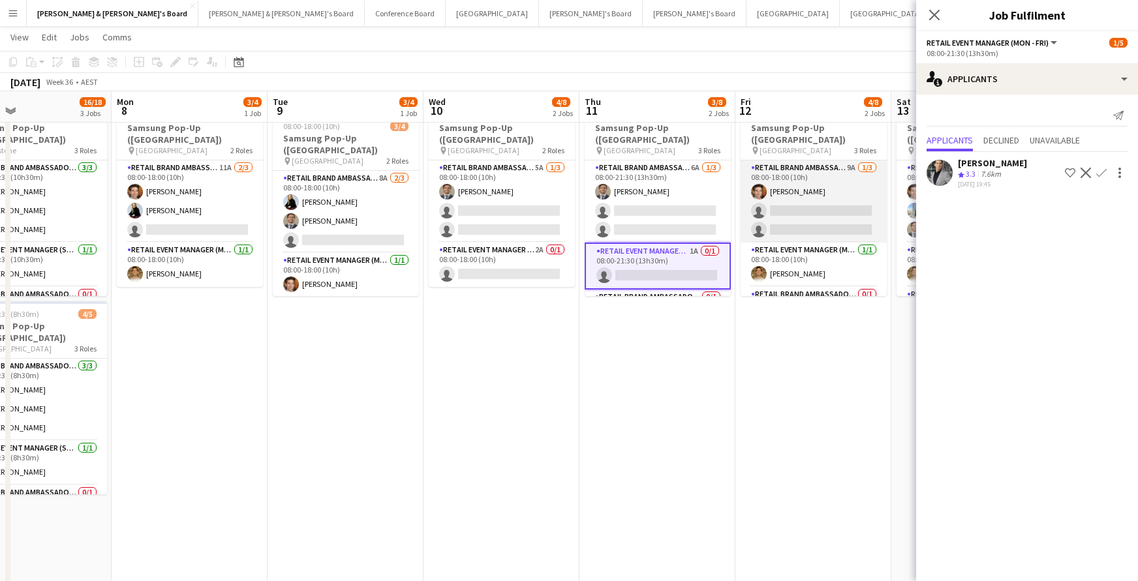
click at [806, 204] on app-card-role "RETAIL Brand Ambassador (Mon - Fri) 9A 1/3 08:00-18:00 (10h) Juan Montes single…" at bounding box center [814, 202] width 146 height 82
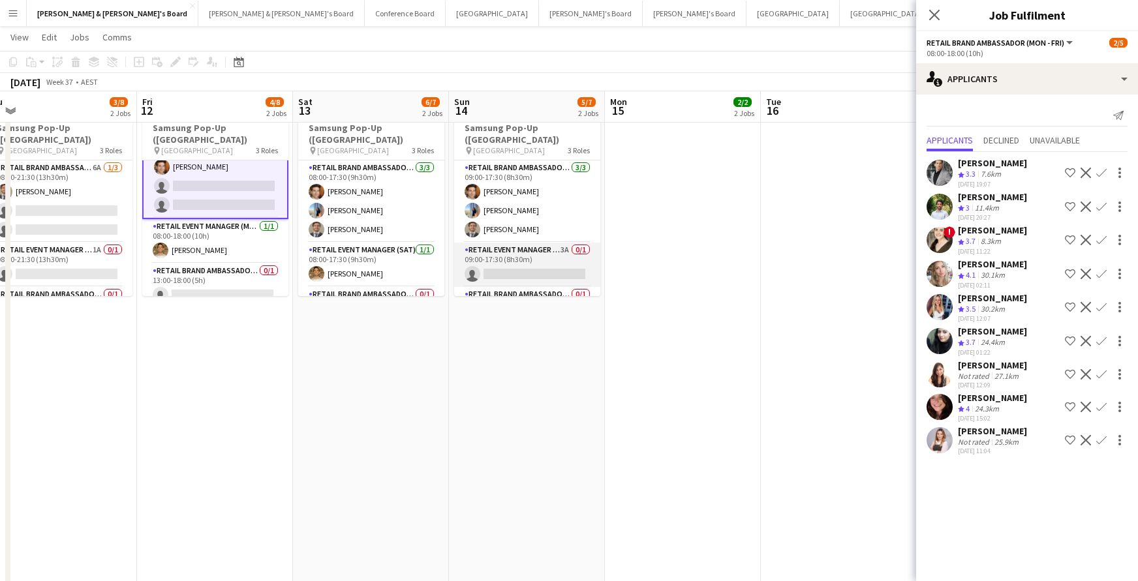
scroll to position [0, 337]
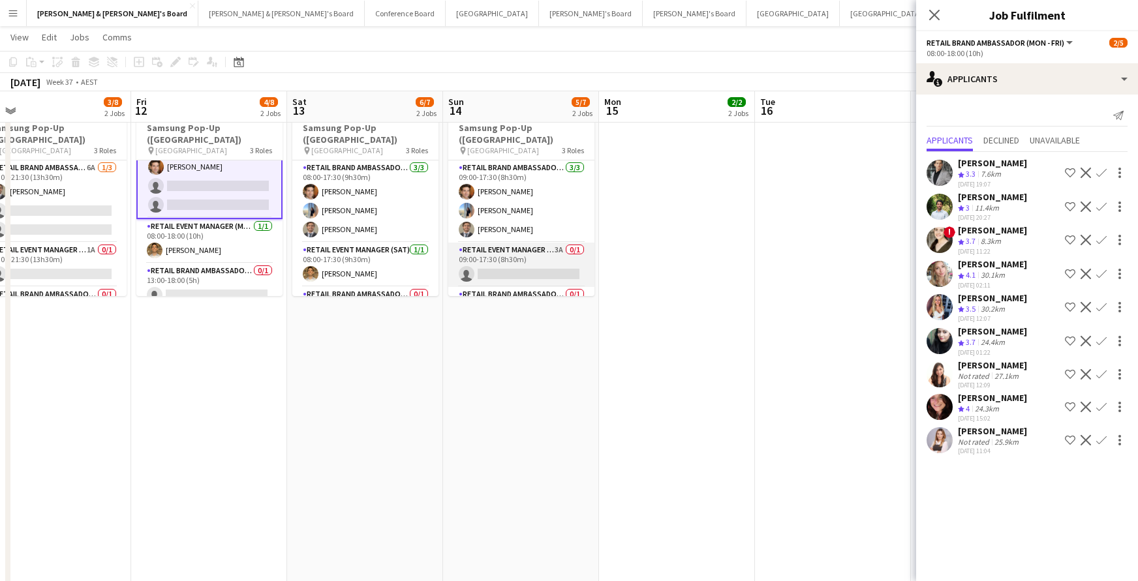
click at [524, 260] on app-card-role "RETAIL Event Manager (Sun) 3A 0/1 09:00-17:30 (8h30m) single-neutral-actions" at bounding box center [521, 265] width 146 height 44
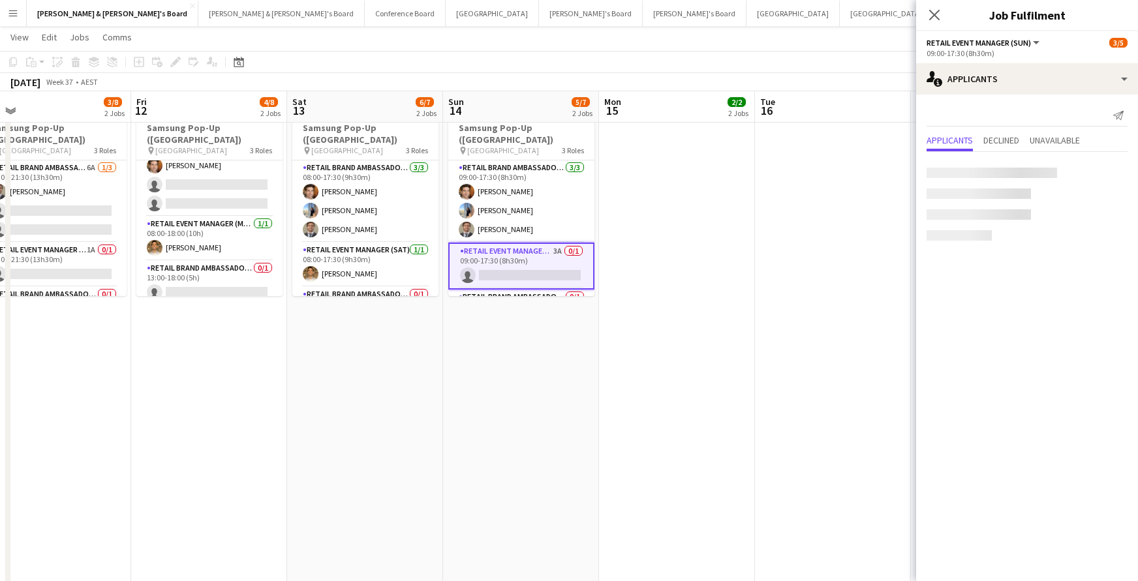
scroll to position [23, 0]
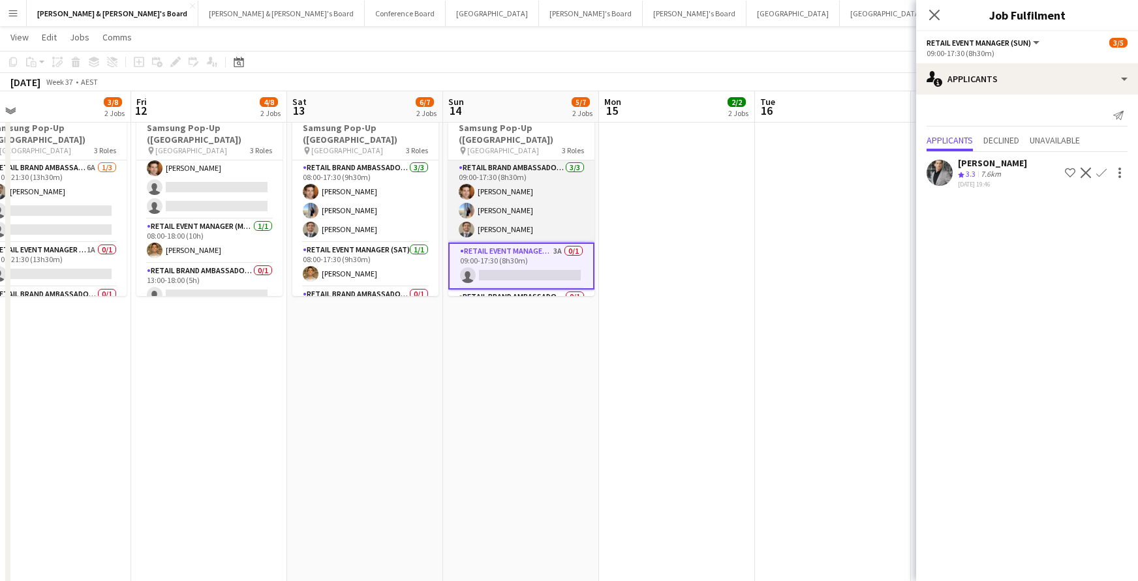
click at [524, 179] on app-card-role "RETAIL Brand Ambassador (Sunday) 3/3 09:00-17:30 (8h30m) Juan Montes Sneha agar…" at bounding box center [521, 202] width 146 height 82
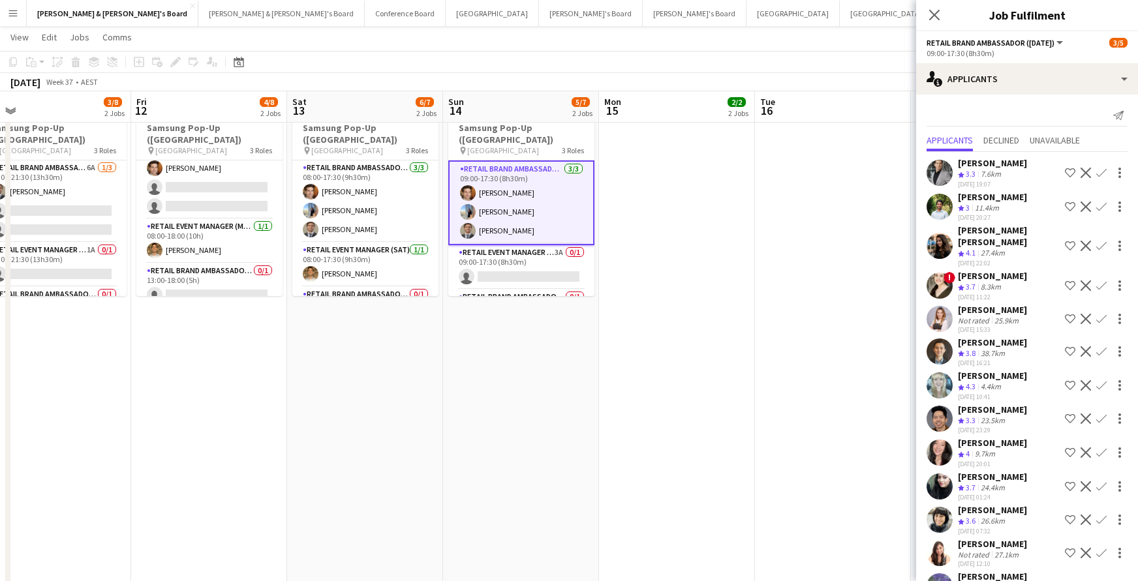
click at [485, 186] on app-card-role "RETAIL Brand Ambassador (Sunday) 3/3 09:00-17:30 (8h30m) Juan Montes Sneha agar…" at bounding box center [521, 203] width 146 height 85
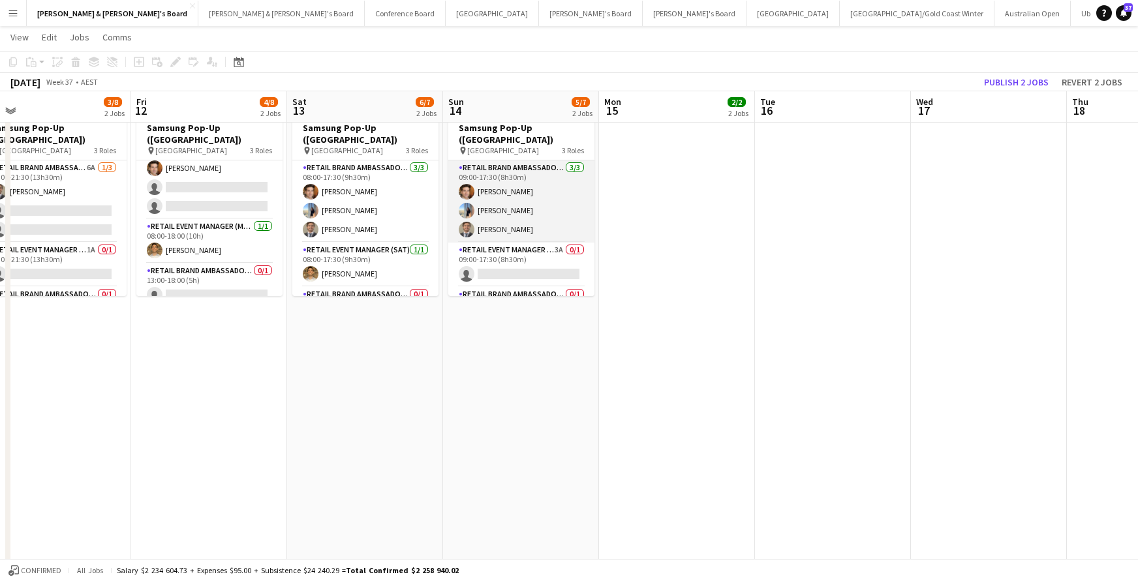
click at [485, 186] on app-card-role "RETAIL Brand Ambassador (Sunday) 3/3 09:00-17:30 (8h30m) Juan Montes Sneha agar…" at bounding box center [521, 202] width 146 height 82
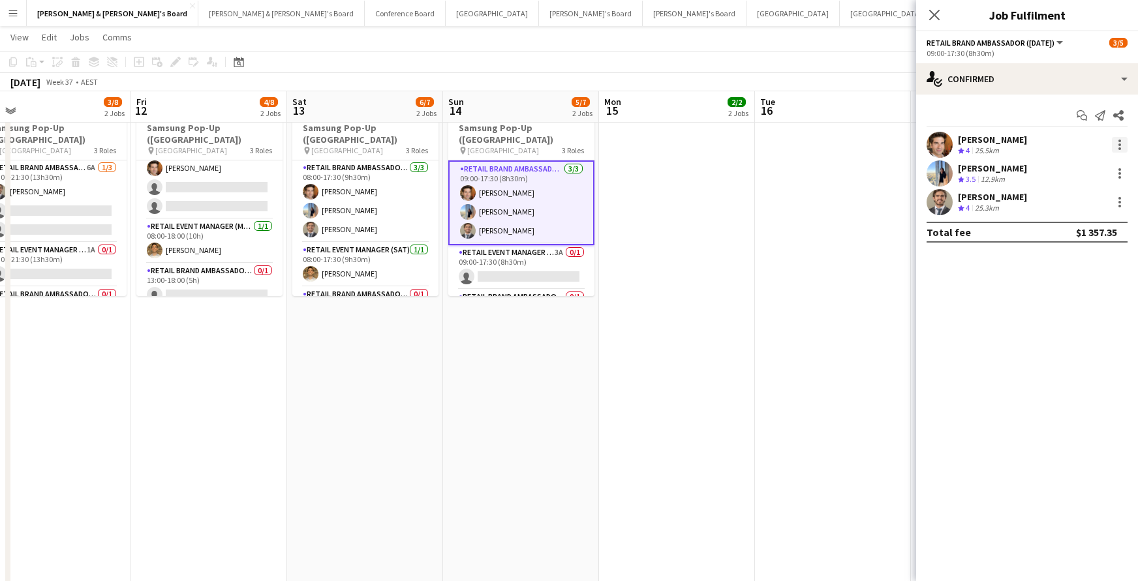
click at [1119, 144] on div at bounding box center [1119, 145] width 3 height 3
click at [1064, 196] on span "Switch crew" at bounding box center [1063, 199] width 55 height 11
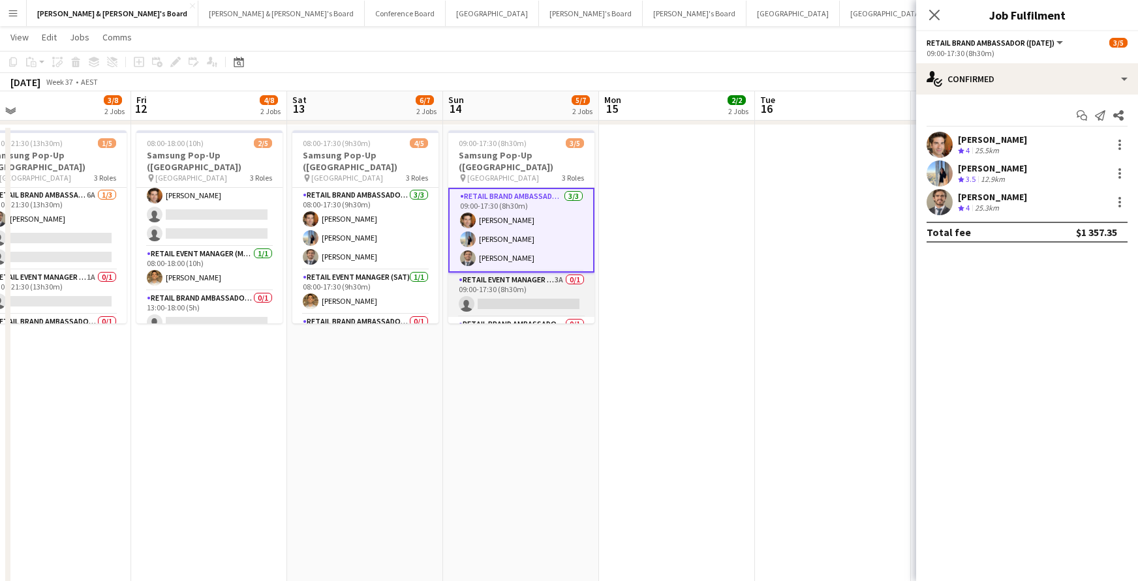
click at [512, 283] on app-card-role "RETAIL Event Manager (Sun) 3A 0/1 09:00-17:30 (8h30m) single-neutral-actions" at bounding box center [521, 295] width 146 height 44
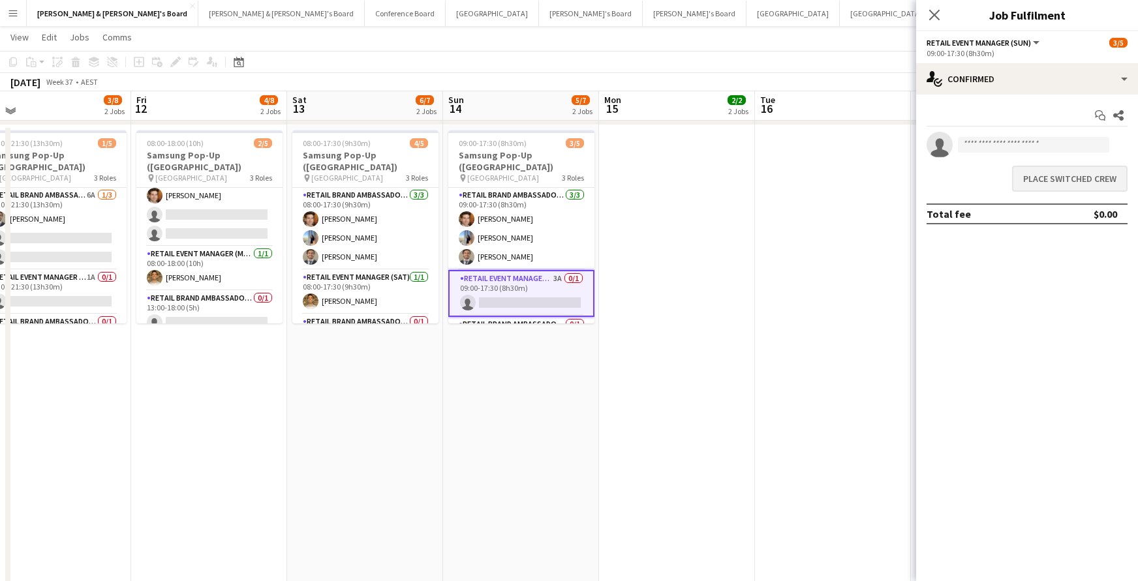
click at [1067, 189] on button "Place switched crew" at bounding box center [1069, 179] width 115 height 26
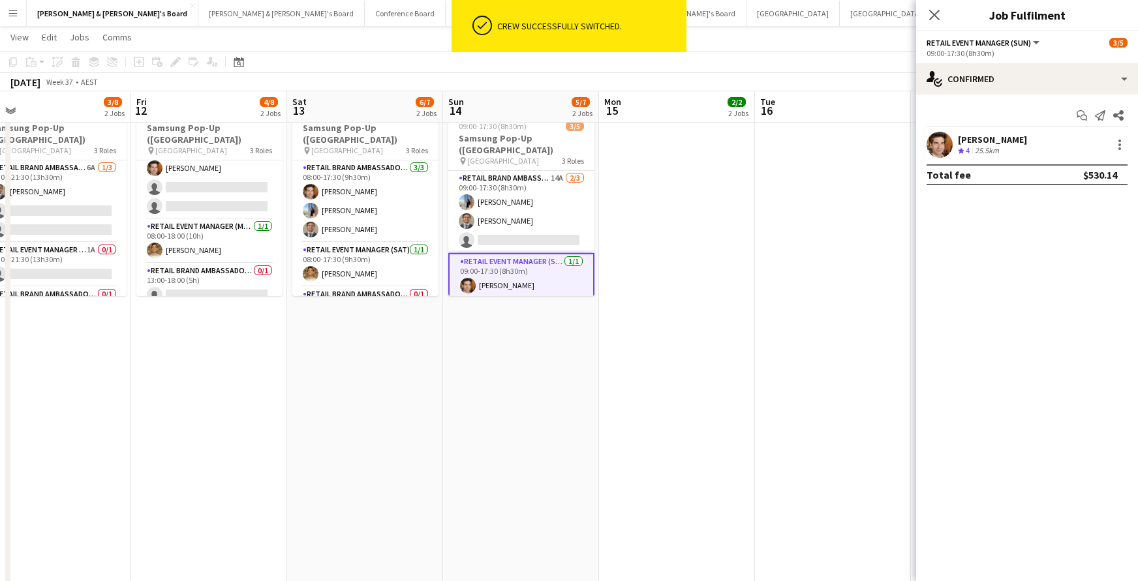
scroll to position [1178, 0]
click at [938, 13] on icon "Close pop-in" at bounding box center [934, 14] width 12 height 12
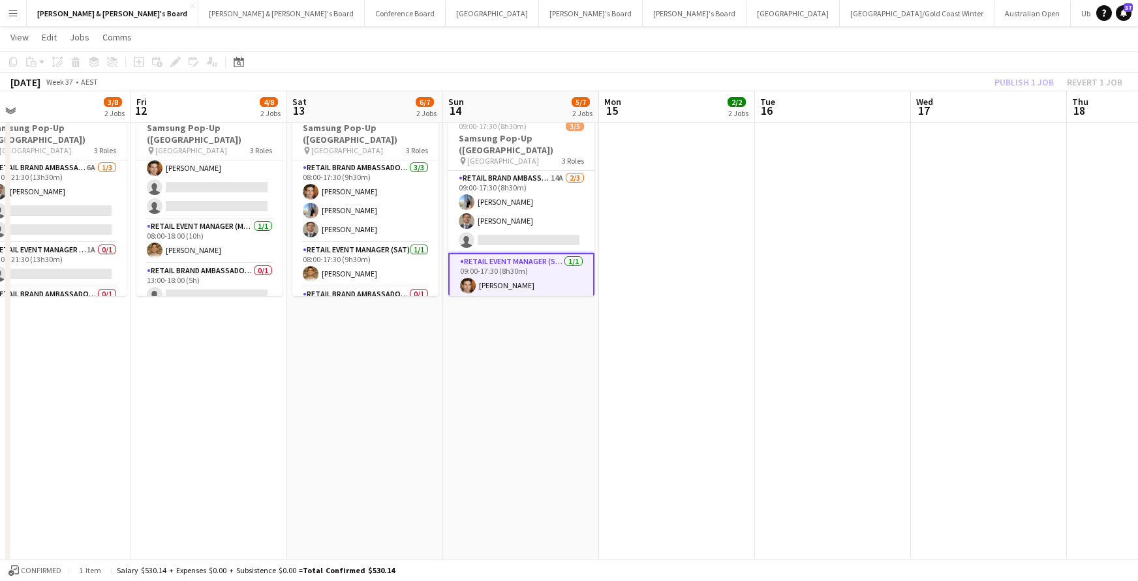
click at [1013, 79] on div "Publish 1 job Revert 1 job" at bounding box center [1058, 82] width 159 height 17
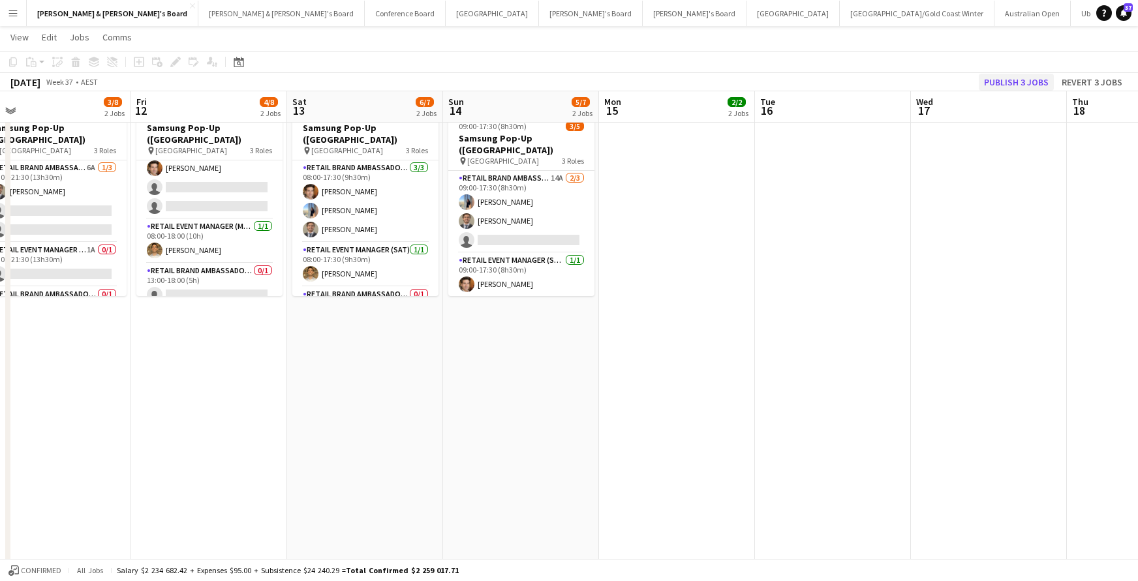
click at [1022, 82] on button "Publish 3 jobs" at bounding box center [1016, 82] width 75 height 17
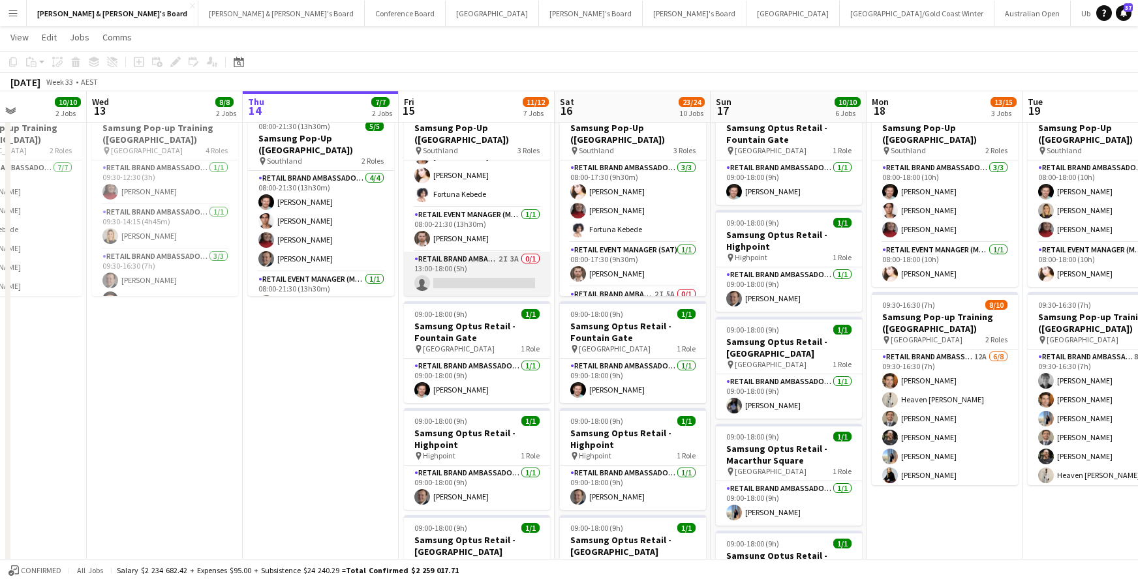
scroll to position [35, 0]
click at [499, 279] on app-card-role "RETAIL Brand Ambassador (Mon - Fri) 2I 3A 0/1 13:00-18:00 (5h) single-neutral-a…" at bounding box center [477, 274] width 146 height 44
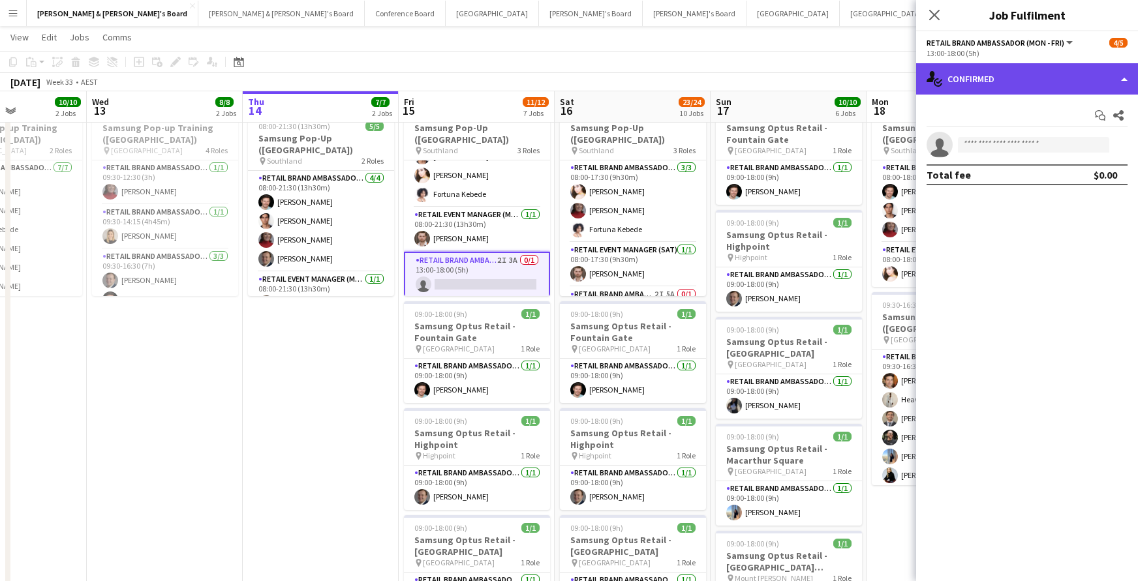
click at [976, 75] on div "single-neutral-actions-check-2 Confirmed" at bounding box center [1027, 78] width 222 height 31
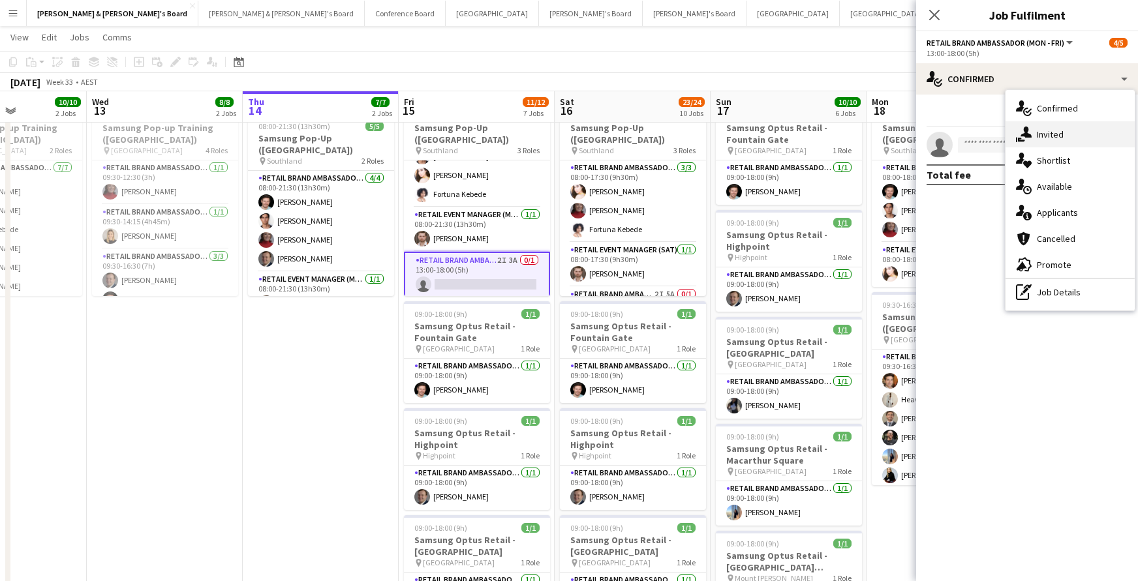
click at [1039, 140] on div "single-neutral-actions-share-1 Invited" at bounding box center [1069, 134] width 129 height 26
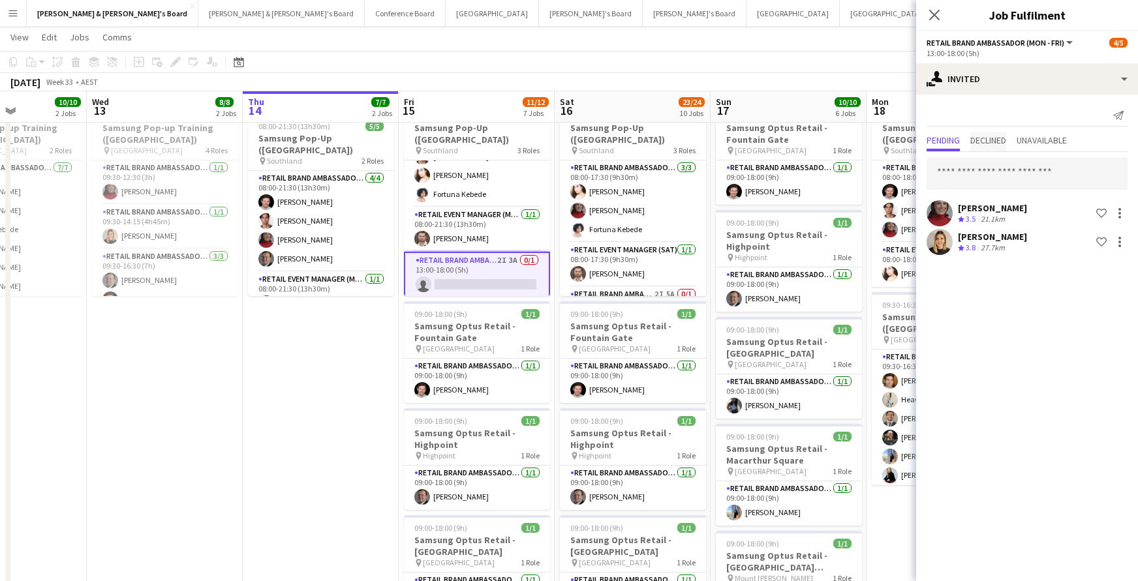
click at [999, 140] on span "Declined" at bounding box center [988, 140] width 36 height 9
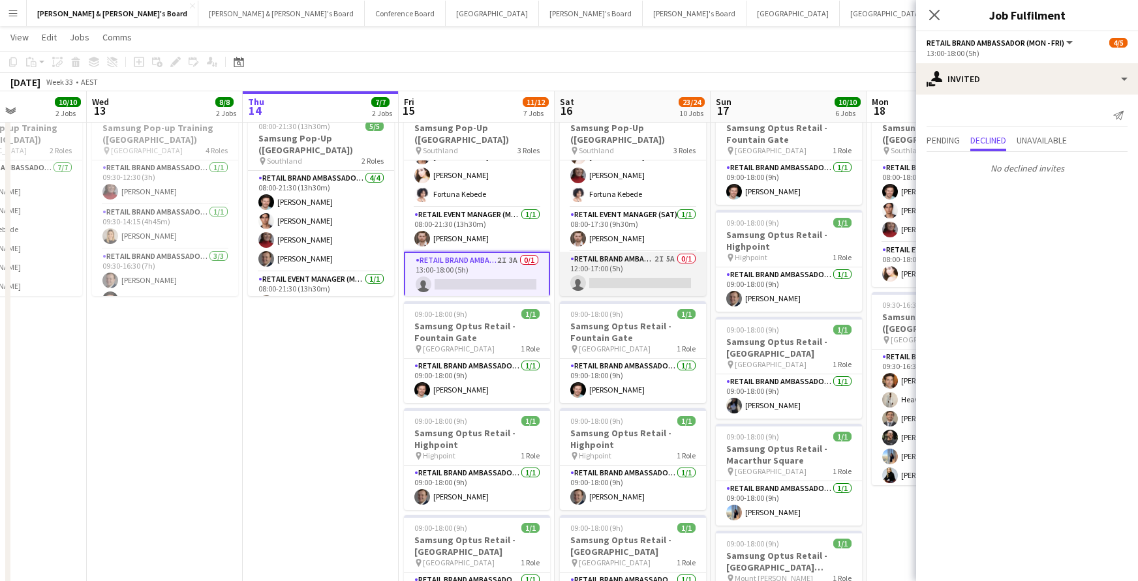
click at [639, 276] on app-card-role "RETAIL Brand Ambassador (Saturday) 2I 5A 0/1 12:00-17:00 (5h) single-neutral-ac…" at bounding box center [633, 274] width 146 height 44
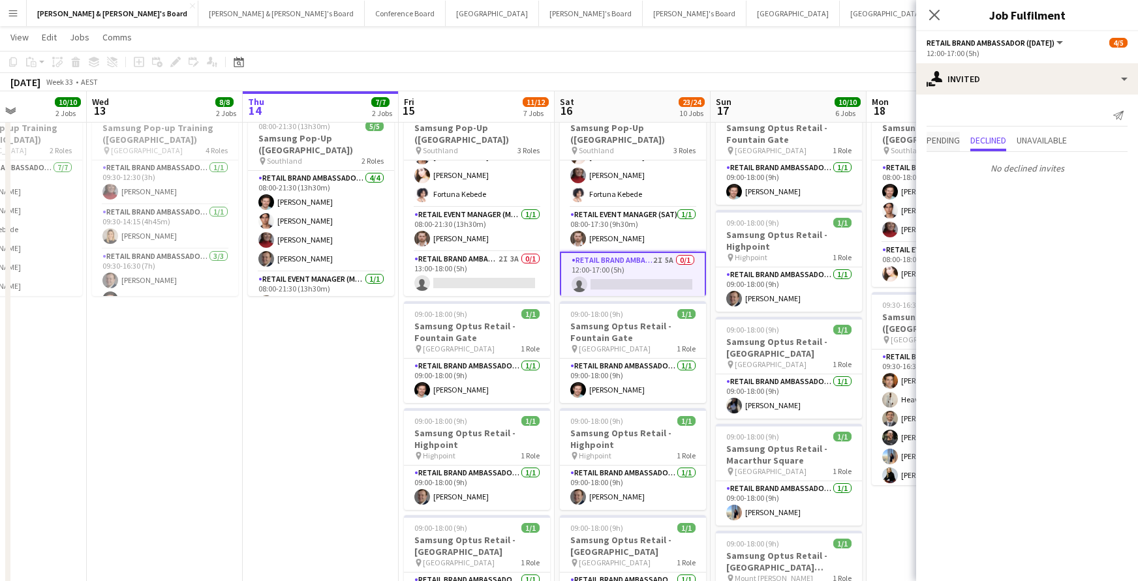
click at [949, 136] on span "Pending" at bounding box center [943, 140] width 33 height 9
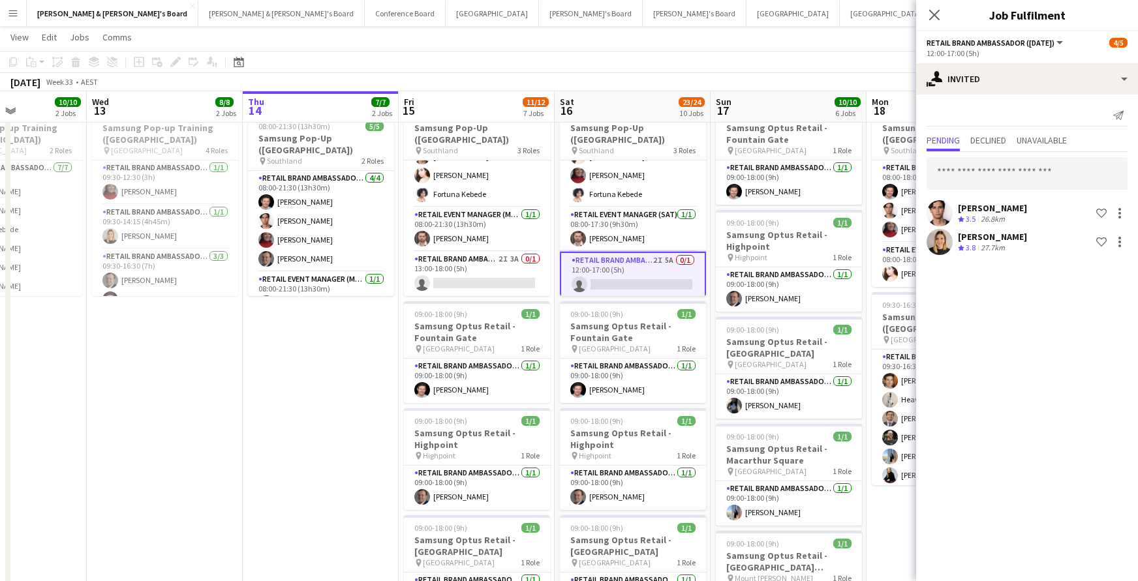
click at [930, 16] on icon "Close pop-in" at bounding box center [934, 15] width 10 height 10
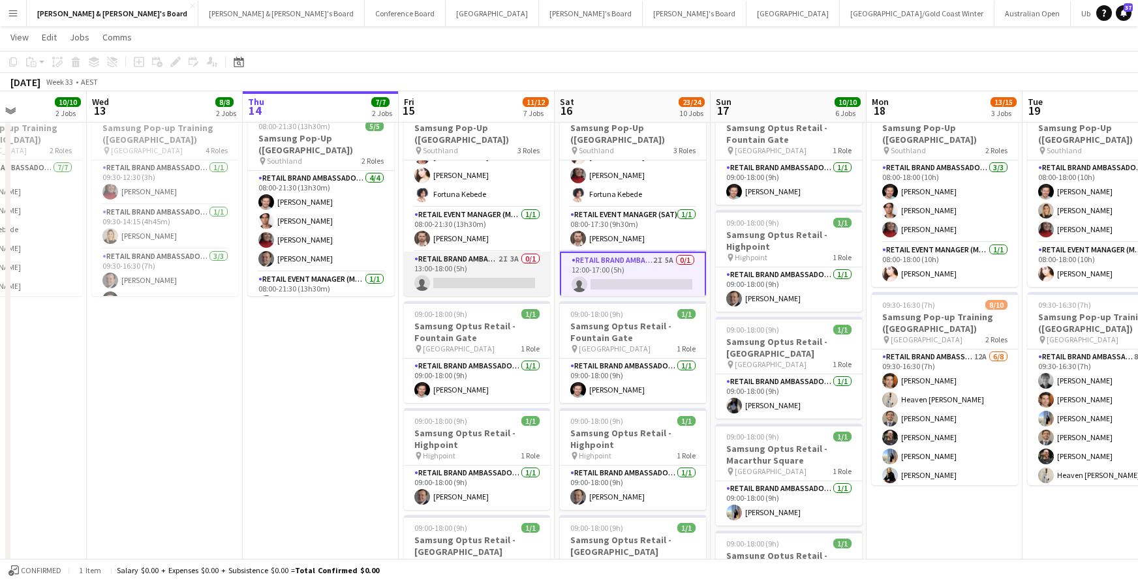
click at [490, 275] on app-card-role "RETAIL Brand Ambassador (Mon - Fri) 2I 3A 0/1 13:00-18:00 (5h) single-neutral-a…" at bounding box center [477, 274] width 146 height 44
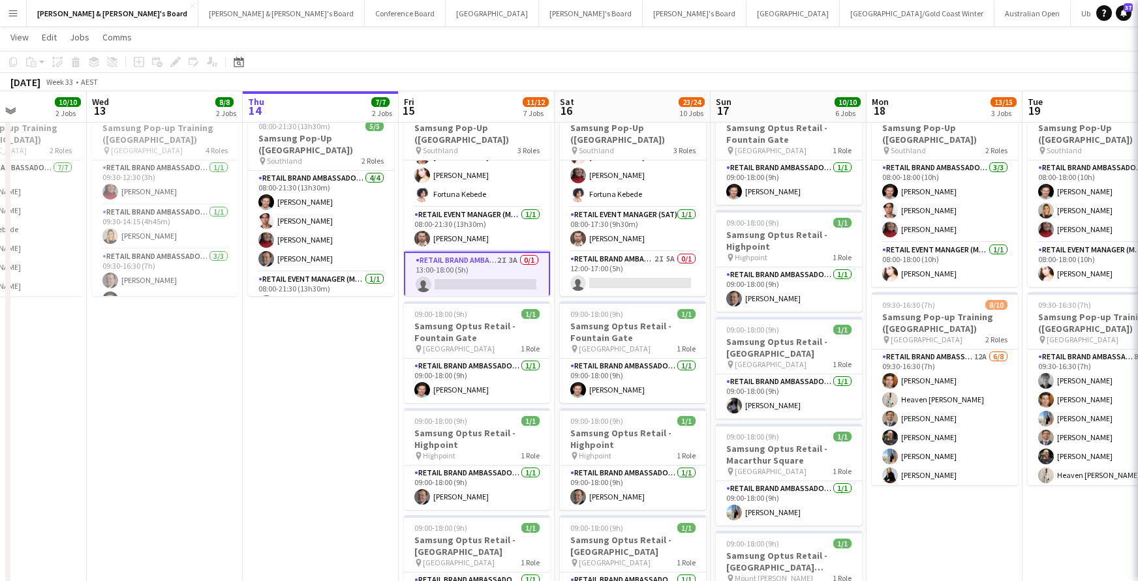
scroll to position [0, 382]
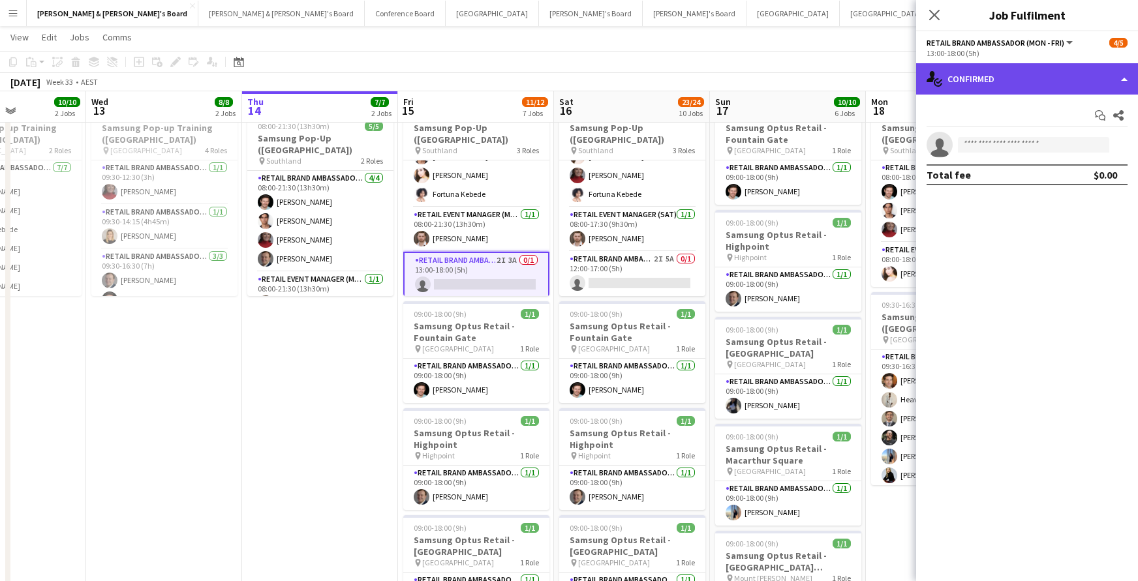
click at [1019, 74] on div "single-neutral-actions-check-2 Confirmed" at bounding box center [1027, 78] width 222 height 31
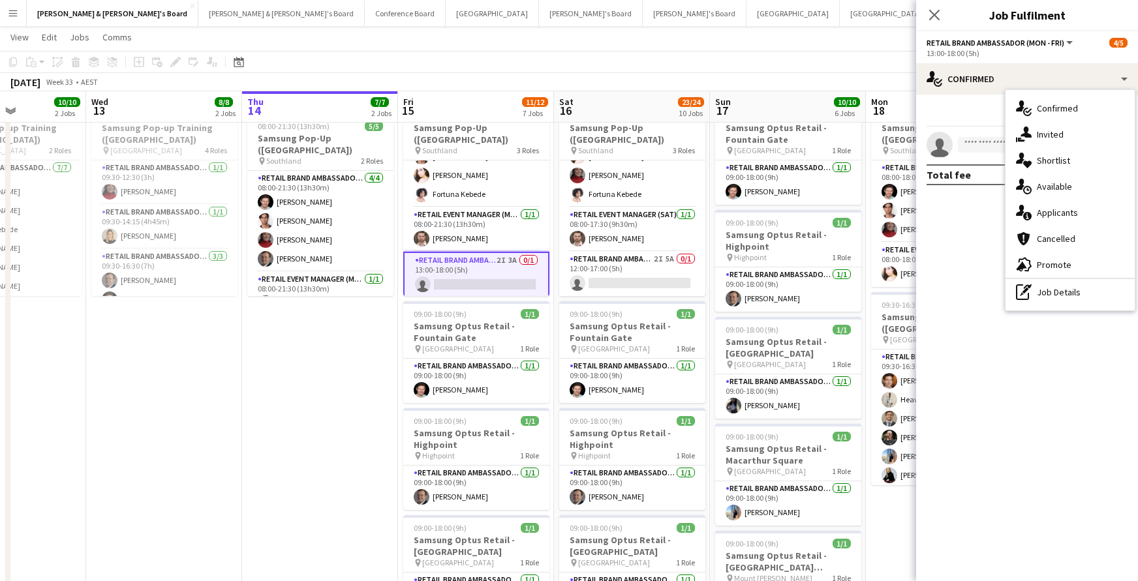
click at [1034, 135] on div "single-neutral-actions-share-1 Invited" at bounding box center [1069, 134] width 129 height 26
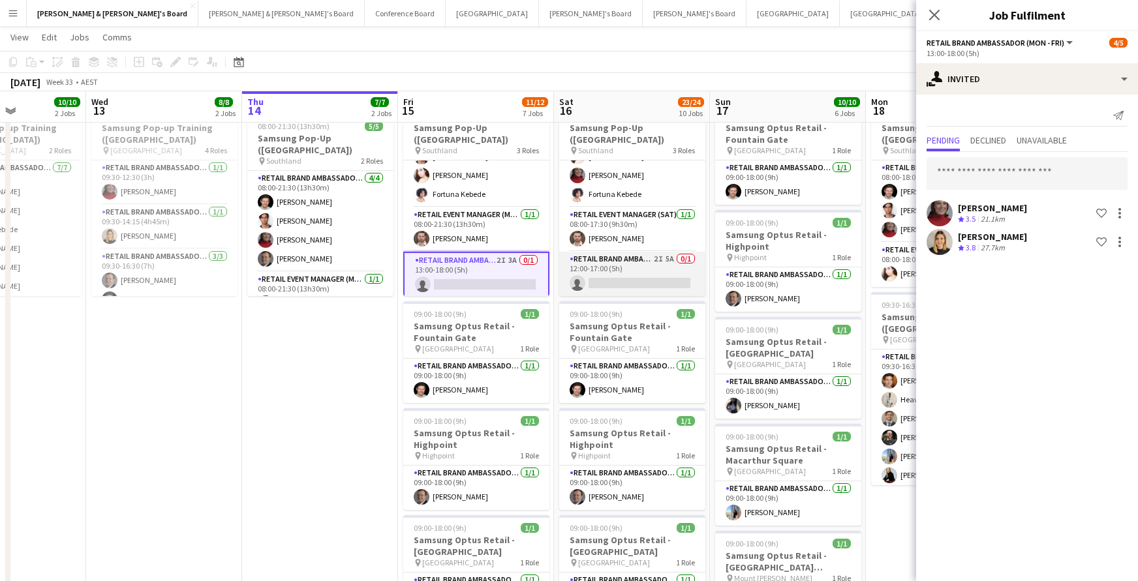
click at [647, 275] on app-card-role "RETAIL Brand Ambassador (Saturday) 2I 5A 0/1 12:00-17:00 (5h) single-neutral-ac…" at bounding box center [632, 274] width 146 height 44
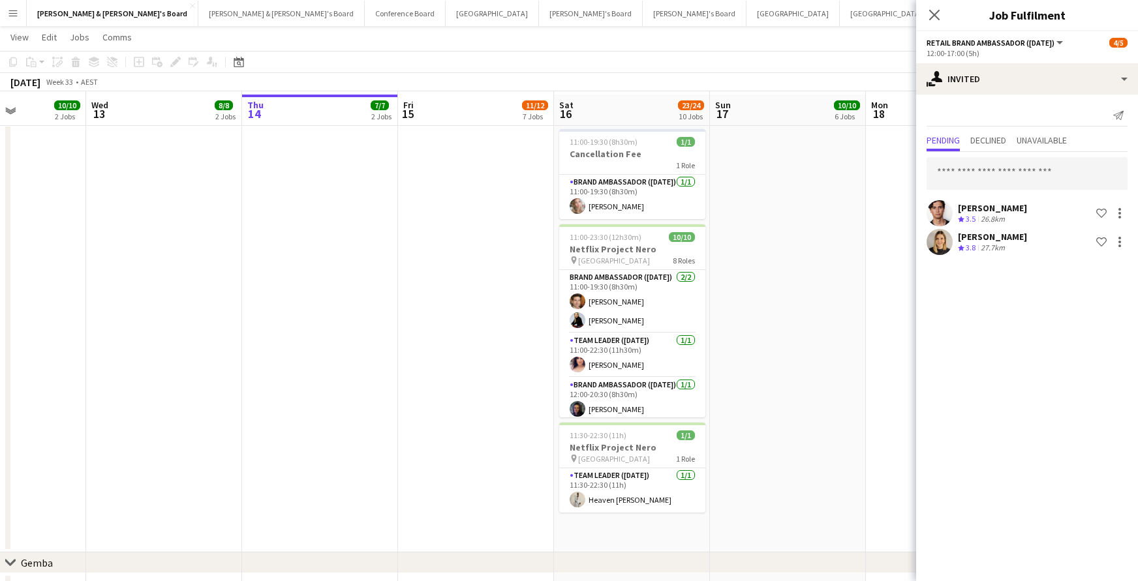
scroll to position [22, 0]
click at [936, 16] on icon "Close pop-in" at bounding box center [934, 14] width 12 height 12
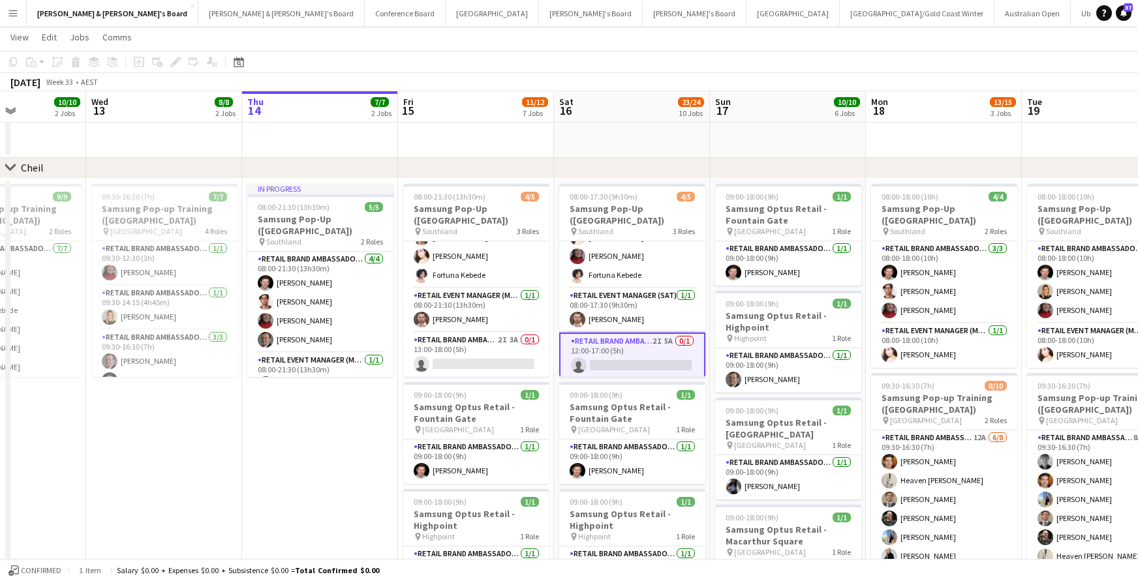
scroll to position [35, 0]
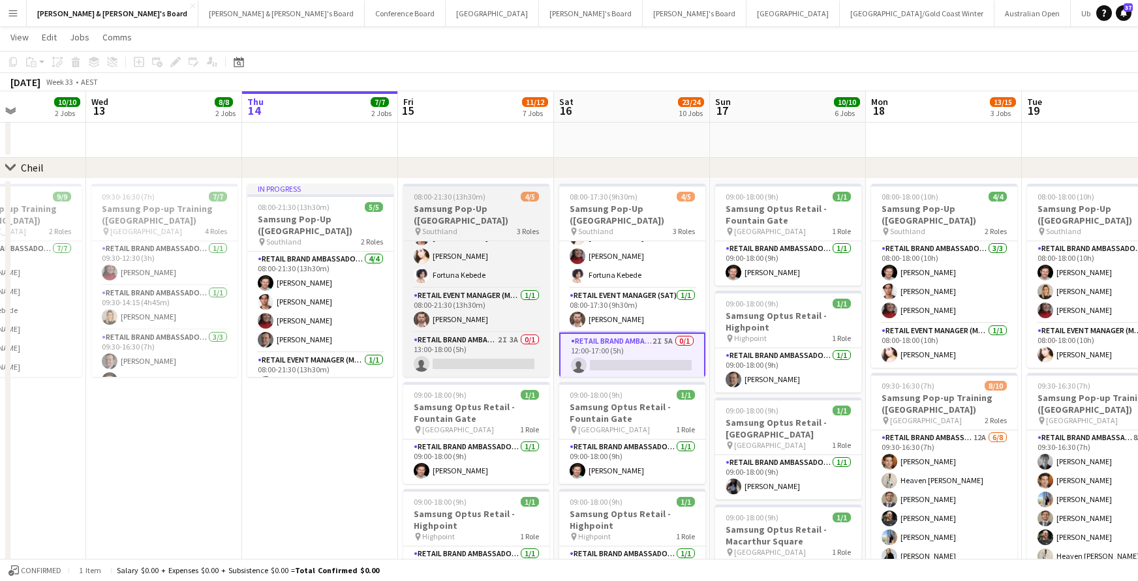
click at [480, 219] on h3 "Samsung Pop-Up ([GEOGRAPHIC_DATA])" at bounding box center [476, 214] width 146 height 23
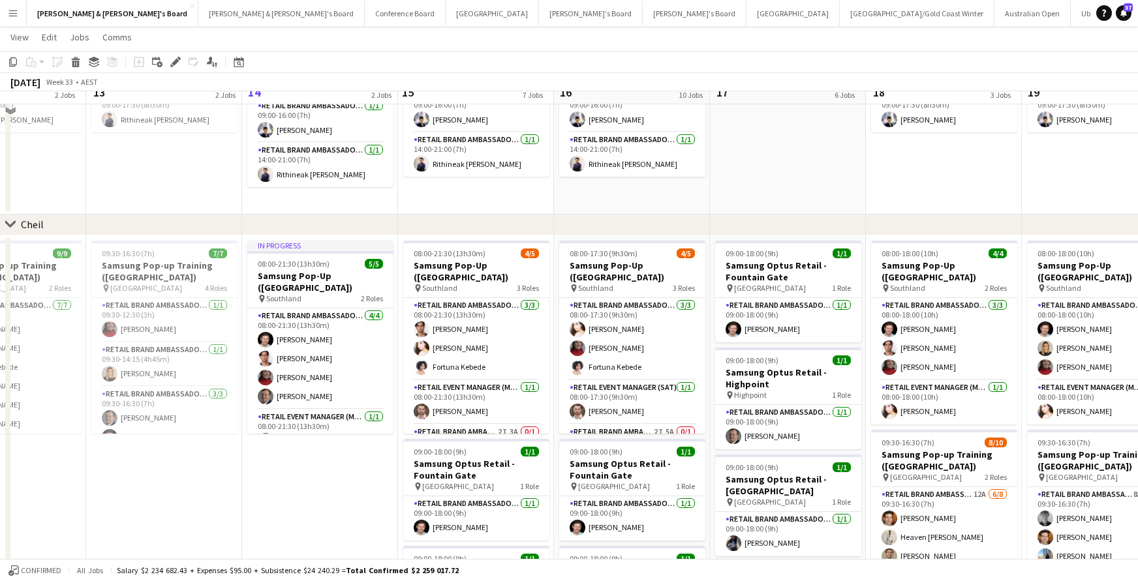
scroll to position [799, 0]
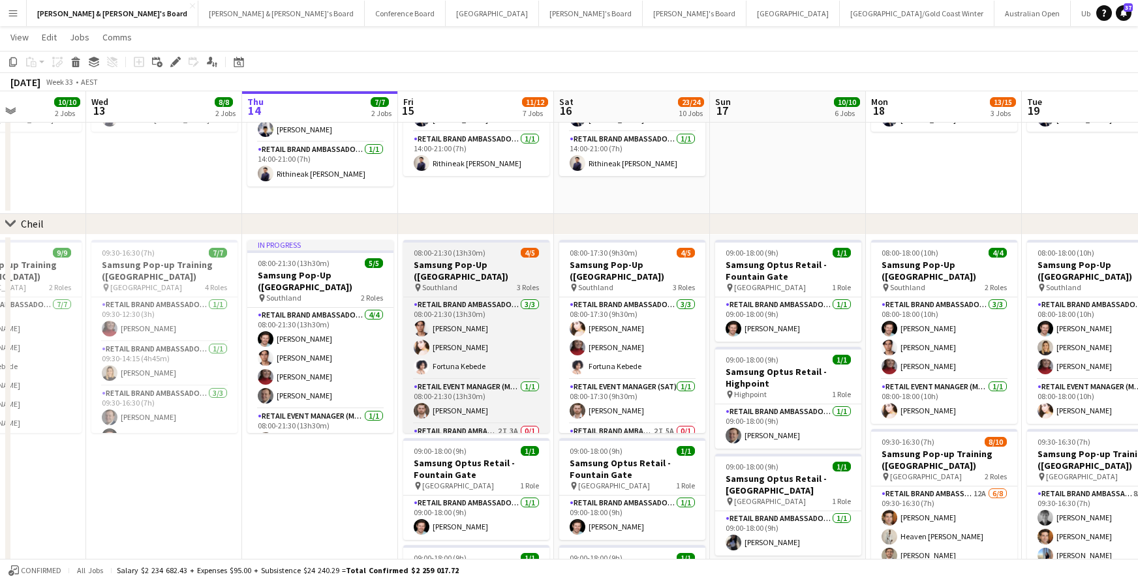
click at [489, 283] on div "pin Southland 3 Roles" at bounding box center [476, 288] width 146 height 10
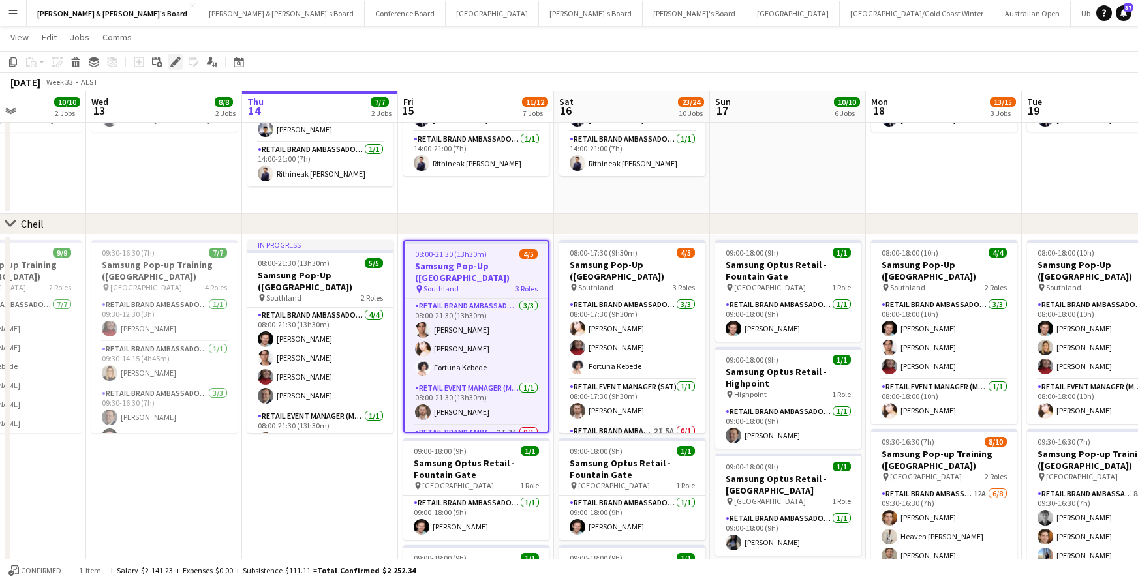
click at [175, 62] on icon at bounding box center [175, 62] width 7 height 7
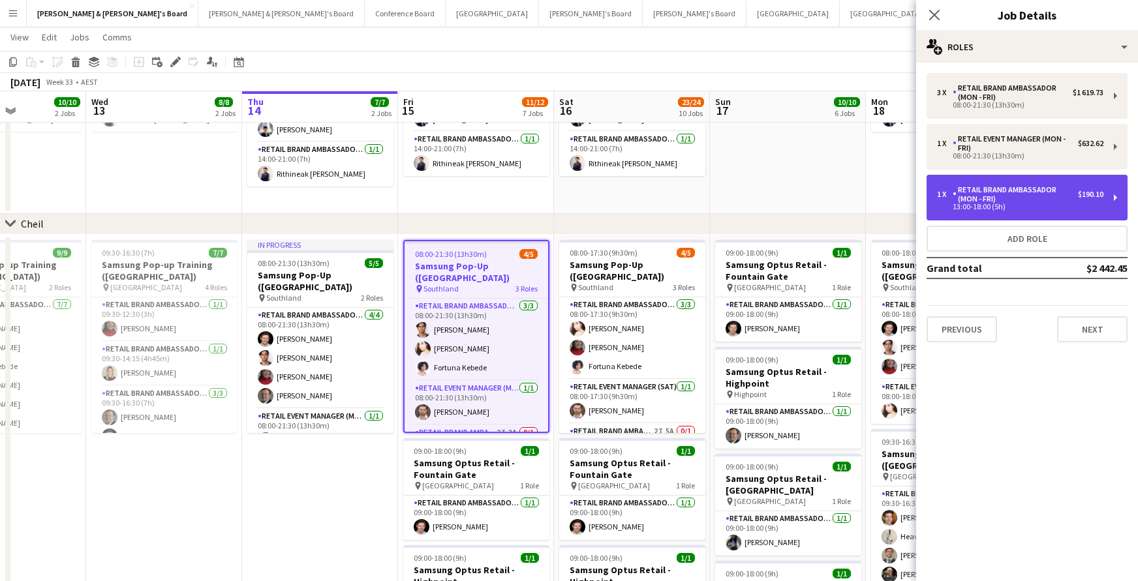
click at [985, 209] on div "13:00-18:00 (5h)" at bounding box center [1020, 207] width 166 height 7
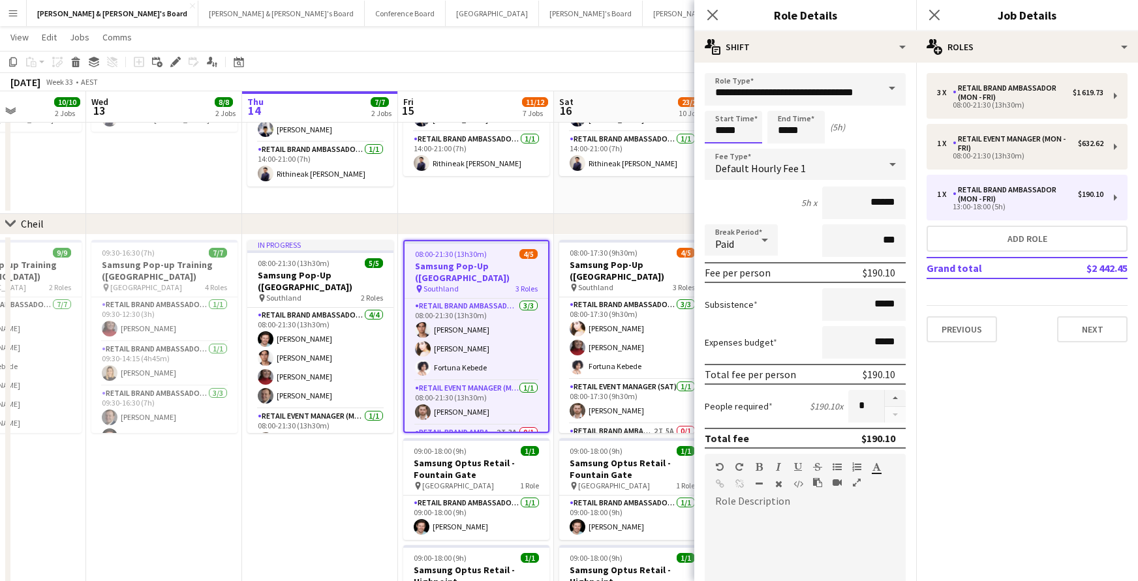
click at [724, 130] on input "*****" at bounding box center [733, 127] width 57 height 33
type input "*****"
click at [722, 149] on div at bounding box center [720, 150] width 26 height 13
click at [788, 134] on input "*****" at bounding box center [795, 127] width 57 height 33
type input "*****"
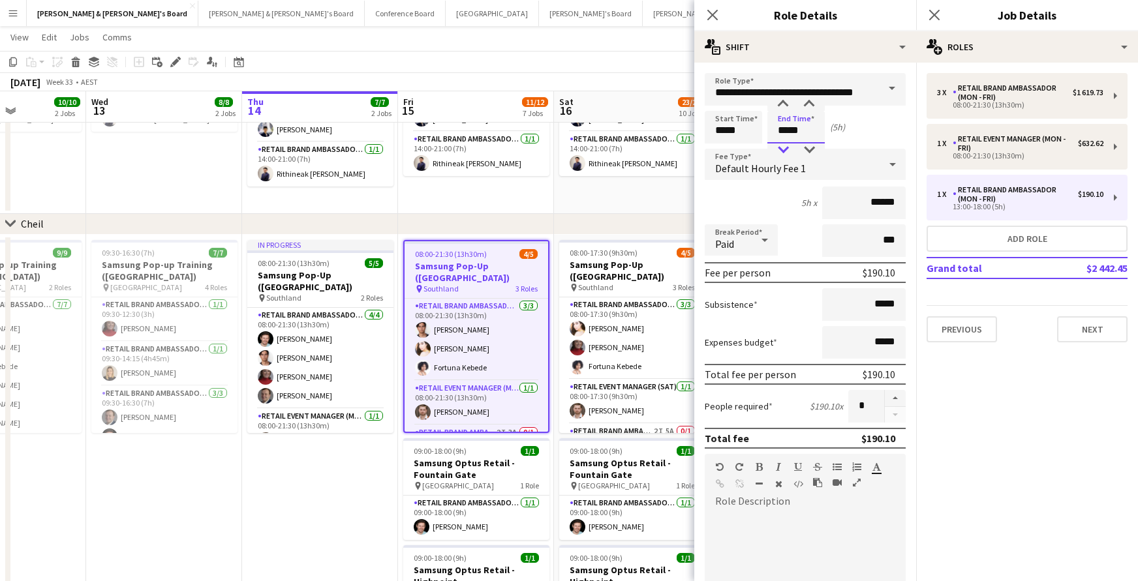
click at [786, 149] on div at bounding box center [783, 150] width 26 height 13
click at [711, 14] on icon at bounding box center [712, 14] width 12 height 12
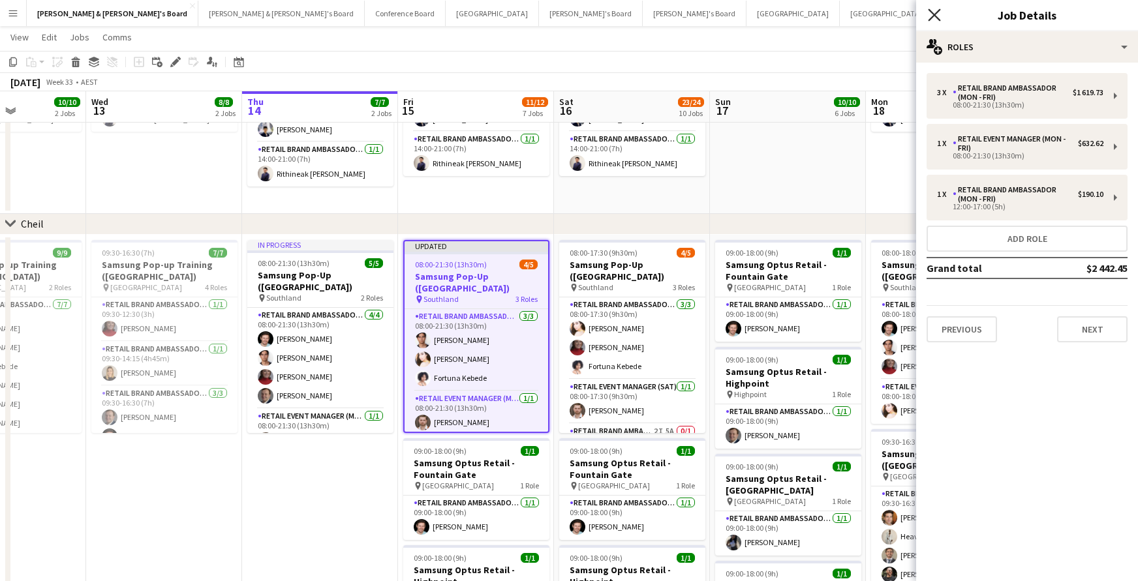
click at [938, 14] on icon "Close pop-in" at bounding box center [934, 14] width 12 height 12
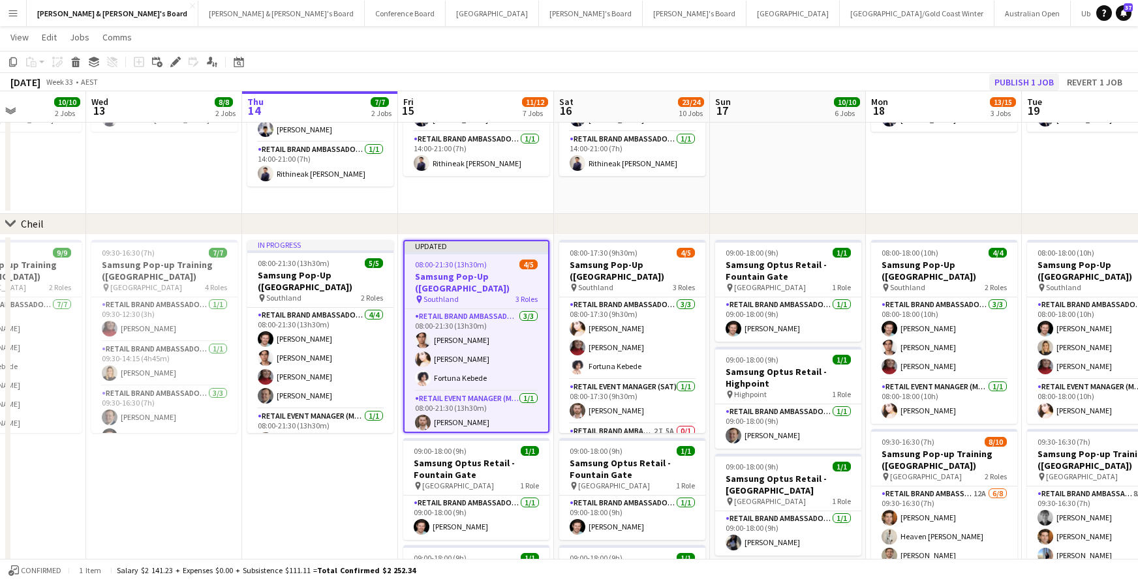
click at [1010, 82] on button "Publish 1 job" at bounding box center [1024, 82] width 70 height 17
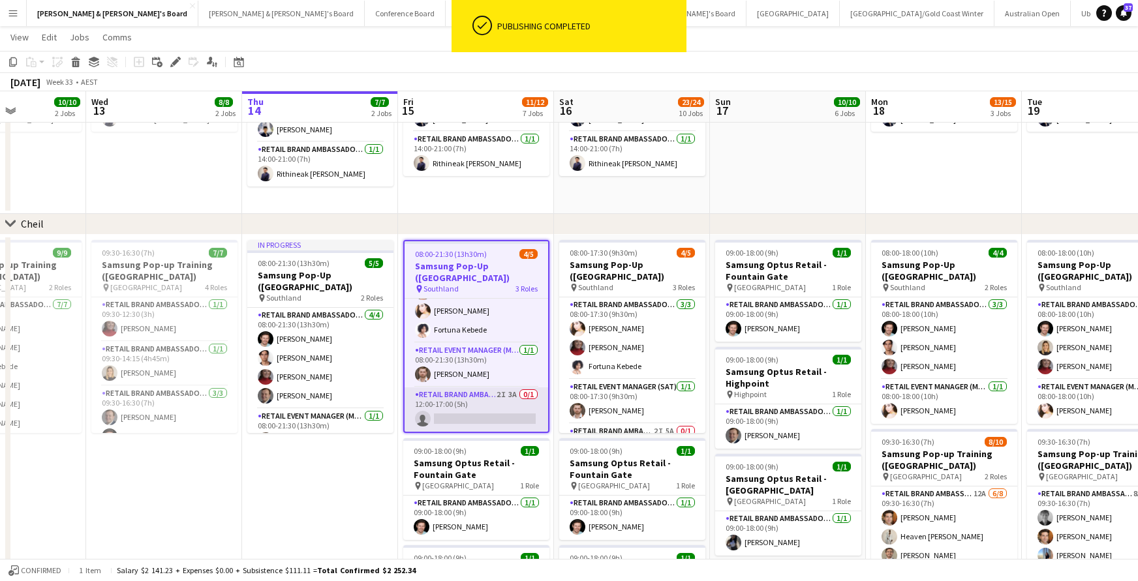
scroll to position [38, 0]
click at [468, 419] on app-card-role "RETAIL Brand Ambassador (Mon - Fri) 2I 3A 0/1 12:00-17:00 (5h) single-neutral-a…" at bounding box center [477, 410] width 144 height 44
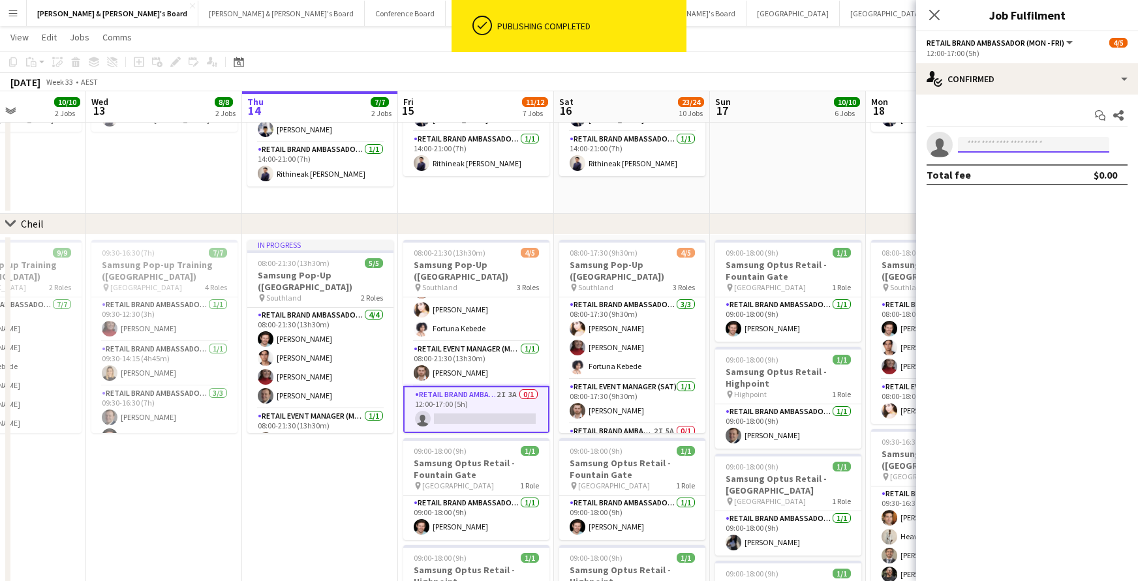
click at [1013, 145] on input at bounding box center [1033, 145] width 151 height 16
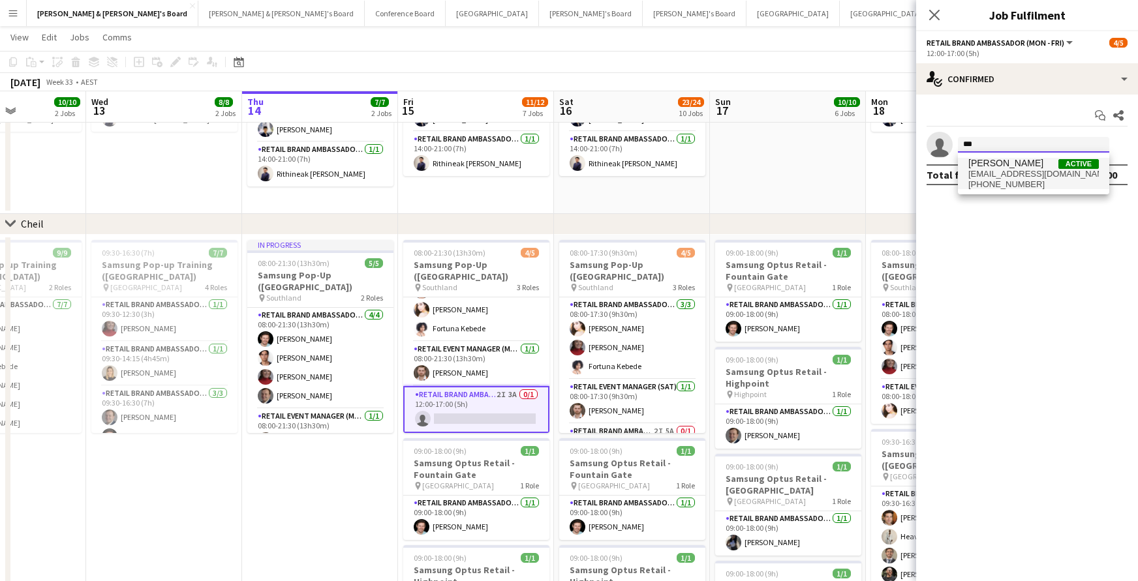
type input "***"
click at [1009, 171] on span "miajabara14@gmail.com" at bounding box center [1033, 174] width 130 height 10
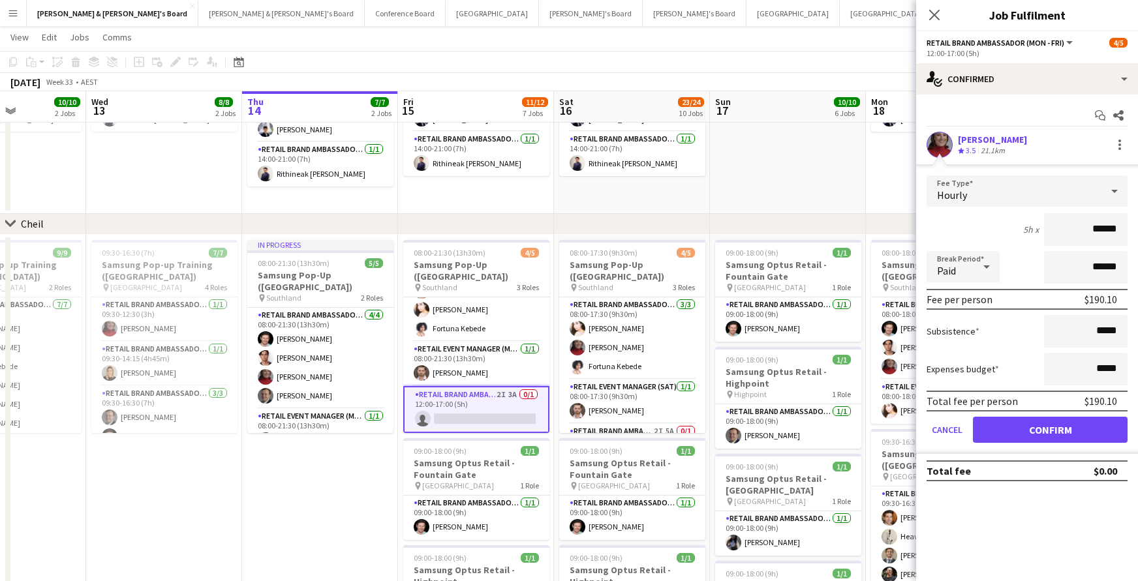
click at [1070, 435] on button "Confirm" at bounding box center [1050, 430] width 155 height 26
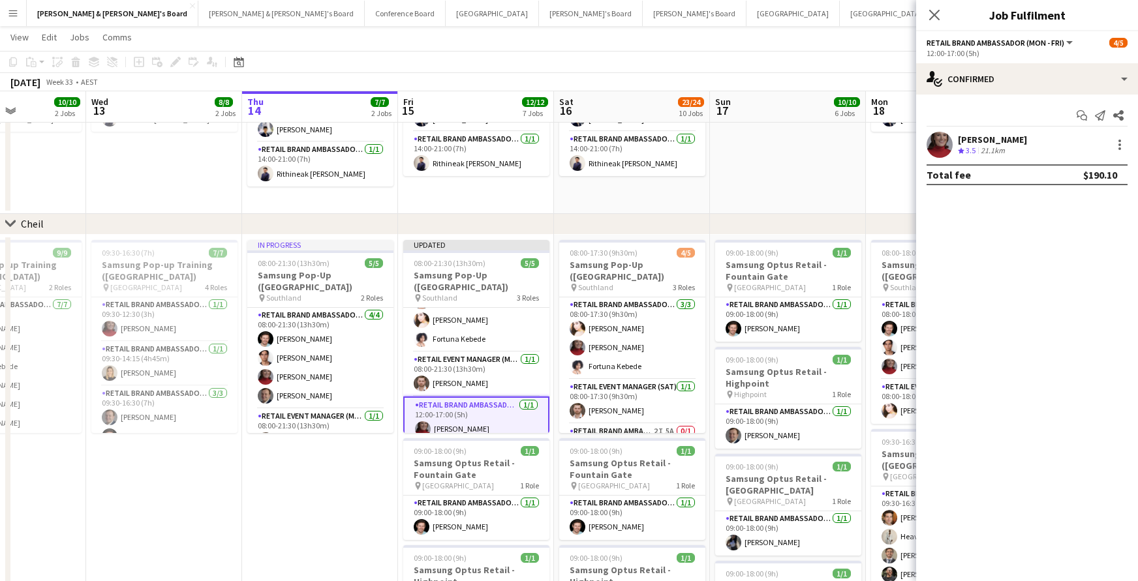
click at [931, 10] on icon "Close pop-in" at bounding box center [934, 15] width 10 height 10
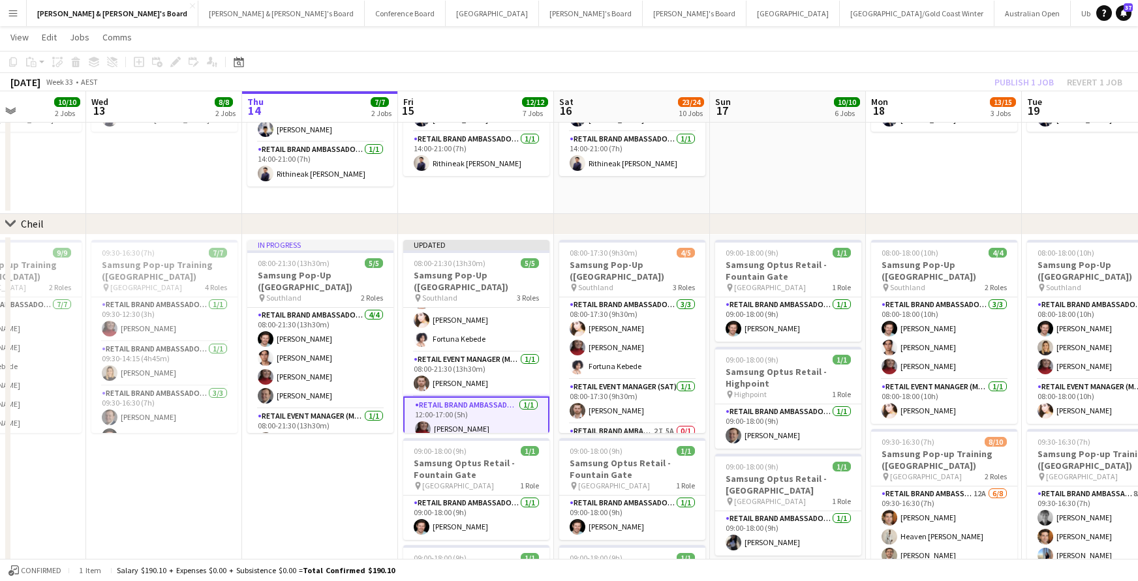
click at [1007, 79] on div "Publish 1 job Revert 1 job" at bounding box center [1058, 82] width 159 height 17
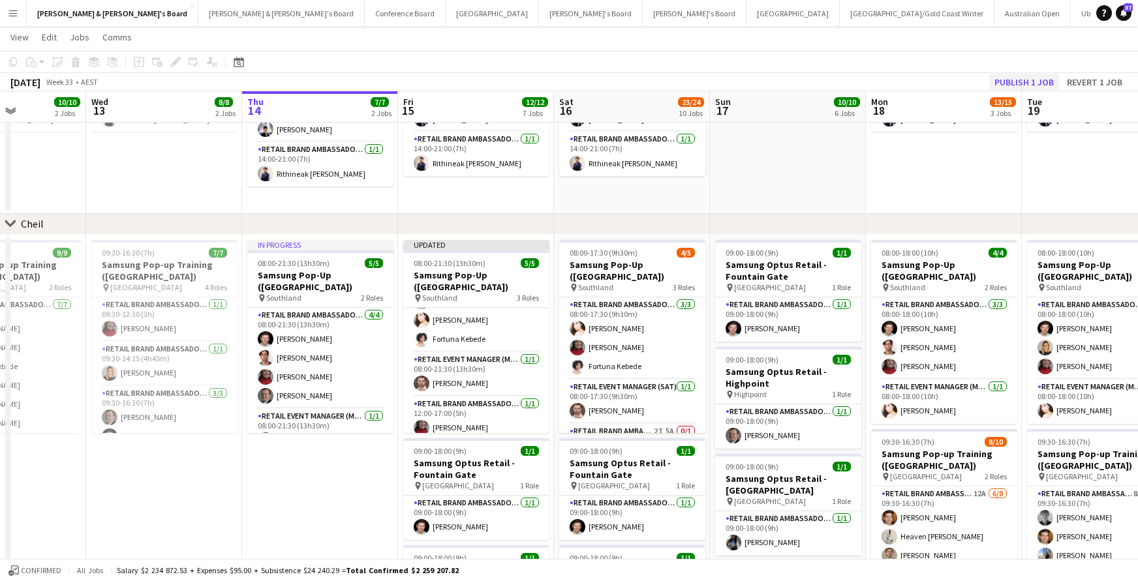
click at [1015, 79] on button "Publish 1 job" at bounding box center [1024, 82] width 70 height 17
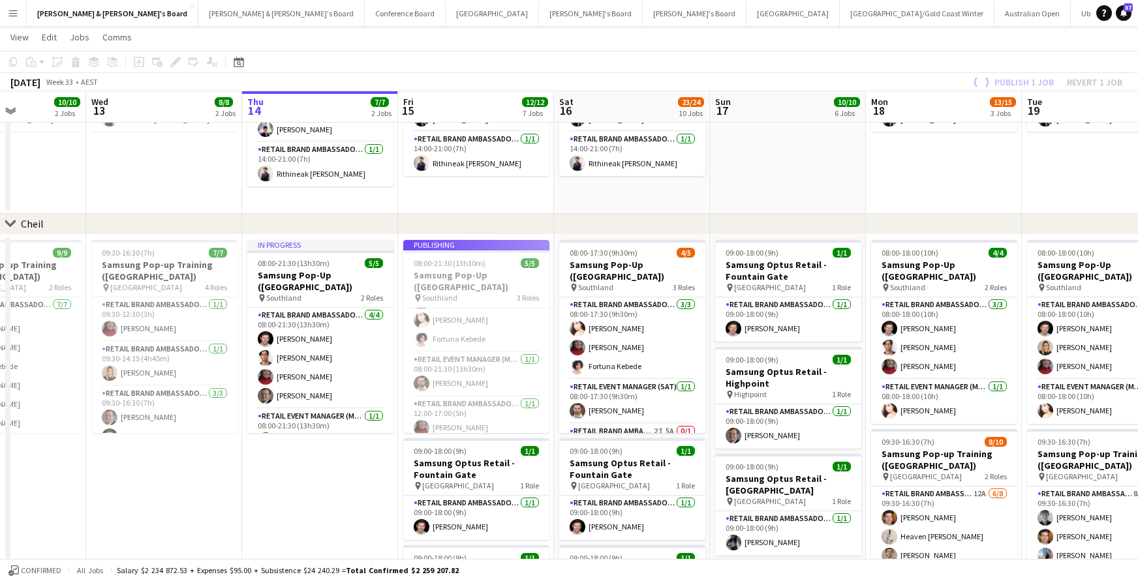
scroll to position [35, 0]
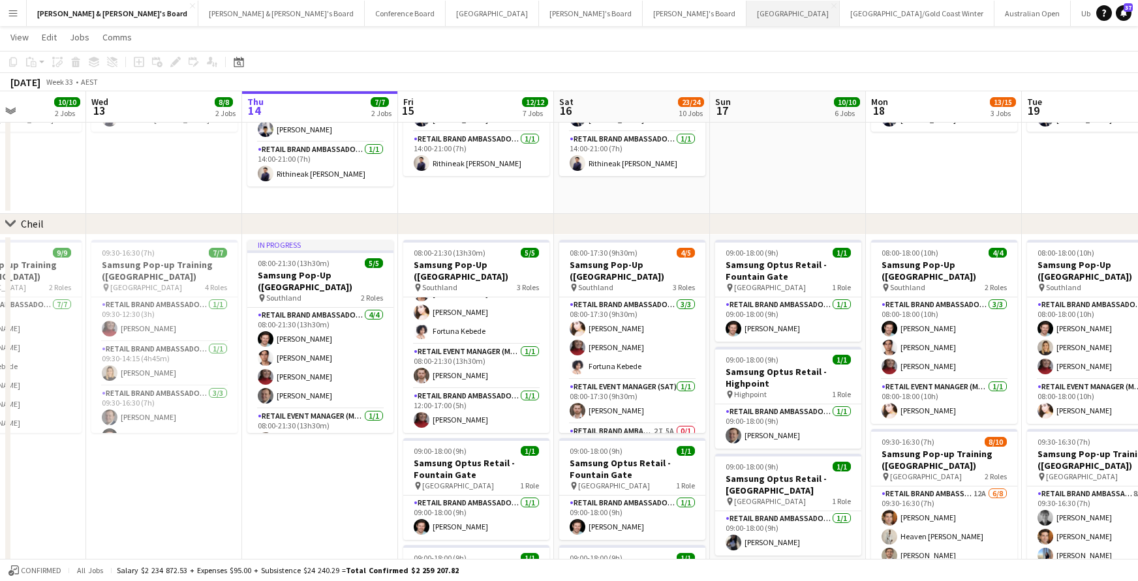
click at [746, 17] on button "Melbourne Close" at bounding box center [792, 13] width 93 height 25
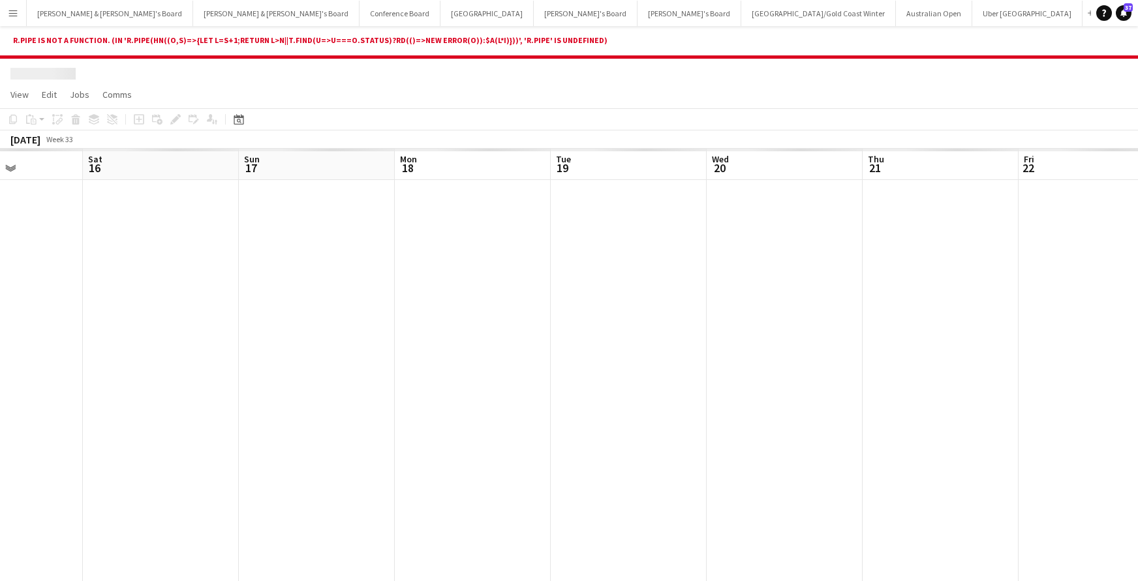
scroll to position [0, 387]
click at [741, 14] on button "Brisbane/Gold Coast Winter Close" at bounding box center [818, 13] width 155 height 25
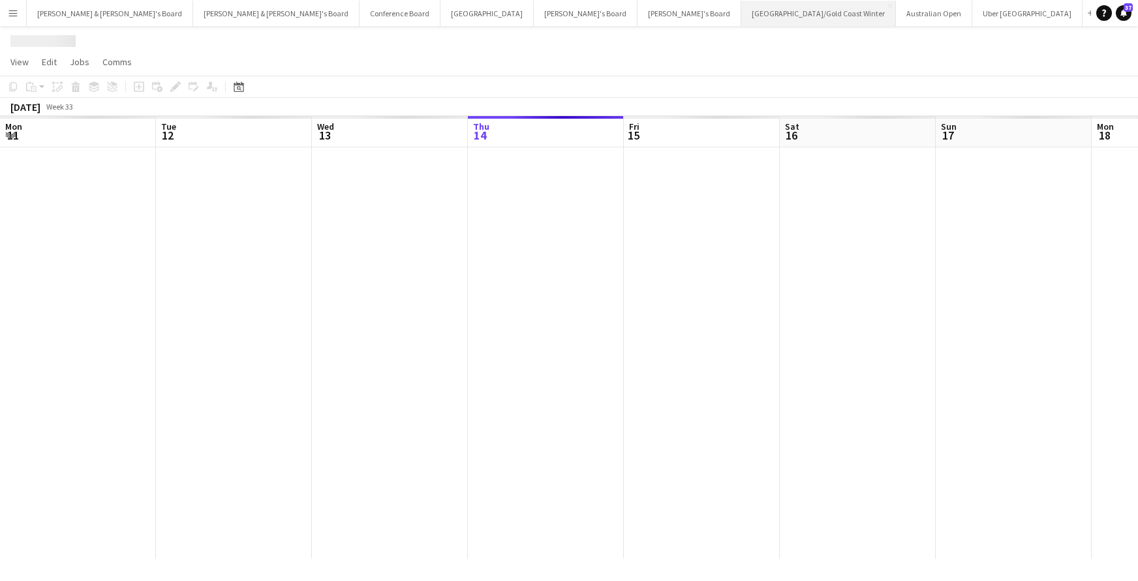
scroll to position [0, 312]
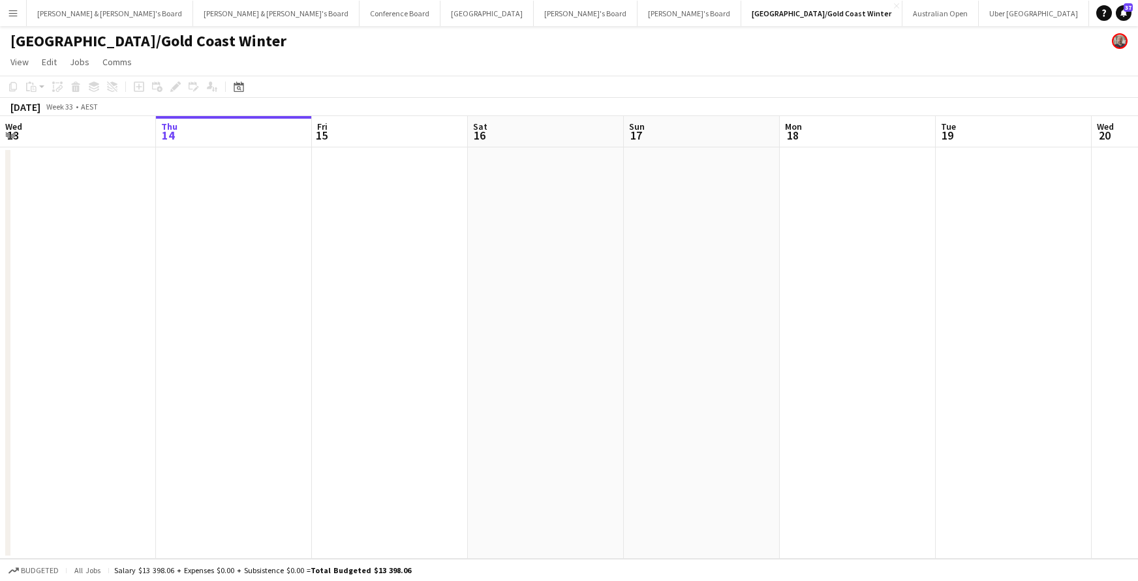
click at [1094, 14] on app-icon "Add" at bounding box center [1096, 12] width 5 height 5
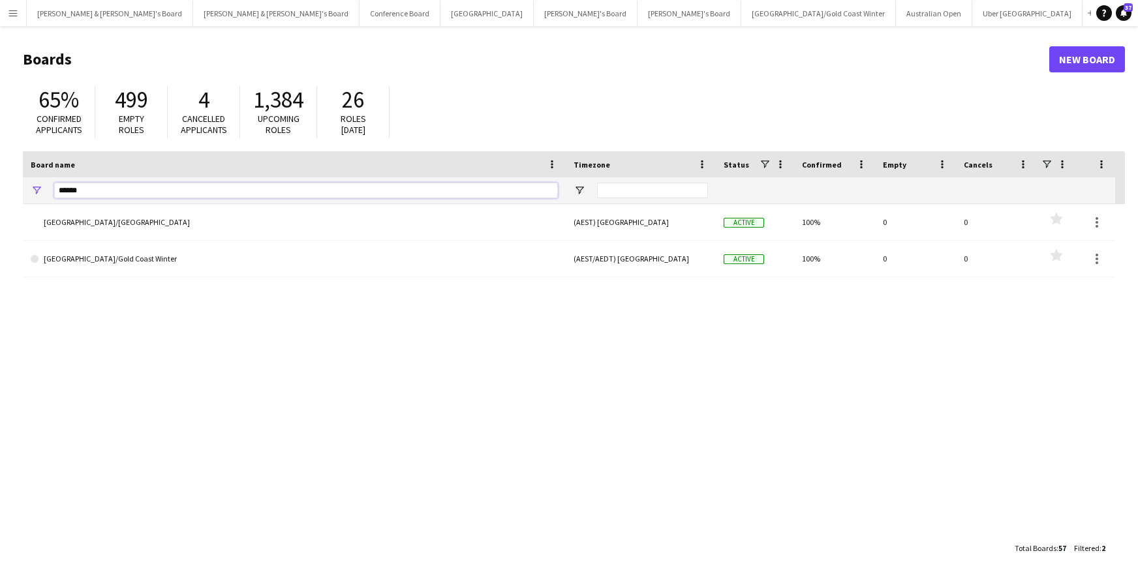
drag, startPoint x: 83, startPoint y: 190, endPoint x: 42, endPoint y: 187, distance: 40.5
click at [42, 187] on div "******" at bounding box center [294, 190] width 543 height 26
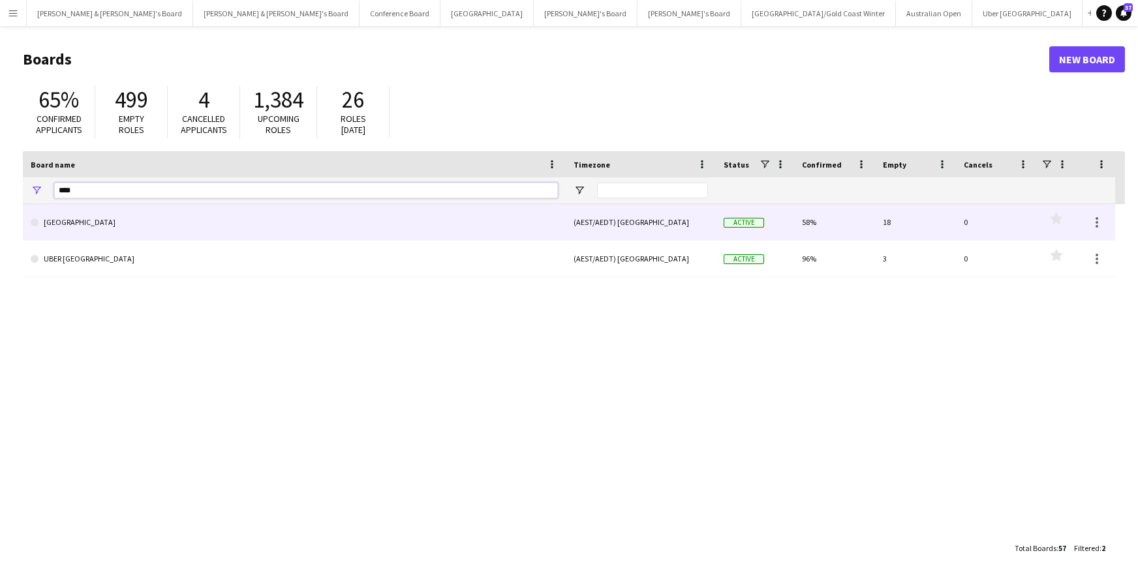
type input "****"
click at [66, 222] on link "[GEOGRAPHIC_DATA]" at bounding box center [294, 222] width 527 height 37
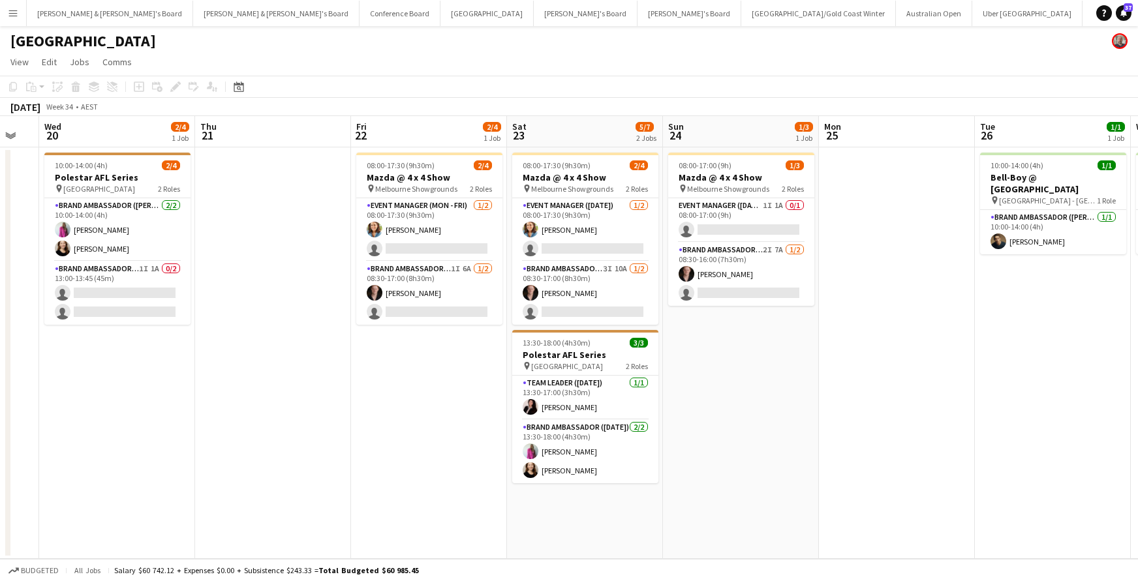
scroll to position [0, 435]
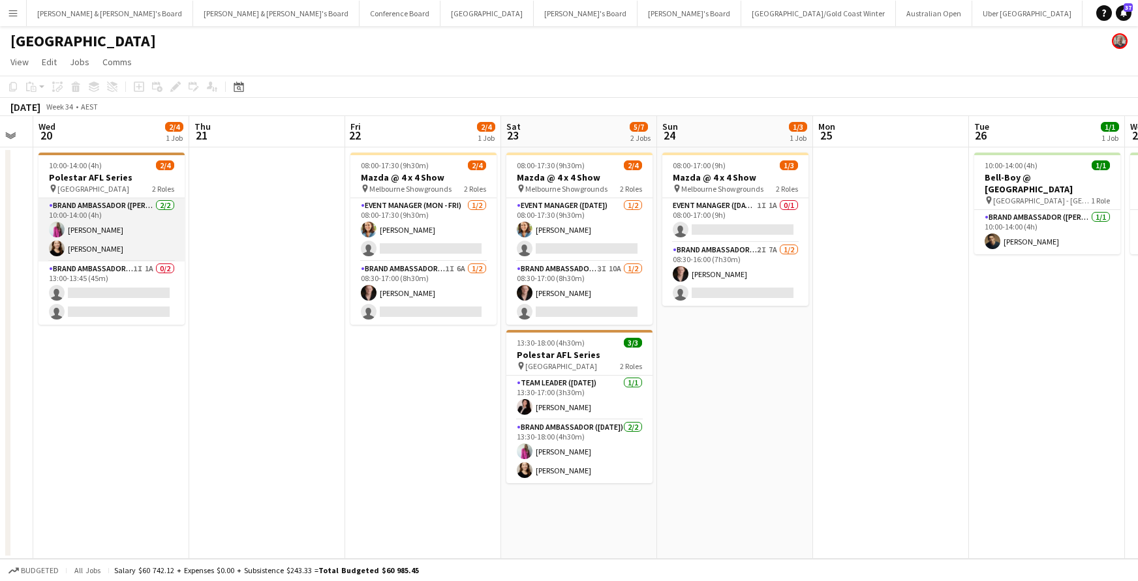
click at [104, 249] on app-card-role "Brand Ambassador (Mon - Fri) 2/2 10:00-14:00 (4h) Amanda Jonasen Siu Kwan Lee" at bounding box center [111, 229] width 146 height 63
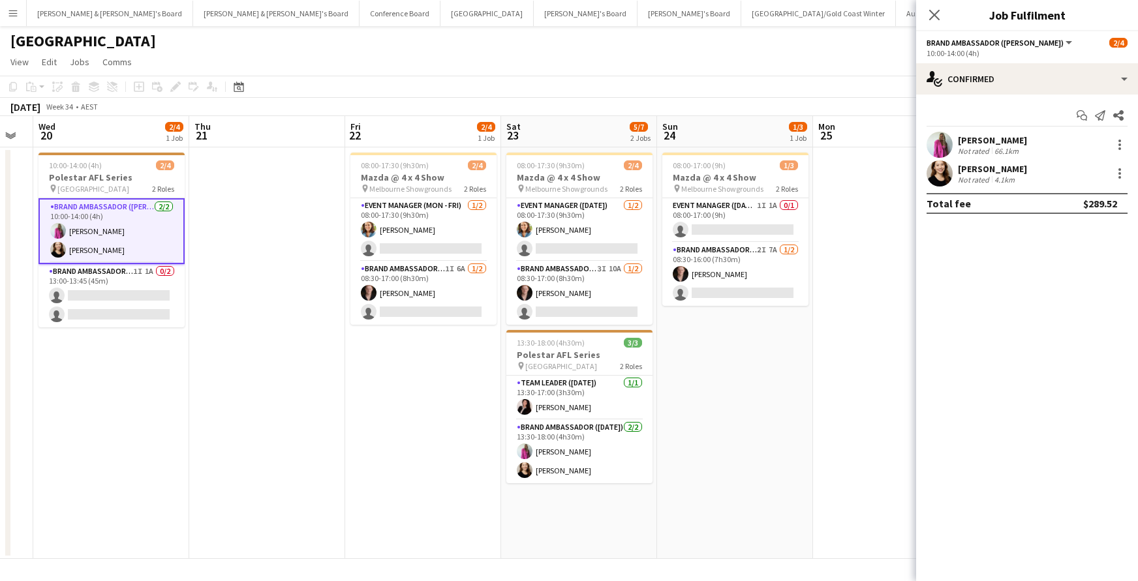
click at [981, 170] on div "[PERSON_NAME]" at bounding box center [992, 169] width 69 height 12
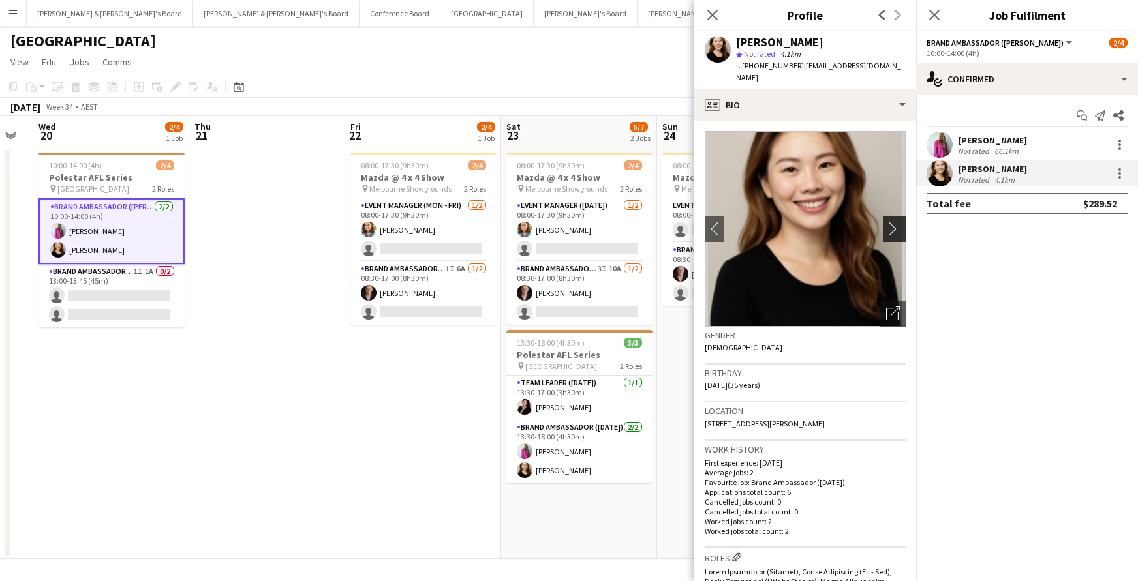
click at [903, 222] on app-icon "chevron-right" at bounding box center [896, 229] width 20 height 14
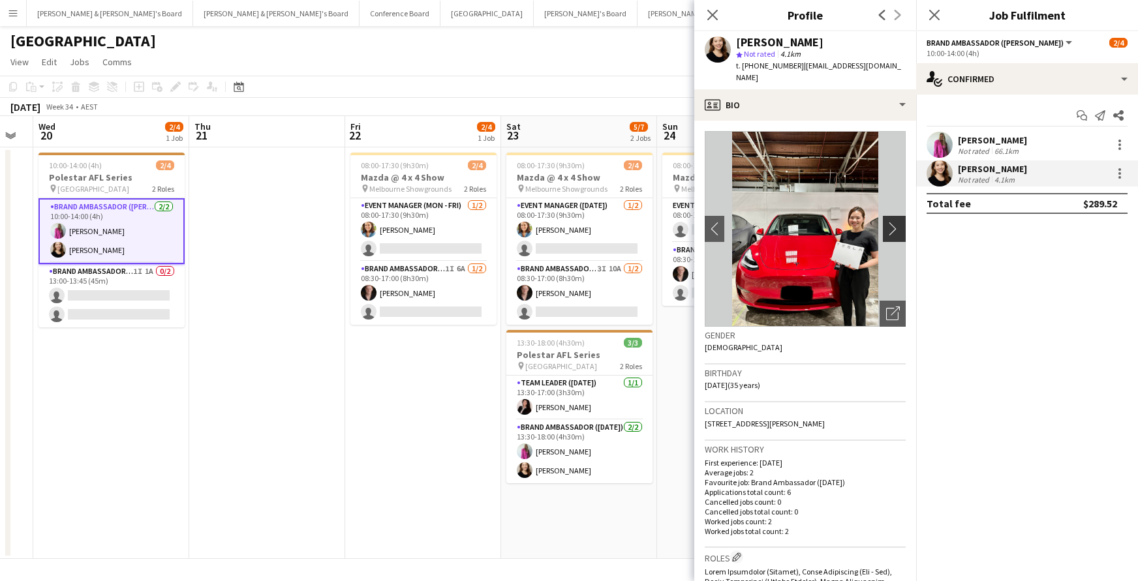
click at [896, 222] on app-icon "chevron-right" at bounding box center [896, 229] width 20 height 14
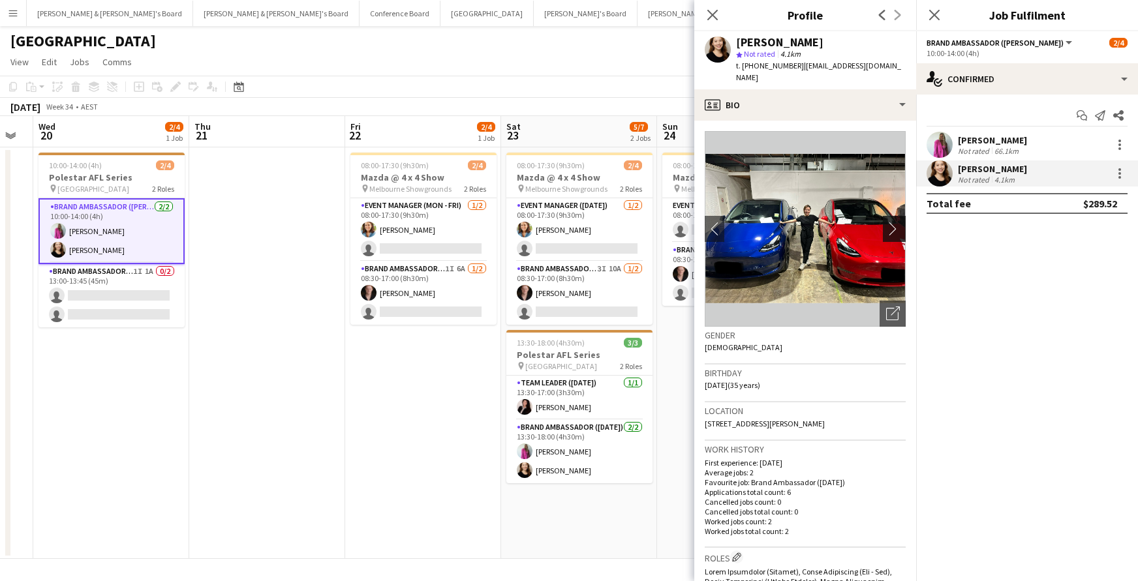
click at [896, 222] on app-icon "chevron-right" at bounding box center [896, 229] width 20 height 14
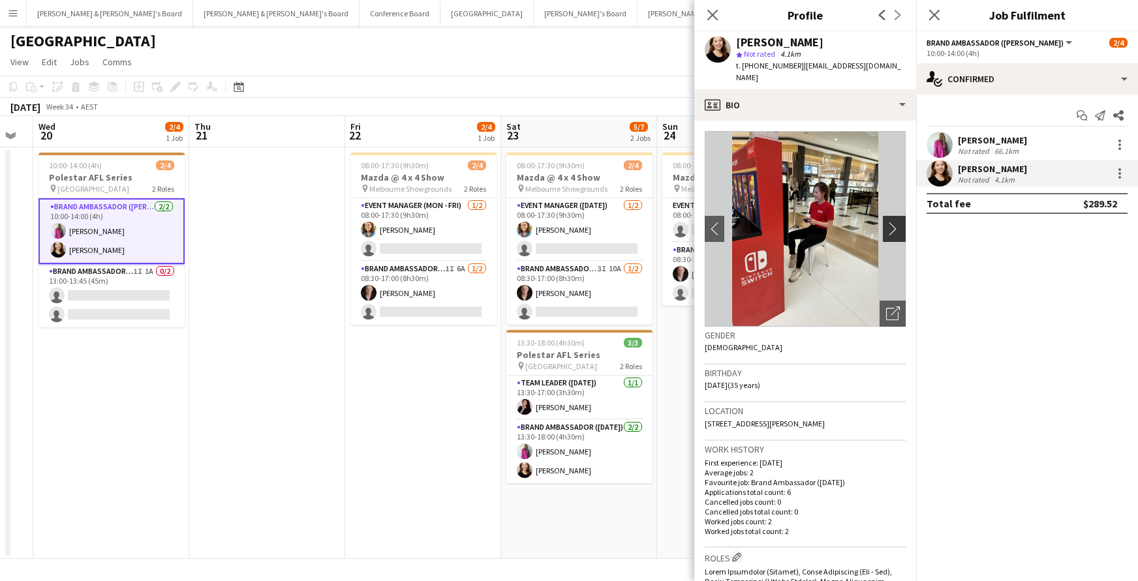
click at [896, 222] on app-icon "chevron-right" at bounding box center [896, 229] width 20 height 14
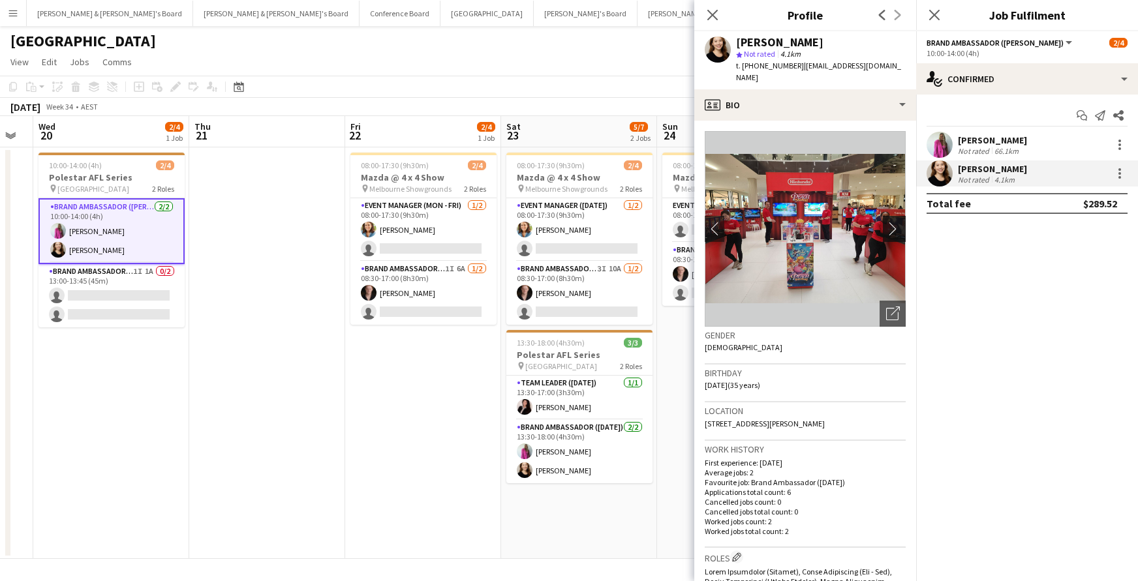
click at [896, 222] on app-icon "chevron-right" at bounding box center [896, 229] width 20 height 14
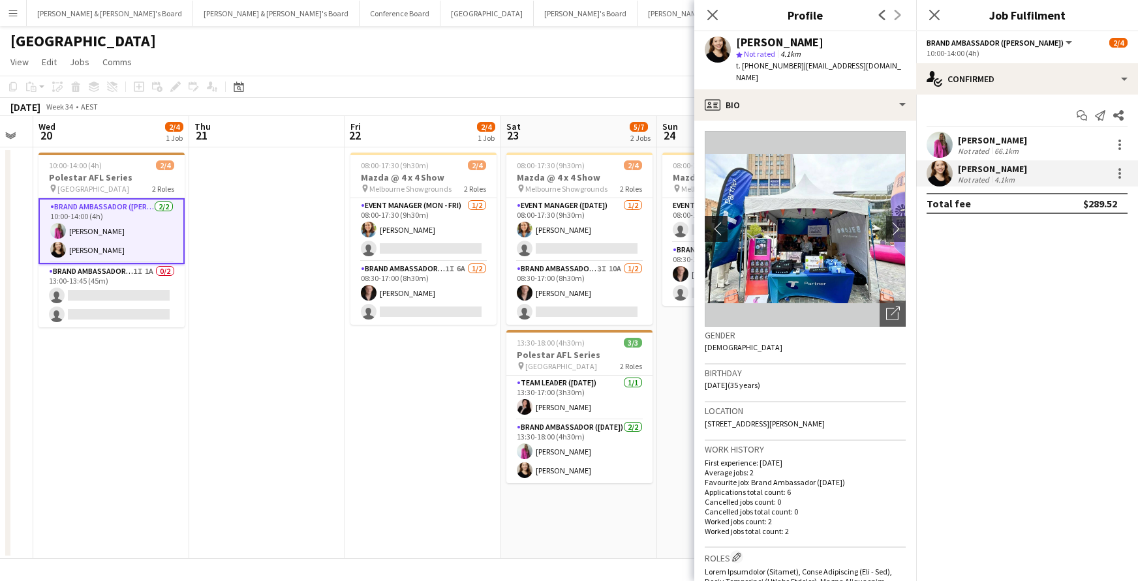
click at [714, 222] on app-icon "chevron-left" at bounding box center [715, 229] width 20 height 14
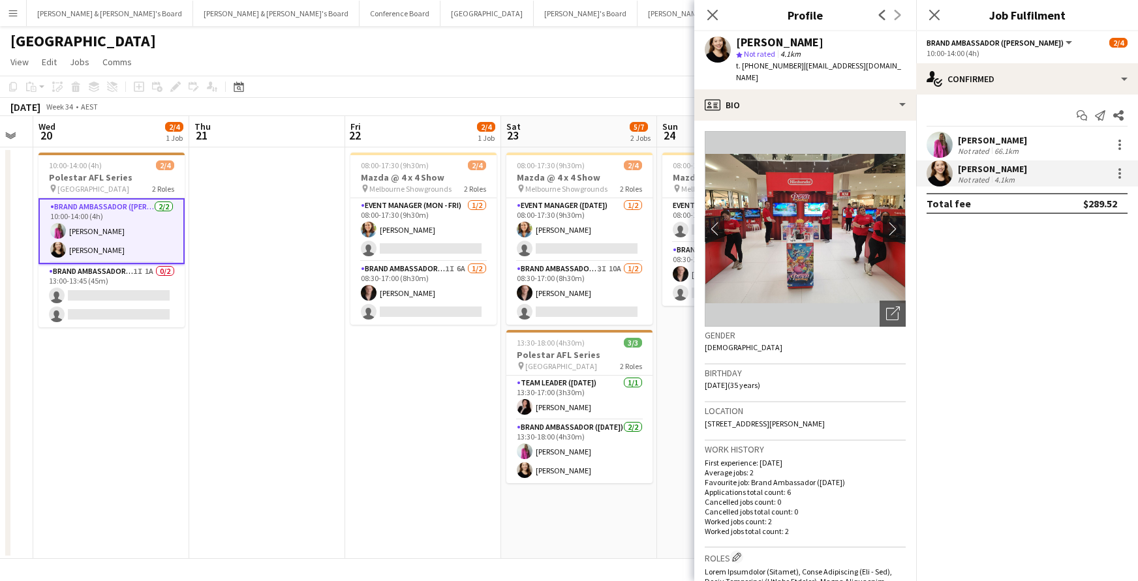
click at [895, 222] on app-icon "chevron-right" at bounding box center [896, 229] width 20 height 14
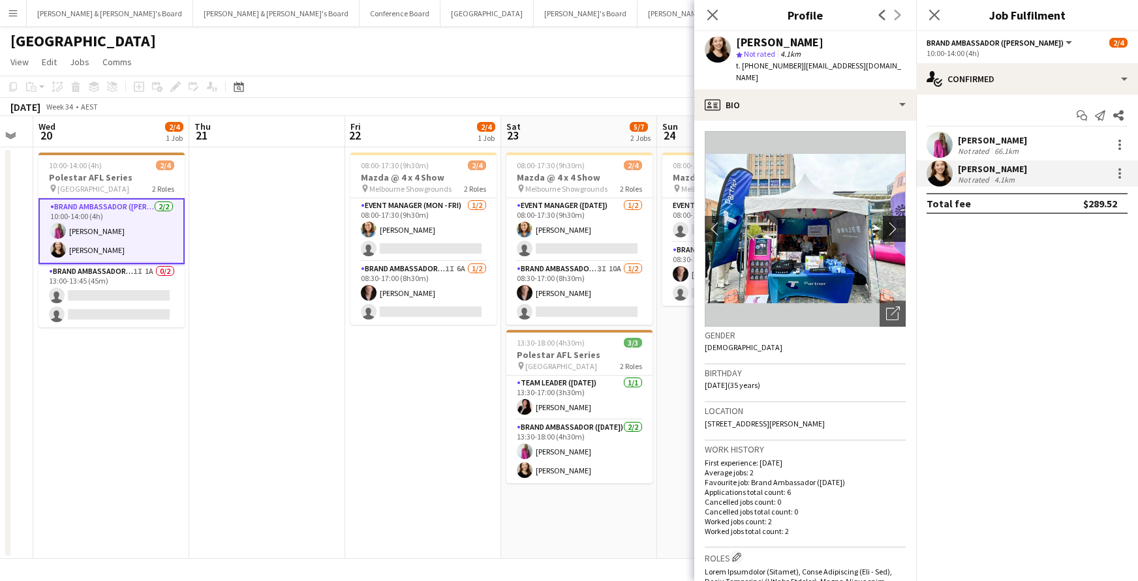
click at [895, 222] on app-icon "chevron-right" at bounding box center [896, 229] width 20 height 14
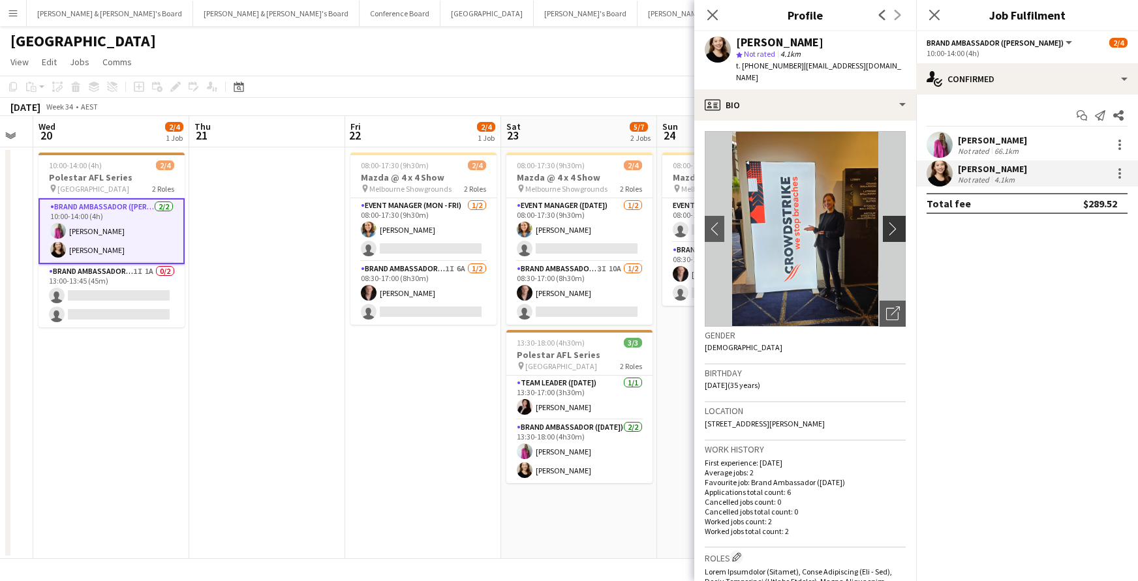
click at [890, 222] on app-icon "chevron-right" at bounding box center [896, 229] width 20 height 14
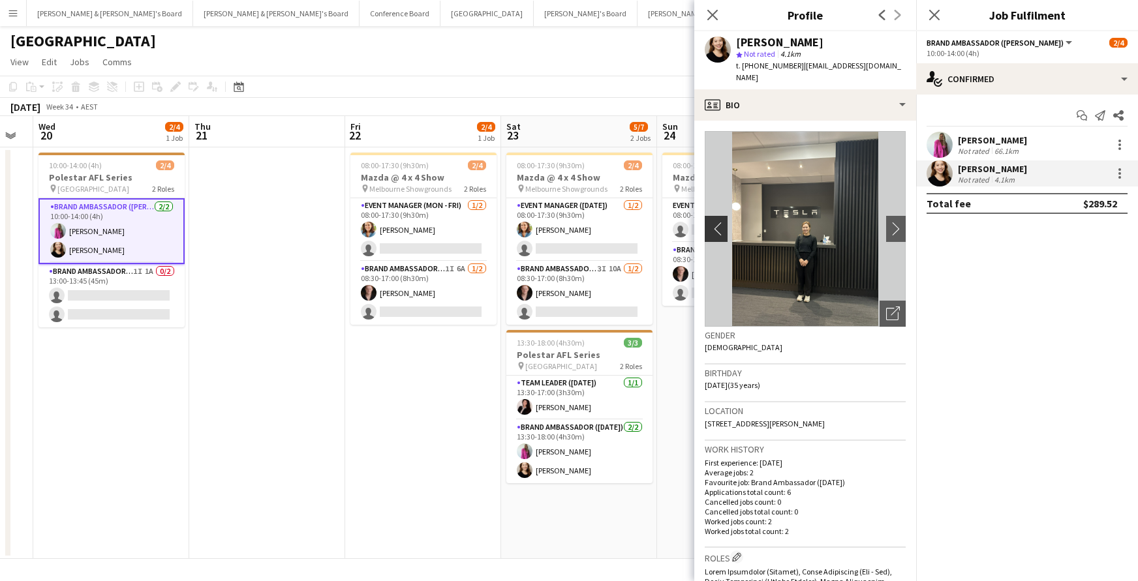
click at [722, 222] on app-icon "chevron-left" at bounding box center [715, 229] width 20 height 14
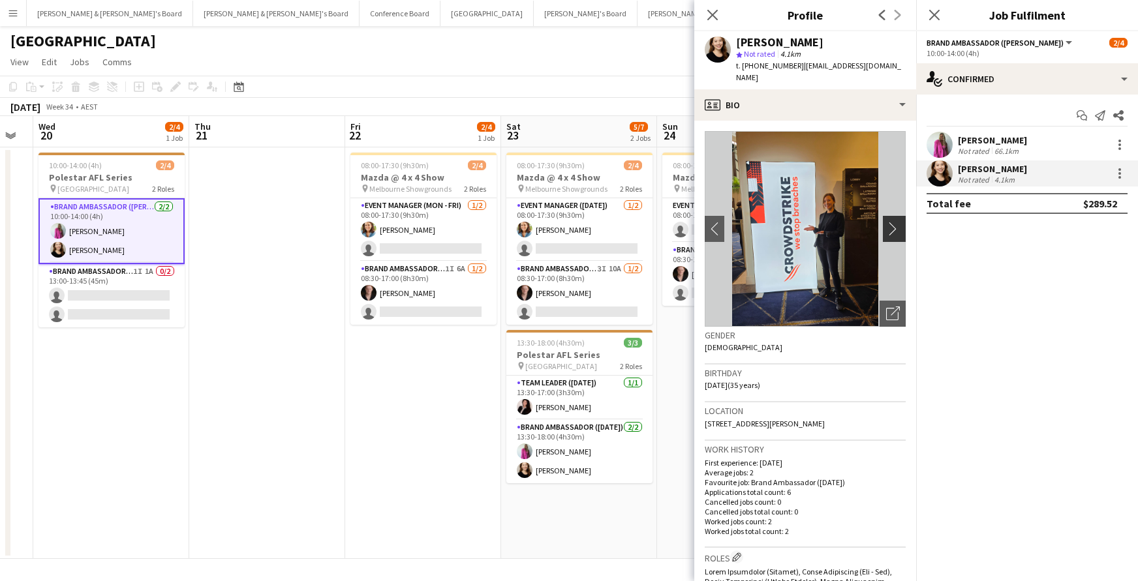
click at [895, 222] on app-icon "chevron-right" at bounding box center [896, 229] width 20 height 14
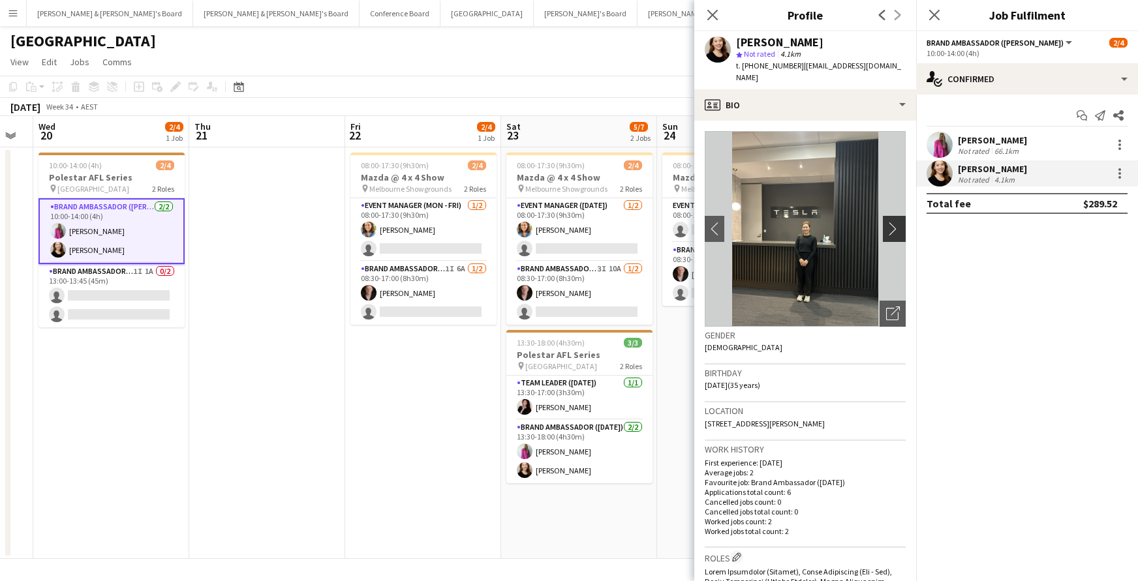
click at [895, 222] on app-icon "chevron-right" at bounding box center [896, 229] width 20 height 14
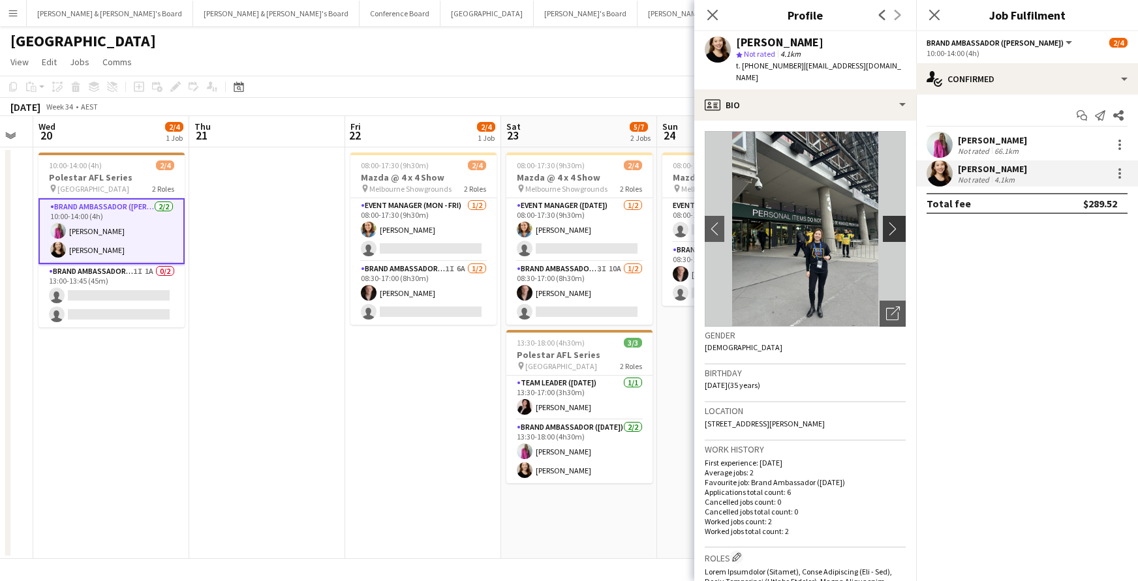
click at [897, 222] on app-icon "chevron-right" at bounding box center [896, 229] width 20 height 14
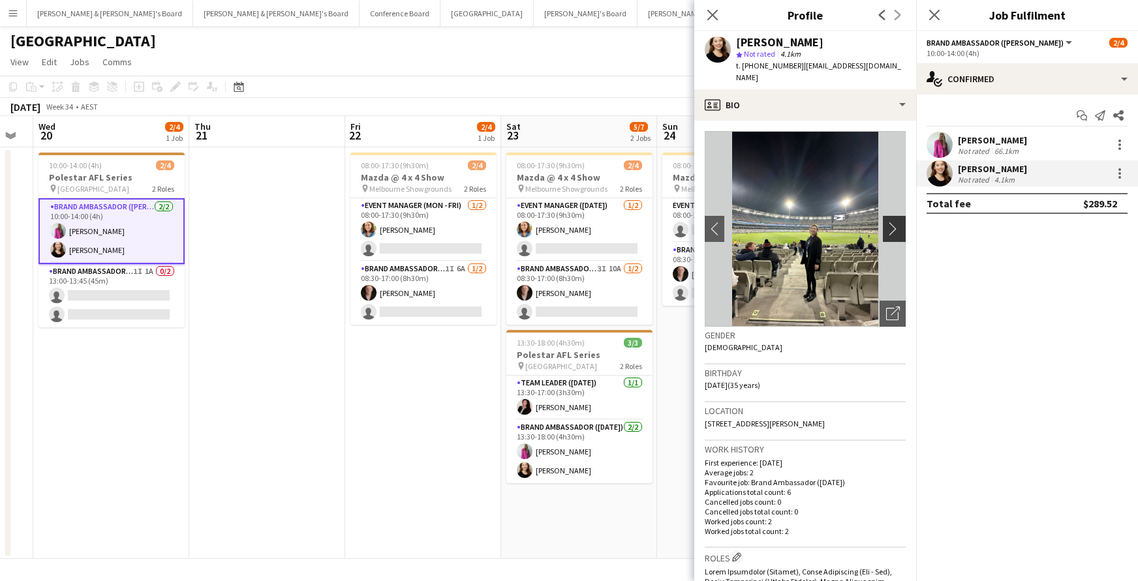
click at [897, 222] on app-icon "chevron-right" at bounding box center [896, 229] width 20 height 14
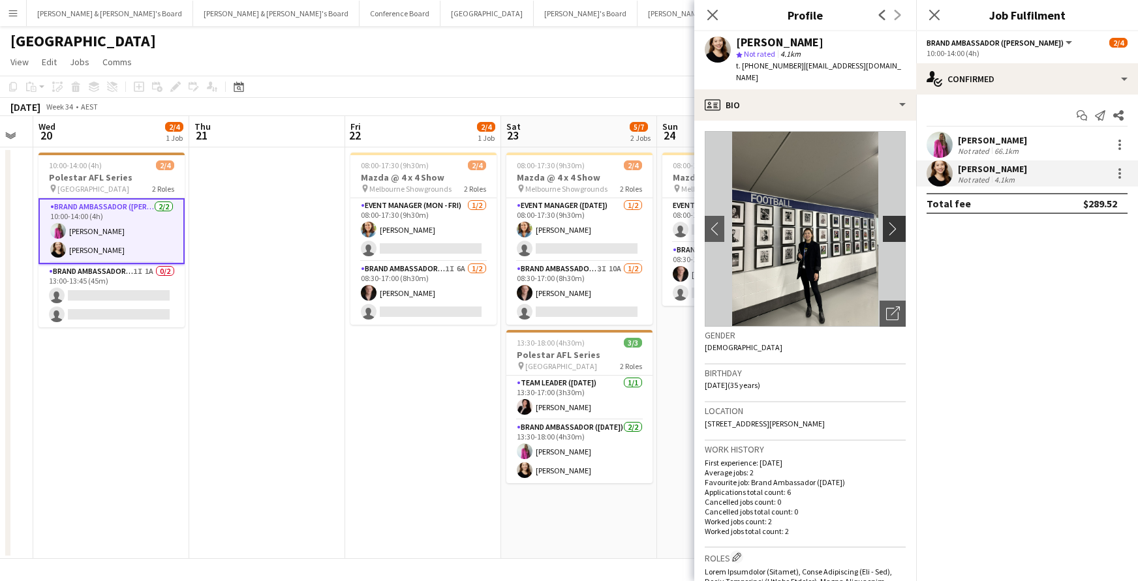
click at [897, 222] on app-icon "chevron-right" at bounding box center [896, 229] width 20 height 14
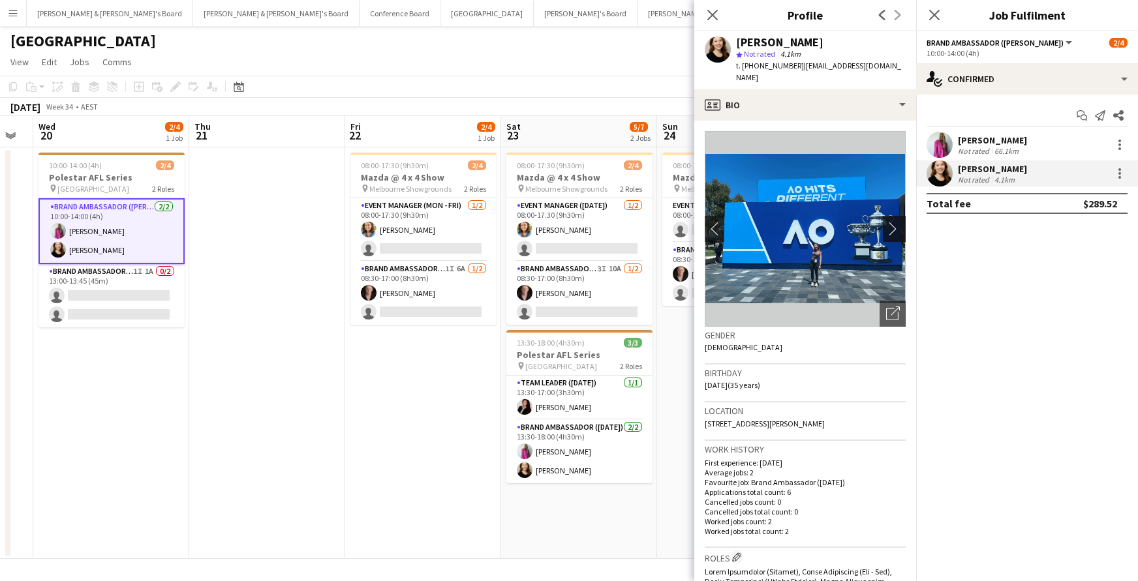
click at [897, 222] on app-icon "chevron-right" at bounding box center [896, 229] width 20 height 14
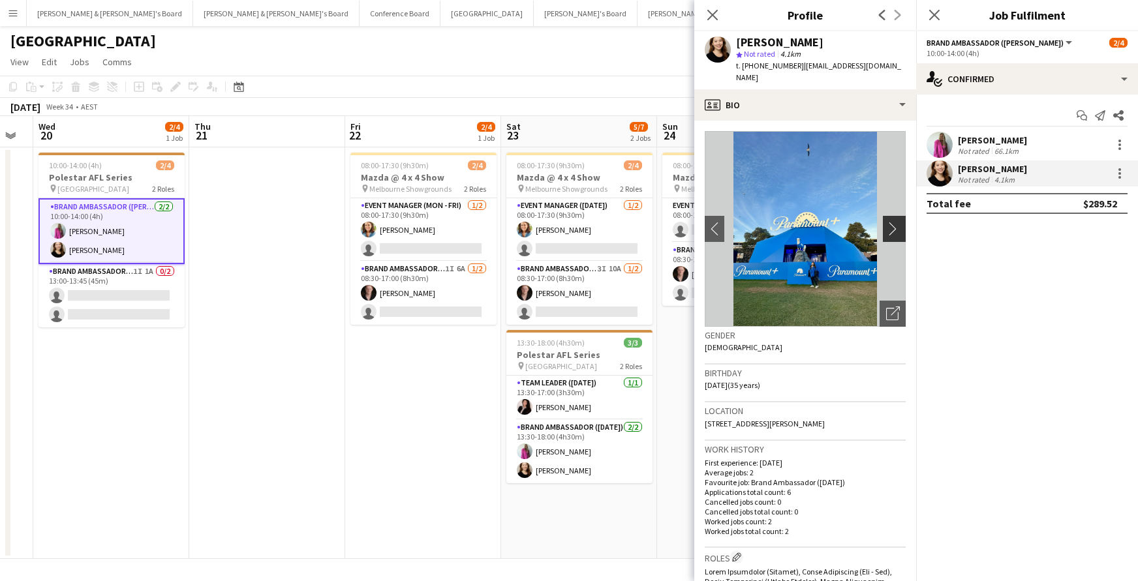
click at [897, 222] on app-icon "chevron-right" at bounding box center [896, 229] width 20 height 14
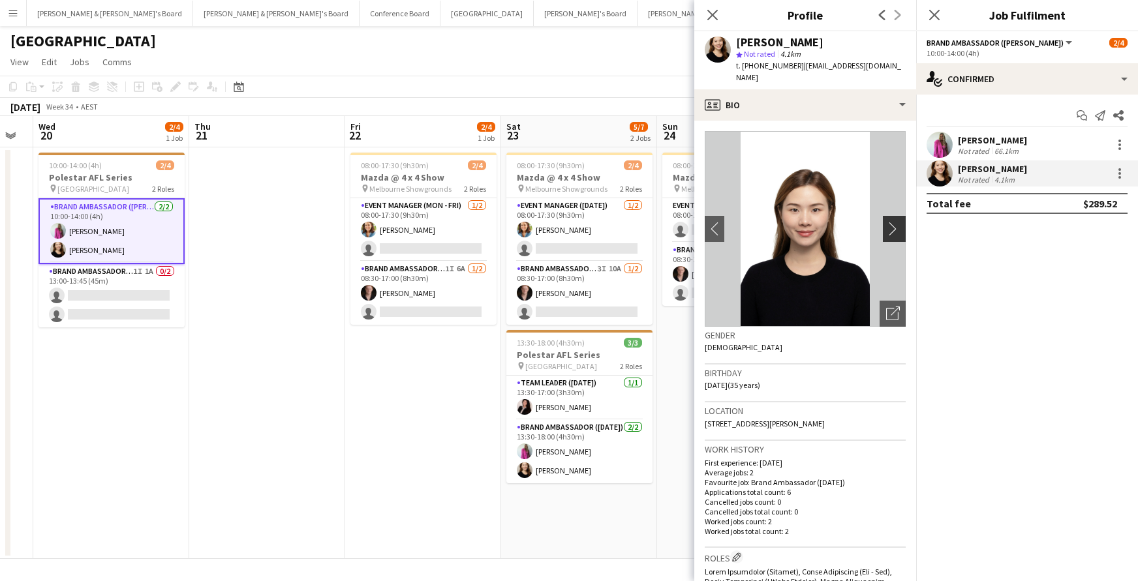
click at [896, 222] on app-icon "chevron-right" at bounding box center [896, 229] width 20 height 14
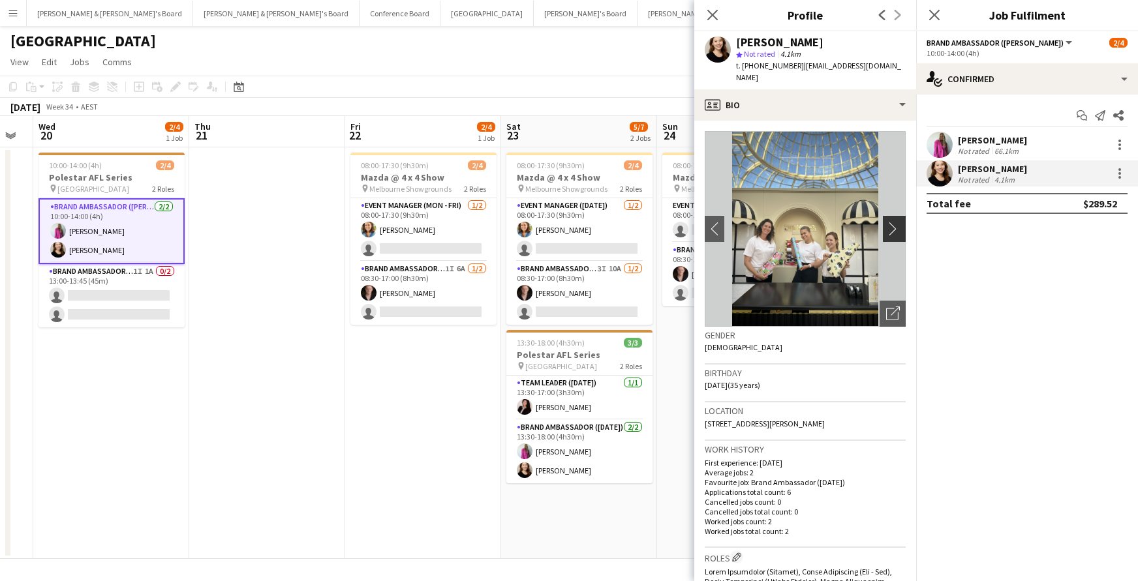
click at [896, 222] on app-icon "chevron-right" at bounding box center [896, 229] width 20 height 14
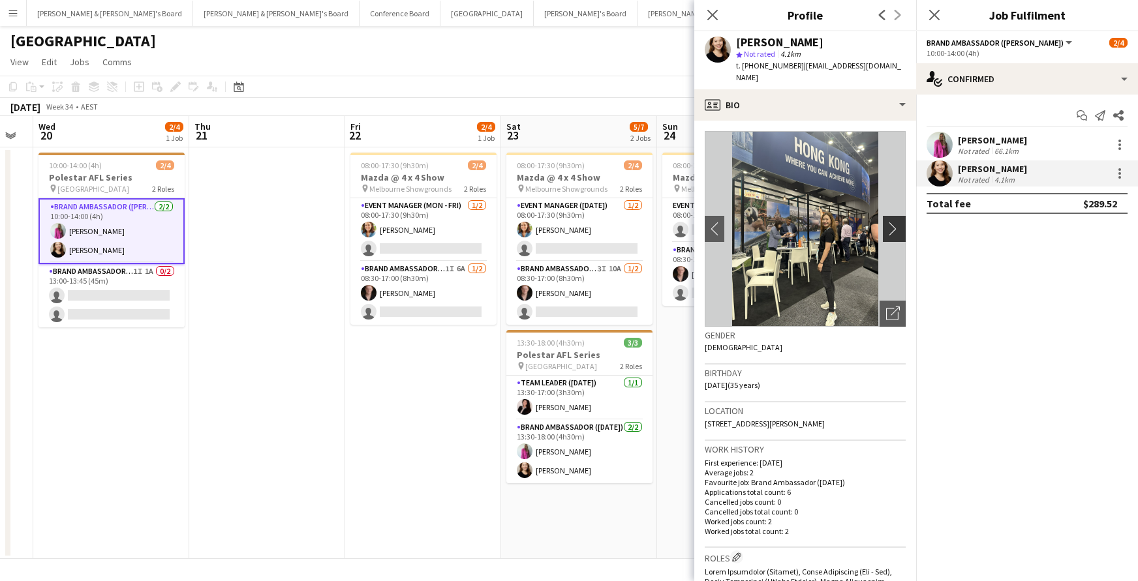
click at [896, 222] on app-icon "chevron-right" at bounding box center [896, 229] width 20 height 14
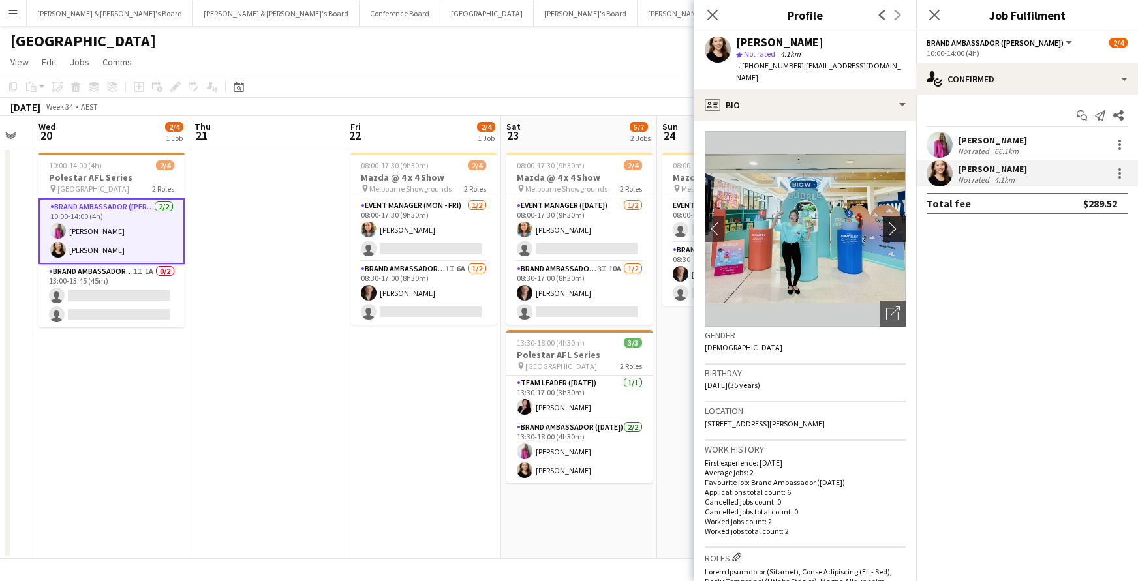
click at [896, 222] on app-icon "chevron-right" at bounding box center [896, 229] width 20 height 14
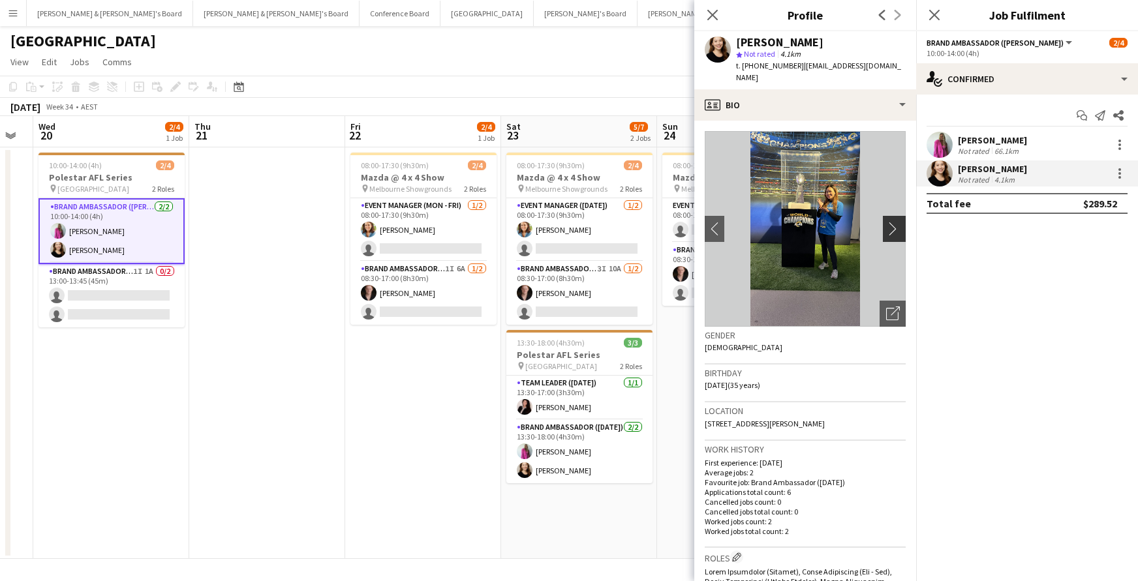
click at [895, 222] on app-icon "chevron-right" at bounding box center [896, 229] width 20 height 14
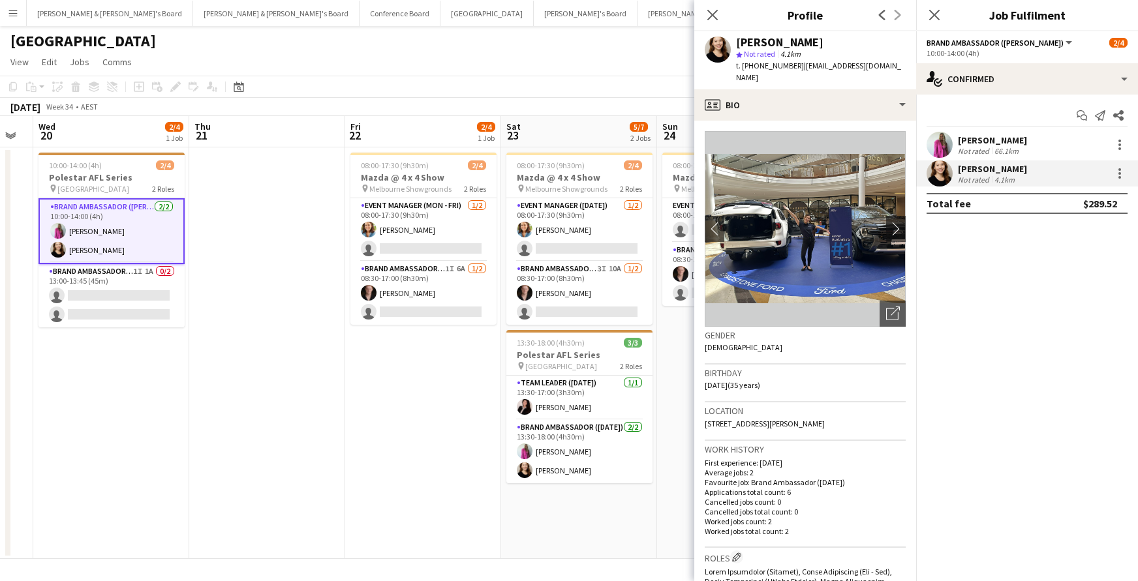
drag, startPoint x: 714, startPoint y: 15, endPoint x: 801, endPoint y: 10, distance: 87.5
click at [716, 14] on icon "Close pop-in" at bounding box center [712, 15] width 10 height 10
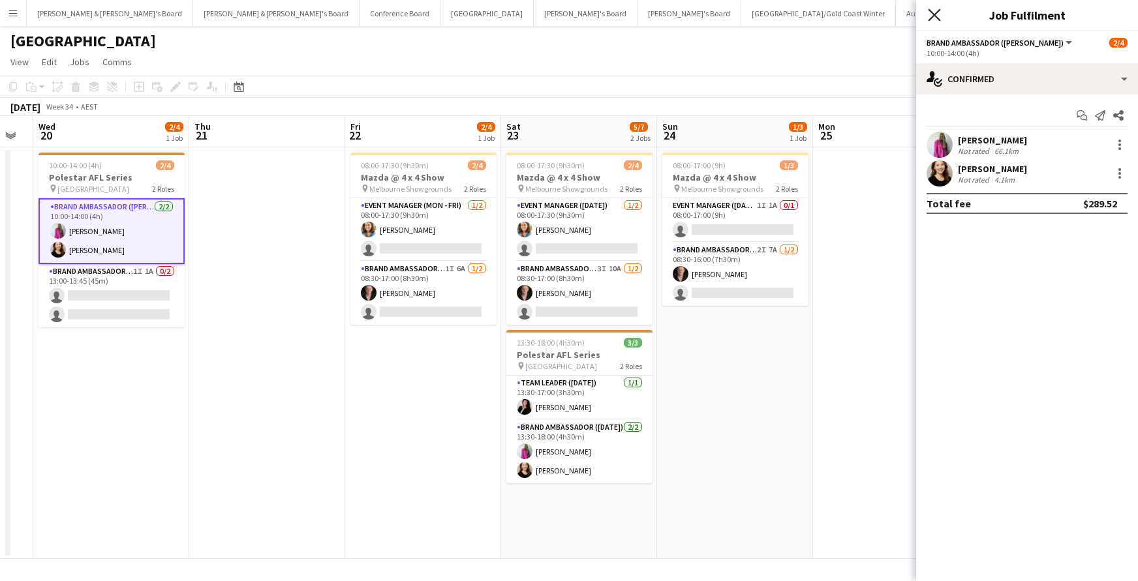
click at [932, 14] on icon "Close pop-in" at bounding box center [934, 14] width 12 height 12
